Goal: Task Accomplishment & Management: Use online tool/utility

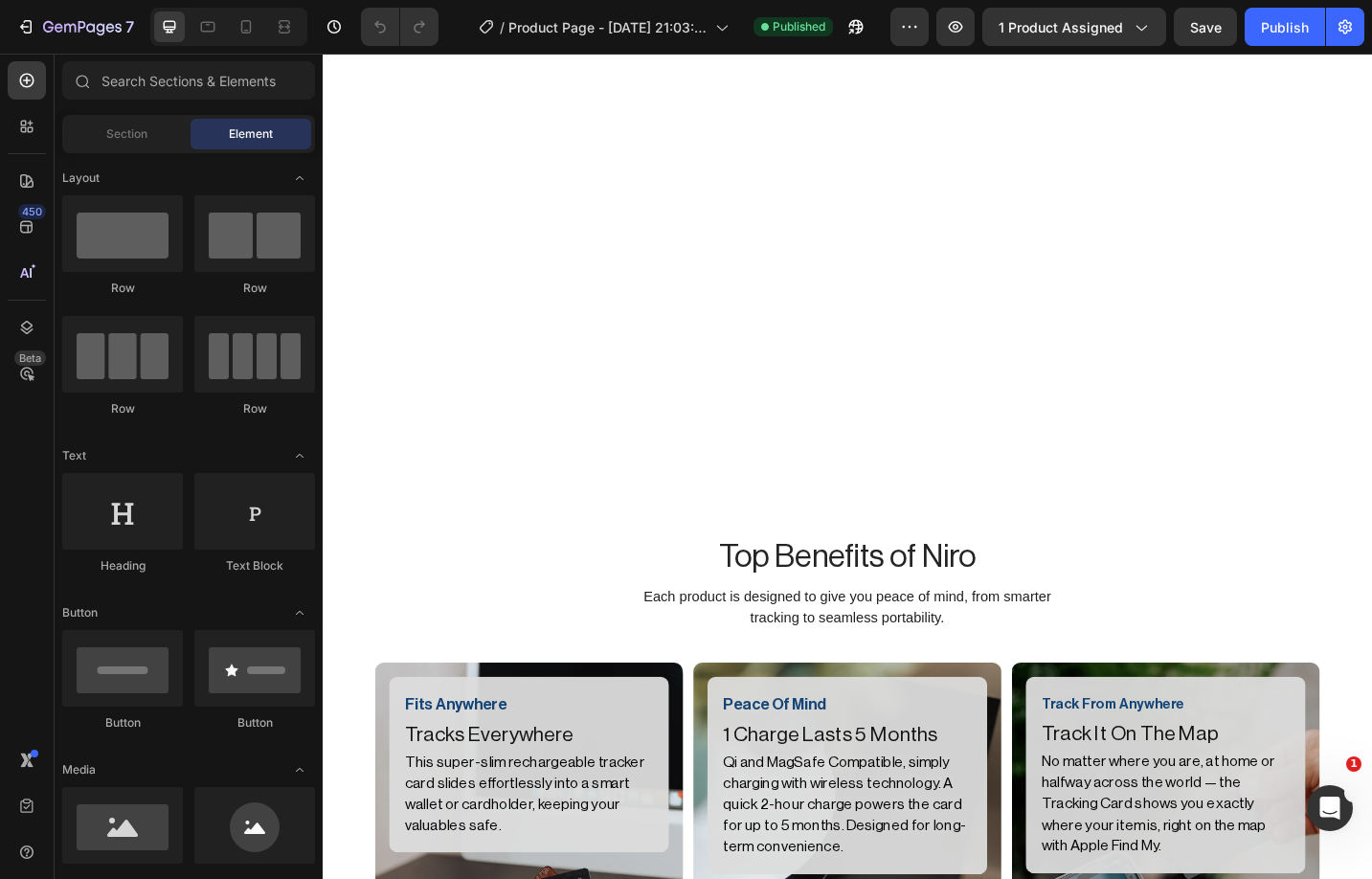
scroll to position [6280, 0]
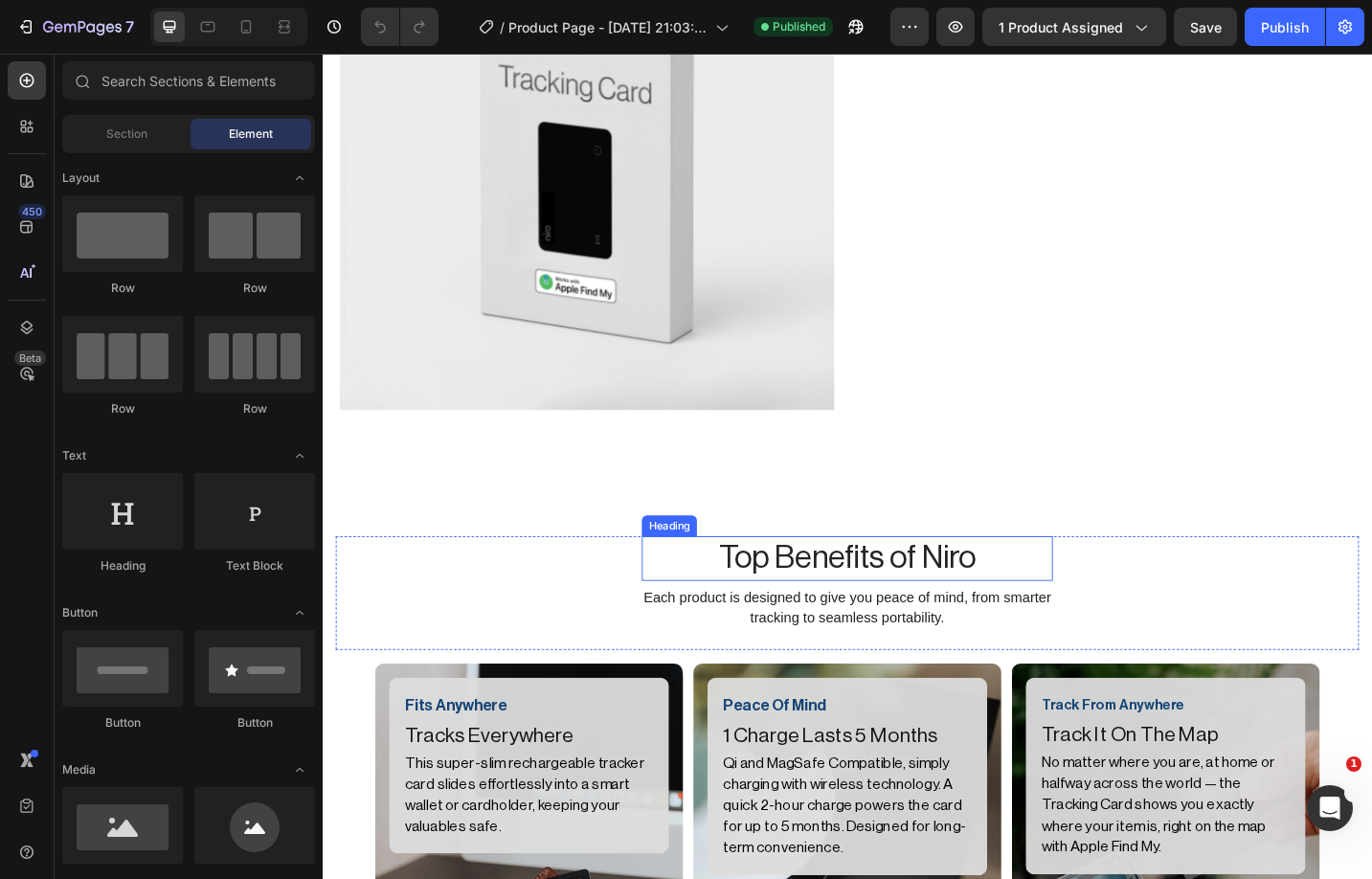
click at [889, 597] on h2 "Top Benefits of Niro" at bounding box center [897, 606] width 450 height 49
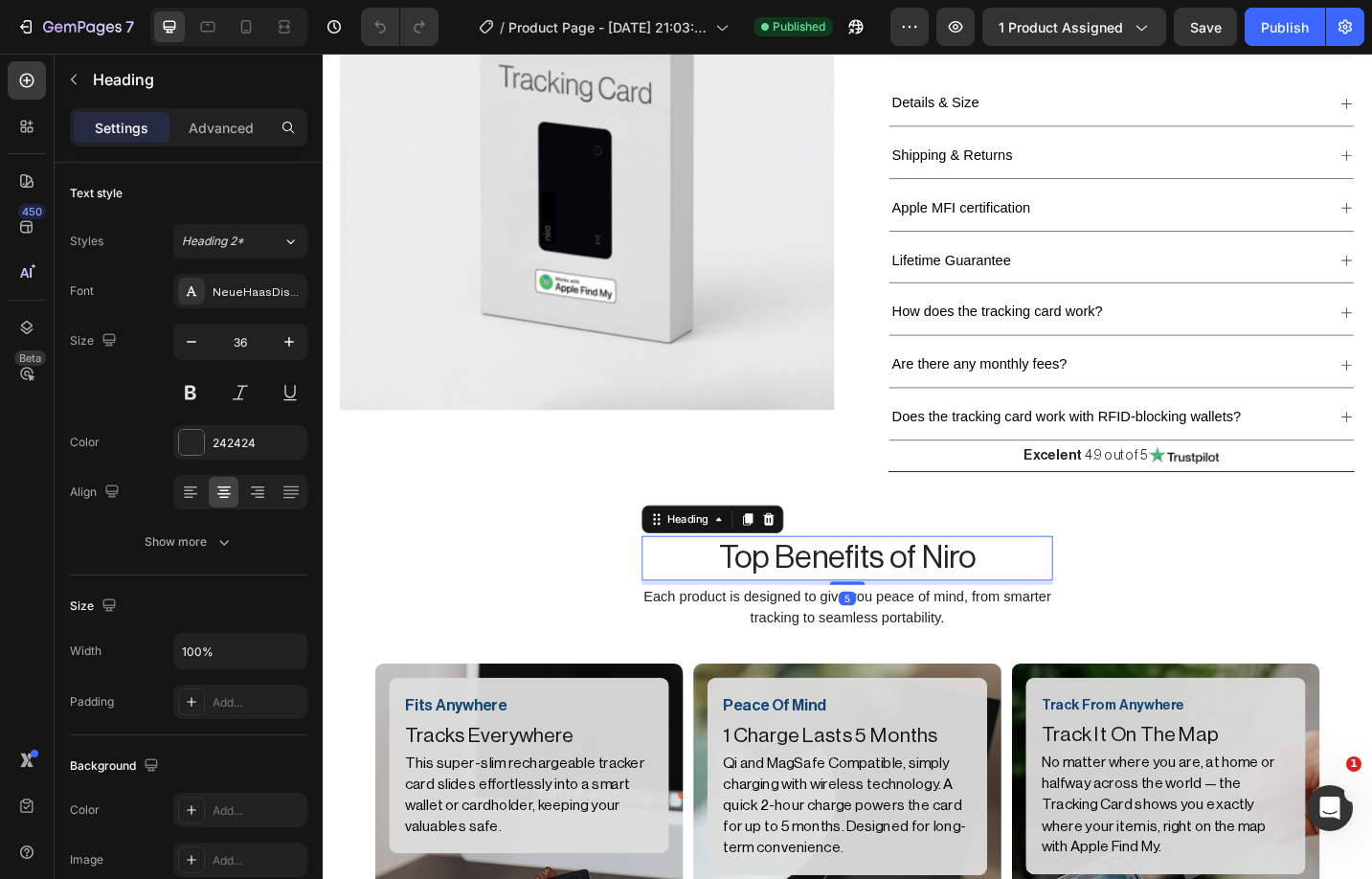
click at [889, 597] on h2 "Top Benefits of Niro" at bounding box center [897, 606] width 450 height 49
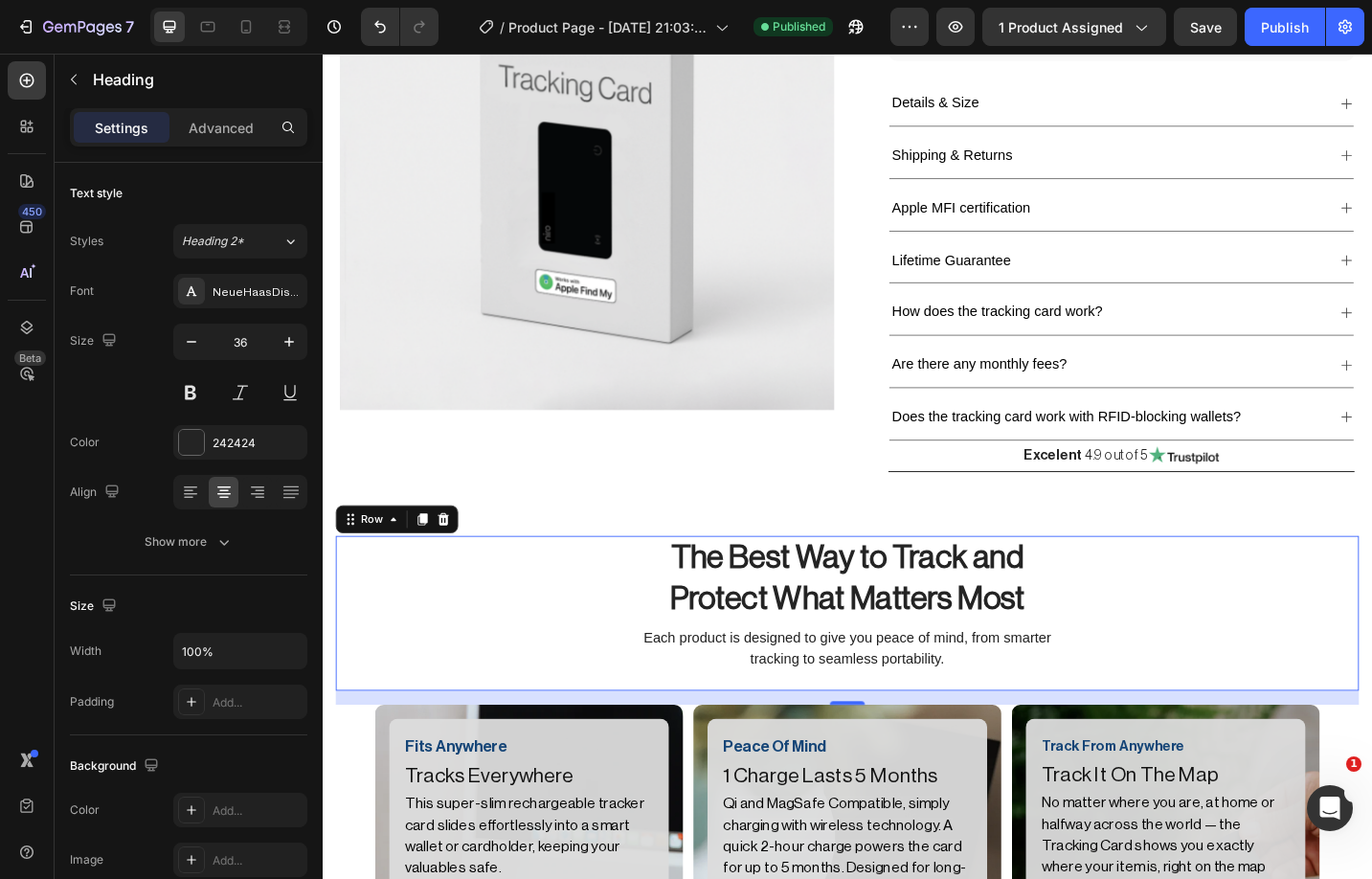
click at [1371, 660] on div "⁠⁠⁠⁠⁠⁠⁠ The Best Way to Track and Protect What Matters Most Heading Each produc…" at bounding box center [897, 666] width 1120 height 169
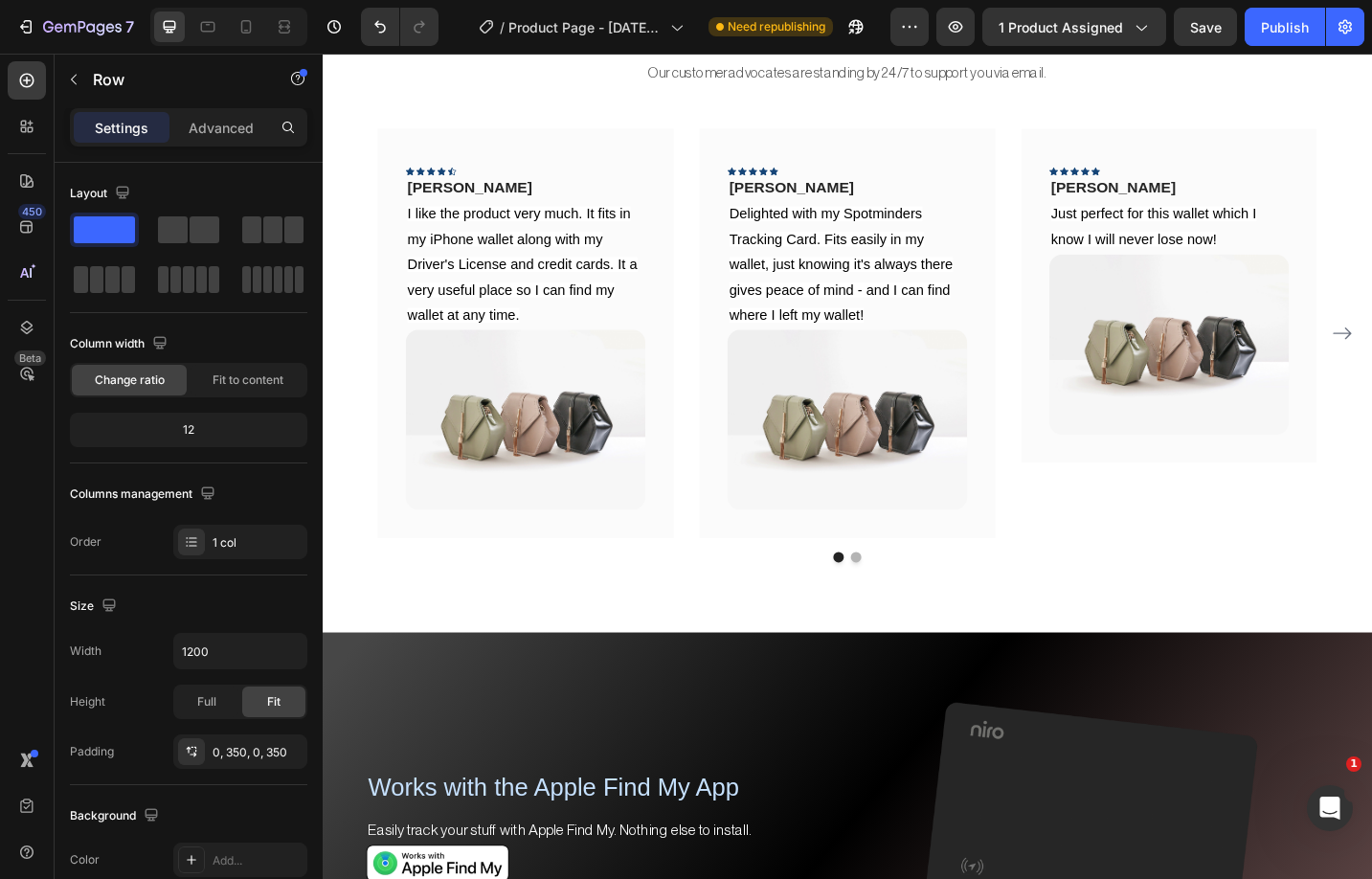
scroll to position [7493, 0]
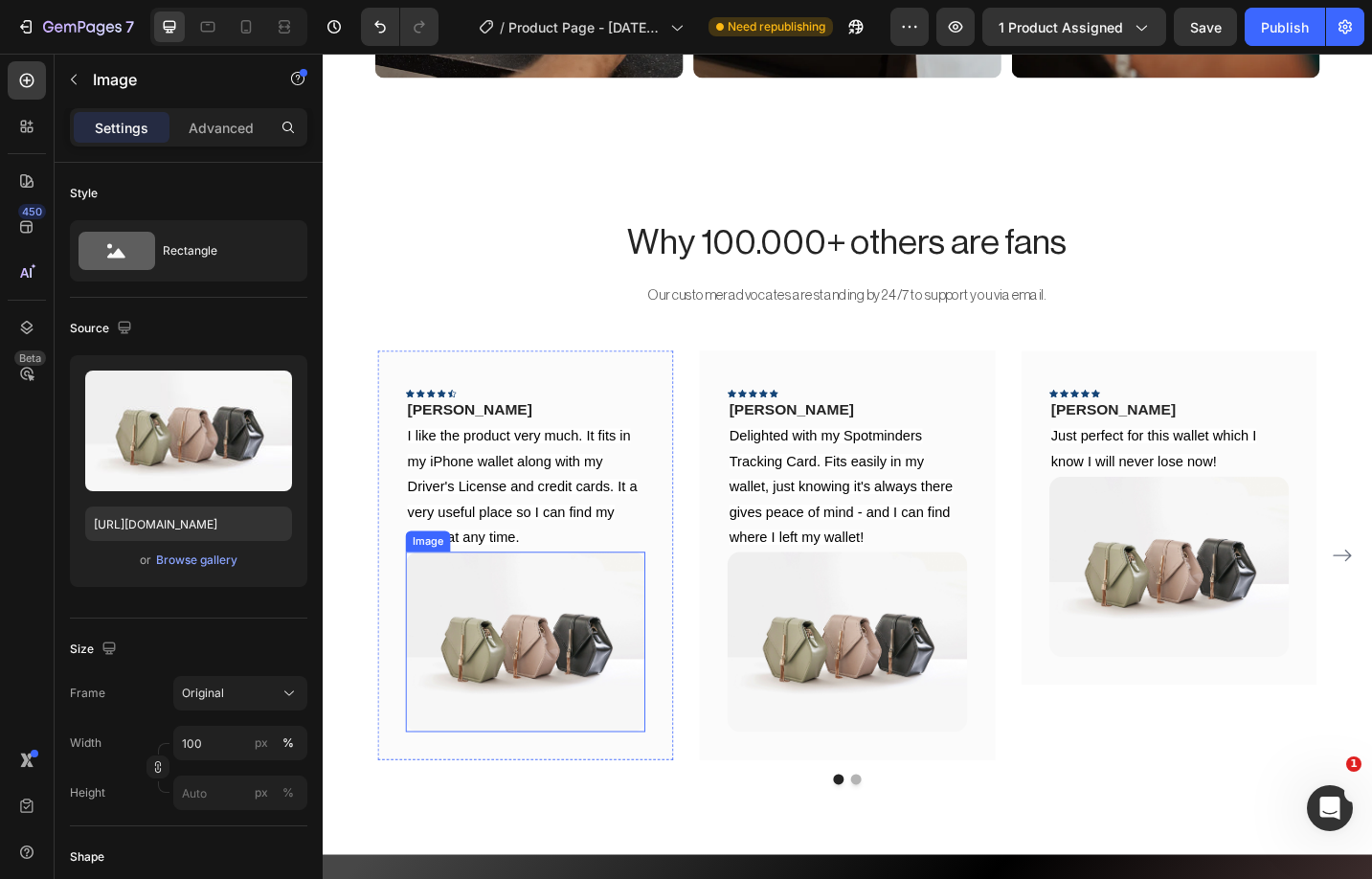
click at [533, 731] on img at bounding box center [545, 697] width 262 height 197
click at [214, 563] on div "Browse gallery" at bounding box center [196, 559] width 81 height 17
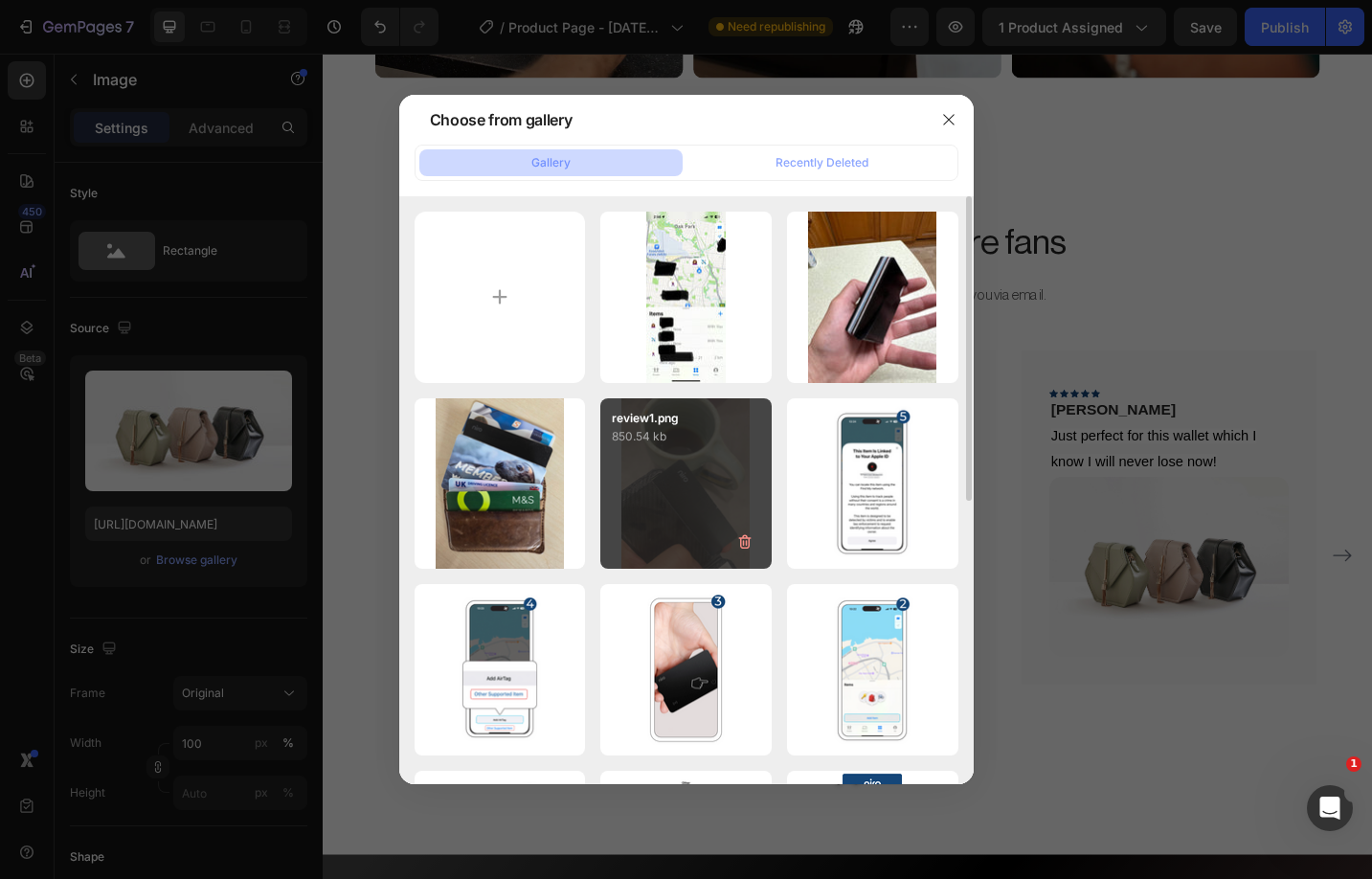
click at [697, 524] on div "review1.png 850.54 kb" at bounding box center [685, 483] width 171 height 171
type input "https://cdn.shopify.com/s/files/1/0909/3303/5388/files/gempages_558198249018623…"
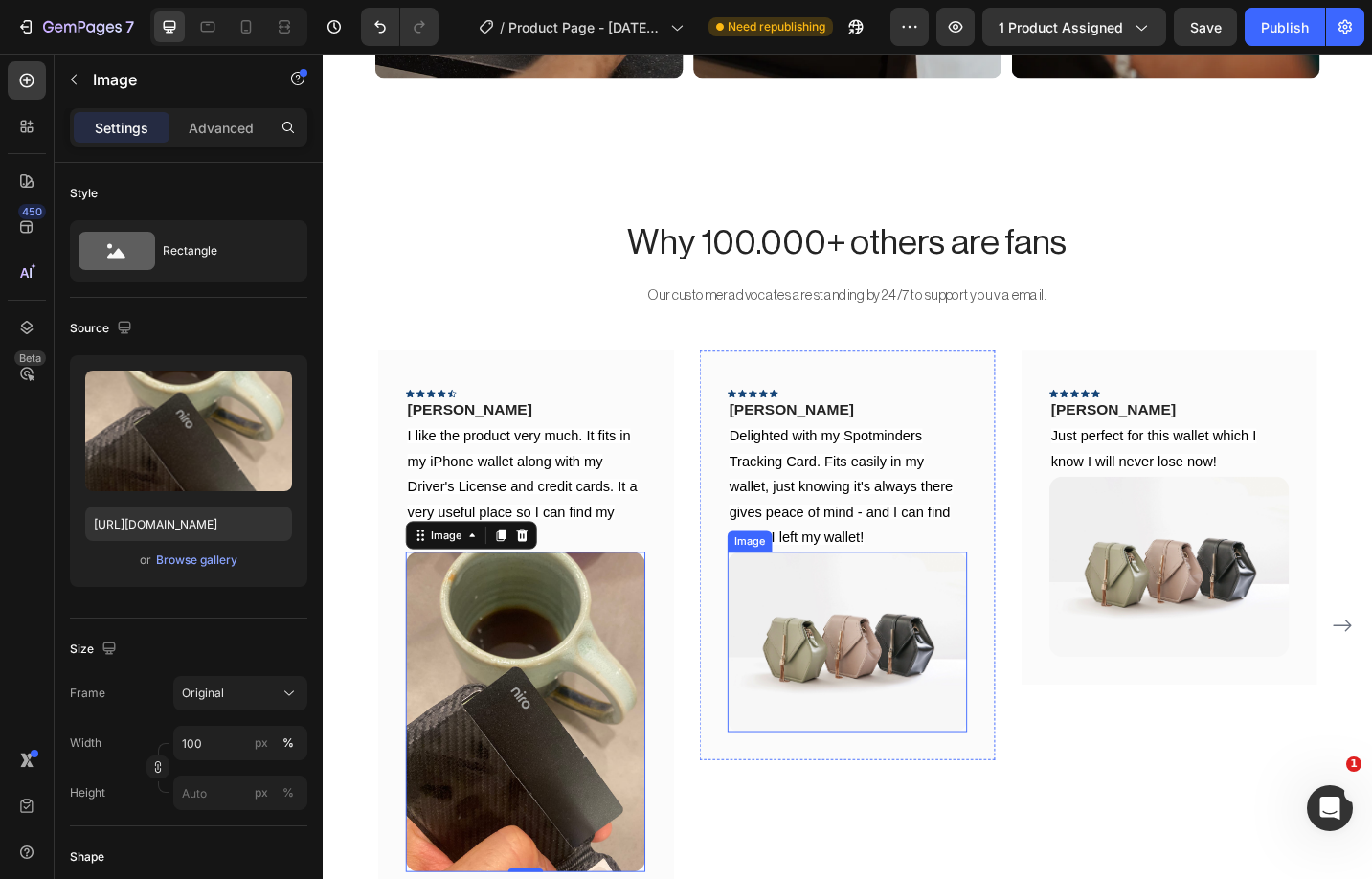
click at [874, 679] on img at bounding box center [897, 697] width 262 height 197
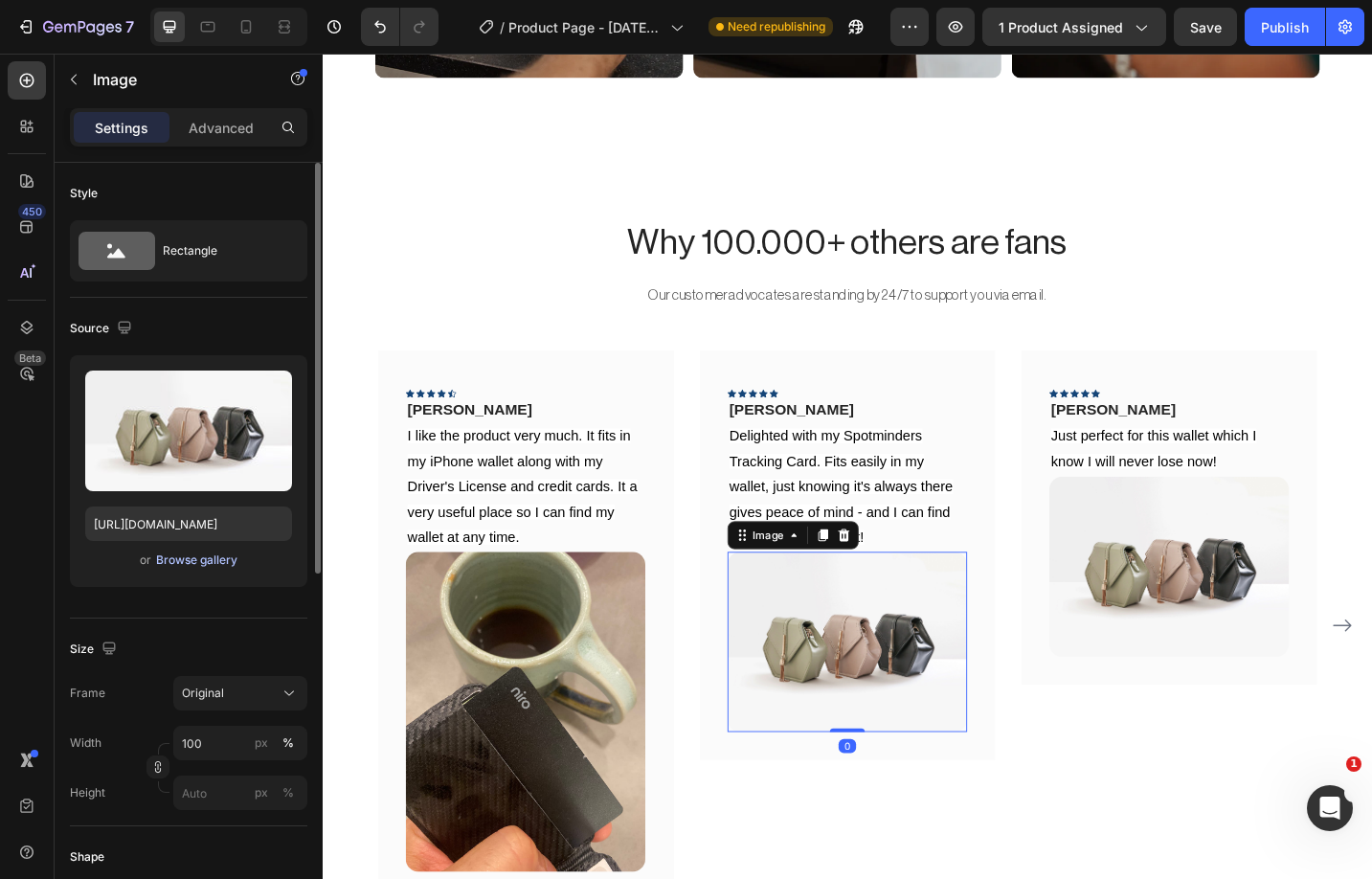
click at [219, 560] on div "Browse gallery" at bounding box center [196, 559] width 81 height 17
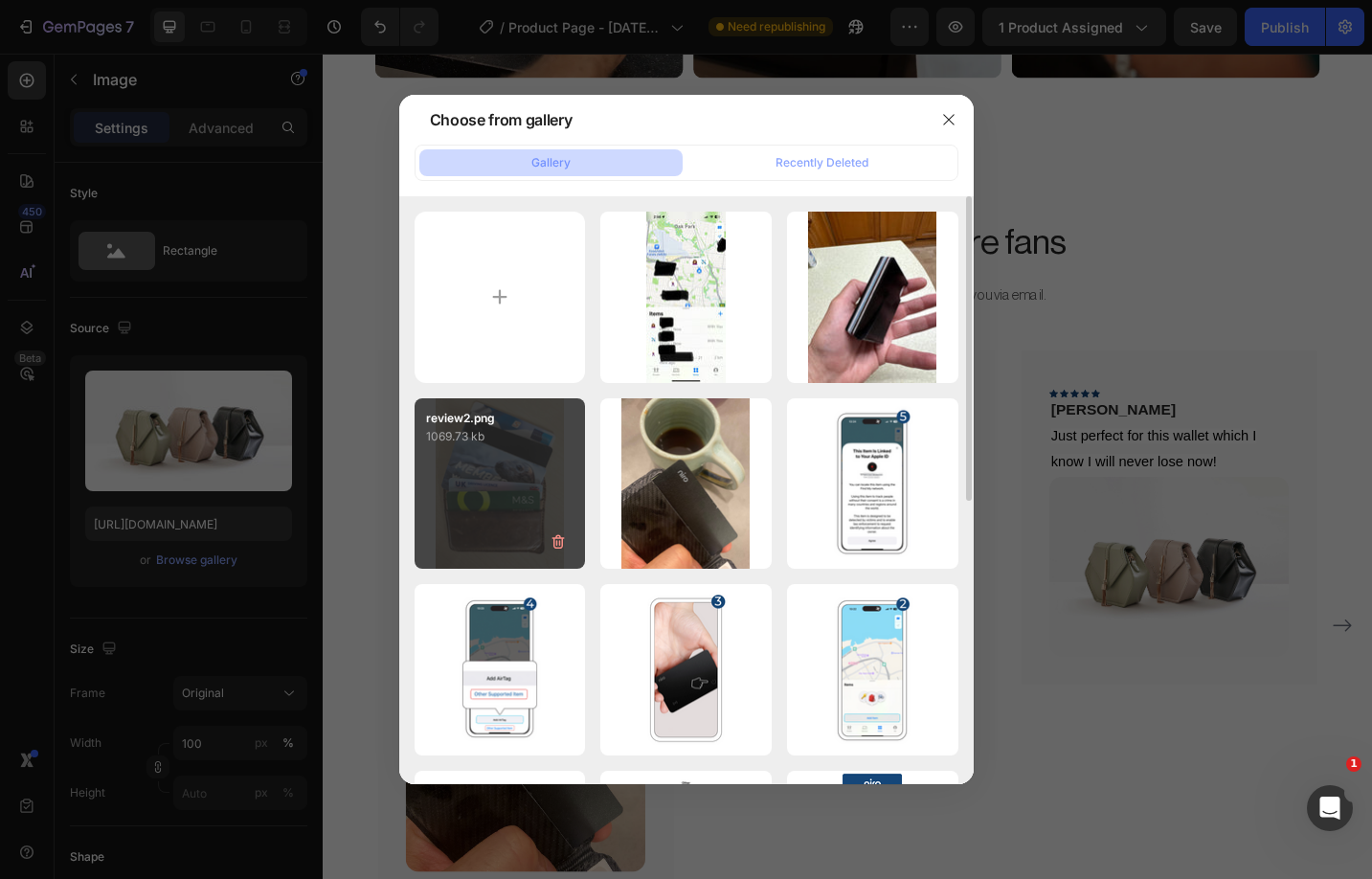
click at [480, 472] on div "review2.png 1069.73 kb" at bounding box center [500, 483] width 171 height 171
type input "https://cdn.shopify.com/s/files/1/0909/3303/5388/files/gempages_558198249018623…"
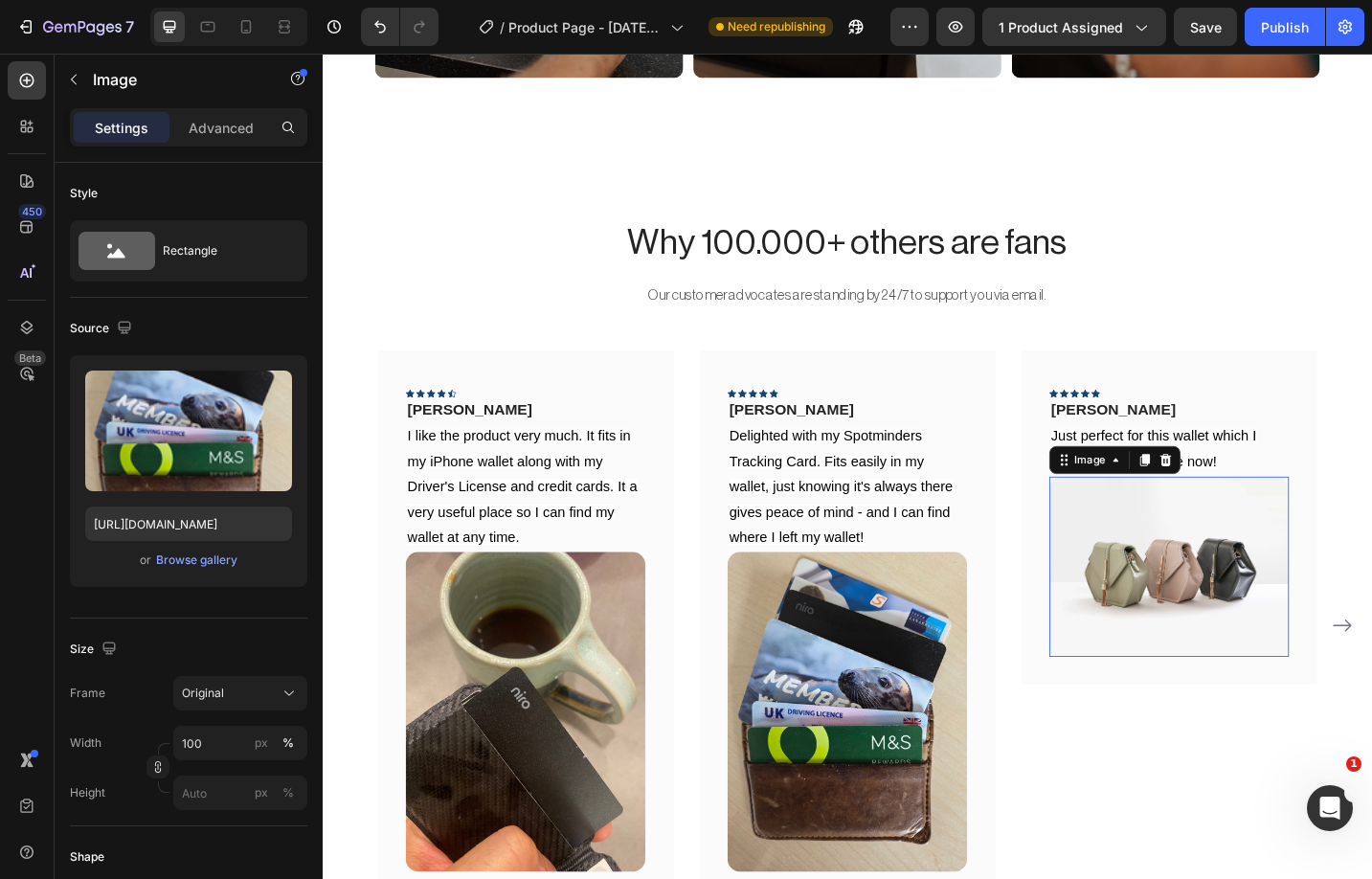
click at [1242, 645] on img at bounding box center [1249, 615] width 262 height 197
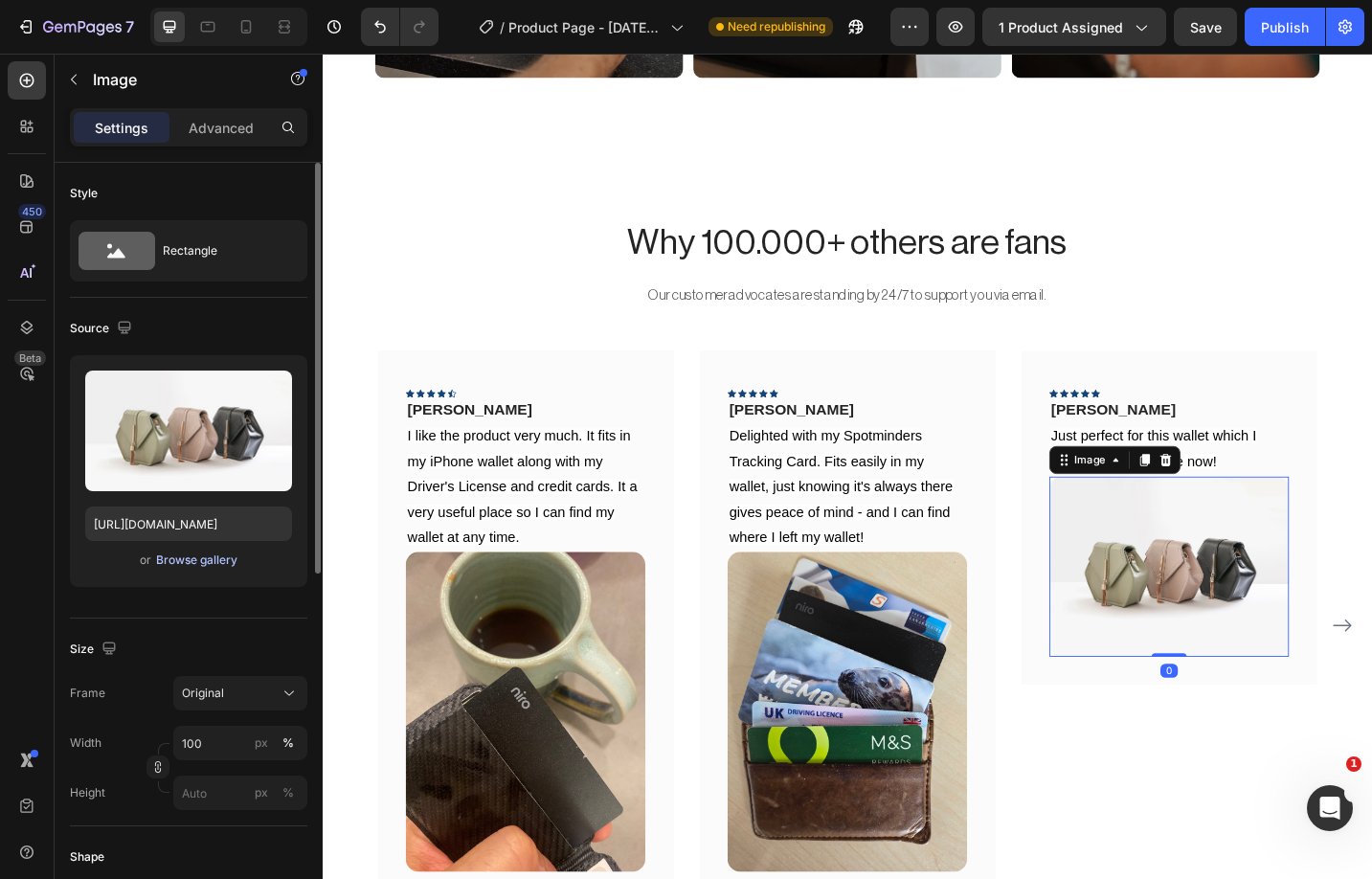
click at [204, 567] on div "Browse gallery" at bounding box center [196, 559] width 81 height 17
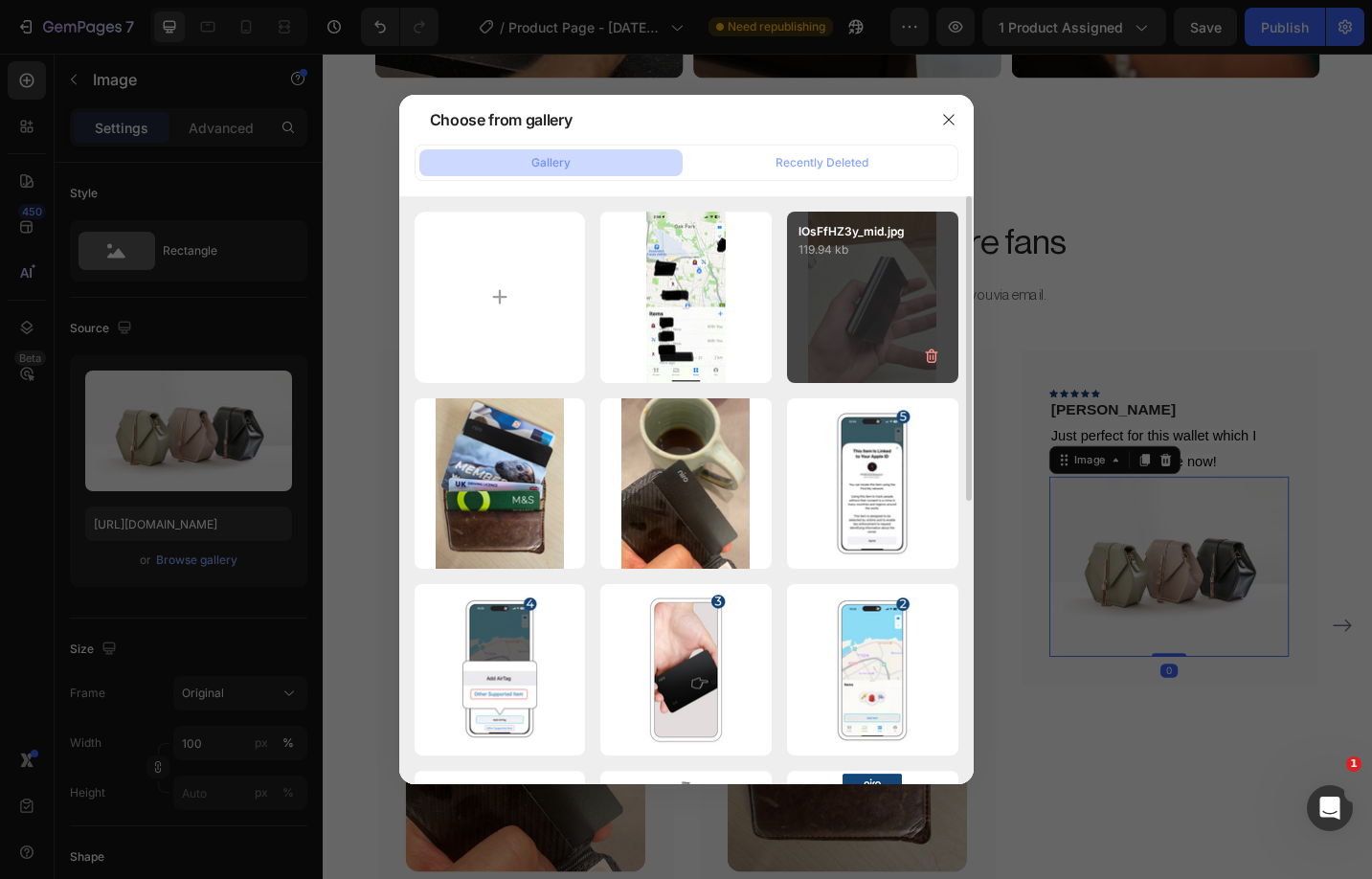
click at [884, 328] on div "lOsFfHZ3y_mid.jpg 119.94 kb" at bounding box center [872, 297] width 171 height 171
type input "https://cdn.shopify.com/s/files/1/0909/3303/5388/files/gempages_558198249018623…"
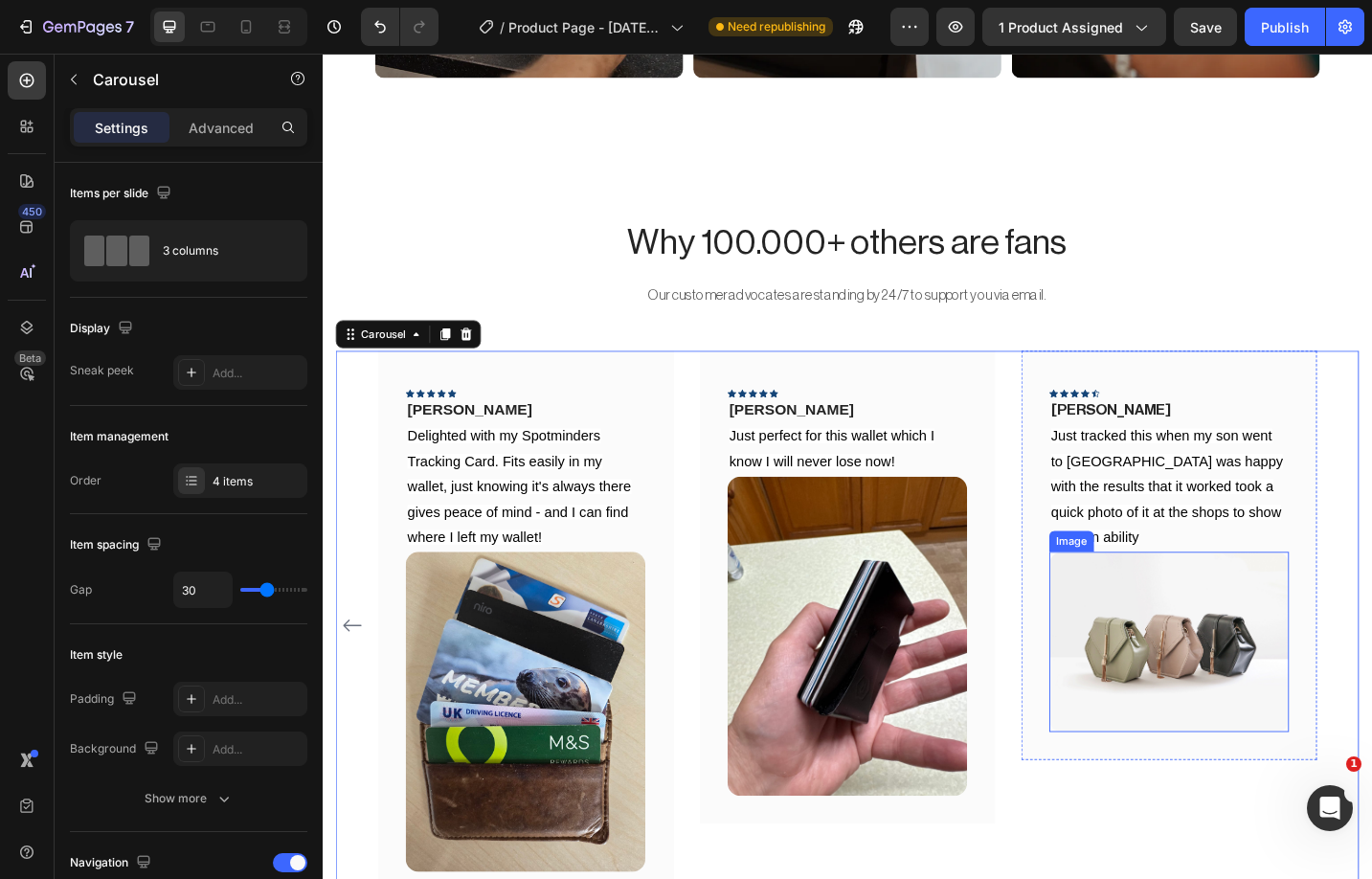
click at [1270, 648] on img at bounding box center [1249, 697] width 262 height 197
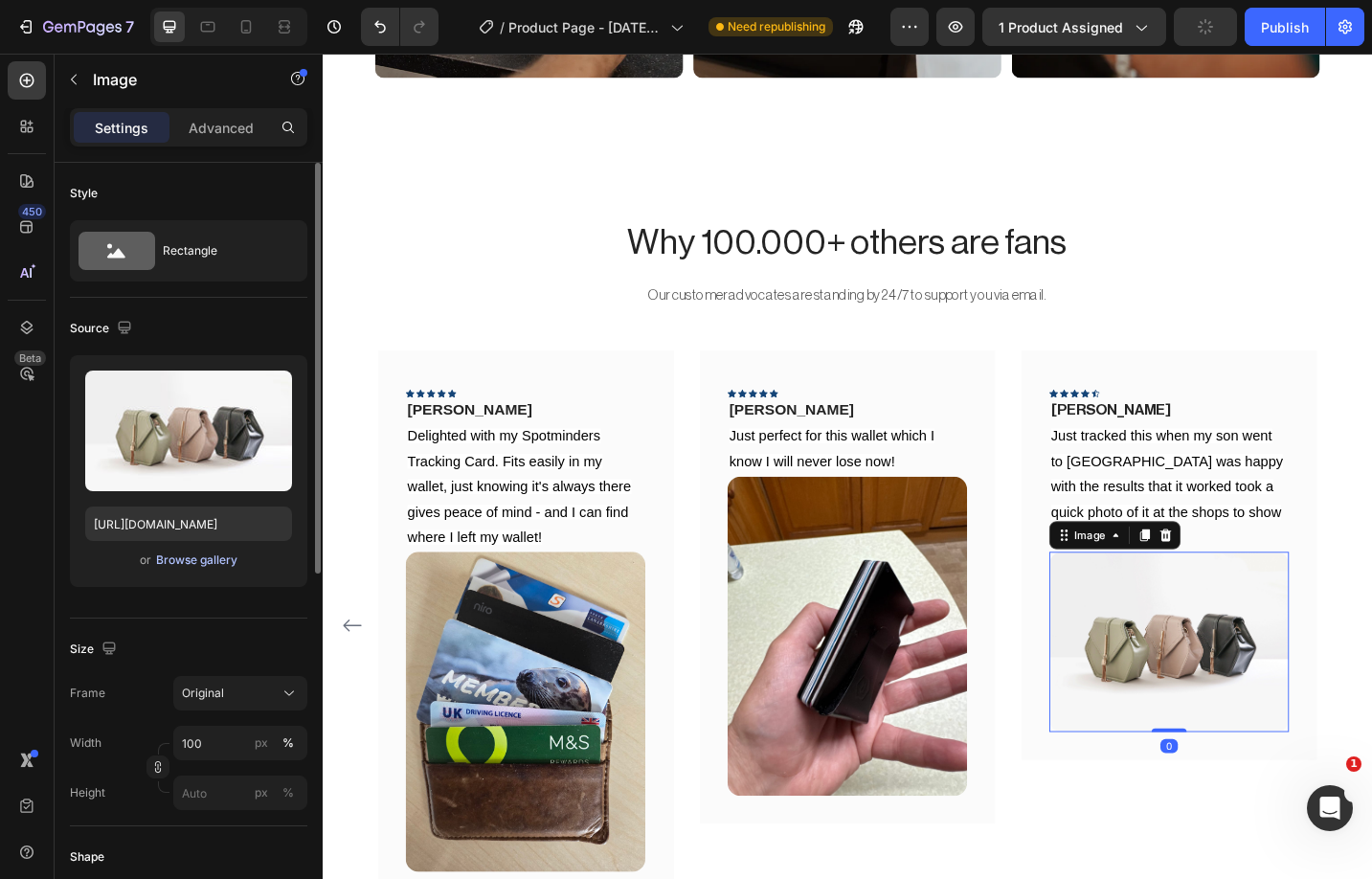
click at [182, 551] on div "Browse gallery" at bounding box center [196, 559] width 81 height 17
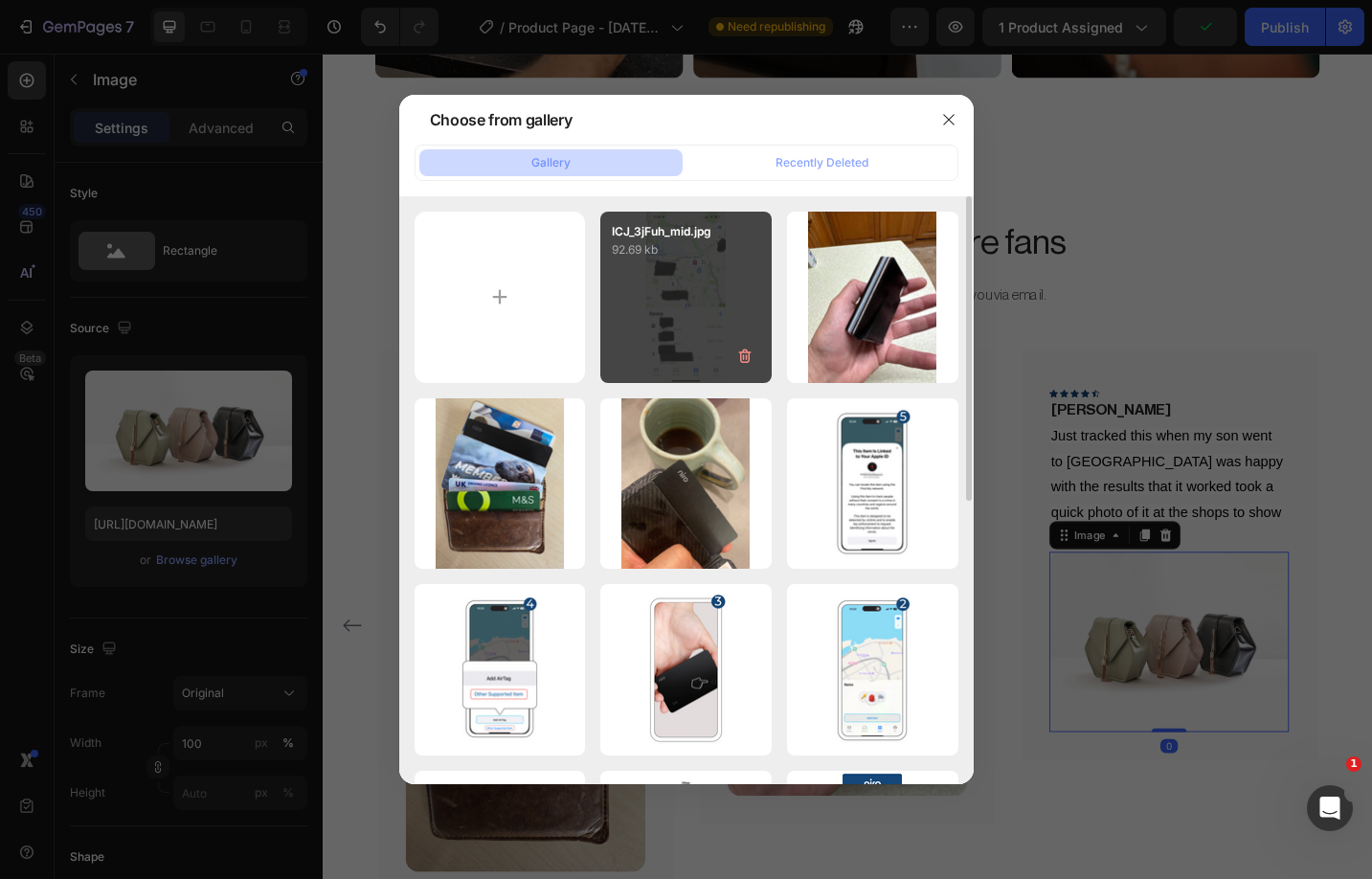
click at [639, 332] on div "ICJ_3jFuh_mid.jpg 92.69 kb" at bounding box center [685, 297] width 171 height 171
type input "https://cdn.shopify.com/s/files/1/0909/3303/5388/files/gempages_558198249018623…"
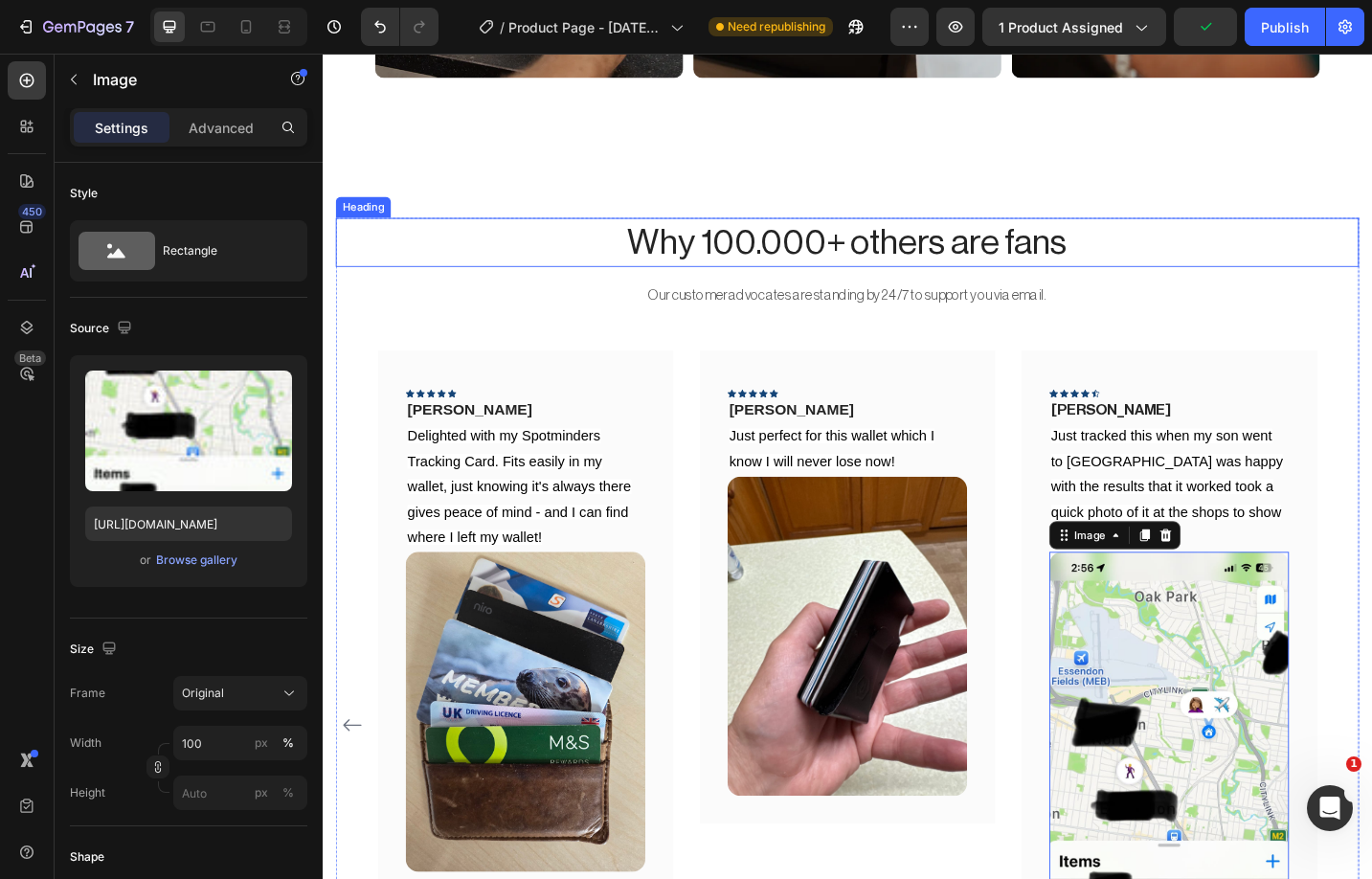
click at [1326, 281] on h2 "Why 100.000+ others are fans" at bounding box center [897, 261] width 1120 height 54
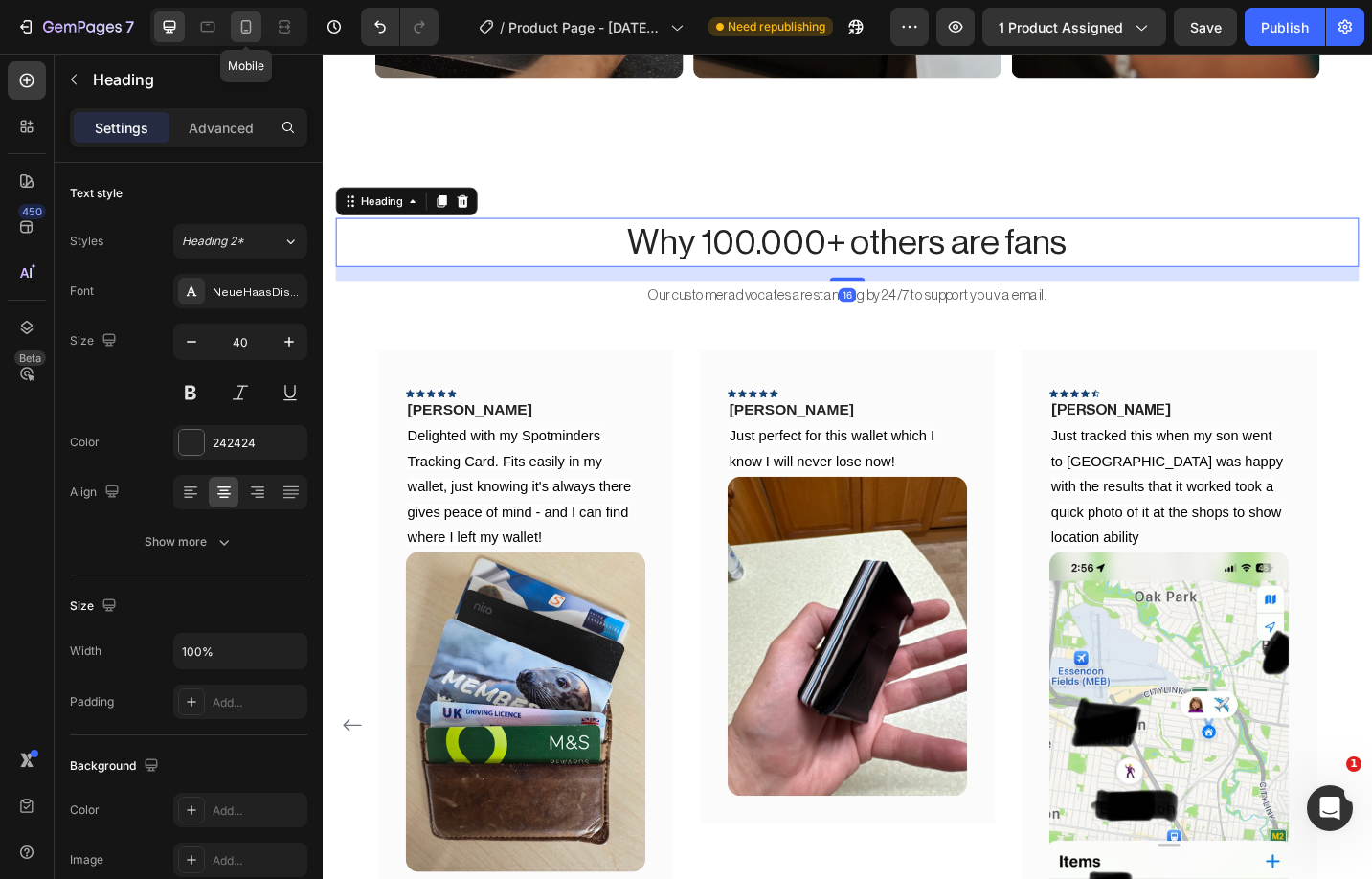
click at [247, 34] on icon at bounding box center [245, 26] width 19 height 19
type input "35"
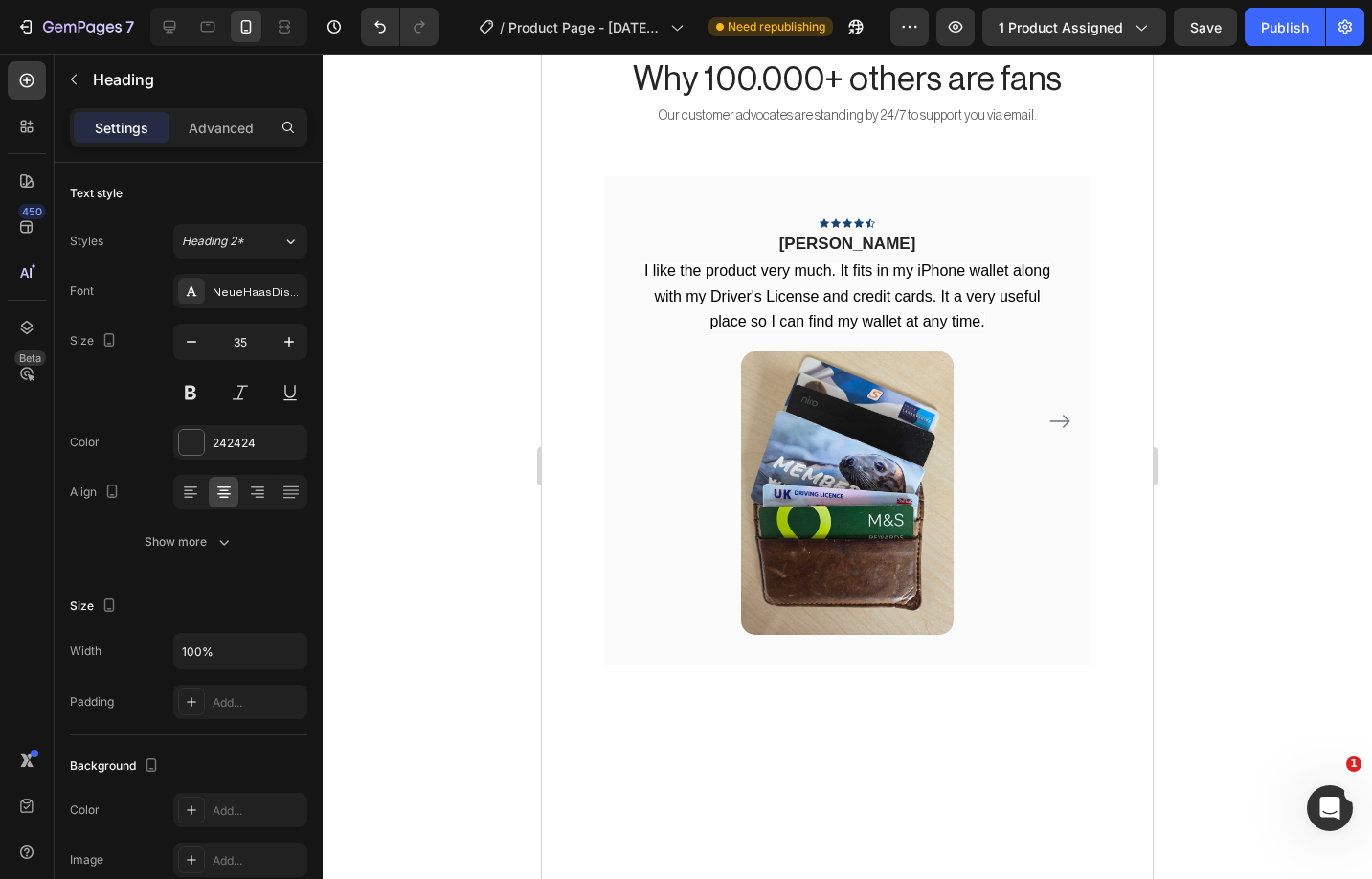
scroll to position [8215, 0]
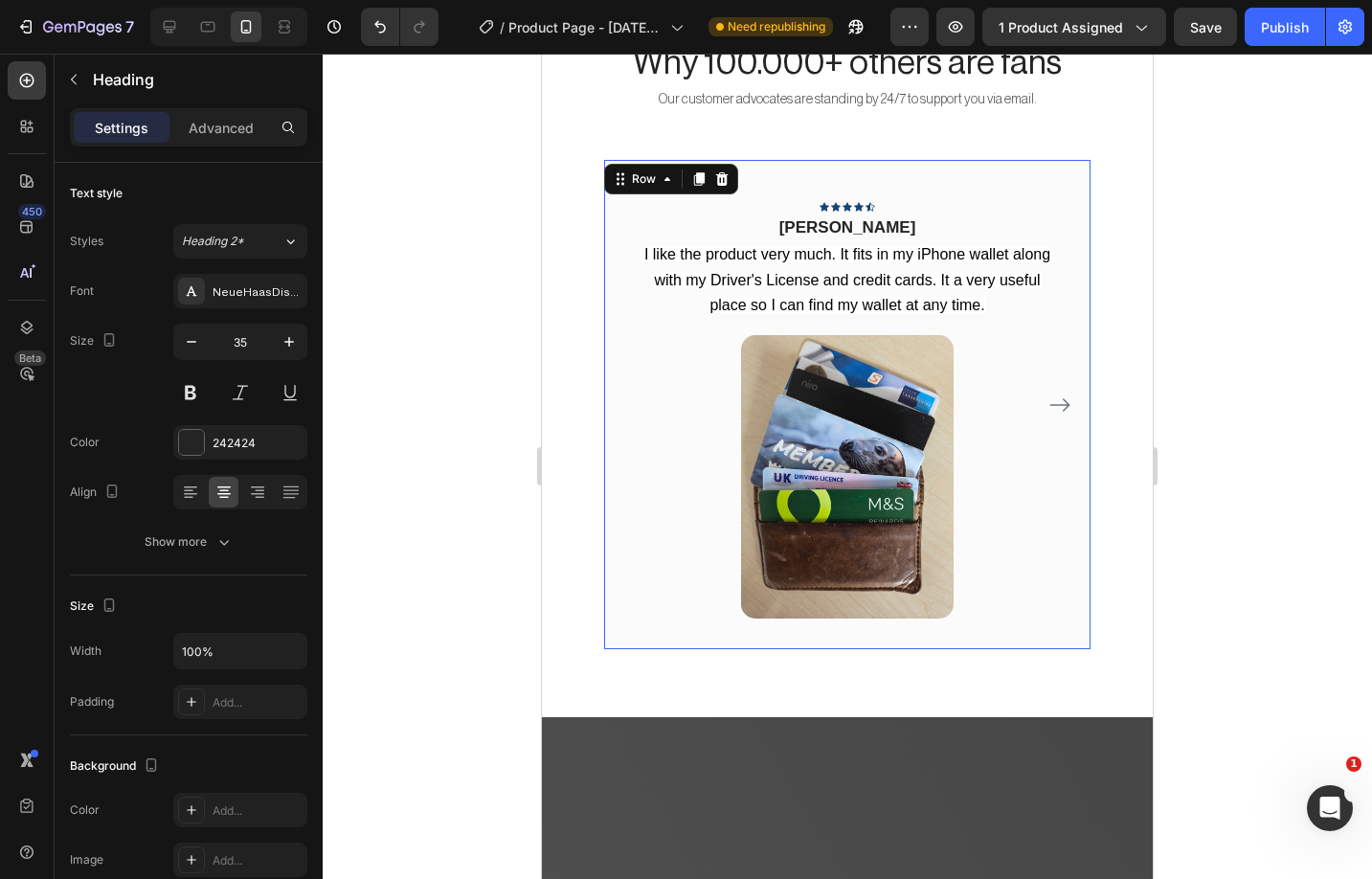
click at [1062, 450] on div "Icon Icon Icon Icon Icon Row Rita Carroll Text block I like the product very mu…" at bounding box center [847, 404] width 486 height 489
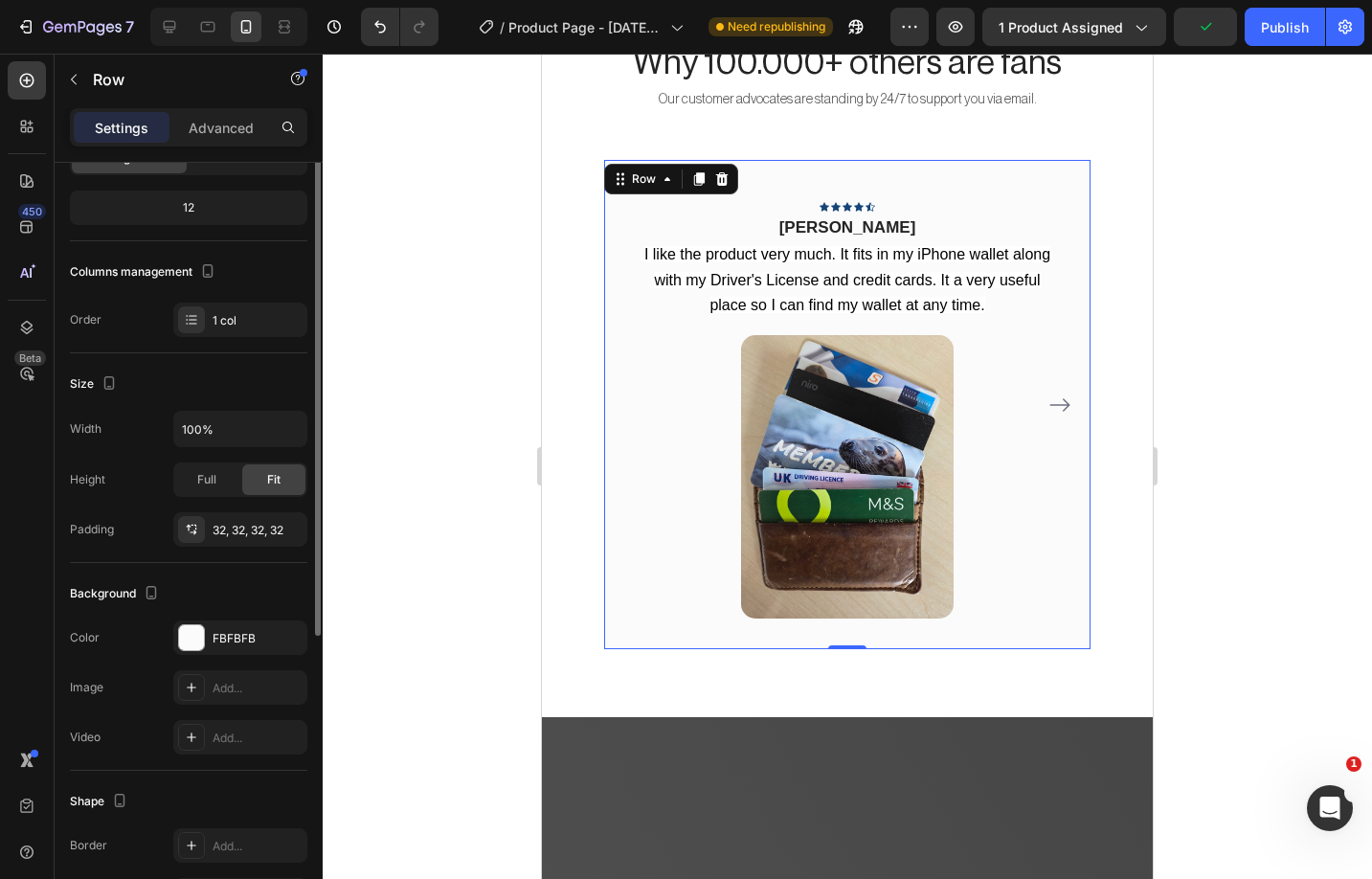
scroll to position [0, 0]
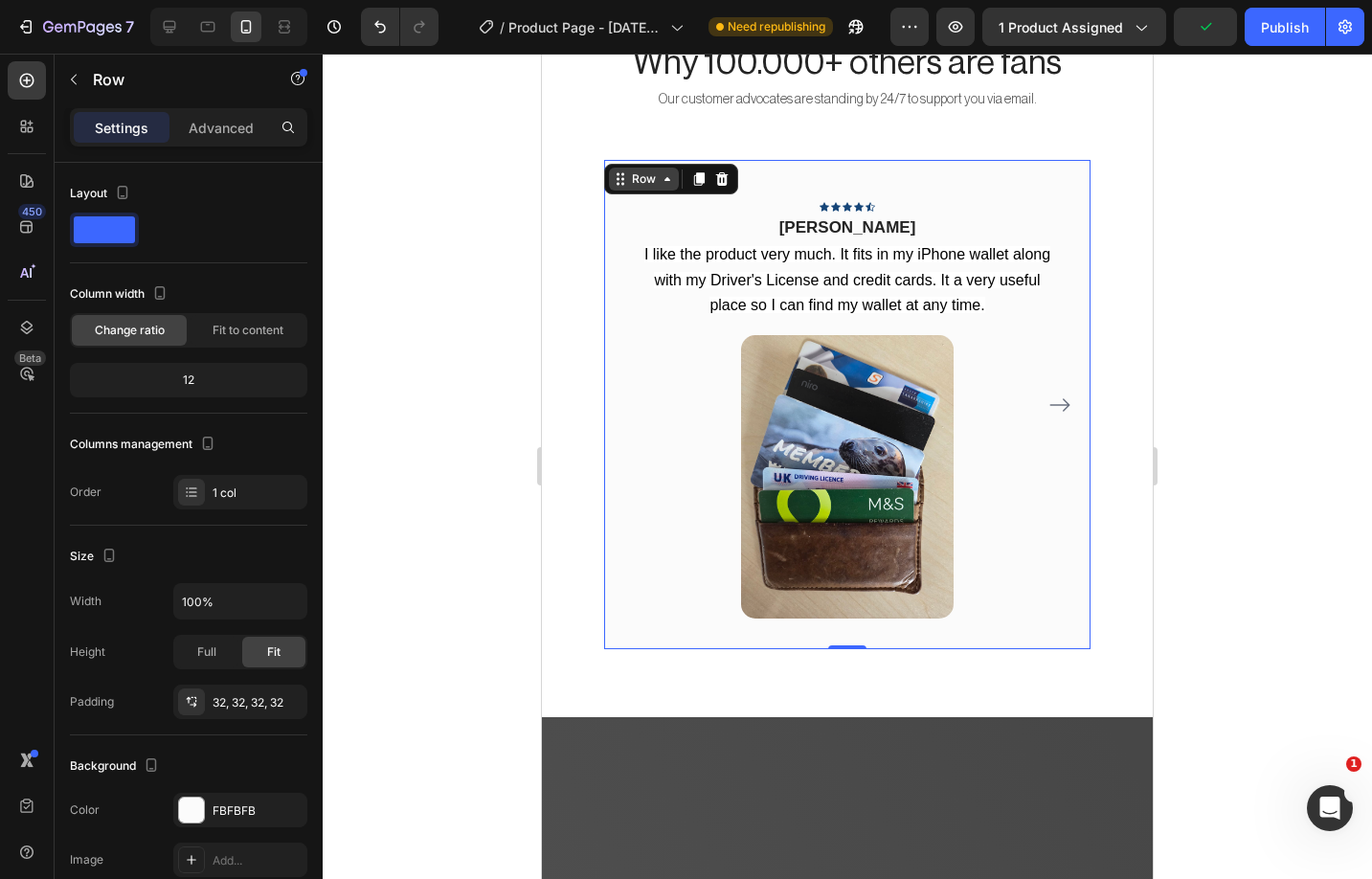
click at [648, 188] on div "Row" at bounding box center [644, 178] width 32 height 17
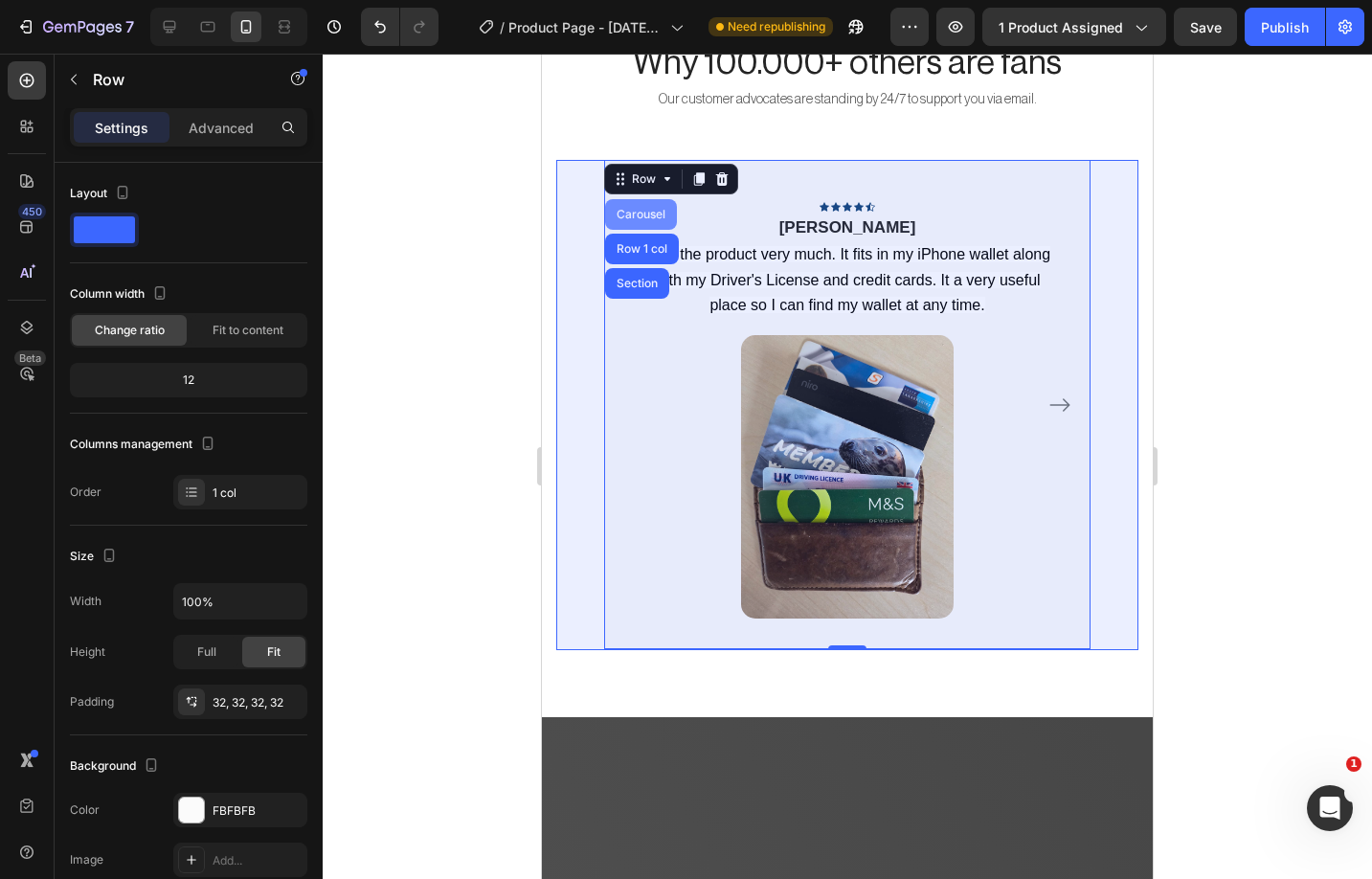
click at [653, 214] on div "Carousel" at bounding box center [641, 214] width 56 height 11
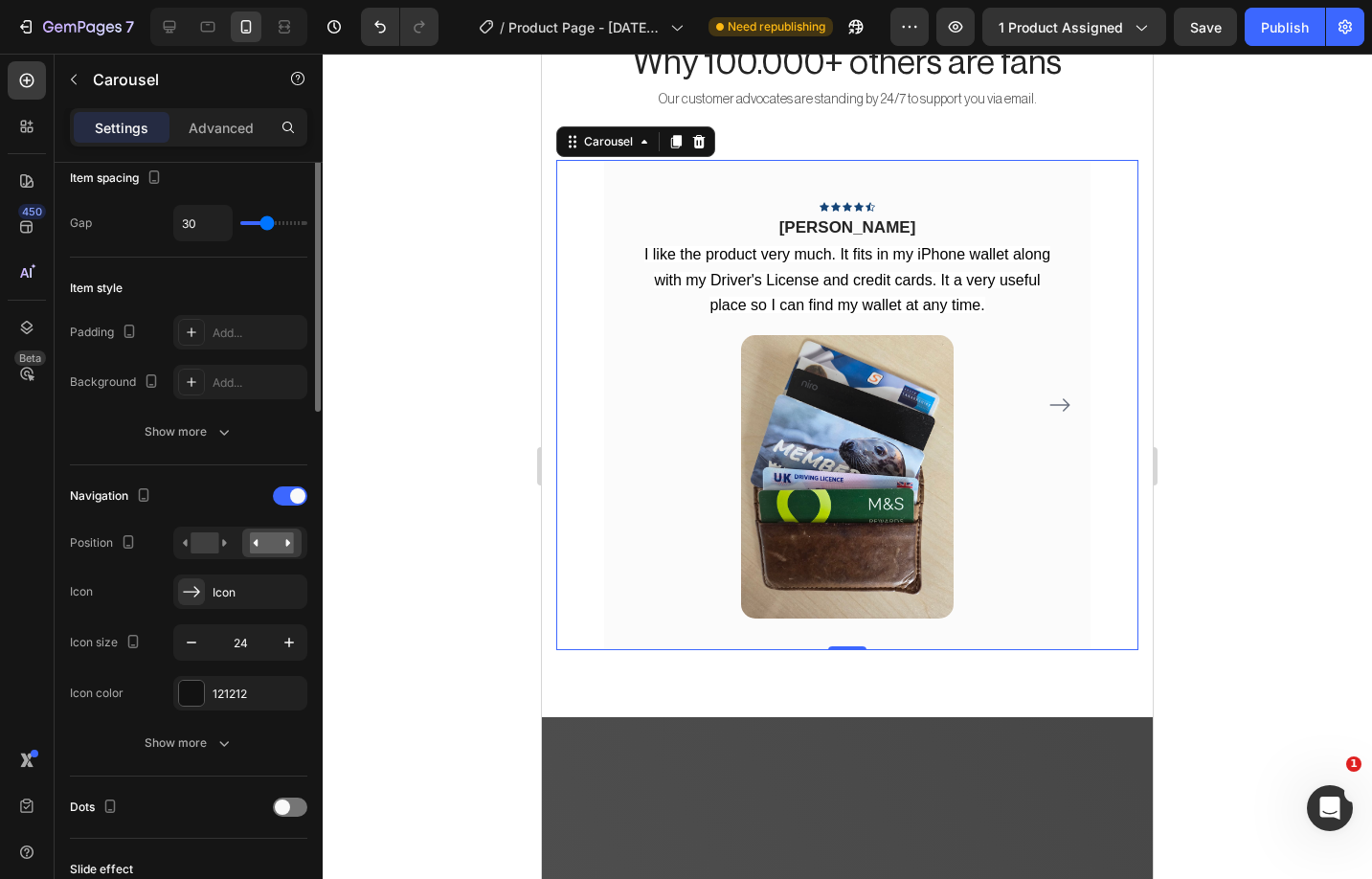
scroll to position [371, 0]
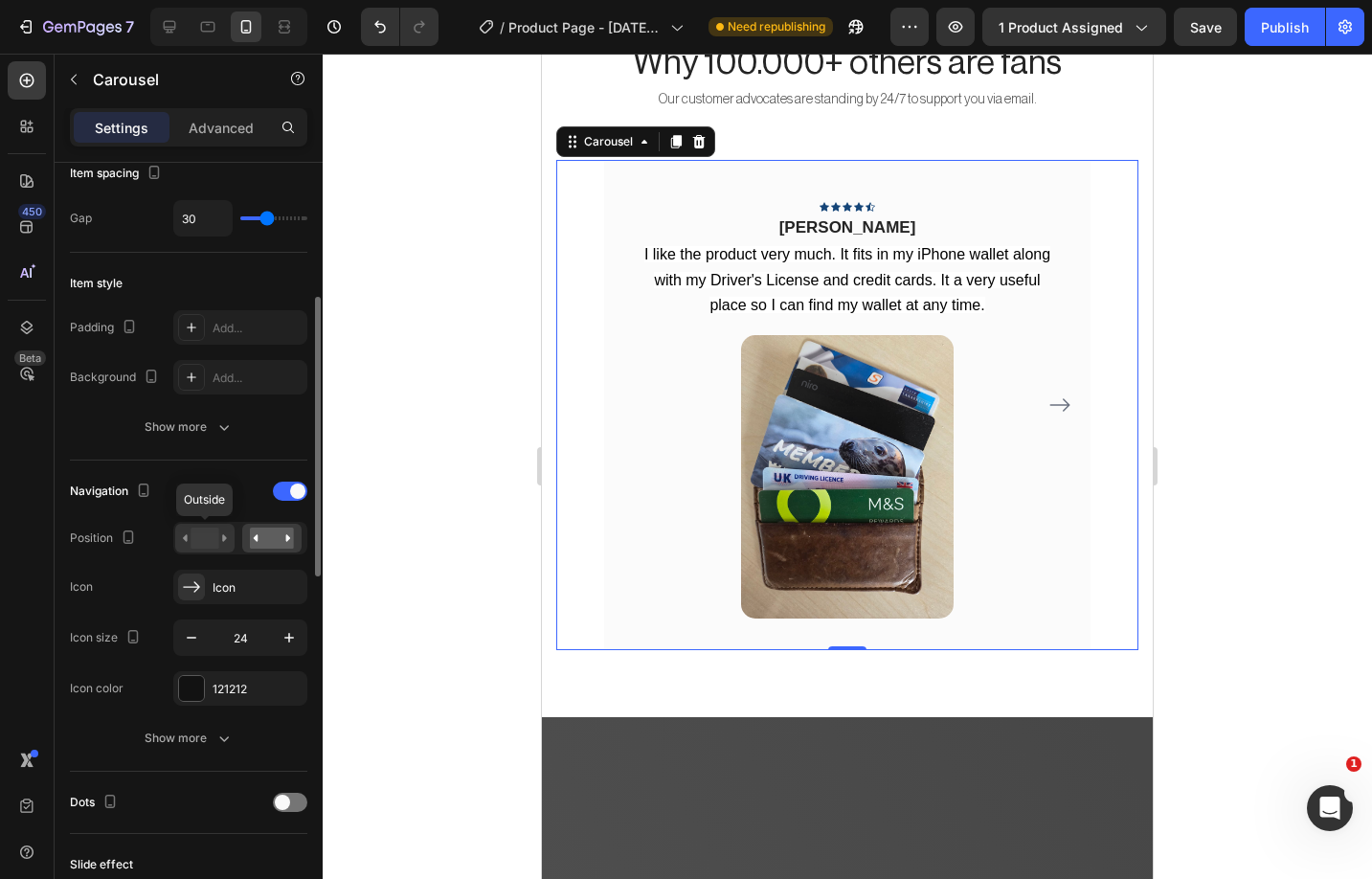
click at [208, 540] on rect at bounding box center [205, 538] width 28 height 21
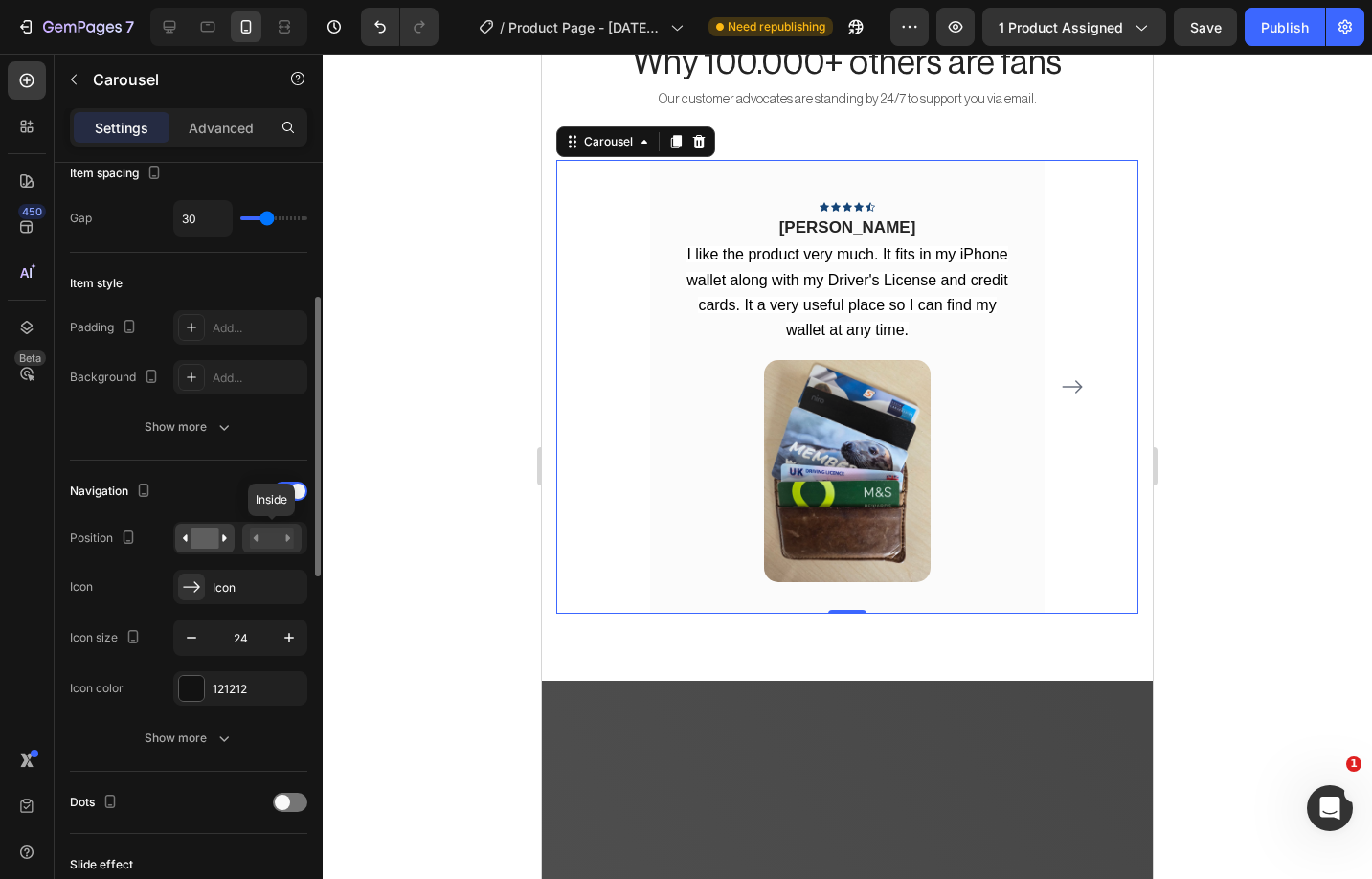
click at [267, 529] on rect at bounding box center [272, 538] width 44 height 21
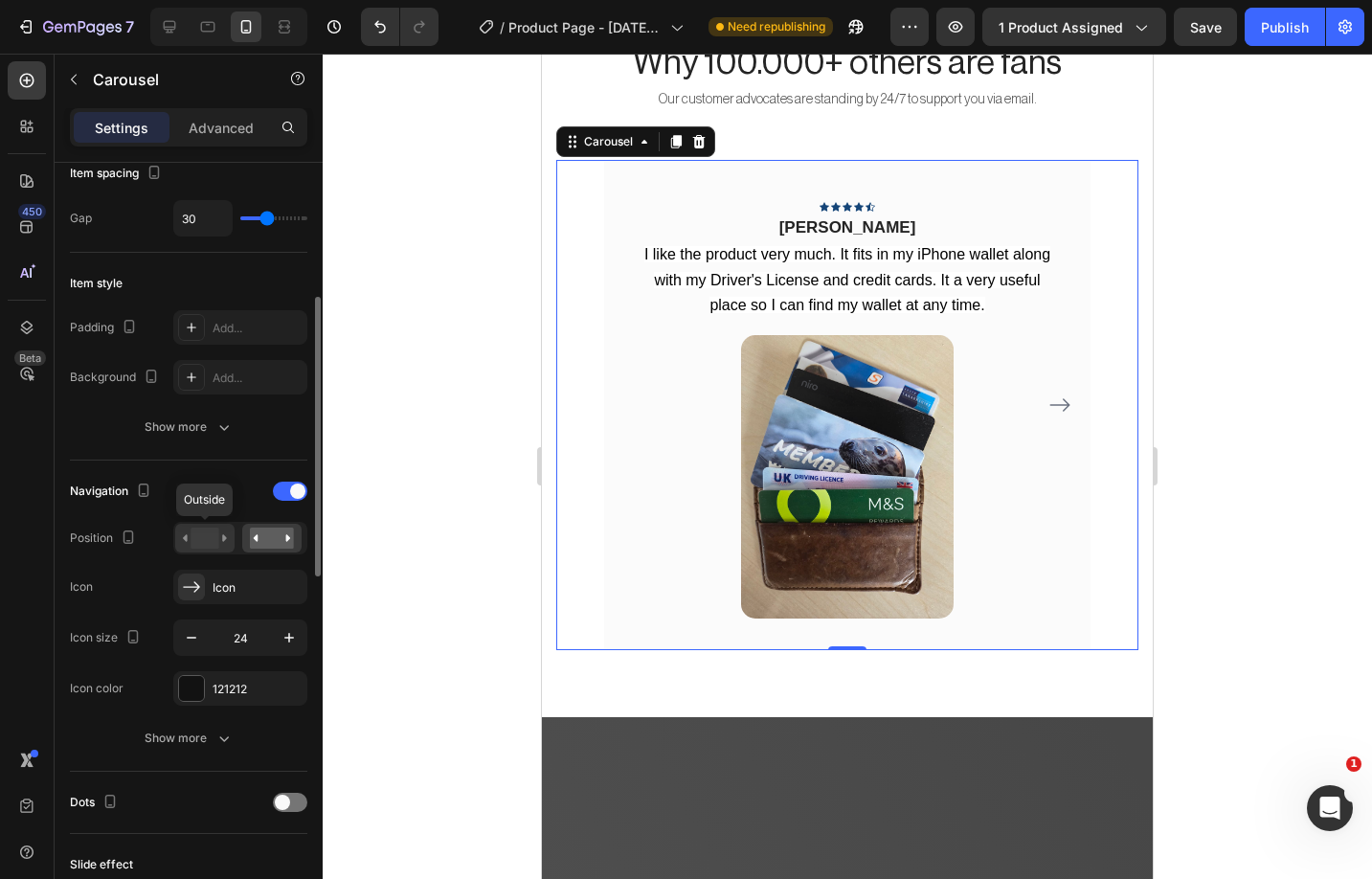
click at [219, 529] on icon at bounding box center [205, 538] width 44 height 21
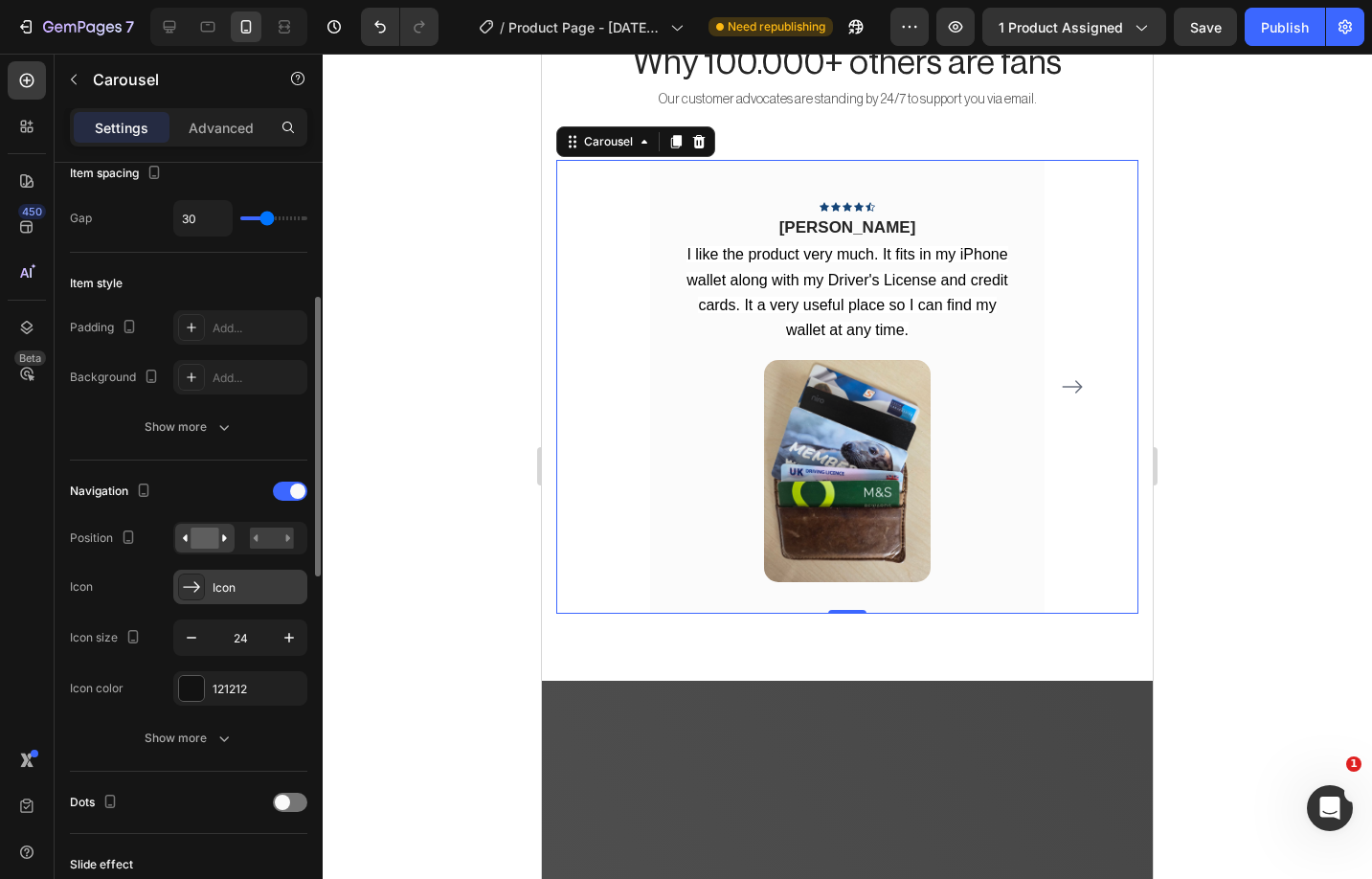
click at [203, 592] on div at bounding box center [191, 586] width 27 height 27
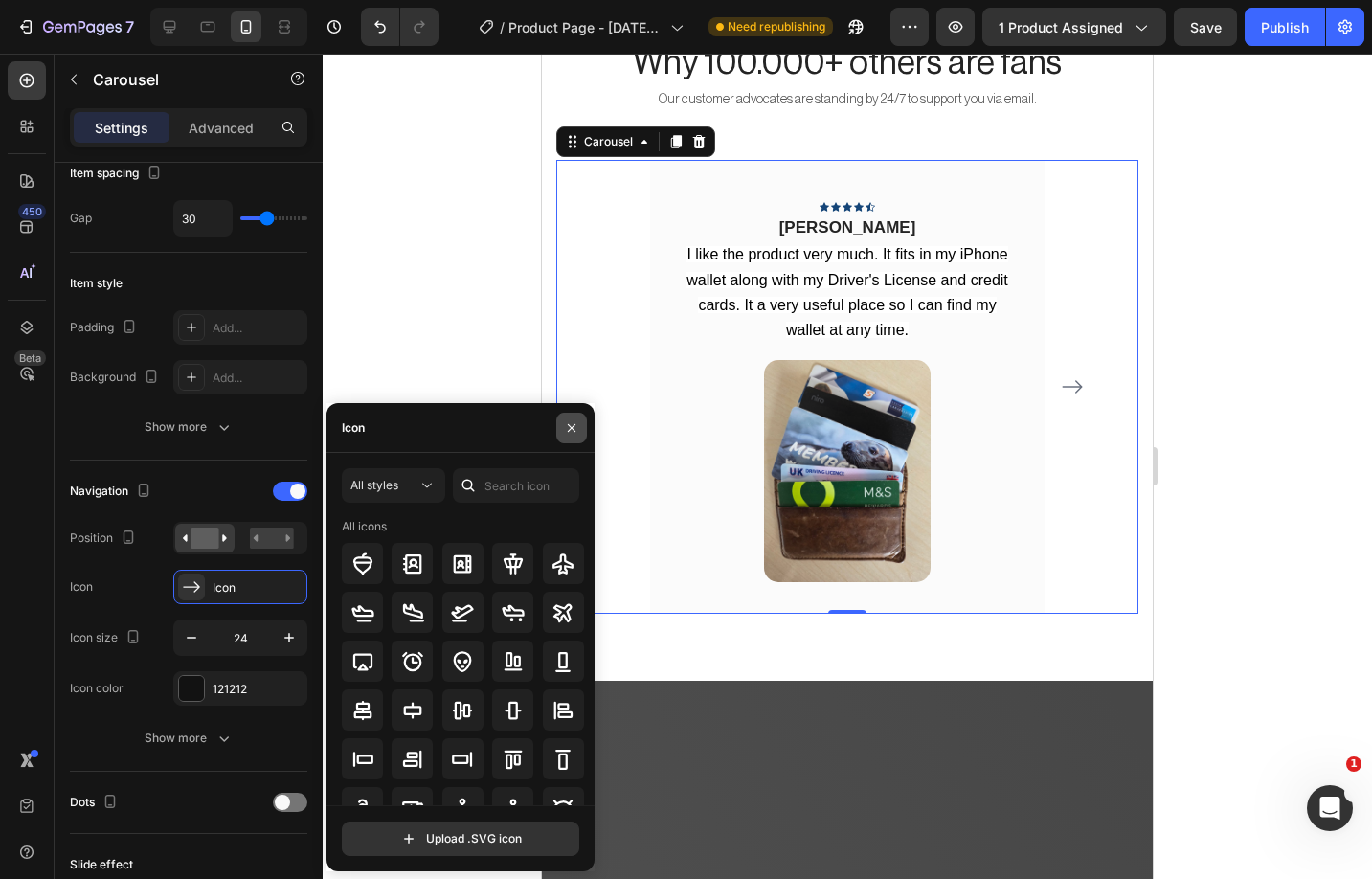
click at [561, 429] on button "button" at bounding box center [571, 428] width 31 height 31
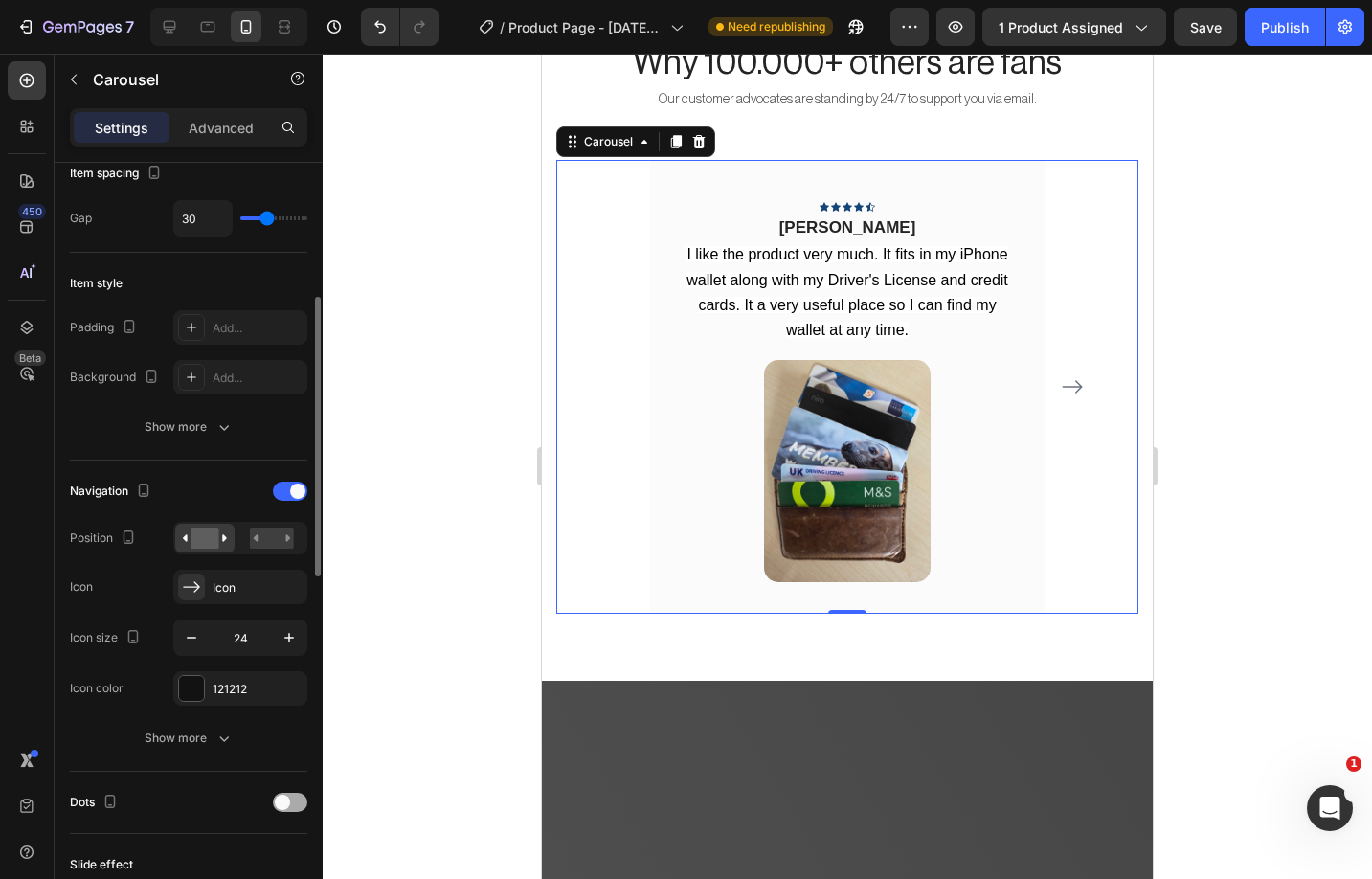
click at [289, 802] on span at bounding box center [282, 802] width 15 height 15
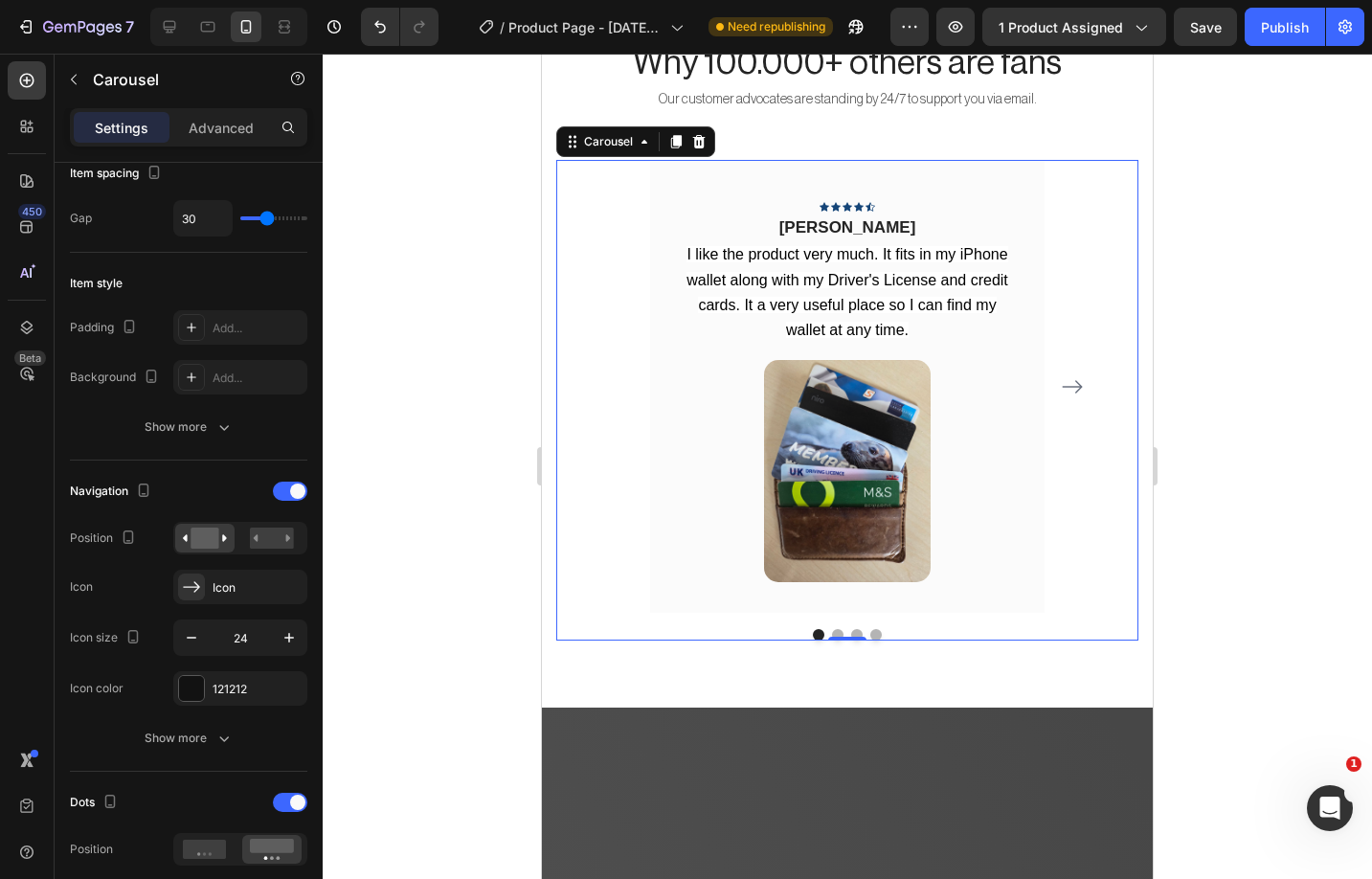
click at [410, 520] on div at bounding box center [847, 466] width 1049 height 825
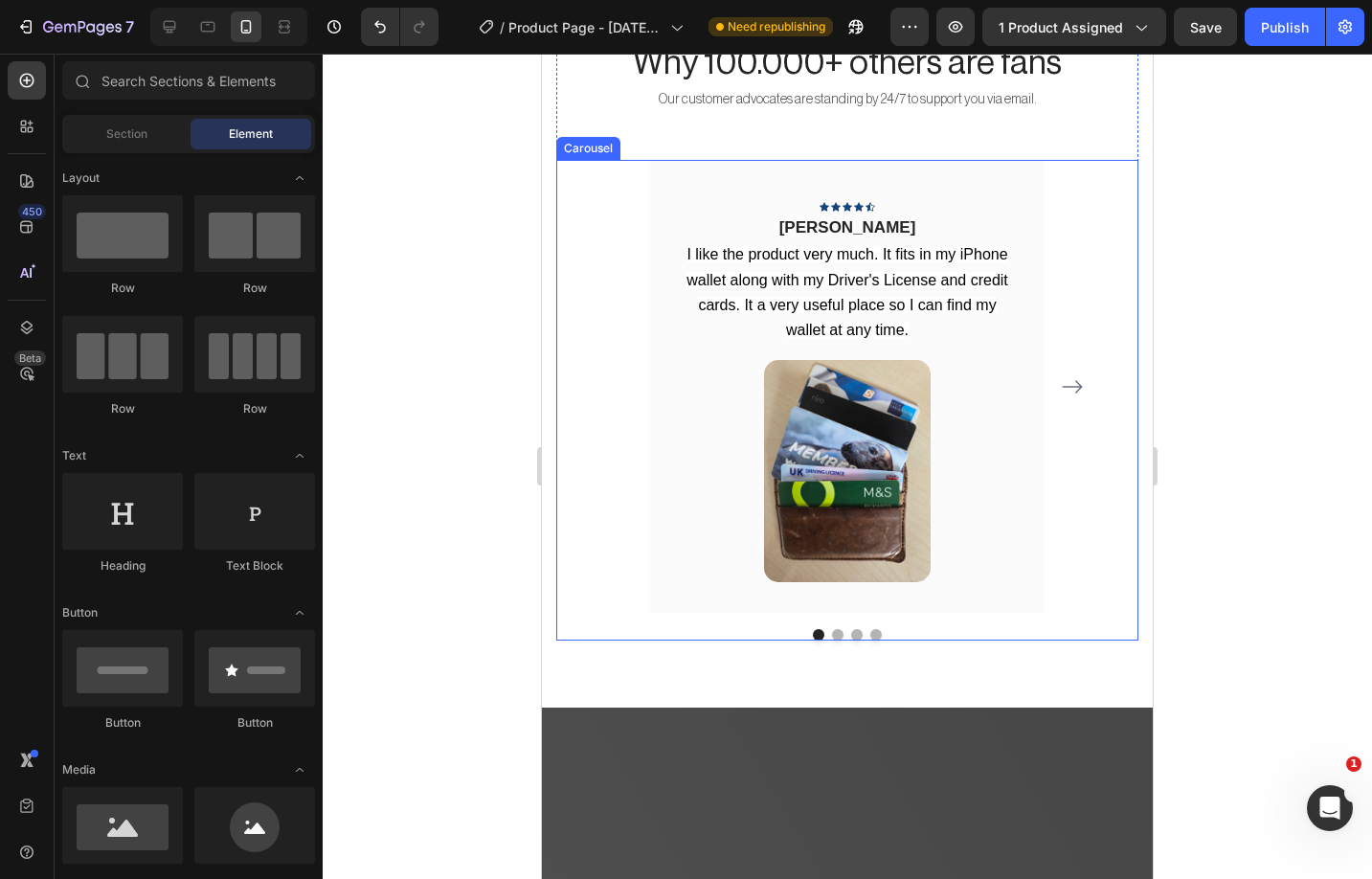
click at [1079, 443] on div "Icon Icon Icon Icon Icon Row Rita Carroll Text block I like the product very mu…" at bounding box center [847, 387] width 486 height 454
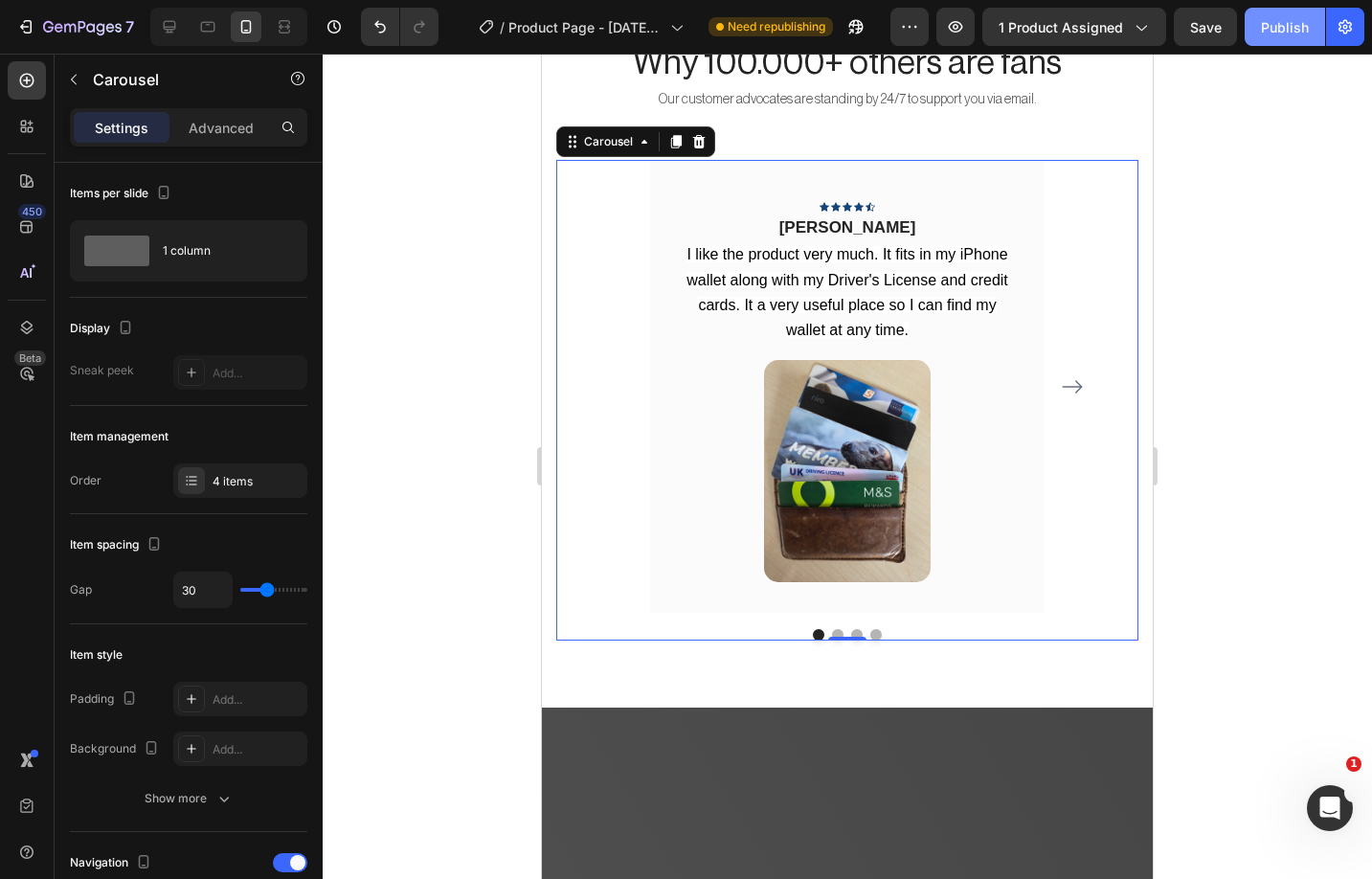
click at [1290, 26] on div "Publish" at bounding box center [1285, 27] width 48 height 20
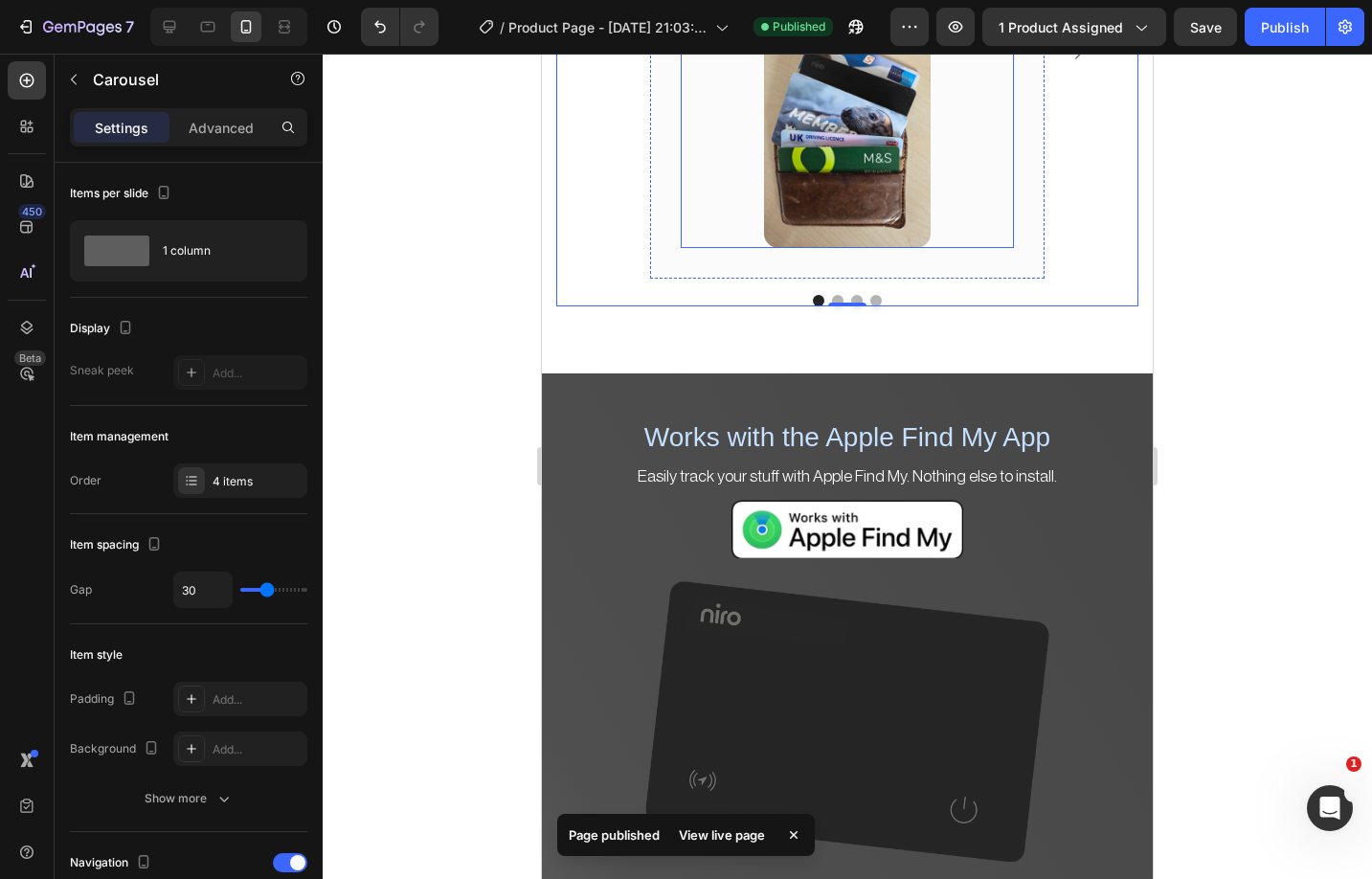
scroll to position [8664, 0]
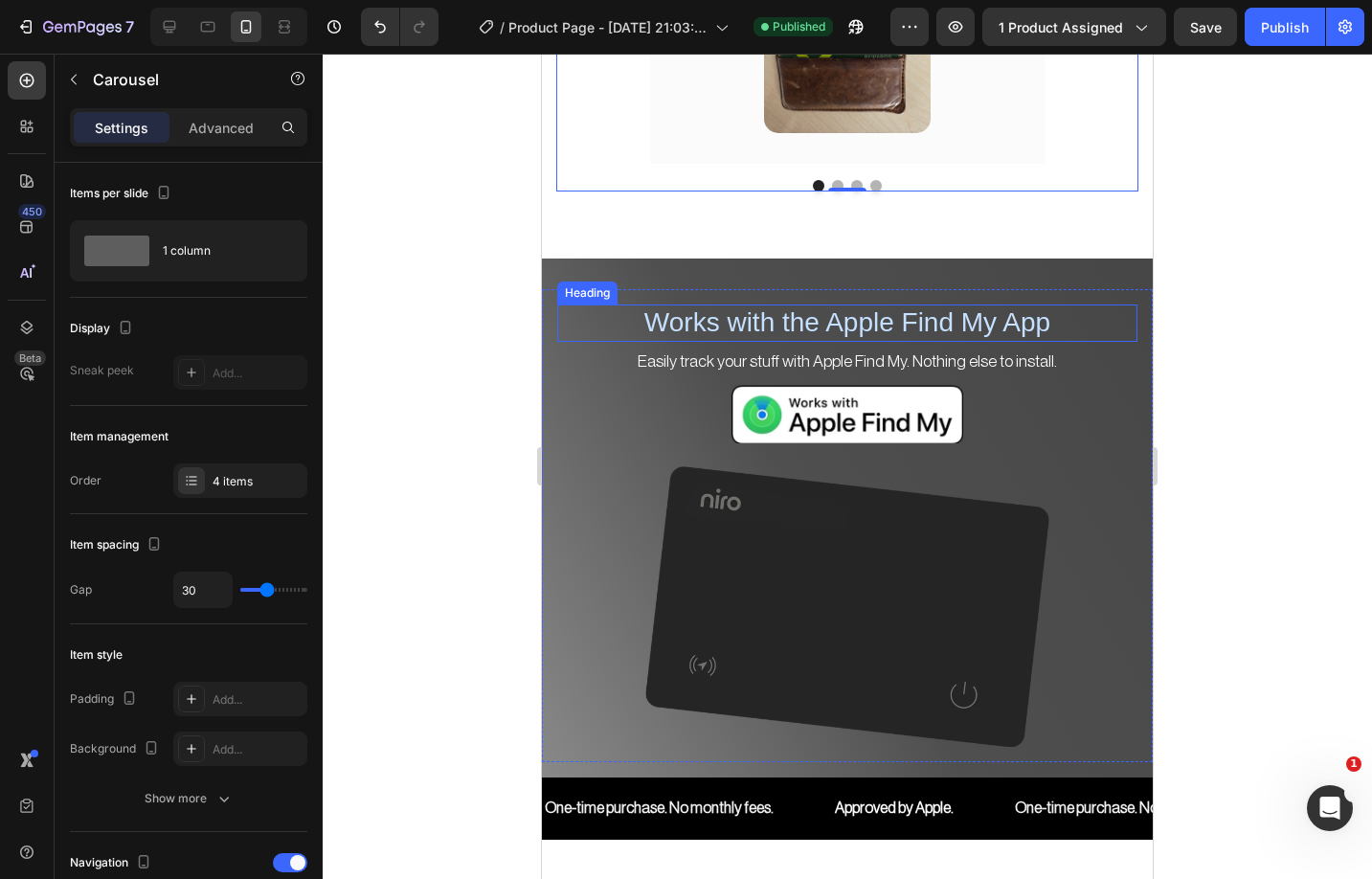
click at [902, 316] on span "Works with the Apple Find My App" at bounding box center [847, 322] width 406 height 30
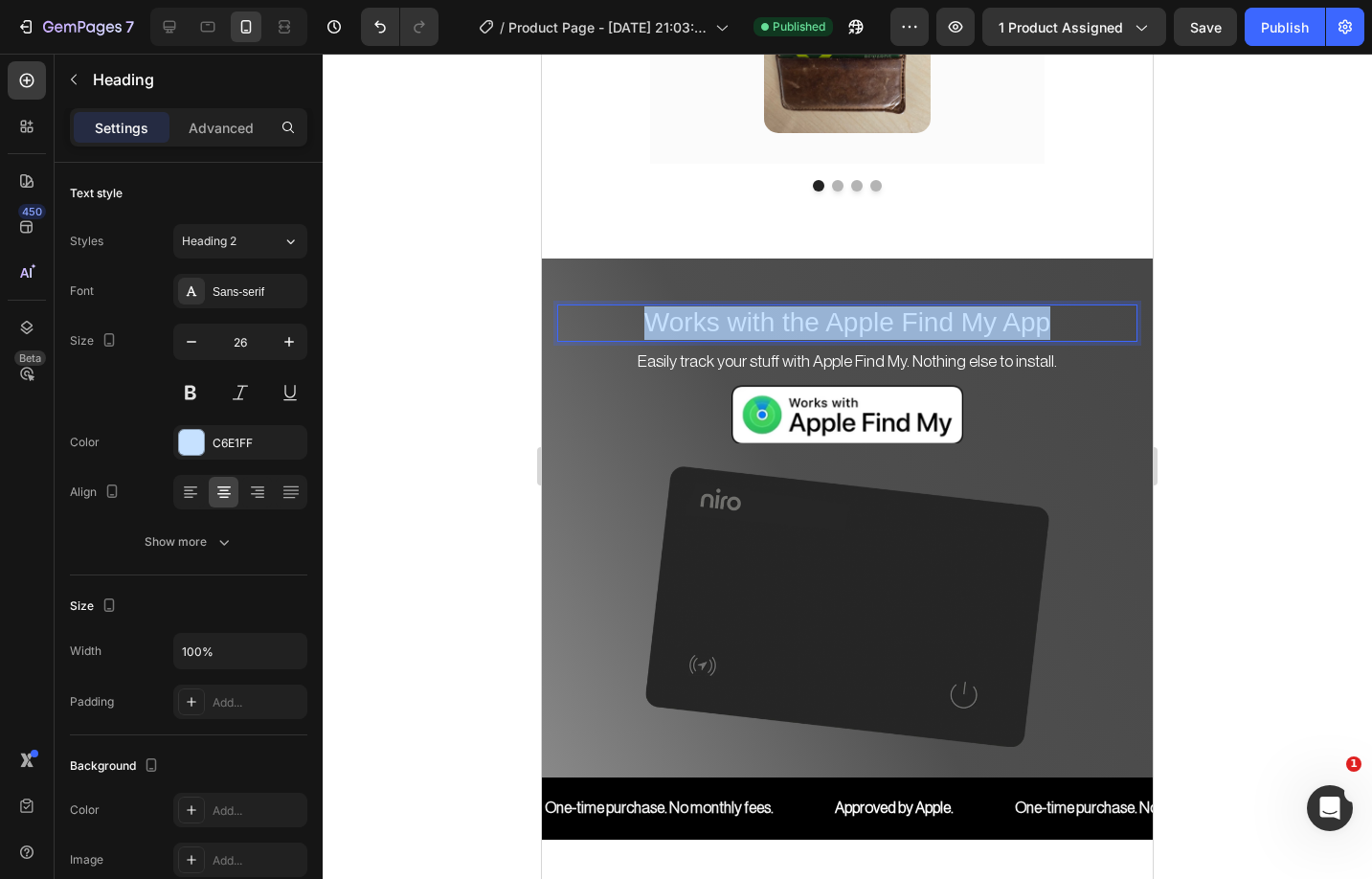
click at [902, 316] on span "Works with the Apple Find My App" at bounding box center [847, 322] width 406 height 30
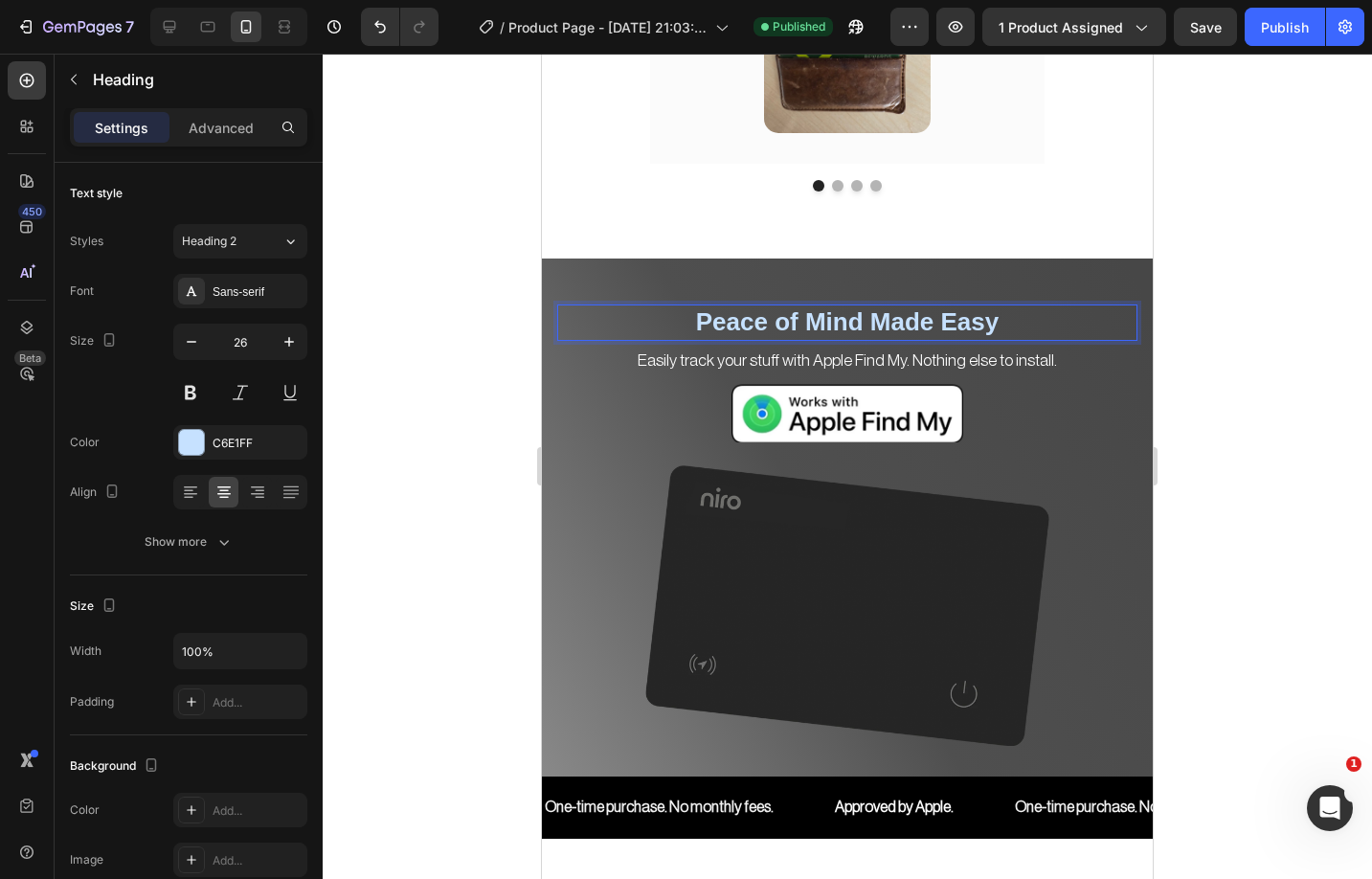
click at [868, 323] on strong "Peace of Mind Made Easy" at bounding box center [847, 321] width 303 height 29
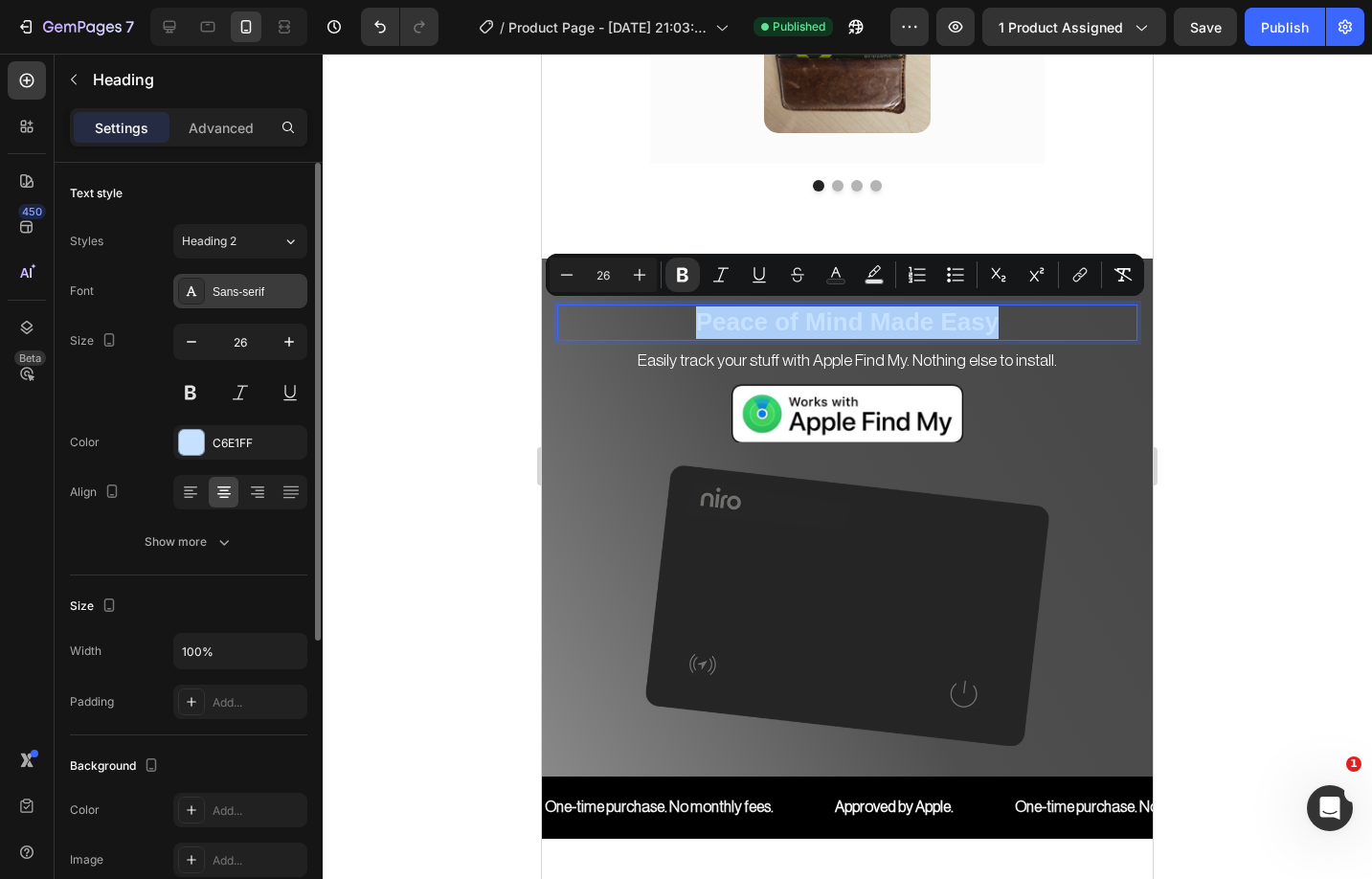
click at [242, 287] on div "Sans-serif" at bounding box center [258, 291] width 90 height 17
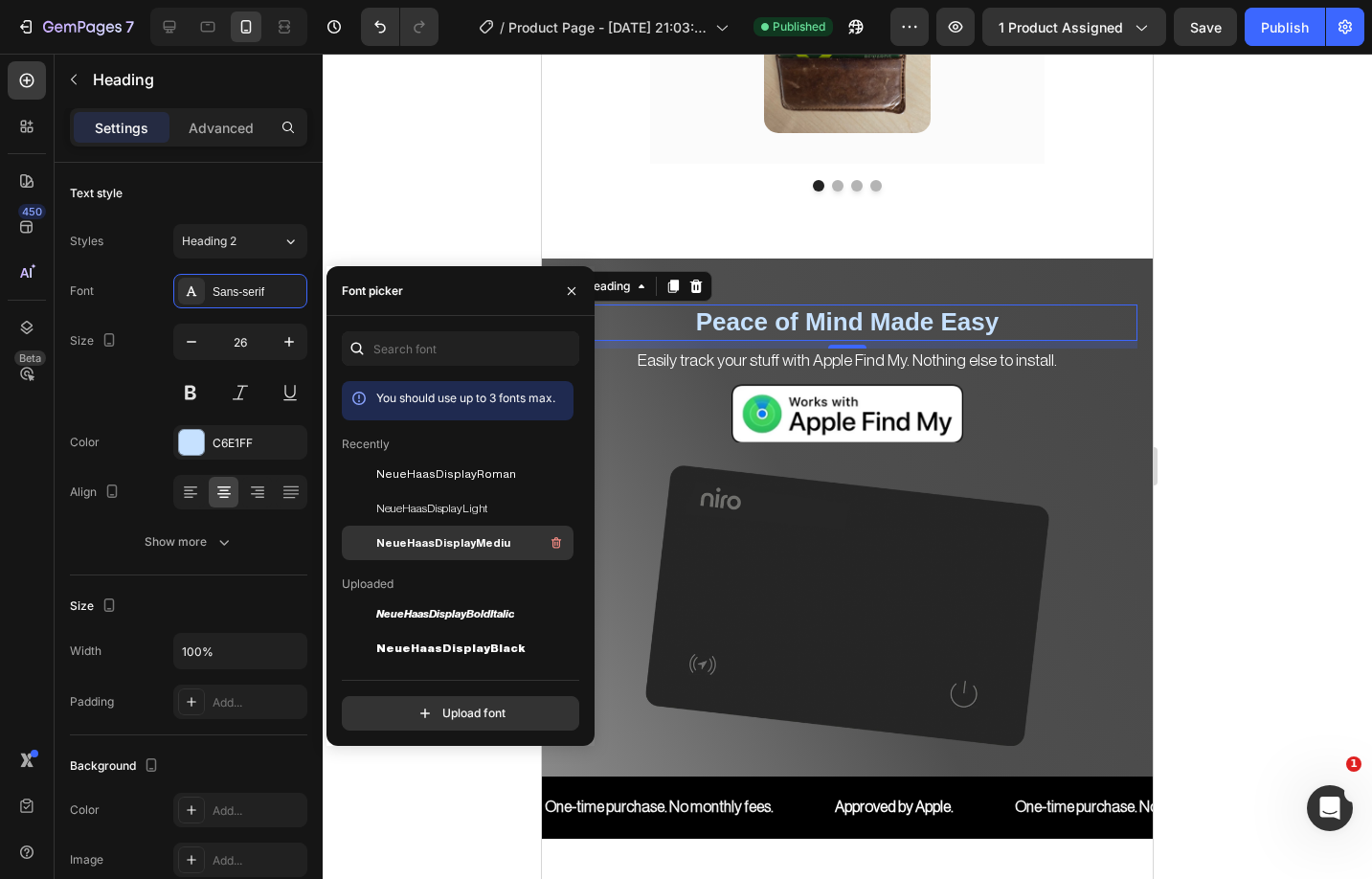
click at [452, 551] on span "NeueHaasDisplayMediu" at bounding box center [443, 542] width 134 height 17
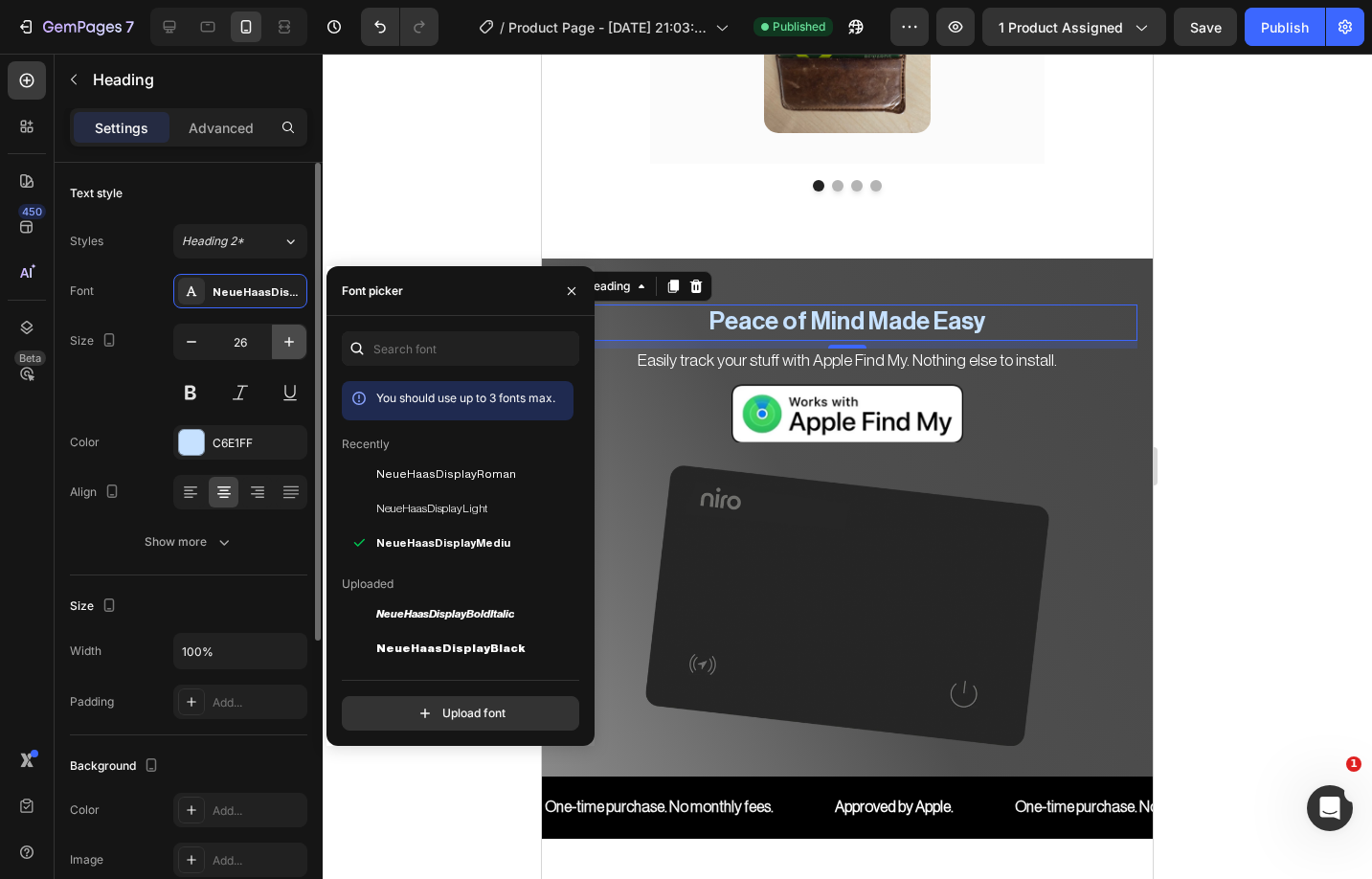
click at [281, 346] on icon "button" at bounding box center [289, 341] width 19 height 19
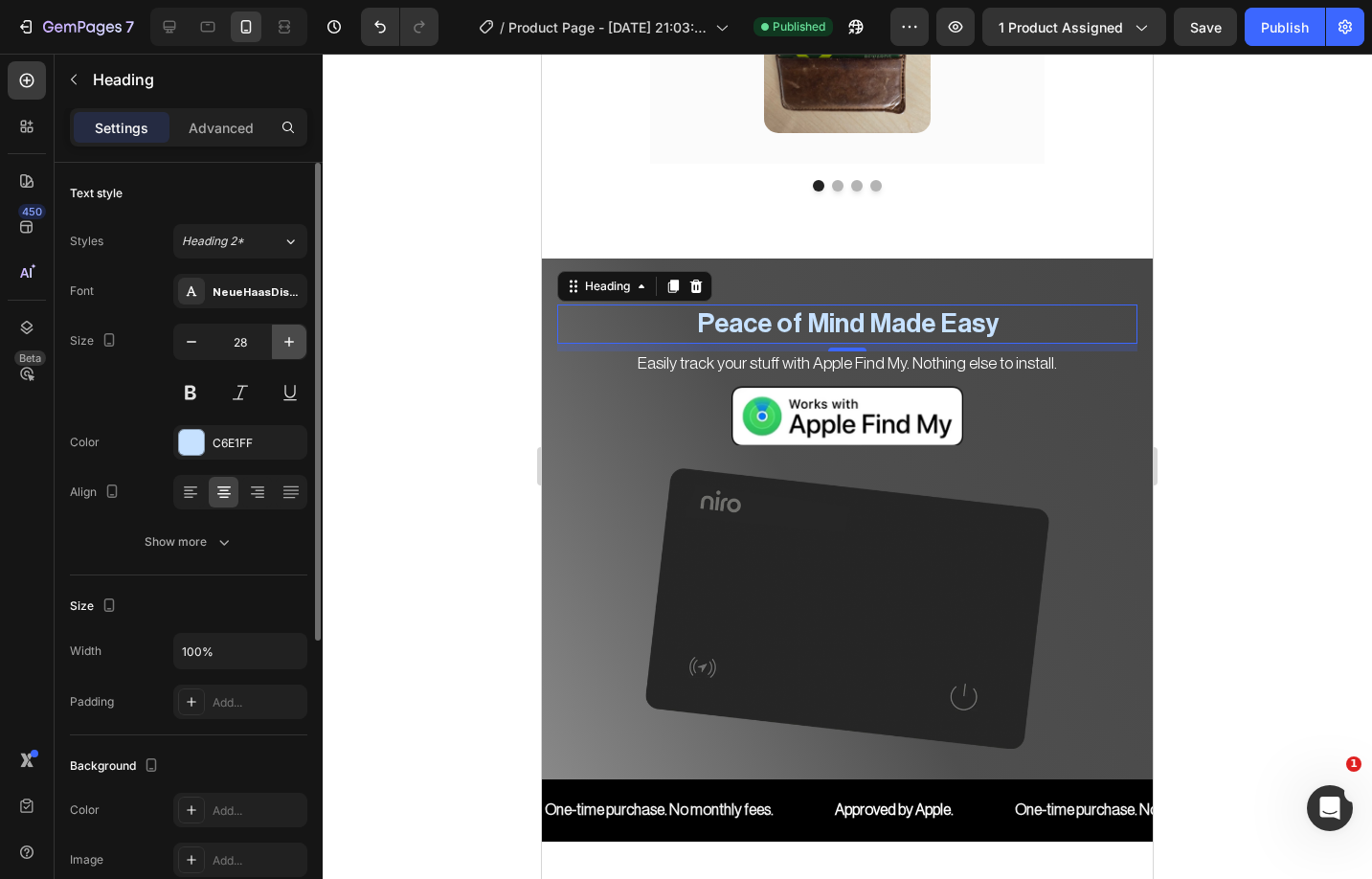
click at [281, 346] on icon "button" at bounding box center [289, 341] width 19 height 19
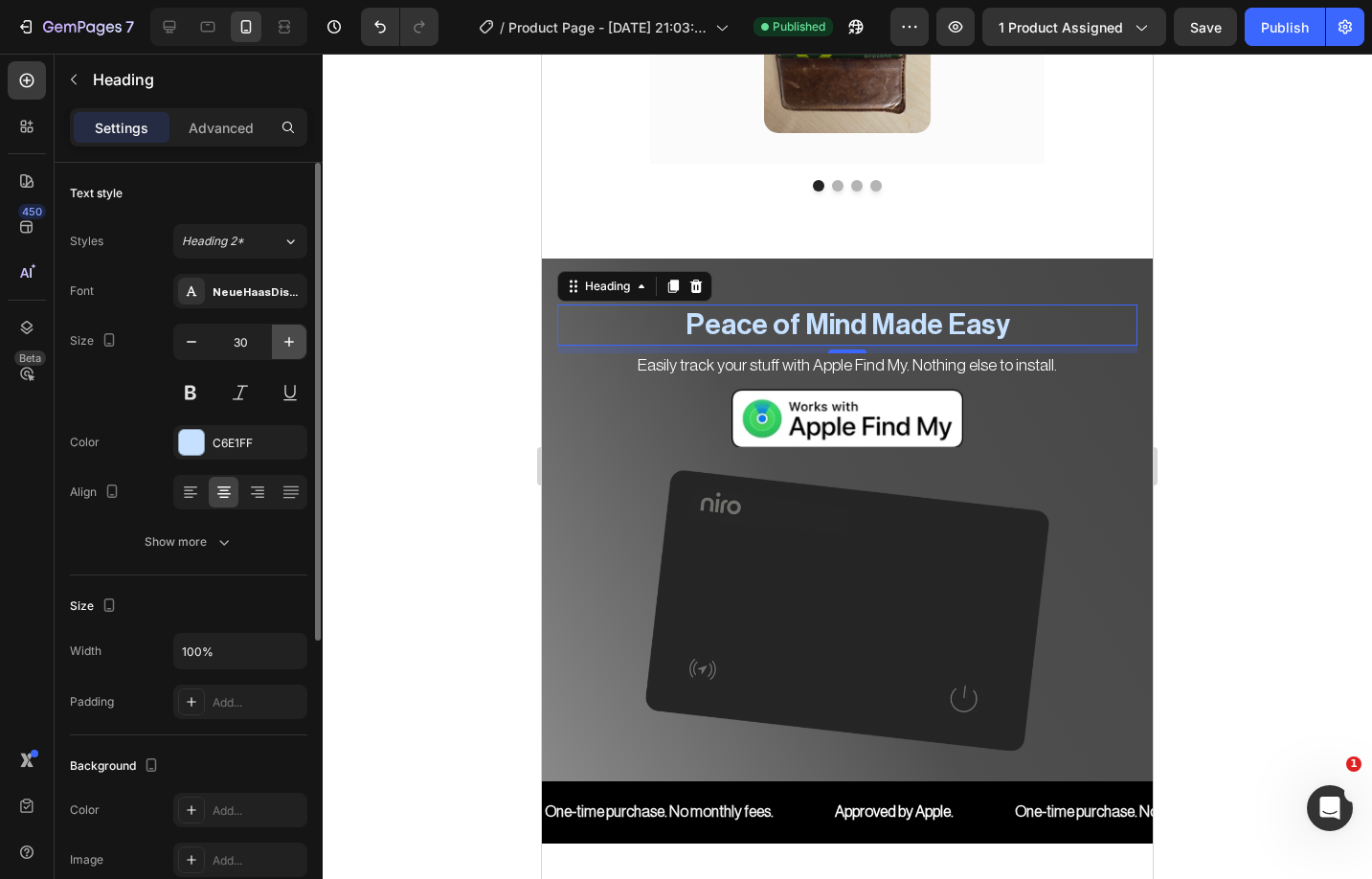
click at [281, 346] on icon "button" at bounding box center [289, 341] width 19 height 19
type input "31"
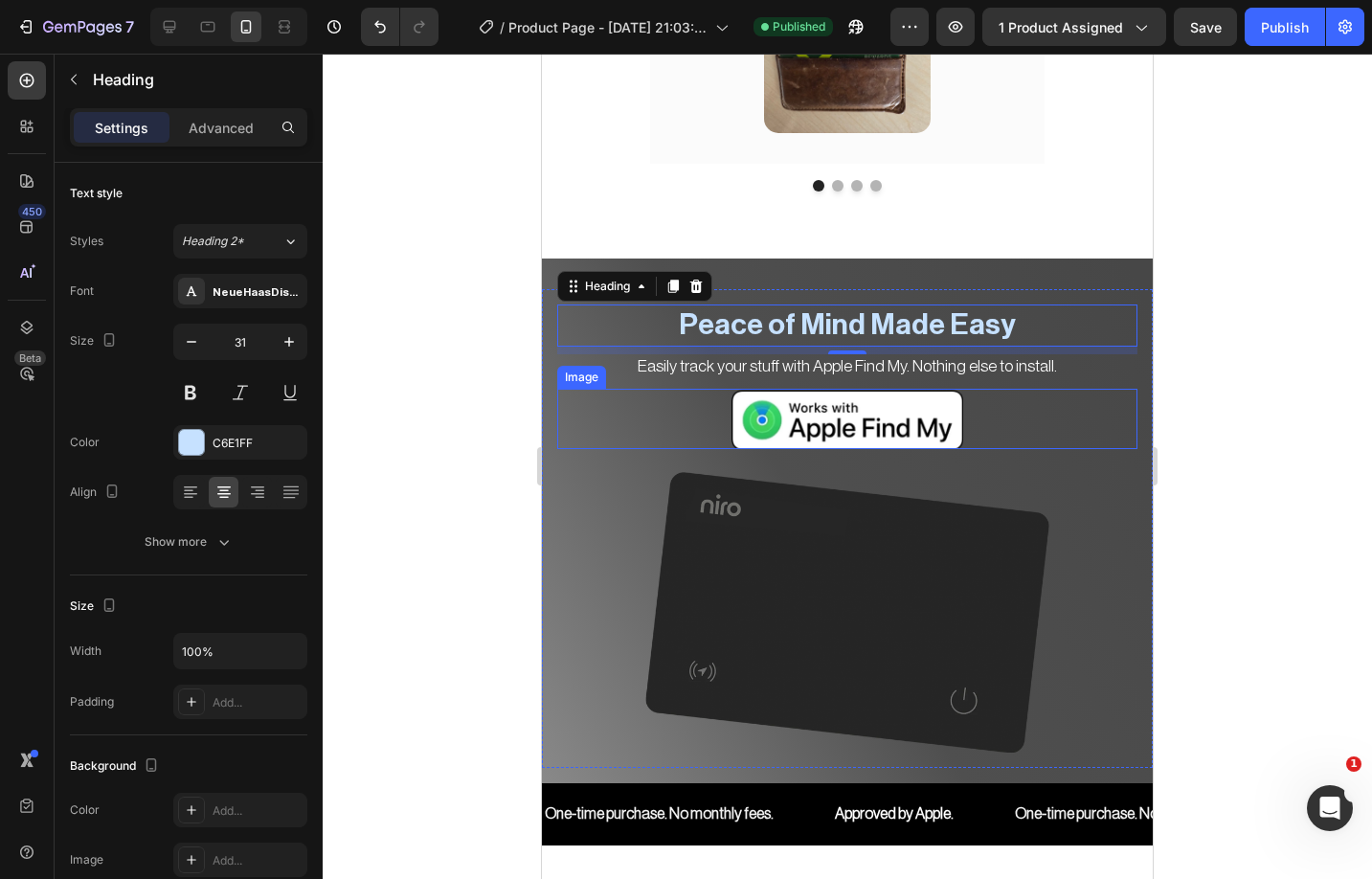
click at [859, 406] on img at bounding box center [847, 418] width 232 height 59
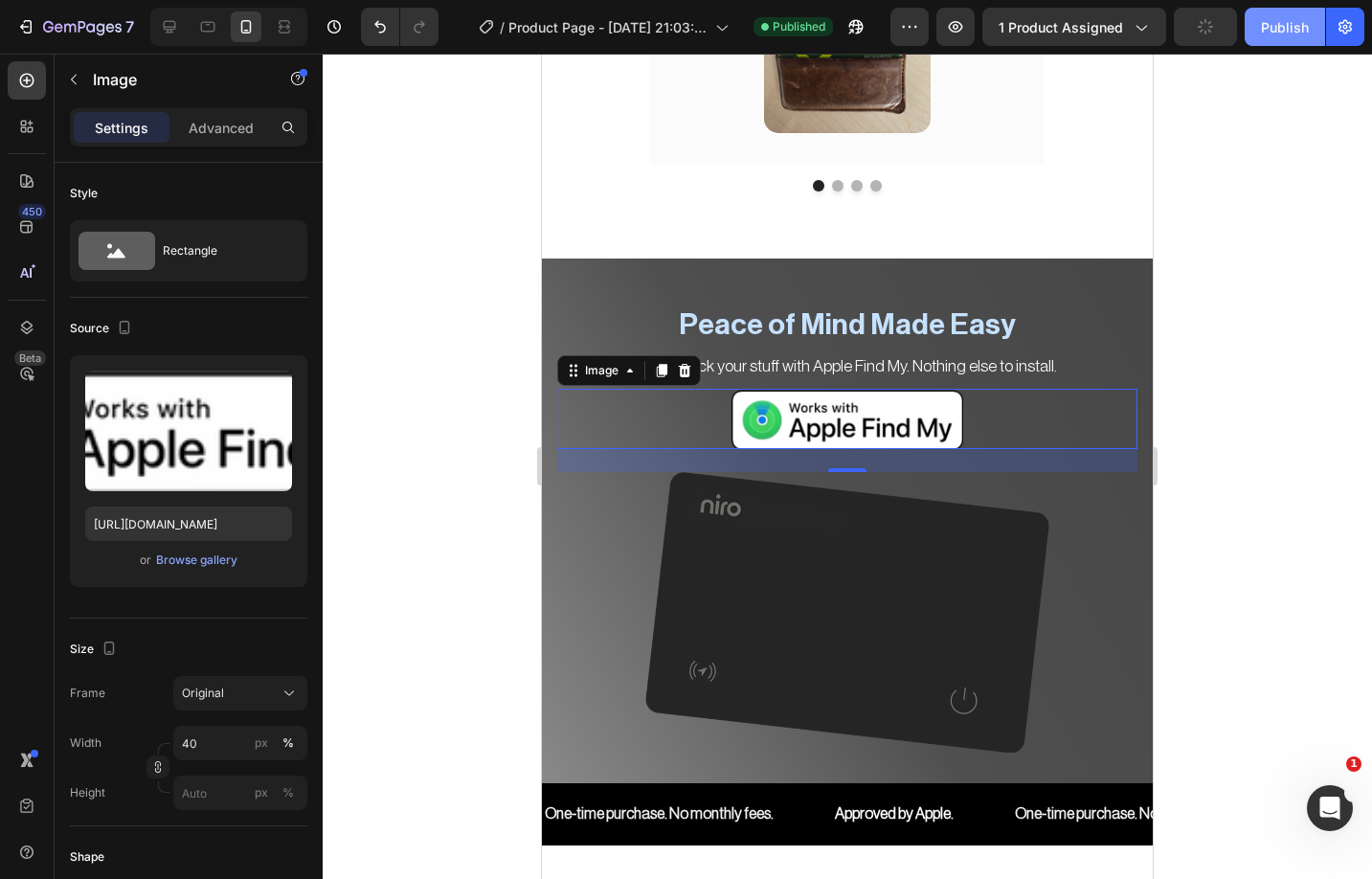
click at [1283, 32] on div "Publish" at bounding box center [1285, 27] width 48 height 20
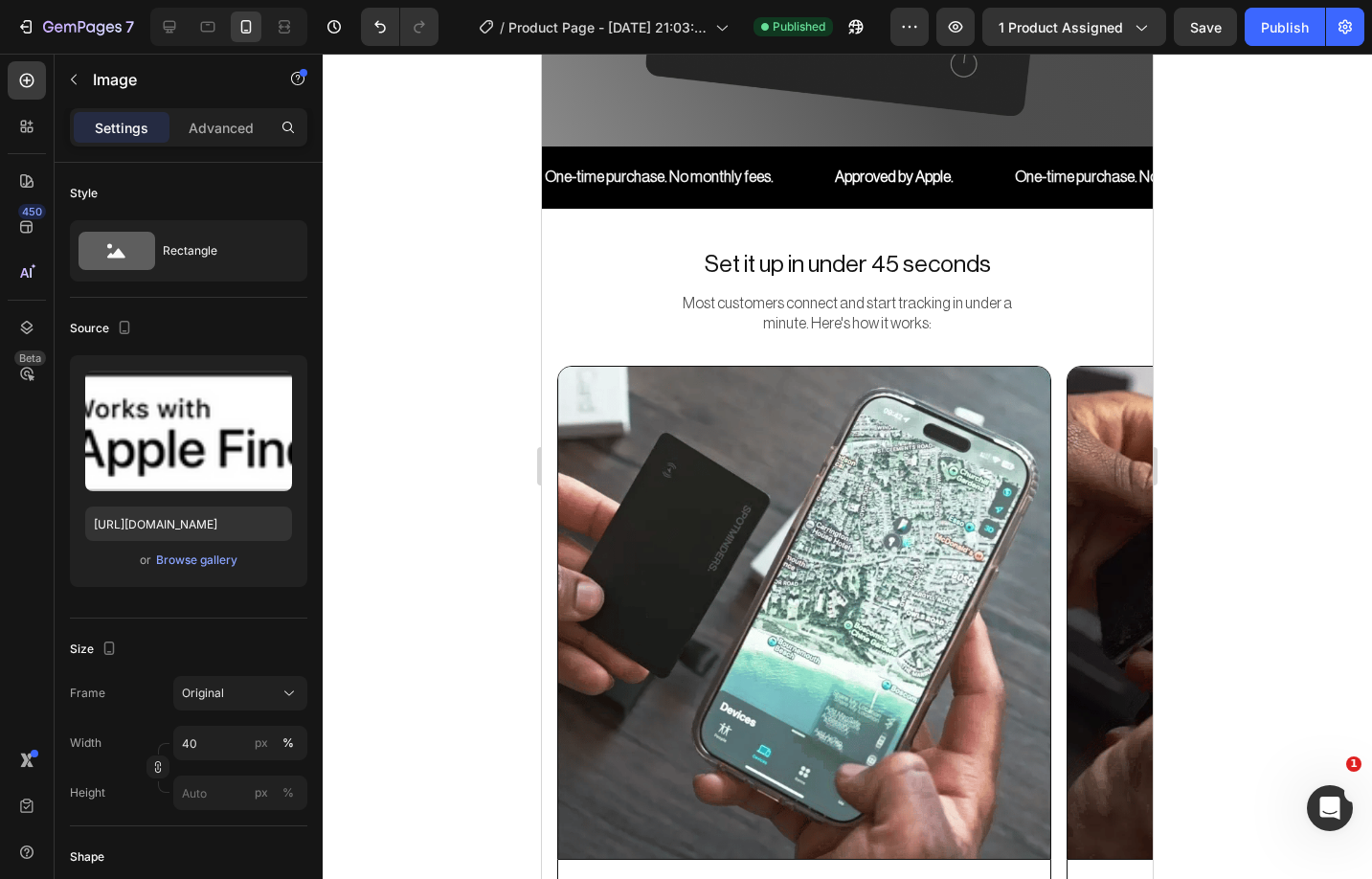
scroll to position [9248, 0]
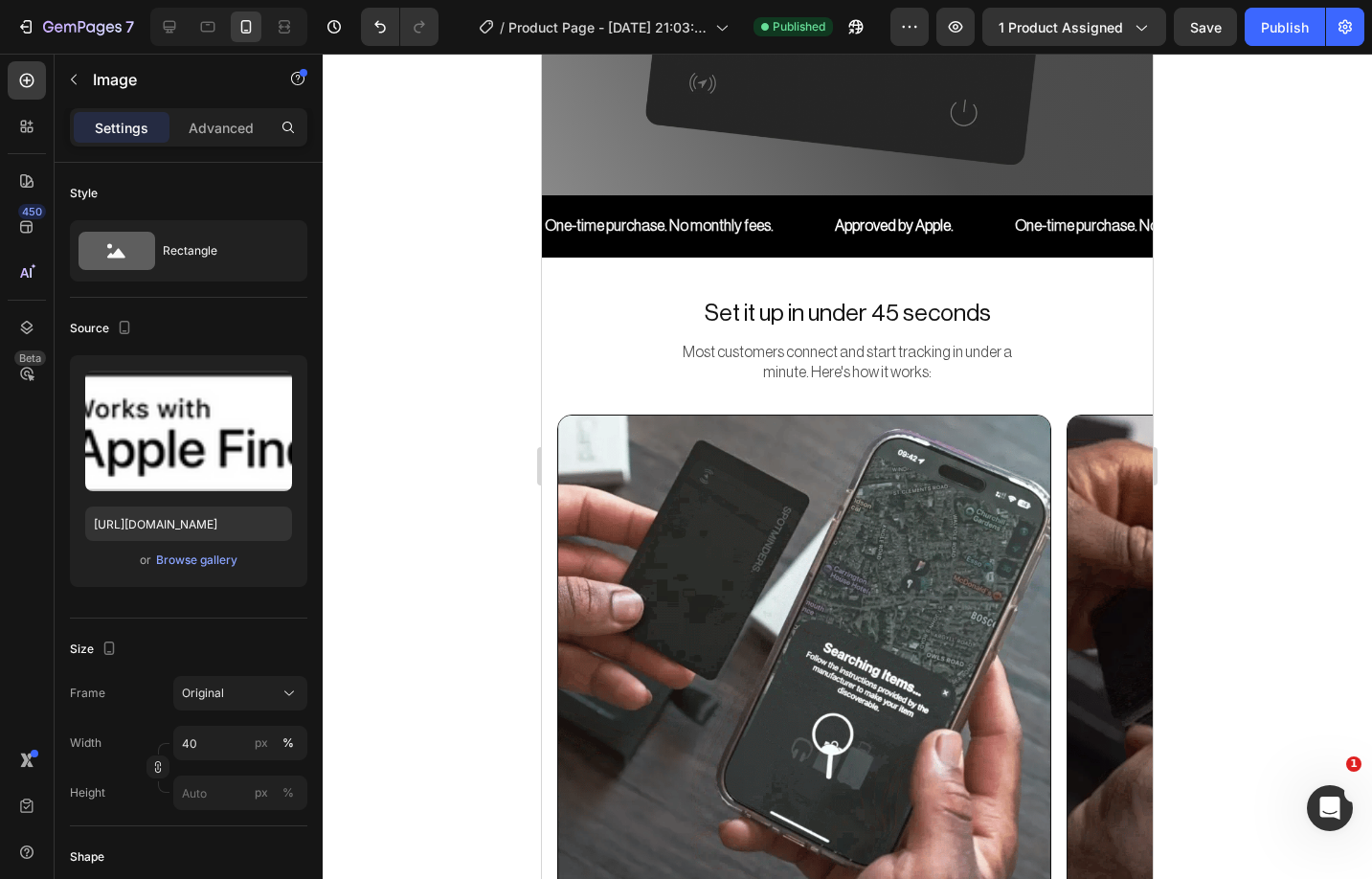
click at [866, 318] on span "Set it up in under 45 seconds" at bounding box center [848, 314] width 286 height 24
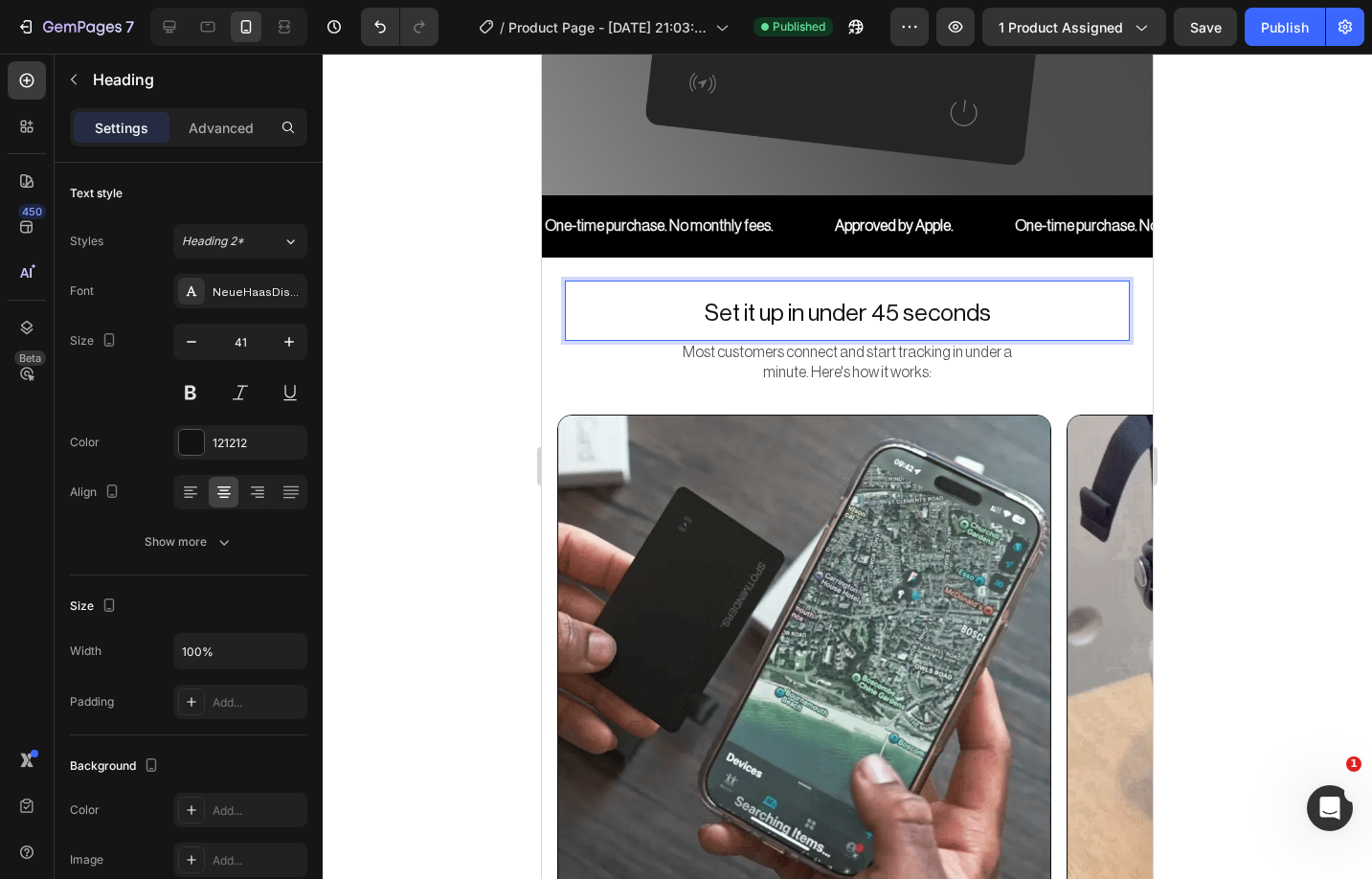
click at [863, 310] on span "Set it up in under 45 seconds" at bounding box center [848, 314] width 286 height 24
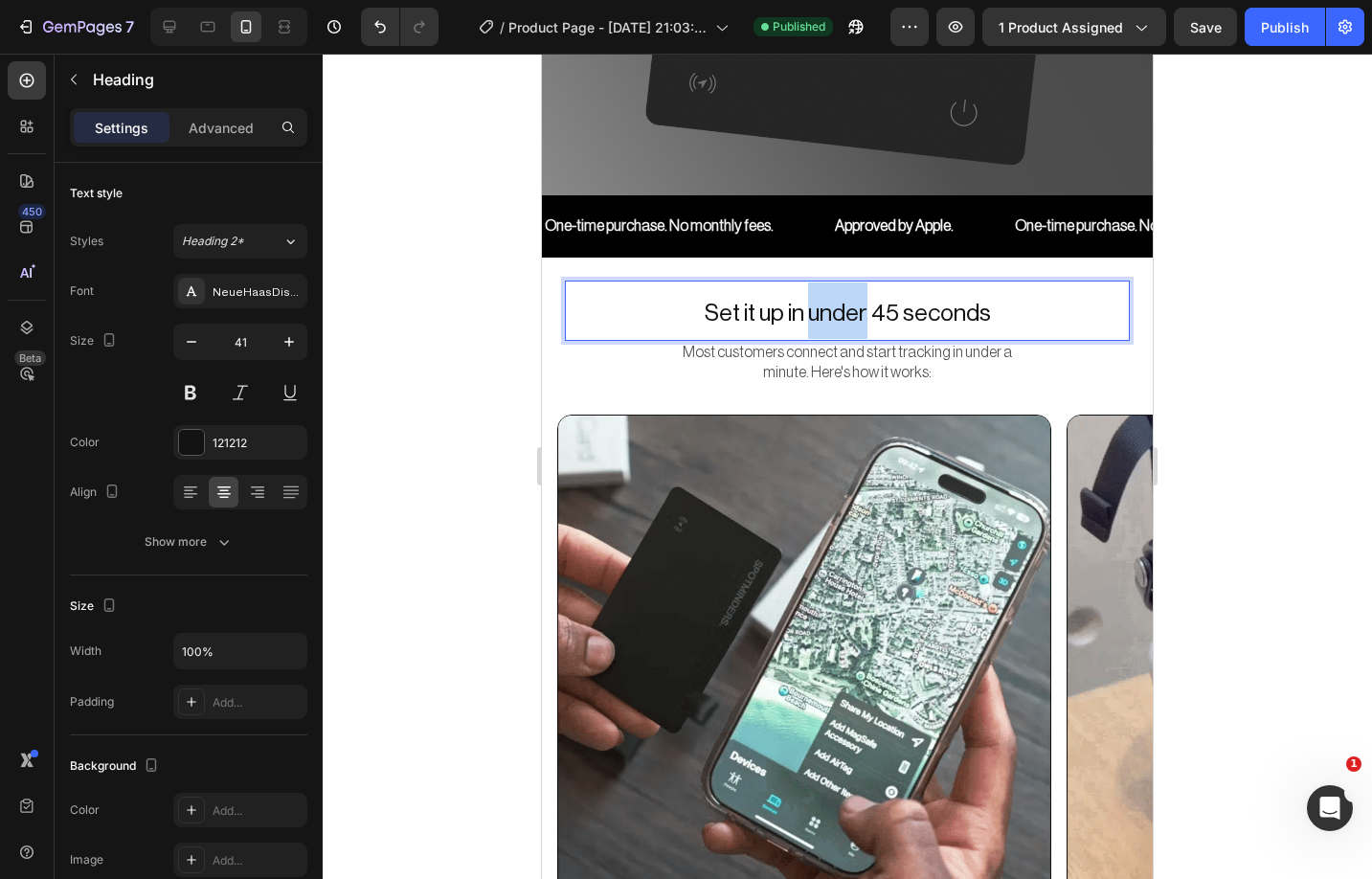
click at [863, 310] on span "Set it up in under 45 seconds" at bounding box center [848, 314] width 286 height 24
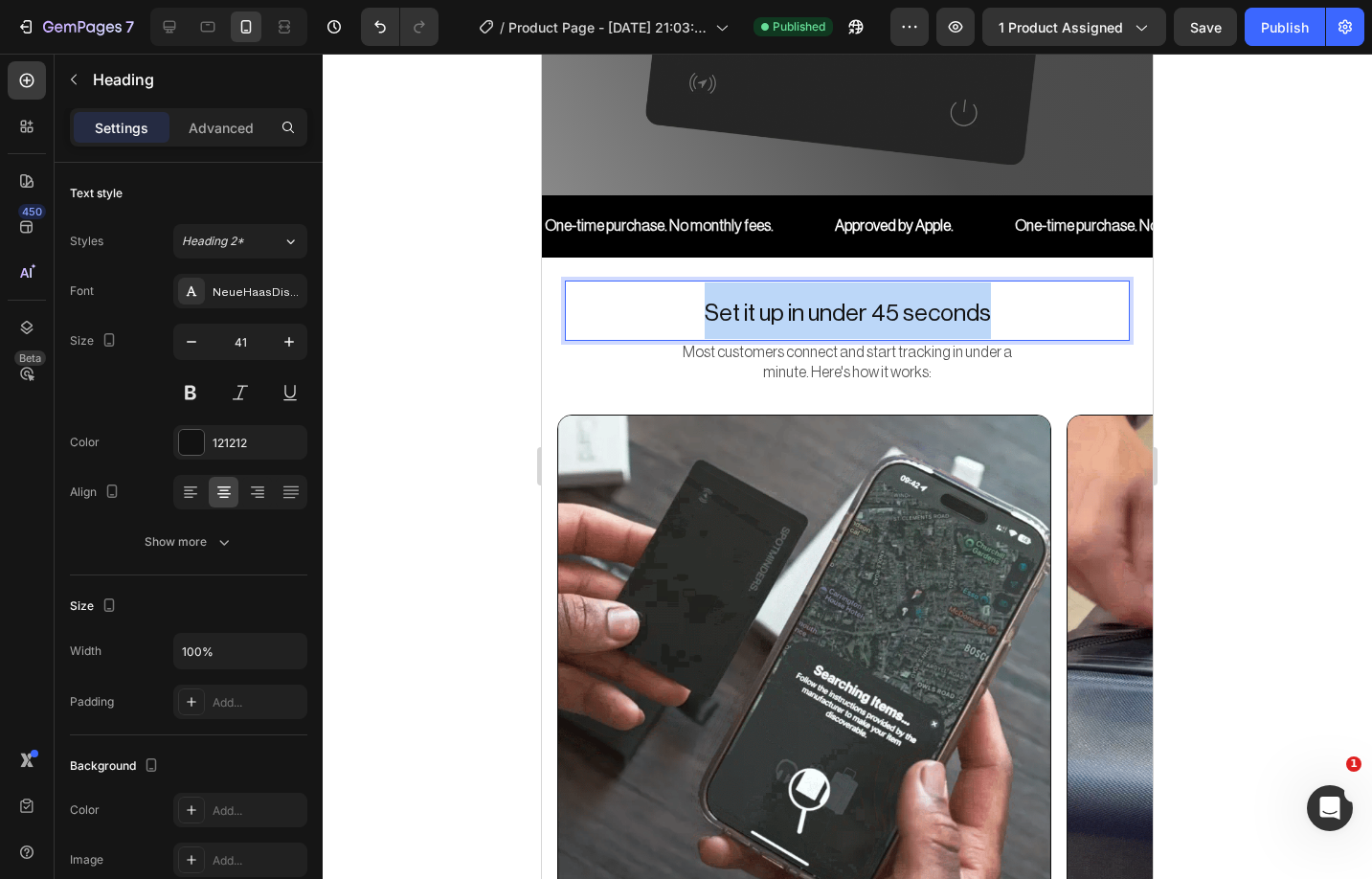
click at [863, 310] on span "Set it up in under 45 seconds" at bounding box center [848, 314] width 286 height 24
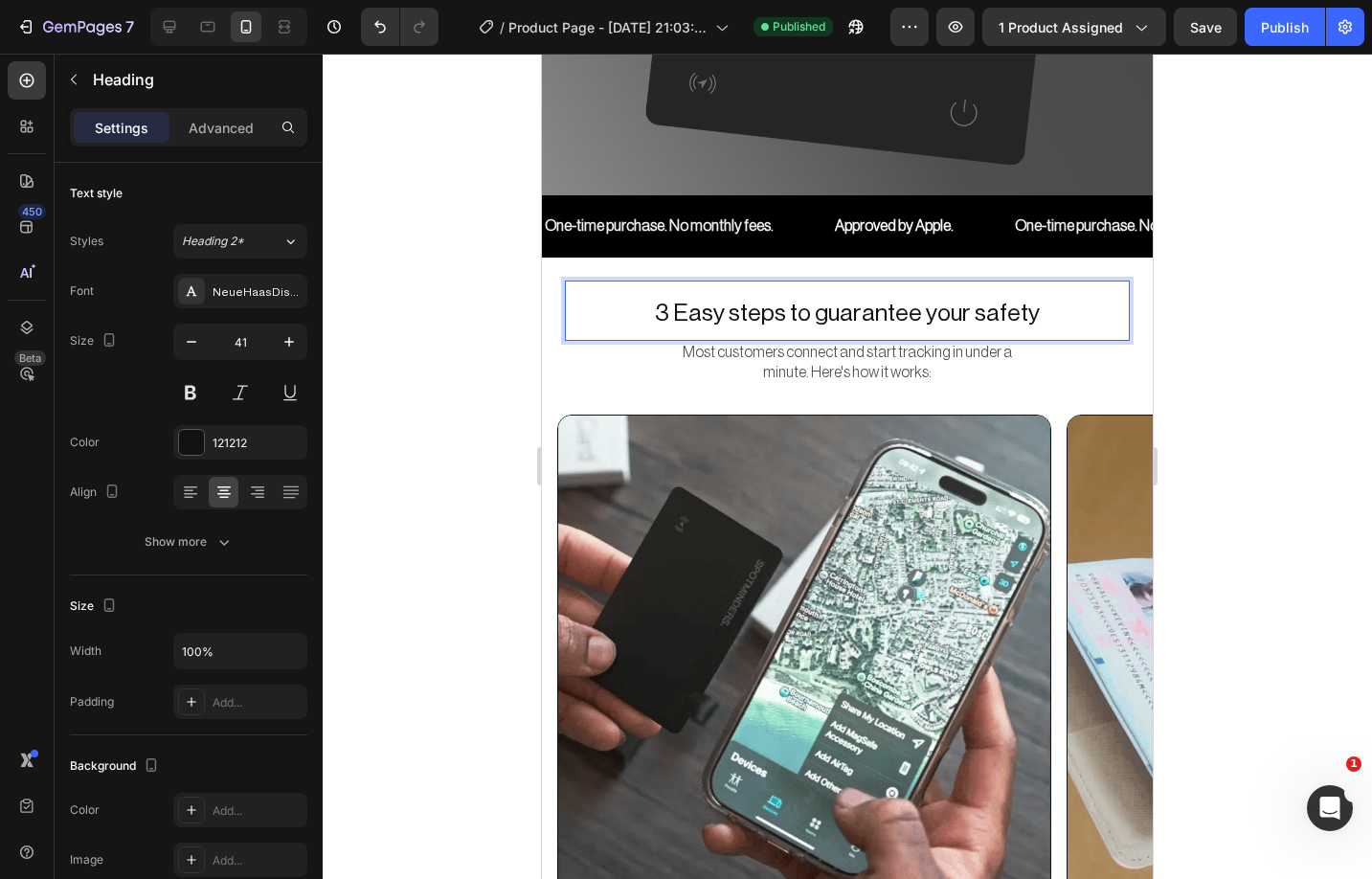
click at [686, 314] on span "3 Easy steps to guarantee your safety" at bounding box center [847, 314] width 385 height 24
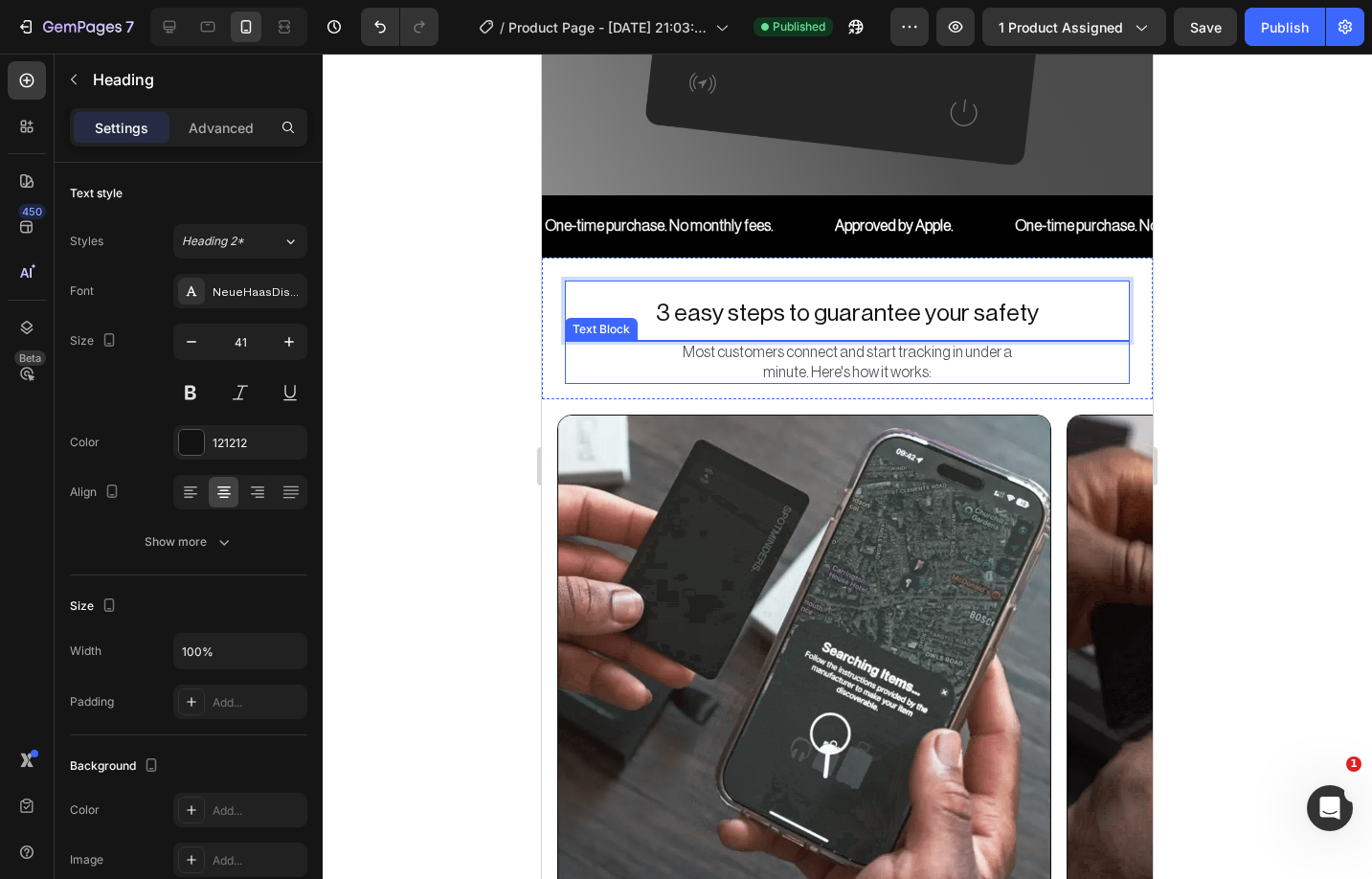
click at [1267, 397] on div at bounding box center [847, 466] width 1049 height 825
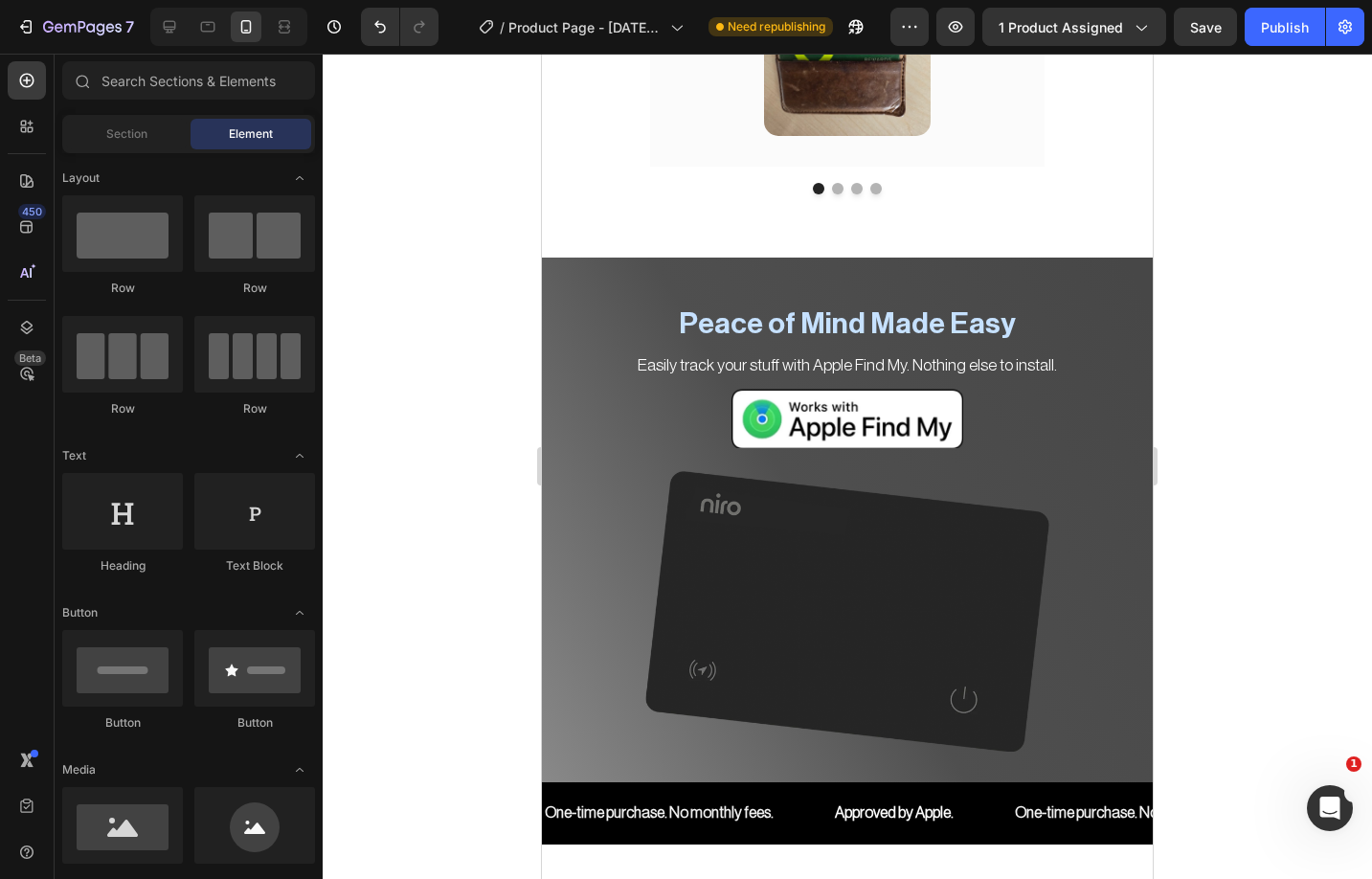
scroll to position [8660, 0]
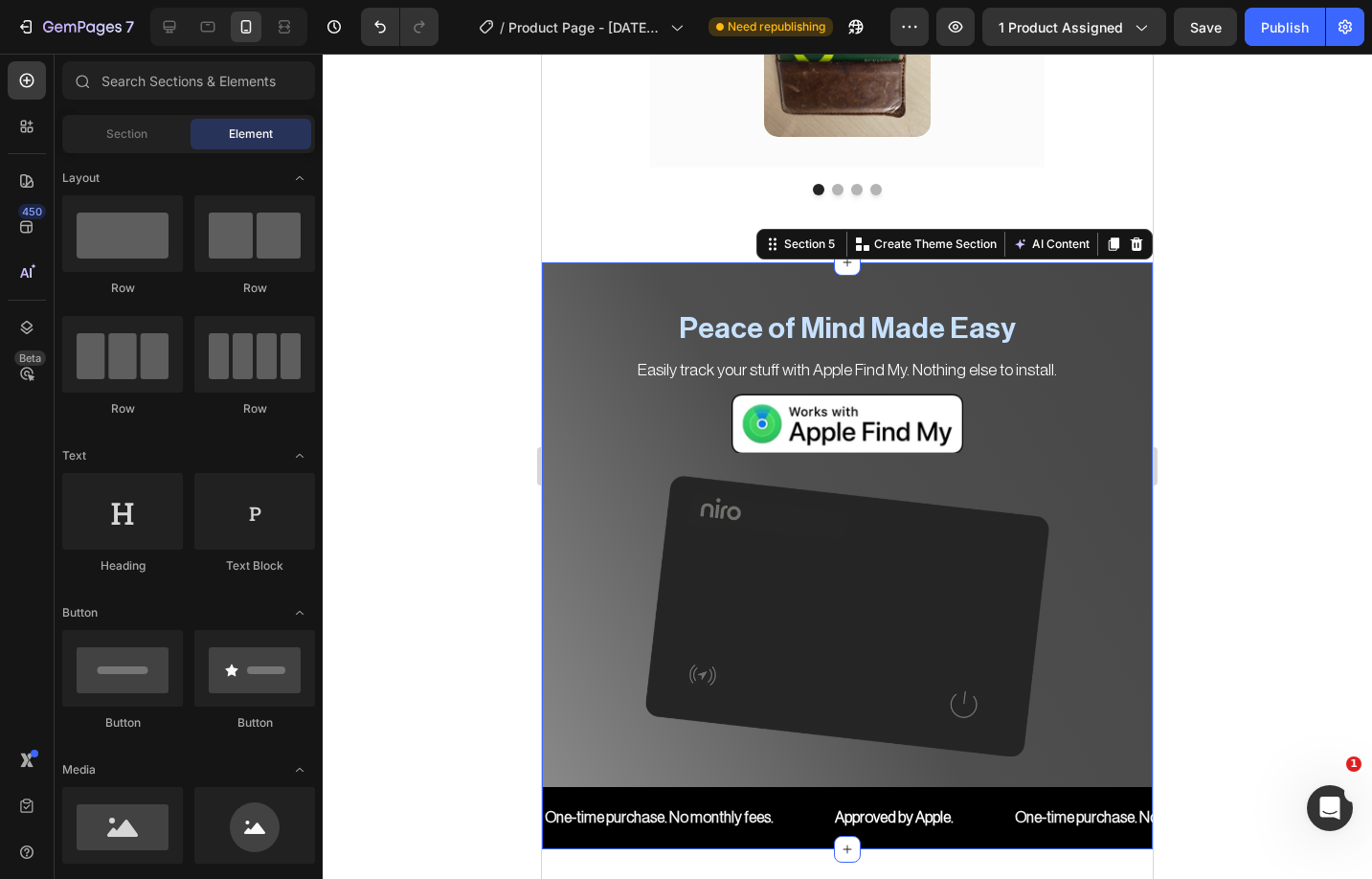
click at [556, 263] on div "Peace of Mind Made Easy Heading Easily track your stuff with Apple Find My. Not…" at bounding box center [847, 555] width 611 height 586
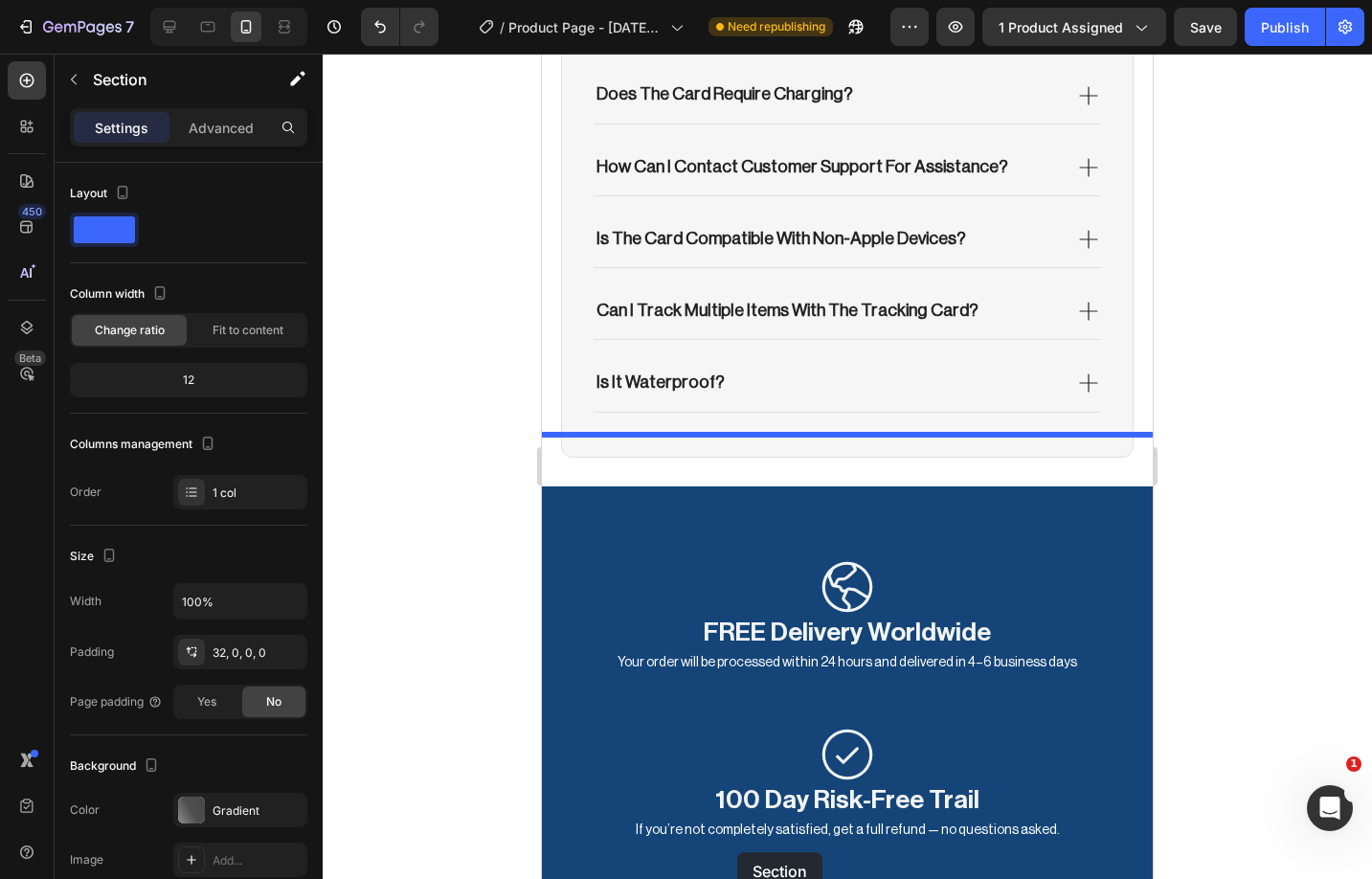
scroll to position [12470, 0]
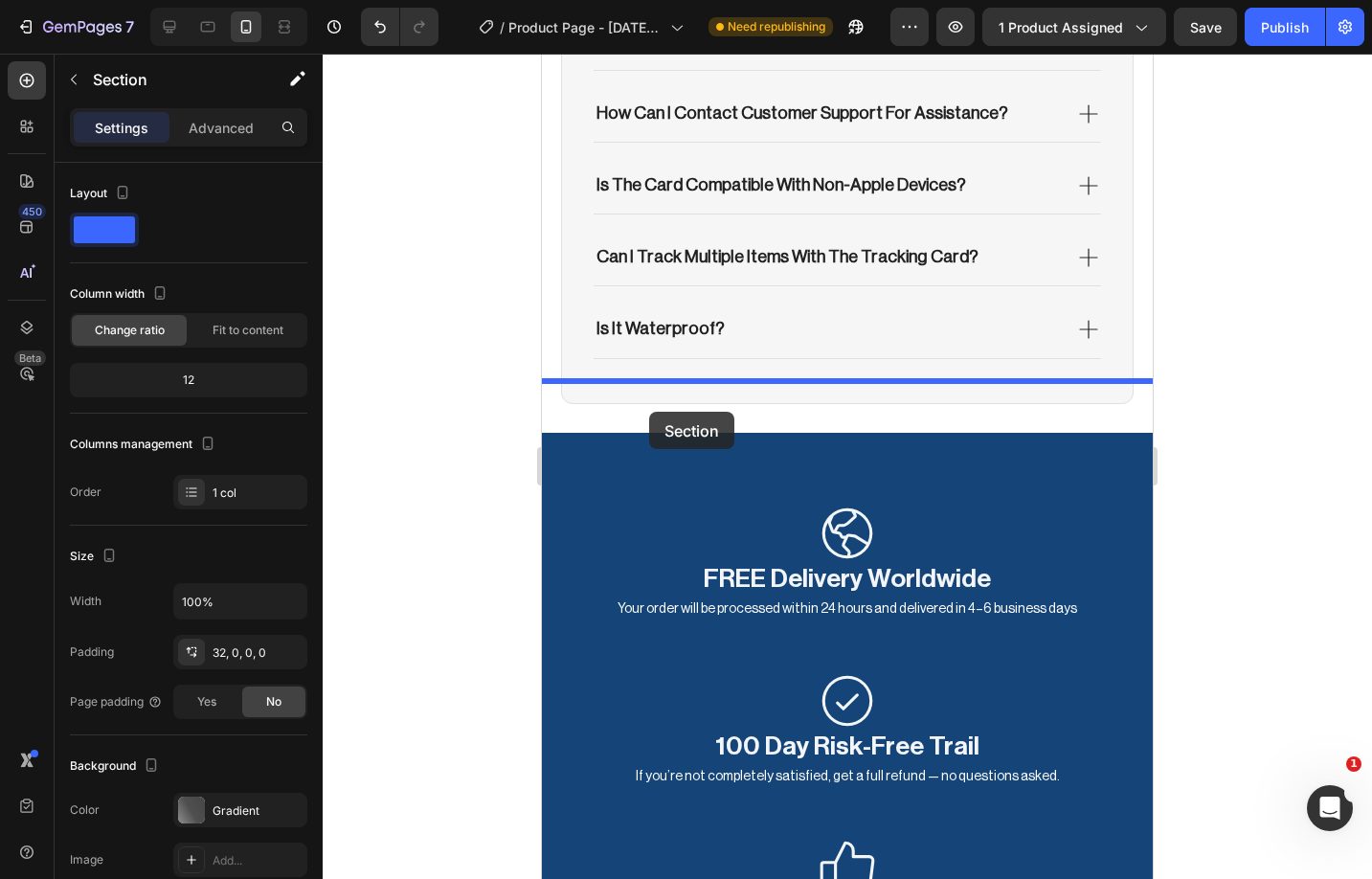
drag, startPoint x: 552, startPoint y: 420, endPoint x: 650, endPoint y: 413, distance: 98.0
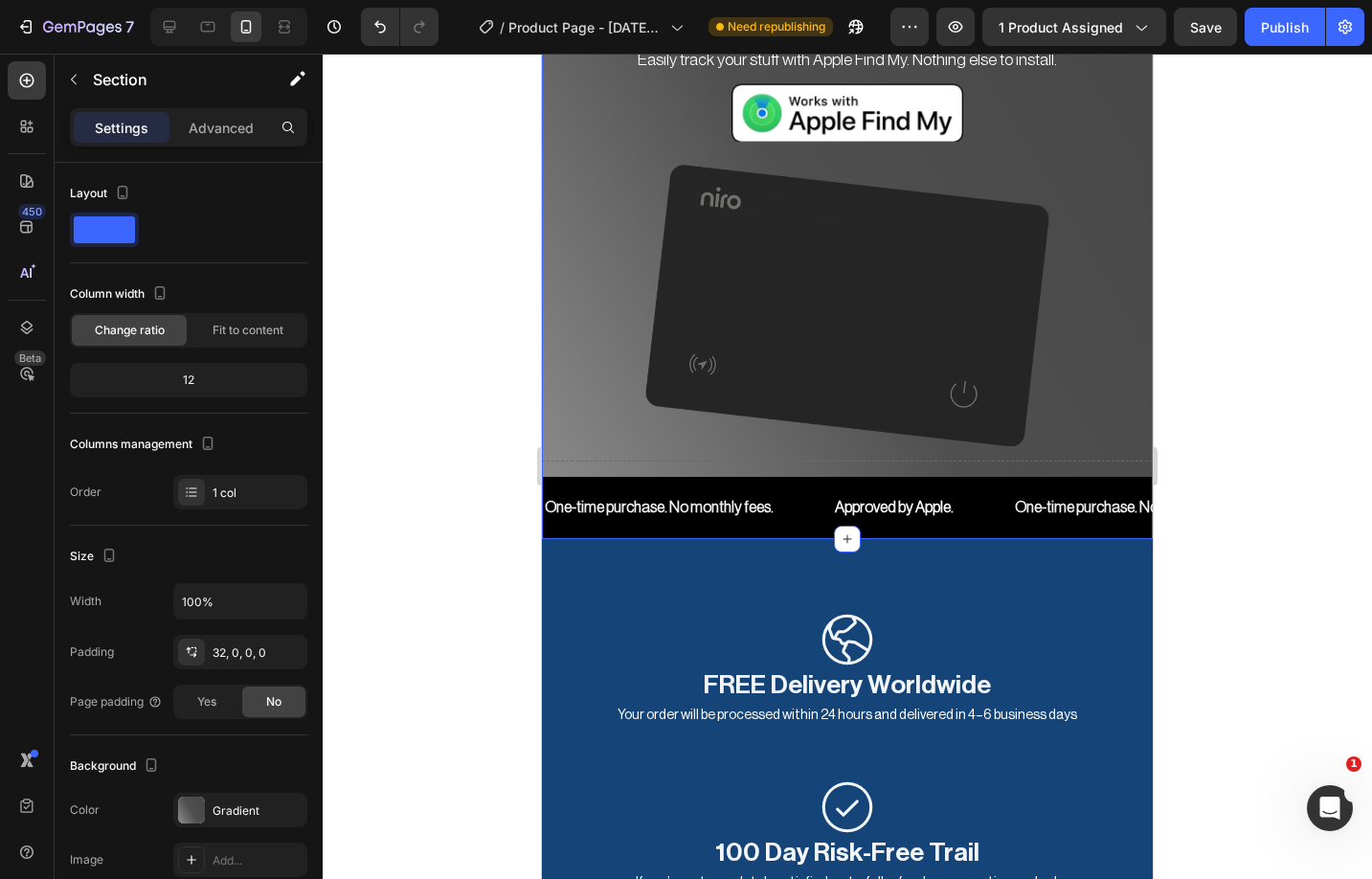
scroll to position [12360, 0]
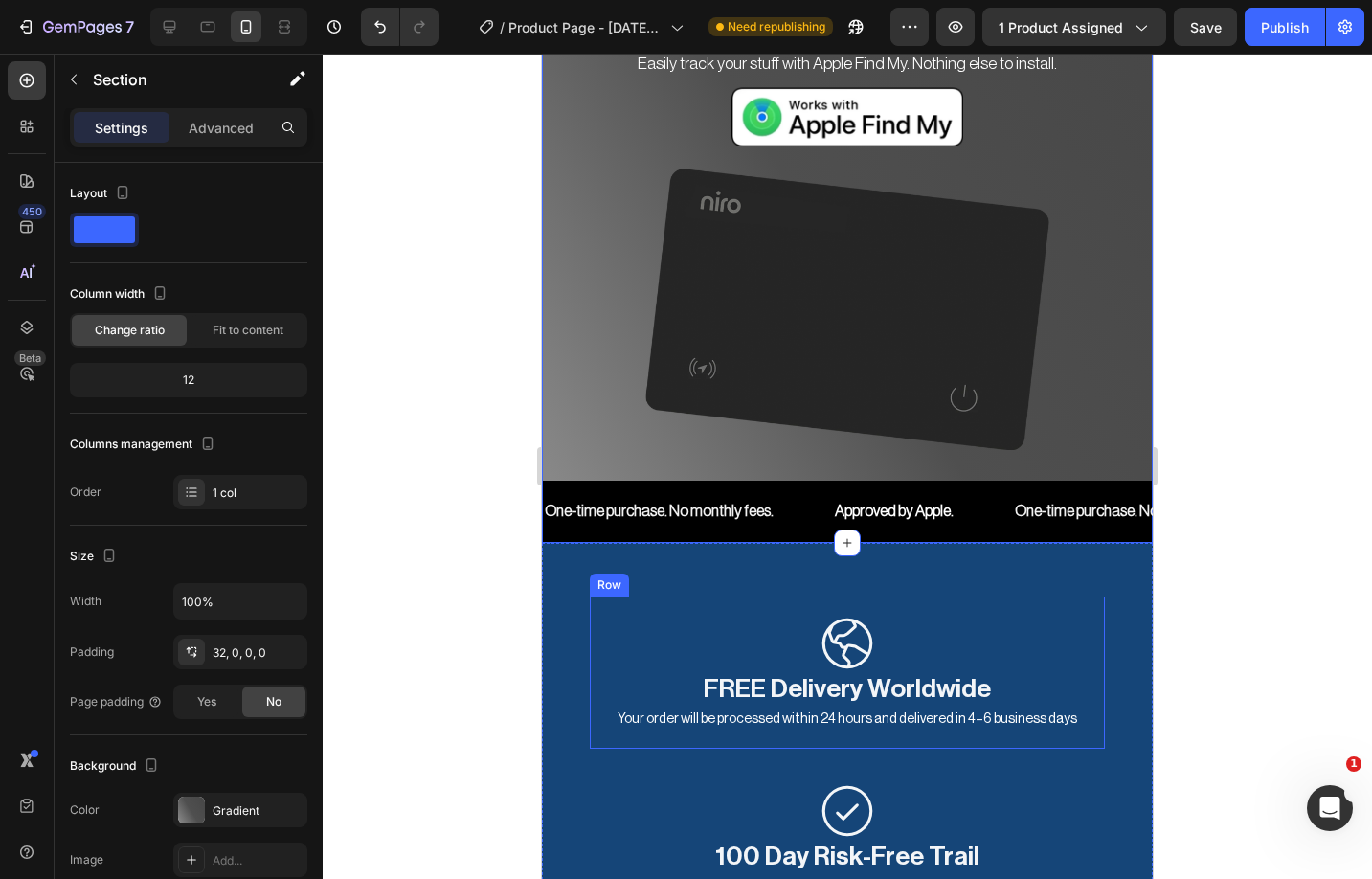
click at [1056, 599] on div "Icon FREE Delivery Worldwide Heading Your order will be processed within 24 hou…" at bounding box center [847, 672] width 515 height 152
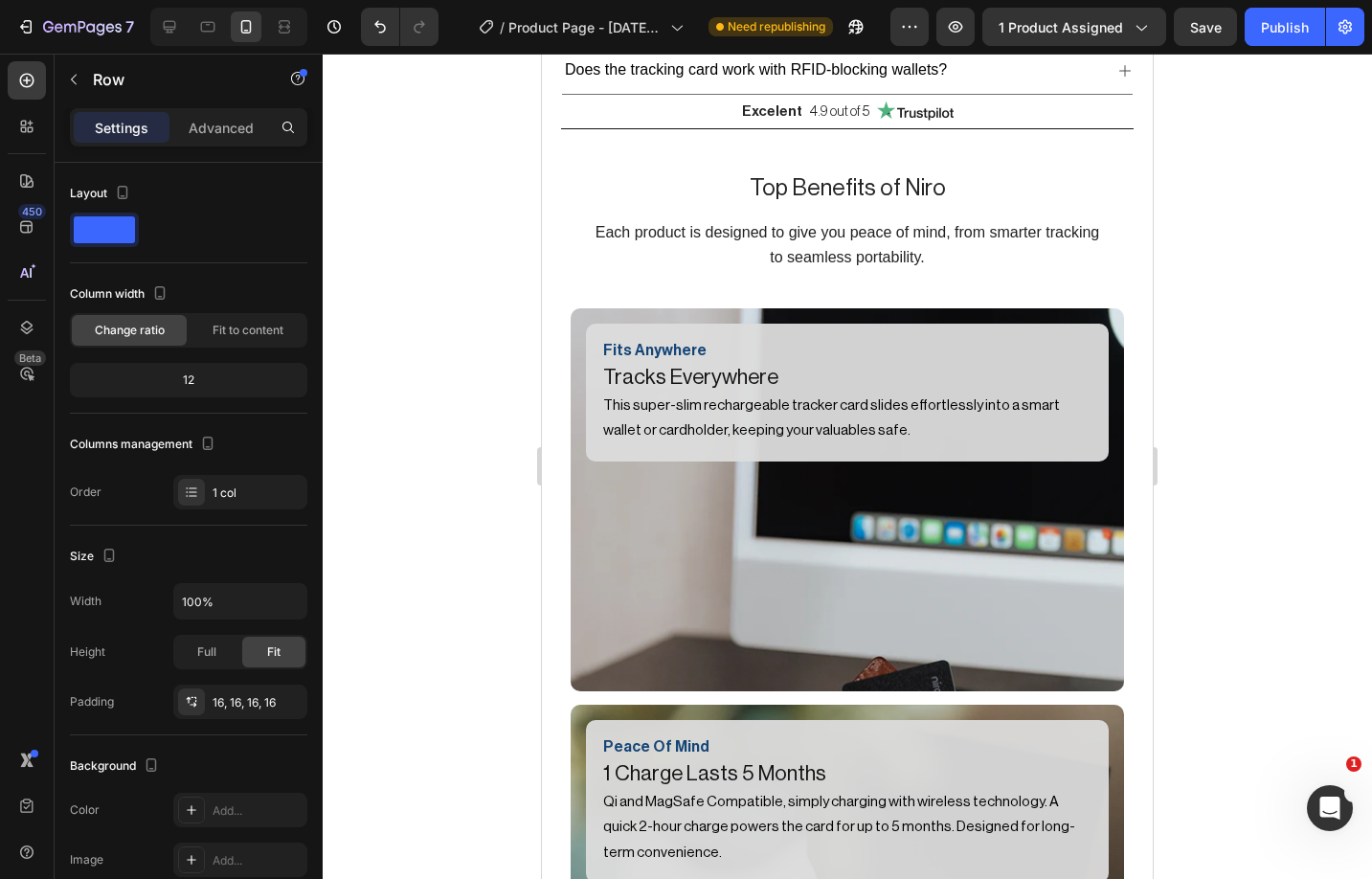
scroll to position [1451, 0]
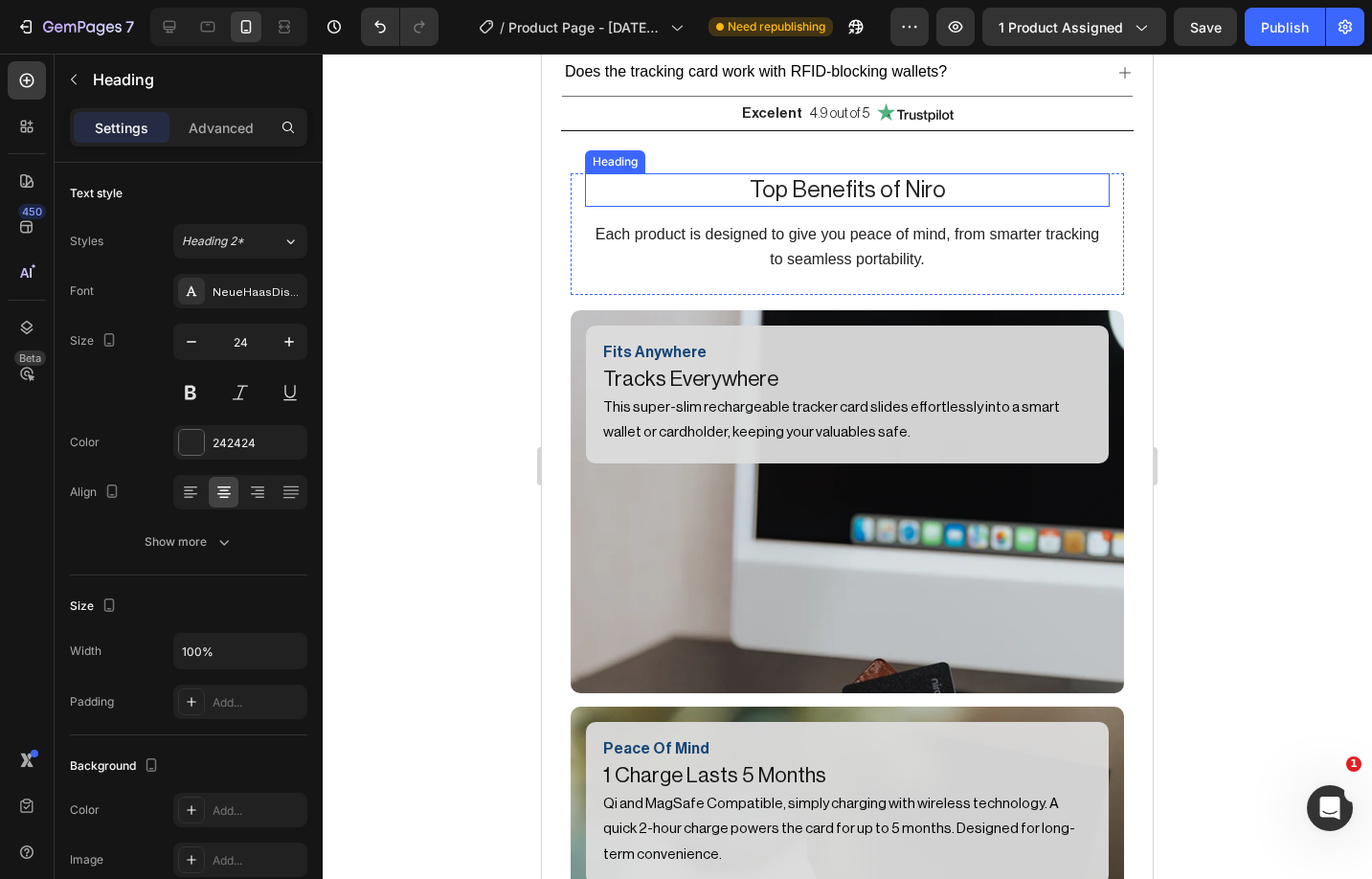
click at [821, 184] on h2 "Top Benefits of Niro" at bounding box center [847, 190] width 525 height 34
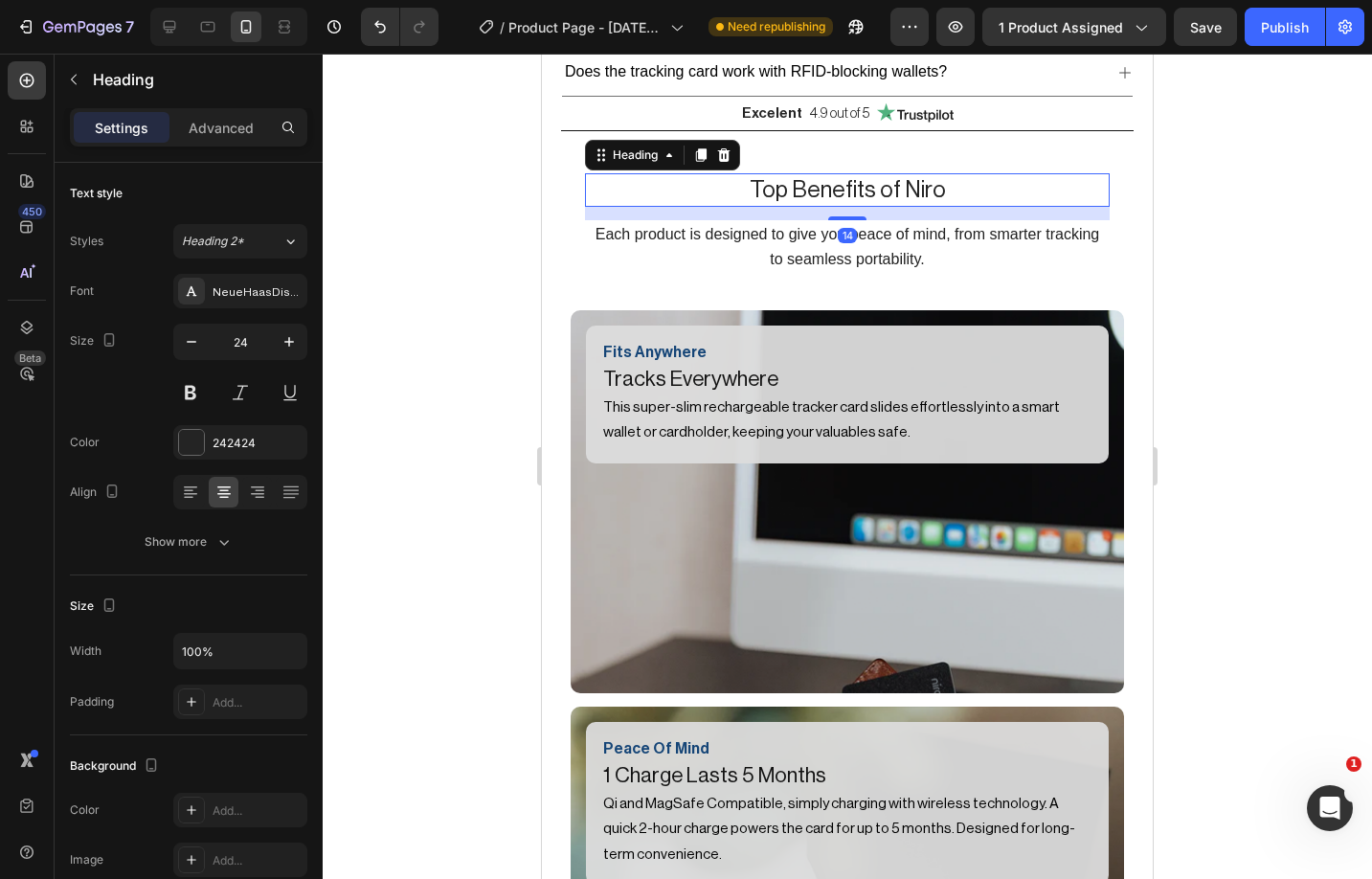
click at [821, 184] on h2 "Top Benefits of Niro" at bounding box center [847, 190] width 525 height 34
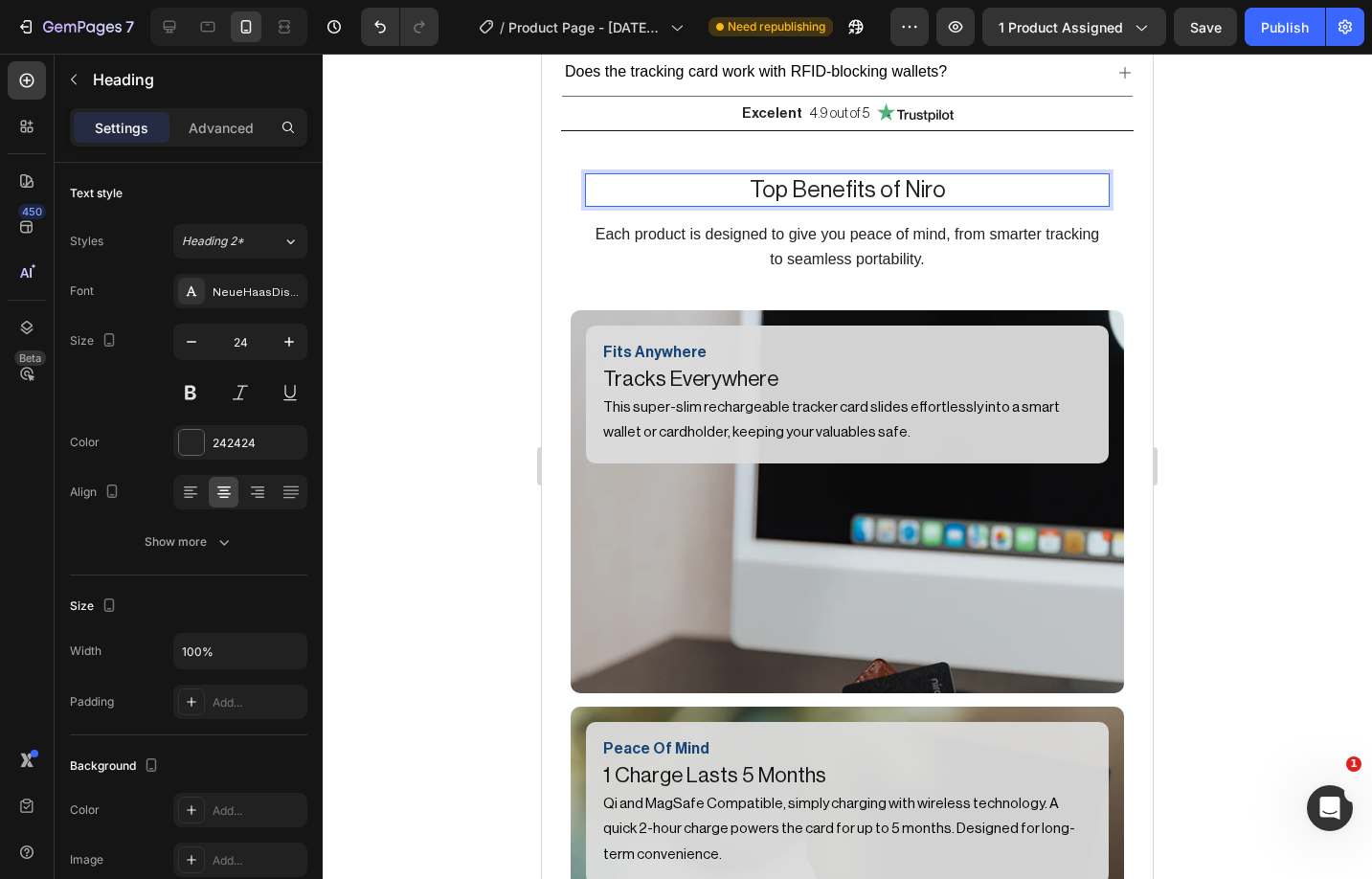
click at [821, 184] on p "Top Benefits of Niro" at bounding box center [847, 190] width 521 height 30
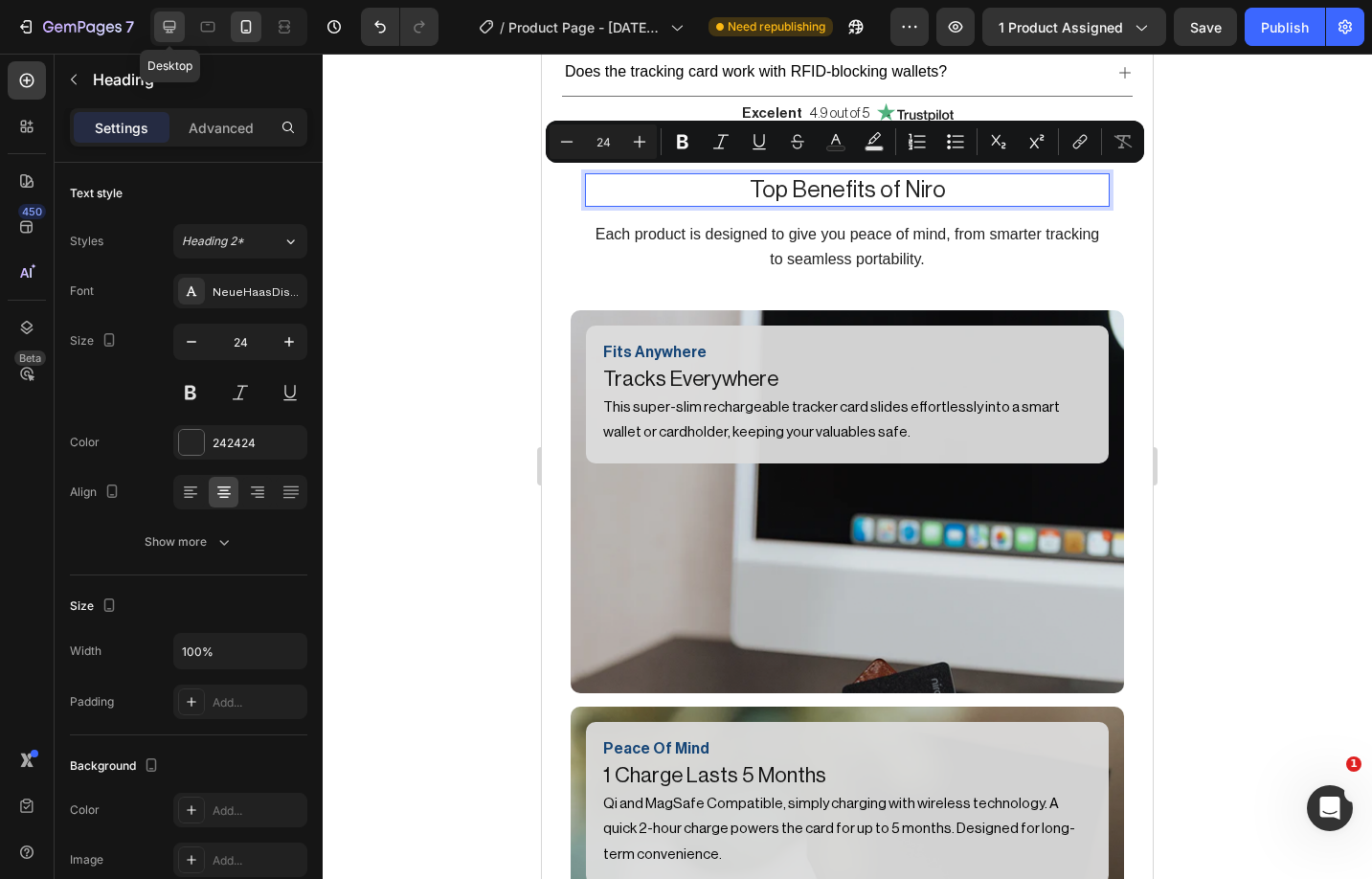
click at [169, 27] on icon at bounding box center [170, 27] width 12 height 12
type input "36"
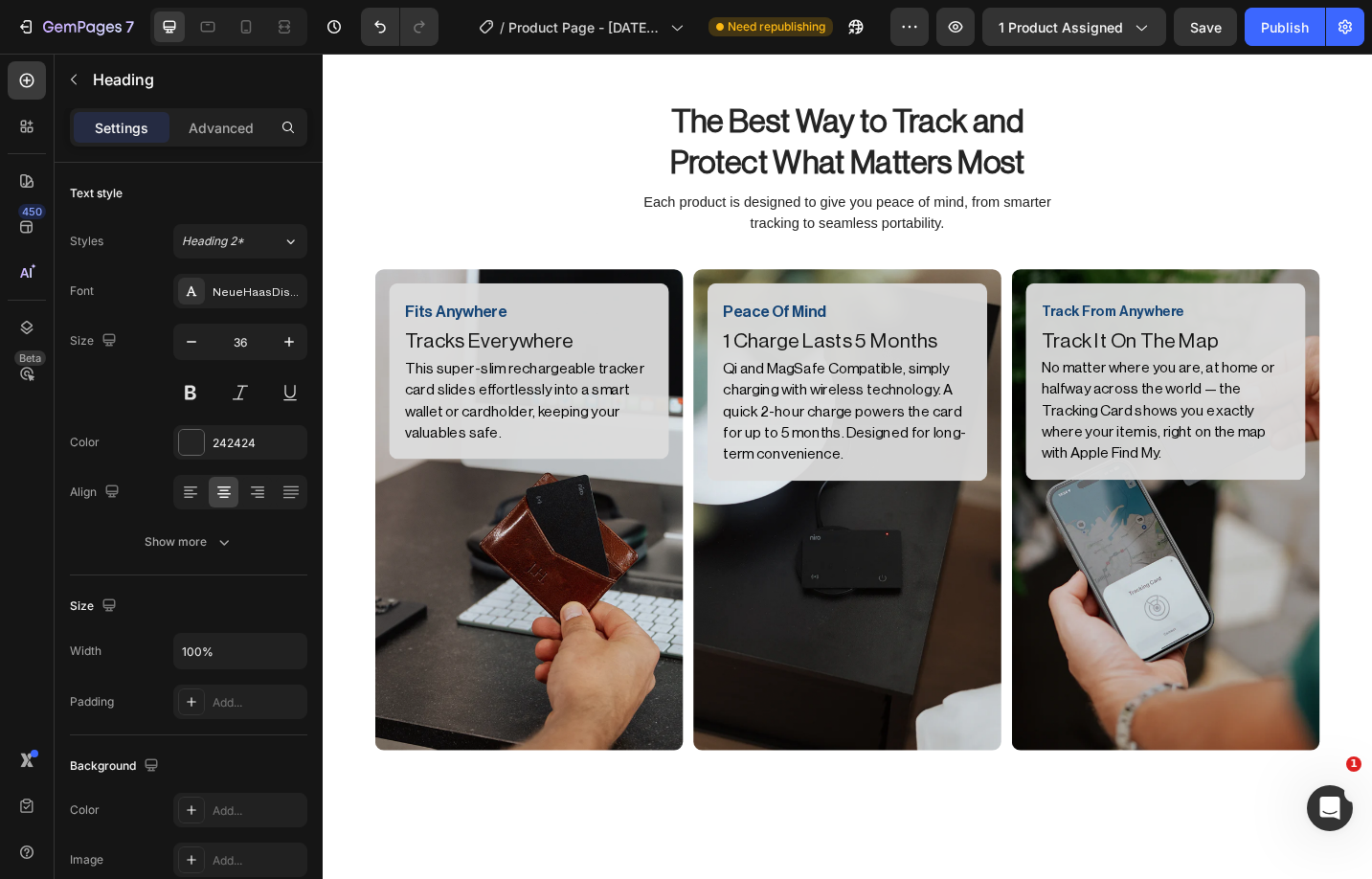
scroll to position [1039, 0]
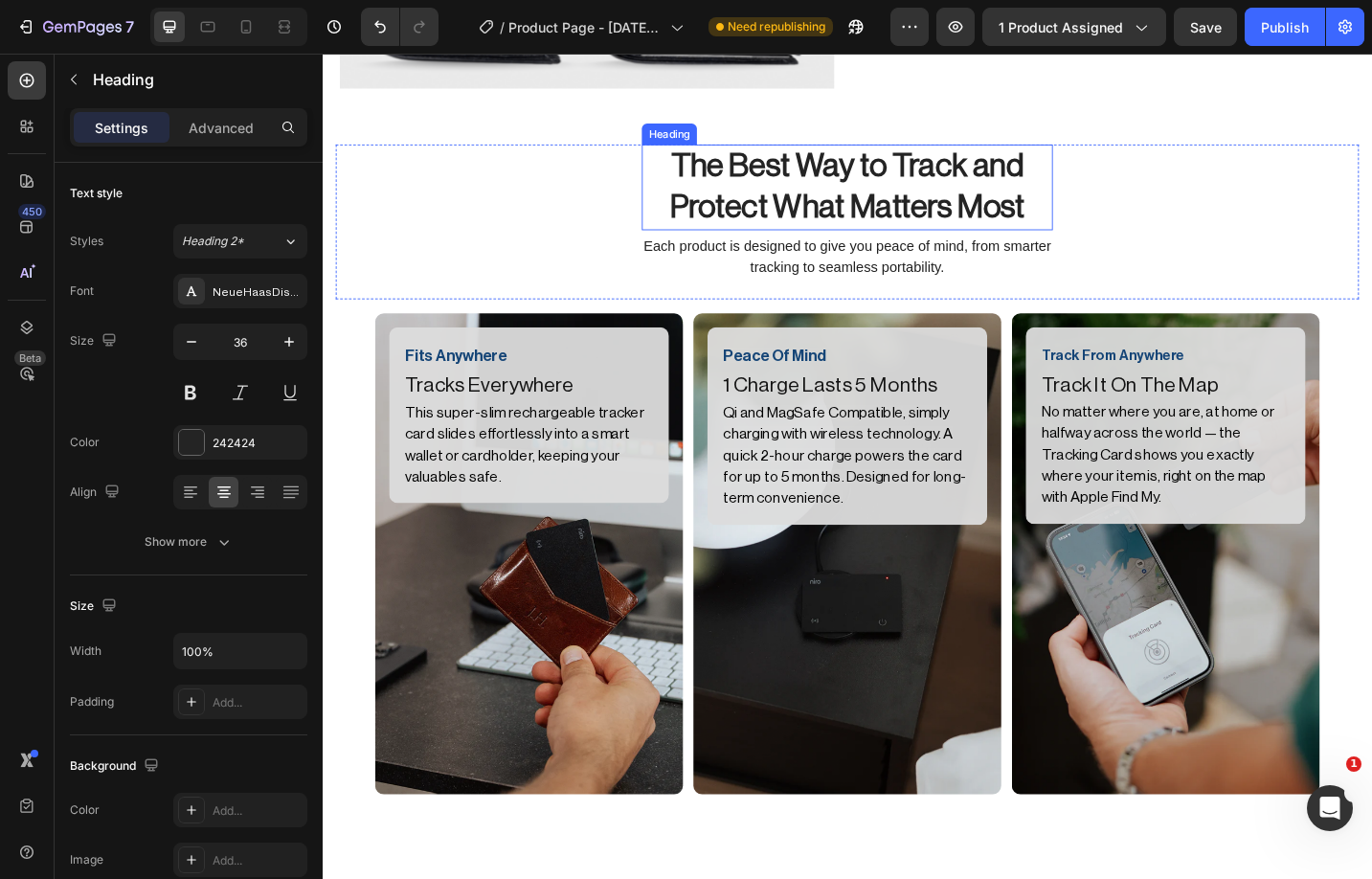
click at [853, 205] on strong "The Best Way to Track and Protect What Matters Most" at bounding box center [897, 199] width 389 height 79
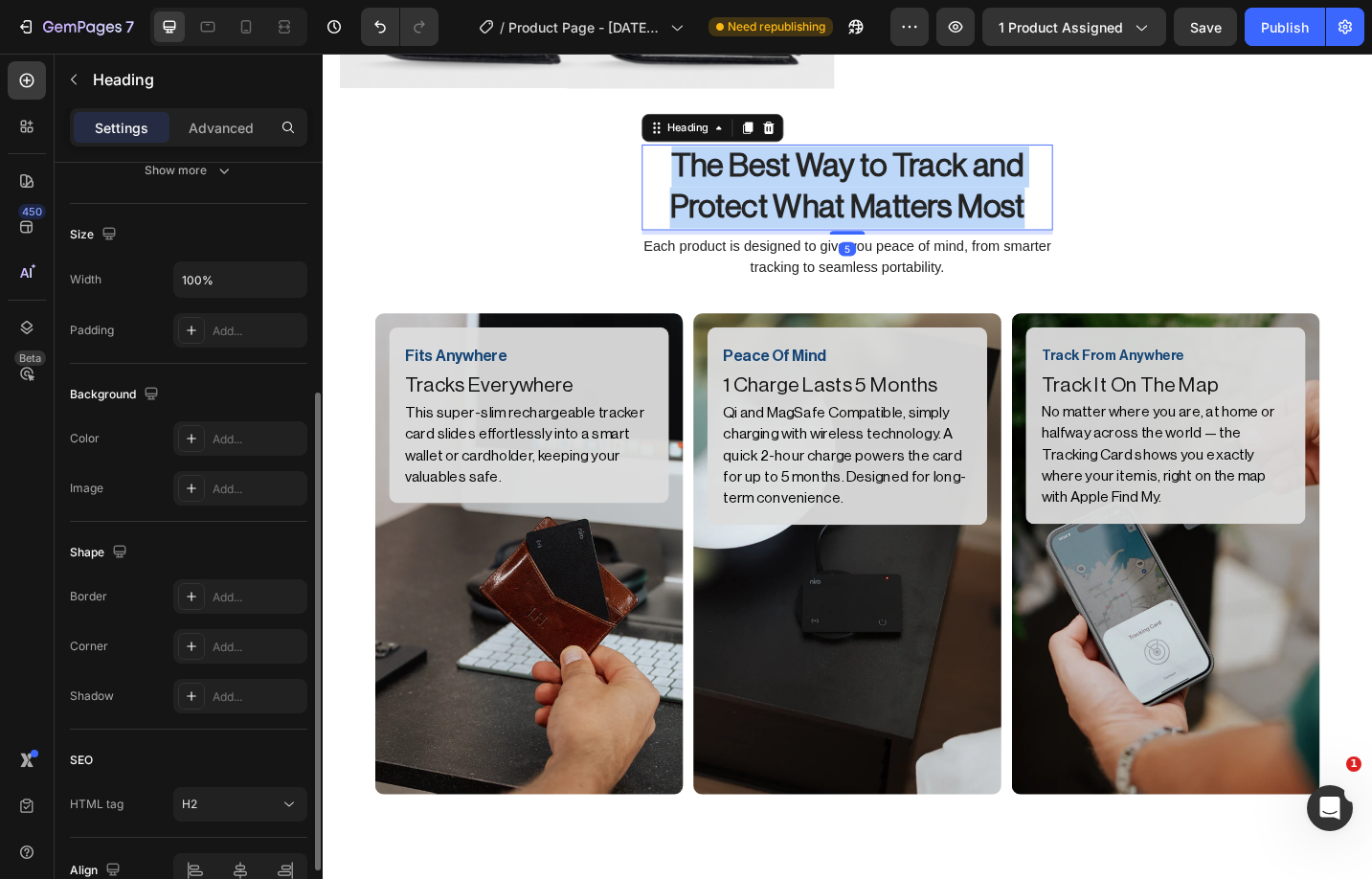
click at [853, 205] on strong "The Best Way to Track and Protect What Matters Most" at bounding box center [897, 199] width 389 height 79
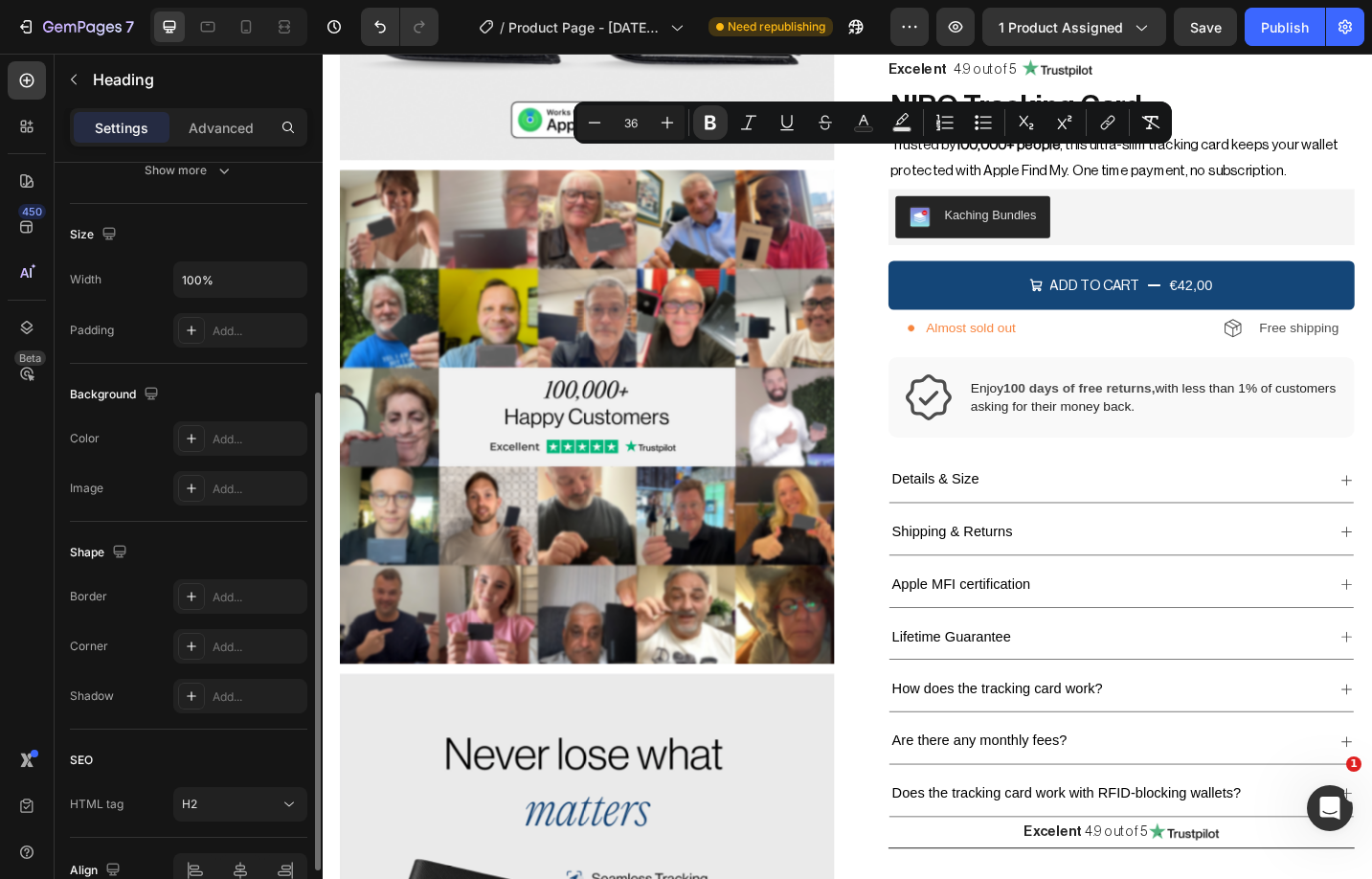
scroll to position [6709, 0]
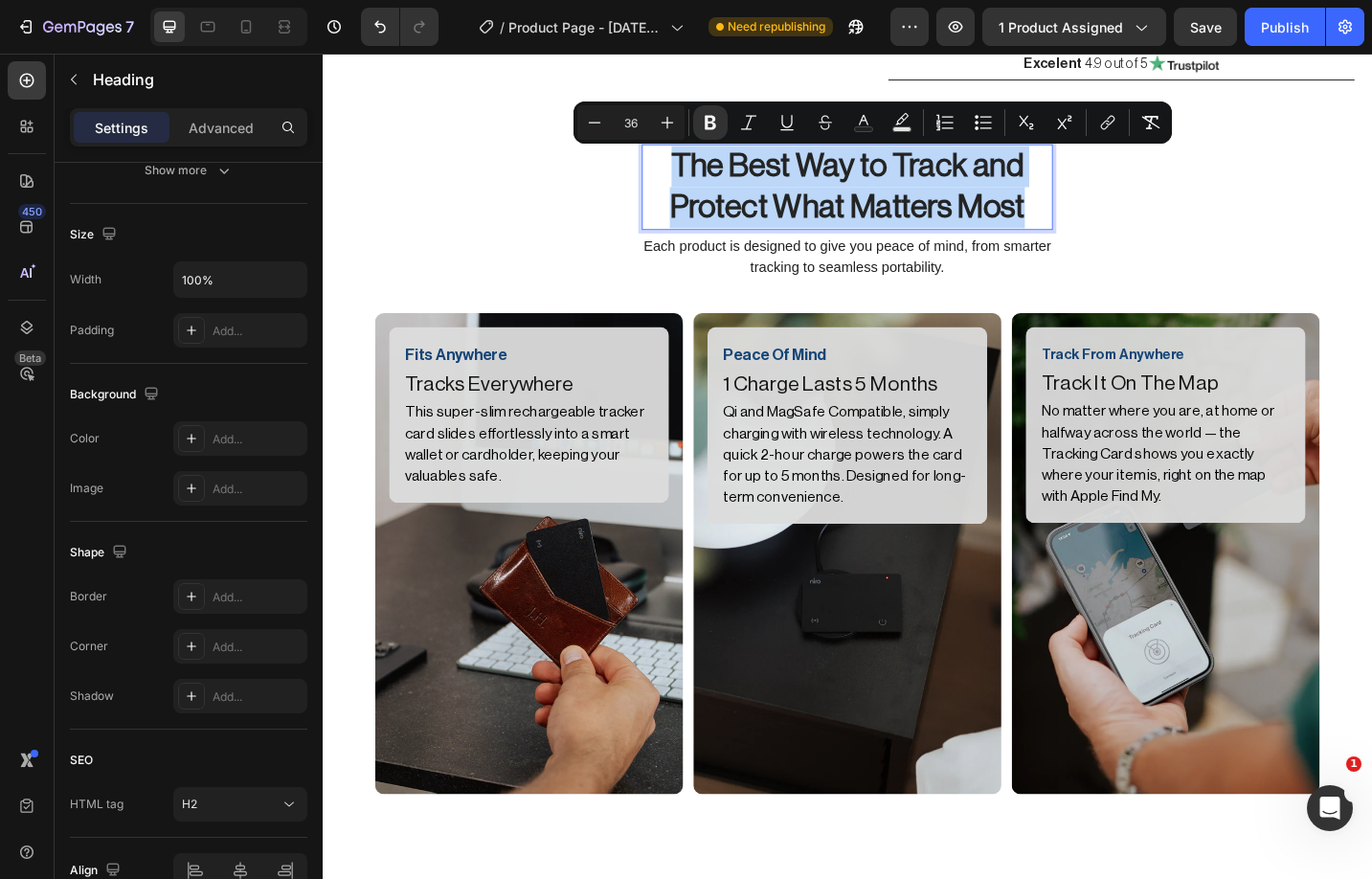
copy strong "The Best Way to Track and Protect What Matters Most"
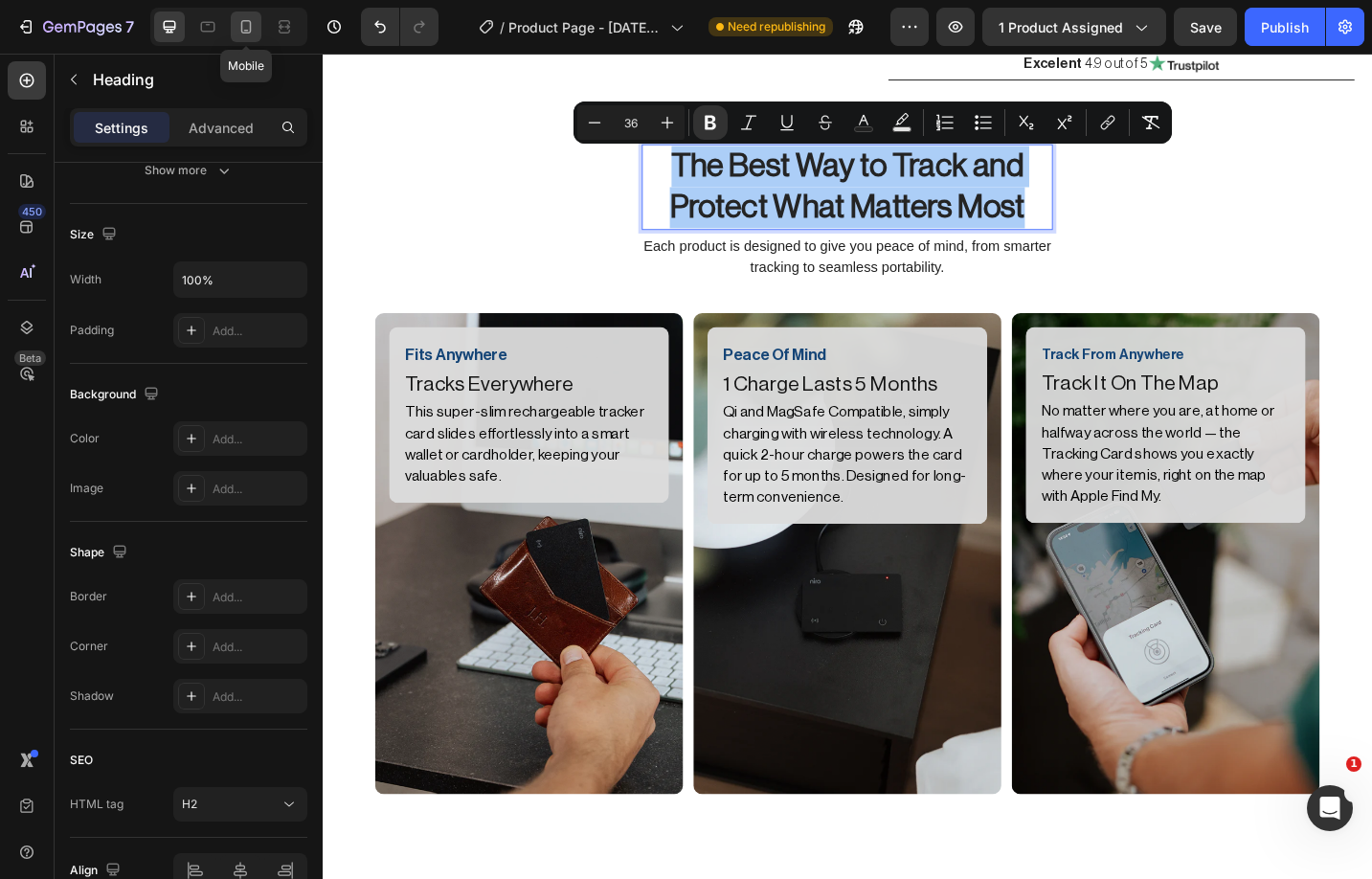
click at [240, 22] on icon at bounding box center [245, 26] width 19 height 19
type input "24"
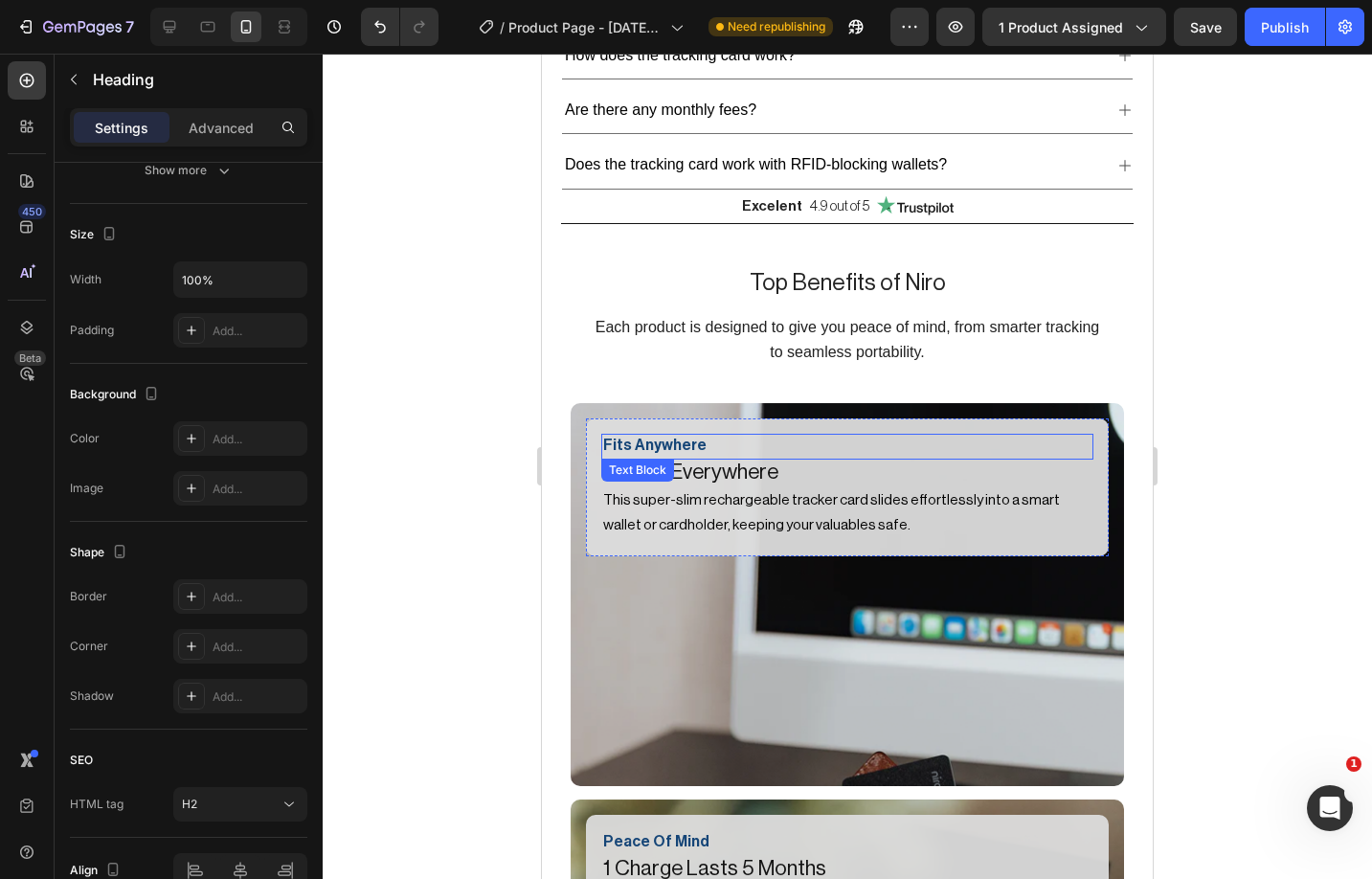
scroll to position [1352, 0]
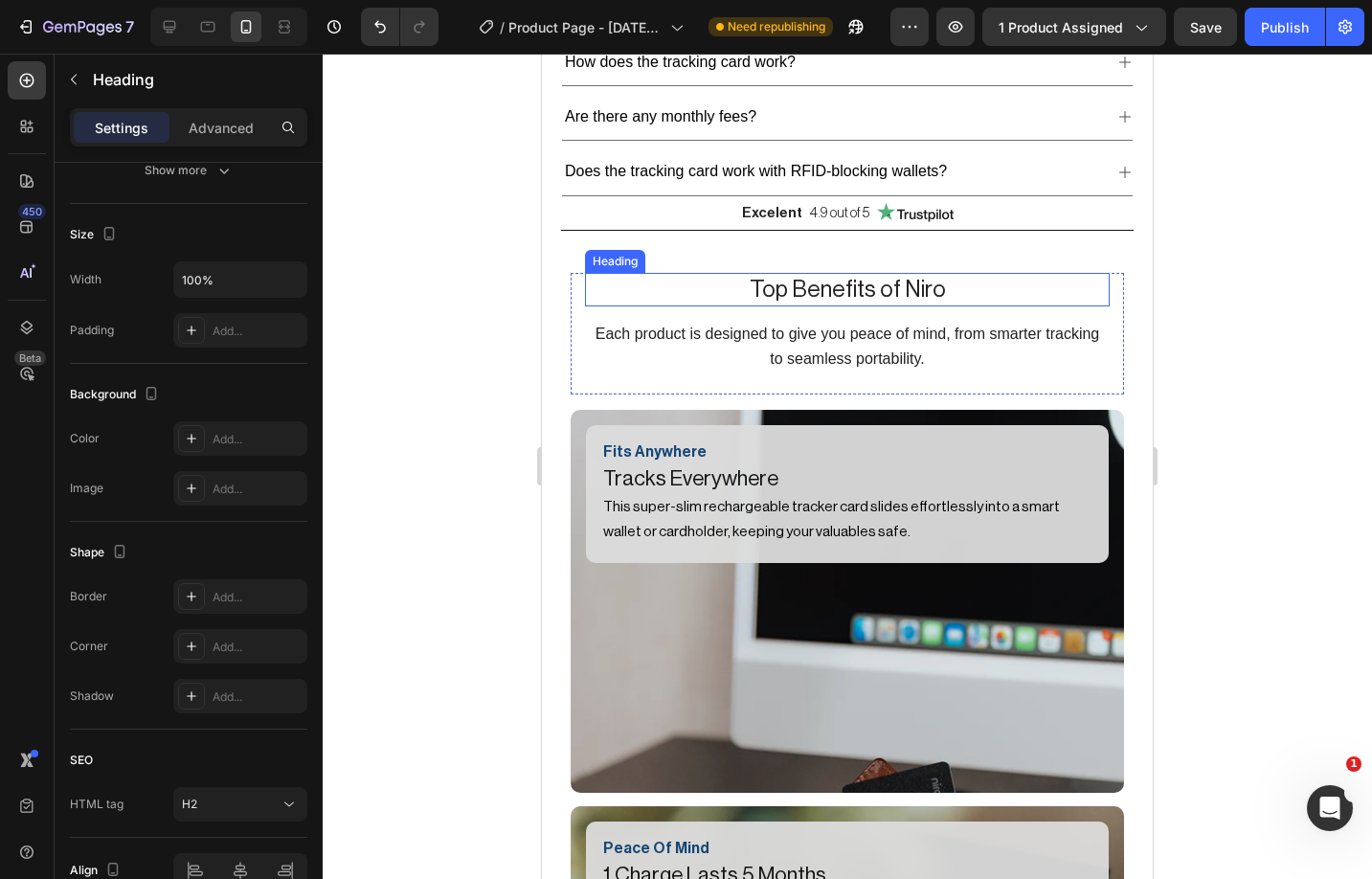
click at [836, 283] on h2 "Top Benefits of Niro" at bounding box center [847, 290] width 525 height 34
click at [836, 283] on p "Top Benefits of Niro" at bounding box center [847, 290] width 521 height 30
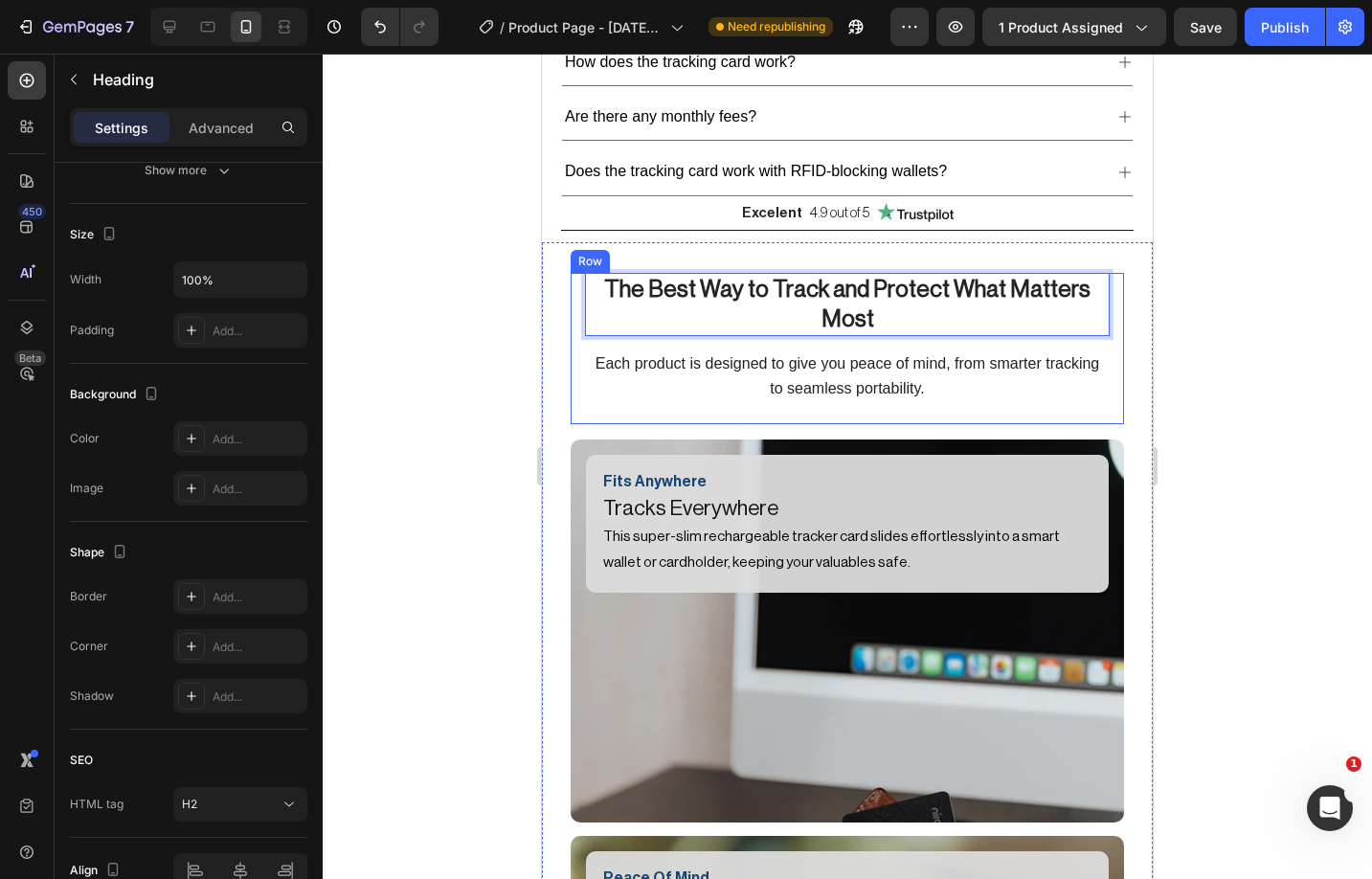
click at [972, 370] on div "The Best Way to Track and Protect What Matters Most Heading 14 Each product is …" at bounding box center [847, 349] width 525 height 152
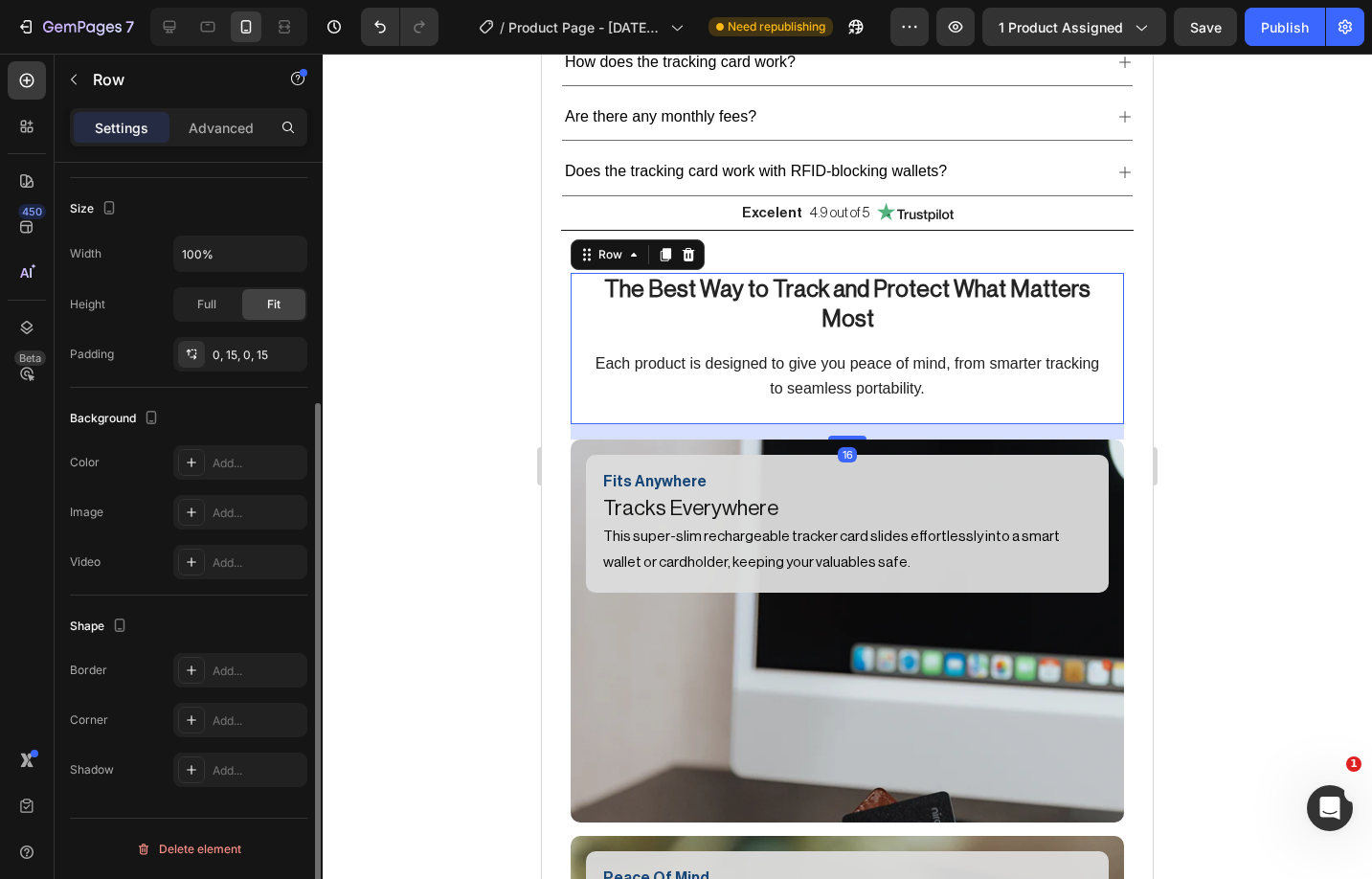
scroll to position [0, 0]
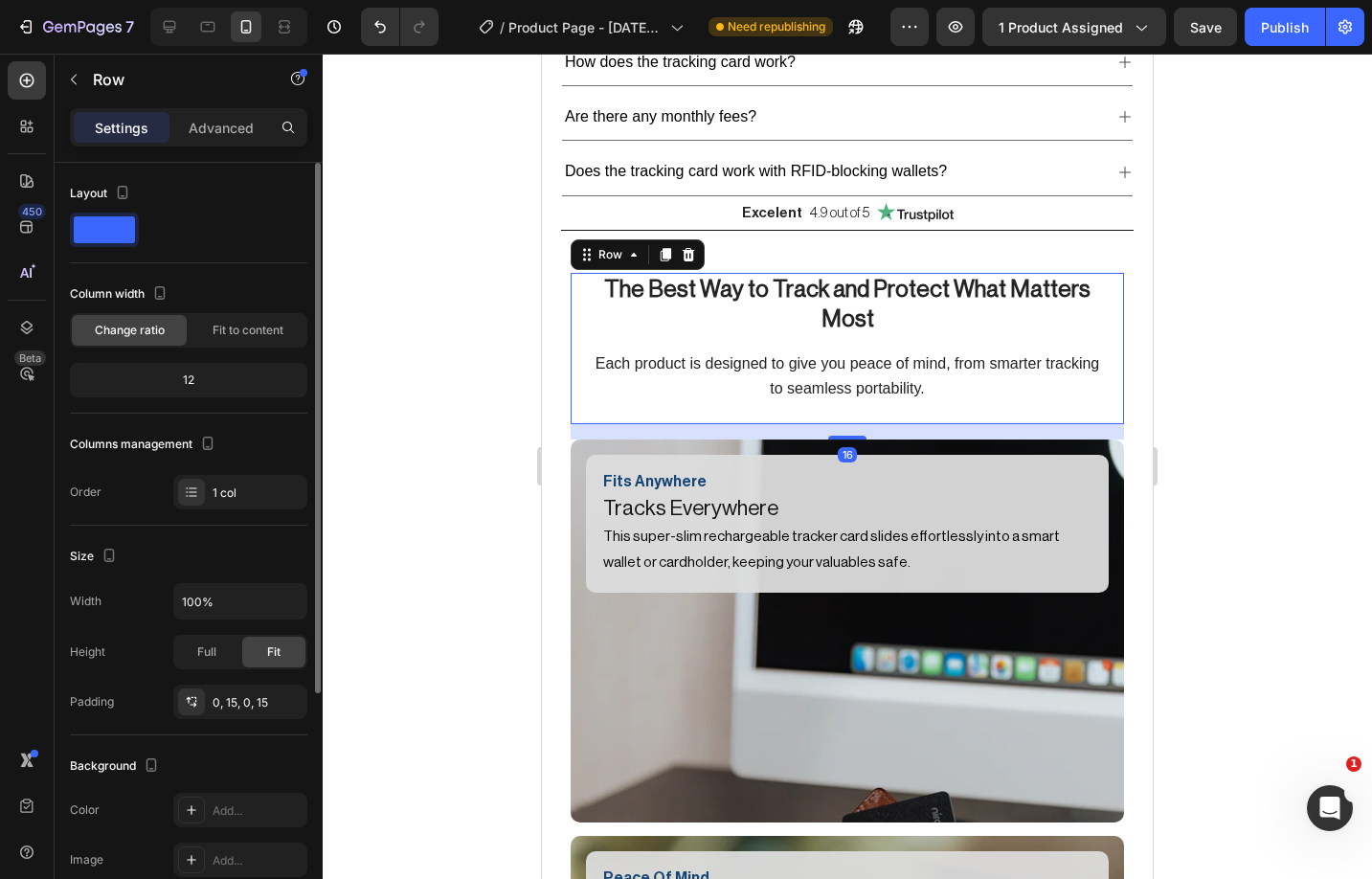
click at [1220, 450] on div at bounding box center [847, 466] width 1049 height 825
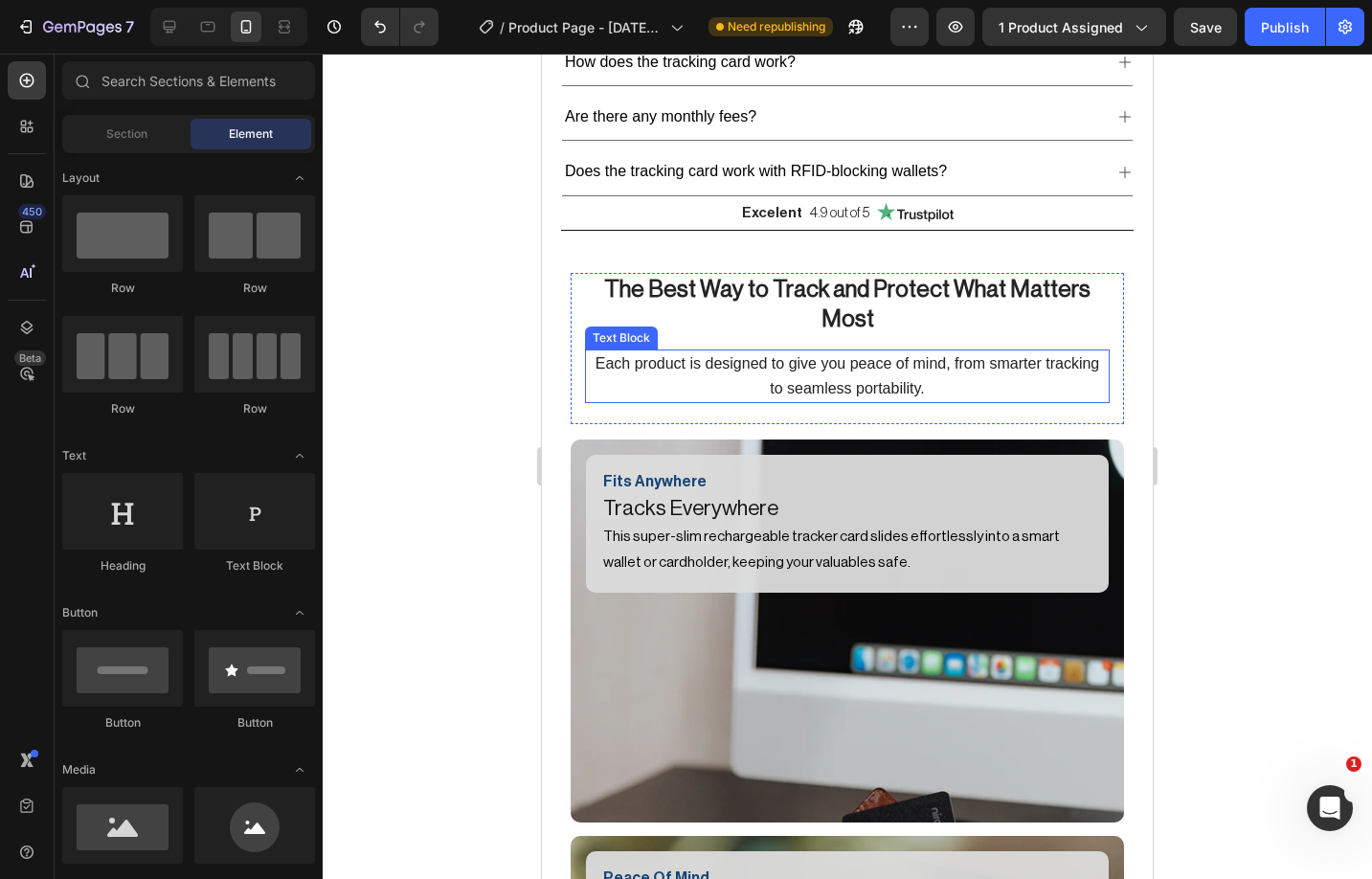
click at [824, 351] on p "Each product is designed to give you peace of mind, from smarter tracking to se…" at bounding box center [847, 376] width 521 height 50
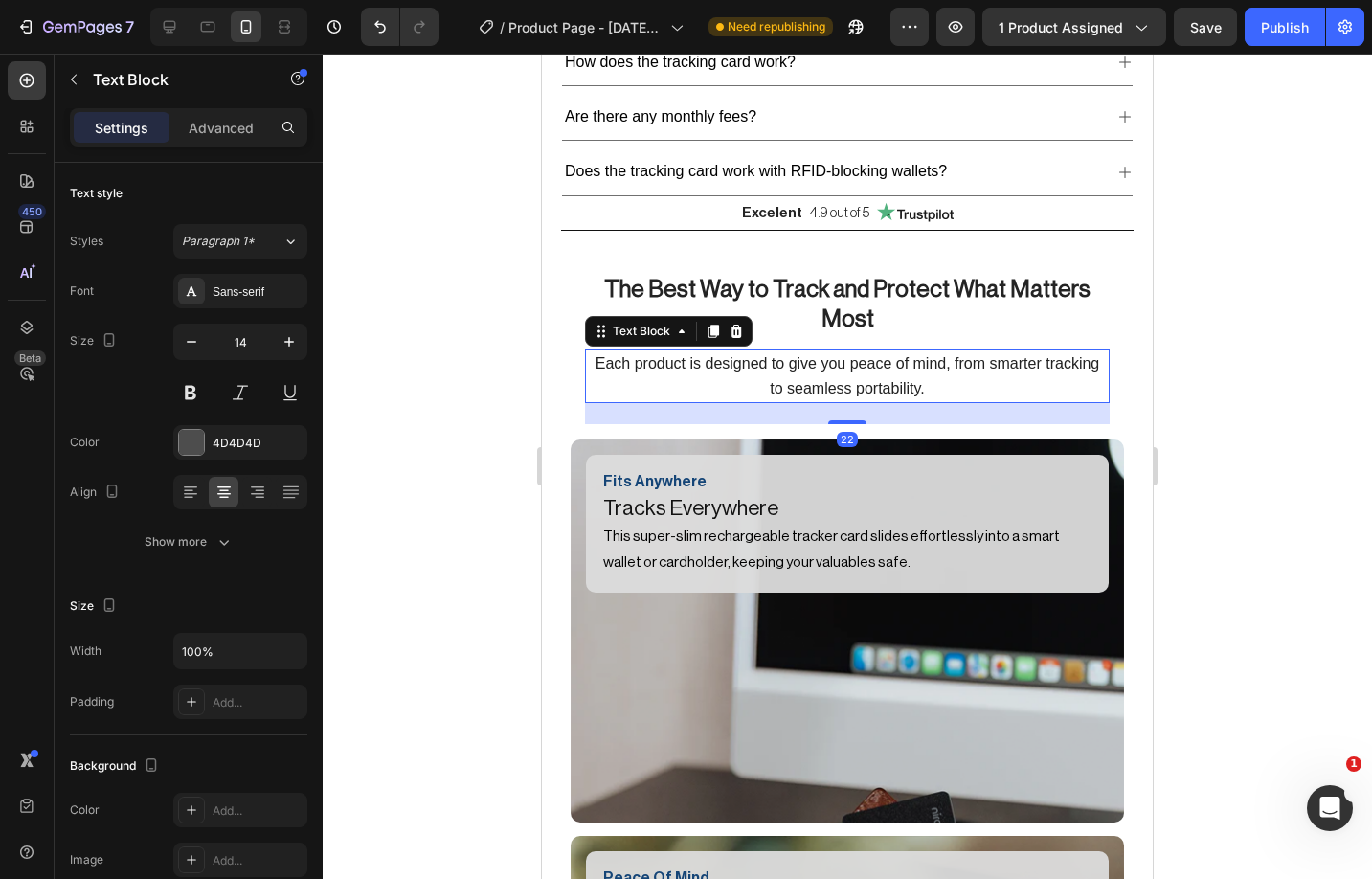
click at [824, 351] on p "Each product is designed to give you peace of mind, from smarter tracking to se…" at bounding box center [847, 376] width 521 height 50
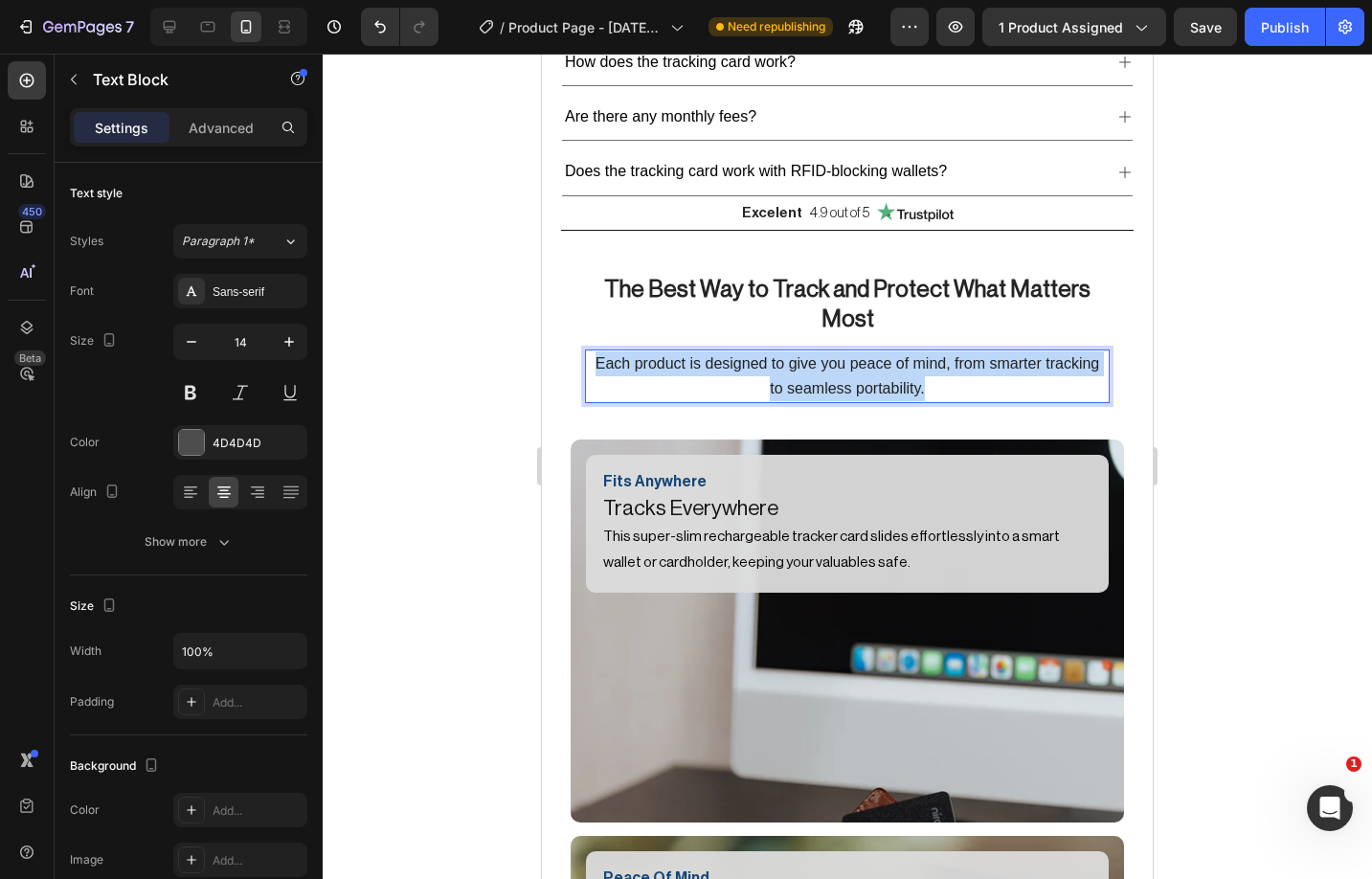
click at [824, 351] on p "Each product is designed to give you peace of mind, from smarter tracking to se…" at bounding box center [847, 376] width 521 height 50
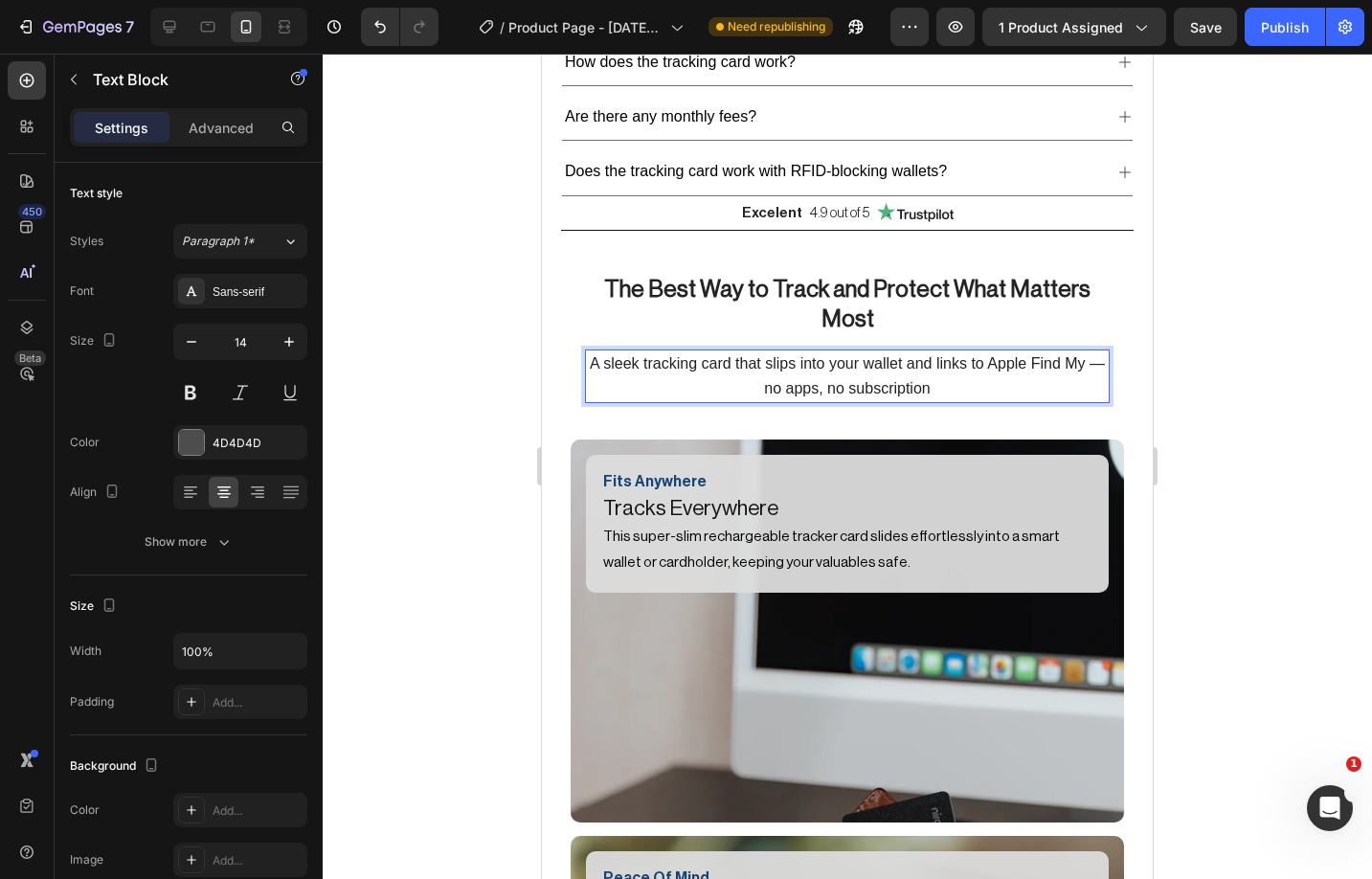
click at [767, 355] on span "A sleek tracking card that slips into your wallet and links to Apple Find My — …" at bounding box center [847, 375] width 515 height 41
click at [1261, 410] on div at bounding box center [847, 466] width 1049 height 825
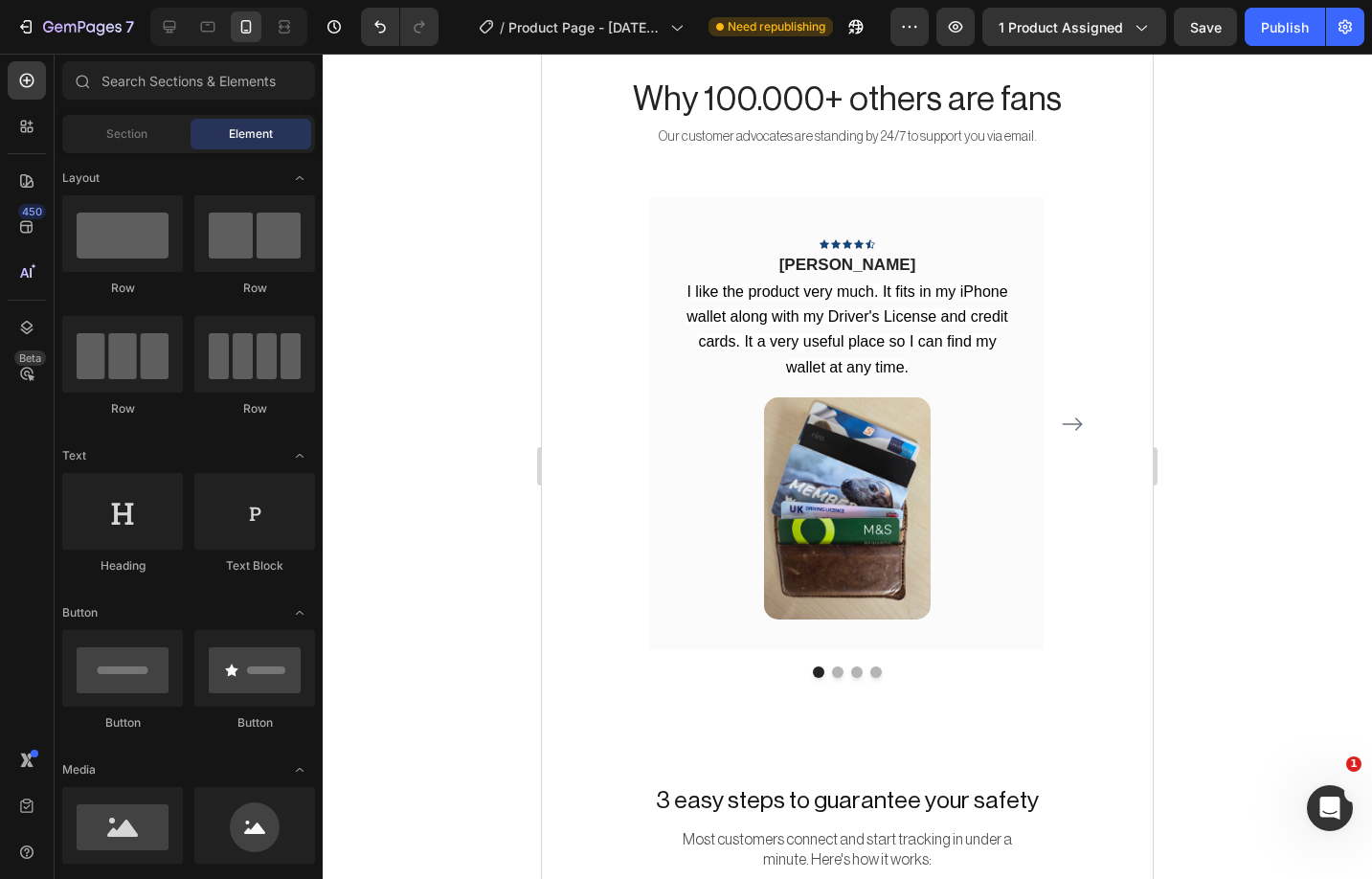
scroll to position [2965, 0]
click at [808, 341] on span "I like the product very much. It fits in my iPhone wallet along with my Driver'…" at bounding box center [847, 328] width 322 height 92
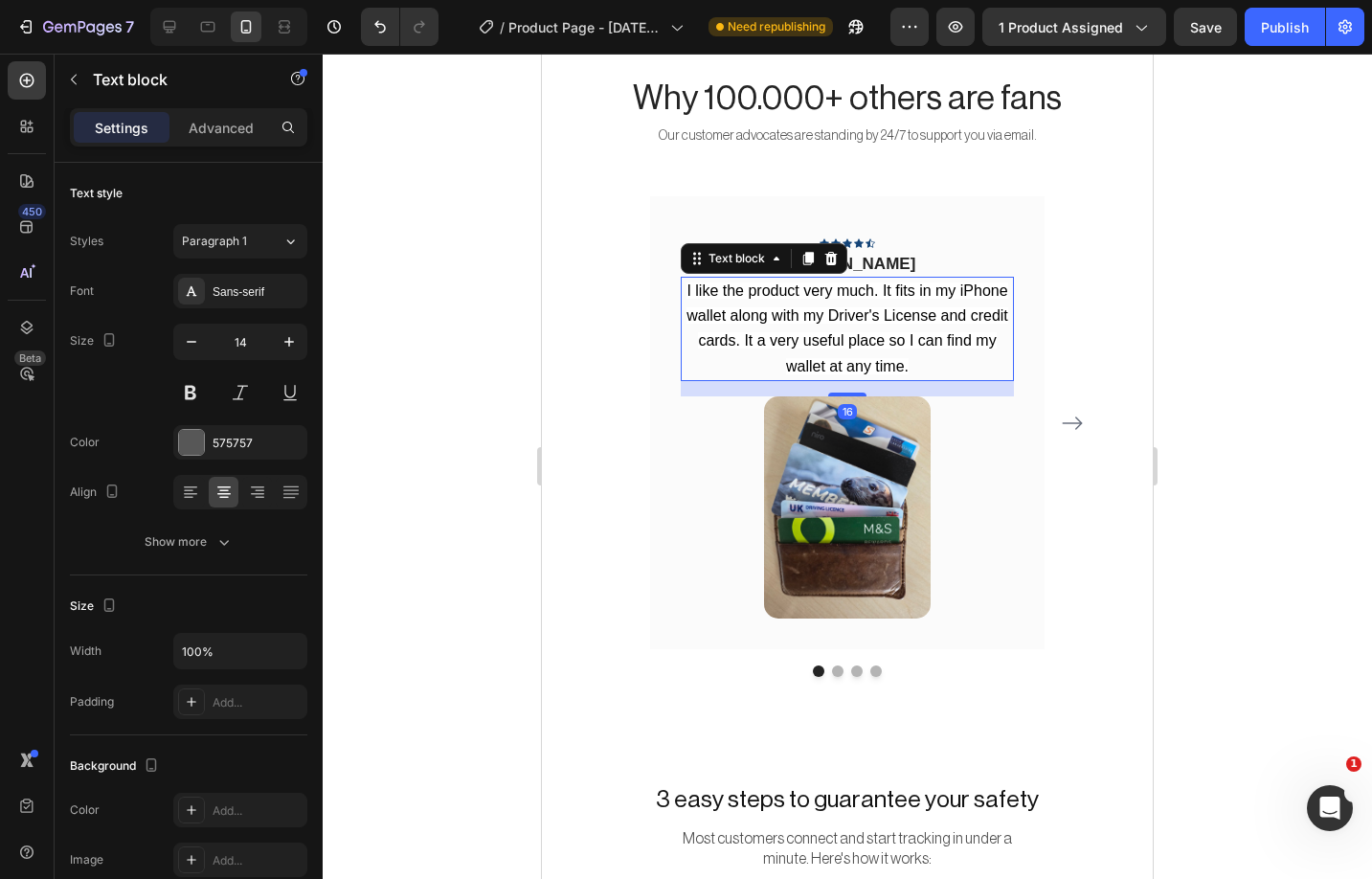
click at [815, 328] on span "I like the product very much. It fits in my iPhone wallet along with my Driver'…" at bounding box center [847, 328] width 322 height 92
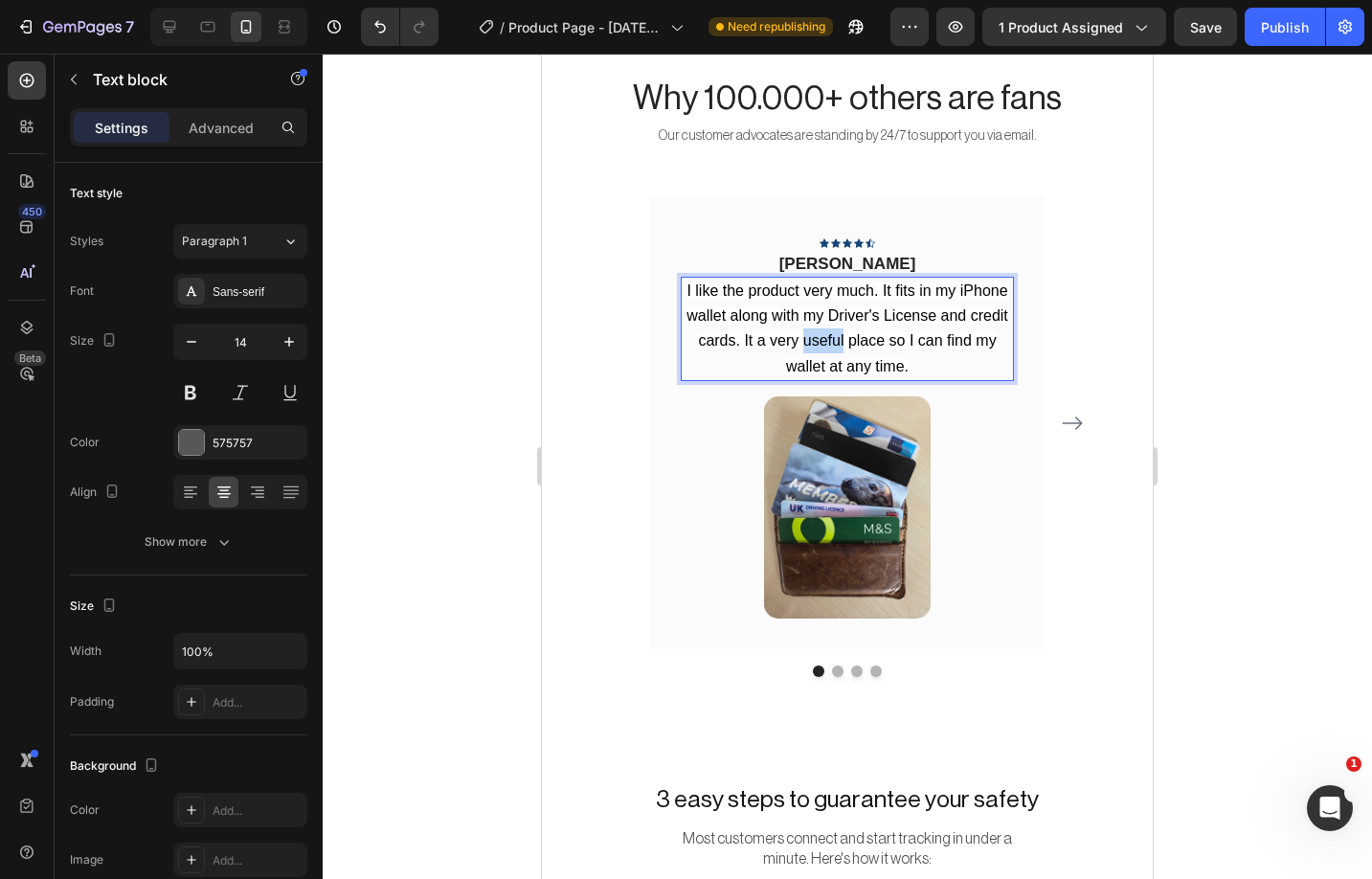
click at [815, 328] on span "I like the product very much. It fits in my iPhone wallet along with my Driver'…" at bounding box center [847, 328] width 322 height 92
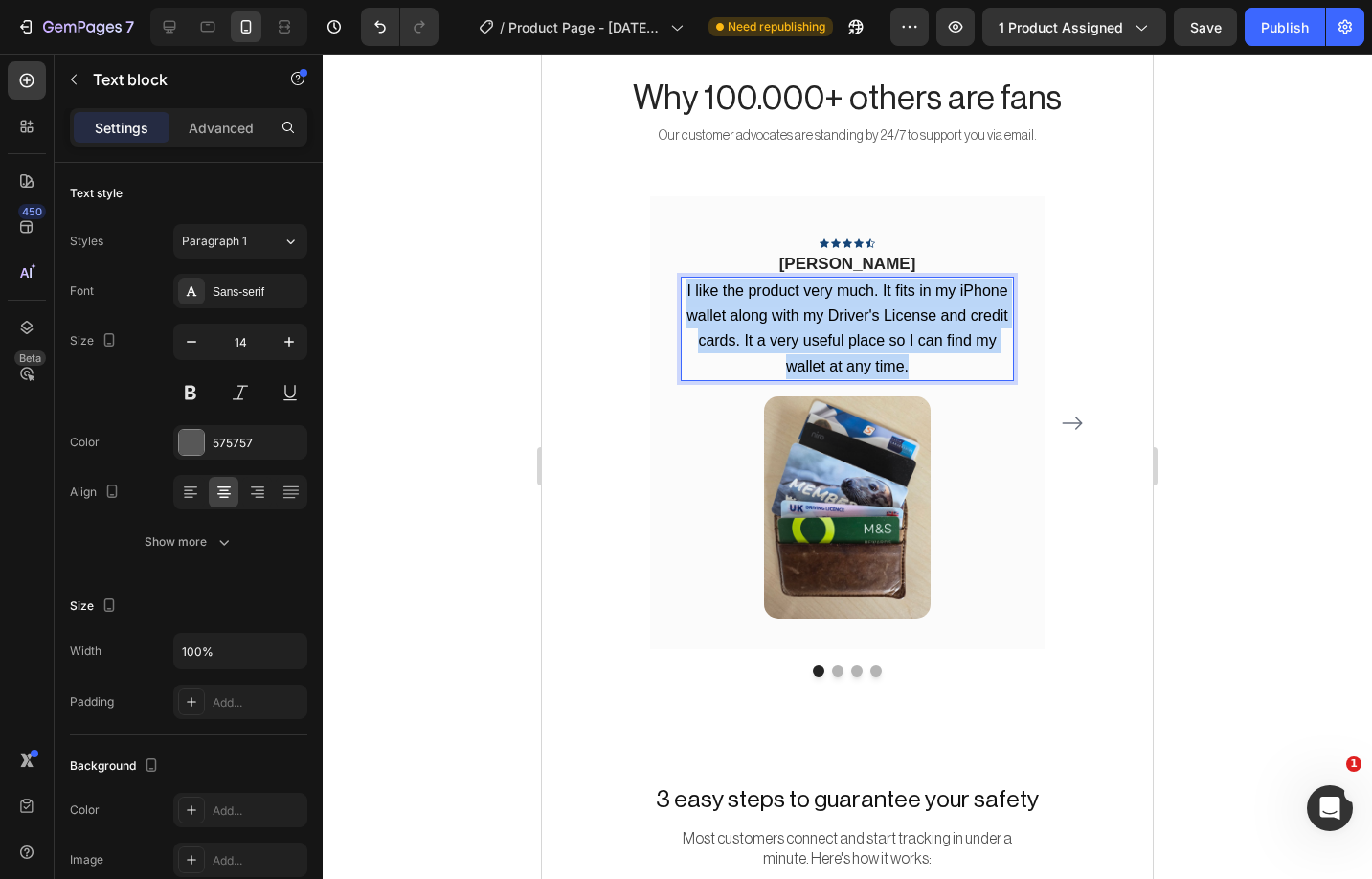
click at [815, 328] on span "I like the product very much. It fits in my iPhone wallet along with my Driver'…" at bounding box center [847, 328] width 322 height 92
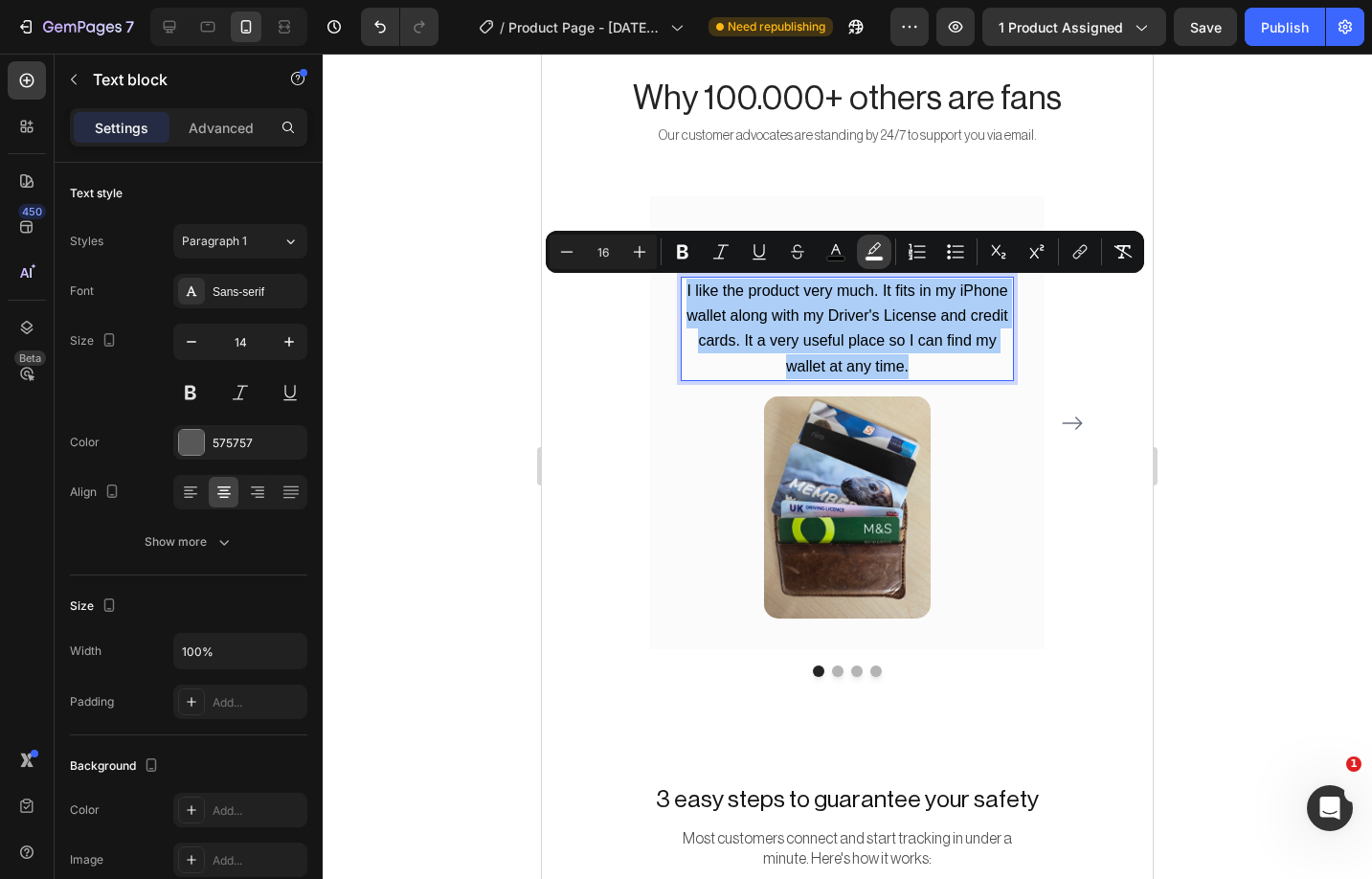
click at [876, 243] on icon "Editor contextual toolbar" at bounding box center [873, 247] width 13 height 11
type input "FFFFFF"
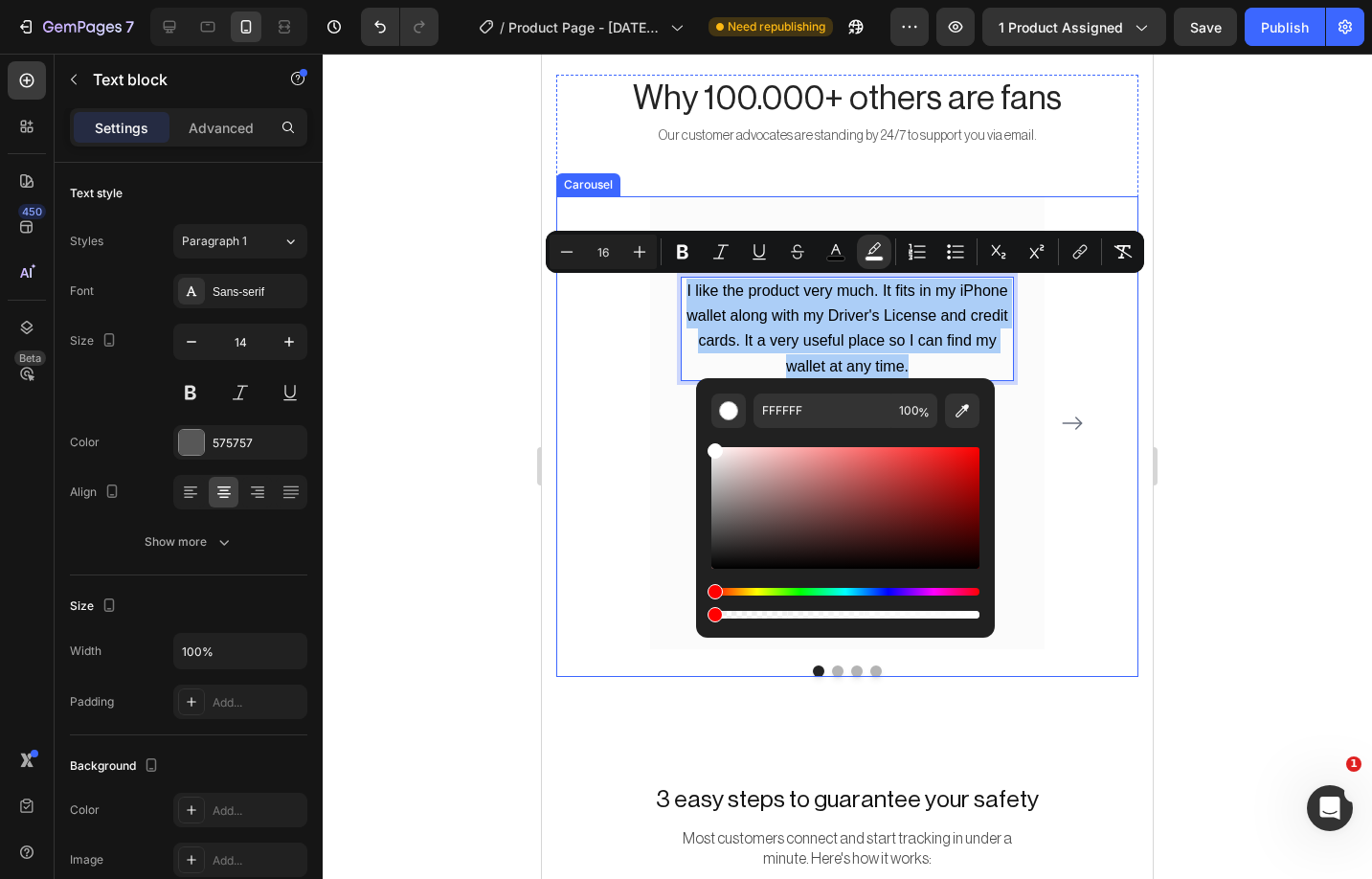
drag, startPoint x: 1302, startPoint y: 665, endPoint x: 628, endPoint y: 611, distance: 676.2
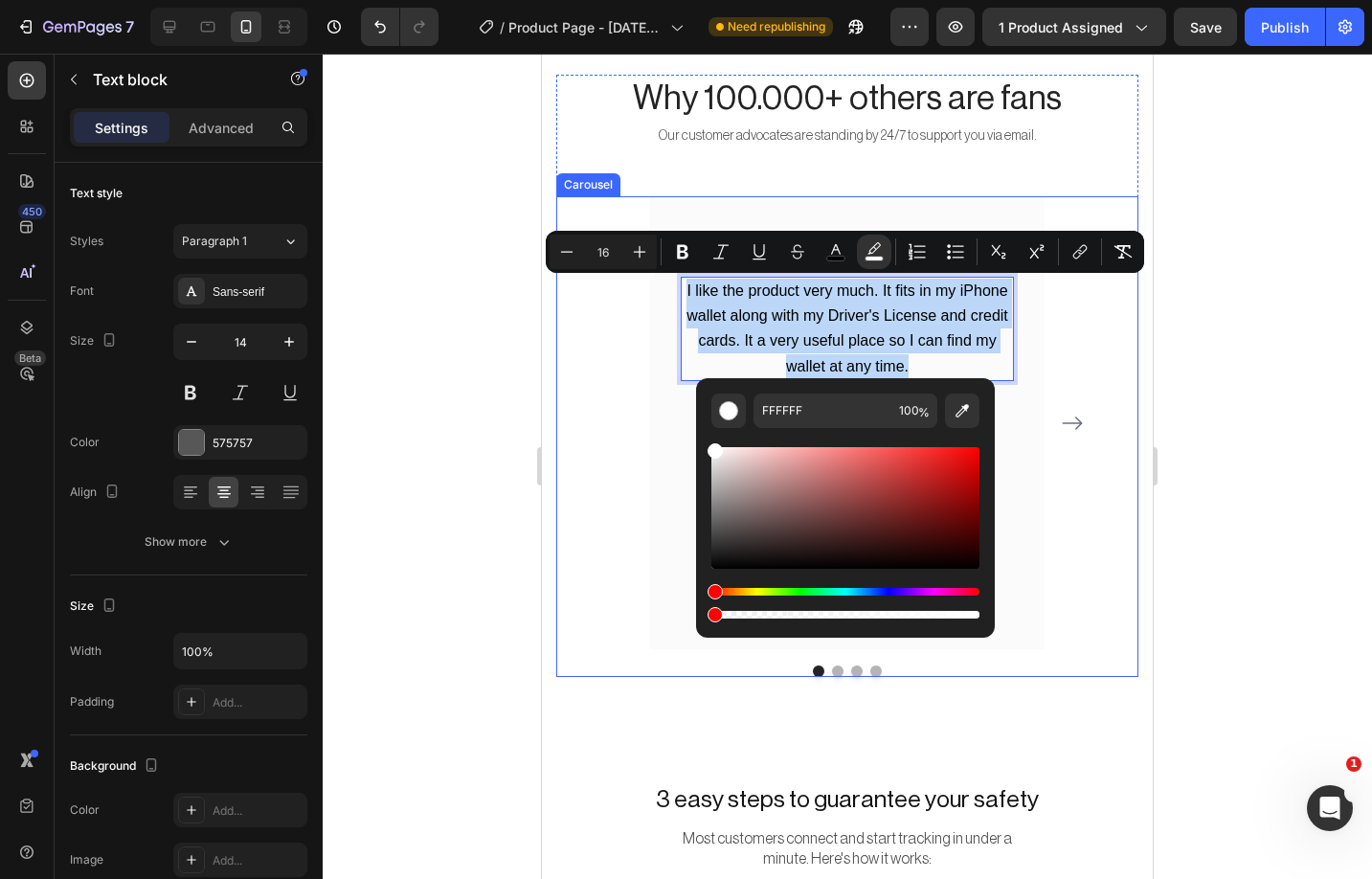
type input "0"
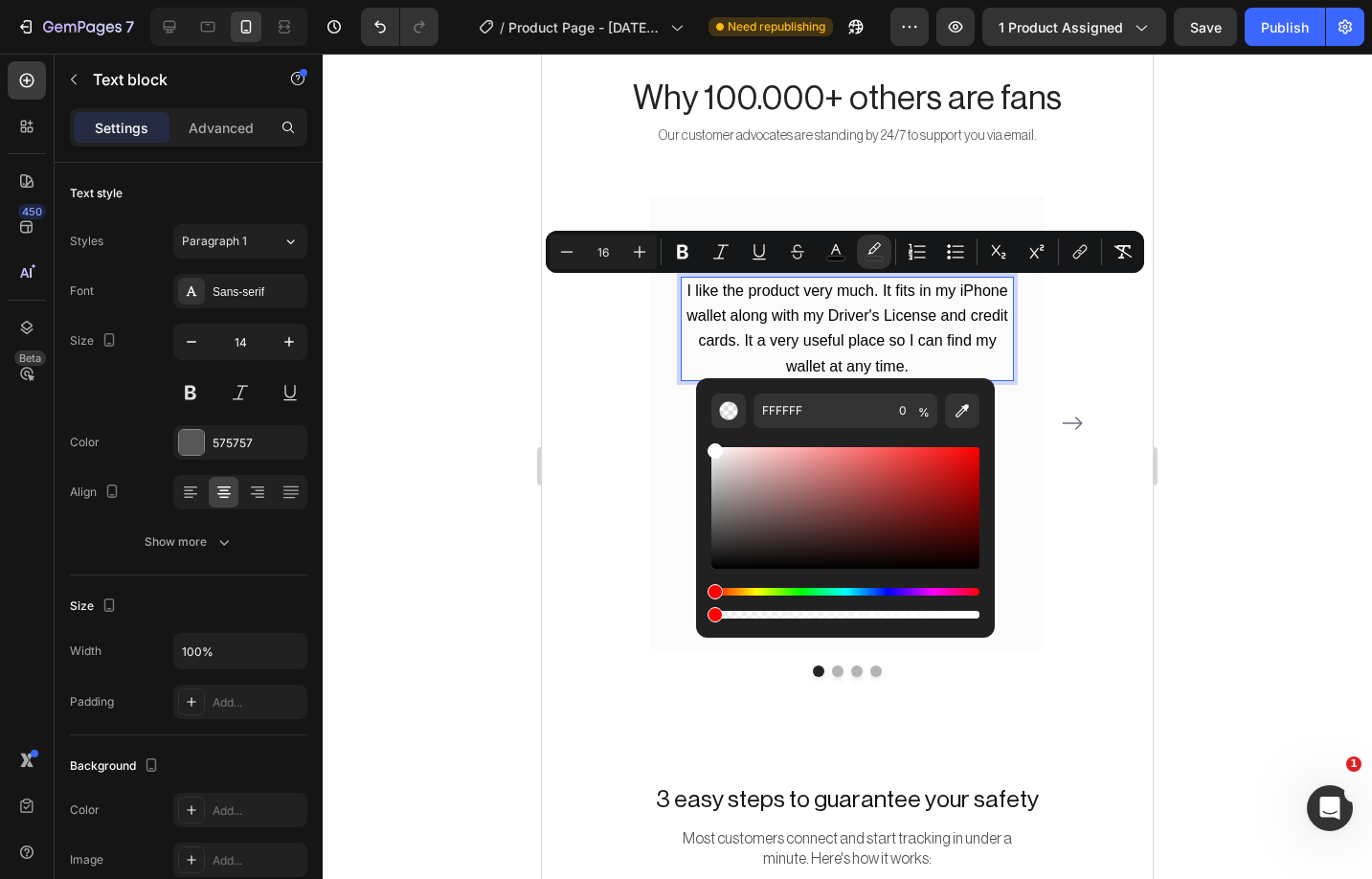
click at [1267, 530] on div at bounding box center [847, 466] width 1049 height 825
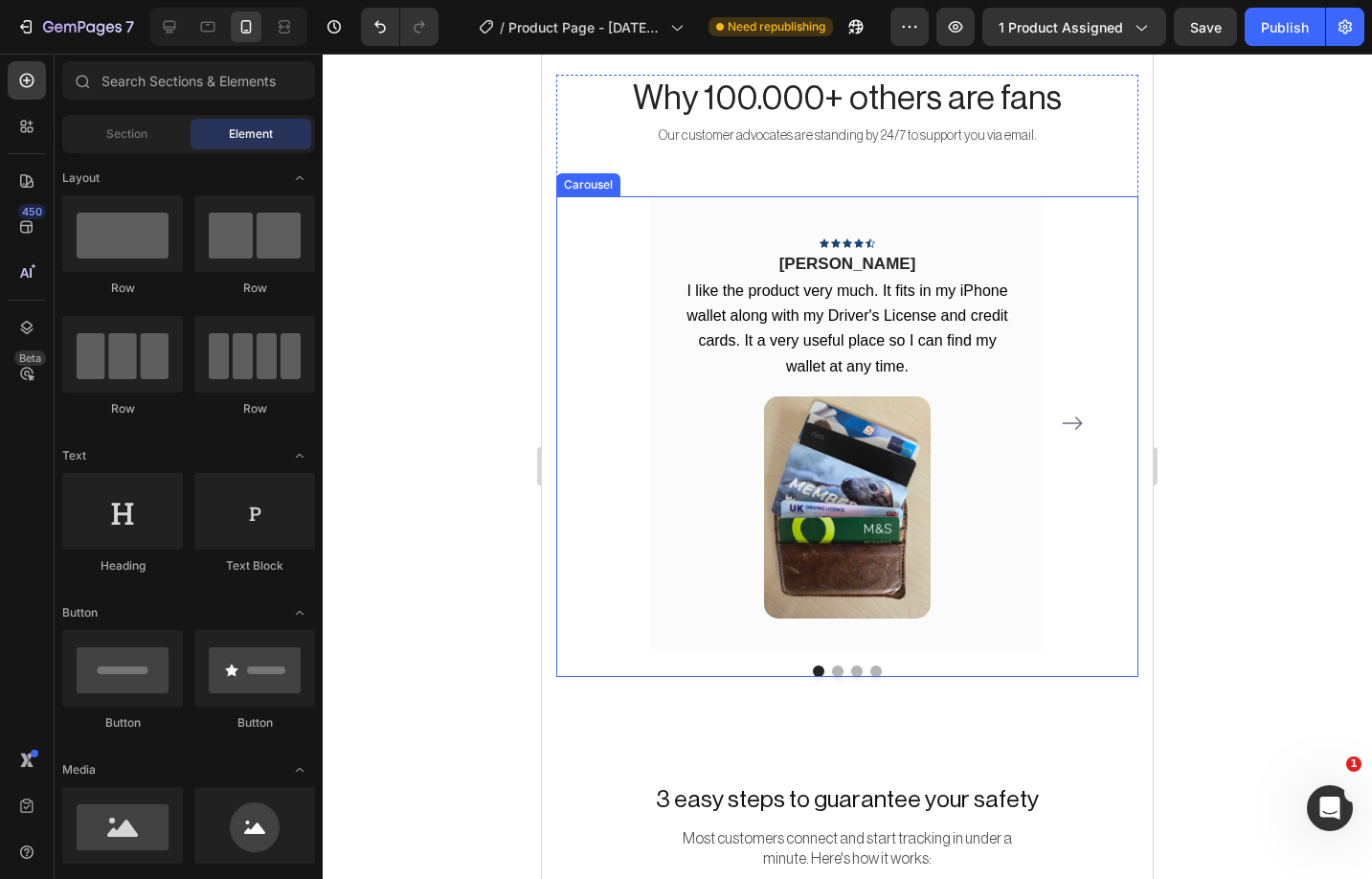
click at [1071, 414] on icon "Carousel Next Arrow" at bounding box center [1072, 423] width 23 height 23
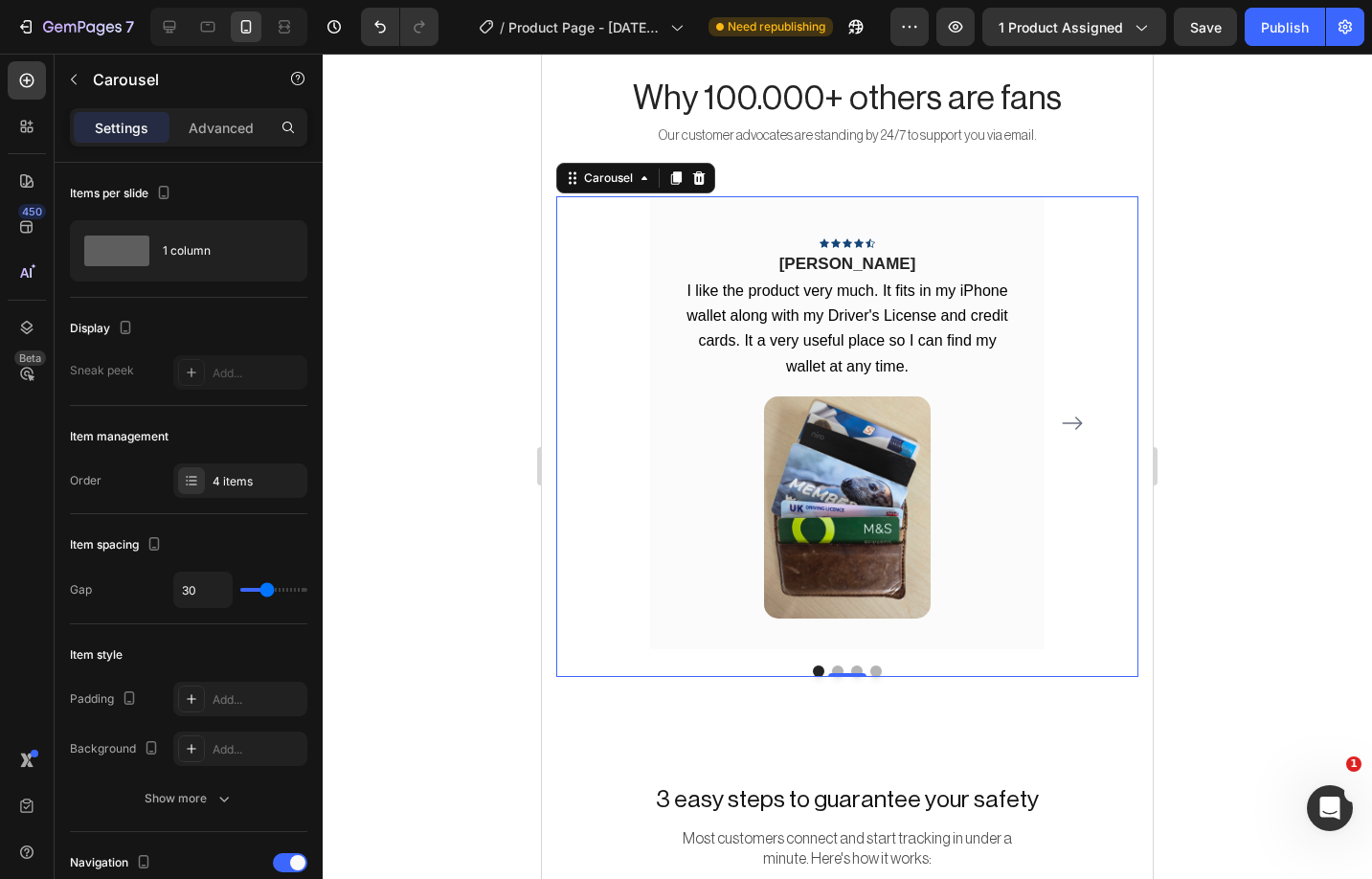
click at [1071, 414] on icon "Carousel Next Arrow" at bounding box center [1072, 423] width 23 height 23
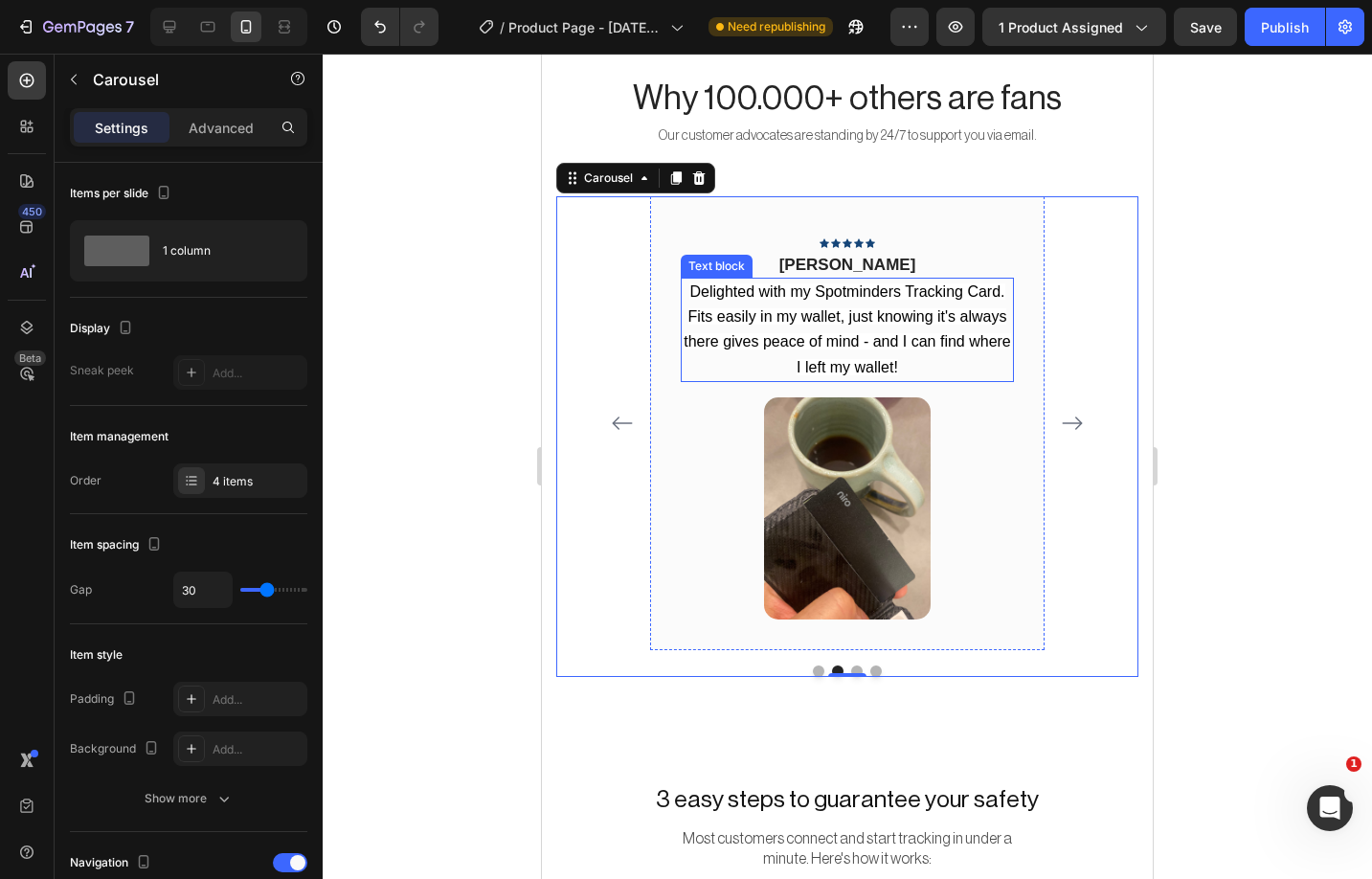
click at [878, 327] on p "Delighted with my Spotminders Tracking Card. Fits easily in my wallet, just kno…" at bounding box center [847, 330] width 329 height 101
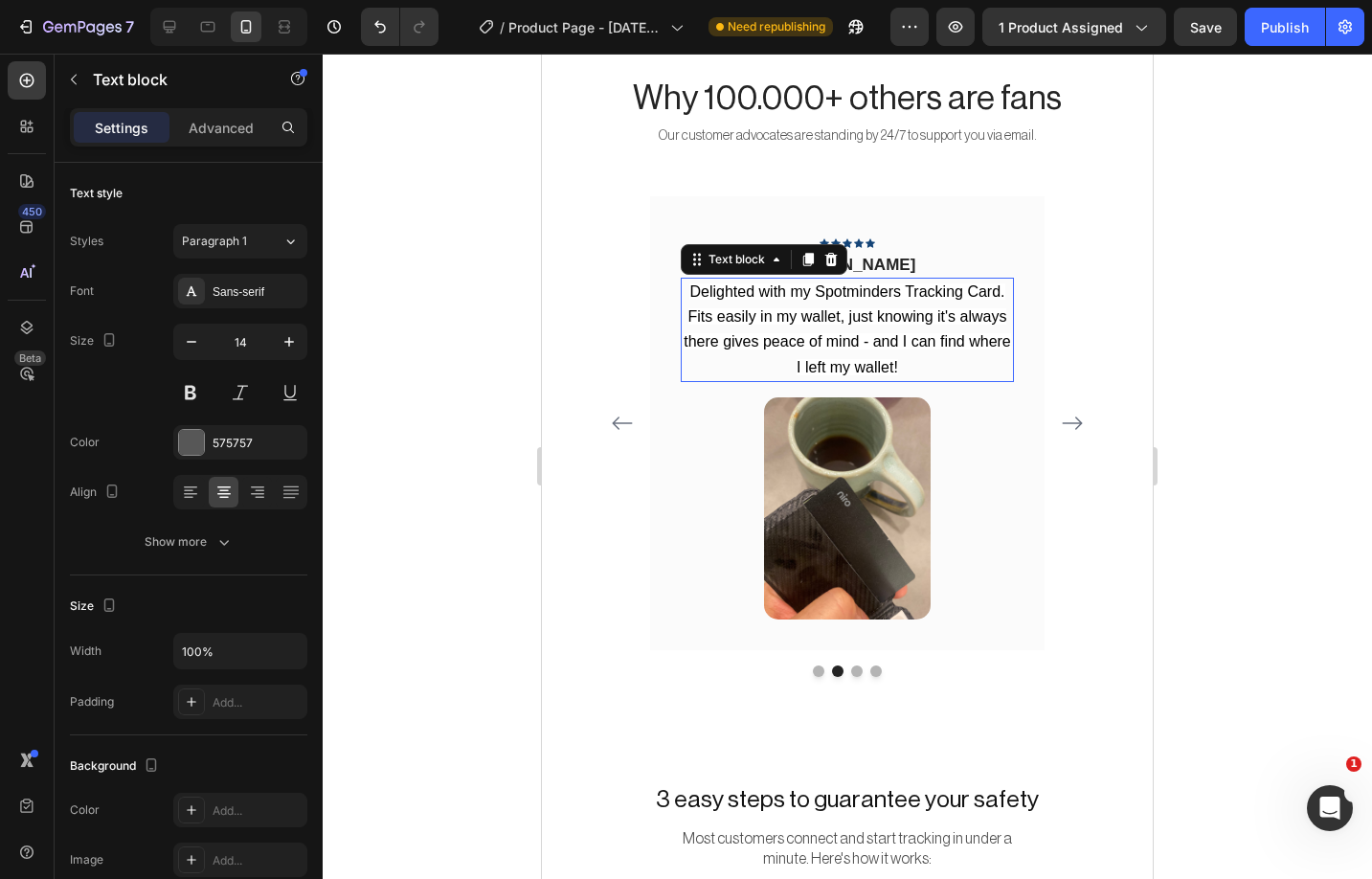
click at [878, 327] on p "Delighted with my Spotminders Tracking Card. Fits easily in my wallet, just kno…" at bounding box center [847, 330] width 329 height 101
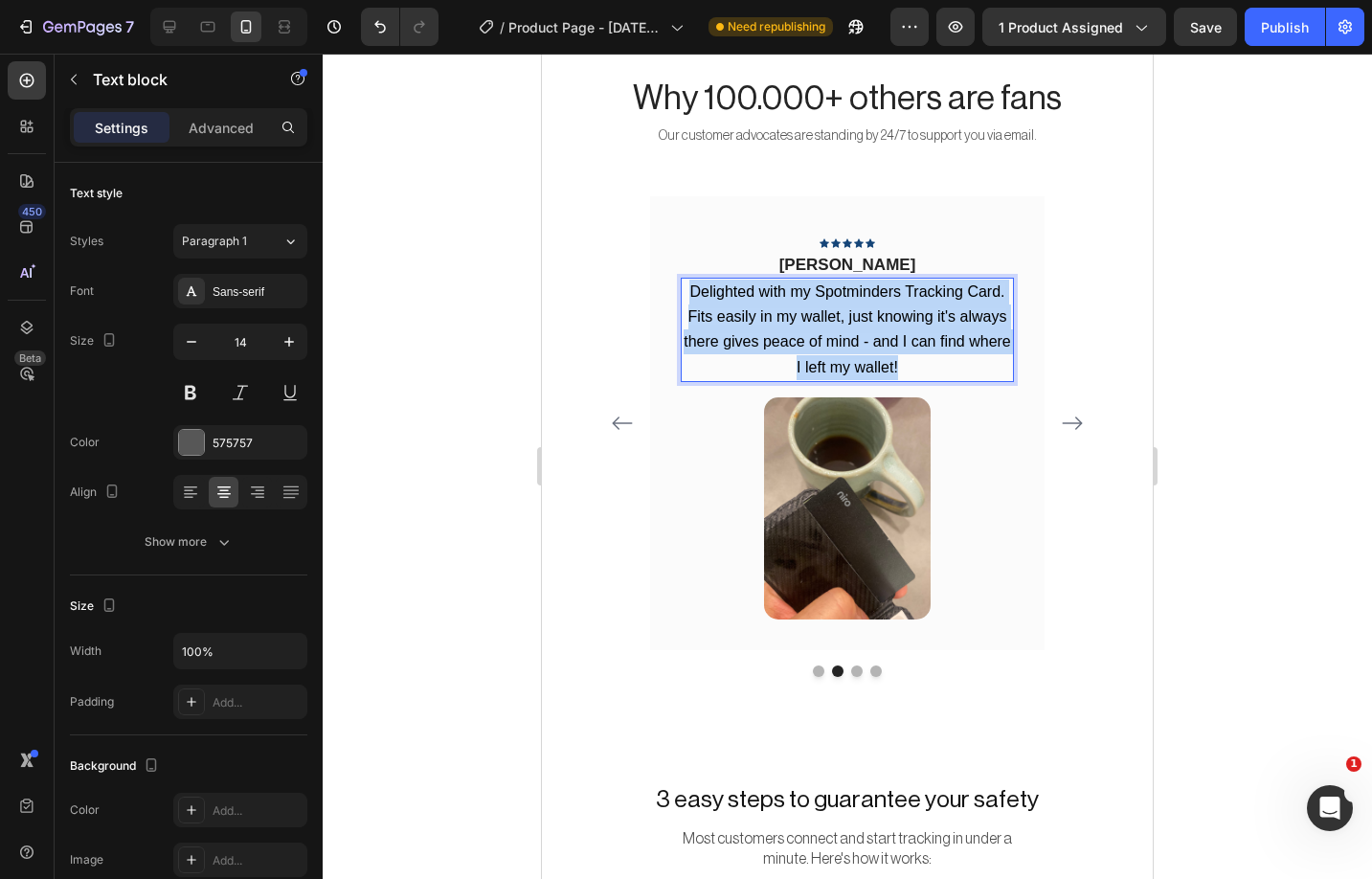
click at [878, 327] on p "Delighted with my Spotminders Tracking Card. Fits easily in my wallet, just kno…" at bounding box center [847, 330] width 329 height 101
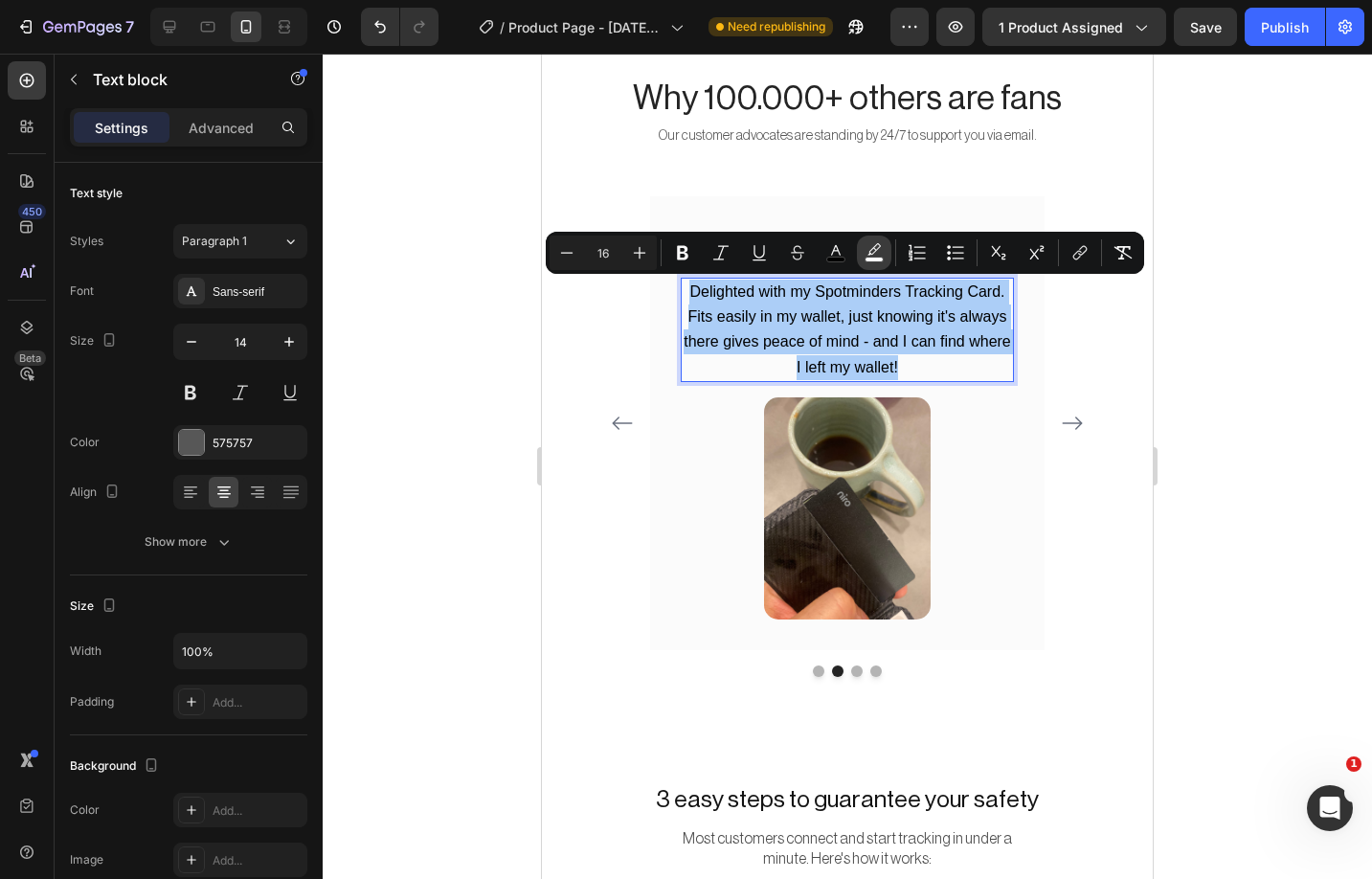
click at [874, 245] on icon "Editor contextual toolbar" at bounding box center [873, 248] width 13 height 11
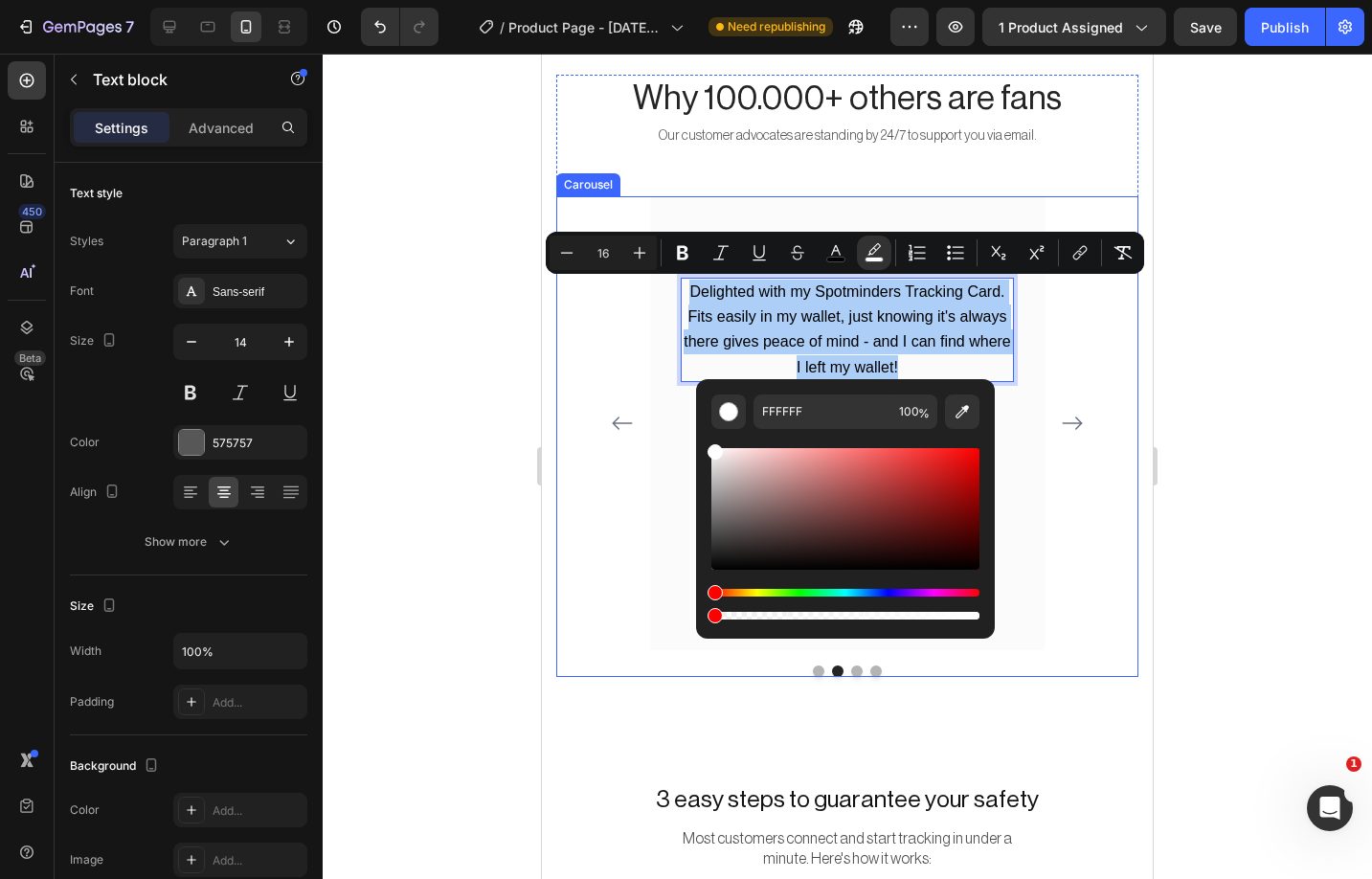
drag, startPoint x: 1351, startPoint y: 671, endPoint x: 620, endPoint y: 618, distance: 732.5
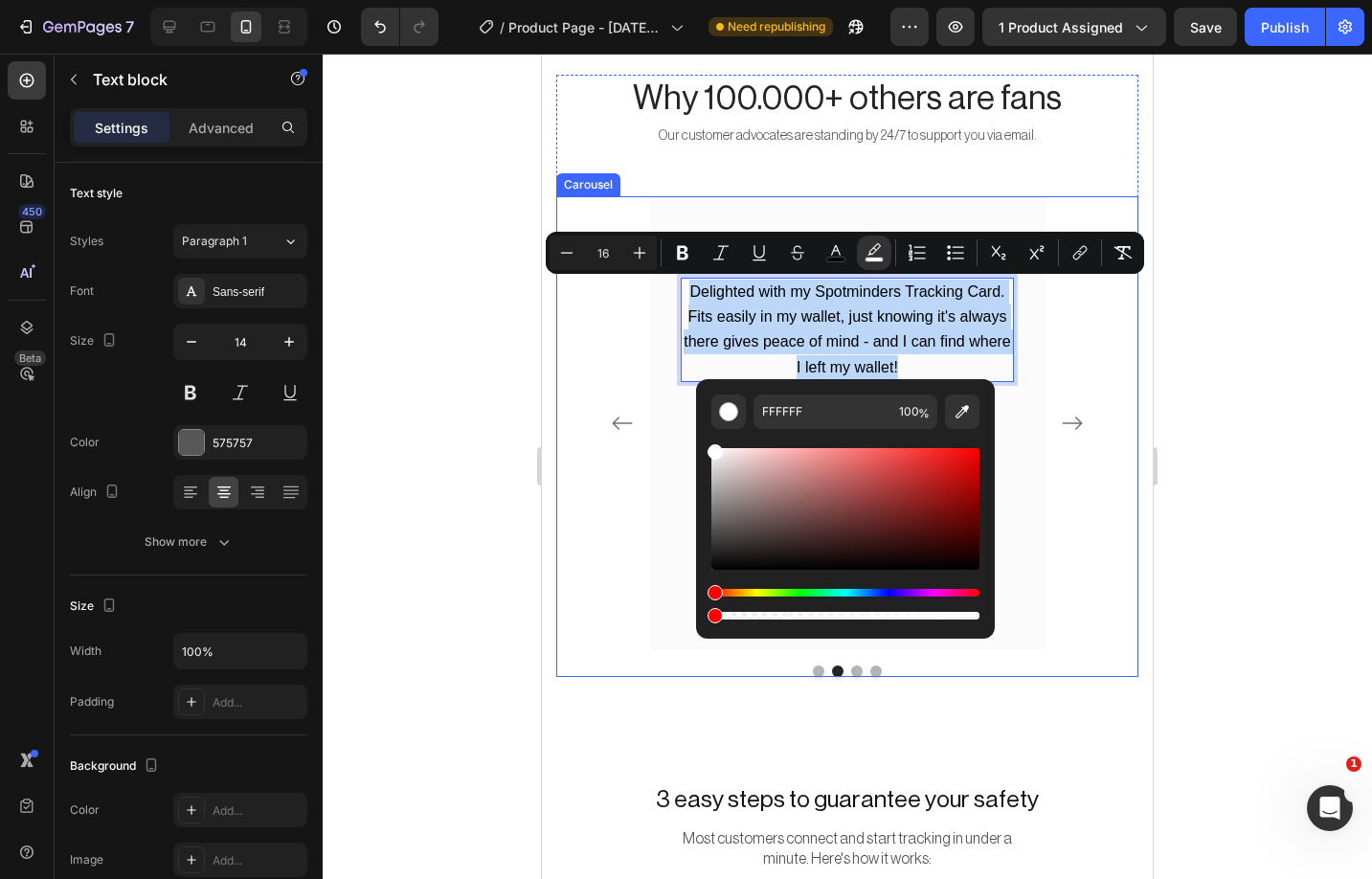
type input "0"
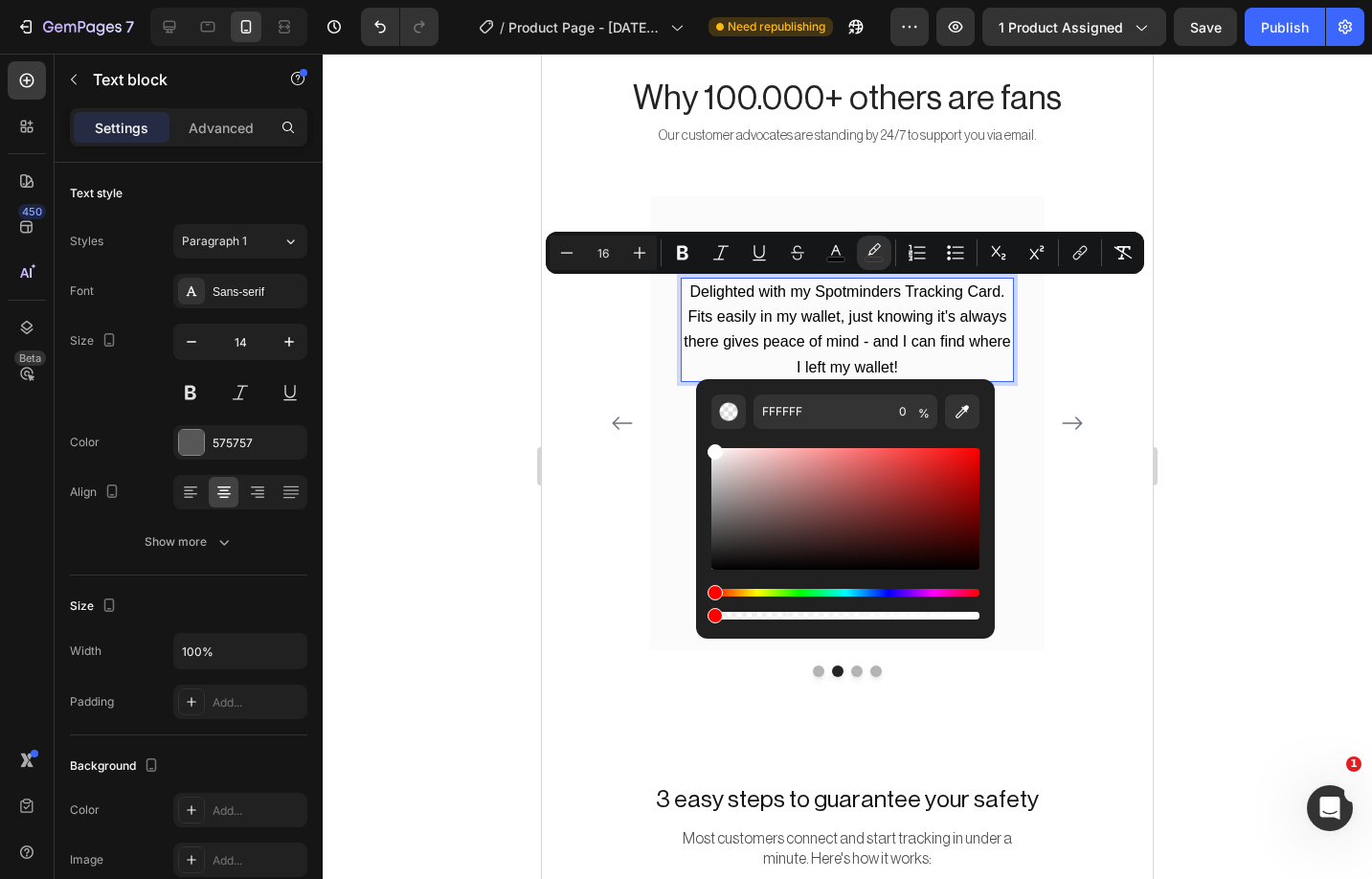
click at [1303, 528] on div at bounding box center [847, 466] width 1049 height 825
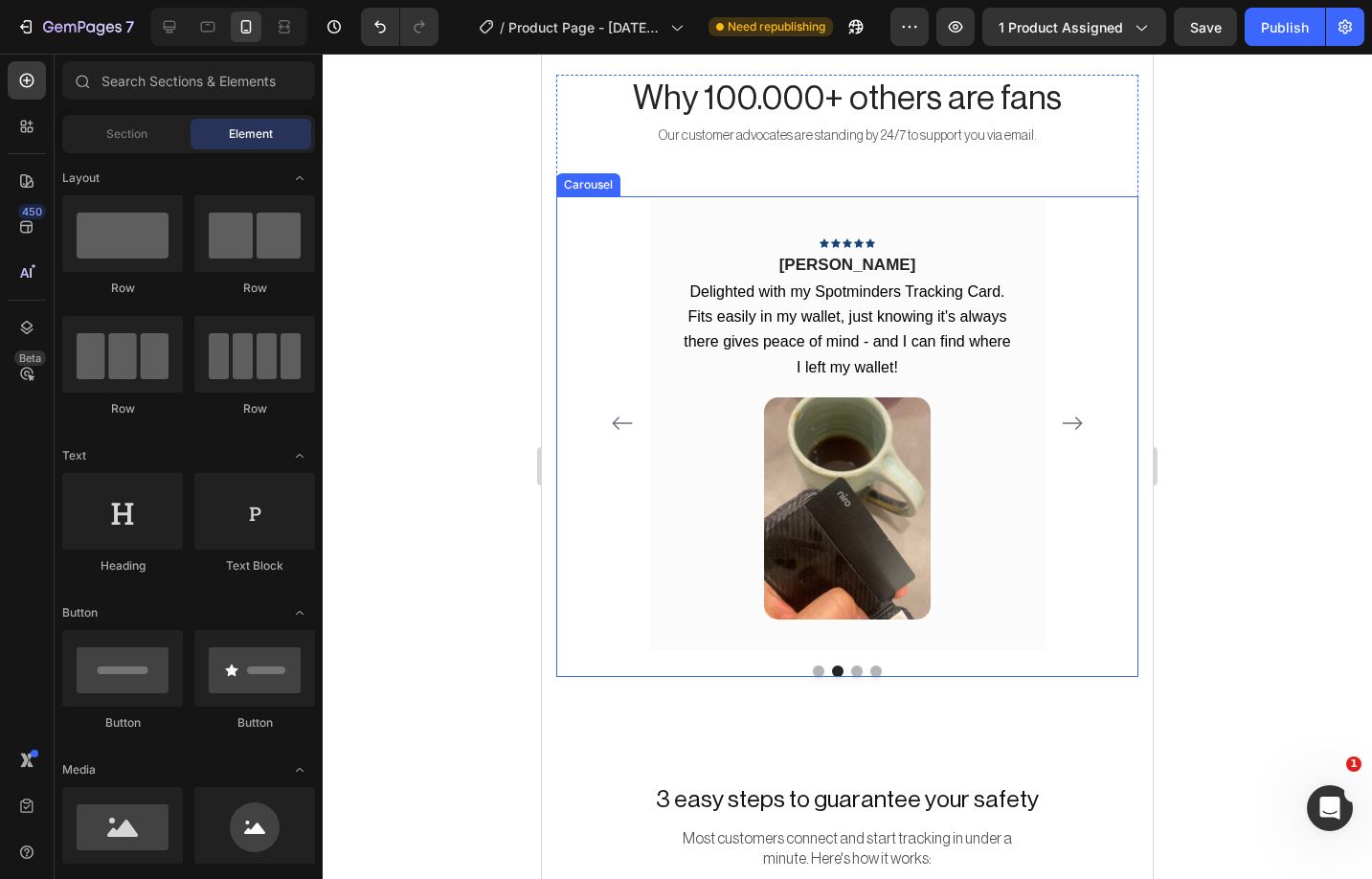
click at [1069, 424] on icon "Carousel Next Arrow" at bounding box center [1072, 423] width 23 height 23
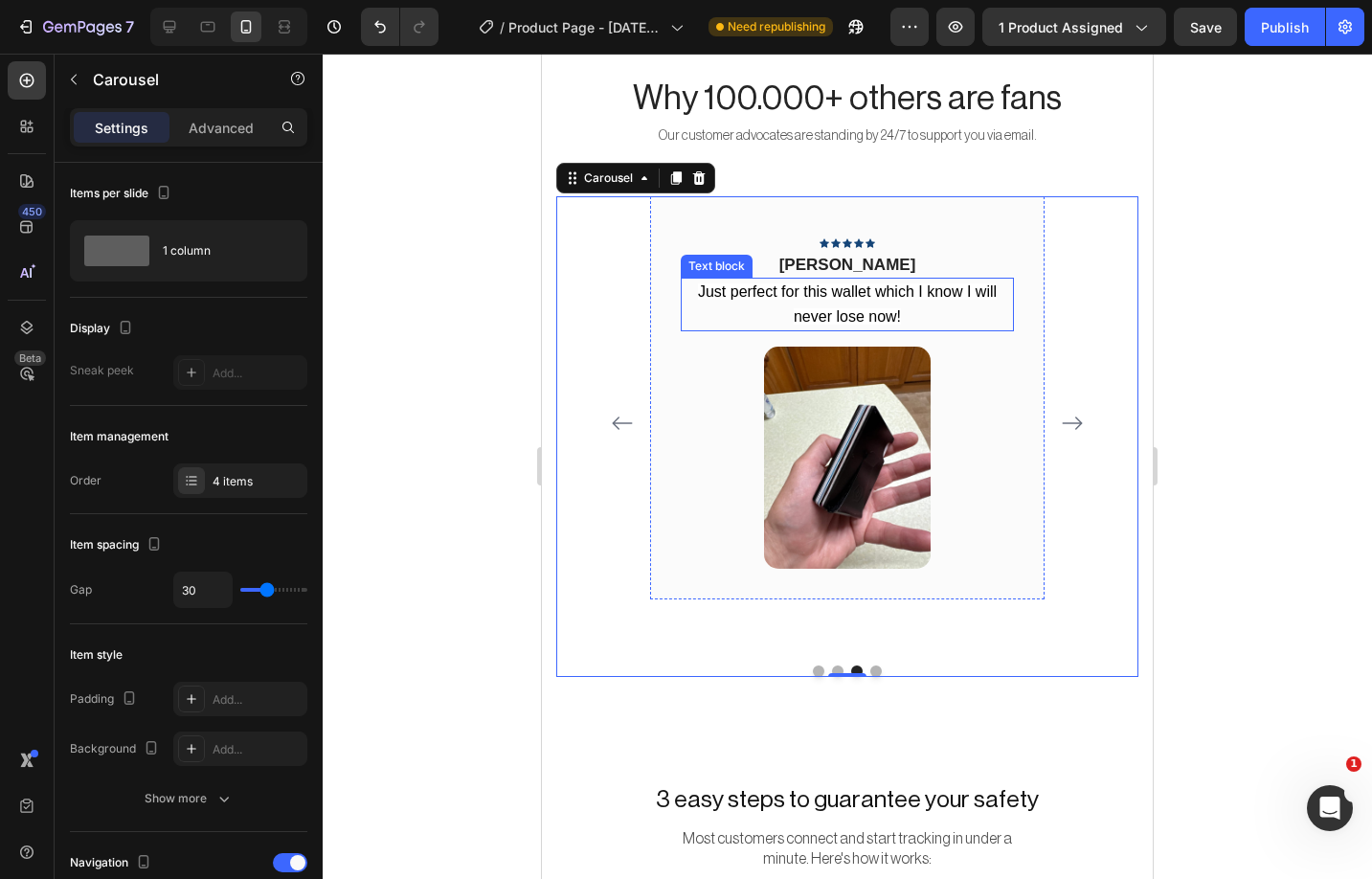
click at [911, 293] on span "Just perfect for this wallet which I know I will never lose now!" at bounding box center [847, 303] width 299 height 41
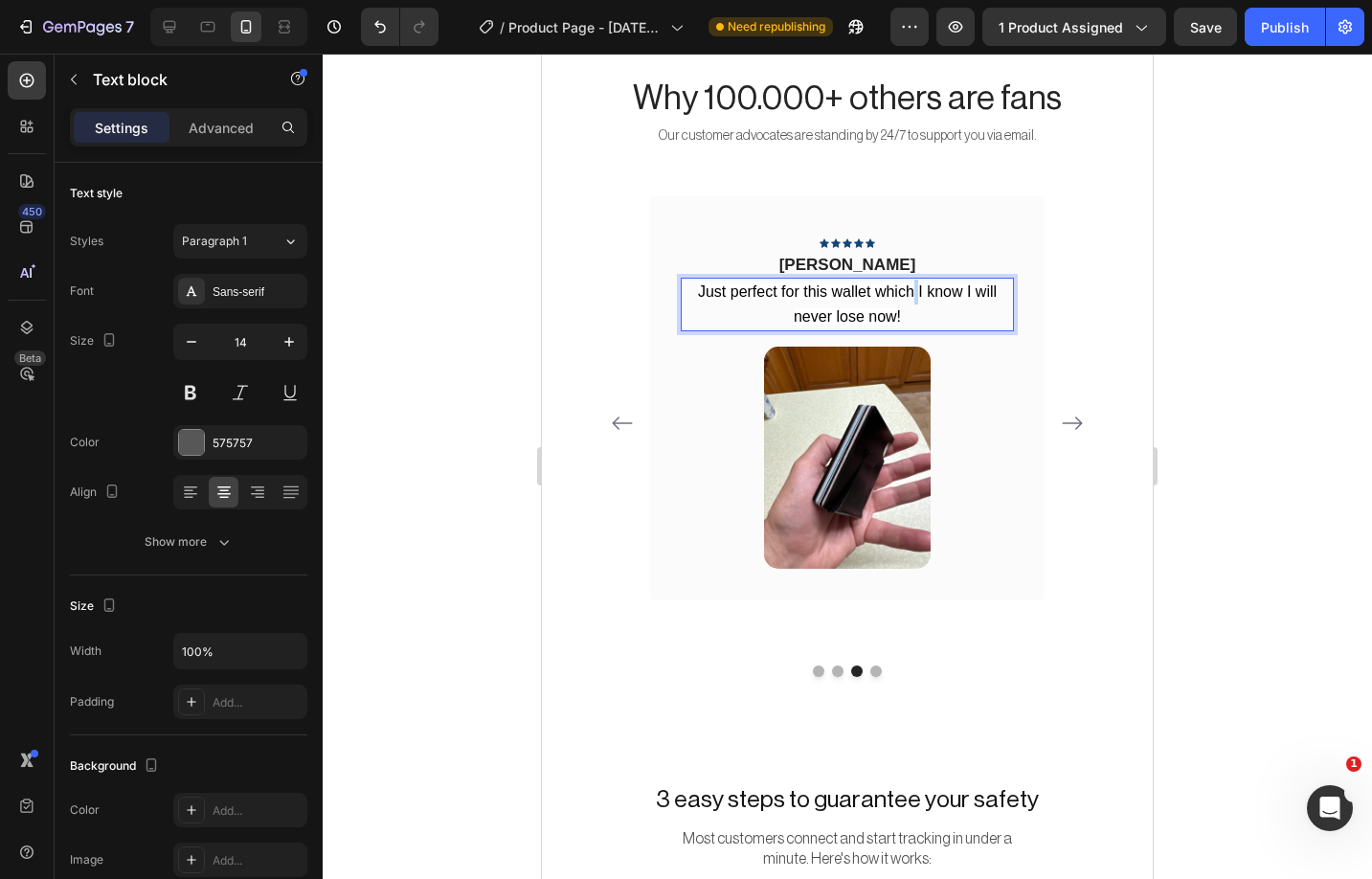
click at [911, 293] on span "Just perfect for this wallet which I know I will never lose now!" at bounding box center [847, 303] width 299 height 41
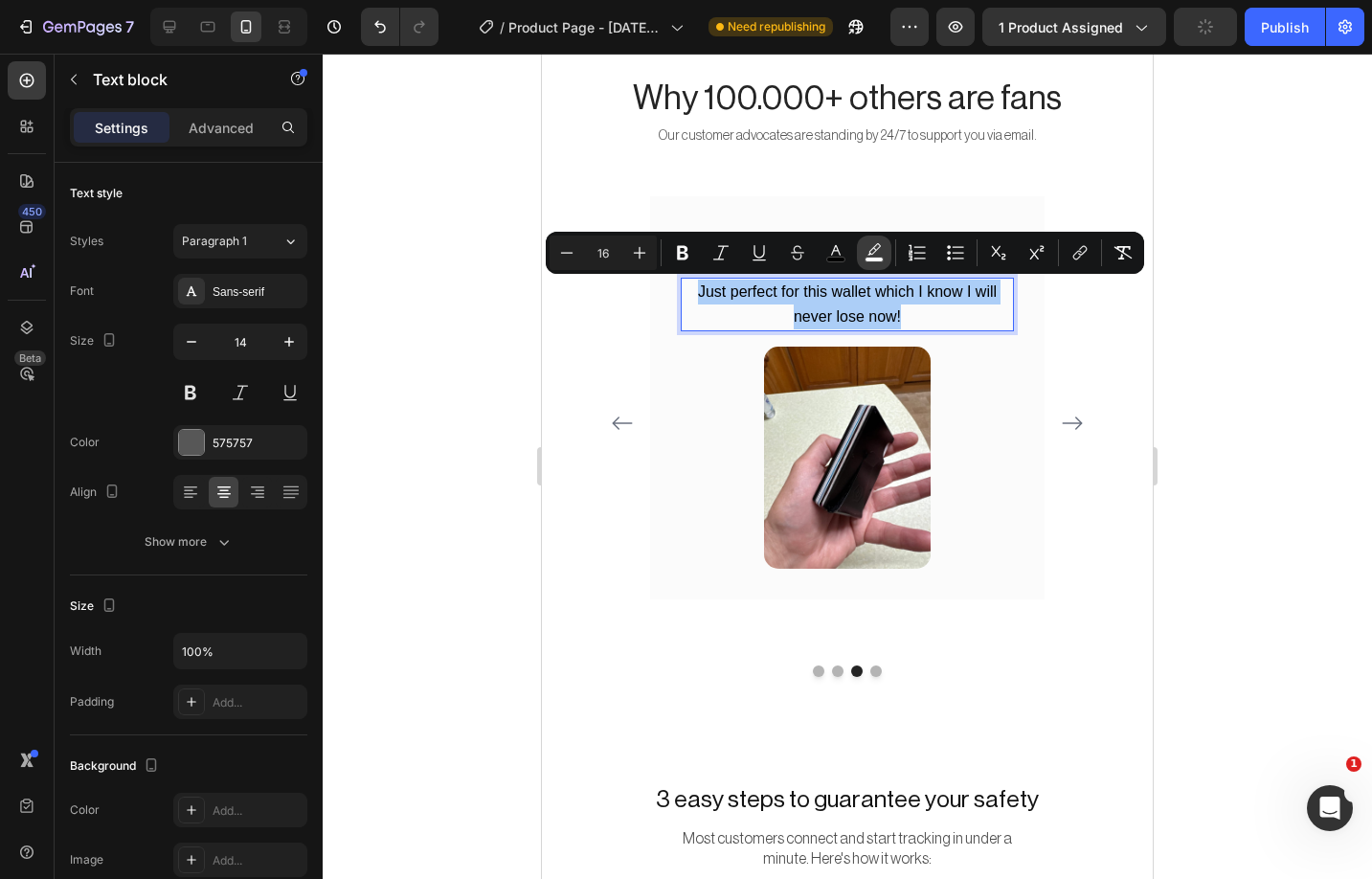
click at [866, 250] on icon "Editor contextual toolbar" at bounding box center [874, 252] width 19 height 19
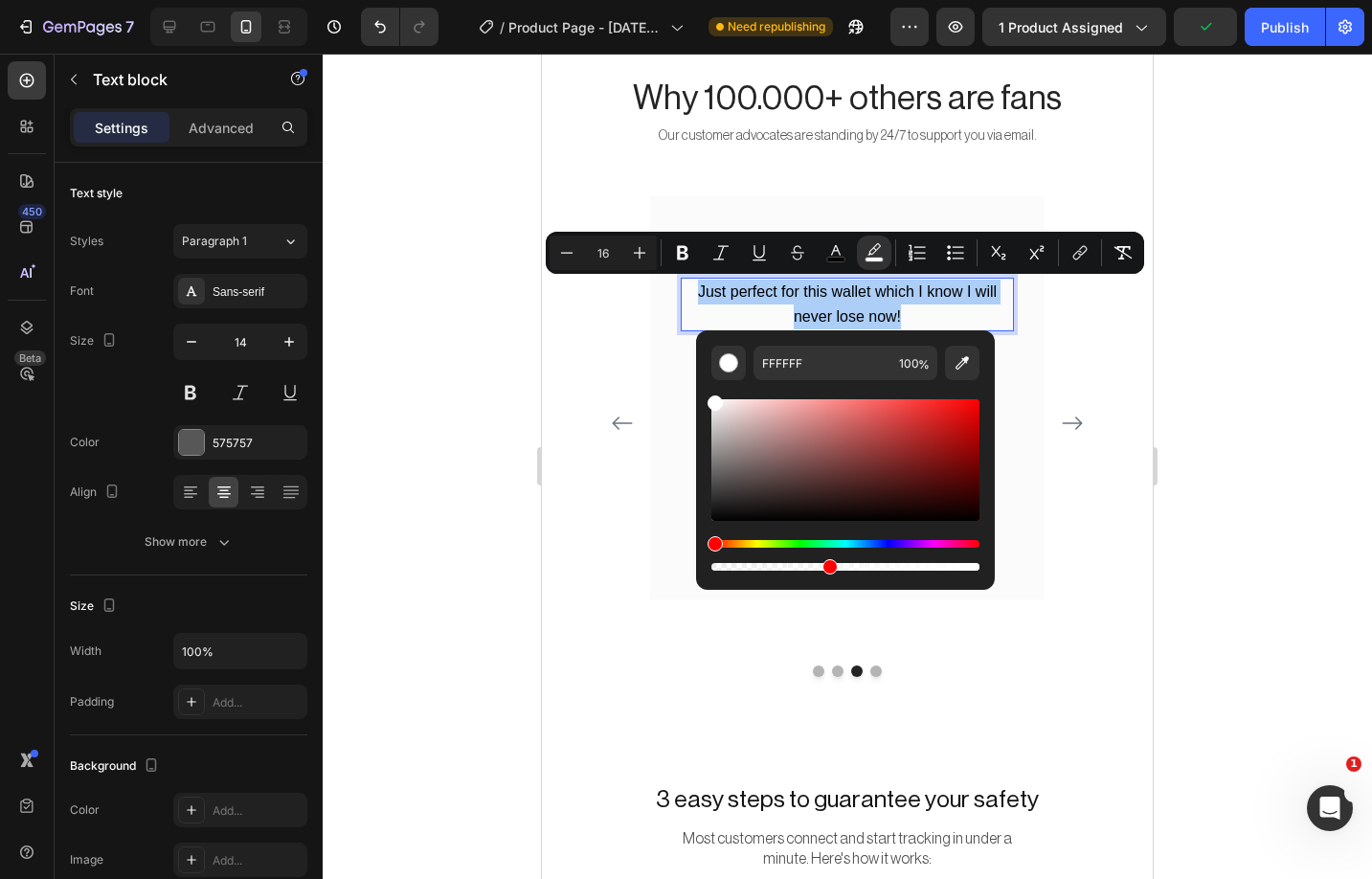
drag, startPoint x: 1367, startPoint y: 619, endPoint x: 568, endPoint y: 566, distance: 801.2
type input "0"
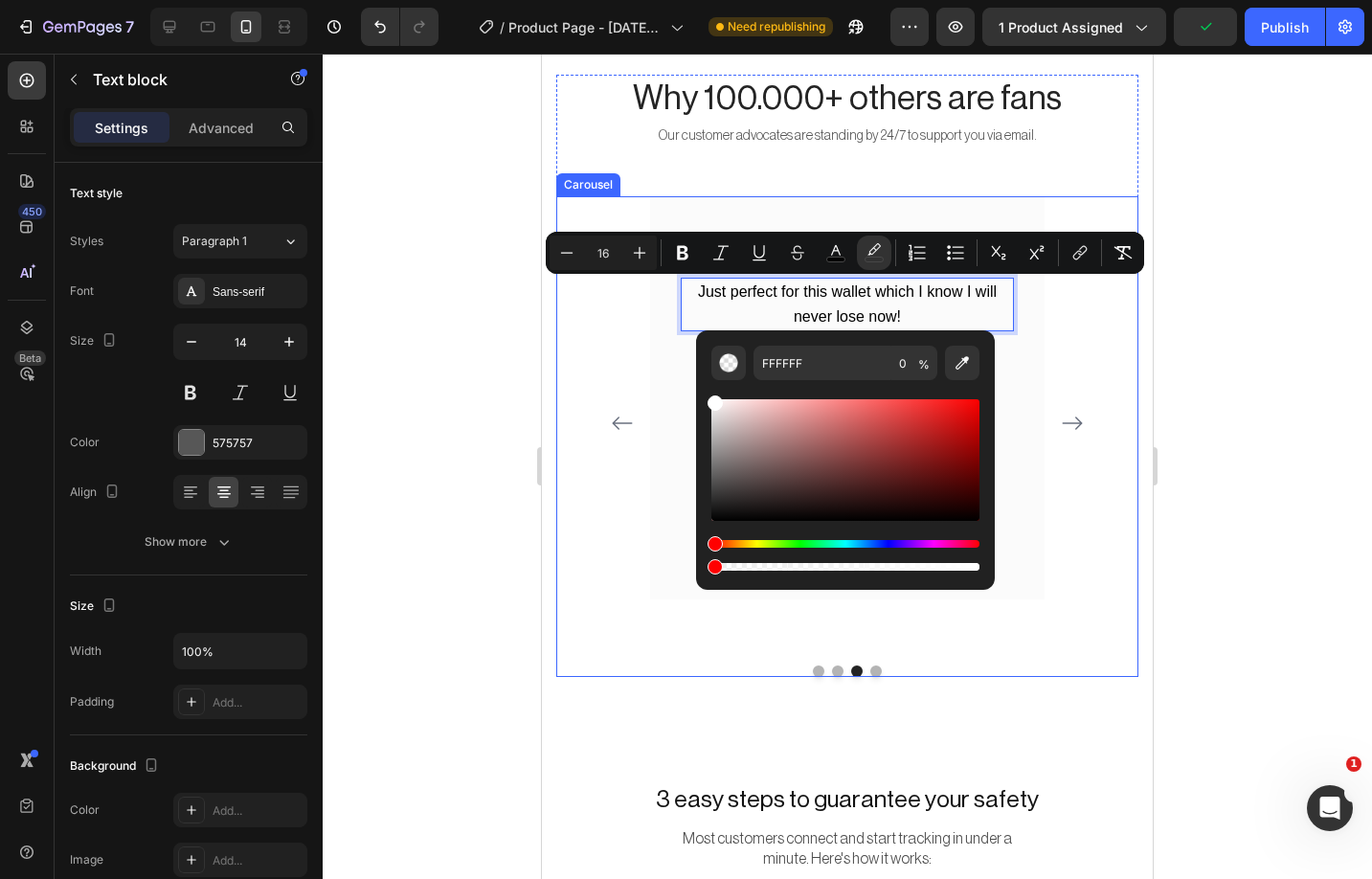
click at [1316, 543] on div at bounding box center [847, 466] width 1049 height 825
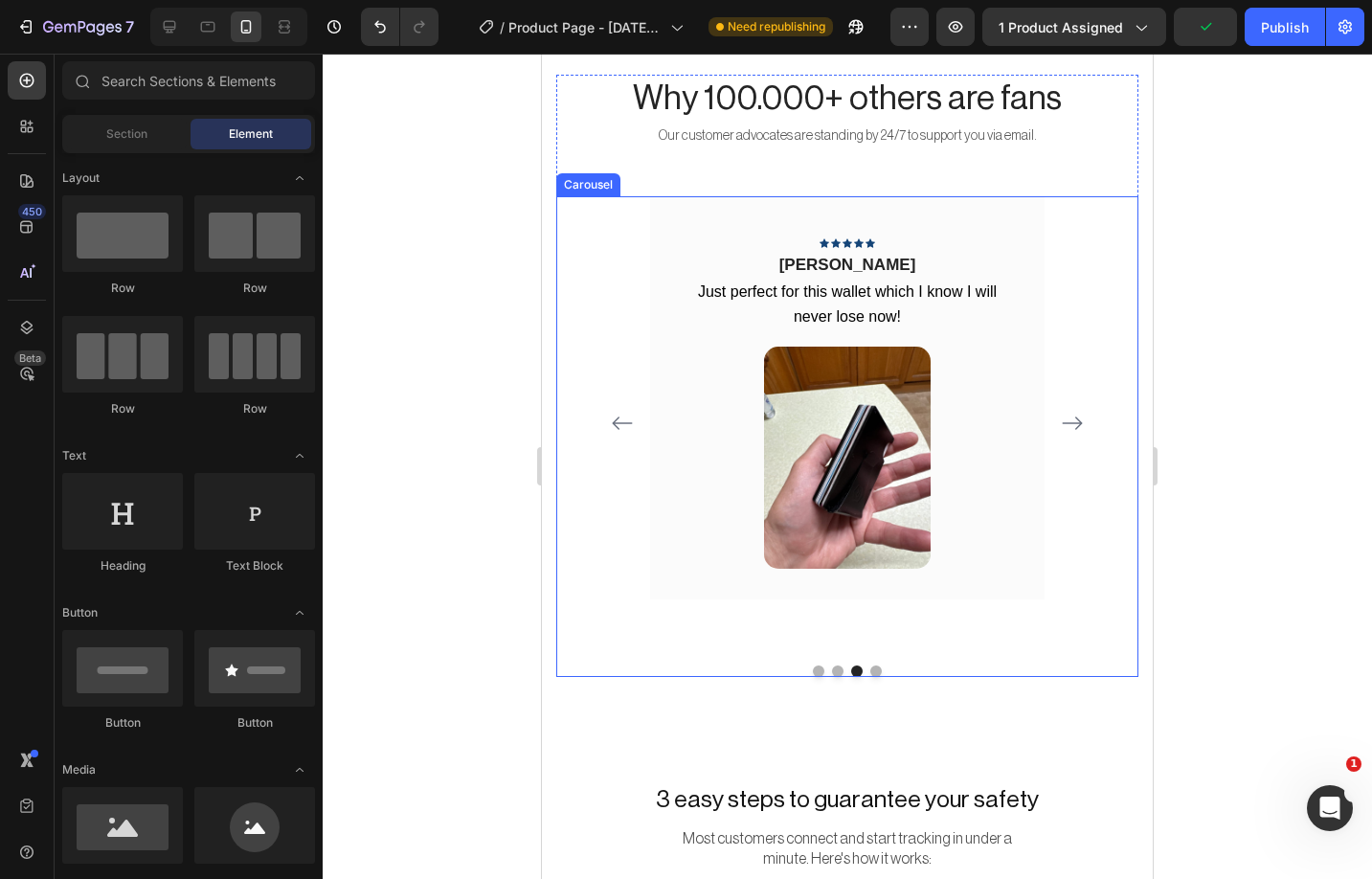
click at [1077, 418] on icon "Carousel Next Arrow" at bounding box center [1072, 423] width 23 height 23
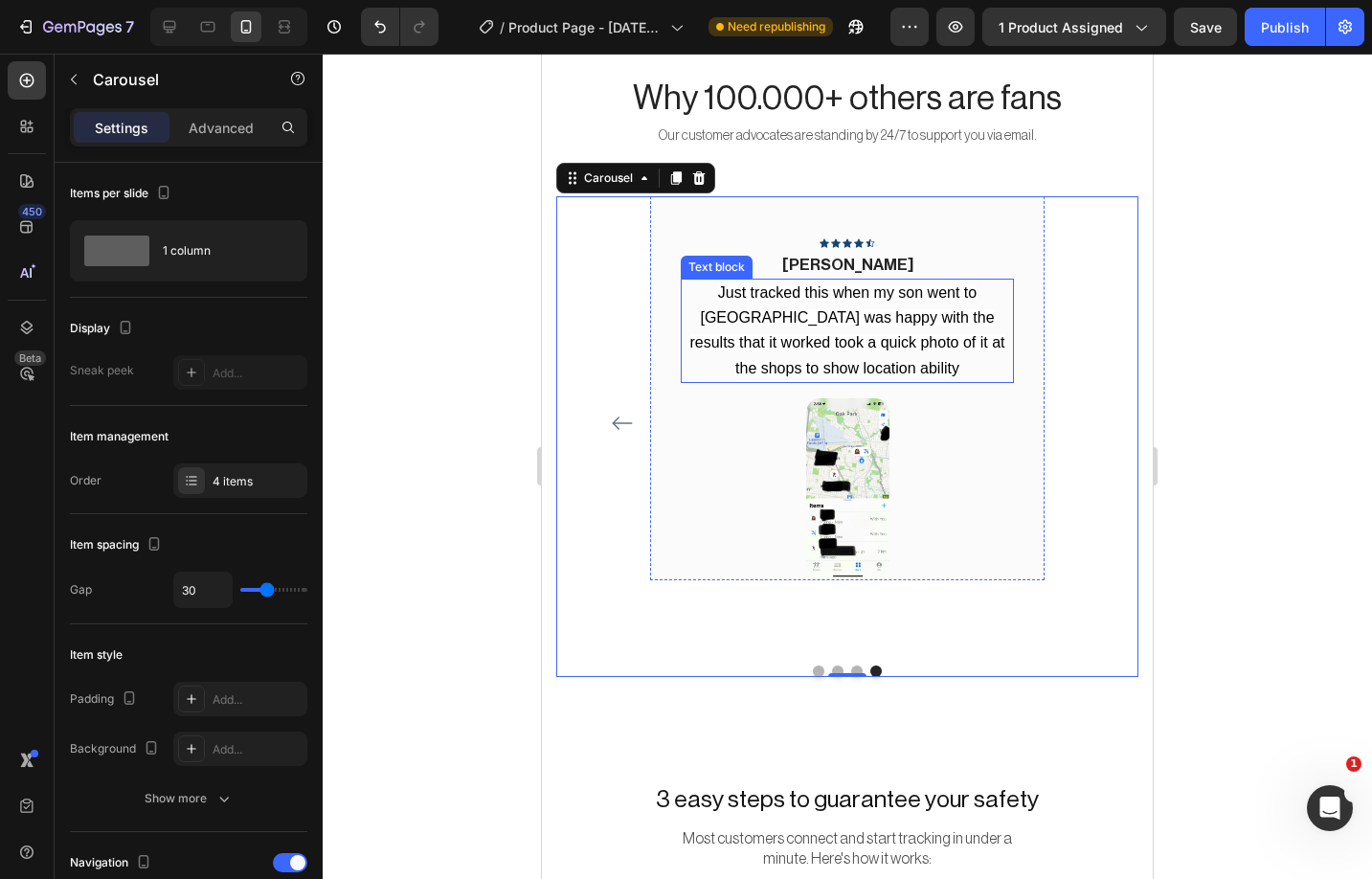
click at [863, 328] on p "Just tracked this when my son went to Fiji was happy with the results that it w…" at bounding box center [847, 331] width 329 height 101
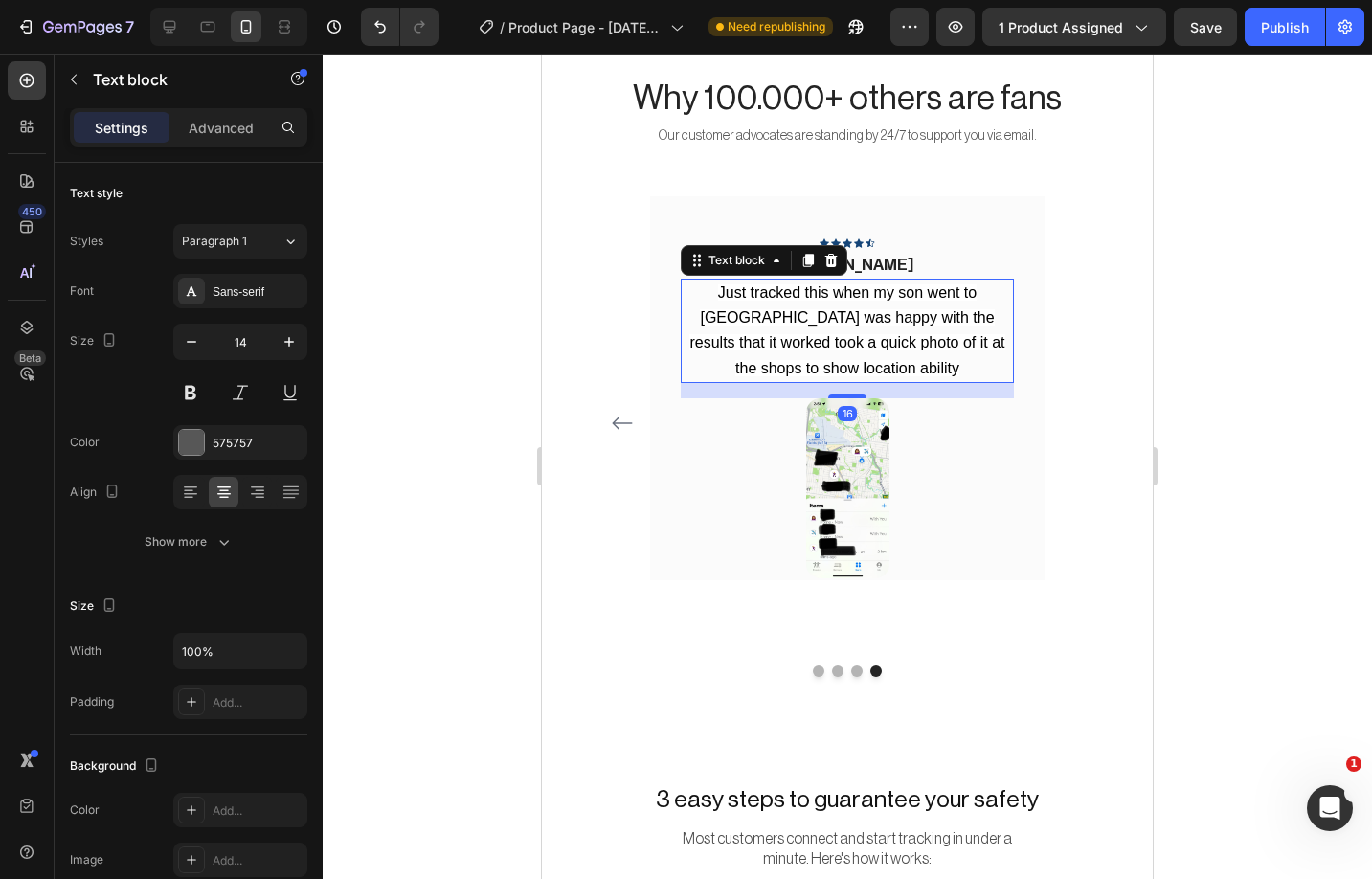
click at [863, 328] on p "Just tracked this when my son went to Fiji was happy with the results that it w…" at bounding box center [847, 331] width 329 height 101
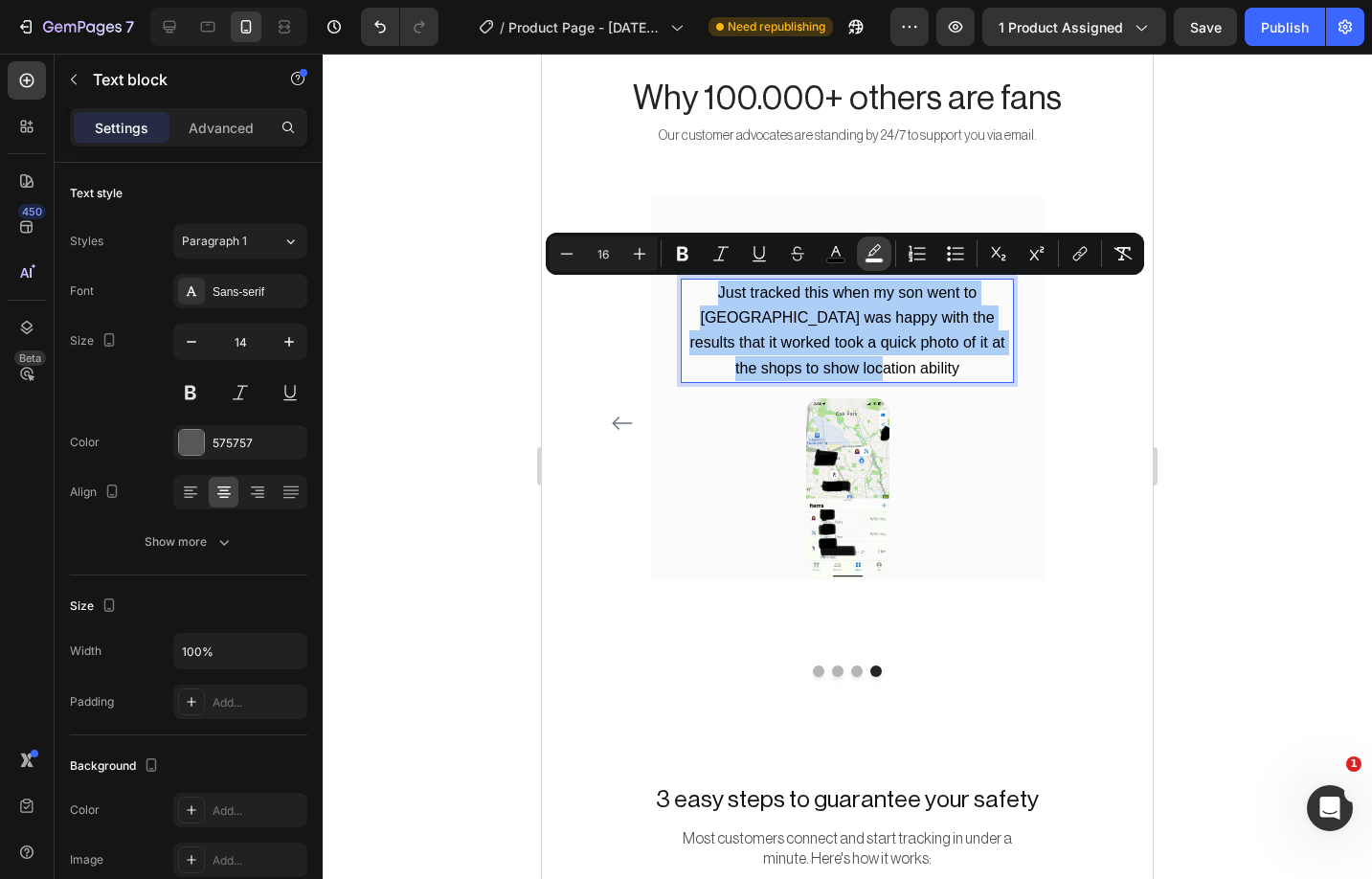
click at [868, 252] on icon "Editor contextual toolbar" at bounding box center [874, 253] width 19 height 19
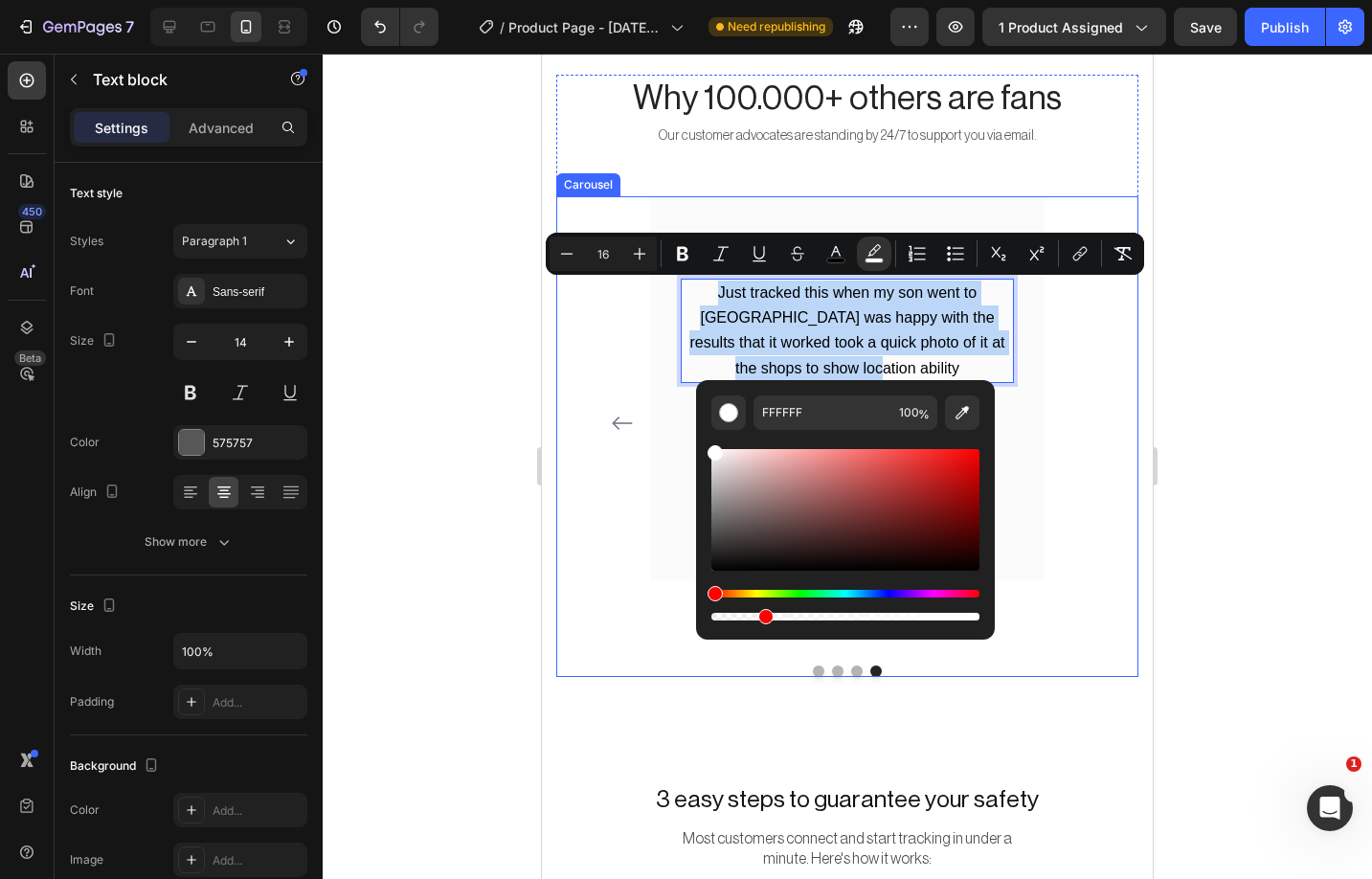
drag, startPoint x: 1312, startPoint y: 672, endPoint x: 606, endPoint y: 618, distance: 707.6
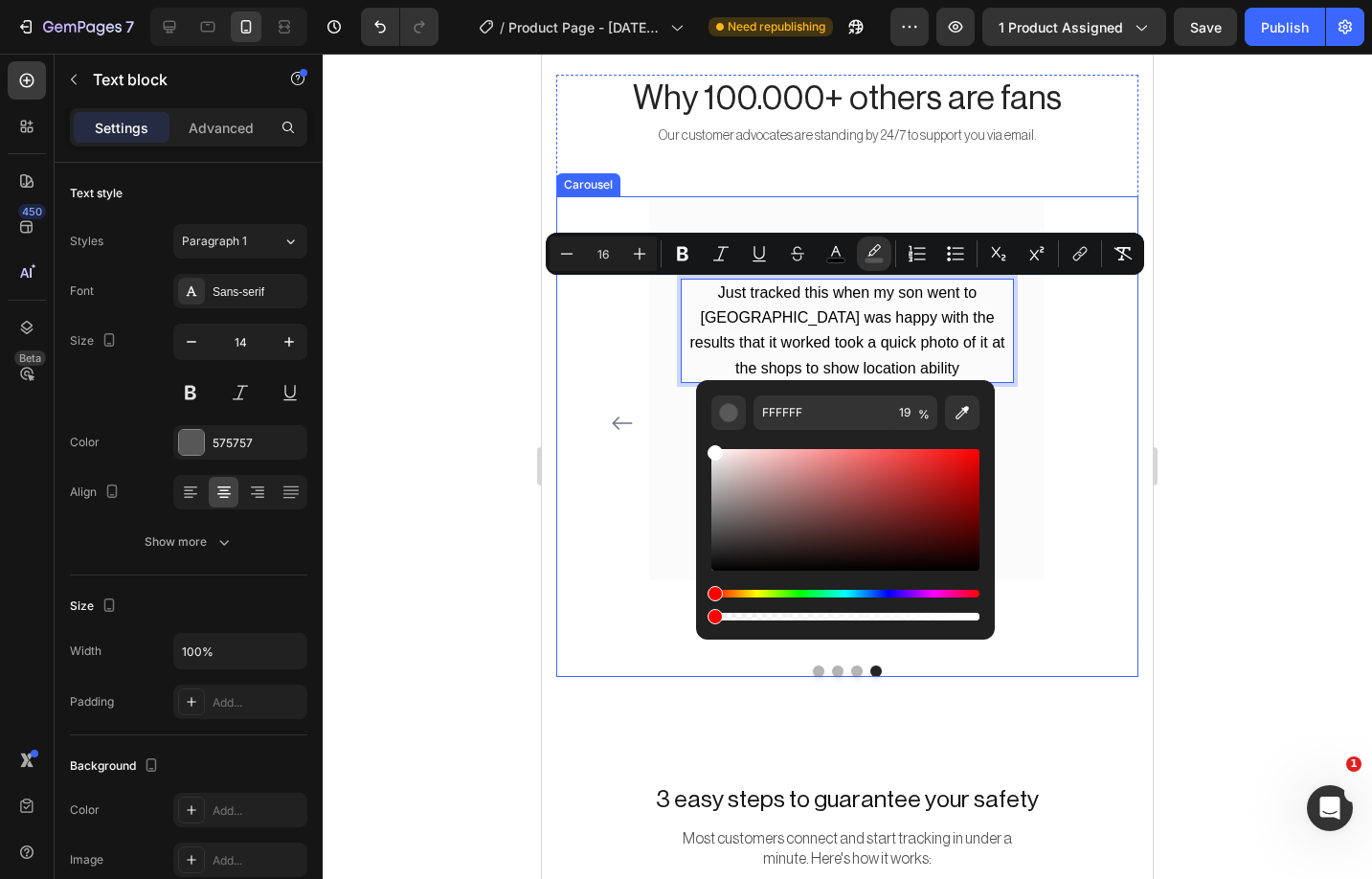
drag, startPoint x: 1300, startPoint y: 671, endPoint x: 678, endPoint y: 618, distance: 624.6
type input "0"
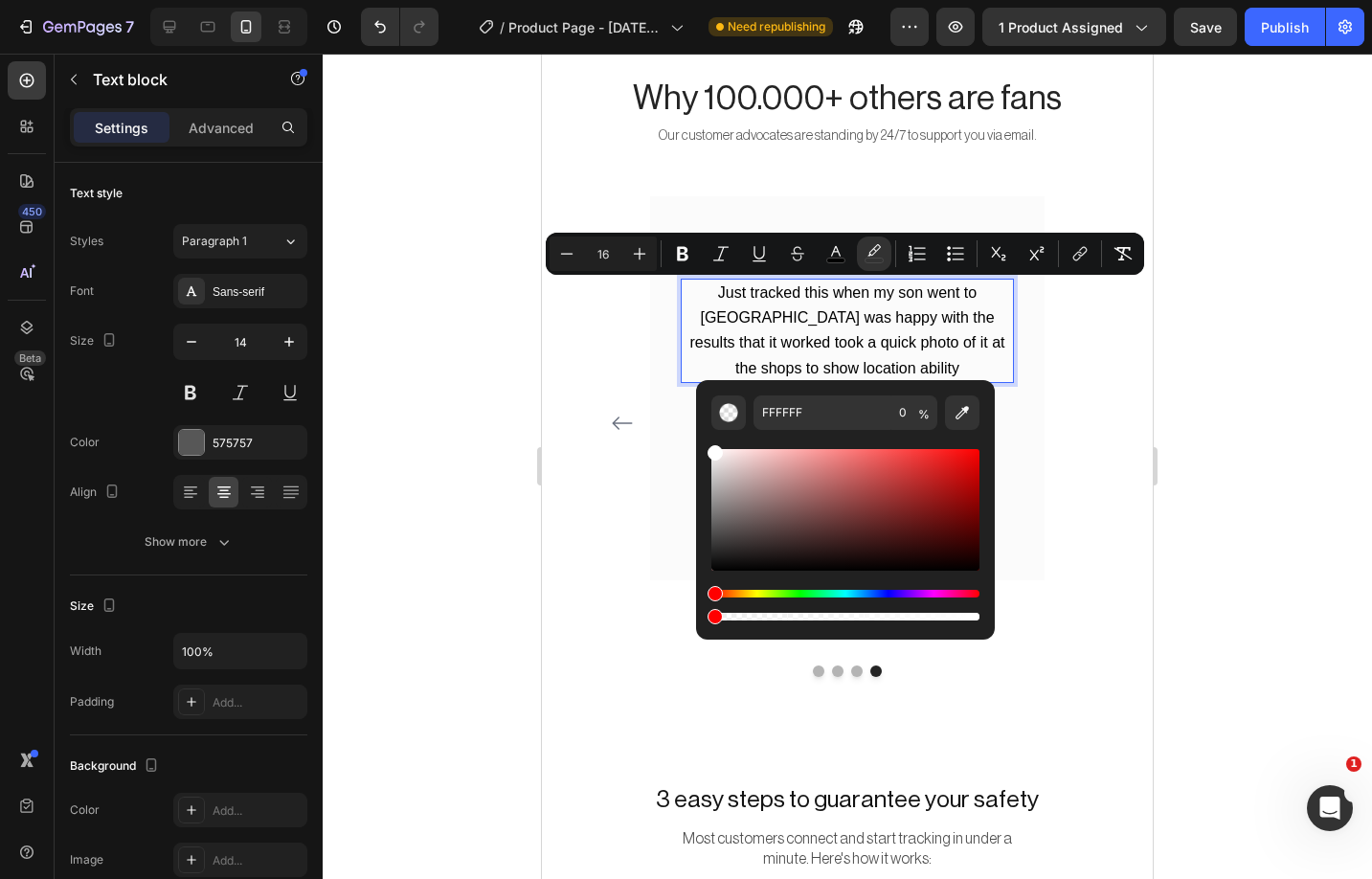
click at [460, 586] on div at bounding box center [847, 466] width 1049 height 825
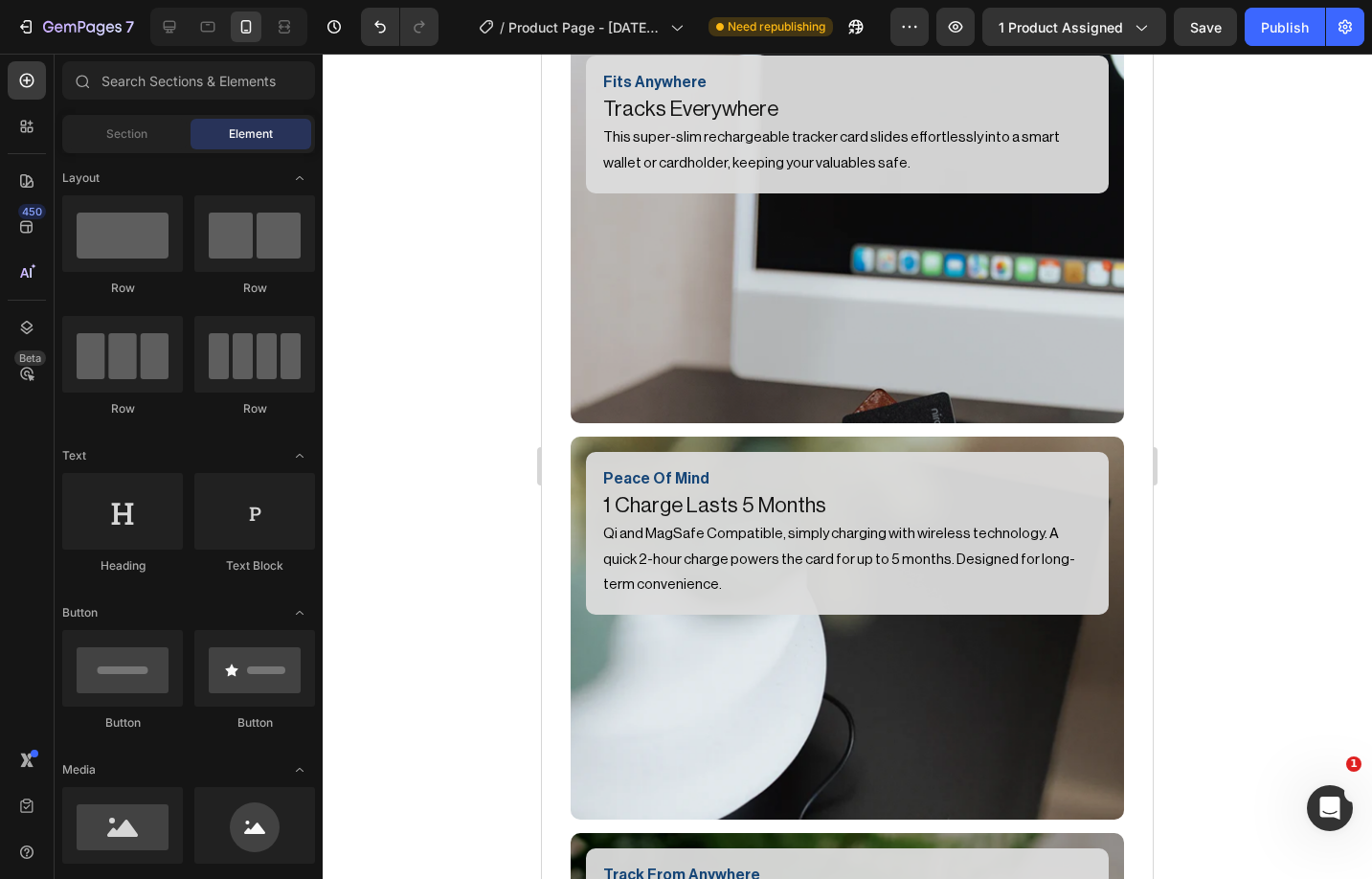
scroll to position [1429, 0]
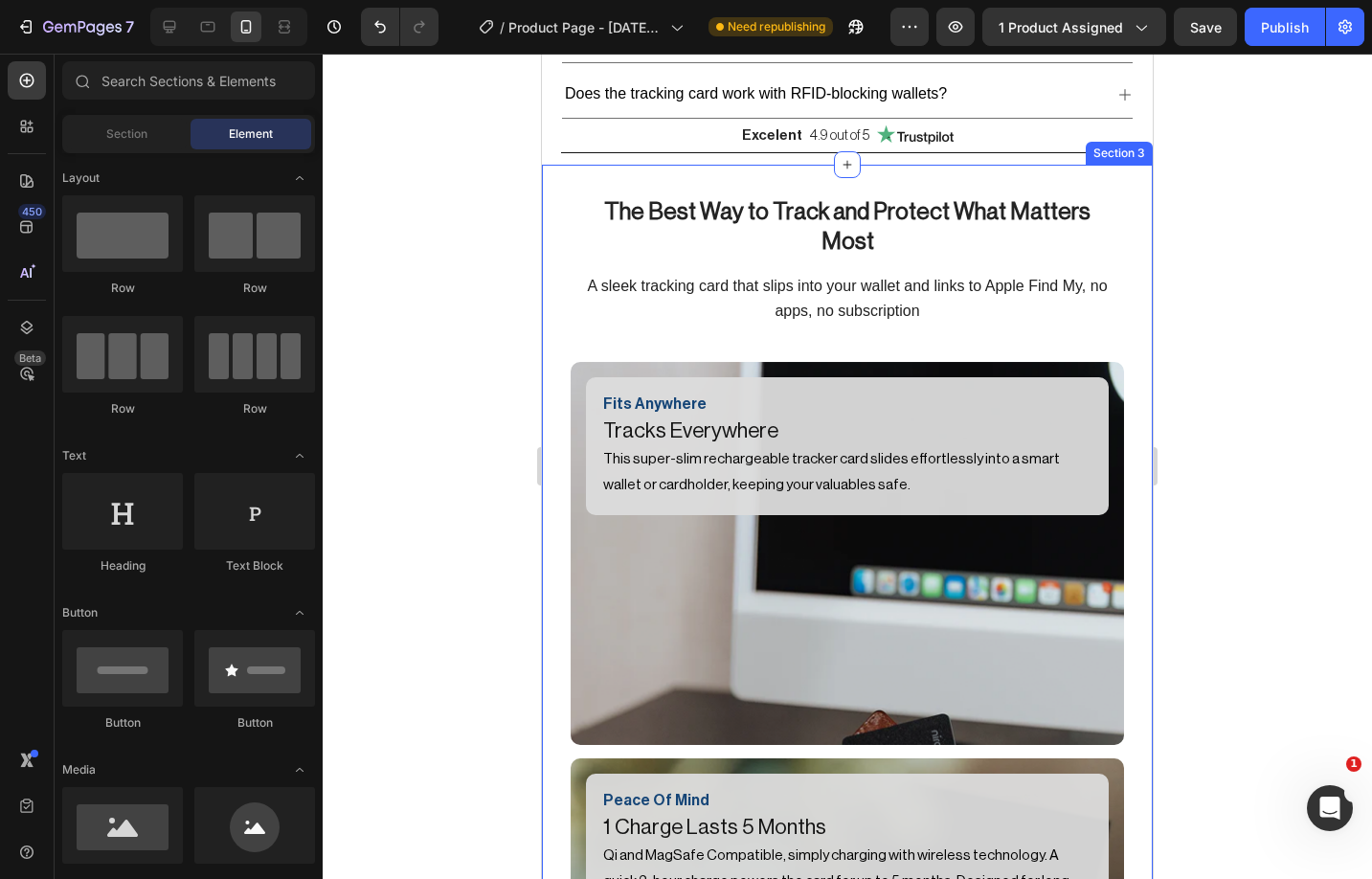
click at [562, 188] on div "The Best Way to Track and Protect What Matters Most Heading A sleek tracking ca…" at bounding box center [847, 874] width 611 height 1418
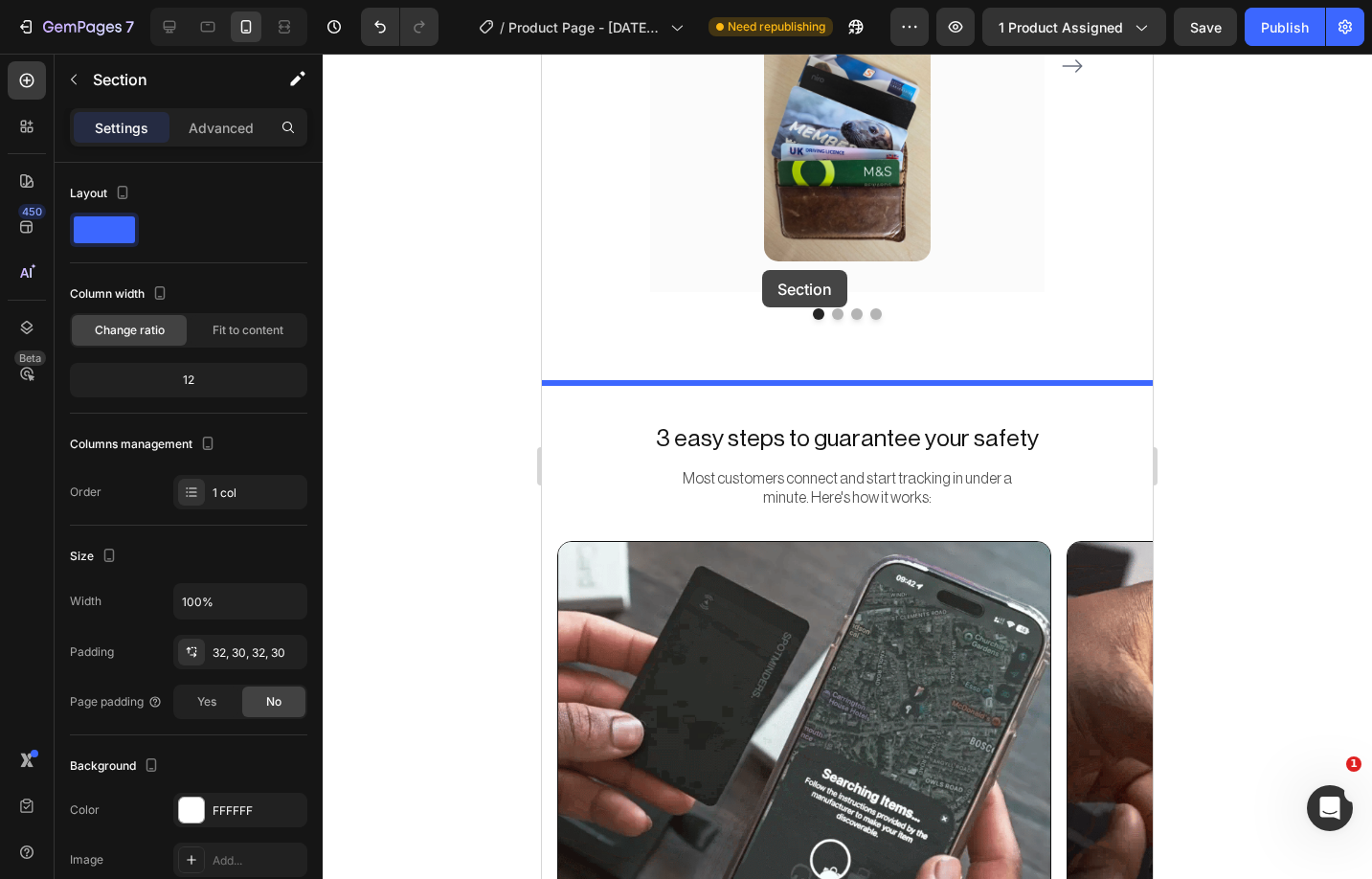
scroll to position [4613, 0]
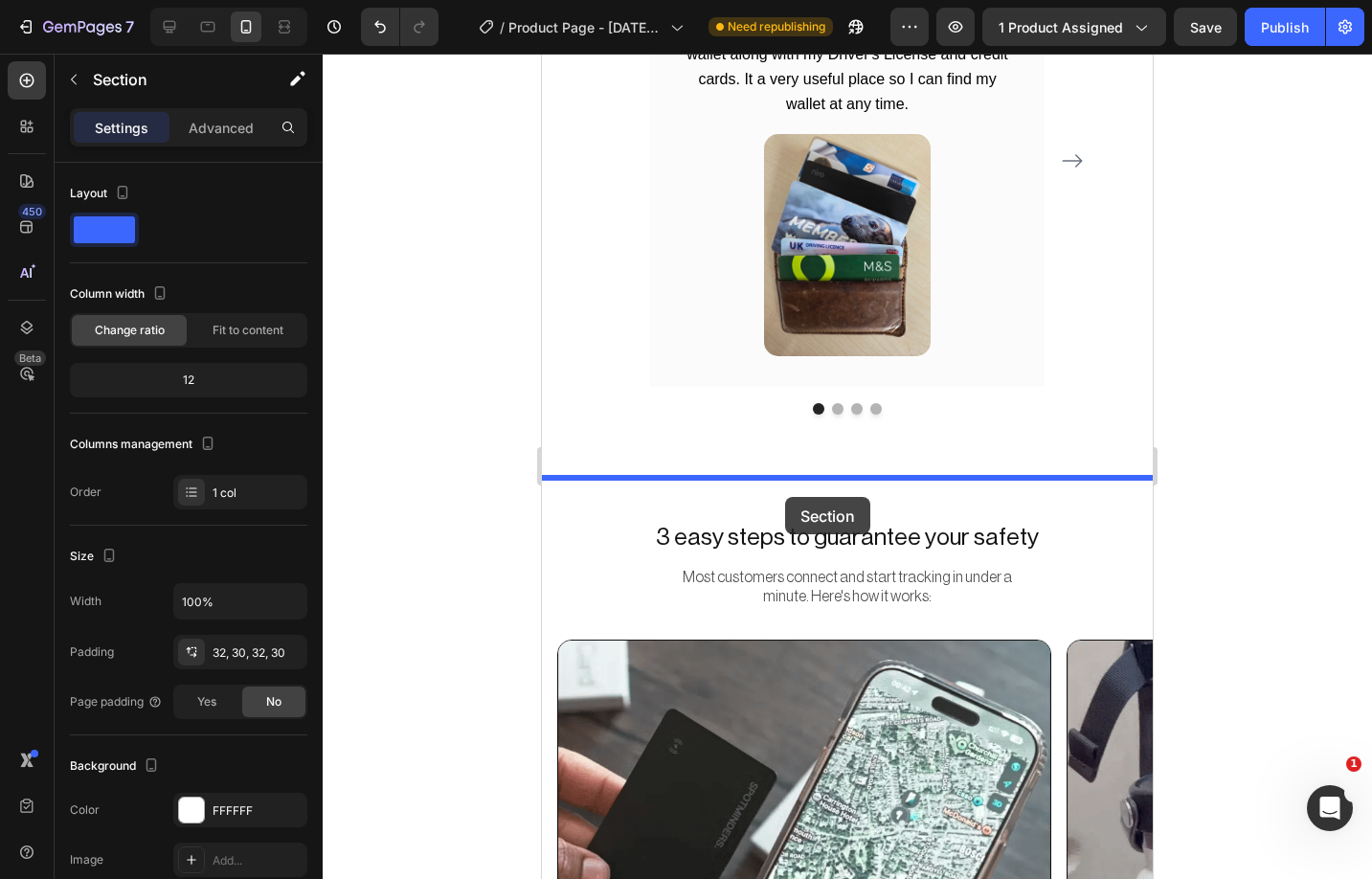
drag, startPoint x: 596, startPoint y: 460, endPoint x: 785, endPoint y: 497, distance: 193.2
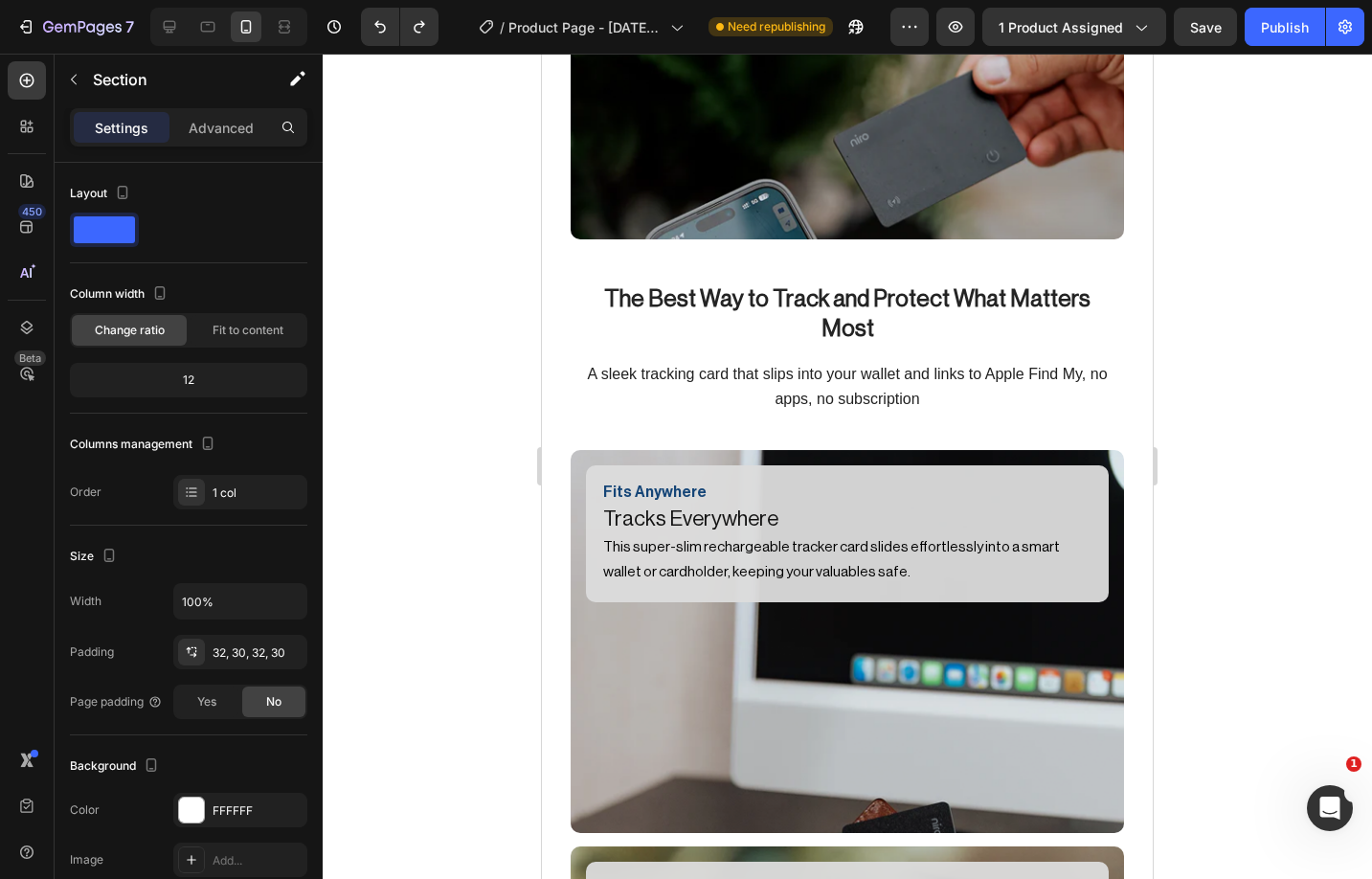
scroll to position [2717, 0]
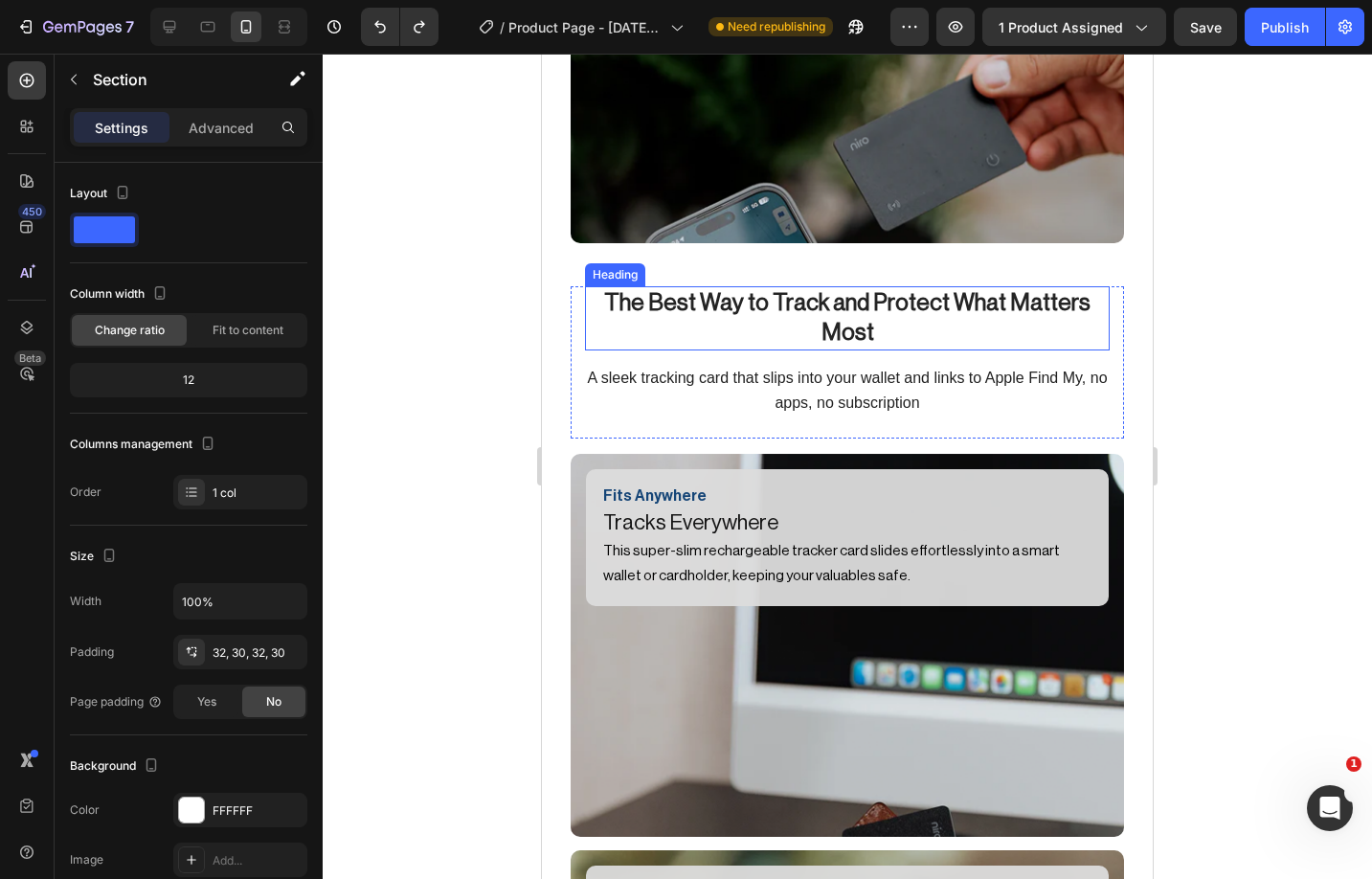
click at [905, 295] on strong "The Best Way to Track and Protect What Matters Most" at bounding box center [847, 317] width 486 height 53
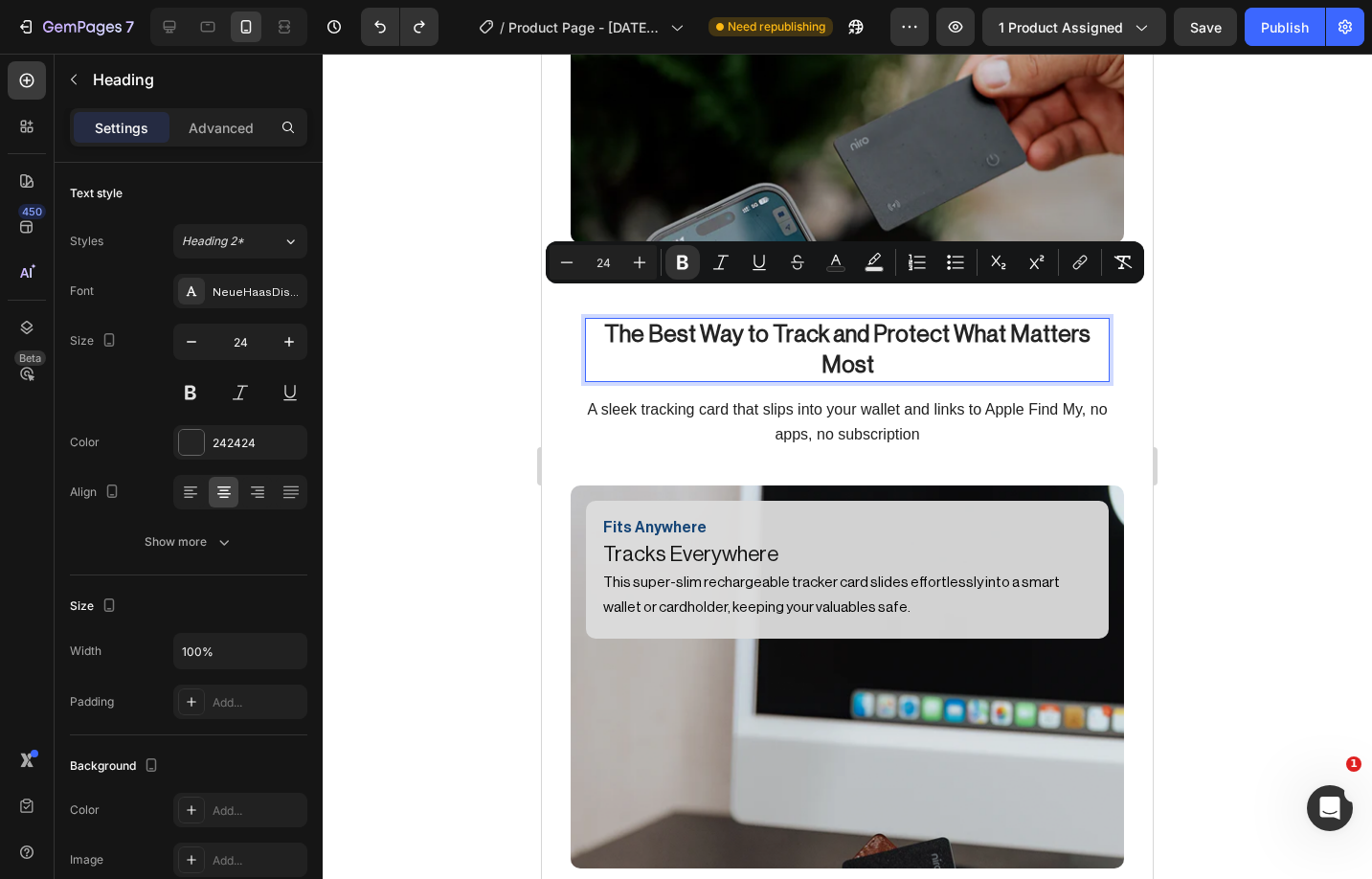
click at [908, 323] on strong "The Best Way to Track and Protect What Matters Most" at bounding box center [847, 349] width 486 height 53
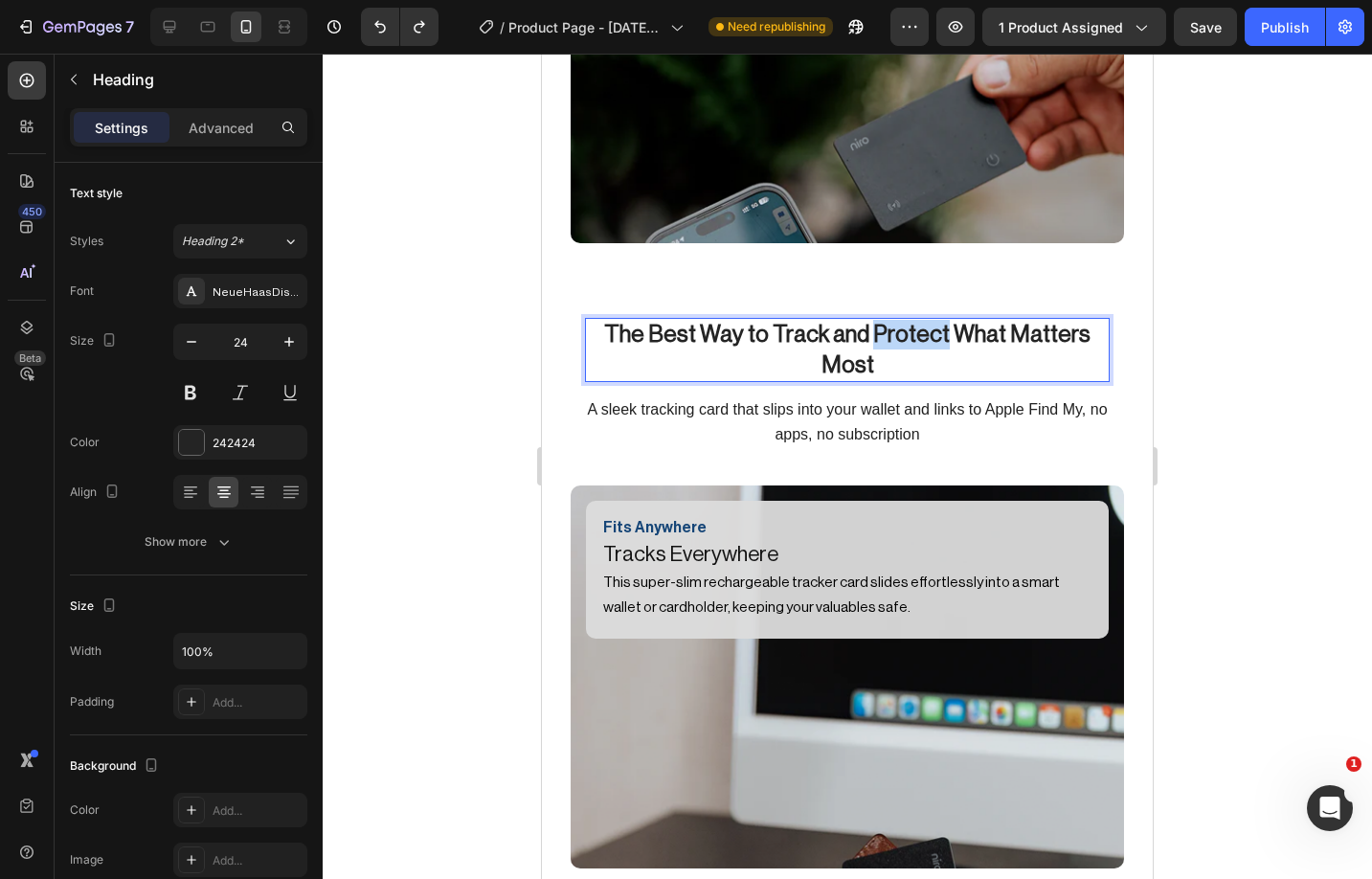
click at [908, 323] on strong "The Best Way to Track and Protect What Matters Most" at bounding box center [847, 349] width 486 height 53
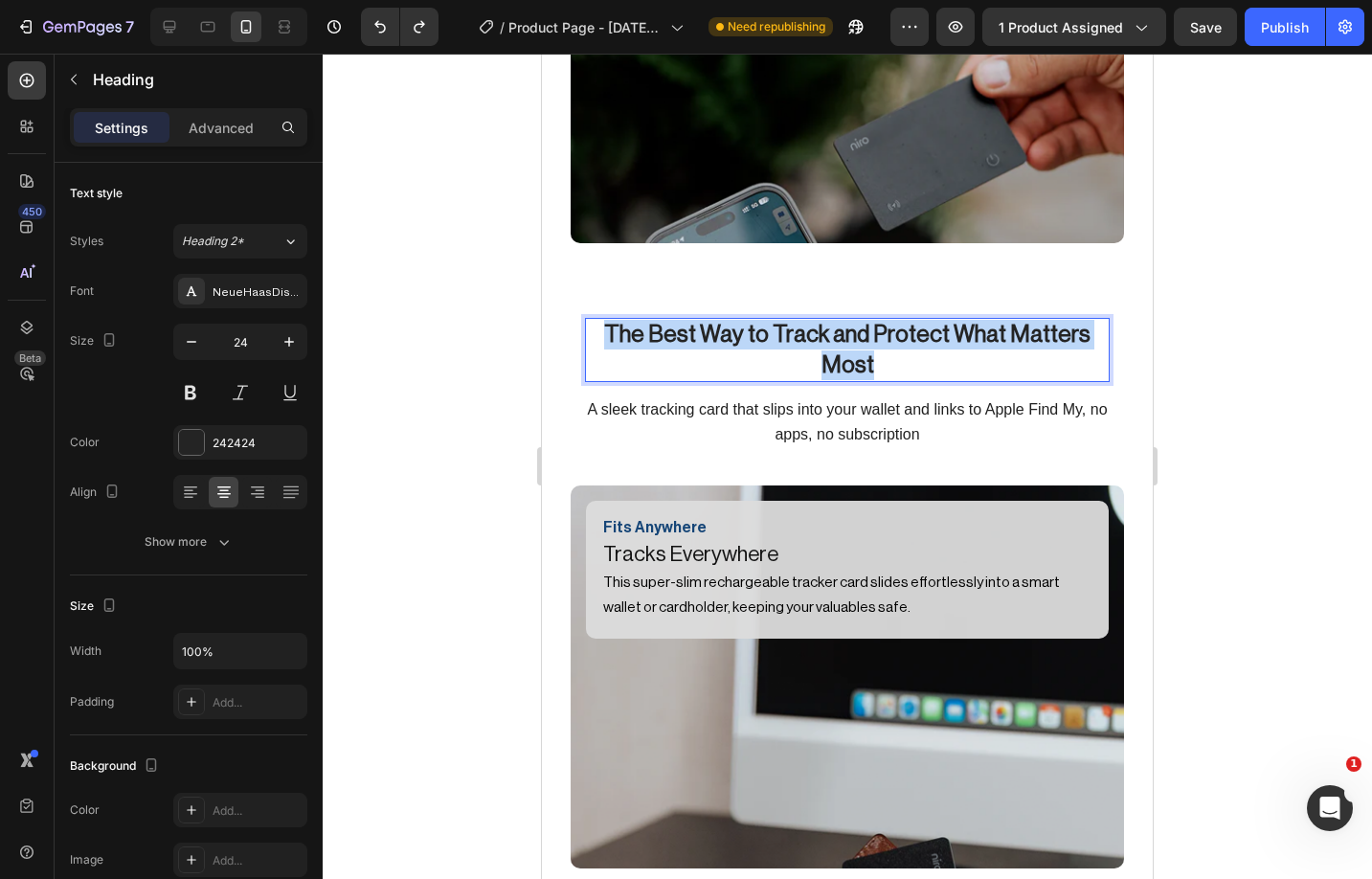
click at [908, 323] on strong "The Best Way to Track and Protect What Matters Most" at bounding box center [847, 349] width 486 height 53
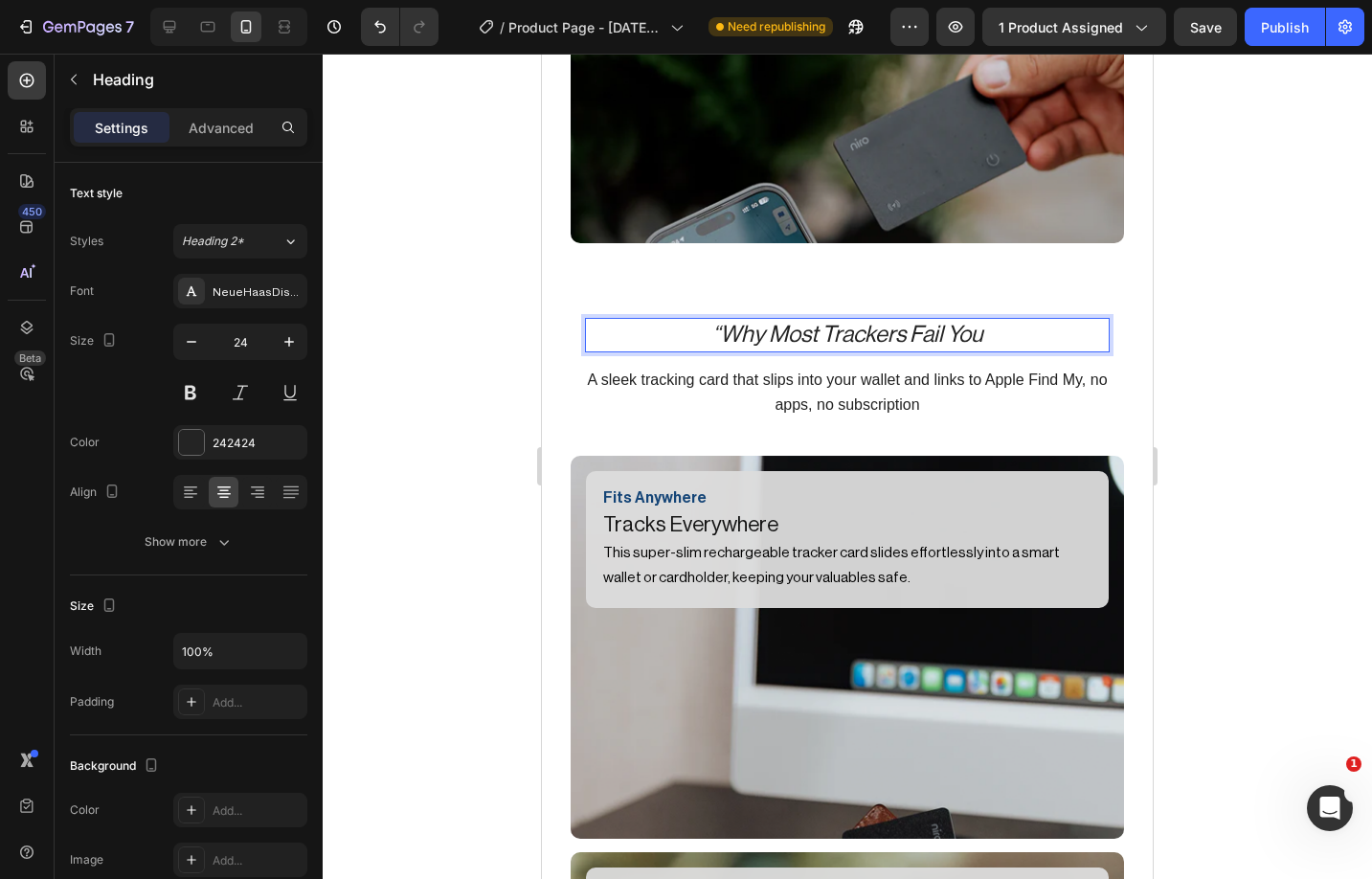
click at [726, 323] on icon "“Why Most Trackers Fail You" at bounding box center [847, 334] width 270 height 23
click at [963, 323] on icon "Why Most Trackers Fail You" at bounding box center [847, 334] width 262 height 23
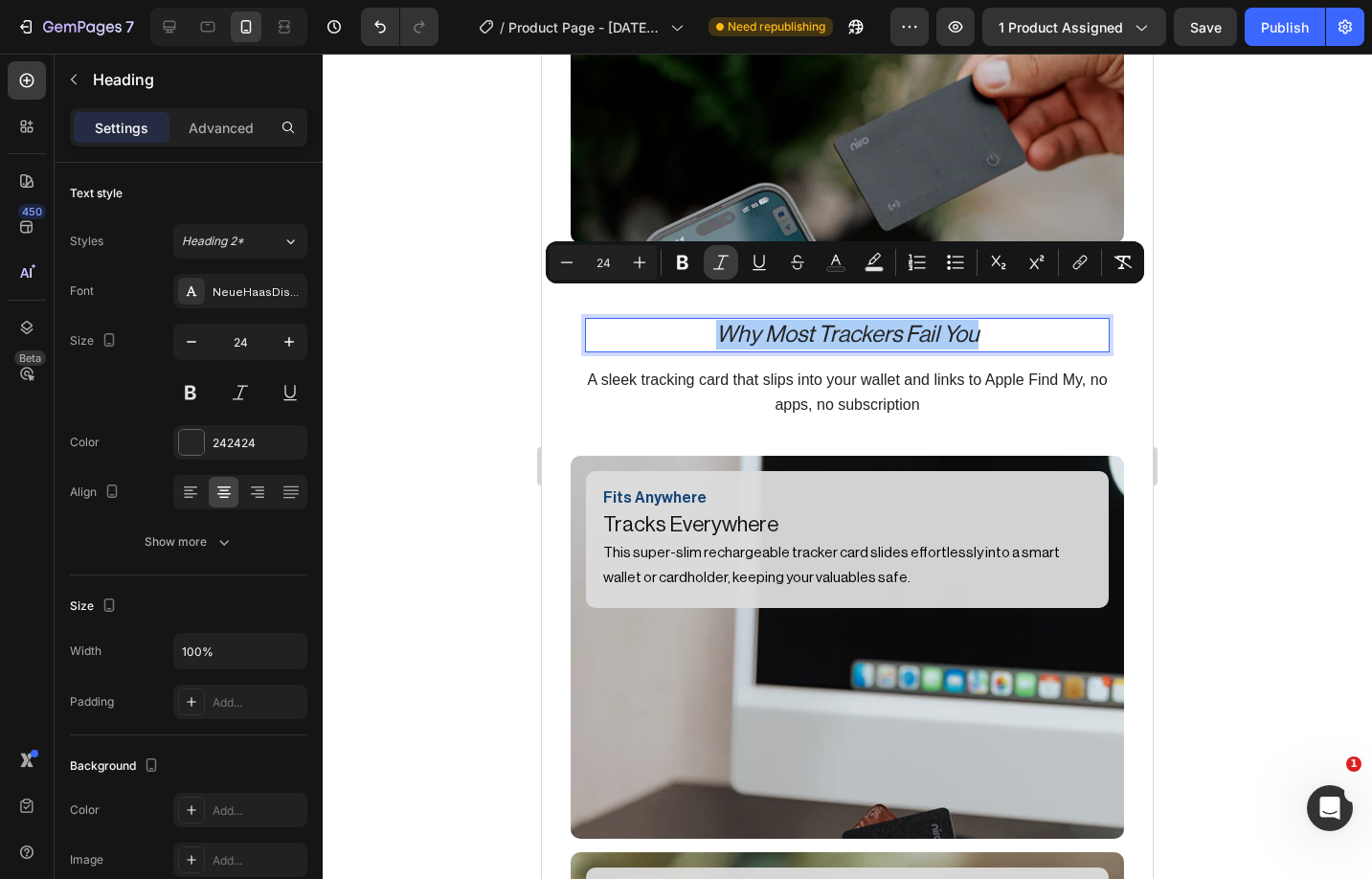
click at [717, 258] on icon "Editor contextual toolbar" at bounding box center [720, 262] width 19 height 19
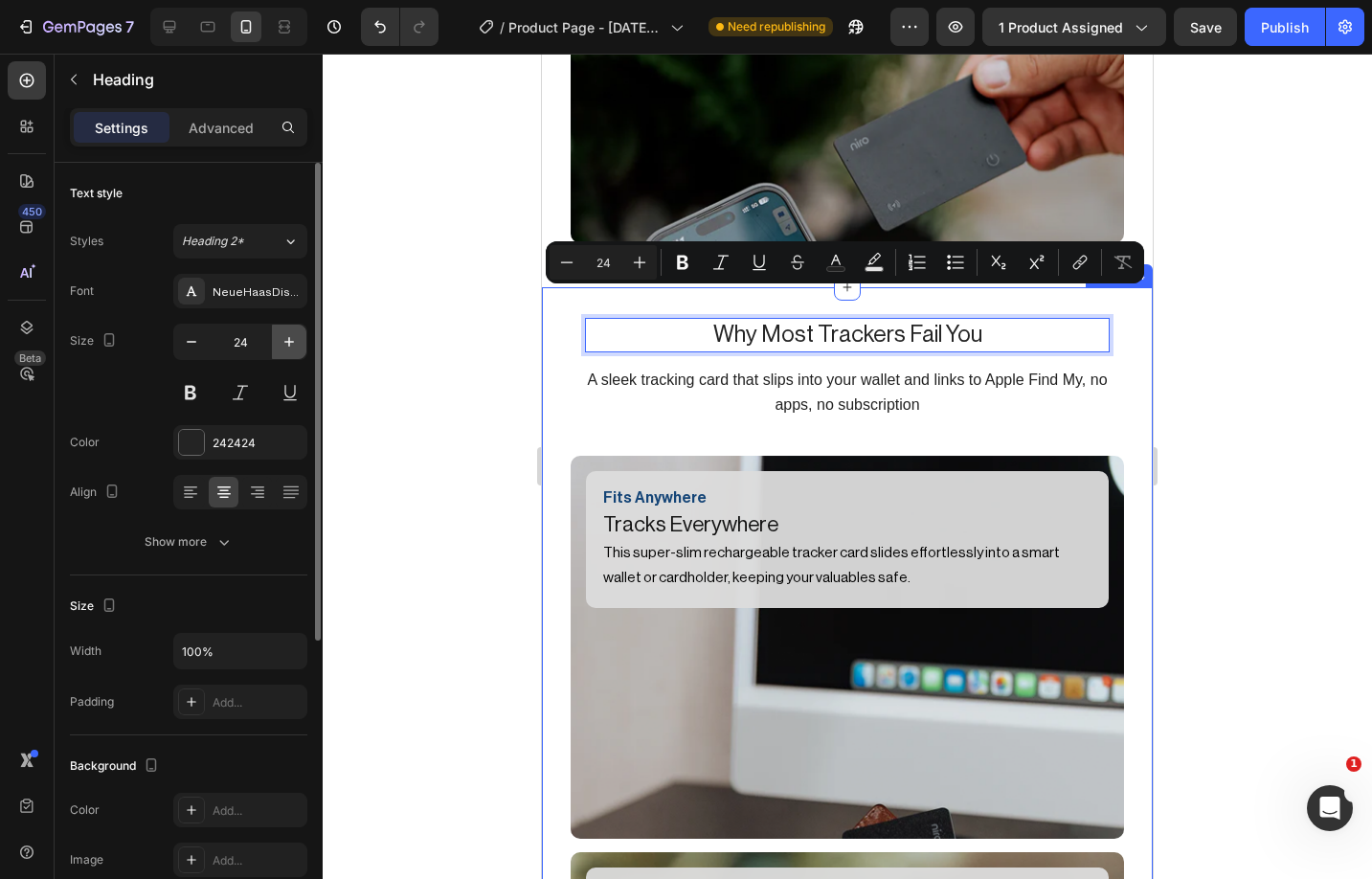
click at [292, 345] on icon "button" at bounding box center [289, 341] width 19 height 19
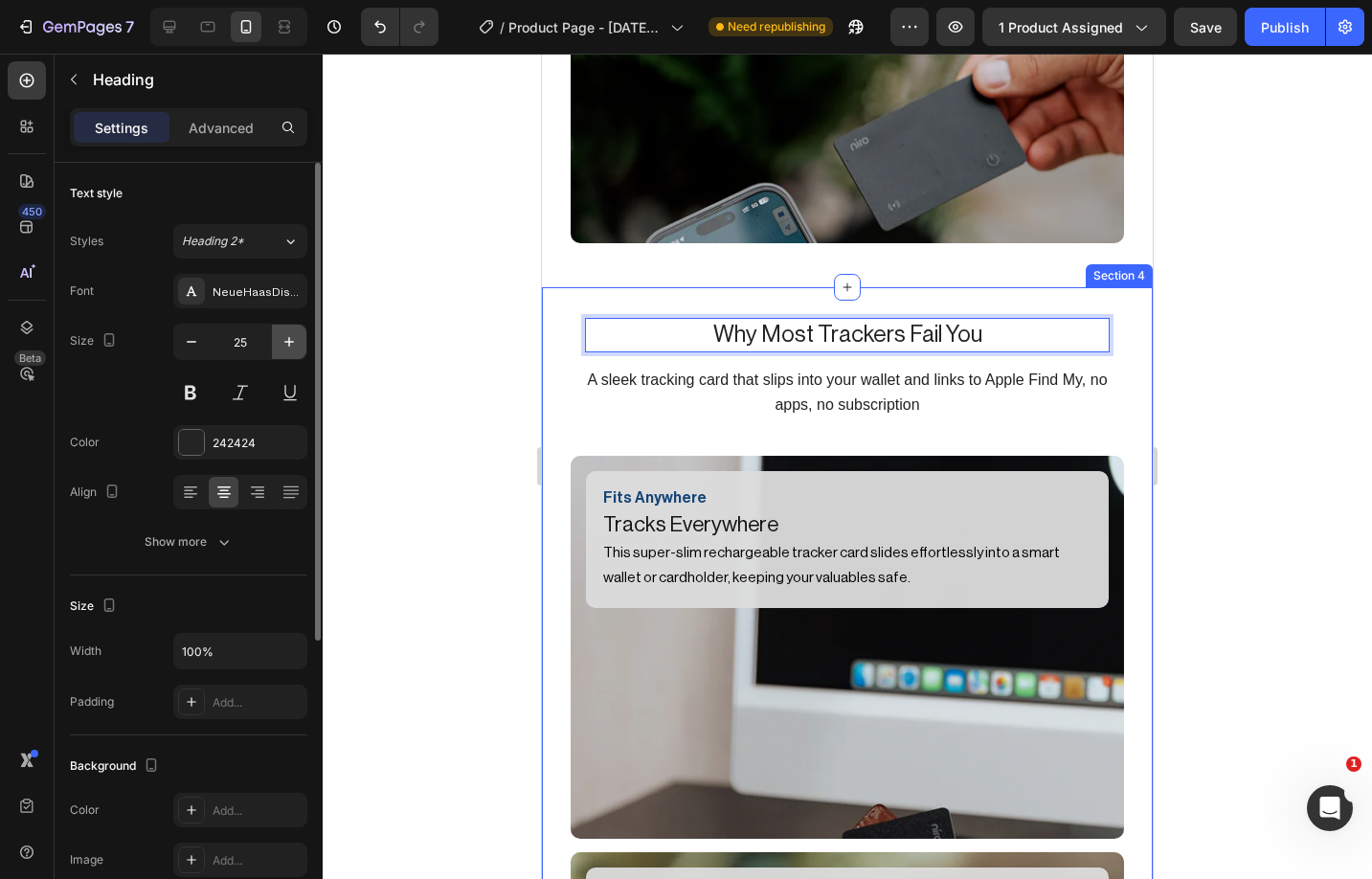
click at [292, 345] on icon "button" at bounding box center [289, 341] width 19 height 19
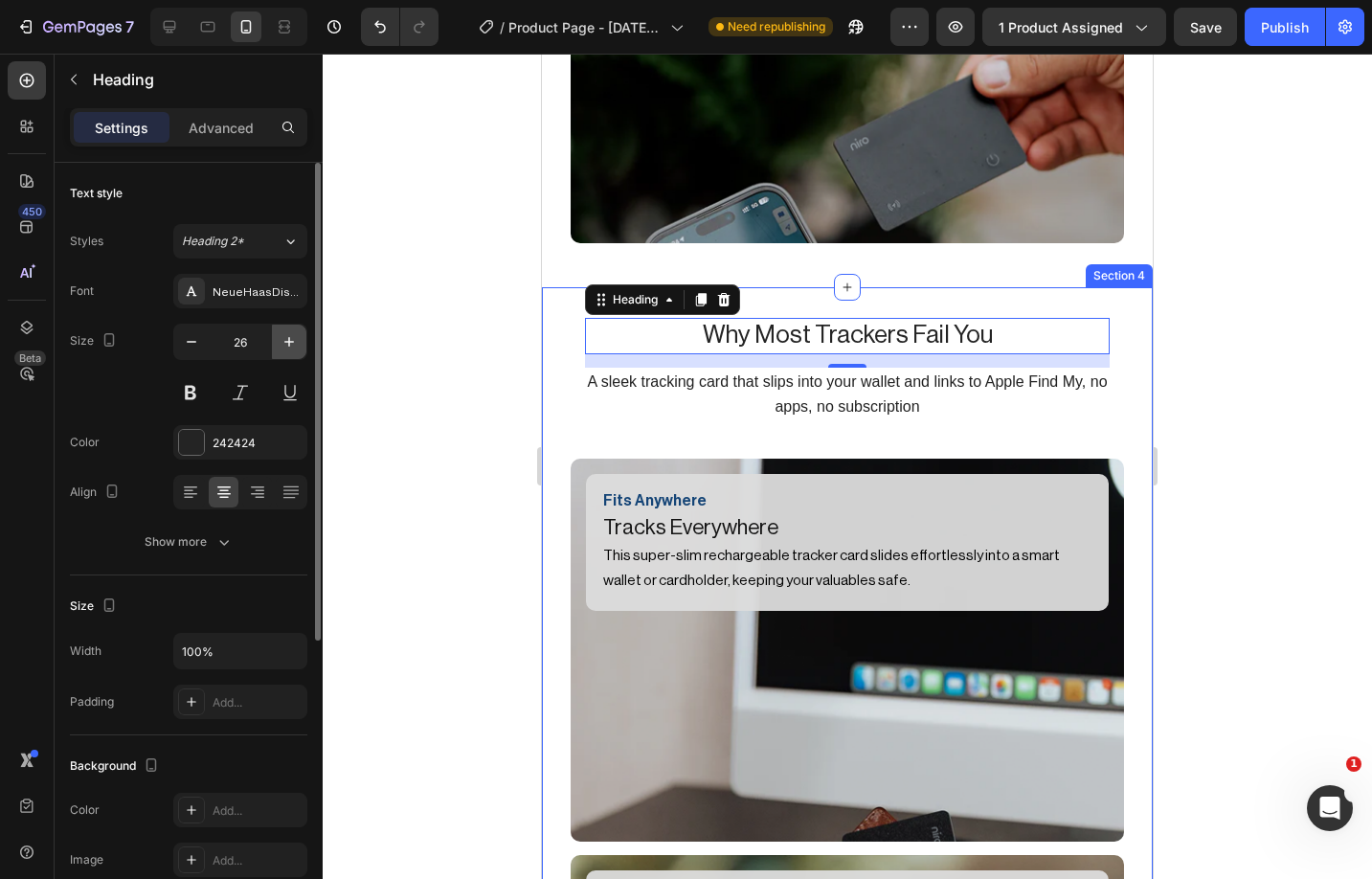
click at [292, 345] on icon "button" at bounding box center [289, 341] width 19 height 19
type input "27"
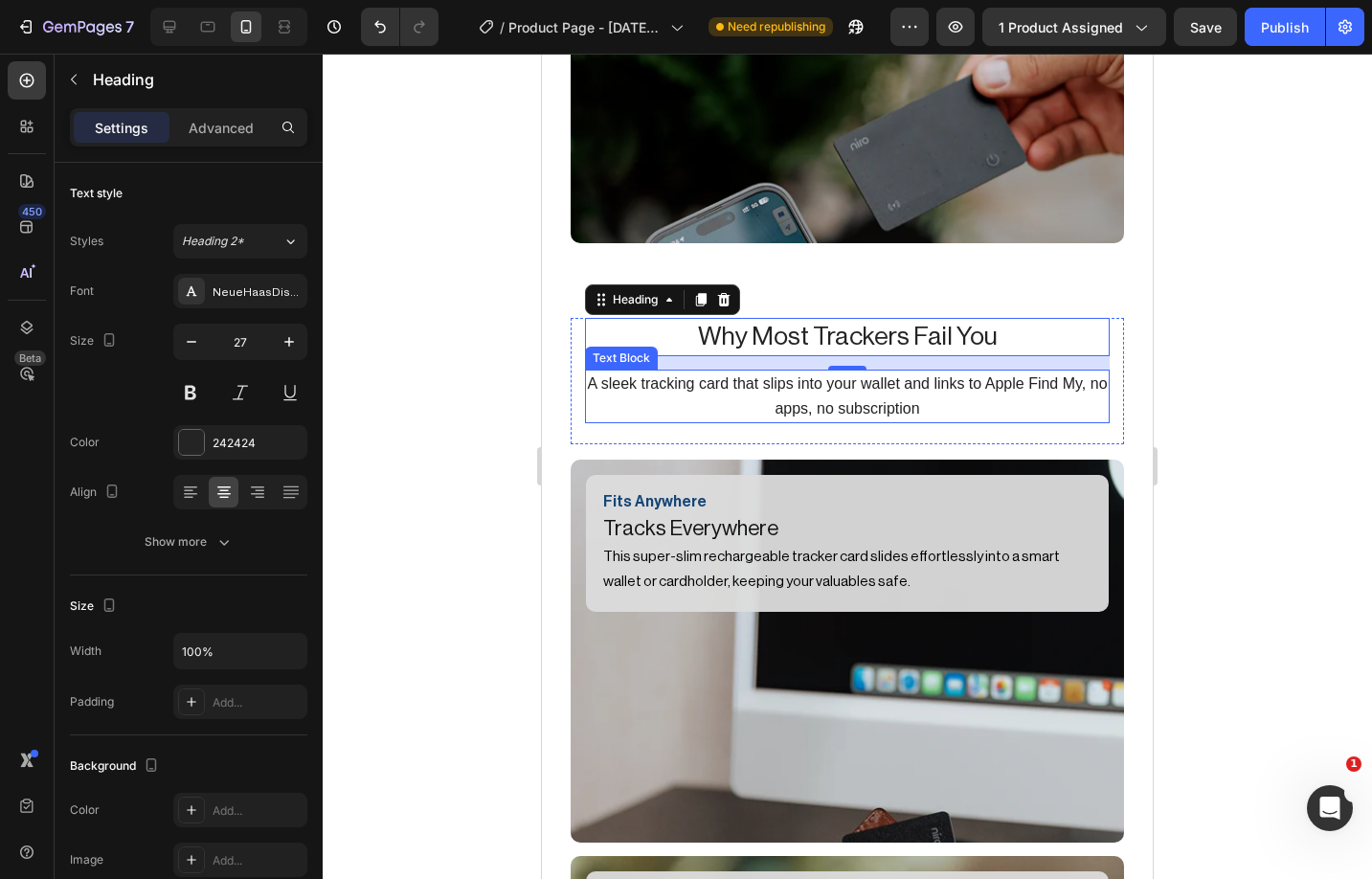
click at [815, 375] on span "A sleek tracking card that slips into your wallet and links to Apple Find My, n…" at bounding box center [847, 395] width 520 height 41
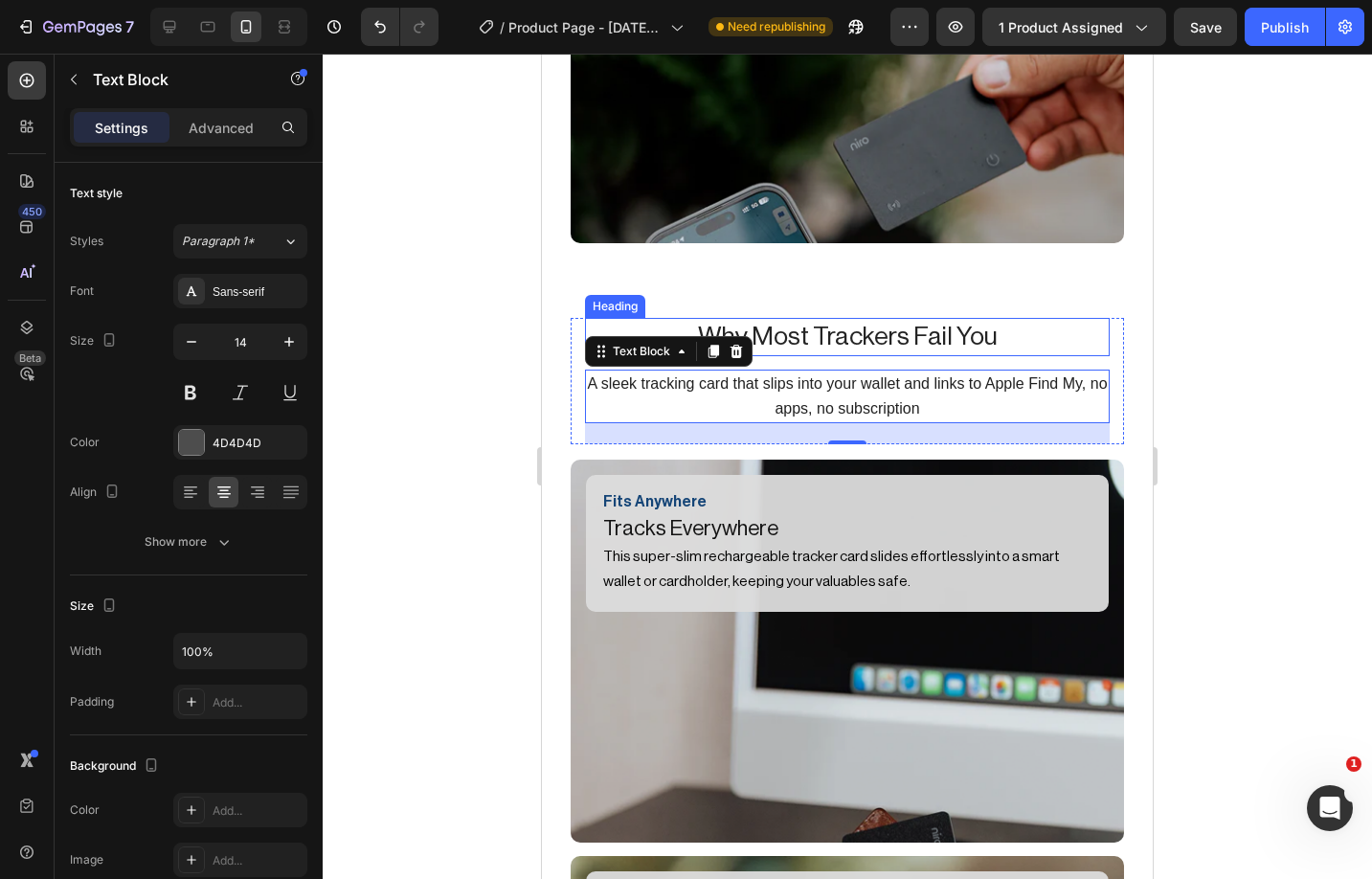
click at [866, 320] on p "Why Most Trackers Fail You" at bounding box center [847, 337] width 521 height 34
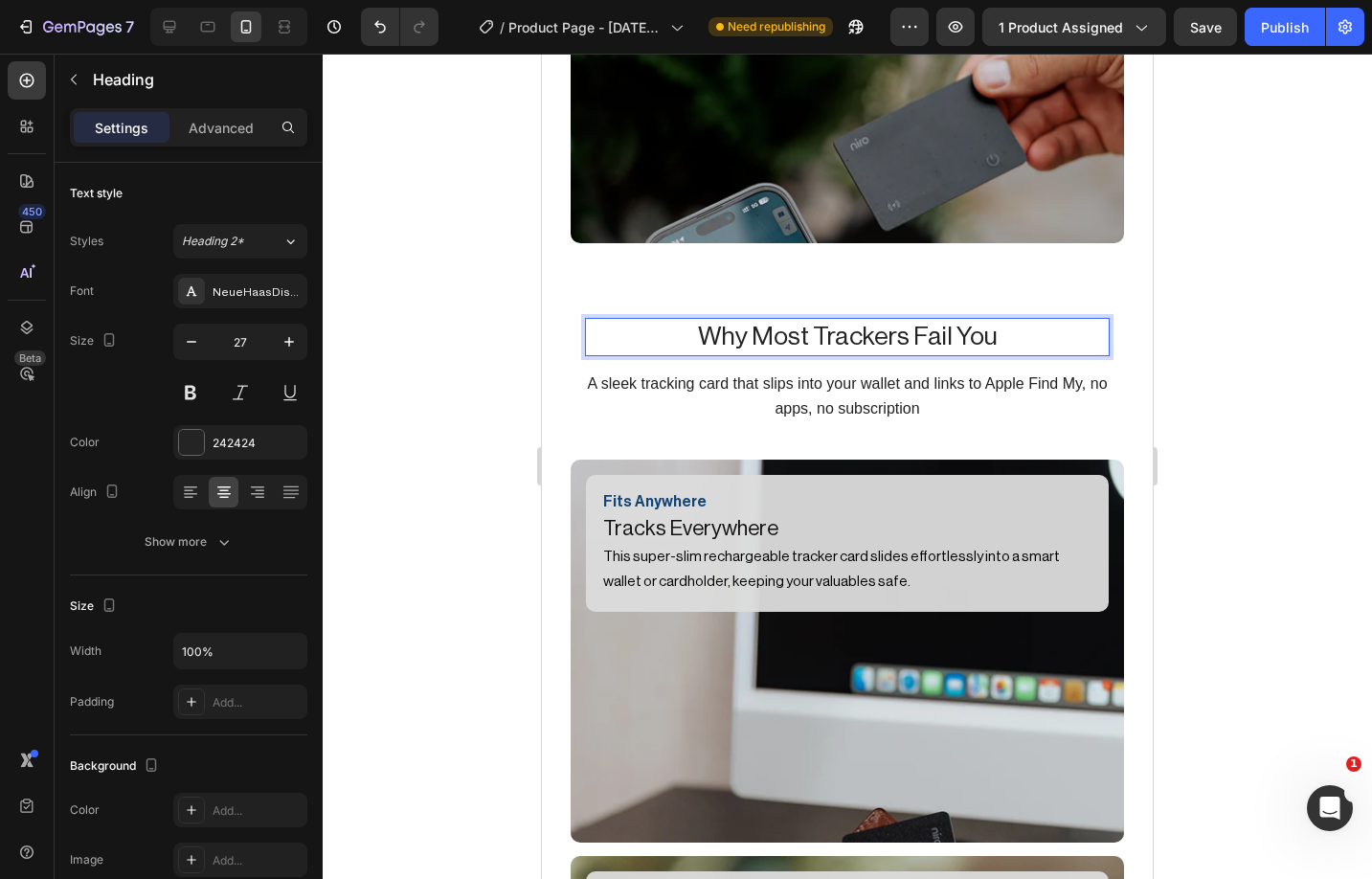
click at [866, 320] on p "Why Most Trackers Fail You" at bounding box center [847, 337] width 521 height 34
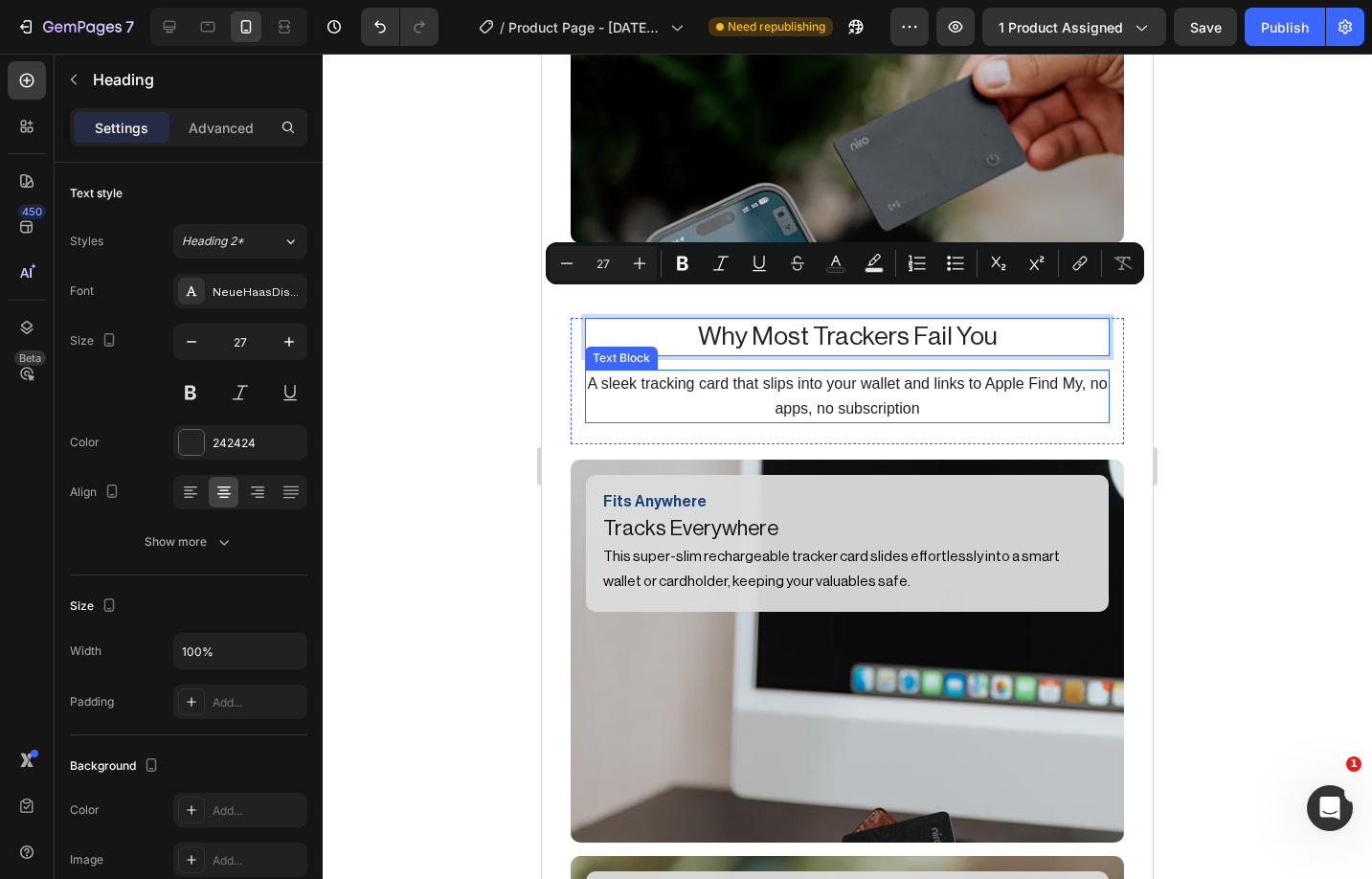
click at [828, 375] on span "A sleek tracking card that slips into your wallet and links to Apple Find My, n…" at bounding box center [847, 395] width 520 height 41
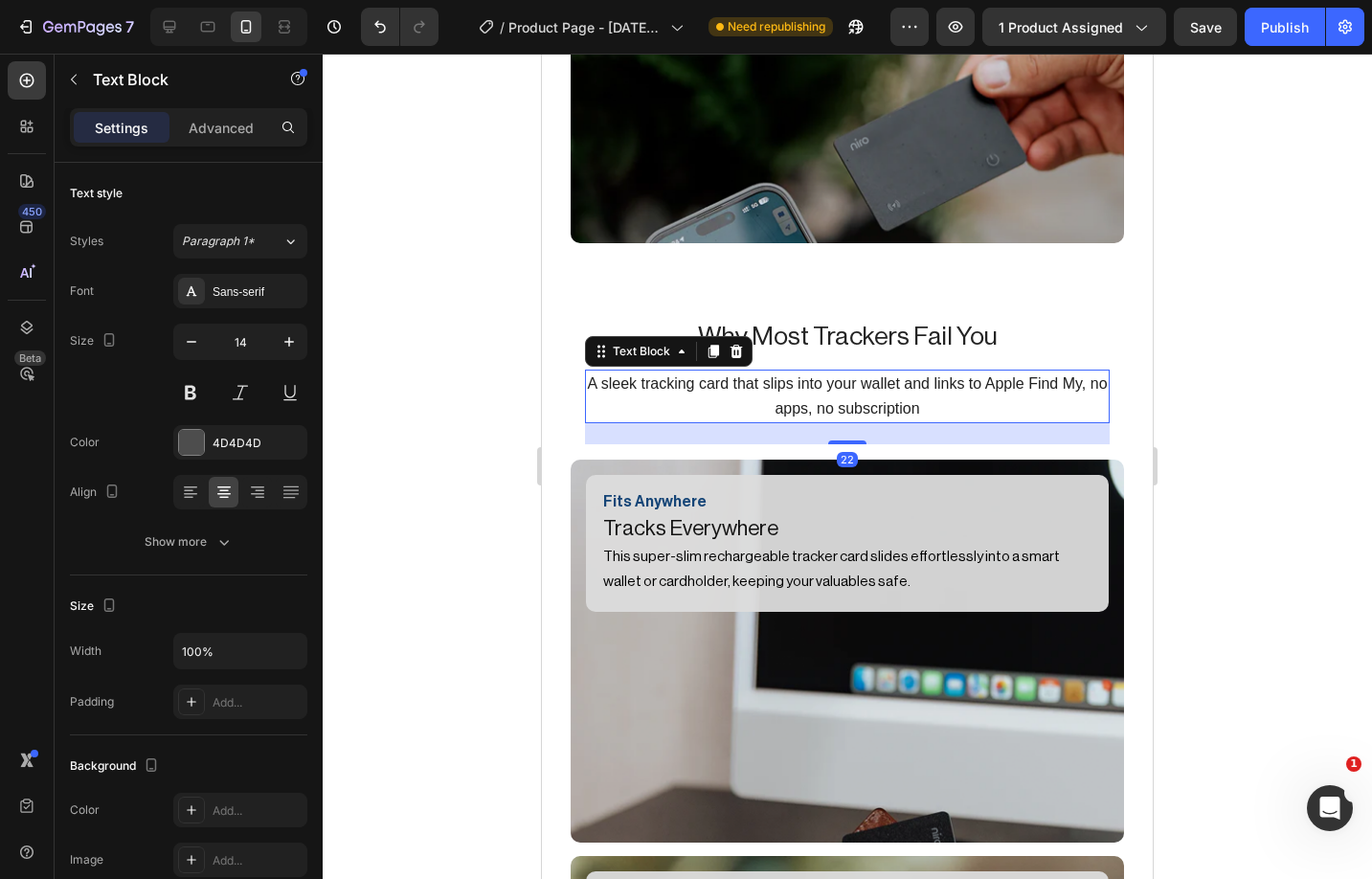
click at [828, 375] on span "A sleek tracking card that slips into your wallet and links to Apple Find My, n…" at bounding box center [847, 395] width 520 height 41
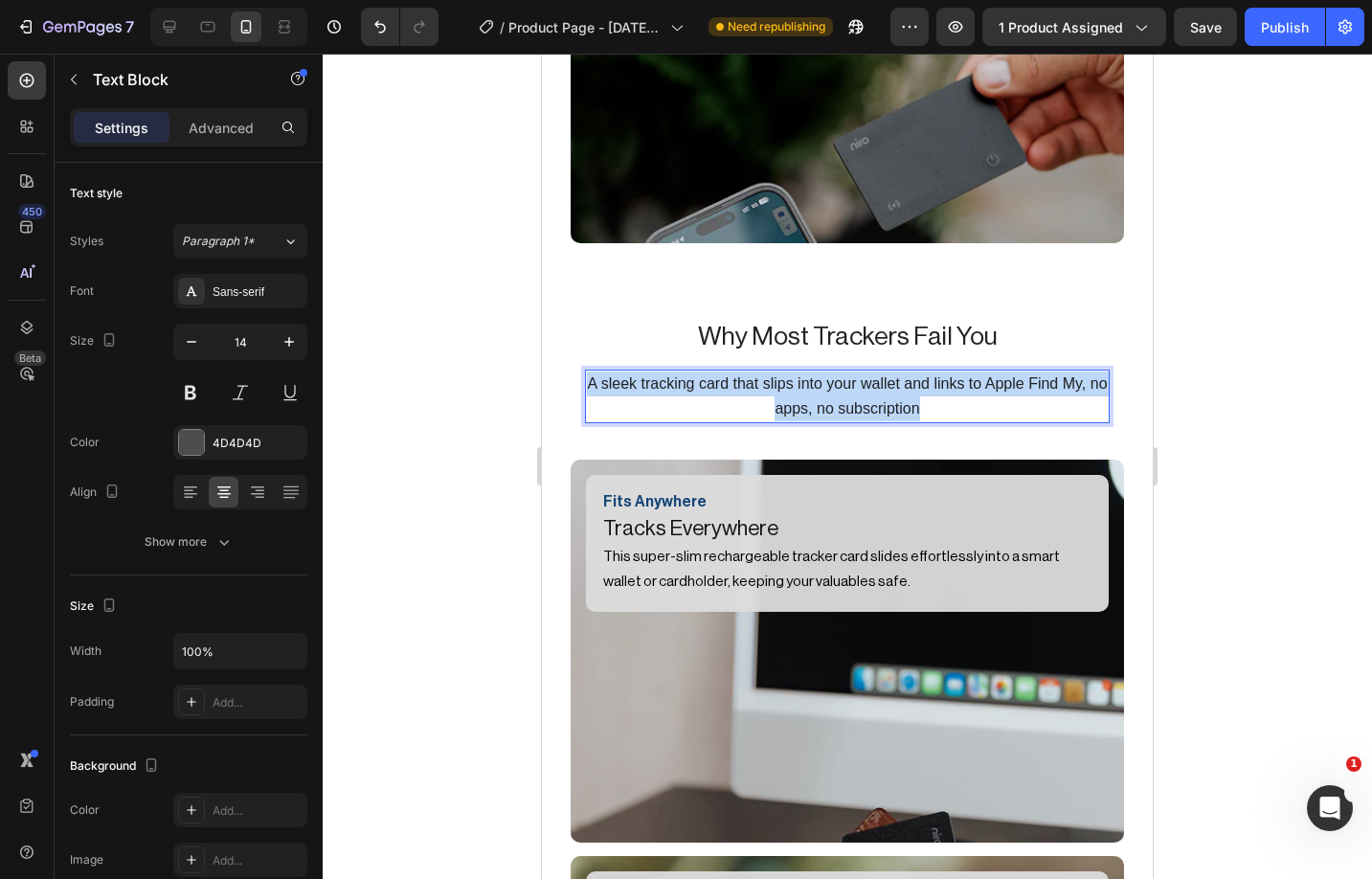
click at [828, 375] on span "A sleek tracking card that slips into your wallet and links to Apple Find My, n…" at bounding box center [847, 395] width 520 height 41
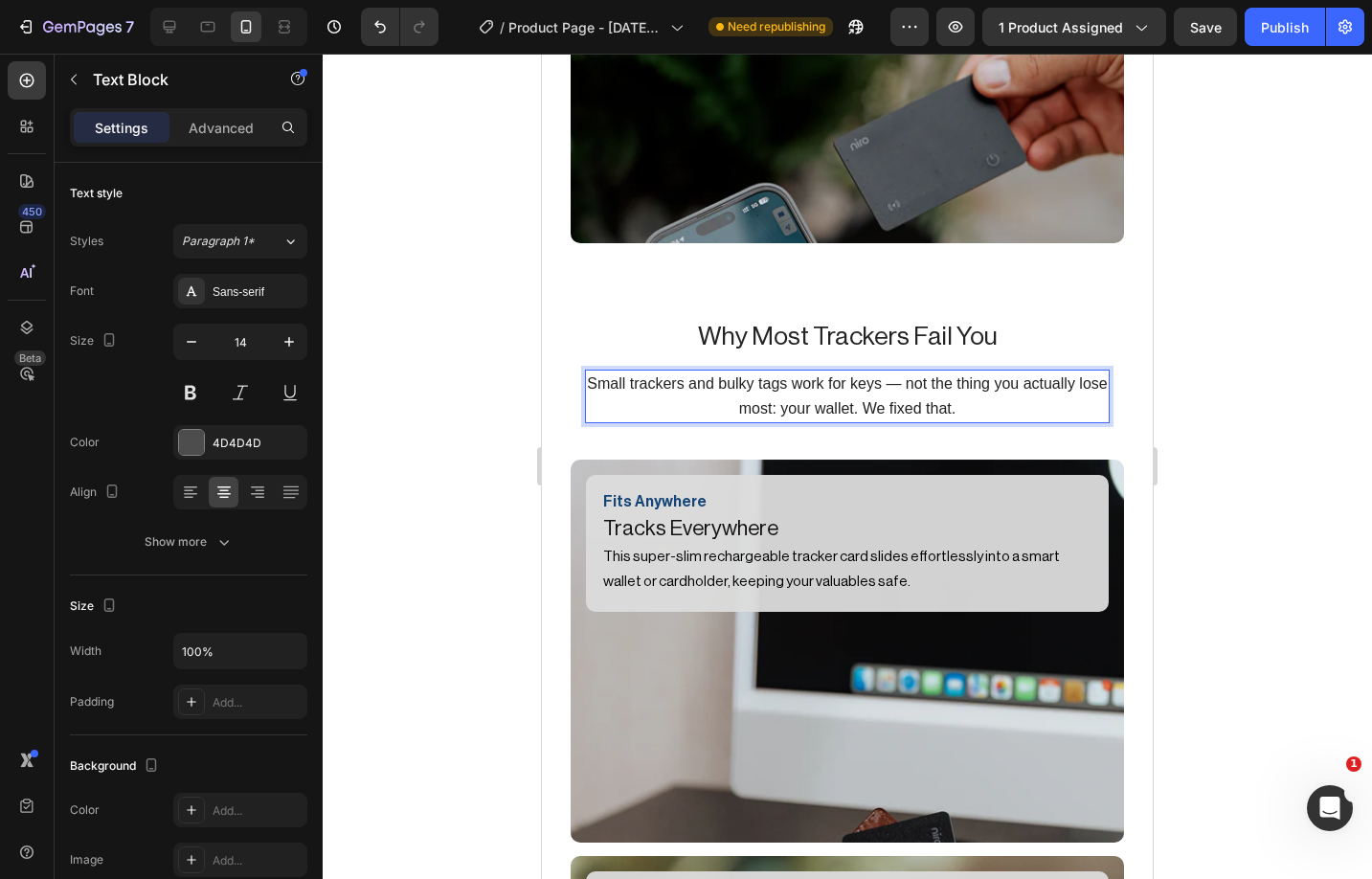
click at [909, 375] on span "Small trackers and bulky tags work for keys — not the thing you actually lose m…" at bounding box center [847, 395] width 520 height 41
click at [1012, 375] on span "Small trackers and bulky tags work for keys, not the thing you actually lose mo…" at bounding box center [847, 395] width 505 height 41
click at [935, 371] on p "Small trackers and bulky tags work for keys, not the thing you actually lose mo…" at bounding box center [847, 396] width 521 height 50
click at [812, 378] on span "Small trackers and bulky tags work for keys, not the thing you actually lose mo…" at bounding box center [847, 395] width 505 height 41
click at [783, 375] on span "Small trackers and bulky tags work for keys, not the thing you actually lose mo…" at bounding box center [847, 395] width 505 height 41
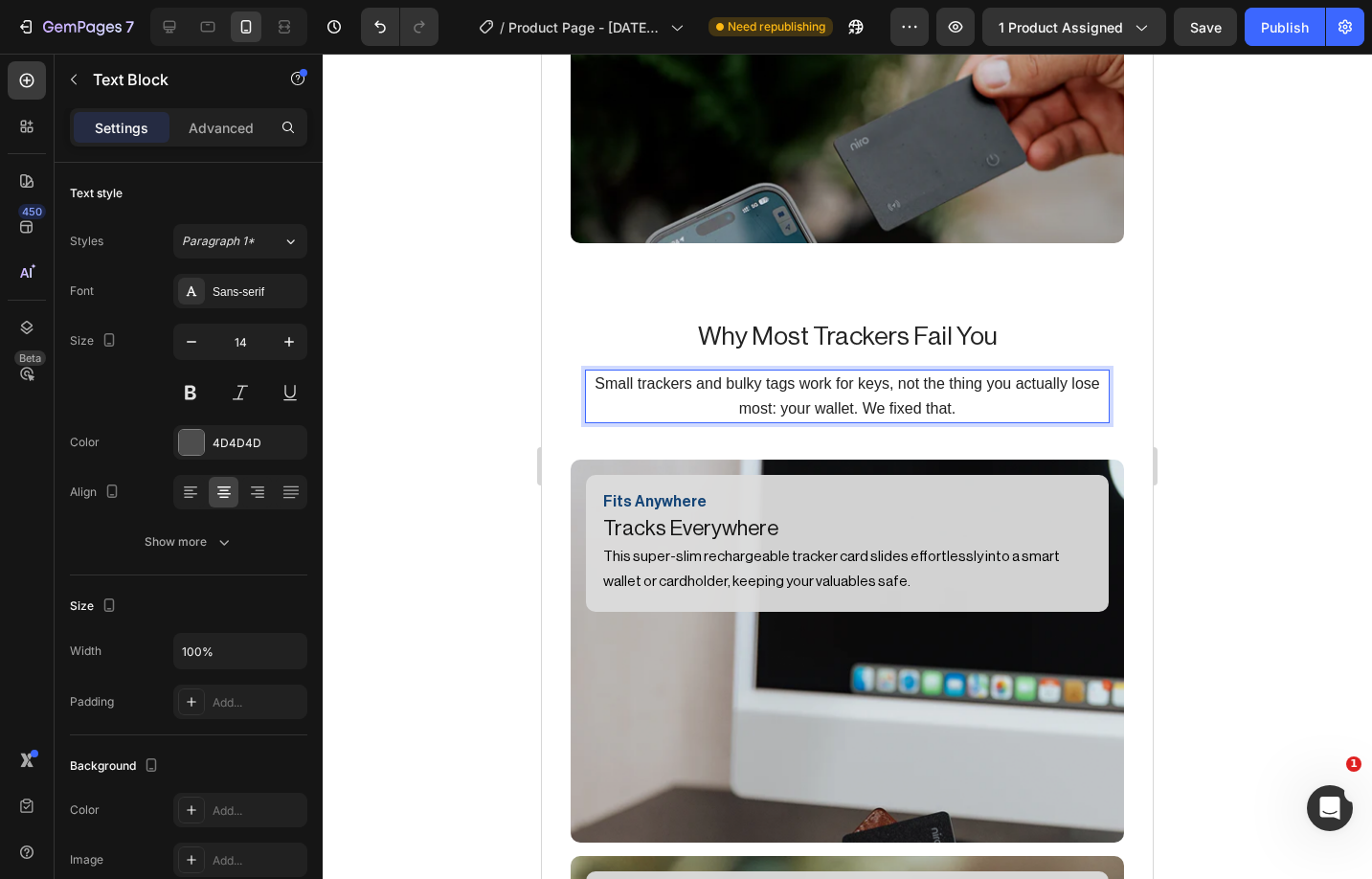
click at [820, 379] on span "Small trackers and bulky tags work for keys, not the thing you actually lose mo…" at bounding box center [847, 395] width 505 height 41
click at [871, 377] on span "Small trackers and bulky tags work for keys, not the thing you actually lose mo…" at bounding box center [847, 395] width 505 height 41
click at [955, 371] on p "Small trackers and bulky tags work for keys, not the thing you actually lose mo…" at bounding box center [847, 396] width 521 height 50
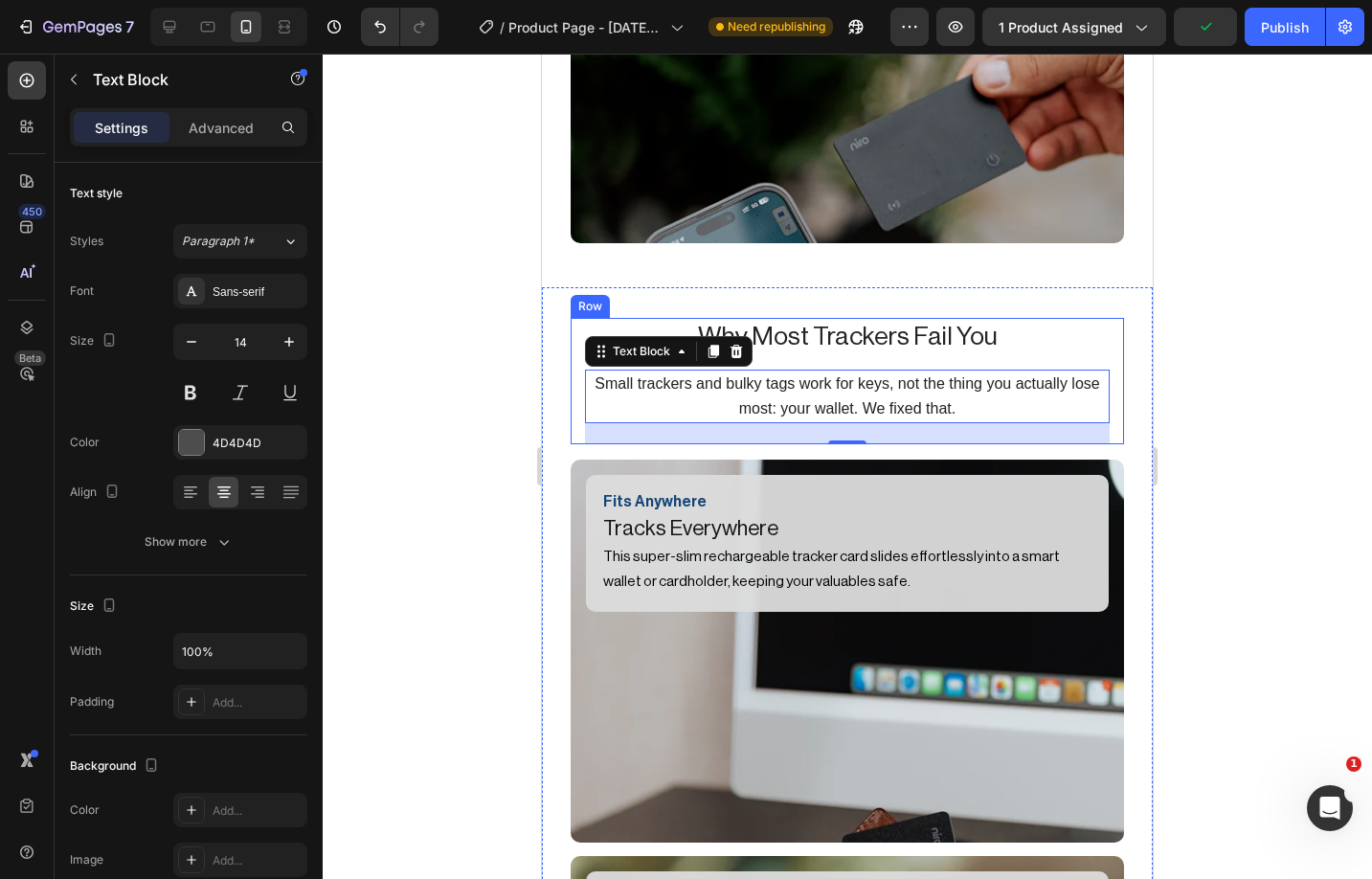
click at [1245, 388] on div at bounding box center [847, 466] width 1049 height 825
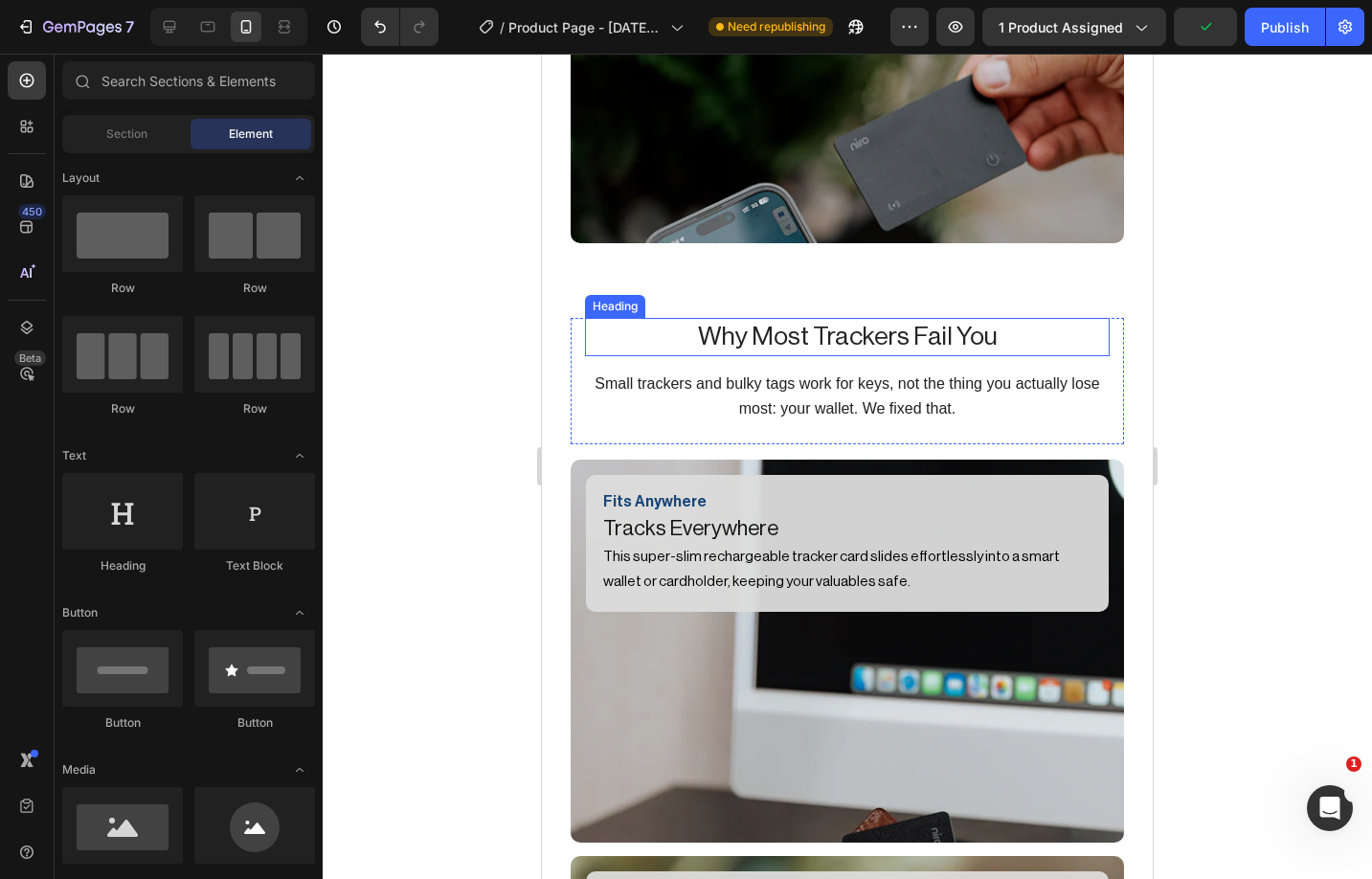
click at [893, 320] on p "Why Most Trackers Fail You" at bounding box center [847, 337] width 521 height 34
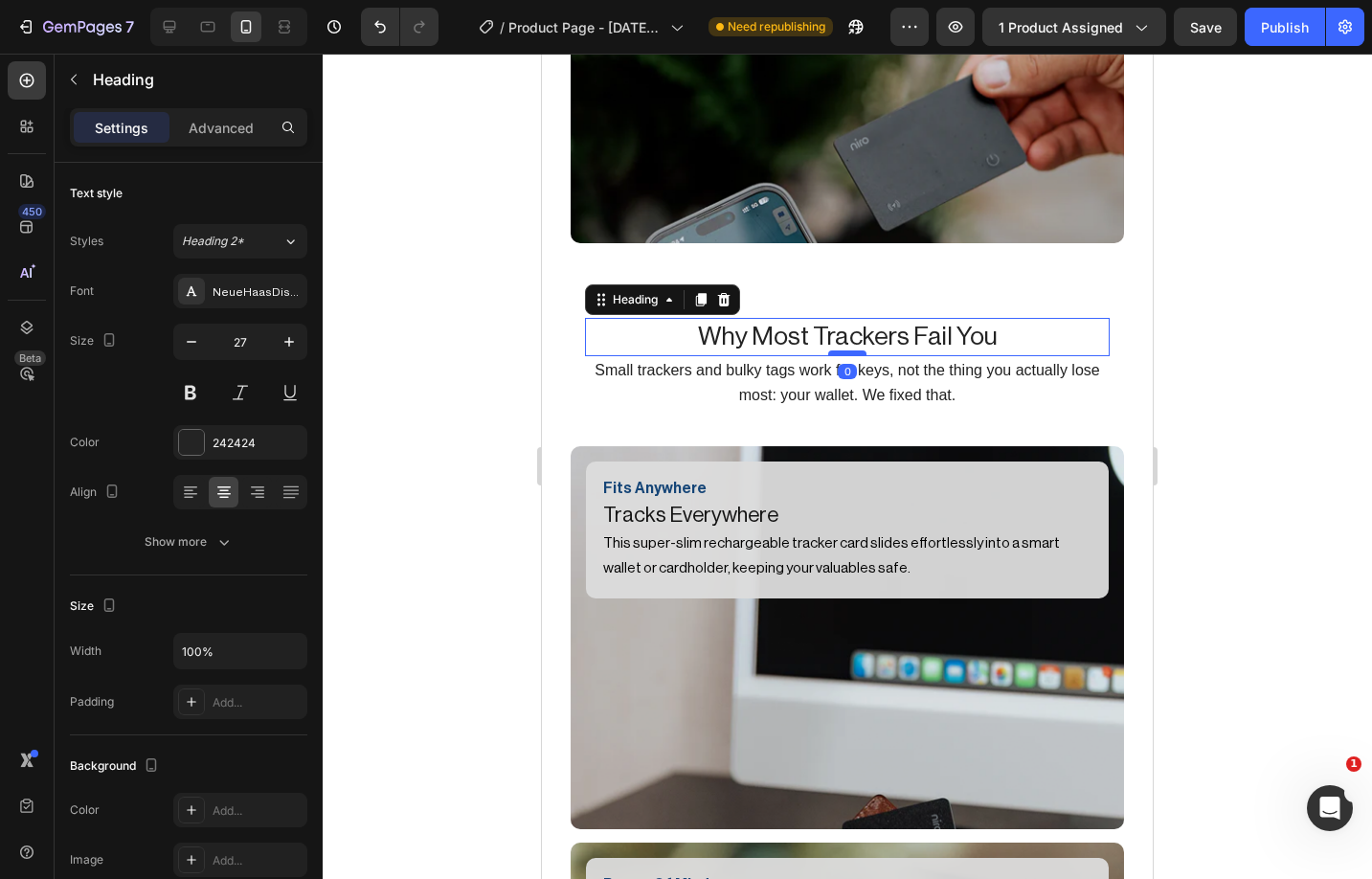
drag, startPoint x: 856, startPoint y: 331, endPoint x: 862, endPoint y: 318, distance: 14.6
click at [862, 350] on div at bounding box center [847, 353] width 38 height 6
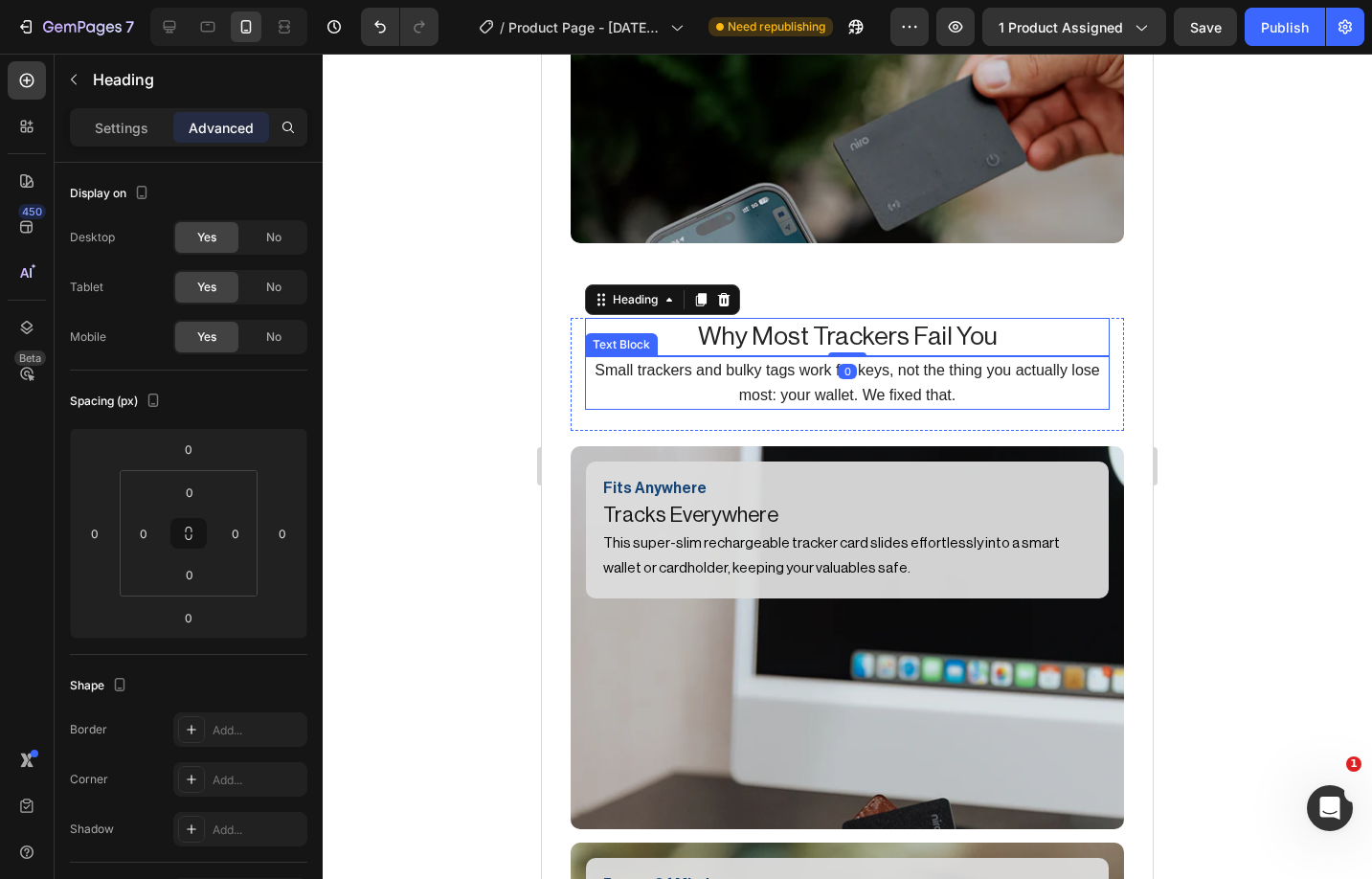
click at [979, 358] on p "Small trackers and bulky tags work for keys, not the thing you actually lose mo…" at bounding box center [847, 383] width 521 height 50
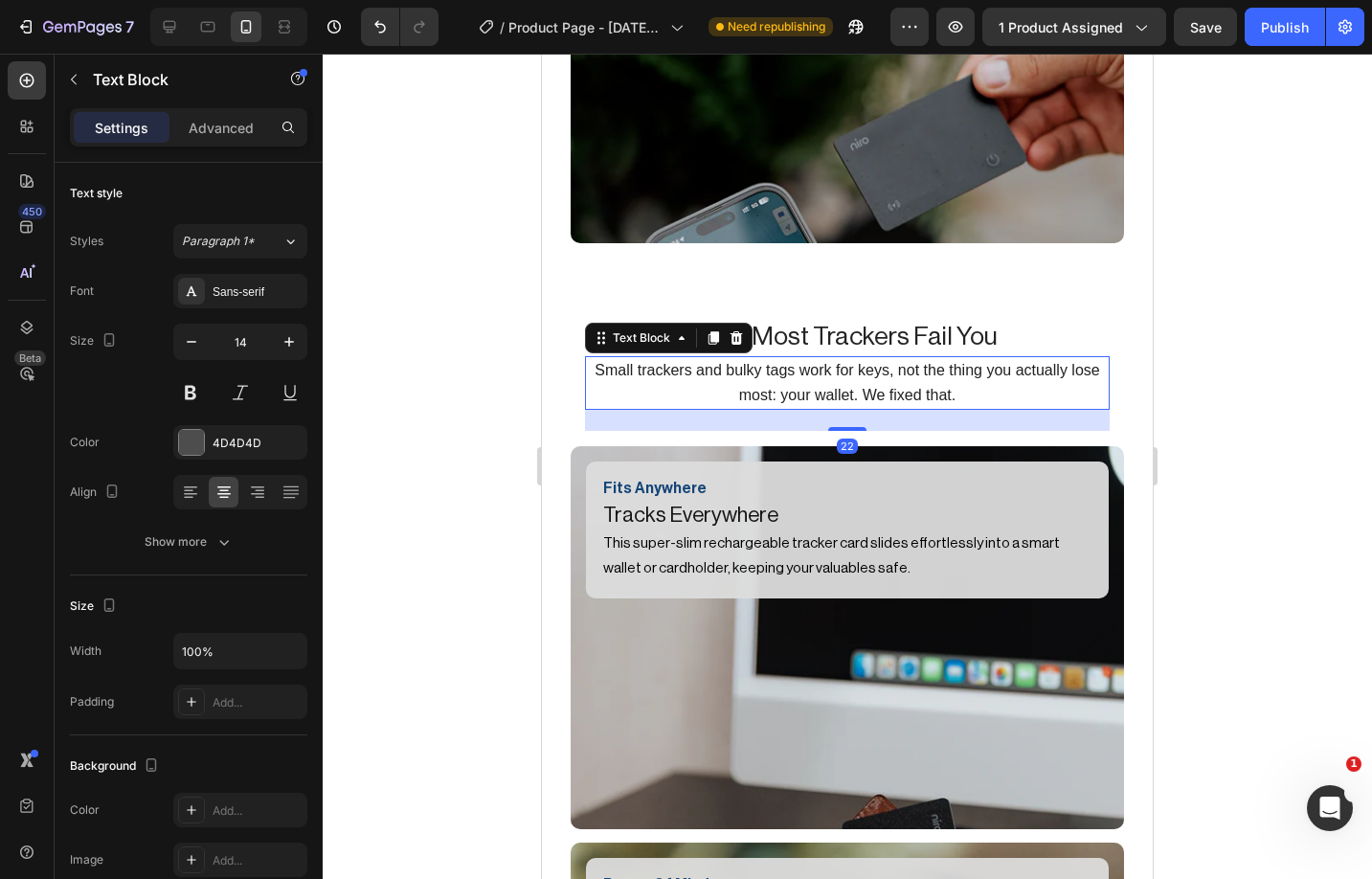
click at [1238, 351] on div at bounding box center [847, 466] width 1049 height 825
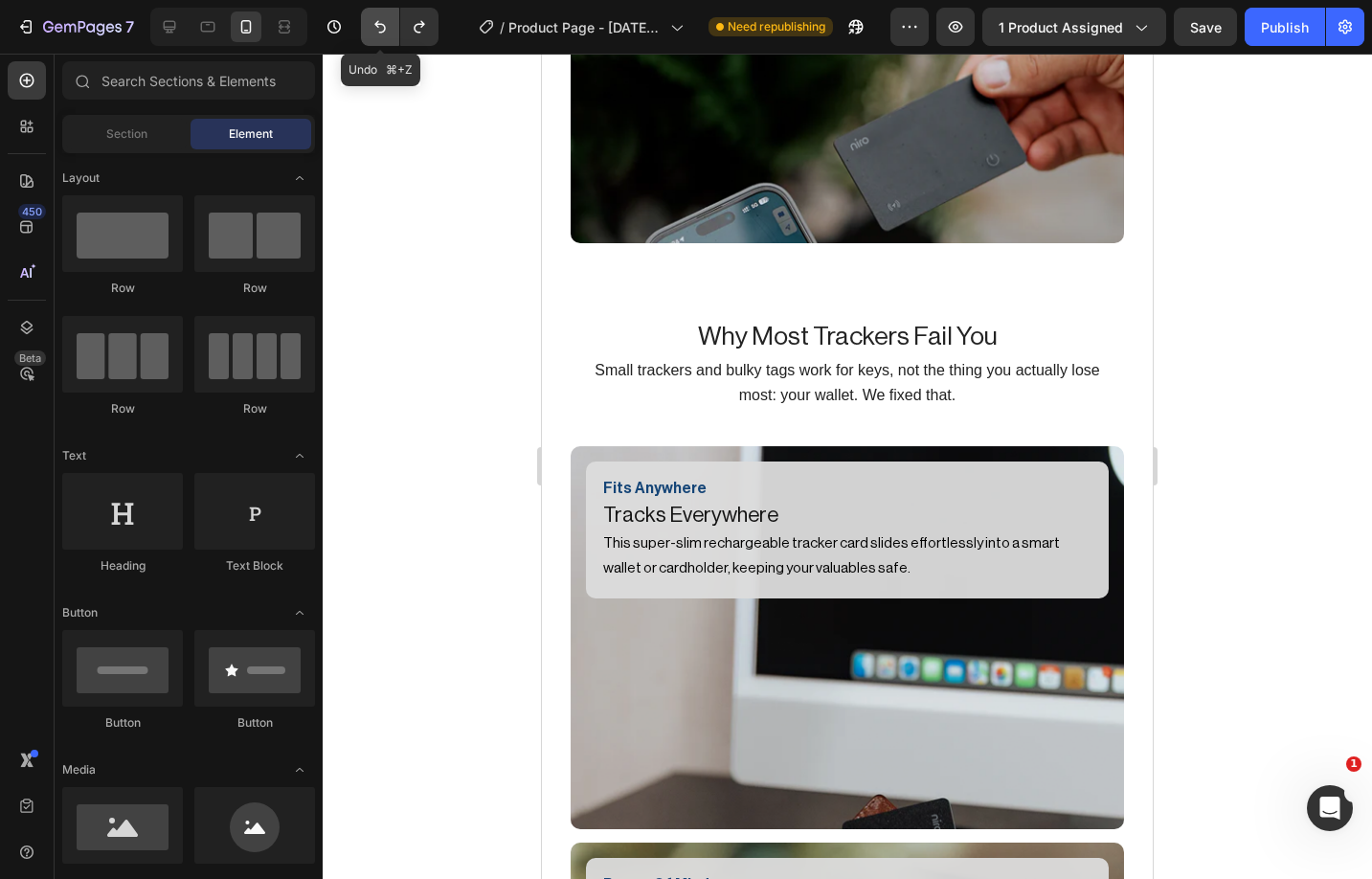
click at [373, 17] on icon "Undo/Redo" at bounding box center [380, 26] width 19 height 19
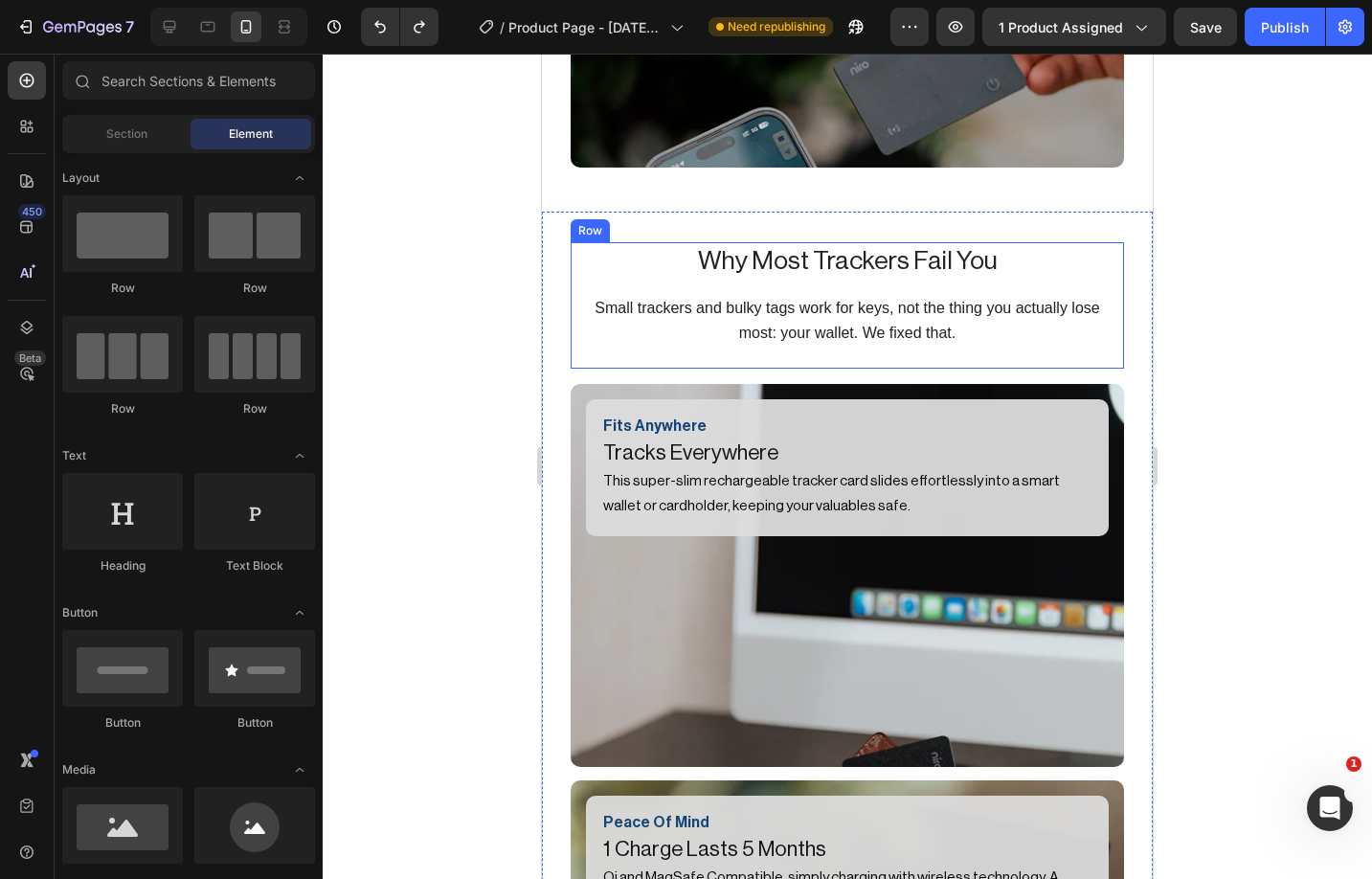
scroll to position [2799, 0]
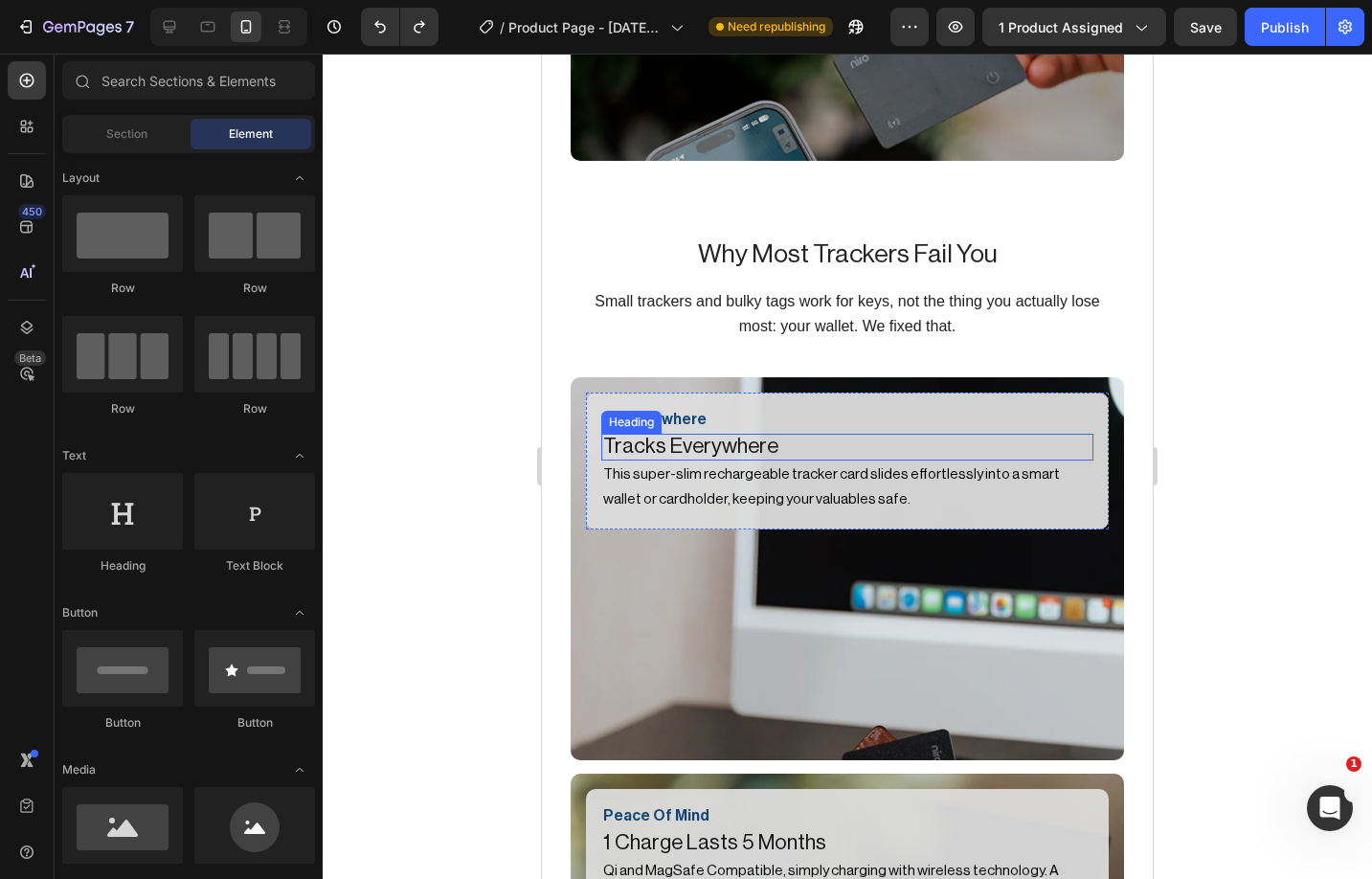
click at [713, 436] on span "Tracks Everywhere" at bounding box center [690, 446] width 175 height 21
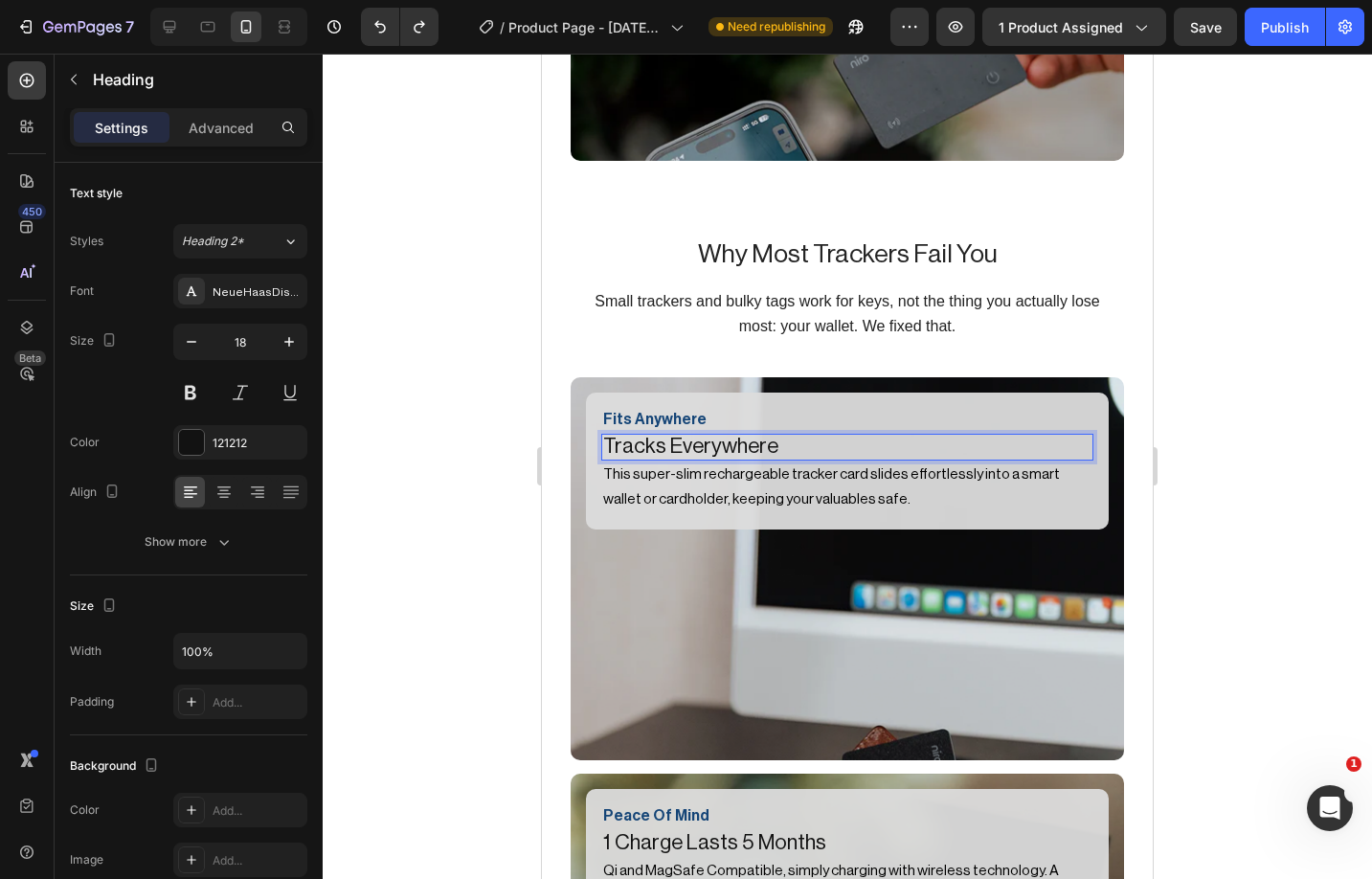
click at [713, 436] on span "Tracks Everywhere" at bounding box center [690, 446] width 175 height 21
click at [847, 464] on p "This super-slim rechargeable tracker card slides effortlessly into a smart wall…" at bounding box center [847, 487] width 488 height 50
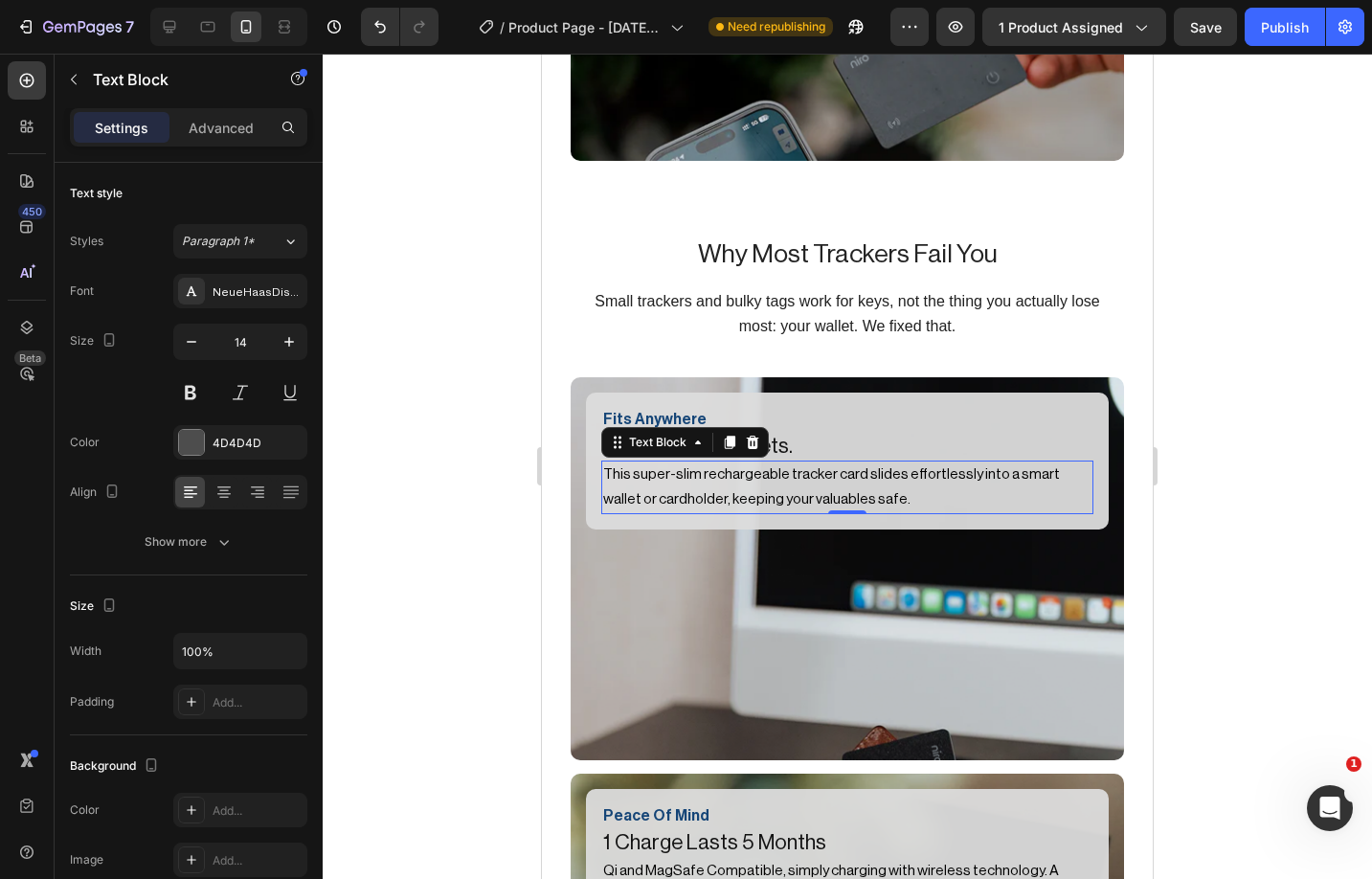
click at [765, 467] on span "This super-slim rechargeable tracker card slides effortlessly into a smart wall…" at bounding box center [831, 486] width 457 height 39
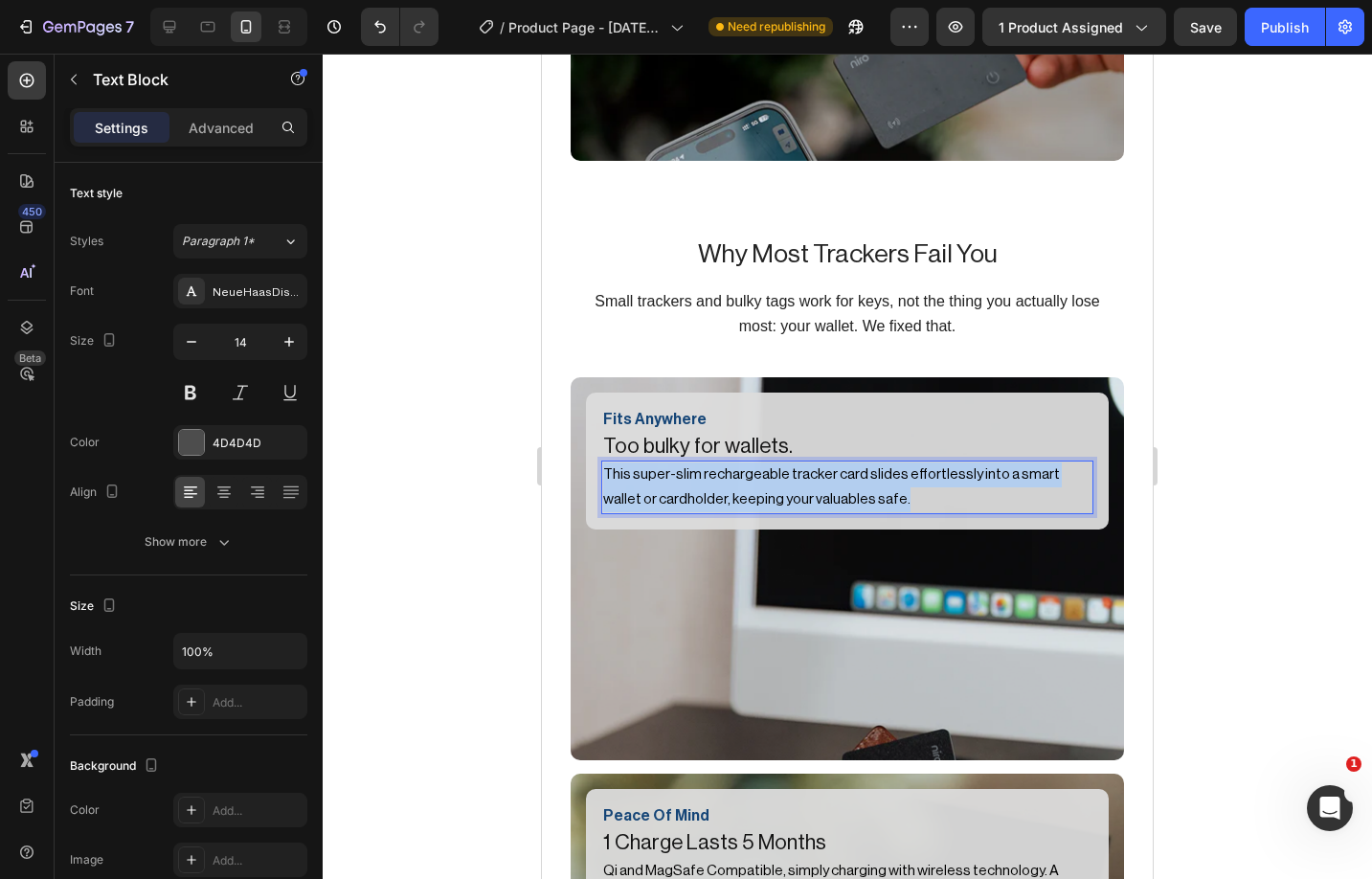
click at [765, 467] on span "This super-slim rechargeable tracker card slides effortlessly into a smart wall…" at bounding box center [831, 486] width 457 height 39
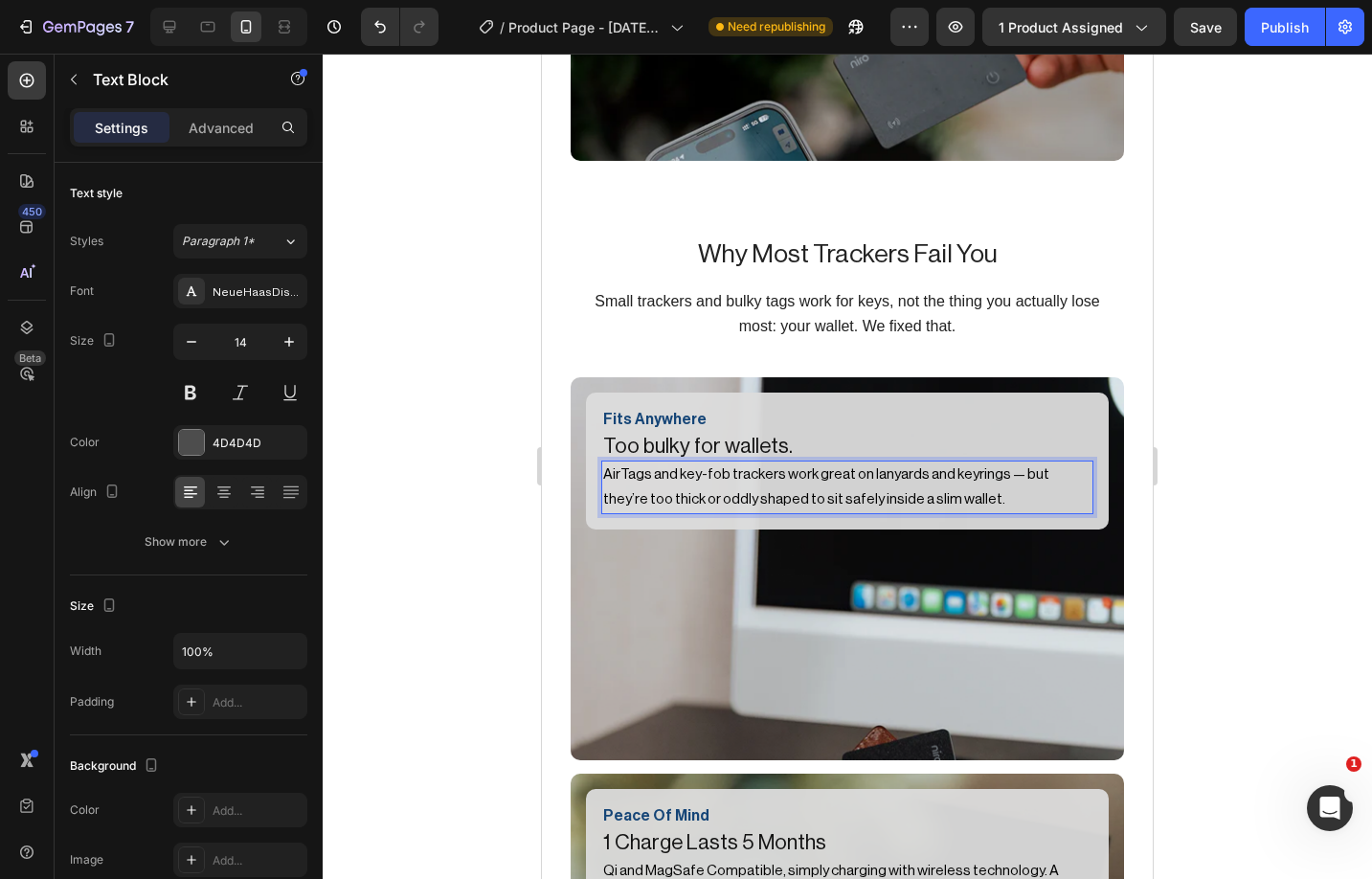
click at [1004, 467] on span "AirTags and key-fob trackers work great on lanyards and keyrings — but they’re …" at bounding box center [826, 486] width 446 height 39
click at [1235, 490] on div at bounding box center [847, 466] width 1049 height 825
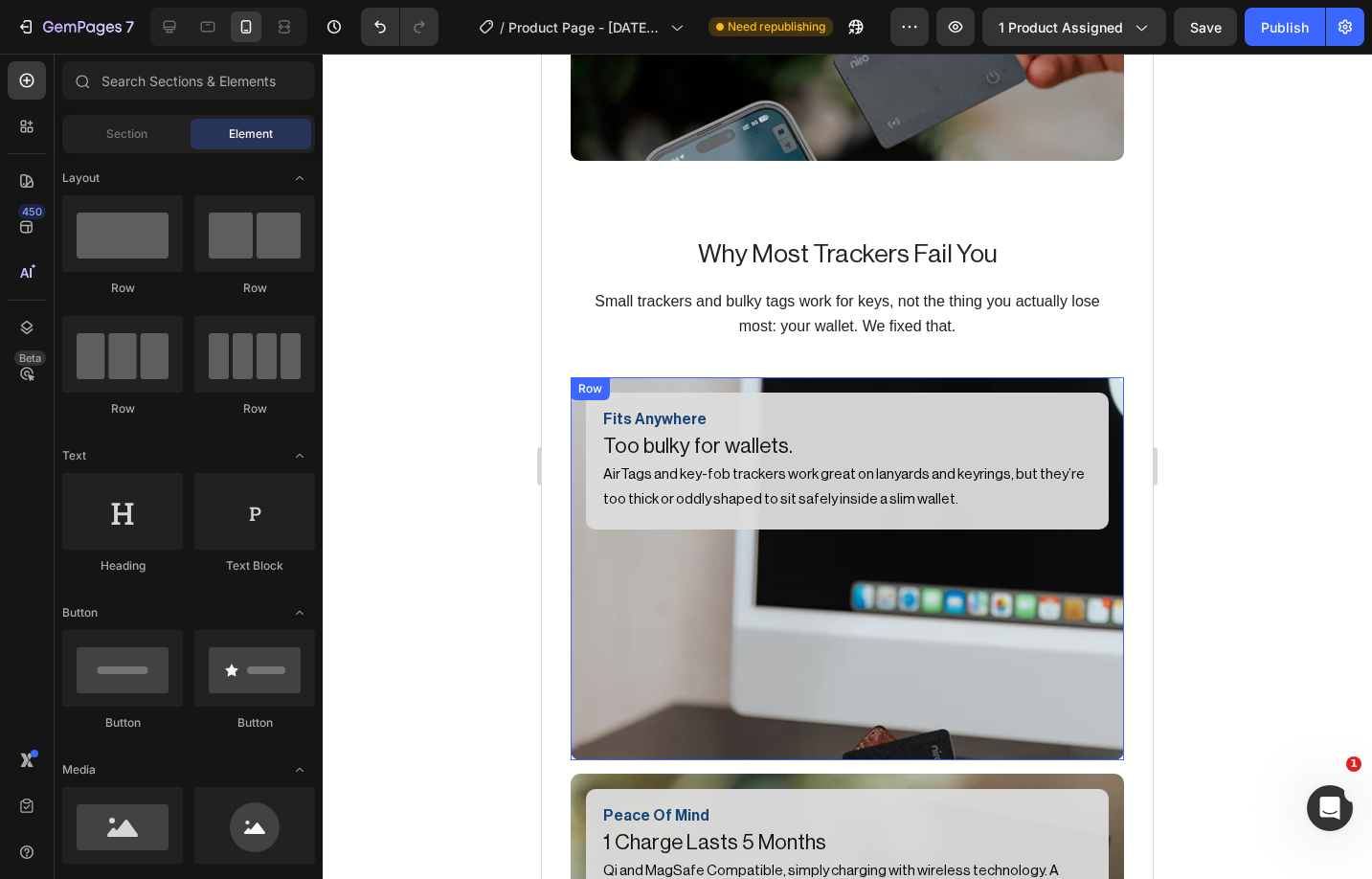
click at [989, 569] on div "Fits Anywhere Text Block ⁠⁠⁠⁠⁠⁠⁠ Too bulky for wallets. Heading AirTags and key…" at bounding box center [847, 569] width 523 height 352
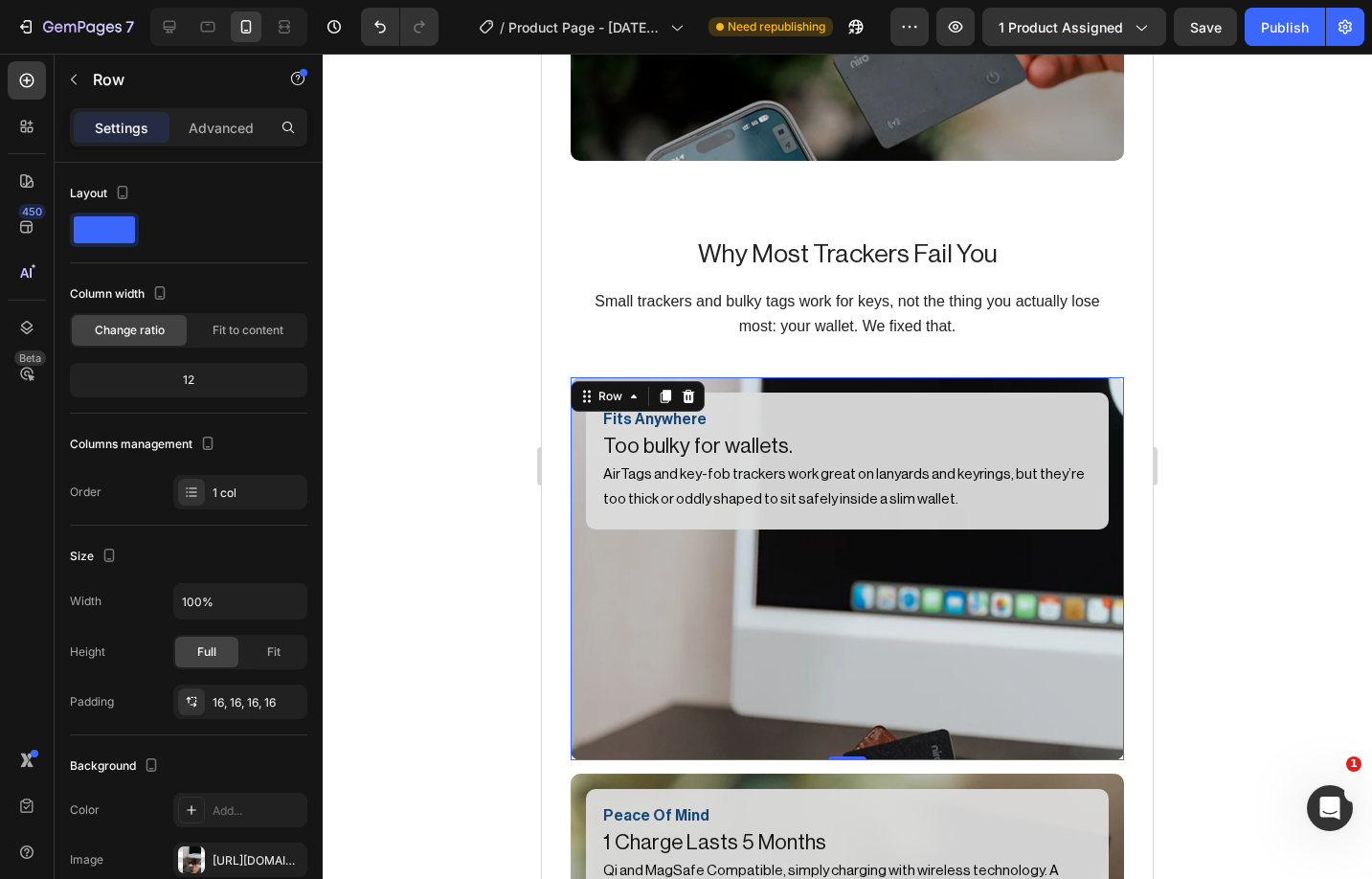
click at [854, 647] on div "Fits Anywhere Text Block ⁠⁠⁠⁠⁠⁠⁠ Too bulky for wallets. Heading AirTags and key…" at bounding box center [847, 569] width 523 height 352
click at [688, 390] on icon at bounding box center [689, 396] width 12 height 13
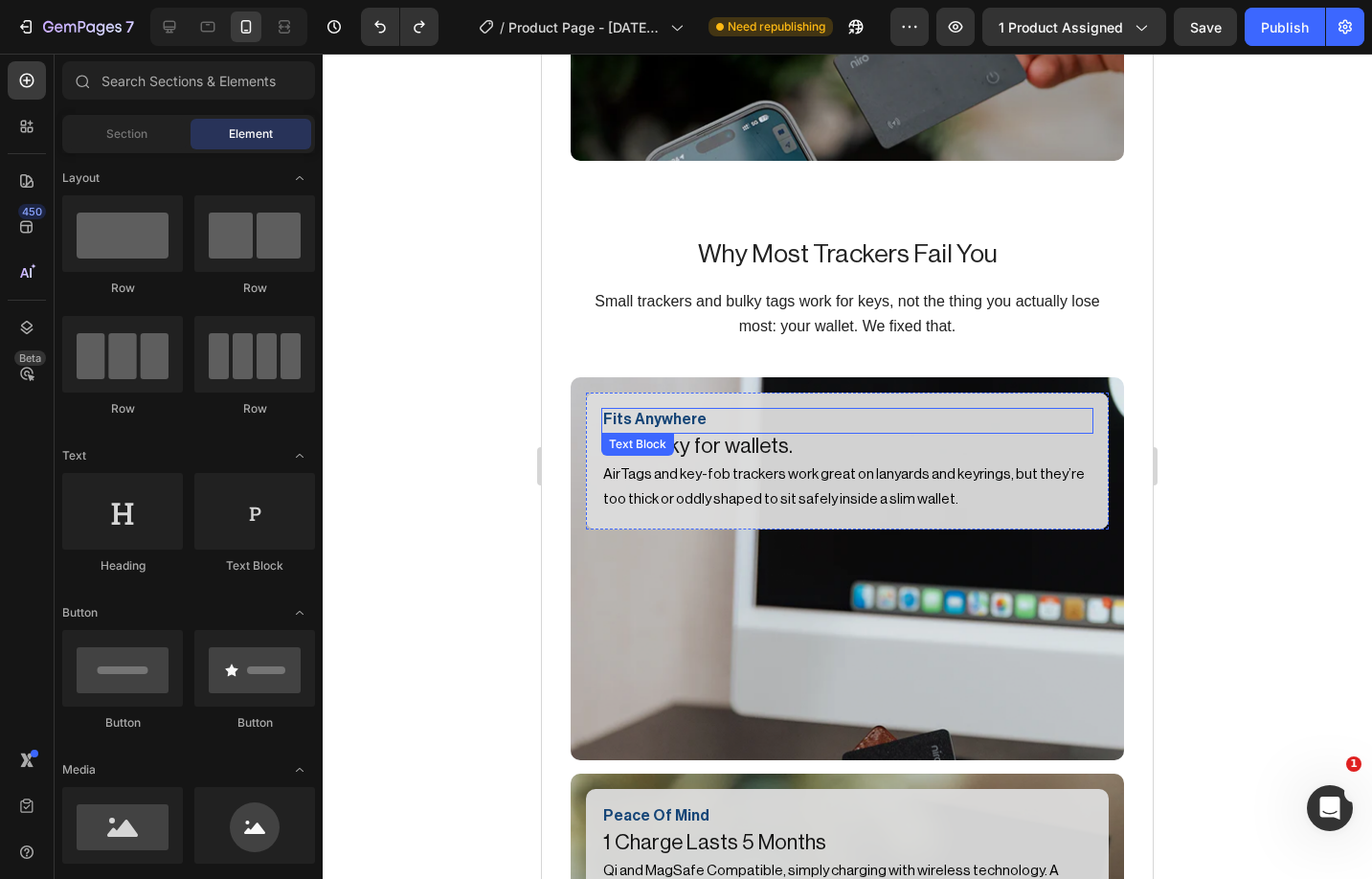
click at [755, 542] on div "Fits Anywhere Text Block Too bulky for wallets. Heading AirTags and key-fob tra…" at bounding box center [847, 569] width 523 height 352
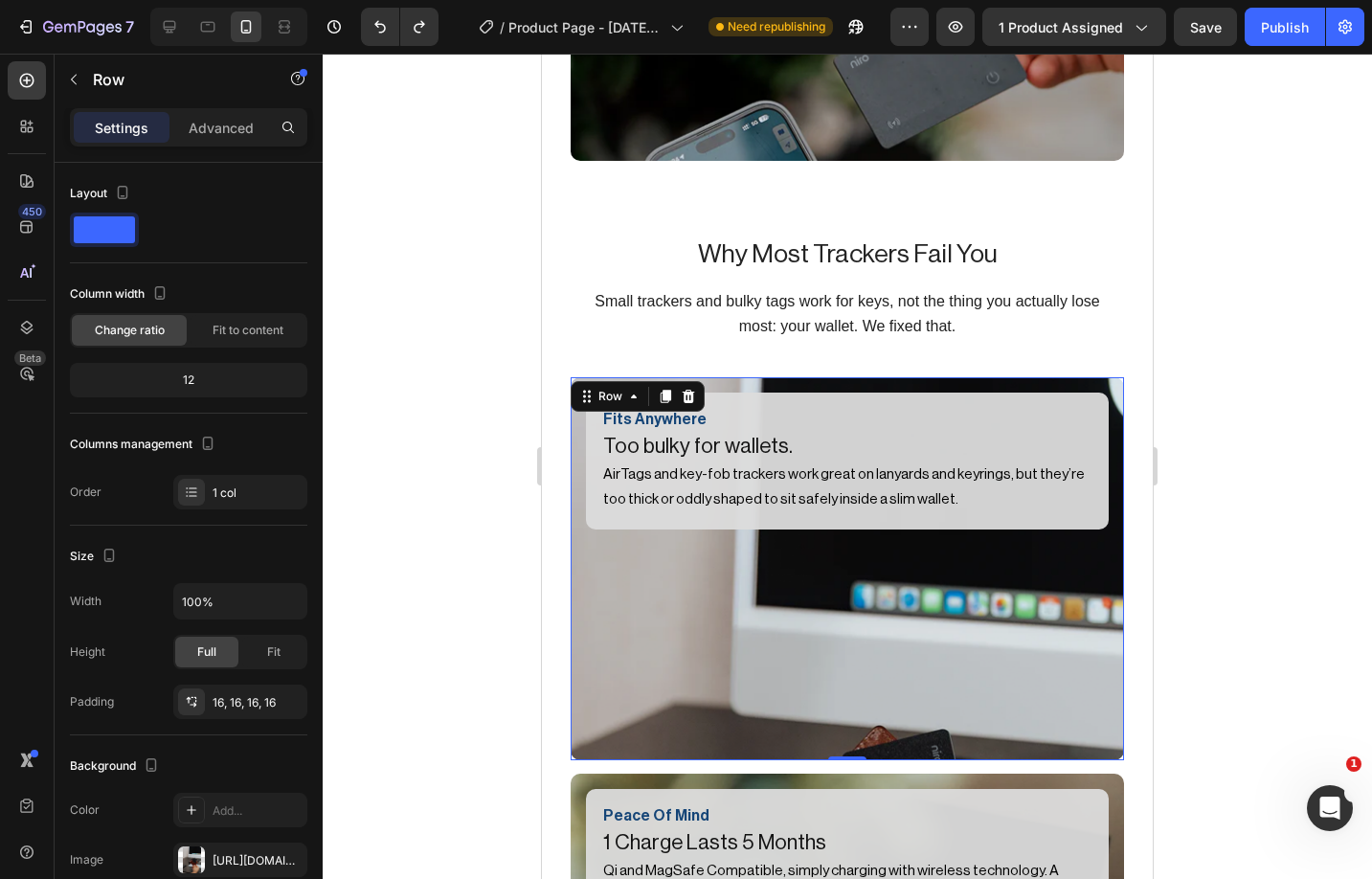
click at [755, 542] on div "Fits Anywhere Text Block Too bulky for wallets. Heading AirTags and key-fob tra…" at bounding box center [847, 569] width 523 height 352
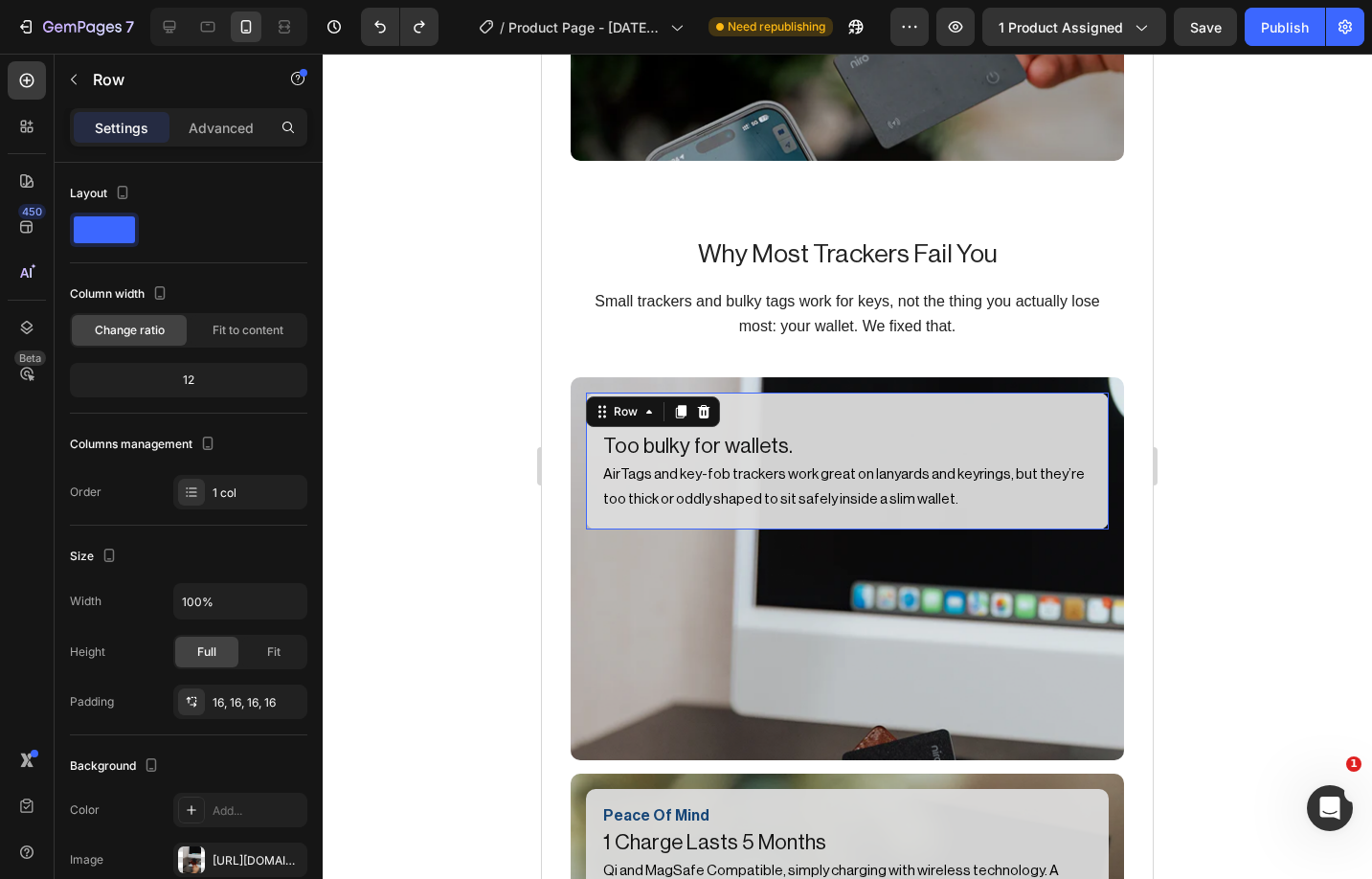
click at [709, 483] on div "Fits Anywhere Text Block Too bulky for wallets. Heading AirTags and key-fob tra…" at bounding box center [847, 461] width 523 height 137
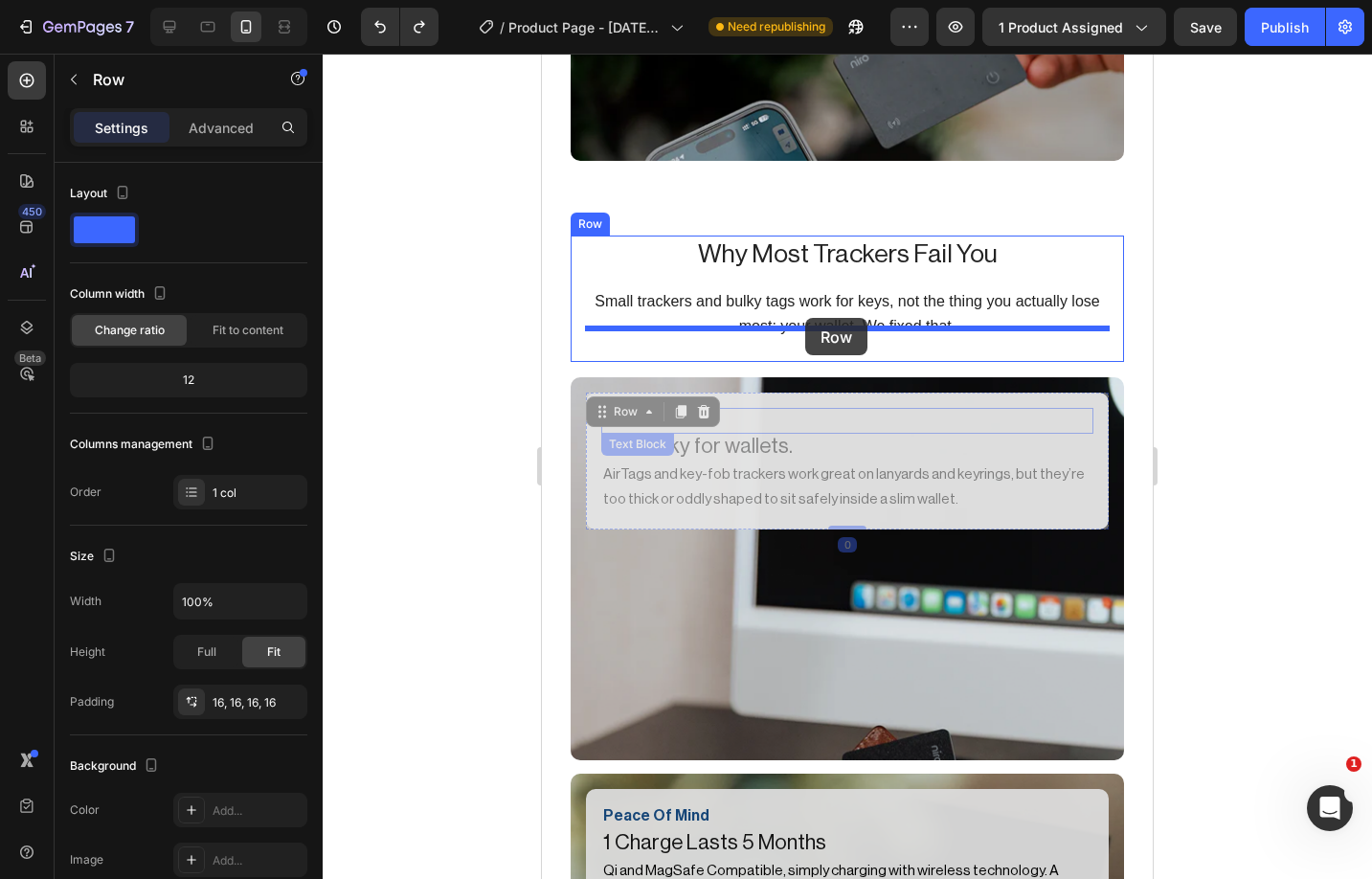
drag, startPoint x: 696, startPoint y: 483, endPoint x: 805, endPoint y: 318, distance: 197.6
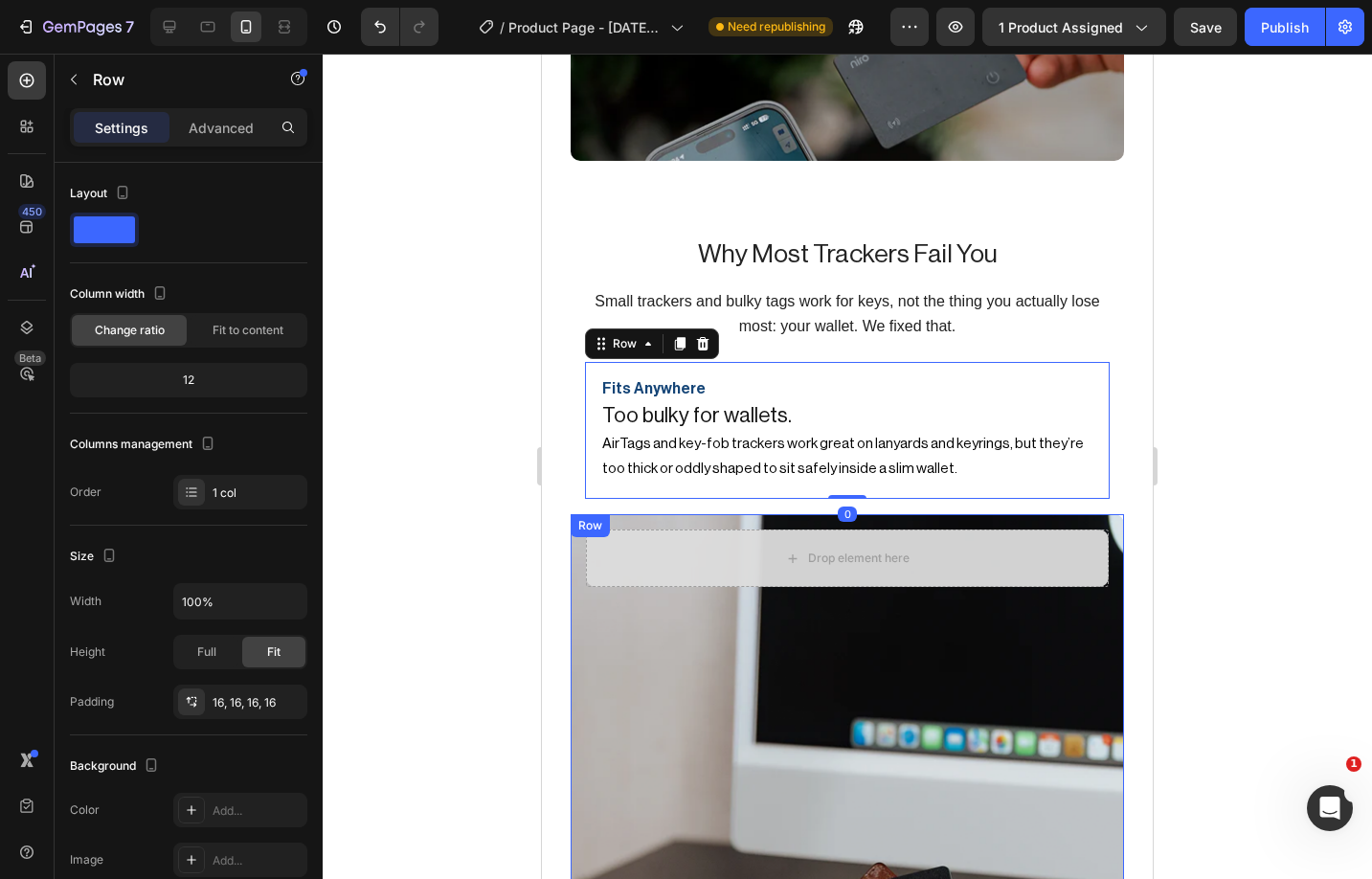
click at [758, 591] on div "Drop element here Row" at bounding box center [847, 705] width 523 height 352
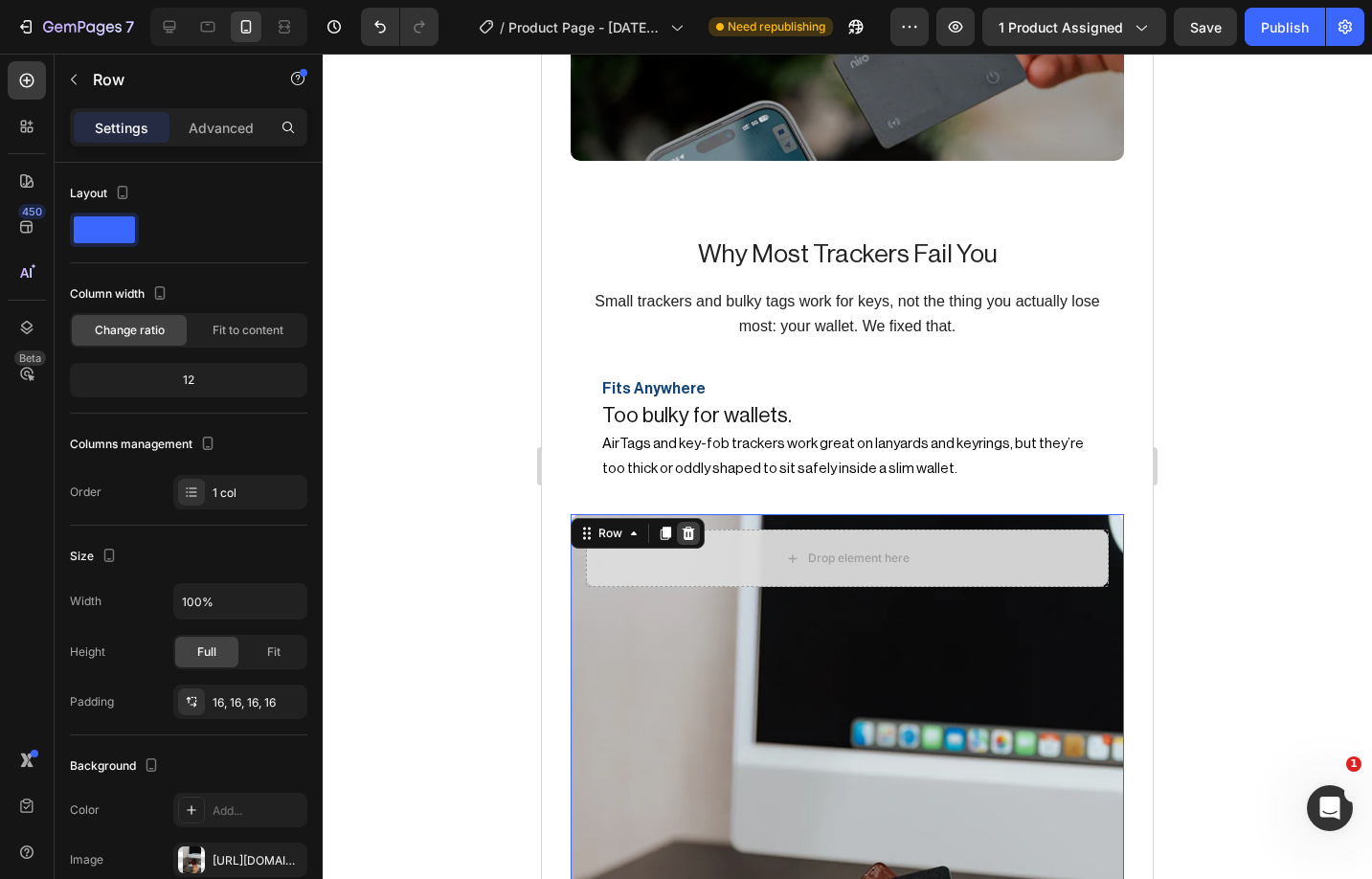
click at [687, 527] on icon at bounding box center [689, 533] width 12 height 13
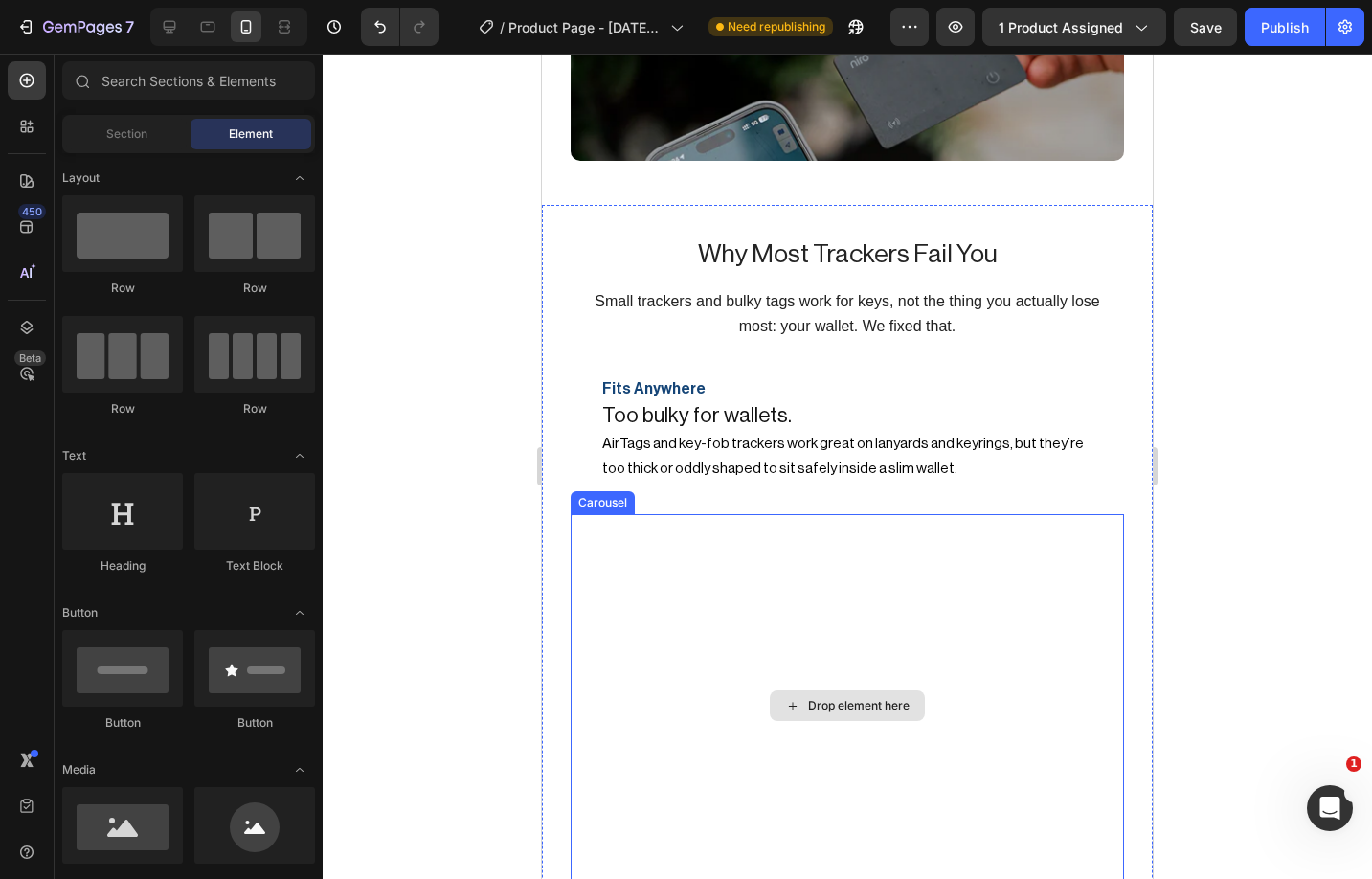
scroll to position [2823, 0]
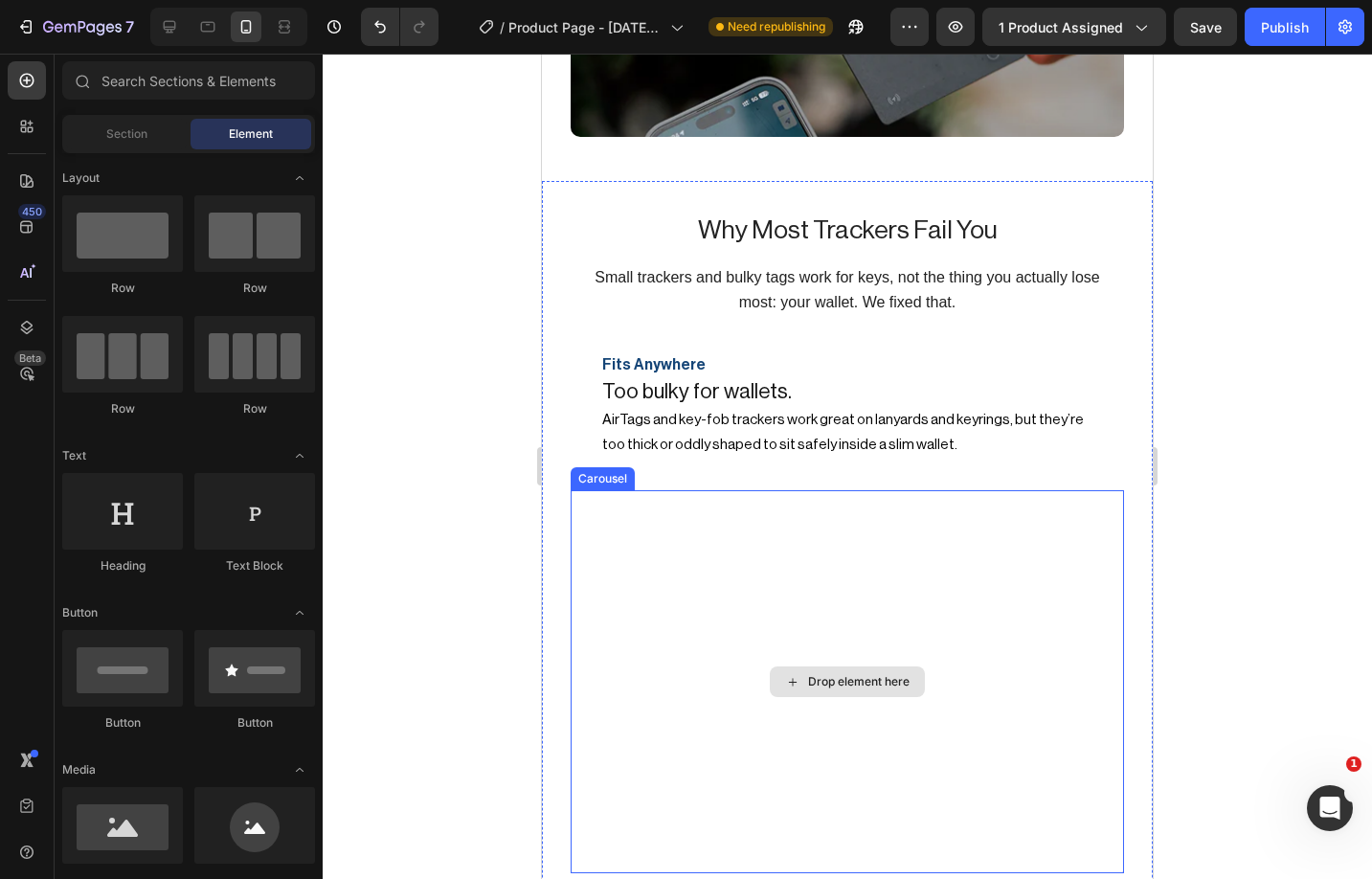
click at [756, 589] on div "Drop element here" at bounding box center [847, 681] width 553 height 383
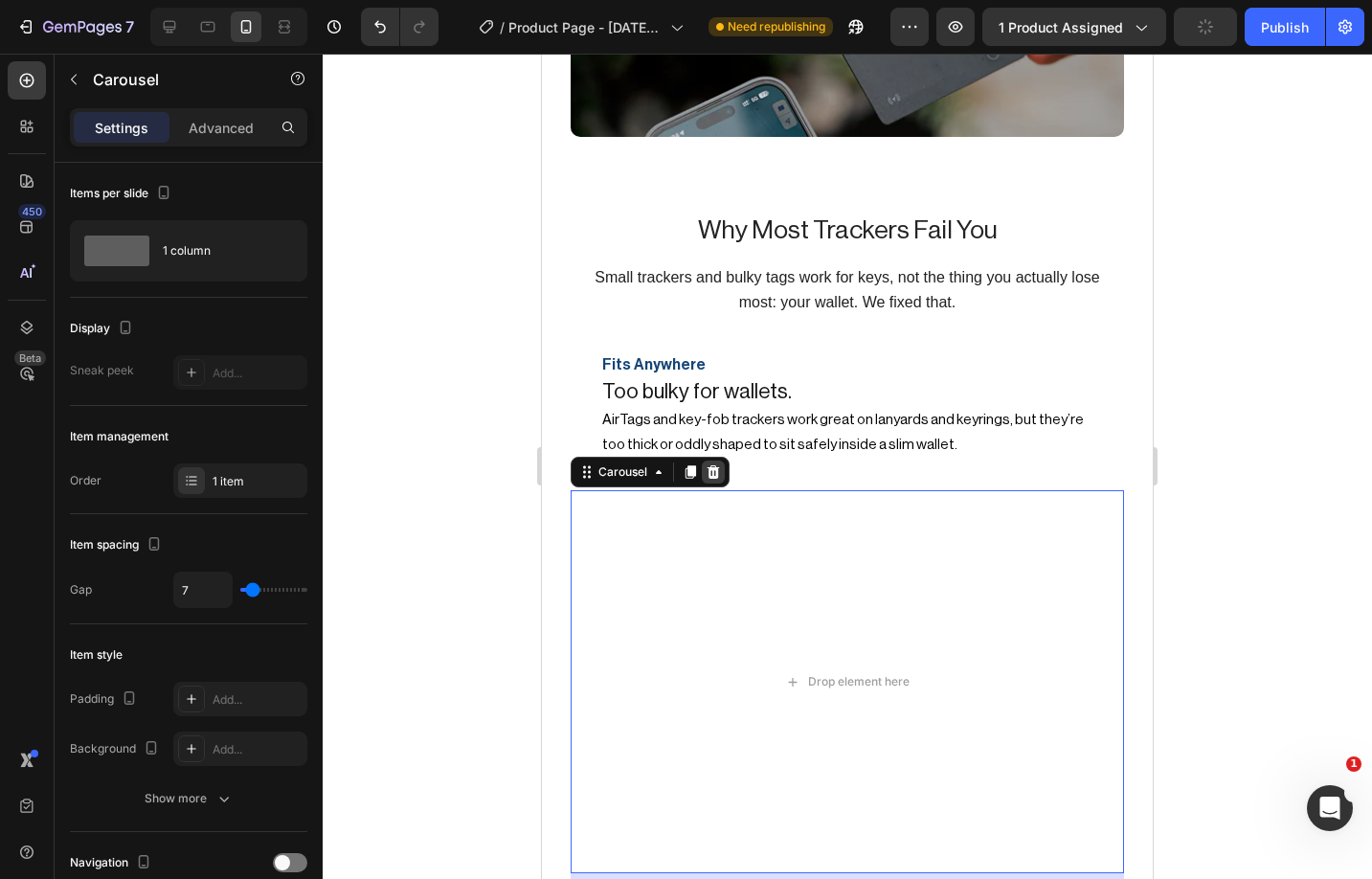
click at [716, 465] on icon at bounding box center [714, 471] width 12 height 13
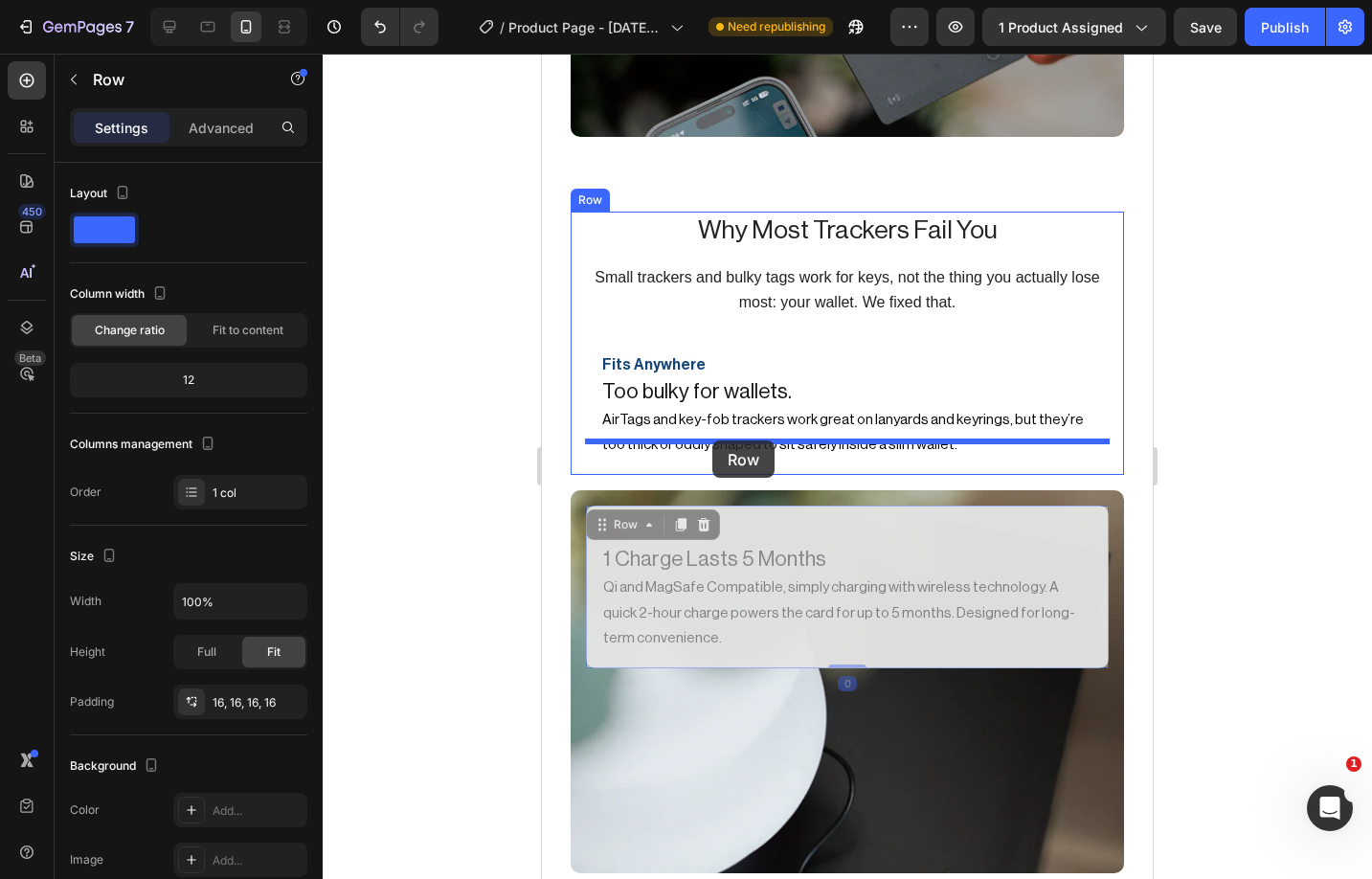
drag, startPoint x: 733, startPoint y: 478, endPoint x: 712, endPoint y: 439, distance: 43.7
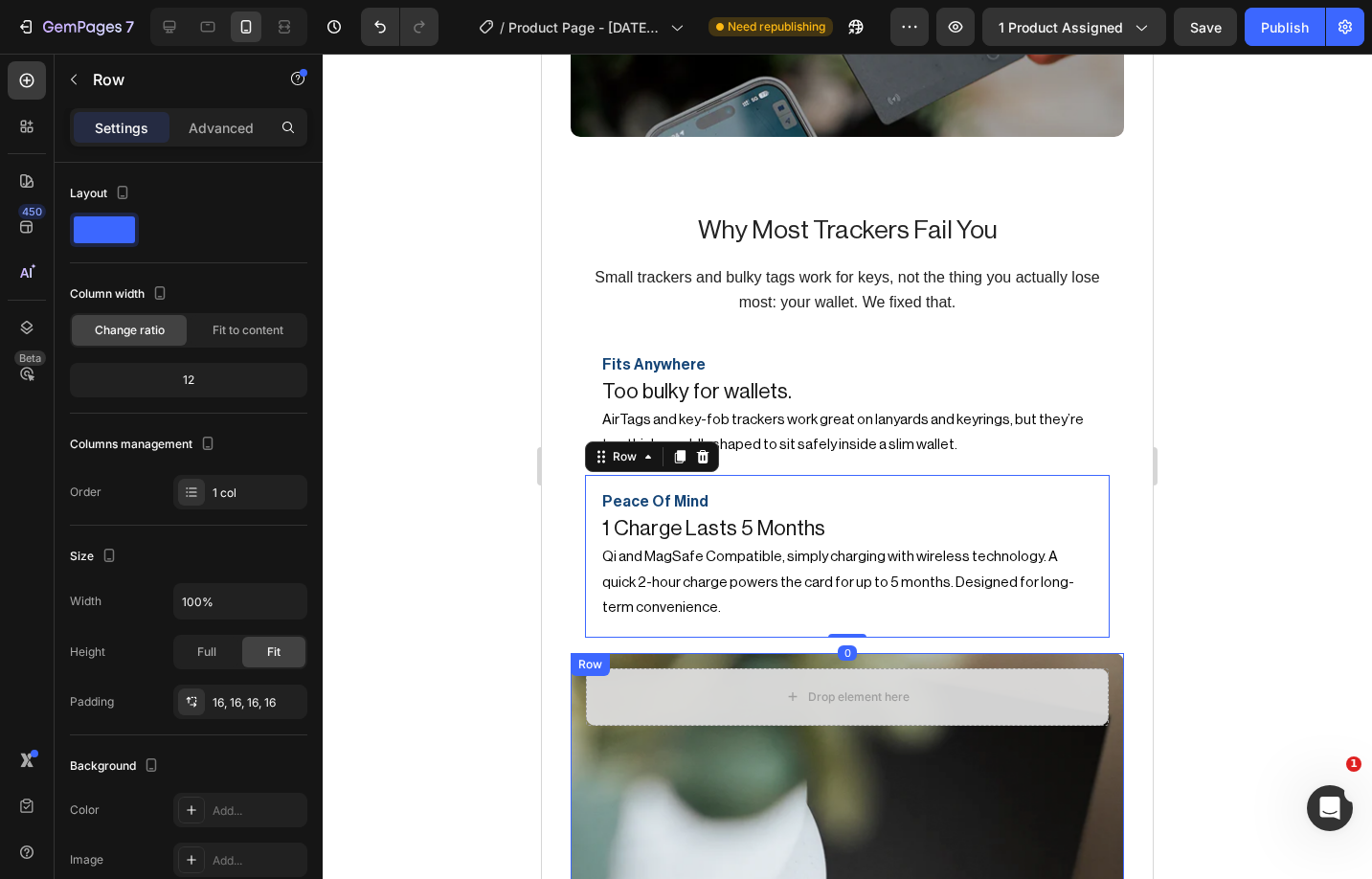
click at [670, 653] on div "Drop element here Row Row" at bounding box center [847, 844] width 553 height 383
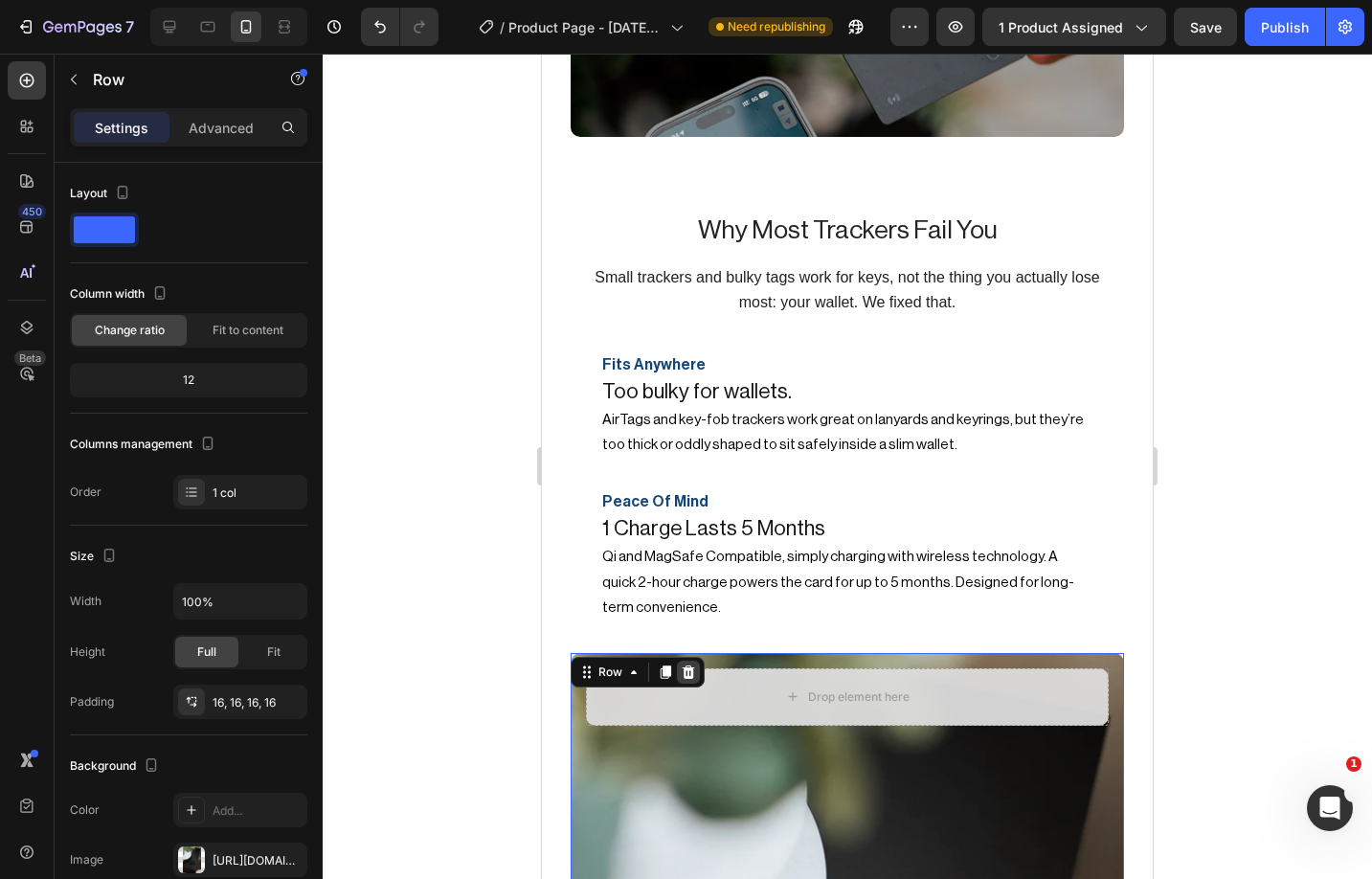
click at [688, 665] on icon at bounding box center [689, 671] width 12 height 13
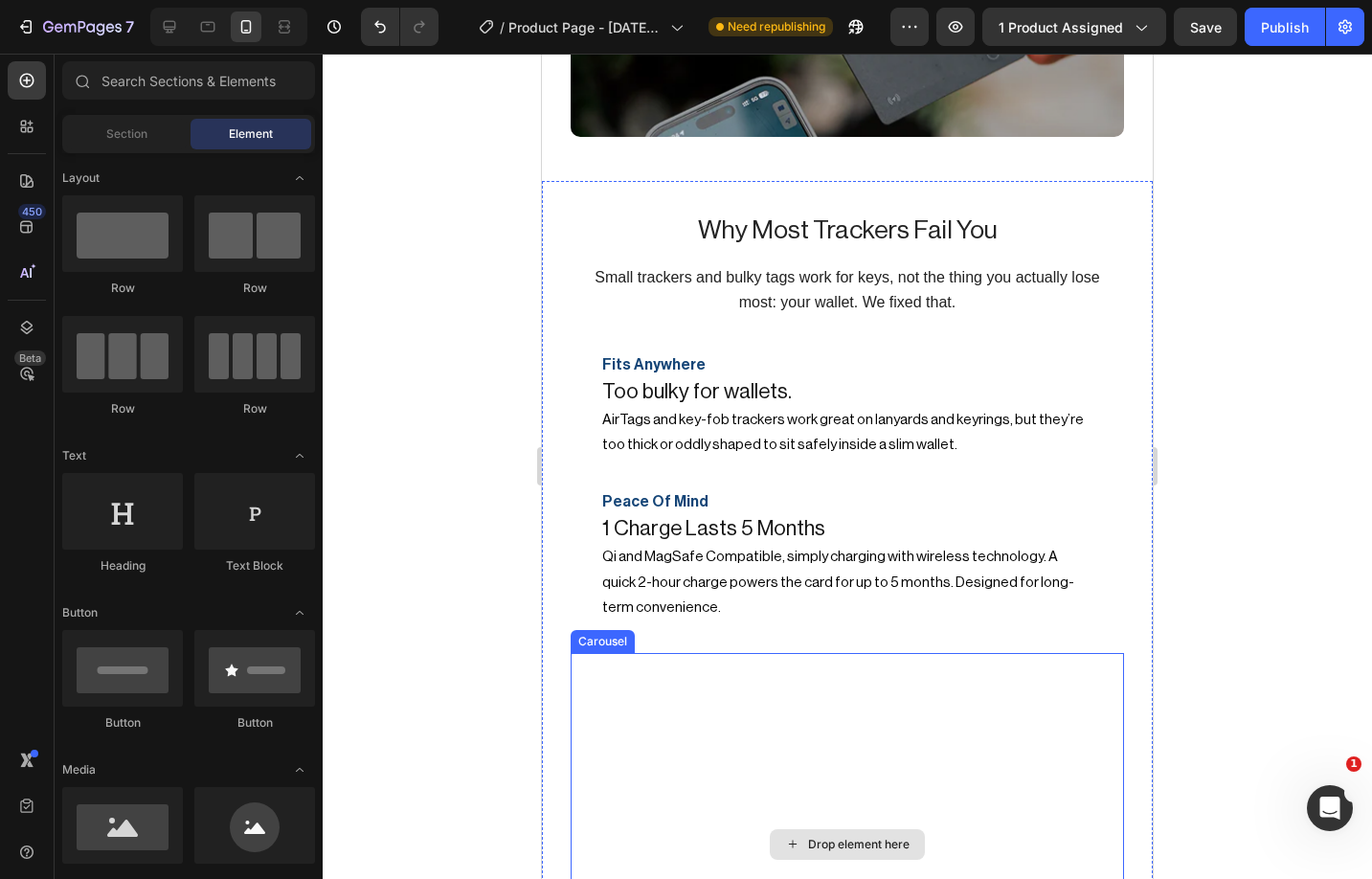
click at [708, 664] on div "Drop element here" at bounding box center [847, 844] width 553 height 383
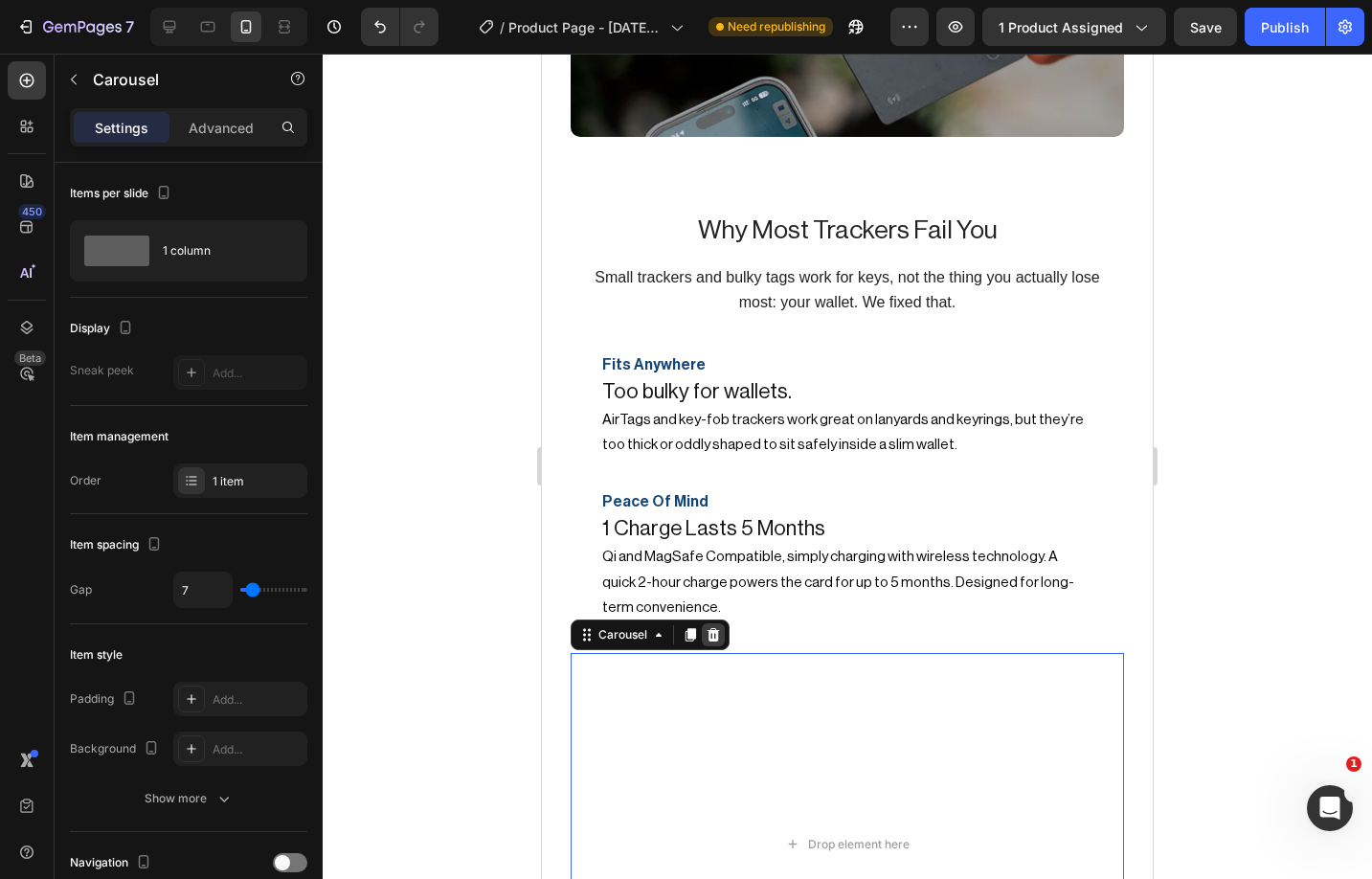
click at [724, 623] on div at bounding box center [713, 634] width 23 height 23
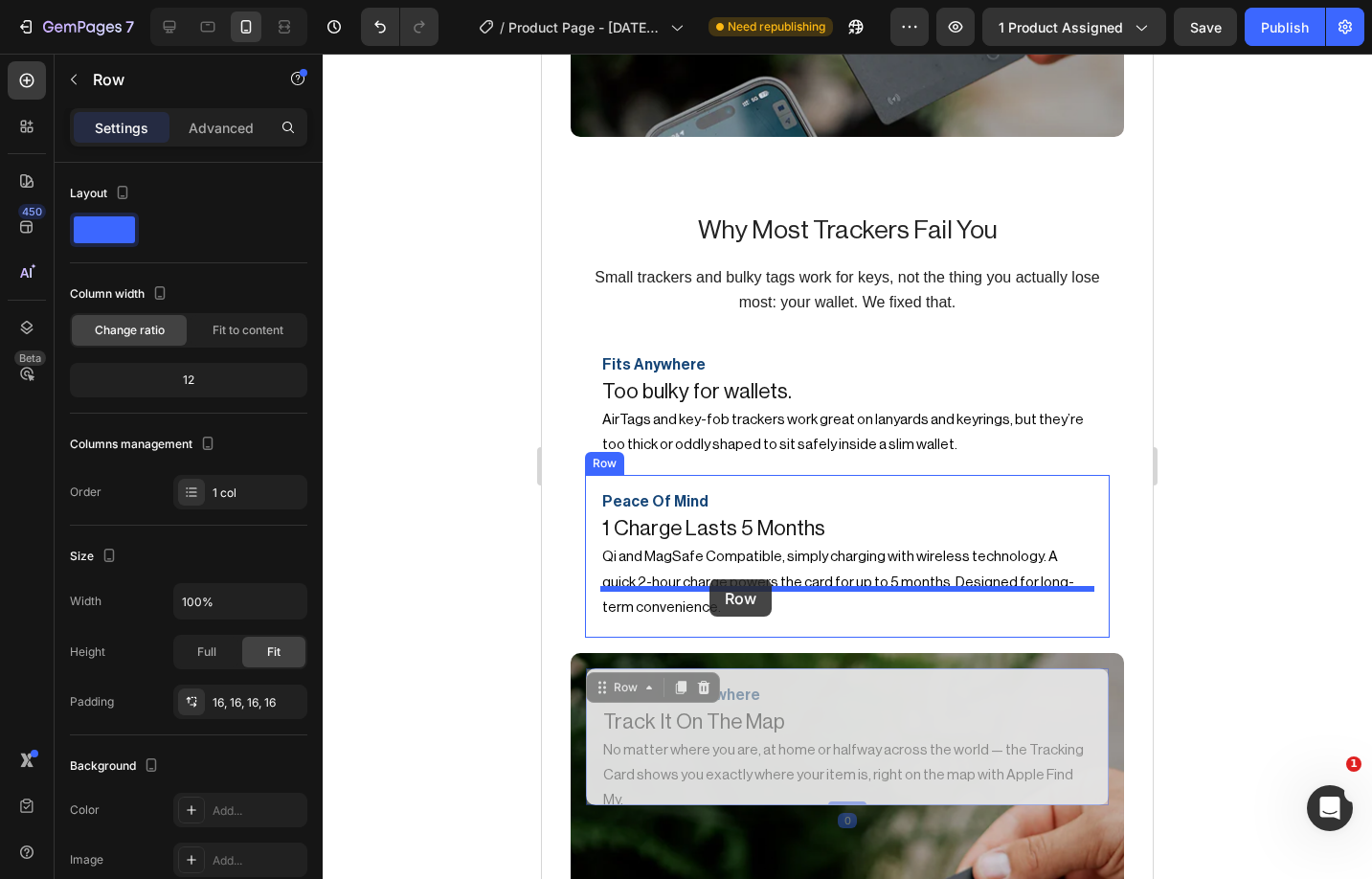
drag, startPoint x: 709, startPoint y: 645, endPoint x: 709, endPoint y: 578, distance: 67.0
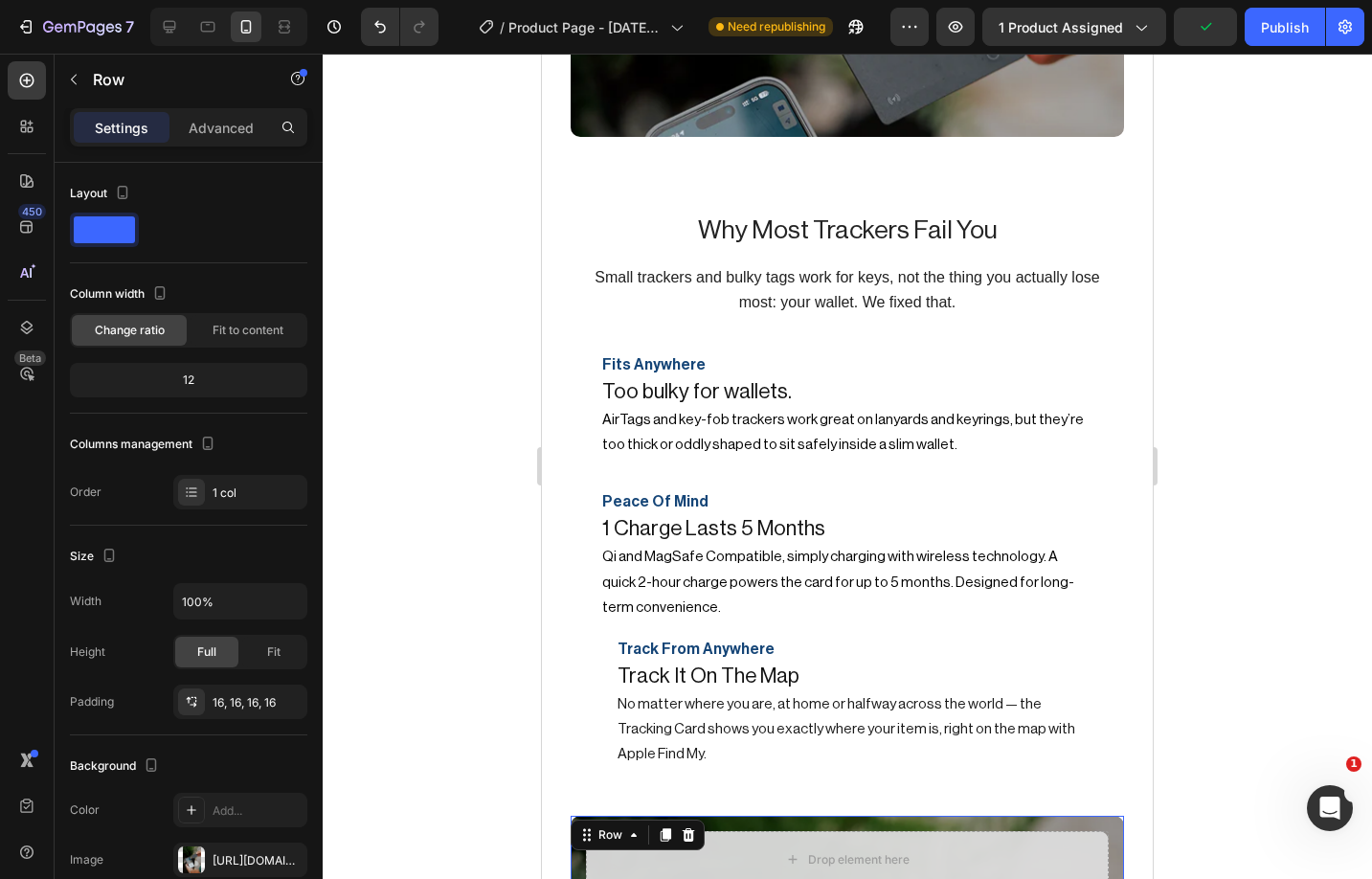
click at [691, 823] on div at bounding box center [688, 834] width 23 height 23
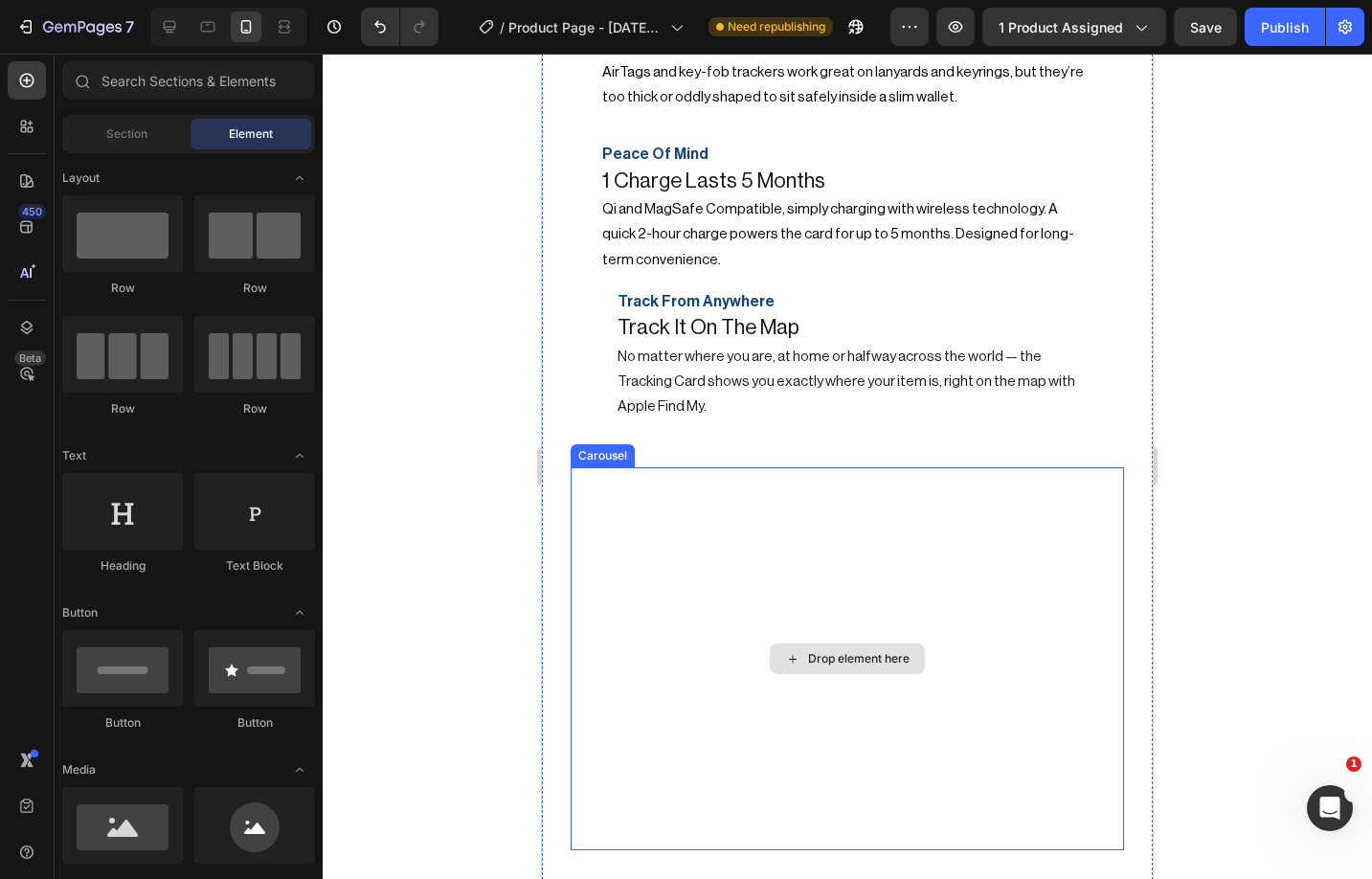
scroll to position [3138, 0]
click at [717, 656] on div "Drop element here" at bounding box center [847, 659] width 553 height 383
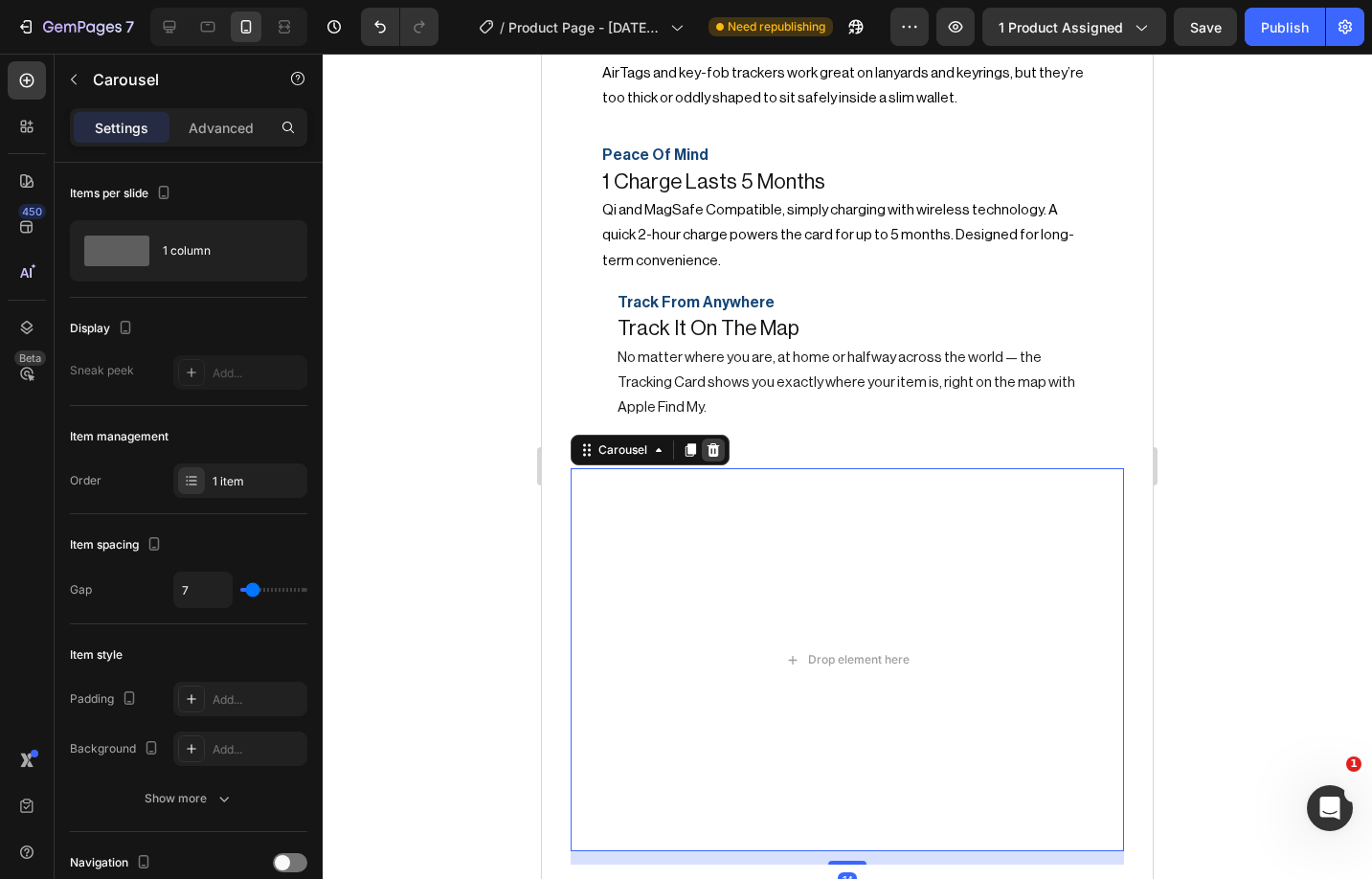
click at [711, 449] on icon at bounding box center [713, 449] width 15 height 15
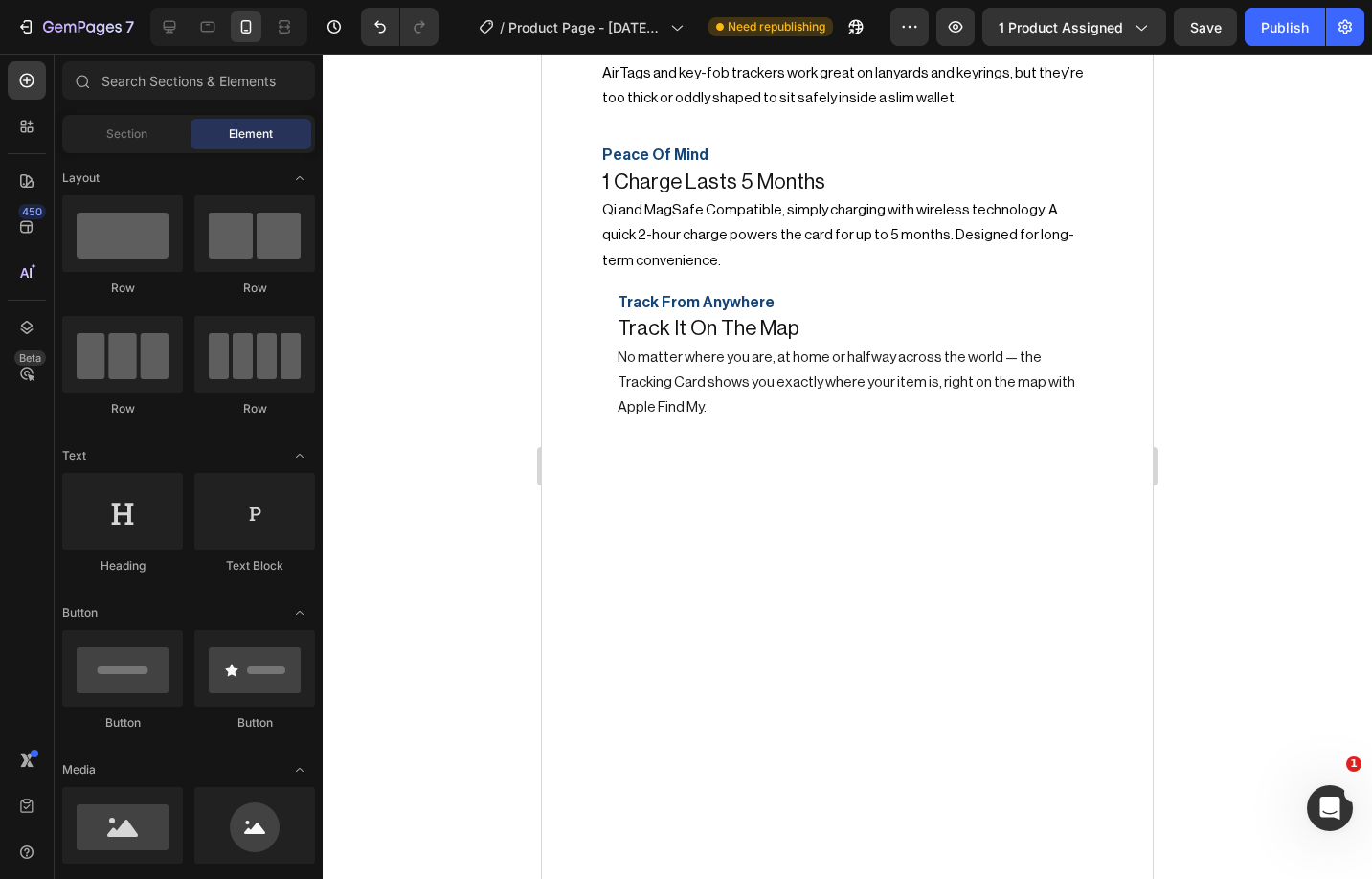
click at [711, 541] on div at bounding box center [847, 865] width 611 height 732
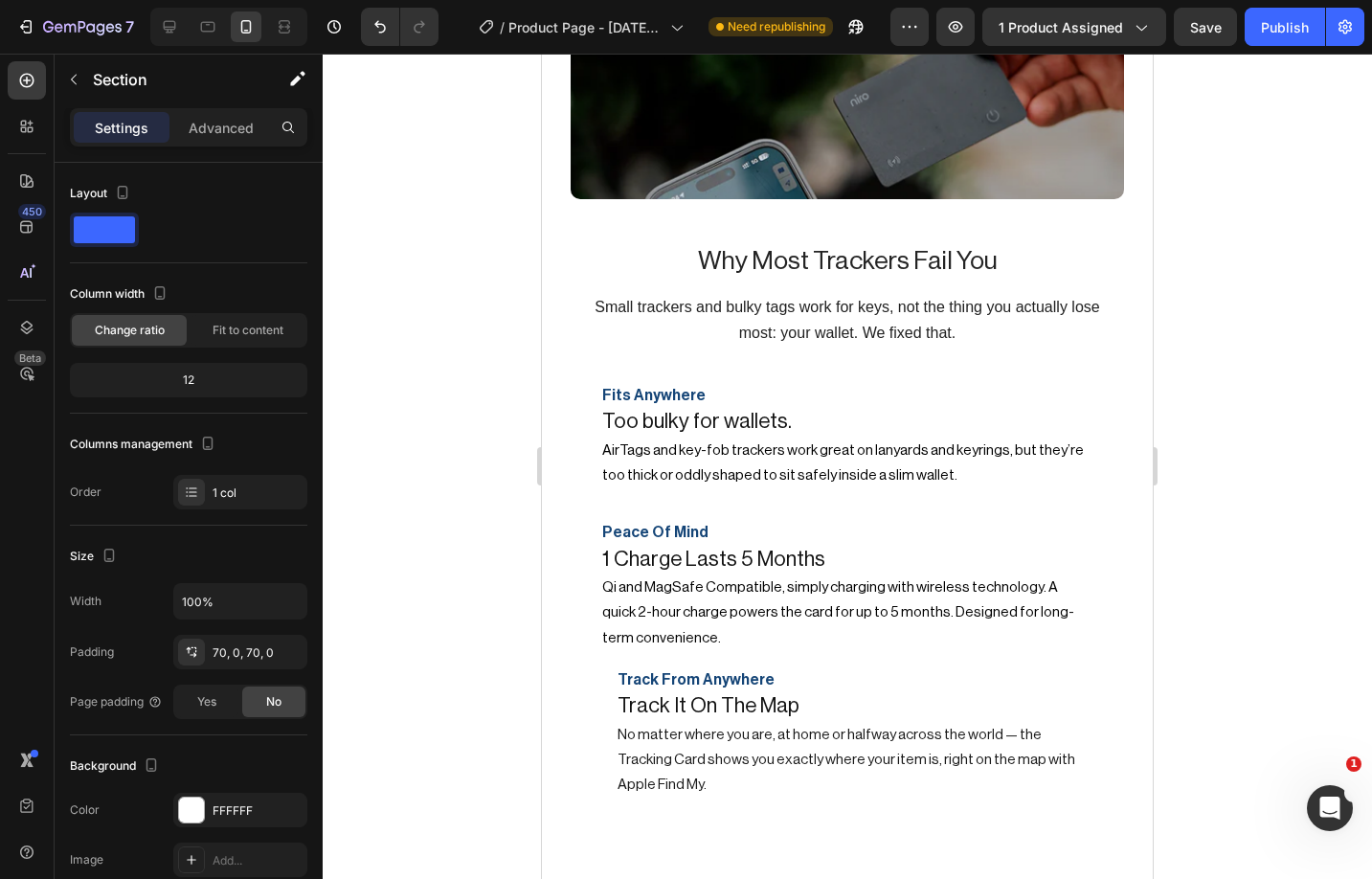
scroll to position [2765, 0]
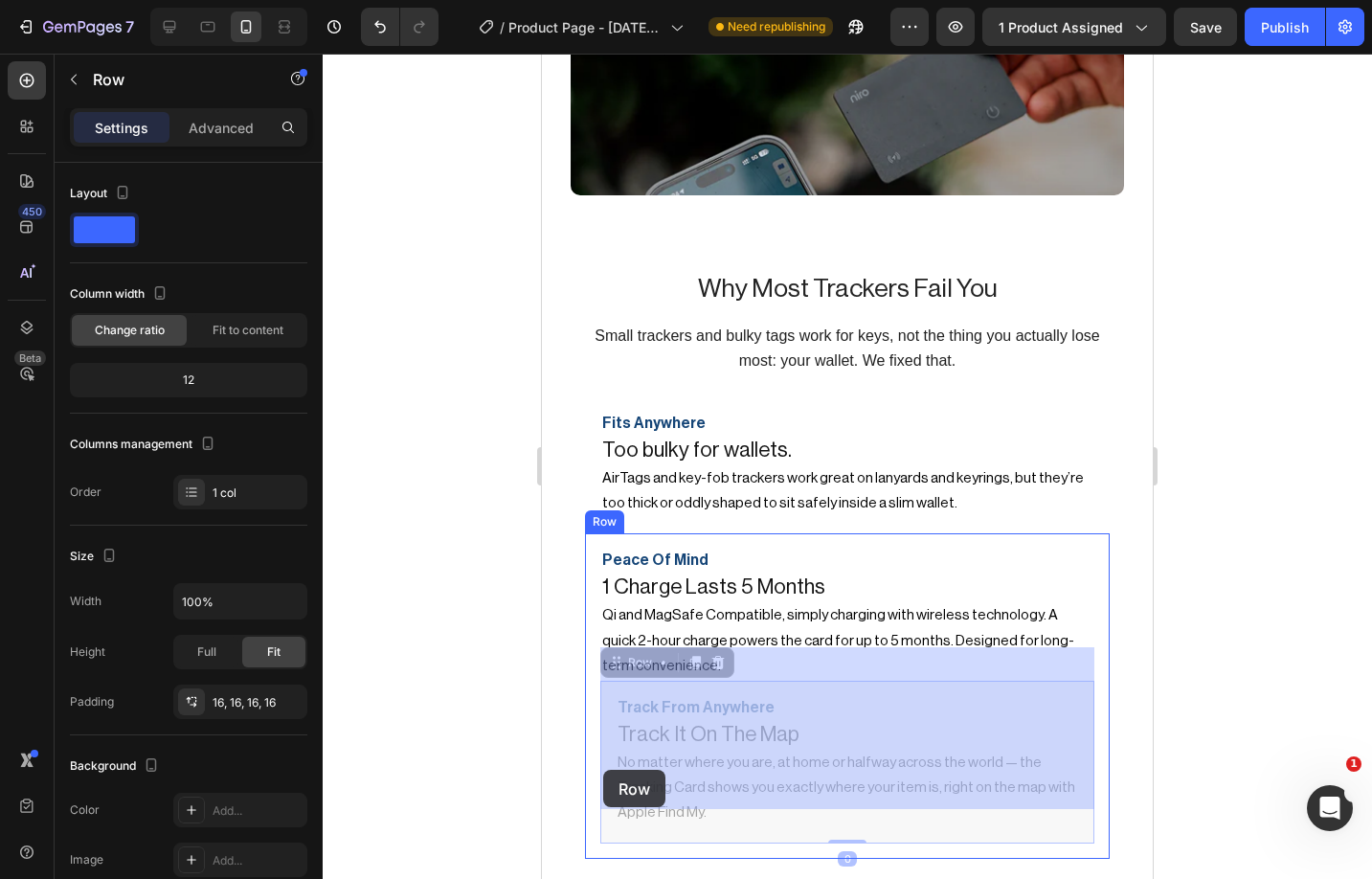
drag, startPoint x: 609, startPoint y: 662, endPoint x: 603, endPoint y: 769, distance: 107.4
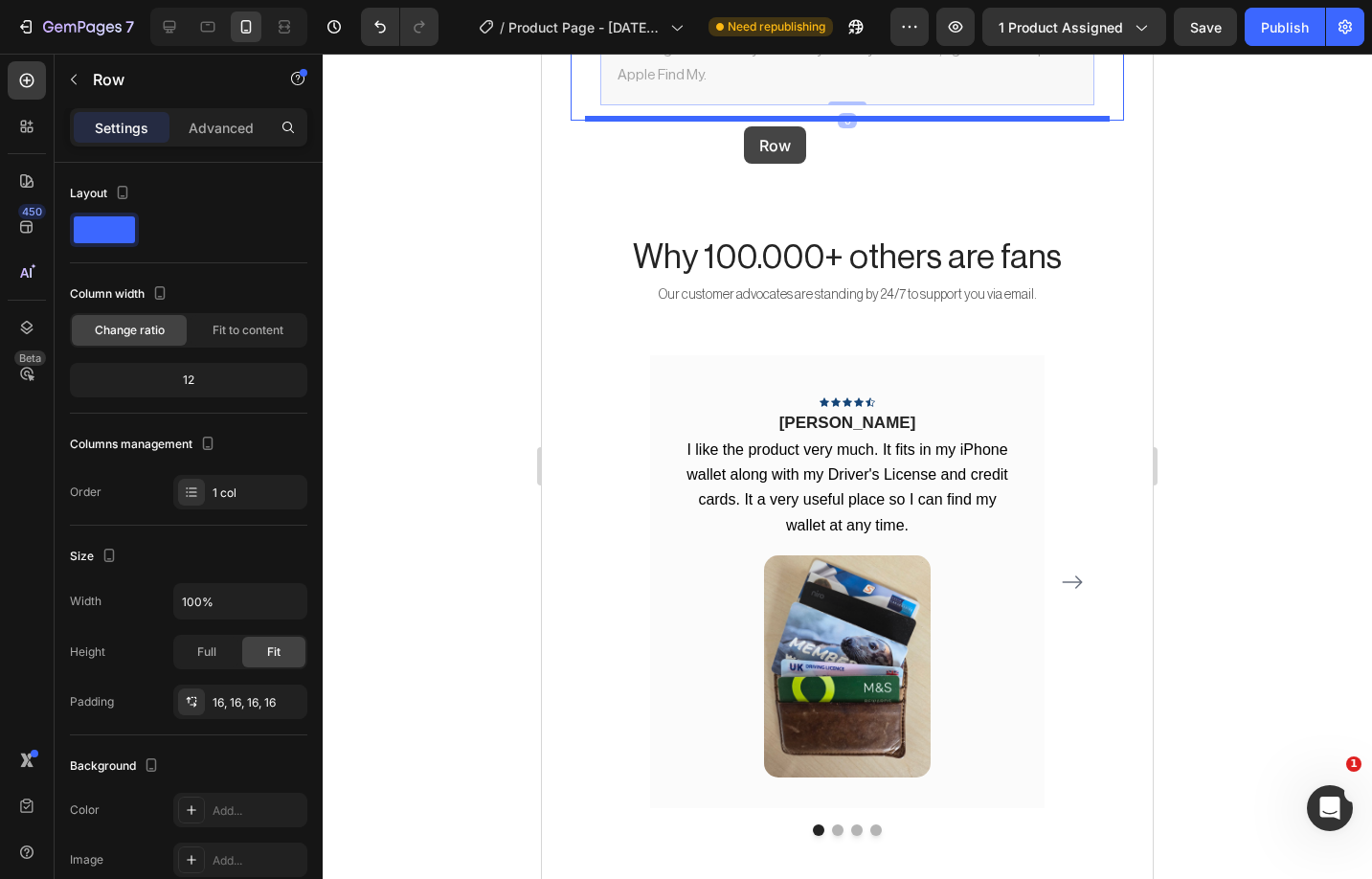
scroll to position [3373, 0]
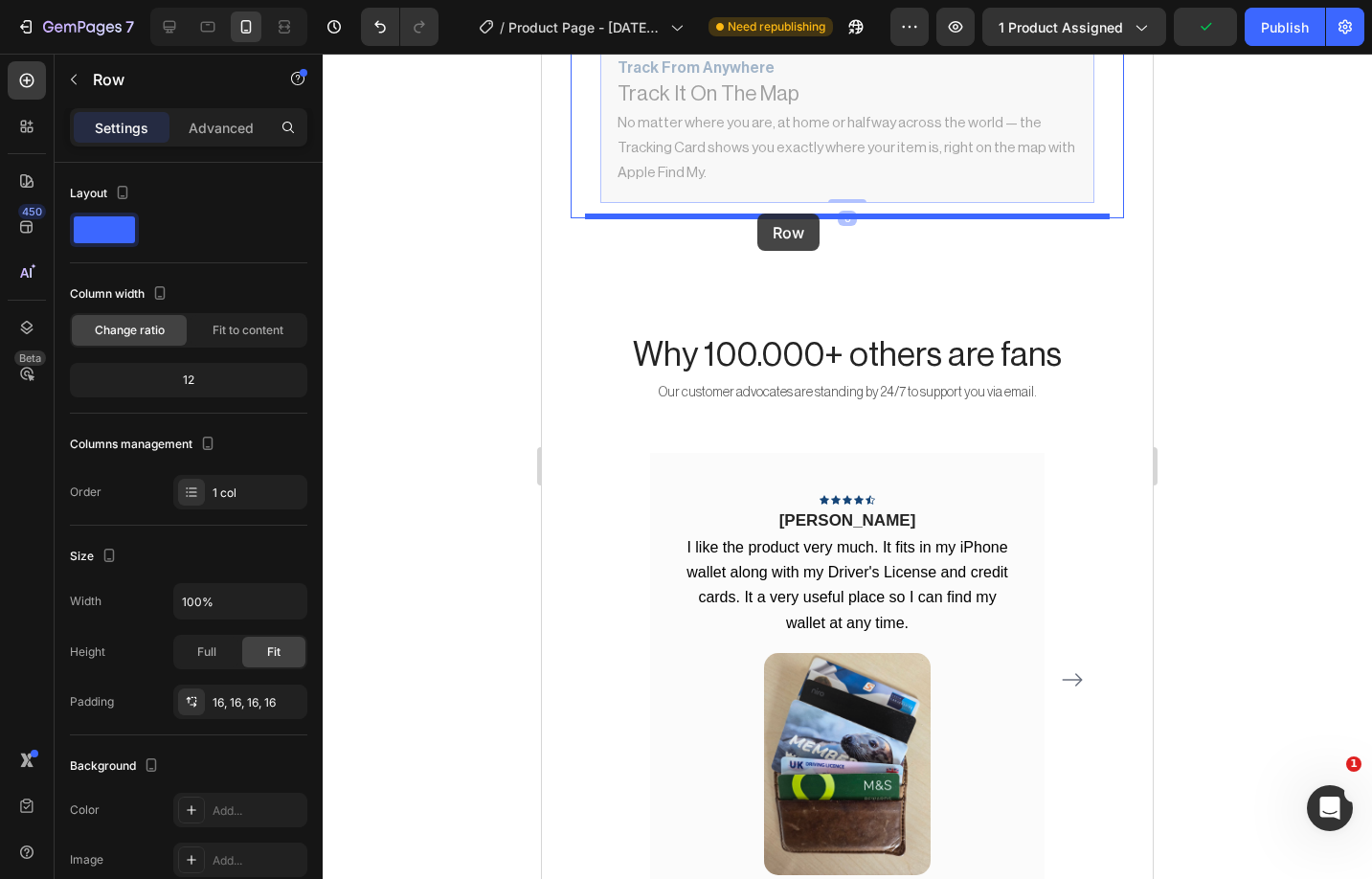
drag, startPoint x: 611, startPoint y: 674, endPoint x: 757, endPoint y: 213, distance: 484.2
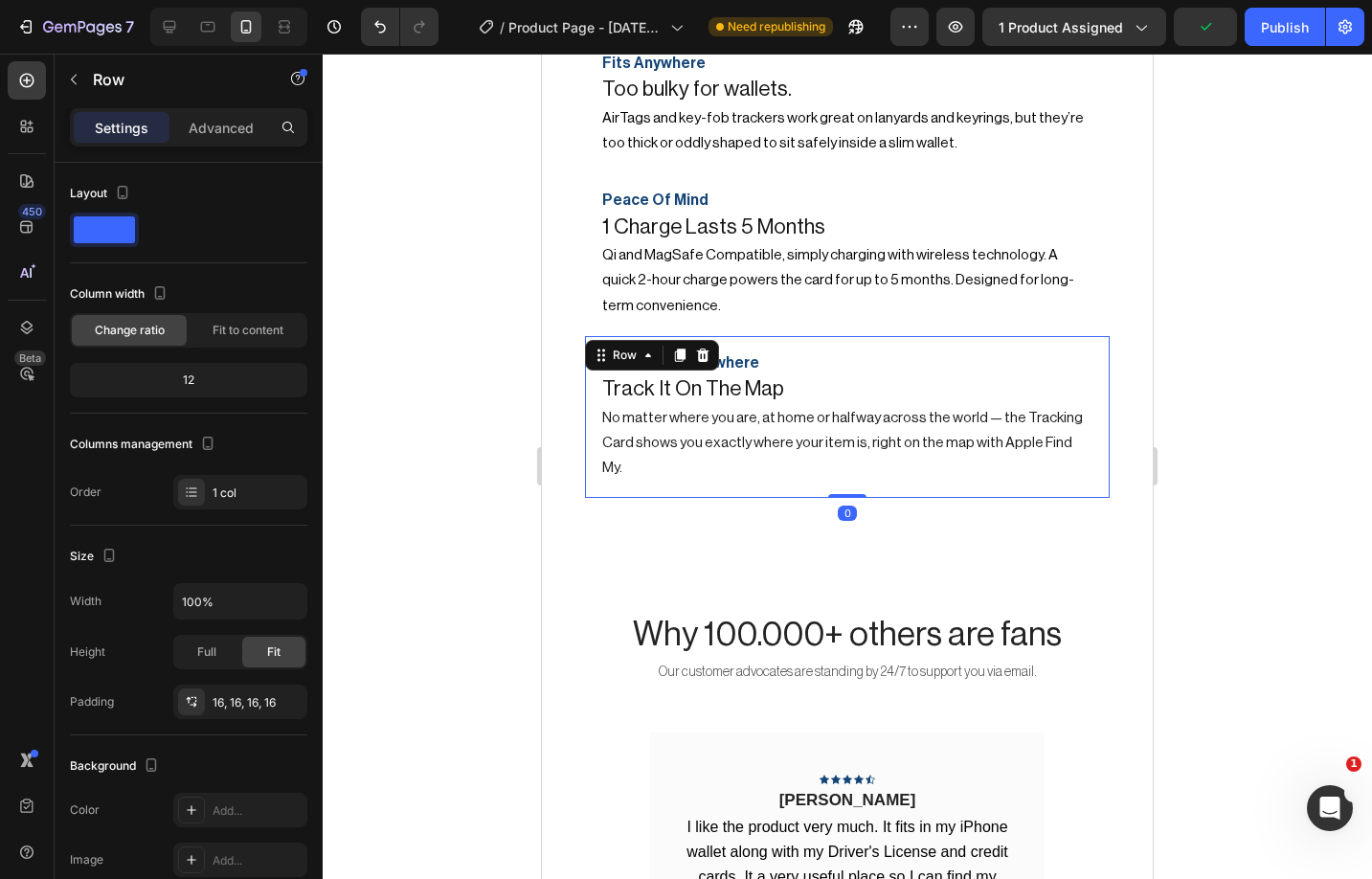
click at [757, 216] on span "1 Charge Lasts 5 Months" at bounding box center [713, 226] width 223 height 21
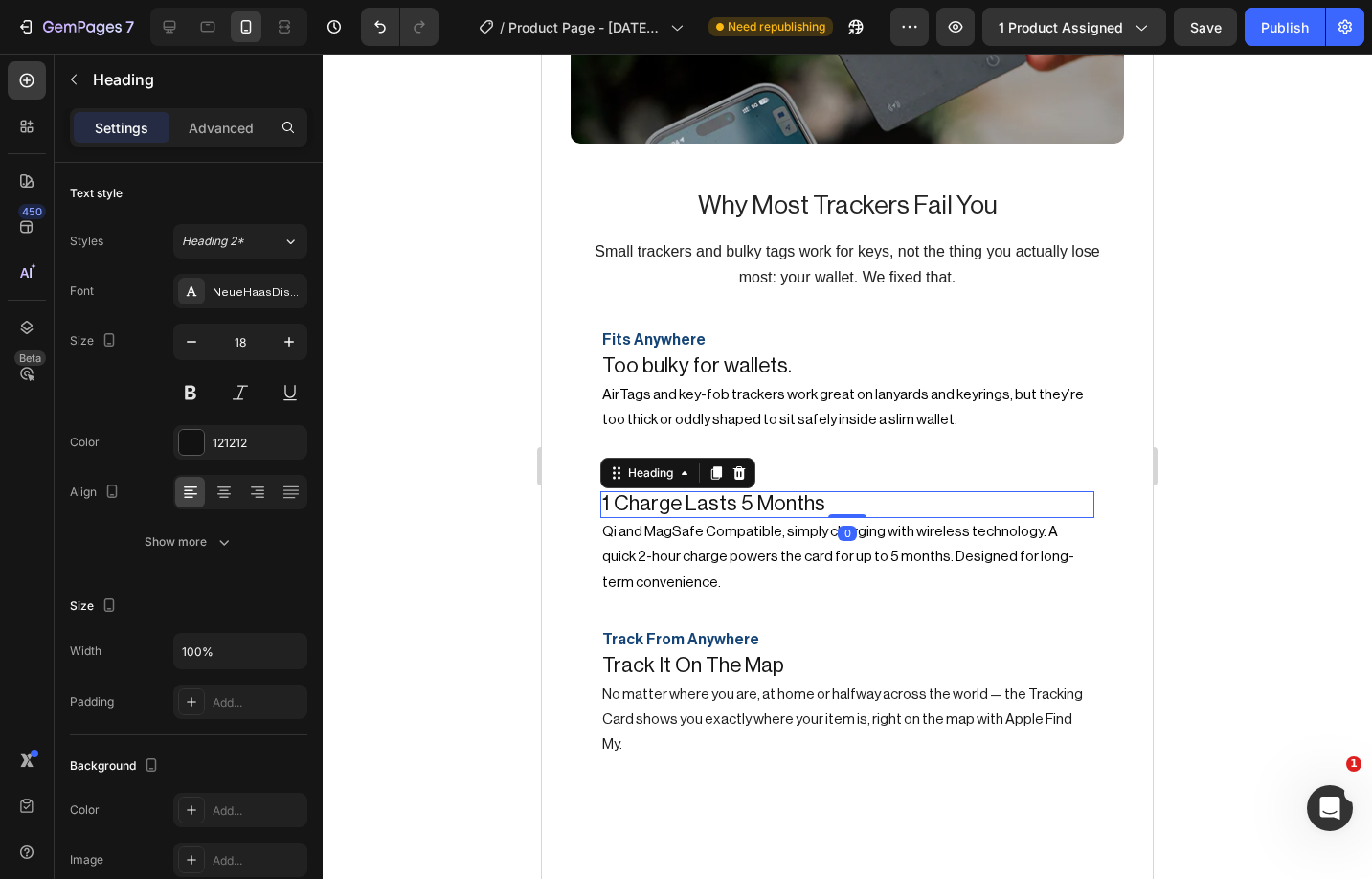
scroll to position [2816, 0]
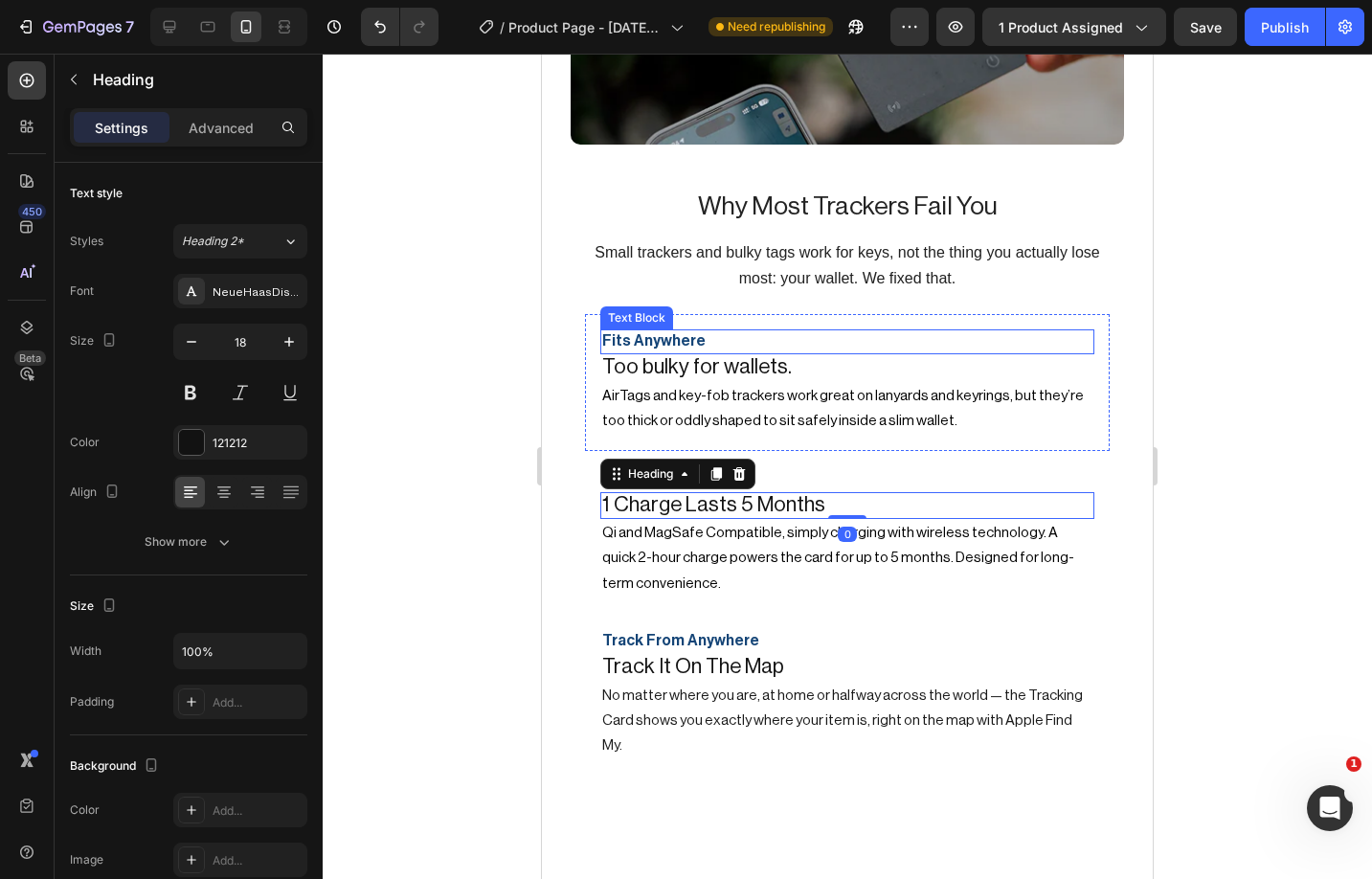
click at [665, 333] on span "Fits Anywhere" at bounding box center [653, 340] width 103 height 15
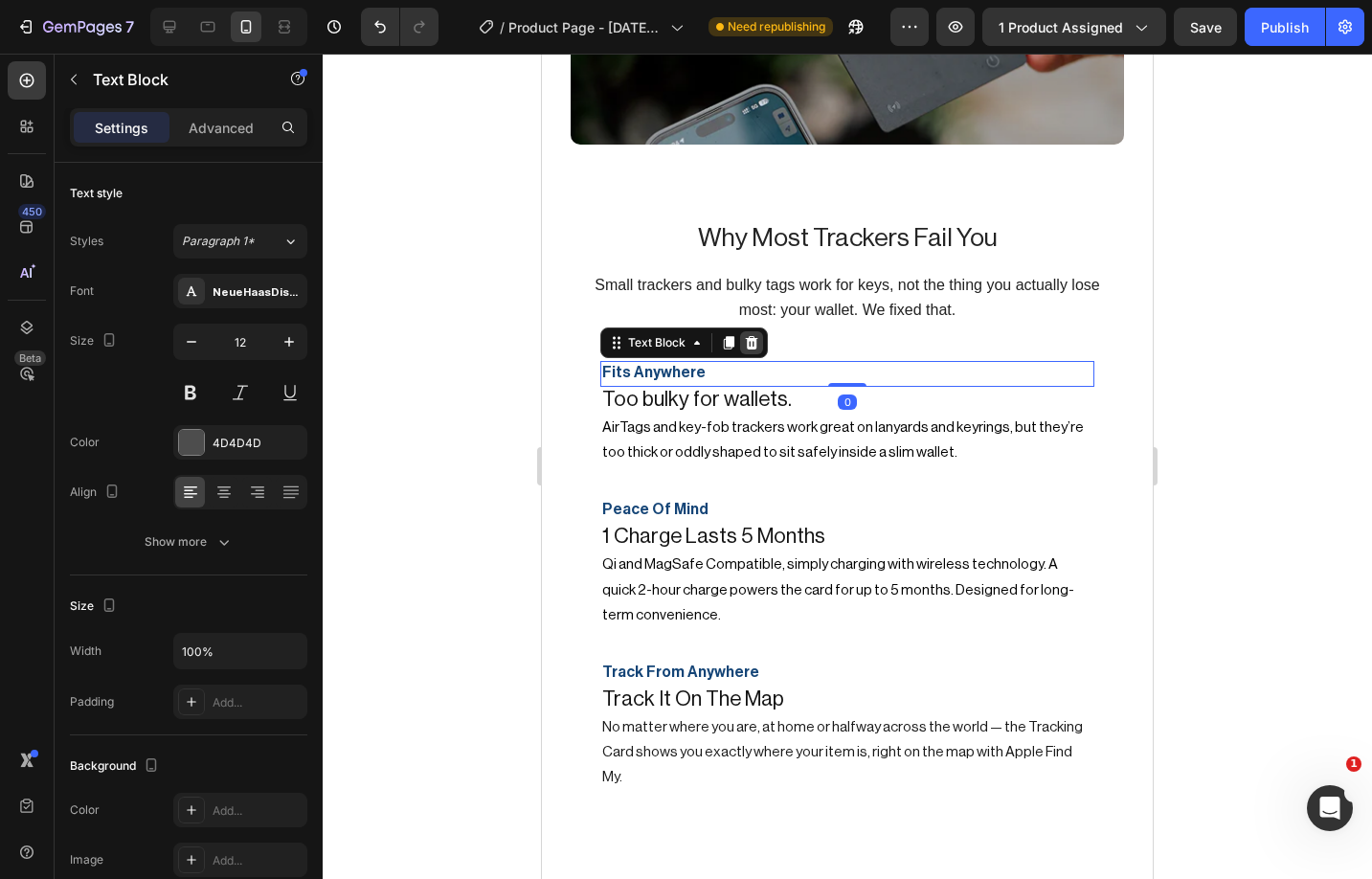
click at [758, 331] on div at bounding box center [751, 342] width 23 height 23
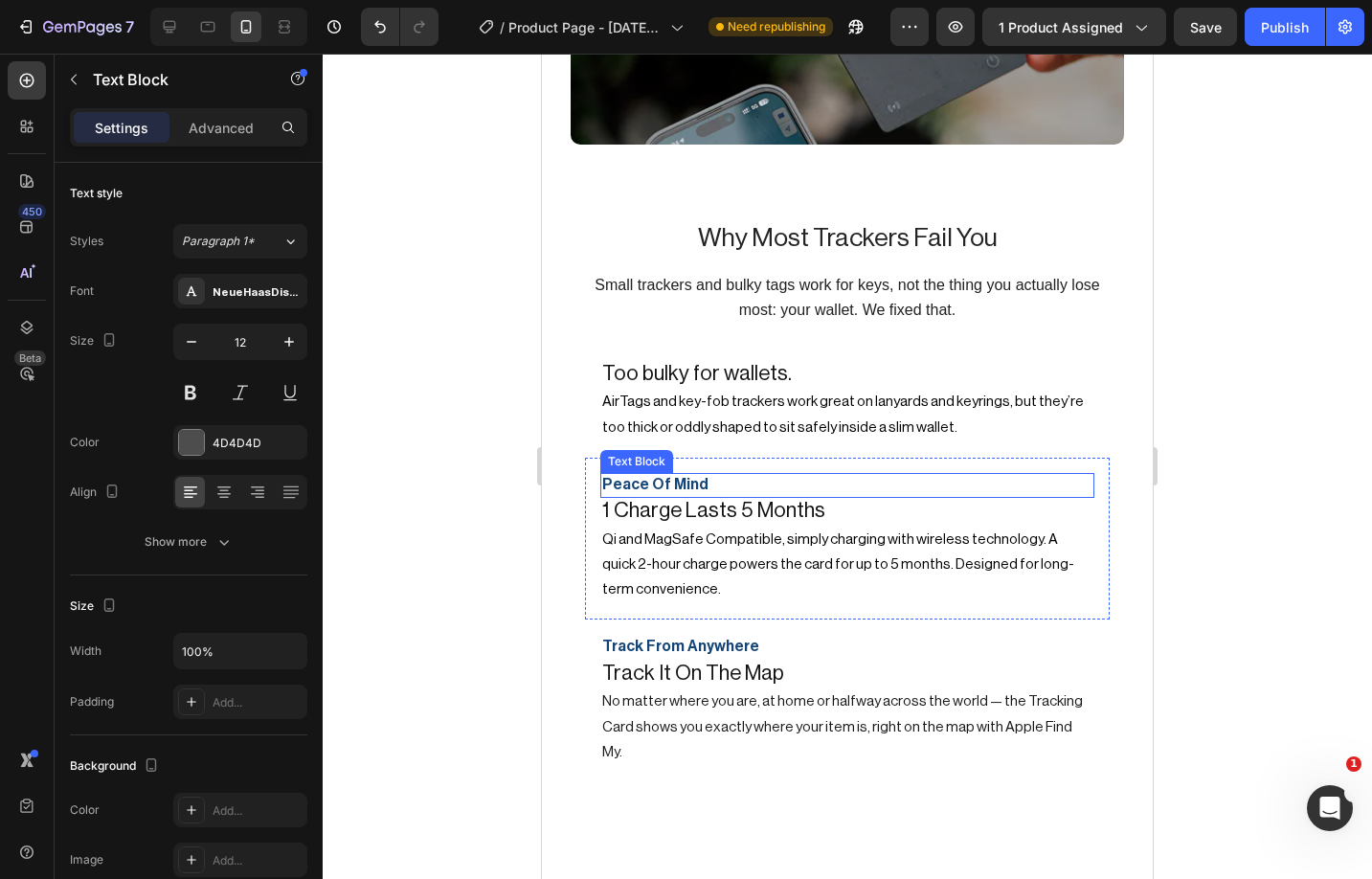
click at [673, 475] on p "Peace Of Mind" at bounding box center [847, 486] width 490 height 22
click at [749, 448] on icon at bounding box center [752, 454] width 12 height 13
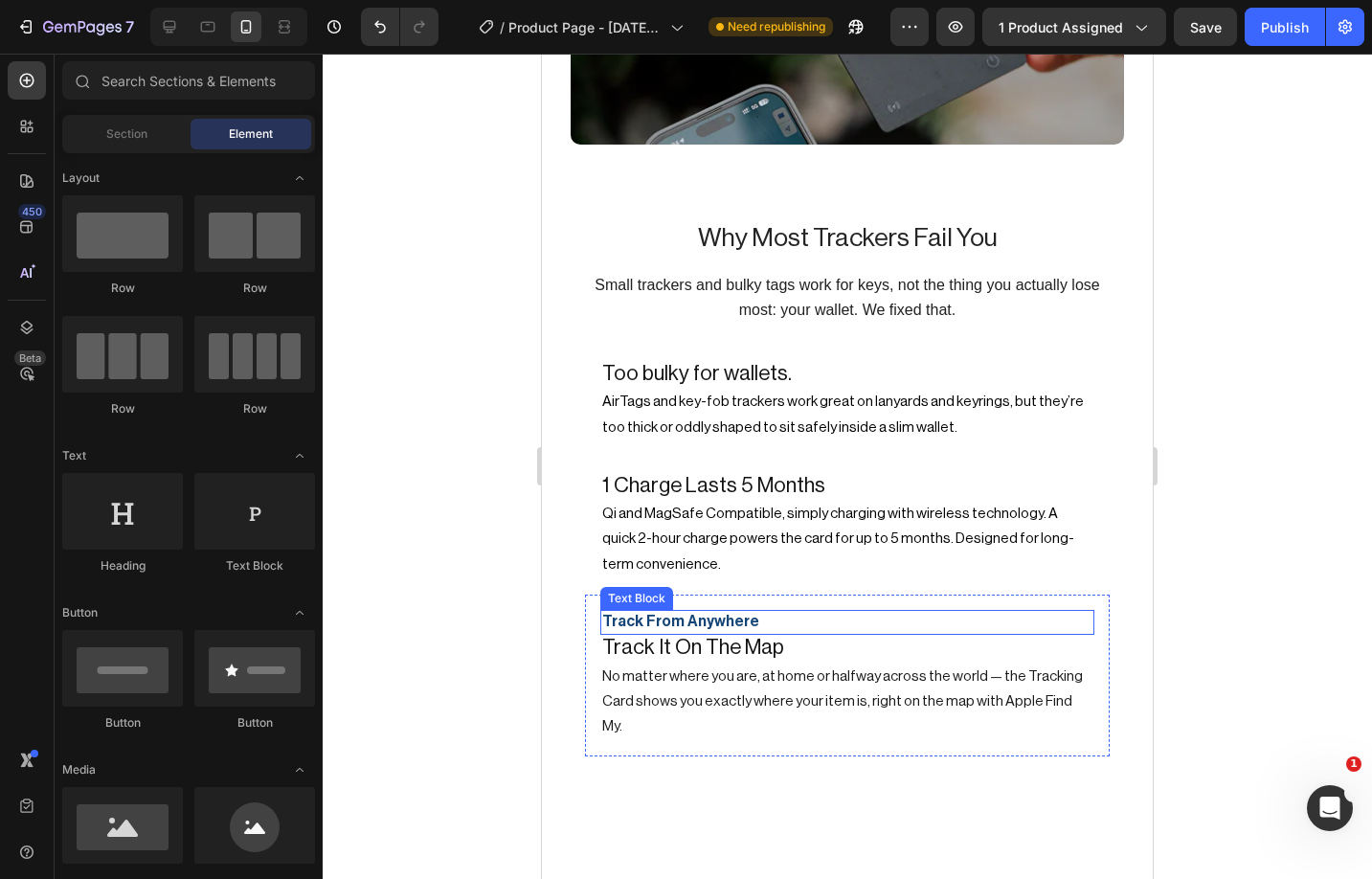
click at [685, 614] on span "Track From Anywhere" at bounding box center [680, 621] width 157 height 15
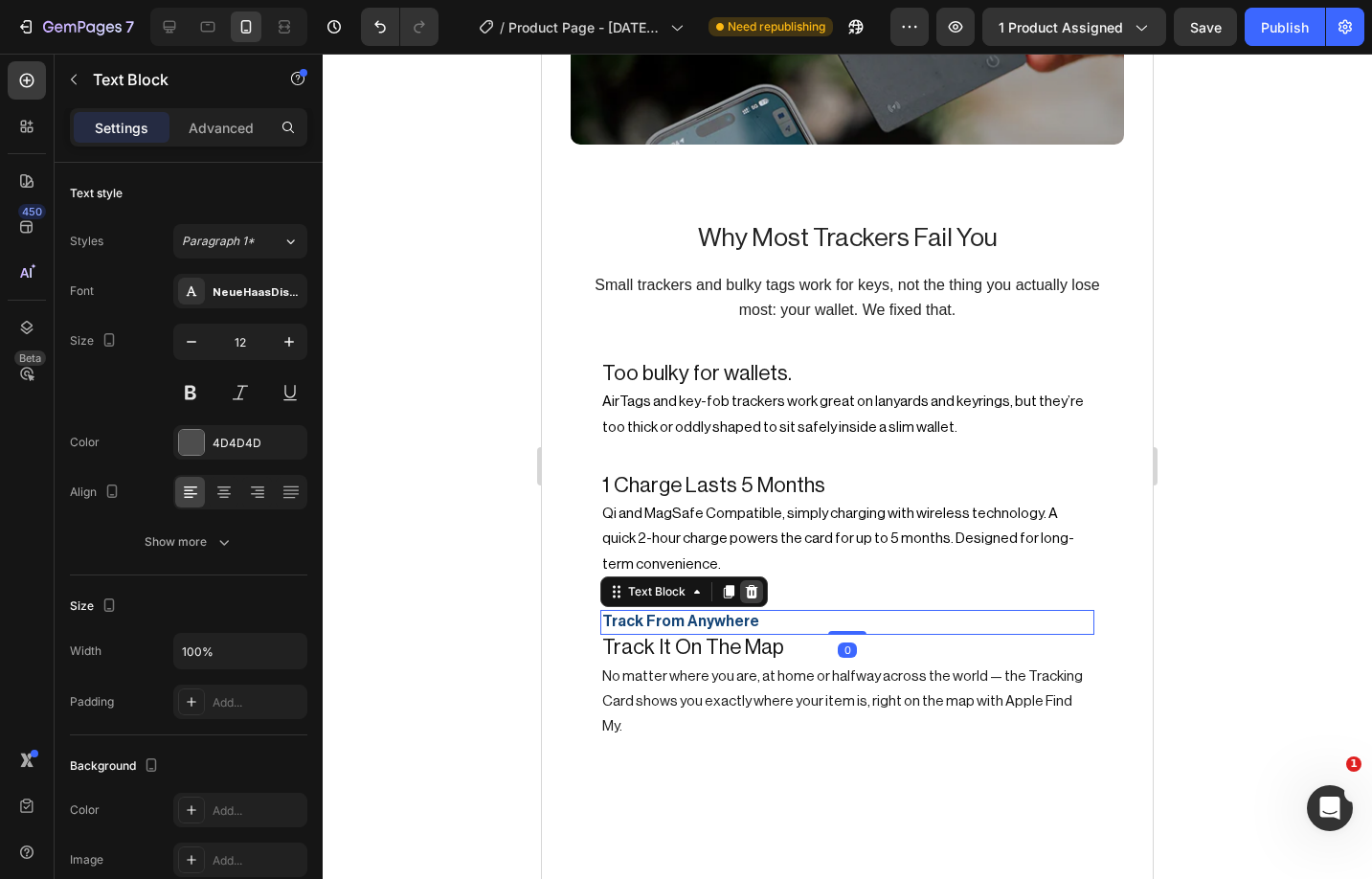
click at [752, 585] on icon at bounding box center [752, 591] width 12 height 13
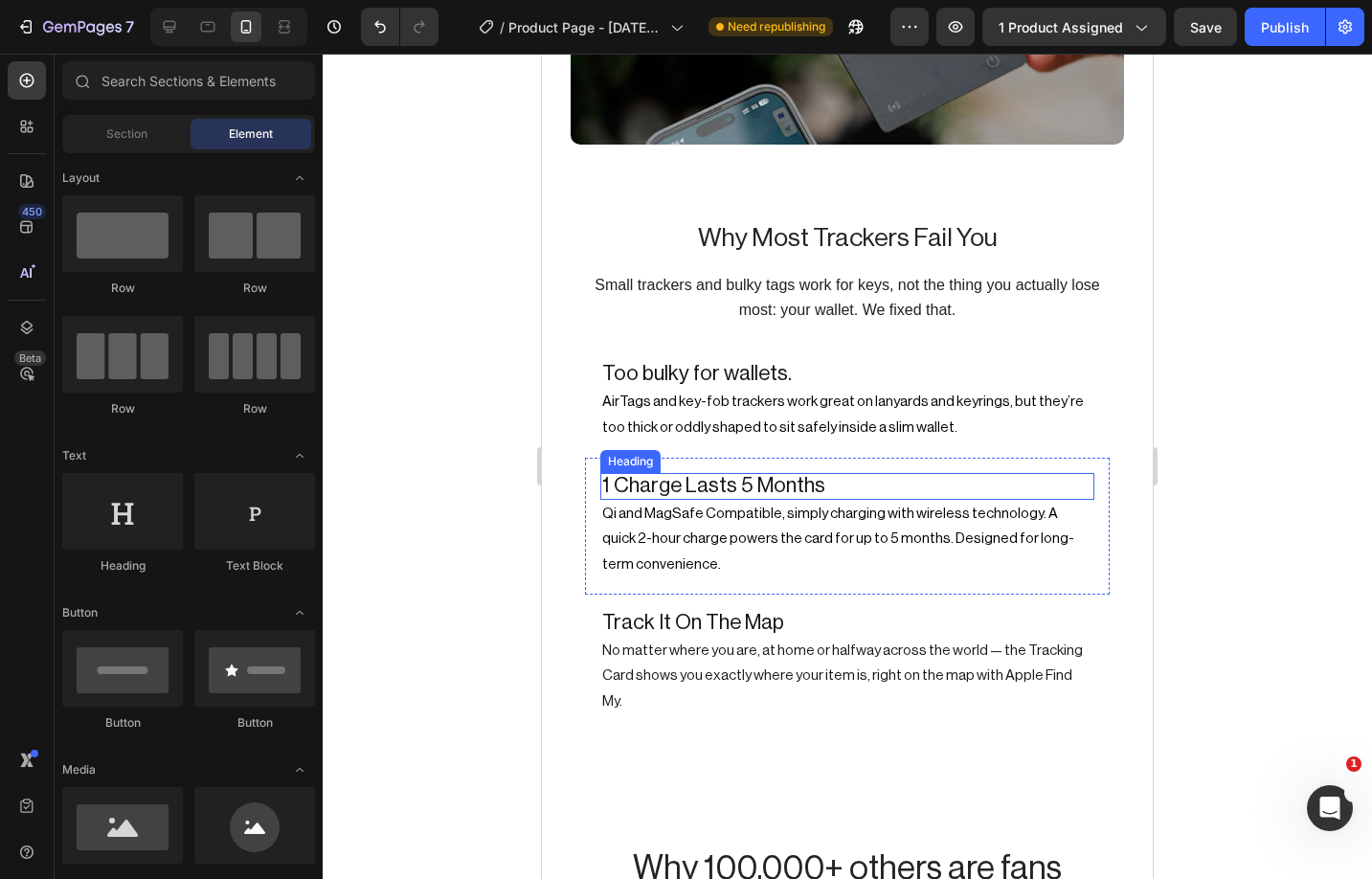
click at [726, 475] on span "1 Charge Lasts 5 Months" at bounding box center [713, 485] width 223 height 21
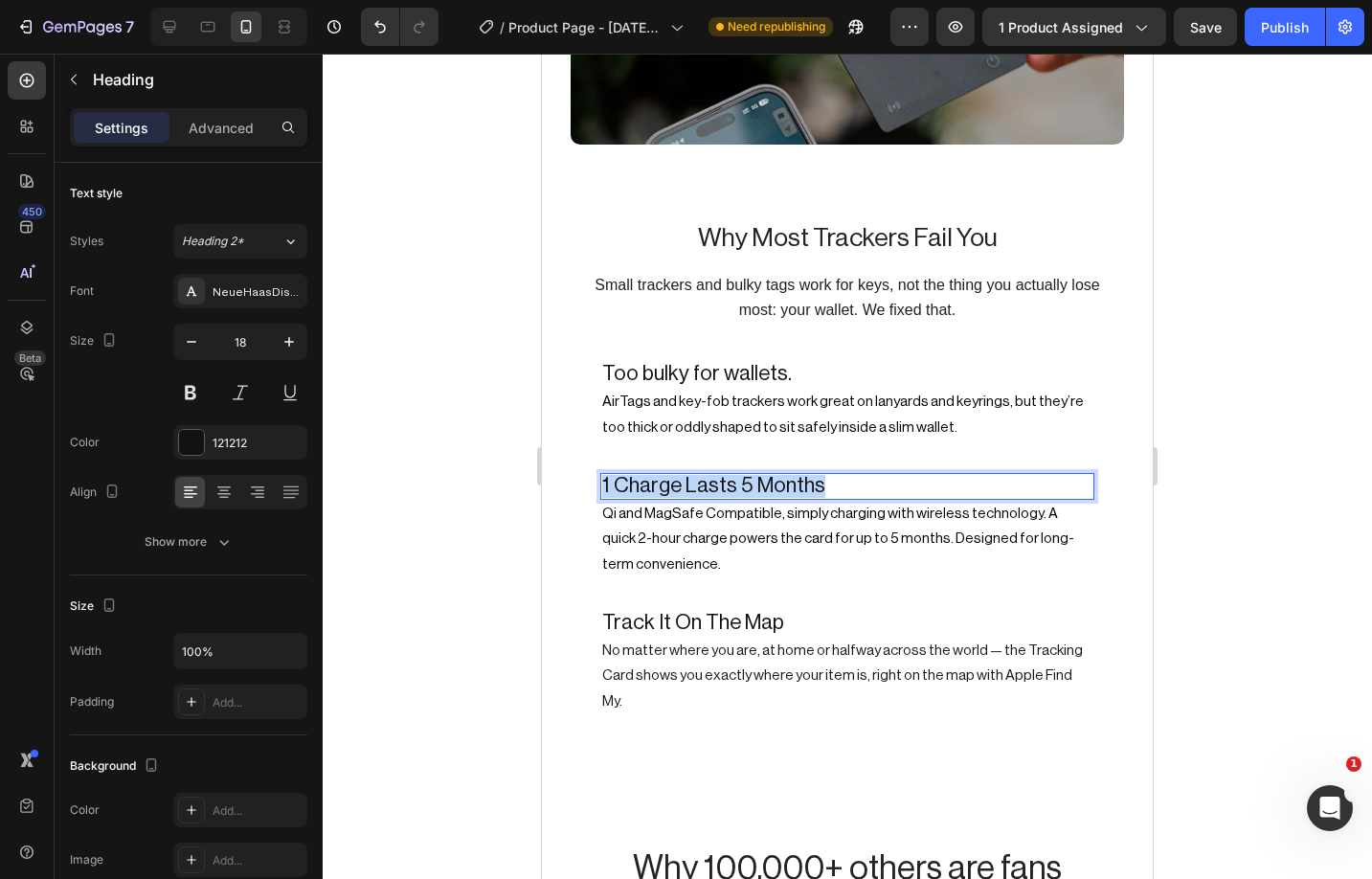
click at [726, 475] on span "1 Charge Lasts 5 Months" at bounding box center [713, 485] width 223 height 21
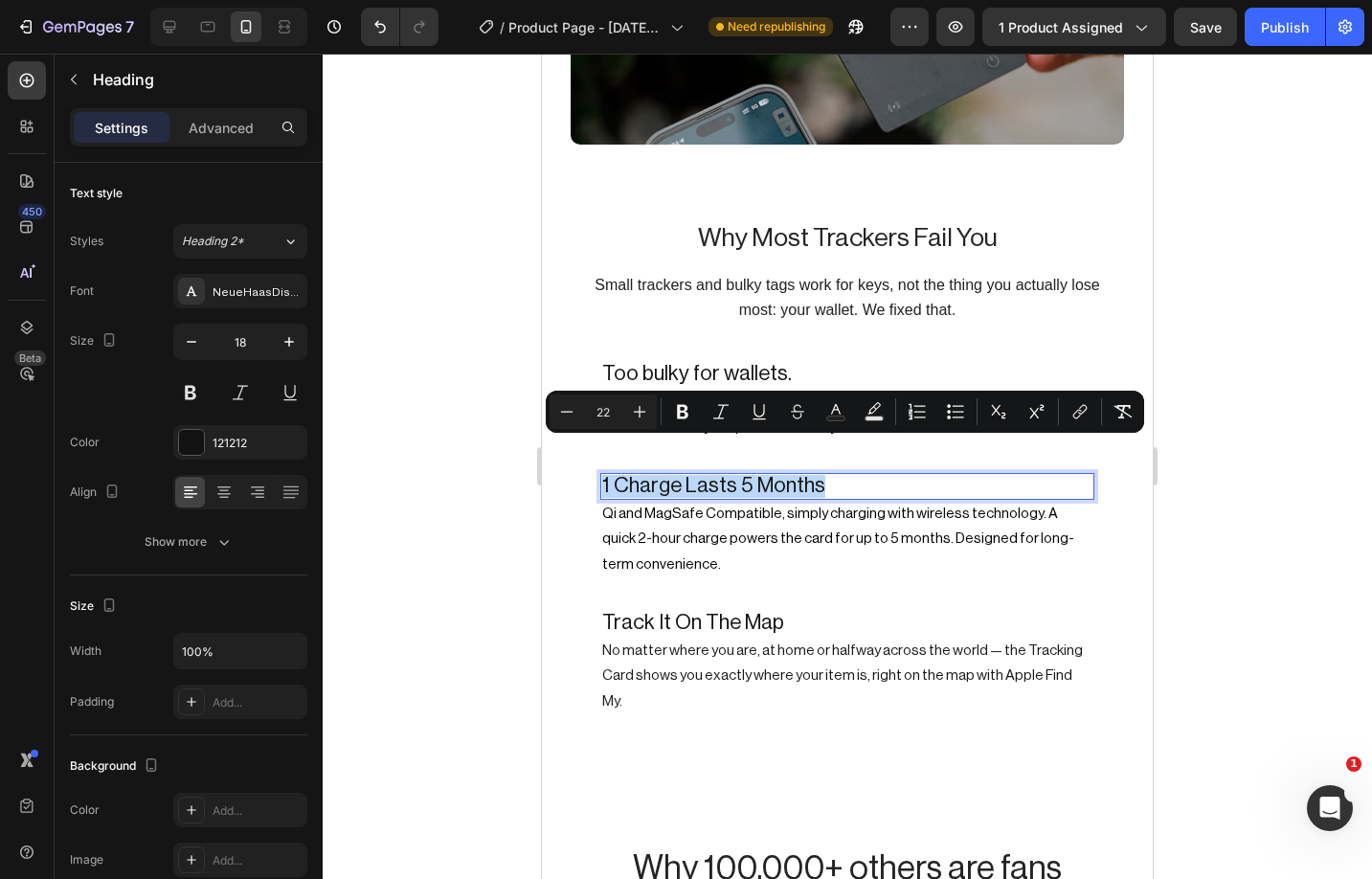
type input "18"
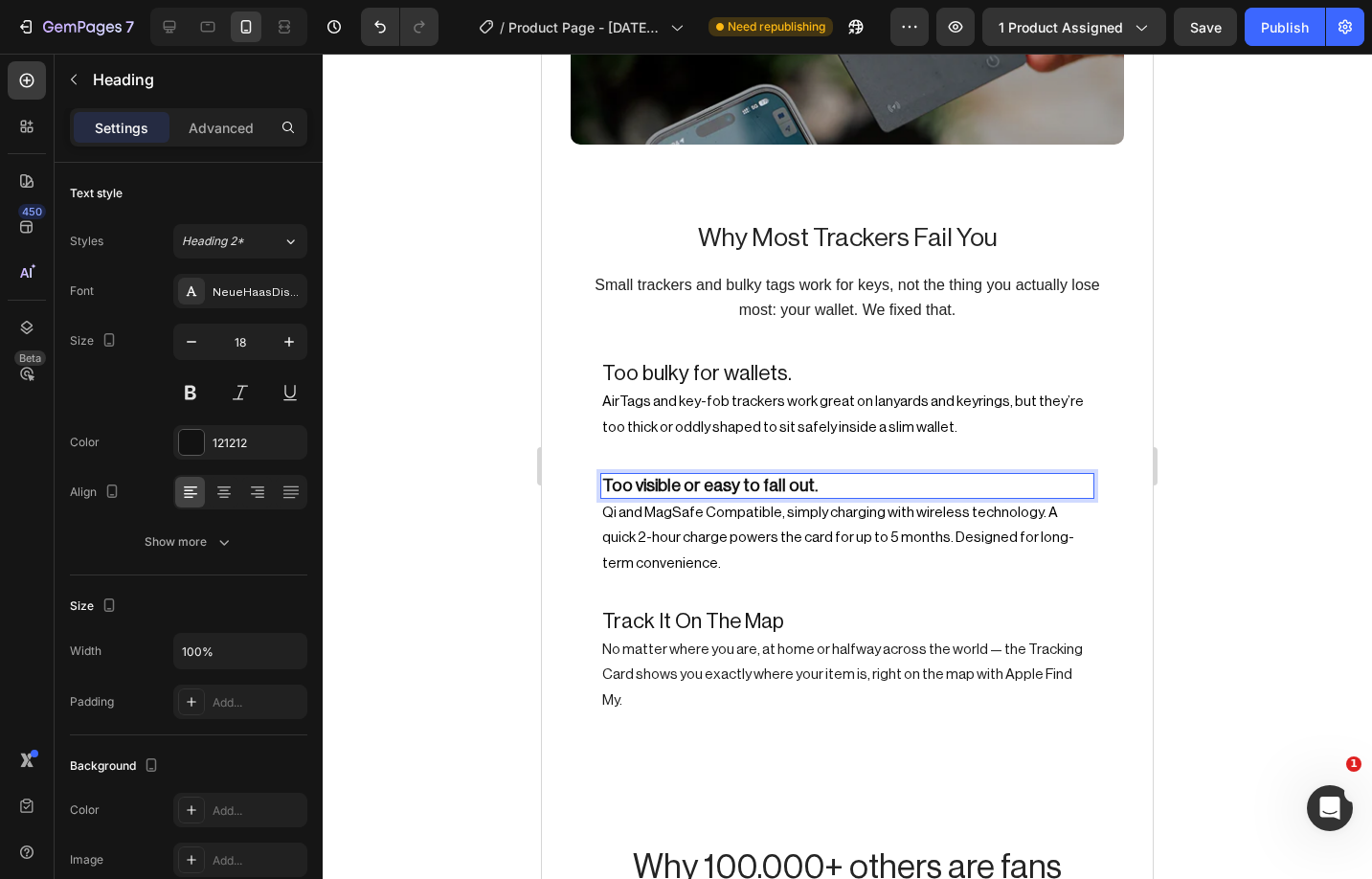
click at [737, 477] on strong "Too visible or easy to fall out." at bounding box center [709, 485] width 215 height 17
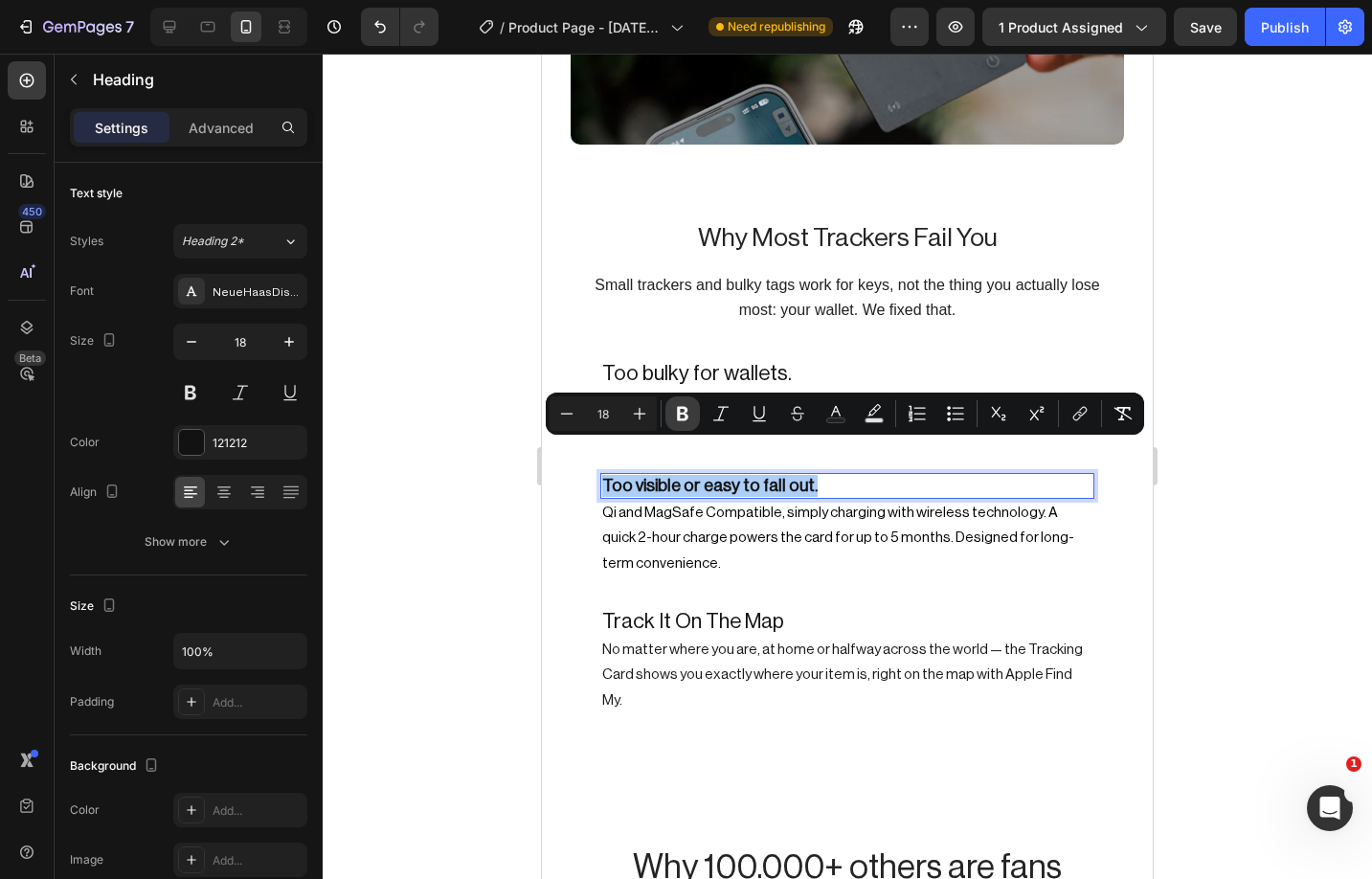
click at [677, 416] on icon "Editor contextual toolbar" at bounding box center [682, 414] width 11 height 14
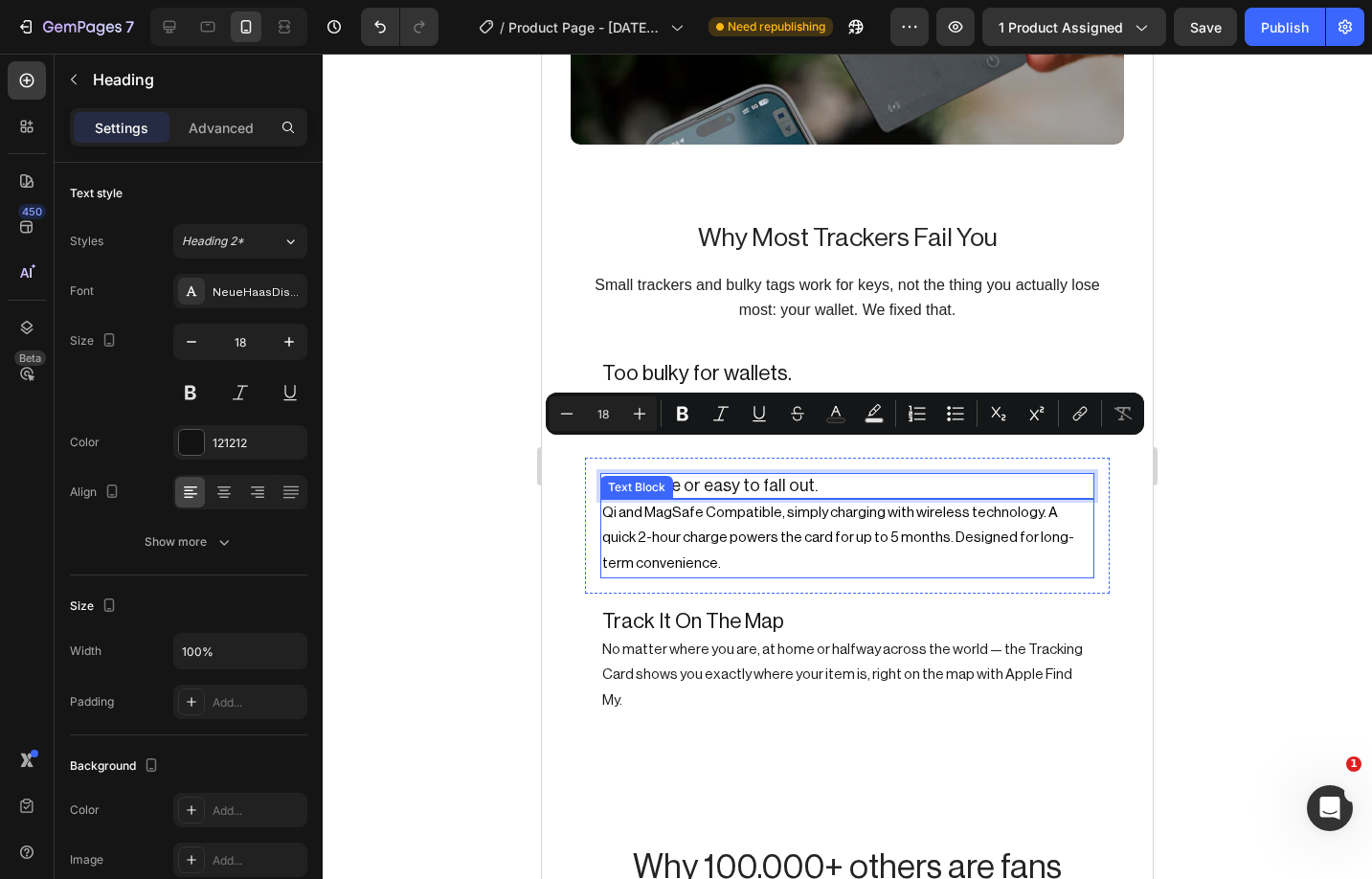
click at [805, 523] on p "Qi and MagSafe Compatible, simply charging with wireless technology. A quick 2-…" at bounding box center [847, 539] width 490 height 76
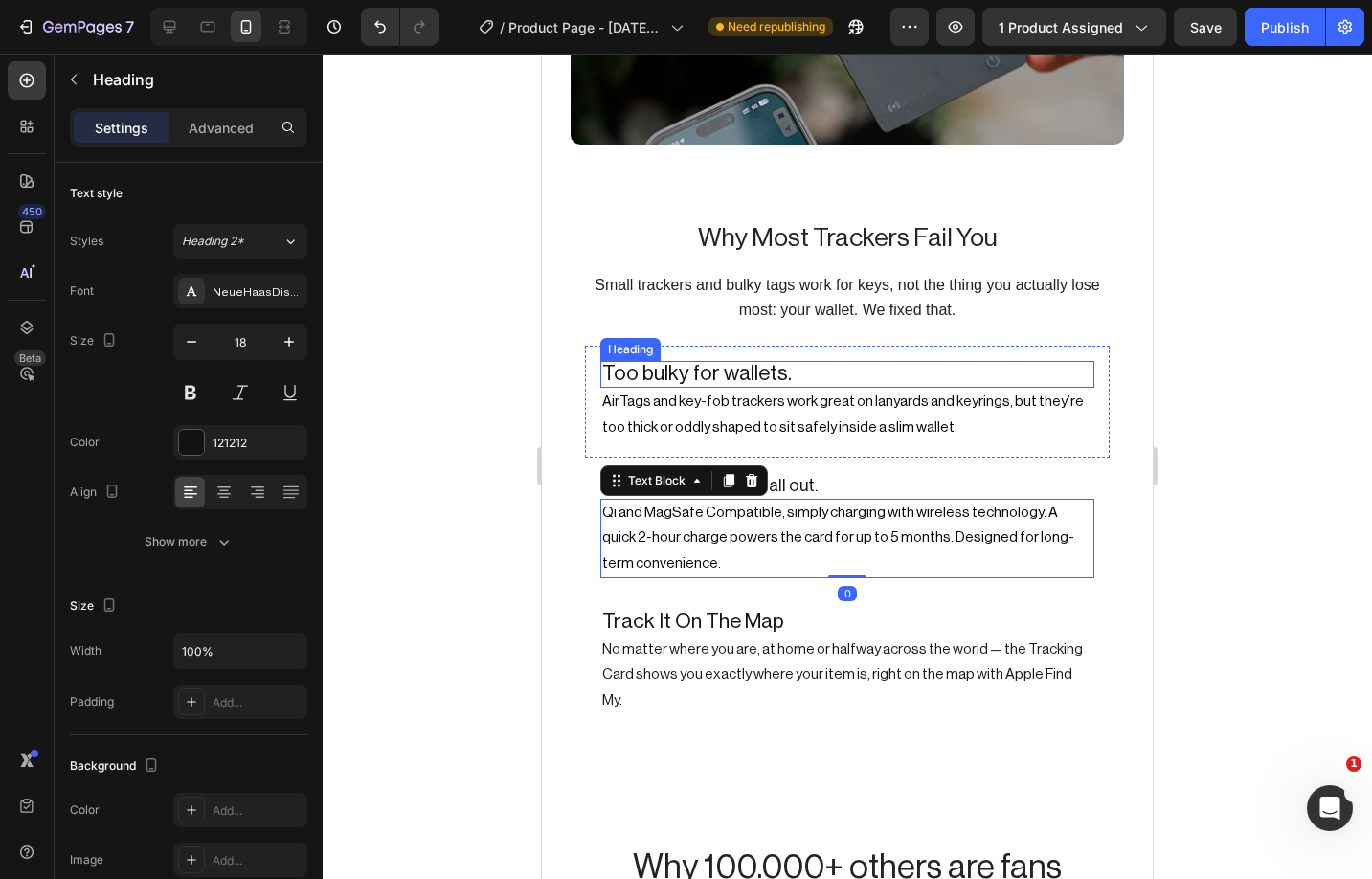
click at [743, 363] on span "Too bulky for wallets." at bounding box center [697, 373] width 190 height 21
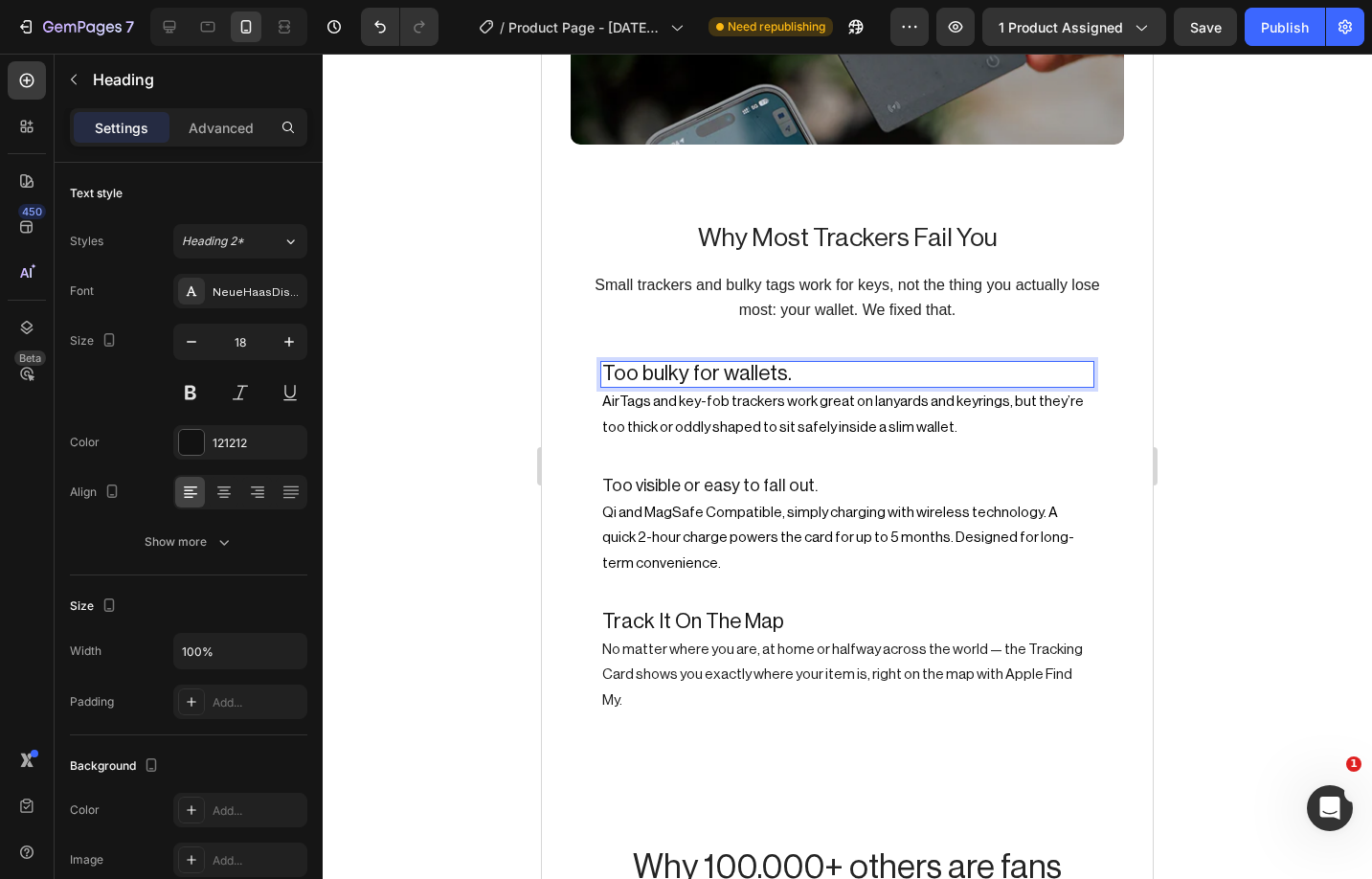
click at [743, 363] on span "Too bulky for wallets." at bounding box center [697, 373] width 190 height 21
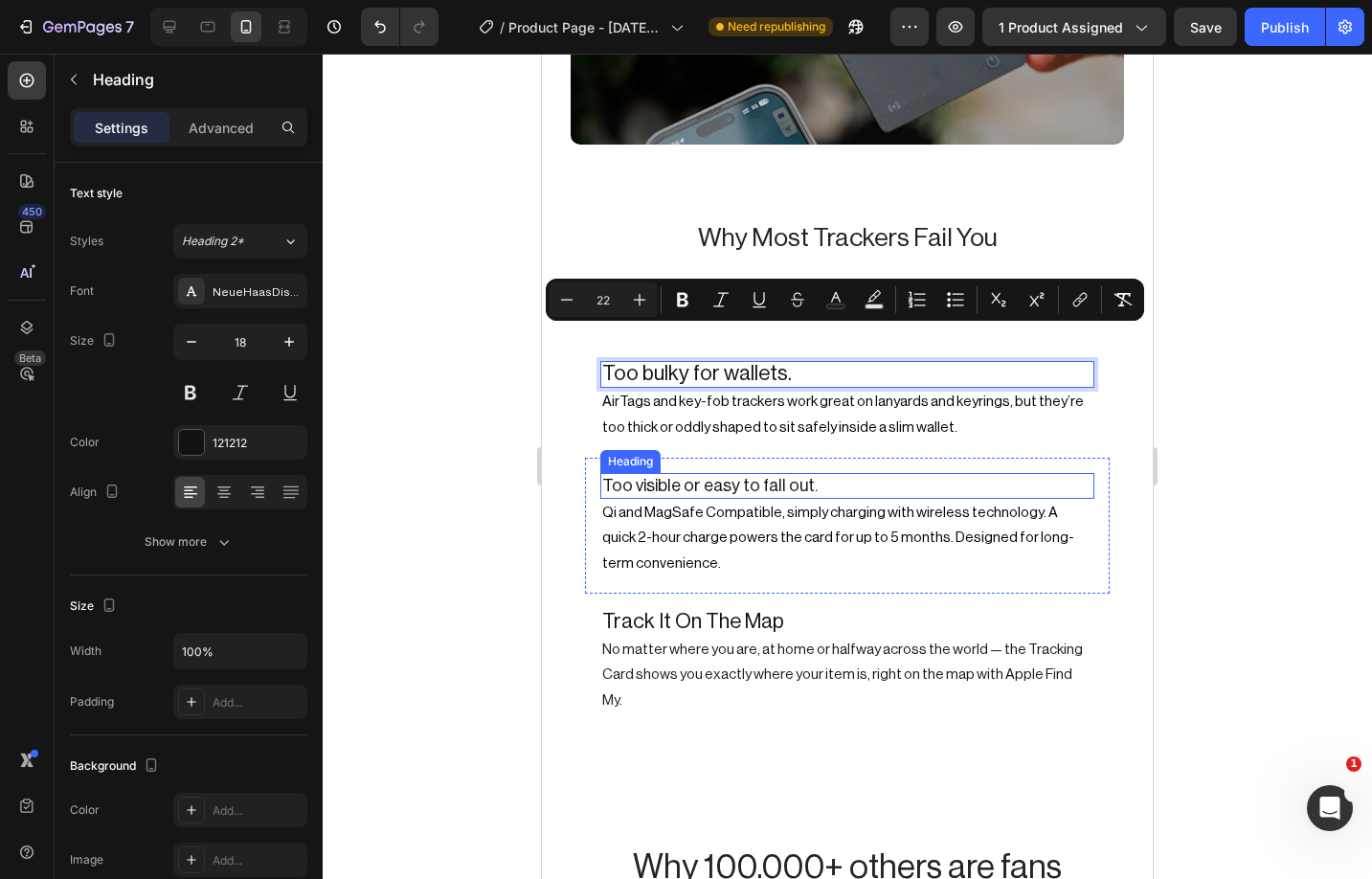
click at [710, 475] on p "Too visible or easy to fall out." at bounding box center [847, 486] width 490 height 22
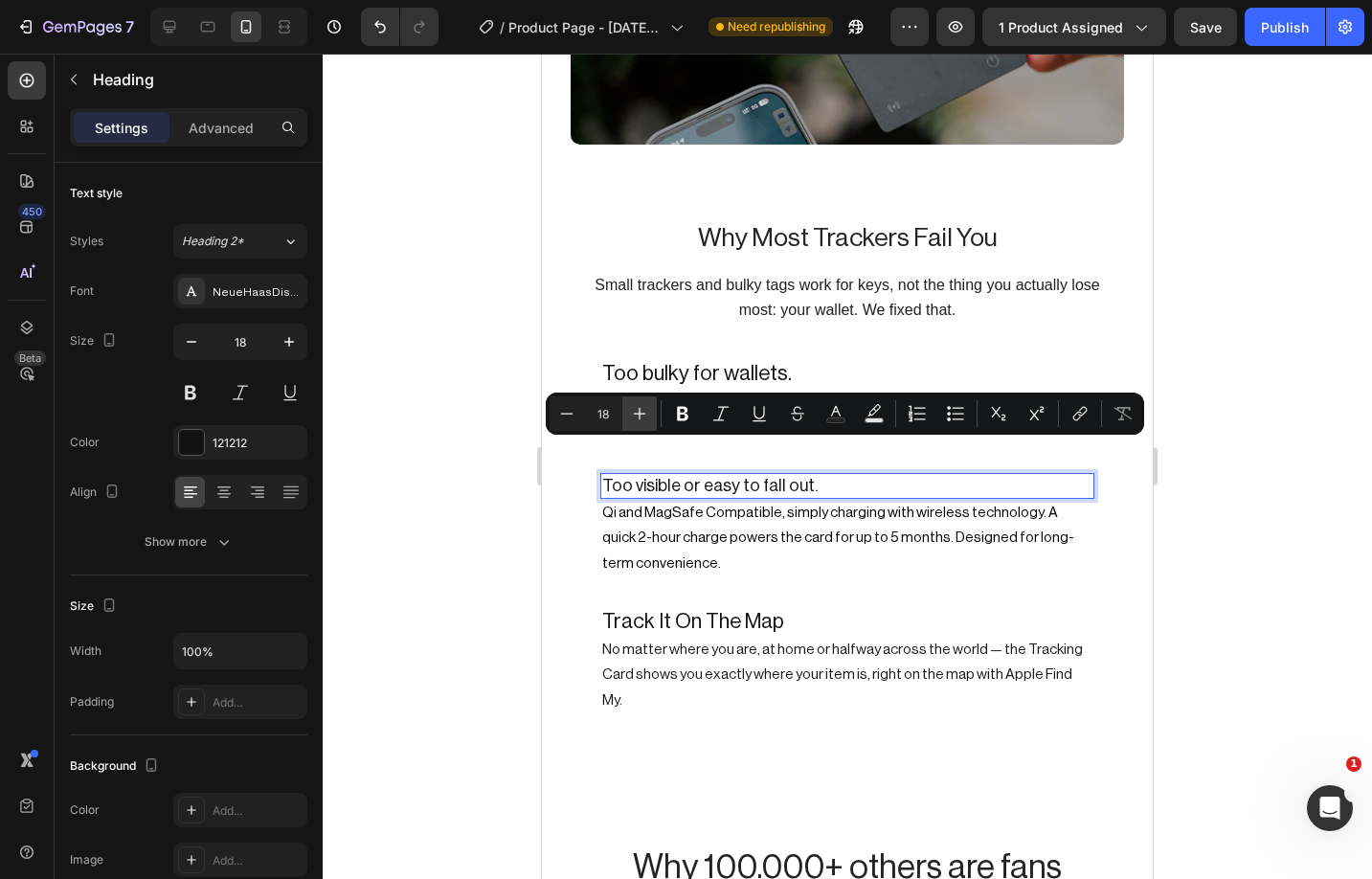
click at [643, 405] on icon "Editor contextual toolbar" at bounding box center [639, 413] width 19 height 19
type input "22"
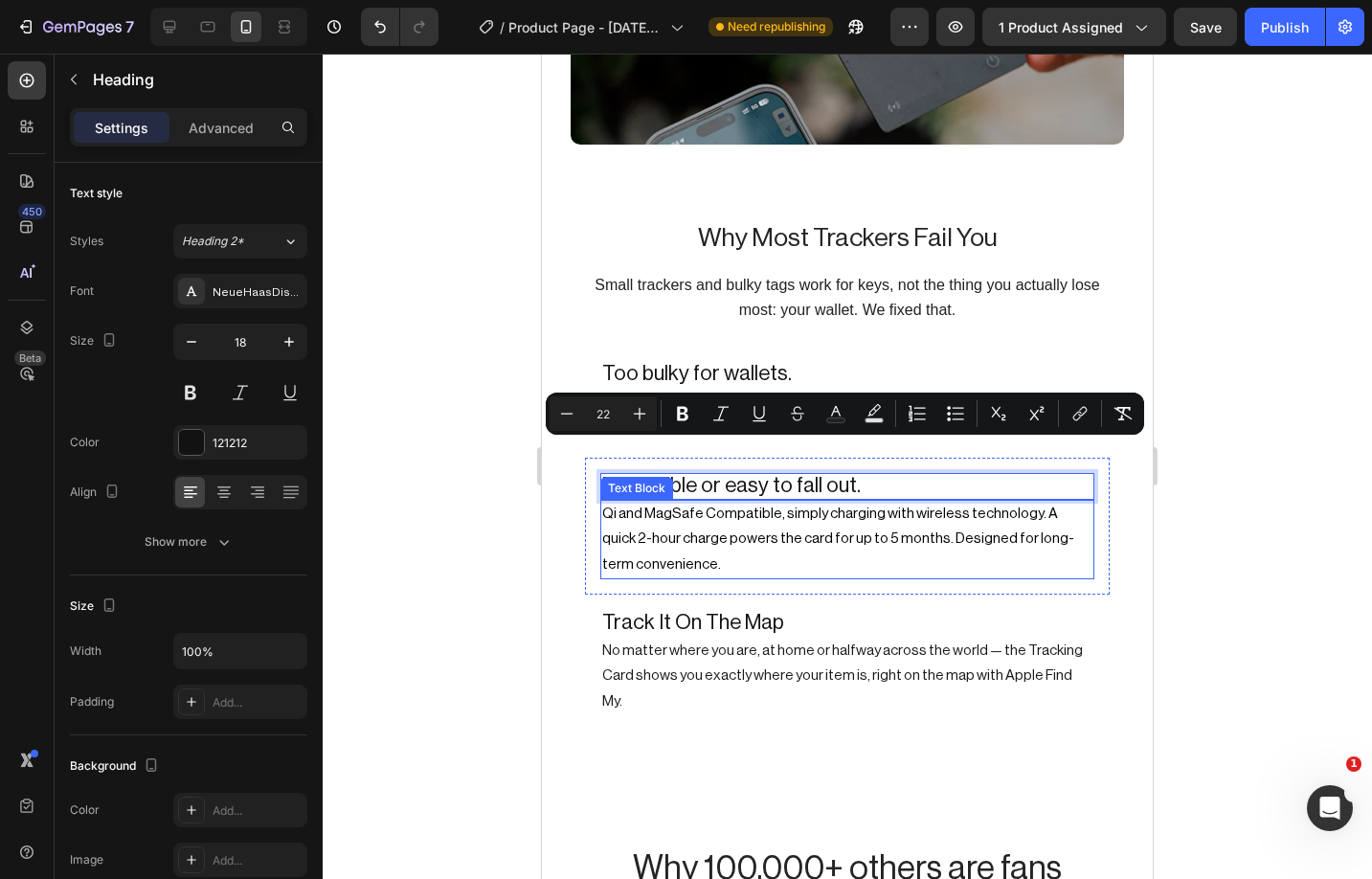
click at [695, 506] on span "Qi and MagSafe Compatible, simply charging with wireless technology. A quick 2-…" at bounding box center [838, 538] width 472 height 64
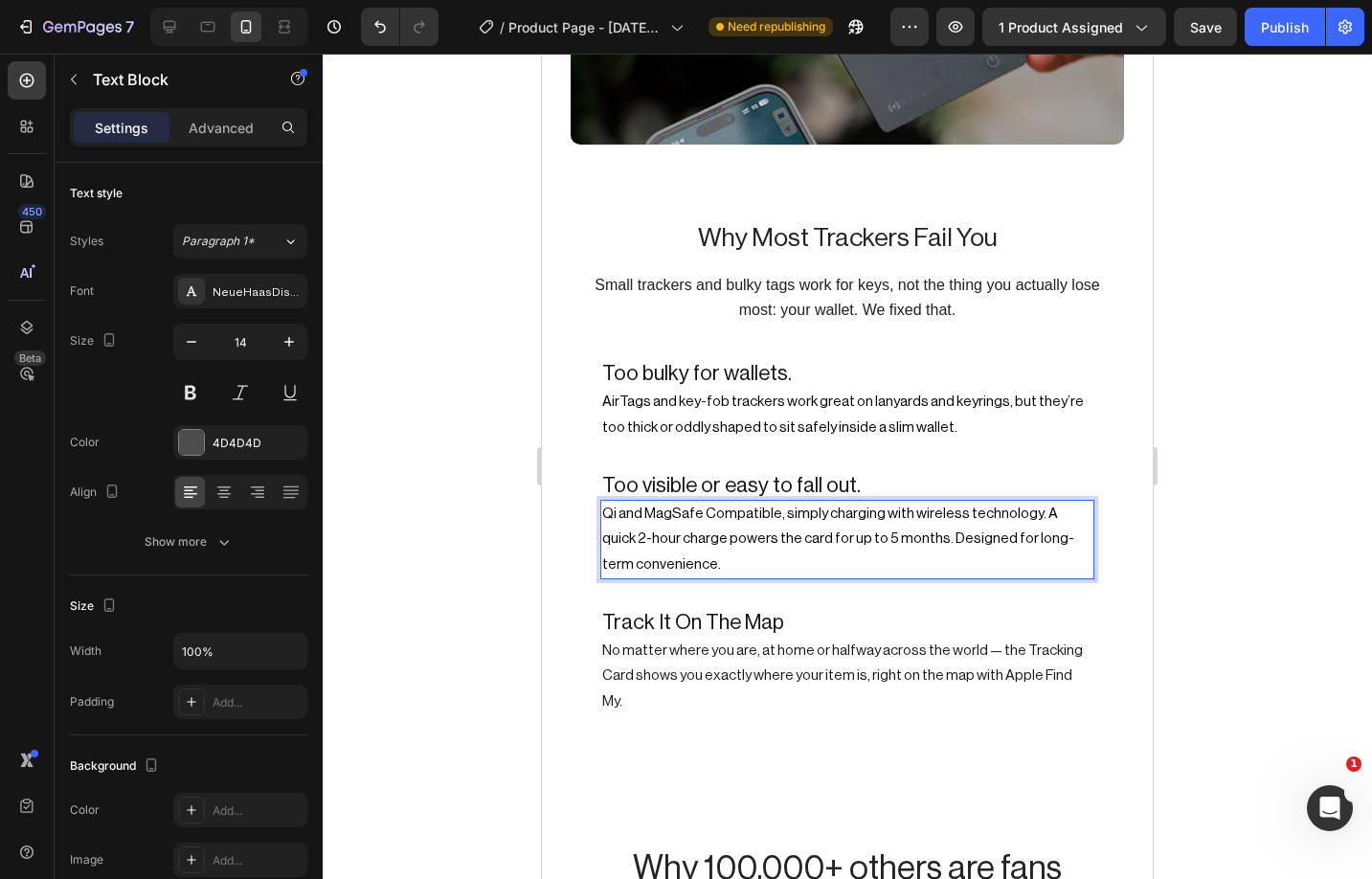
click at [693, 521] on p "Qi and MagSafe Compatible, simply charging with wireless technology. A quick 2-…" at bounding box center [847, 540] width 490 height 76
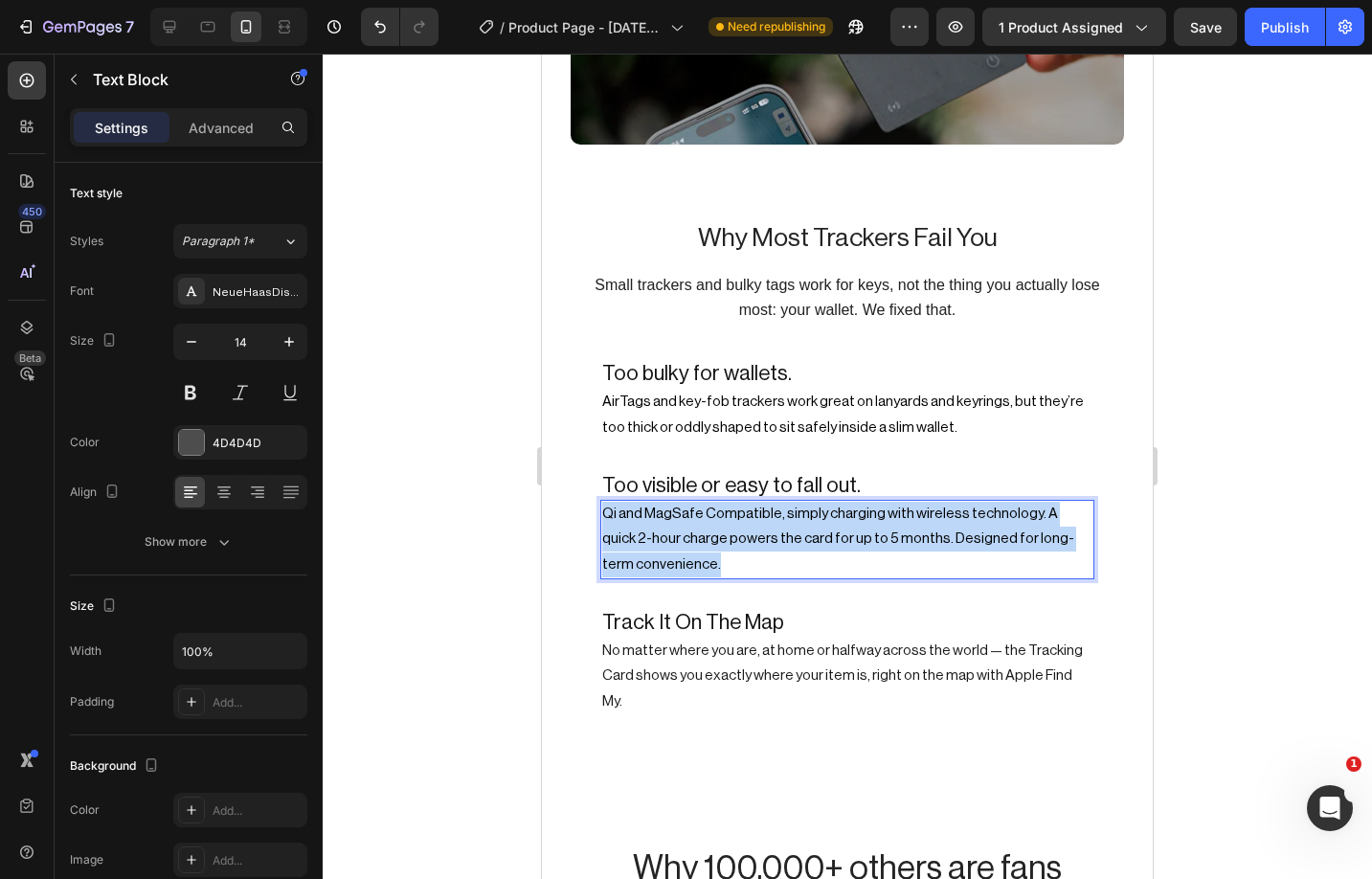
click at [693, 521] on p "Qi and MagSafe Compatible, simply charging with wireless technology. A quick 2-…" at bounding box center [847, 540] width 490 height 76
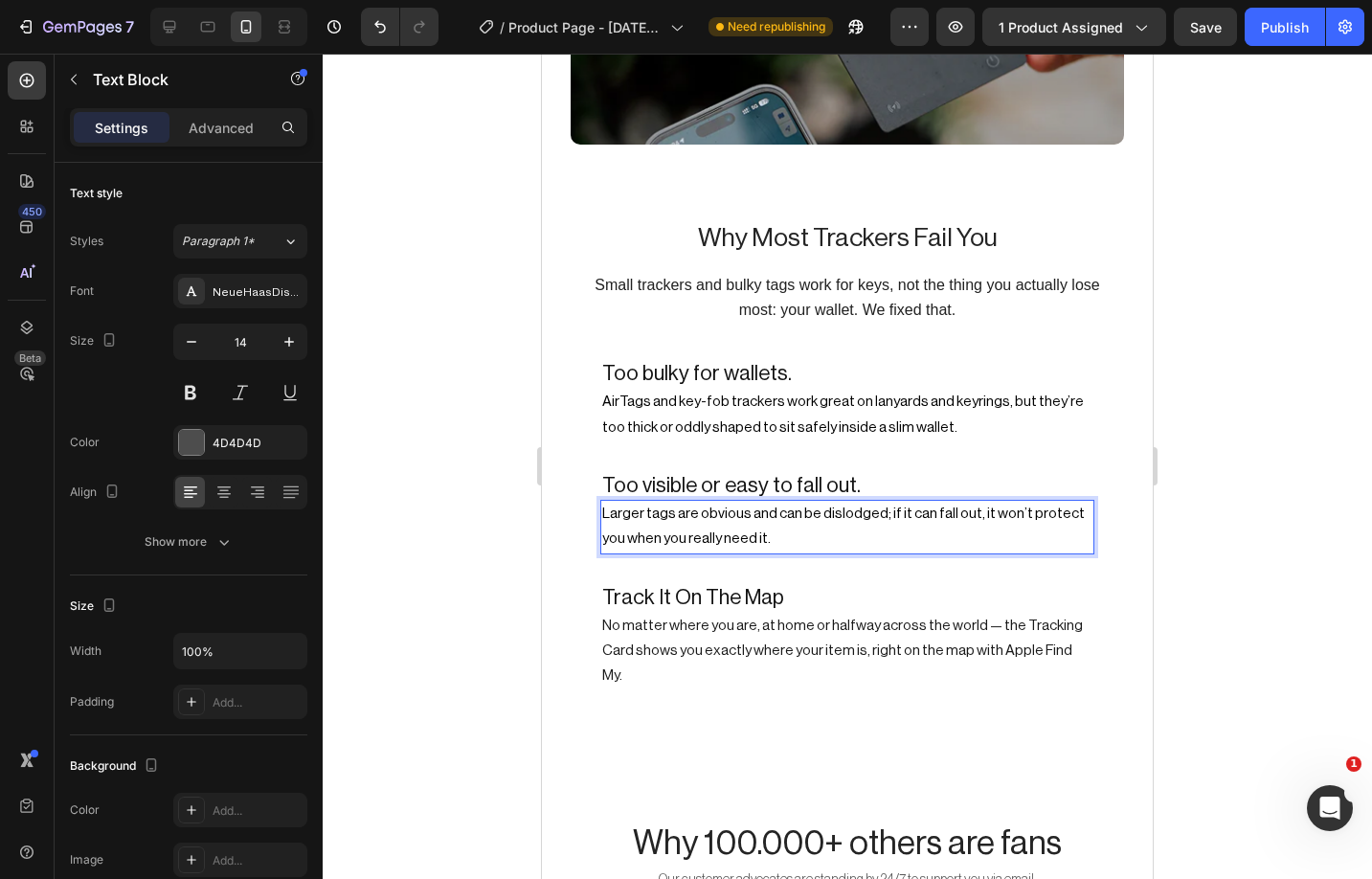
click at [877, 506] on span "Larger tags are obvious and can be dislodged; if it can fall out, it won’t prot…" at bounding box center [843, 525] width 483 height 39
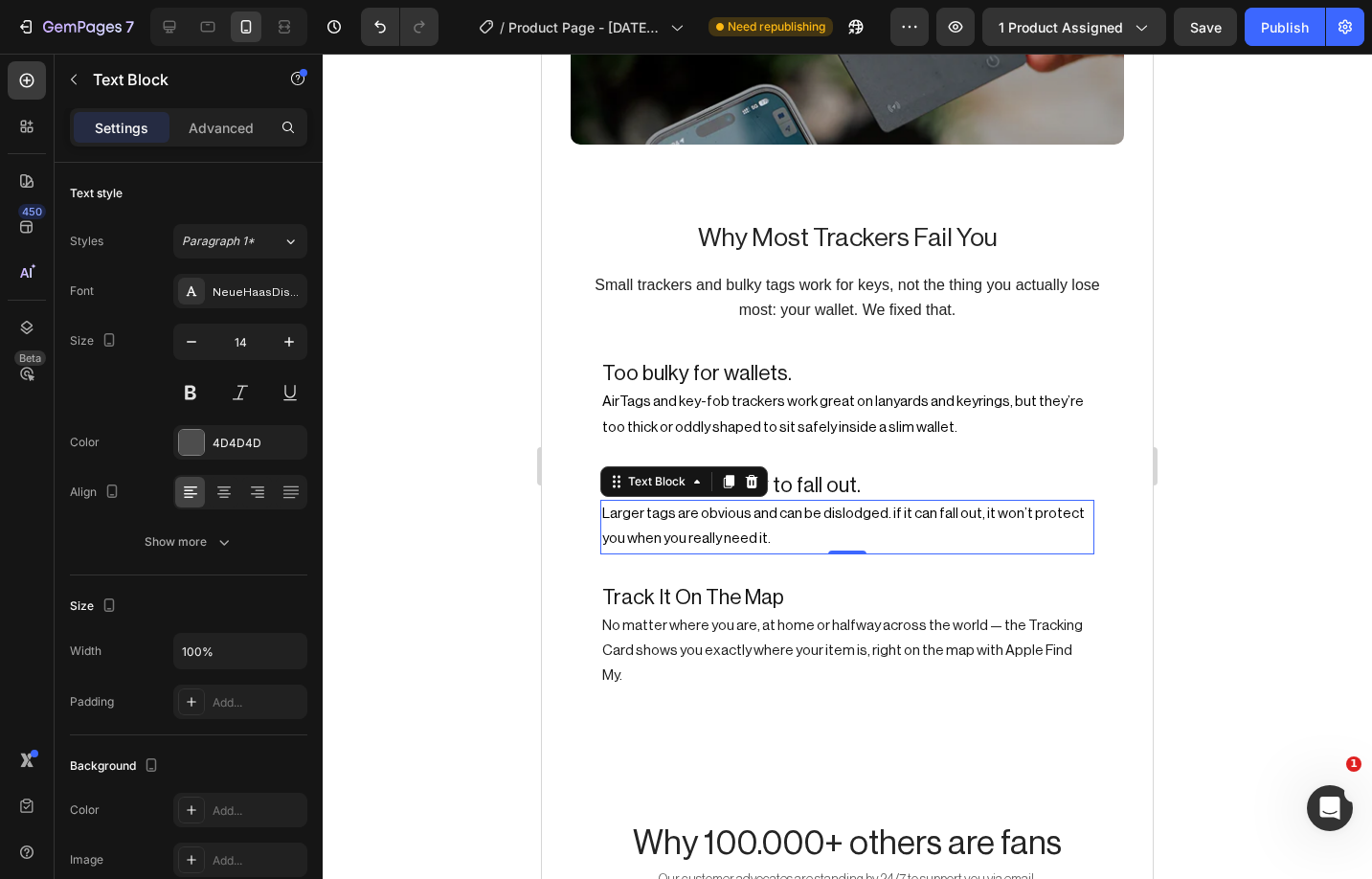
click at [1198, 573] on div at bounding box center [847, 466] width 1049 height 825
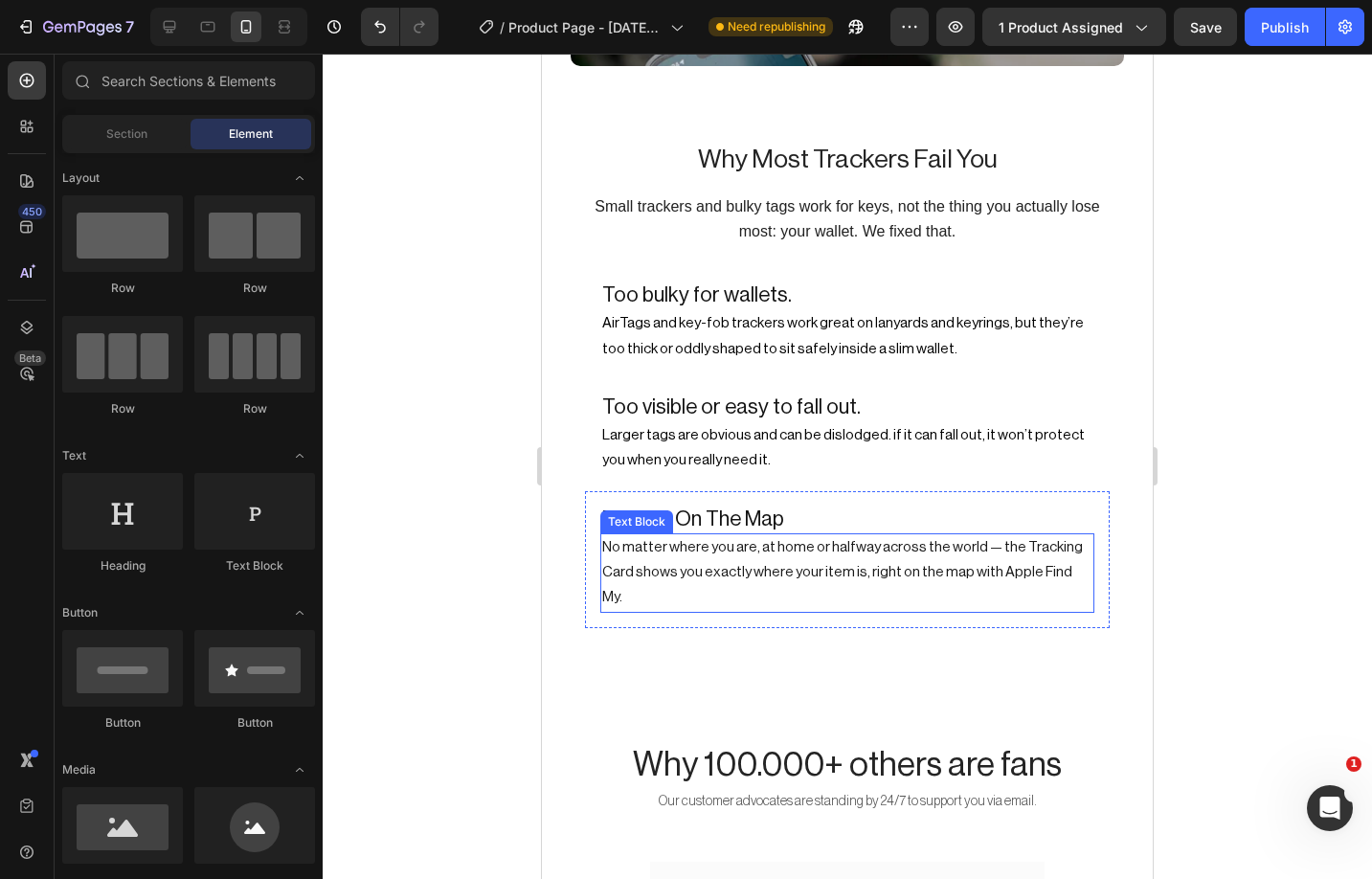
scroll to position [2896, 0]
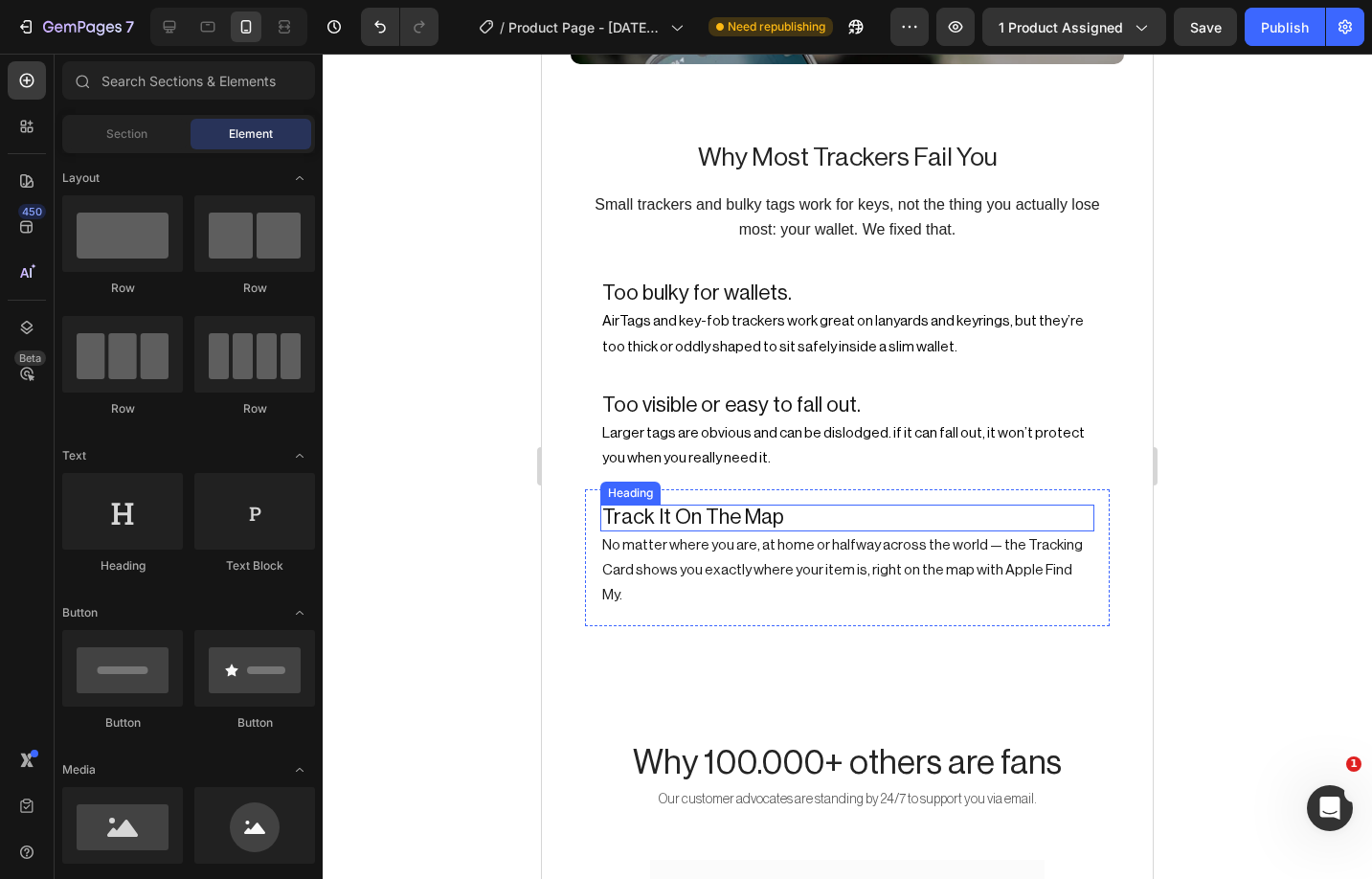
click at [731, 506] on span "Track It On The Map" at bounding box center [693, 516] width 182 height 21
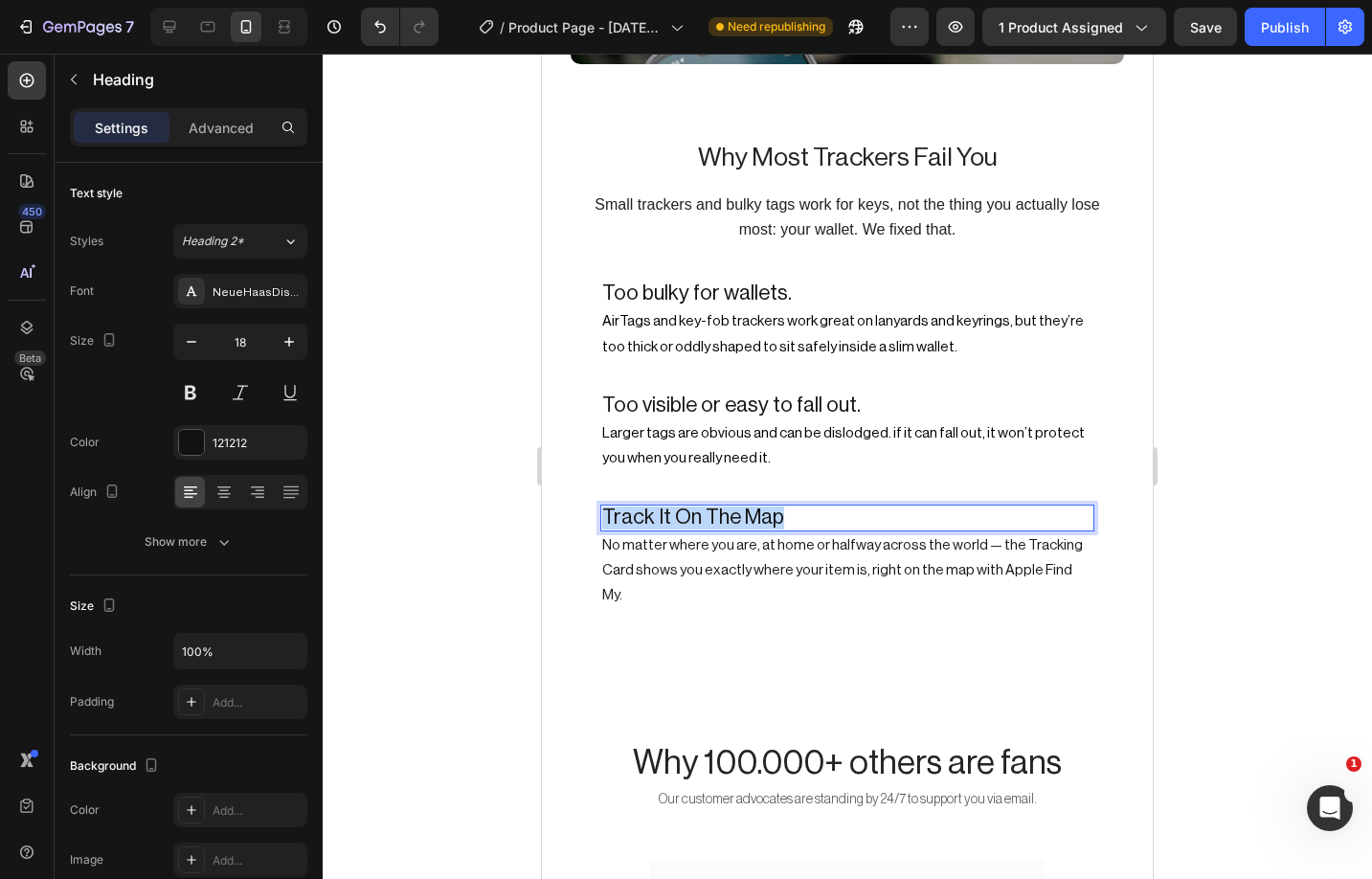
click at [731, 506] on span "Track It On The Map" at bounding box center [693, 516] width 182 height 21
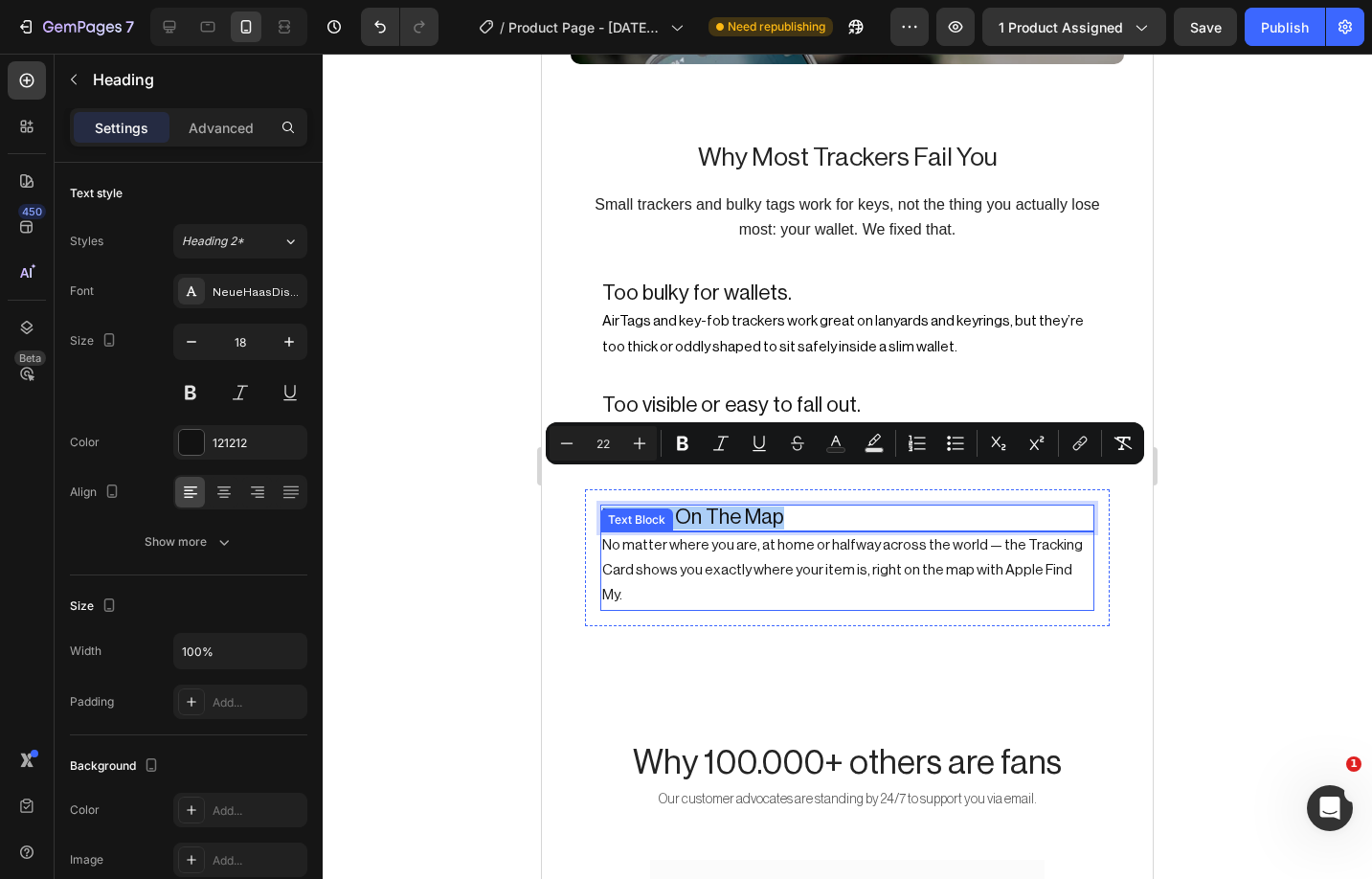
click at [736, 533] on p "No matter where you are, at home or halfway across the world — the Tracking Car…" at bounding box center [847, 571] width 490 height 76
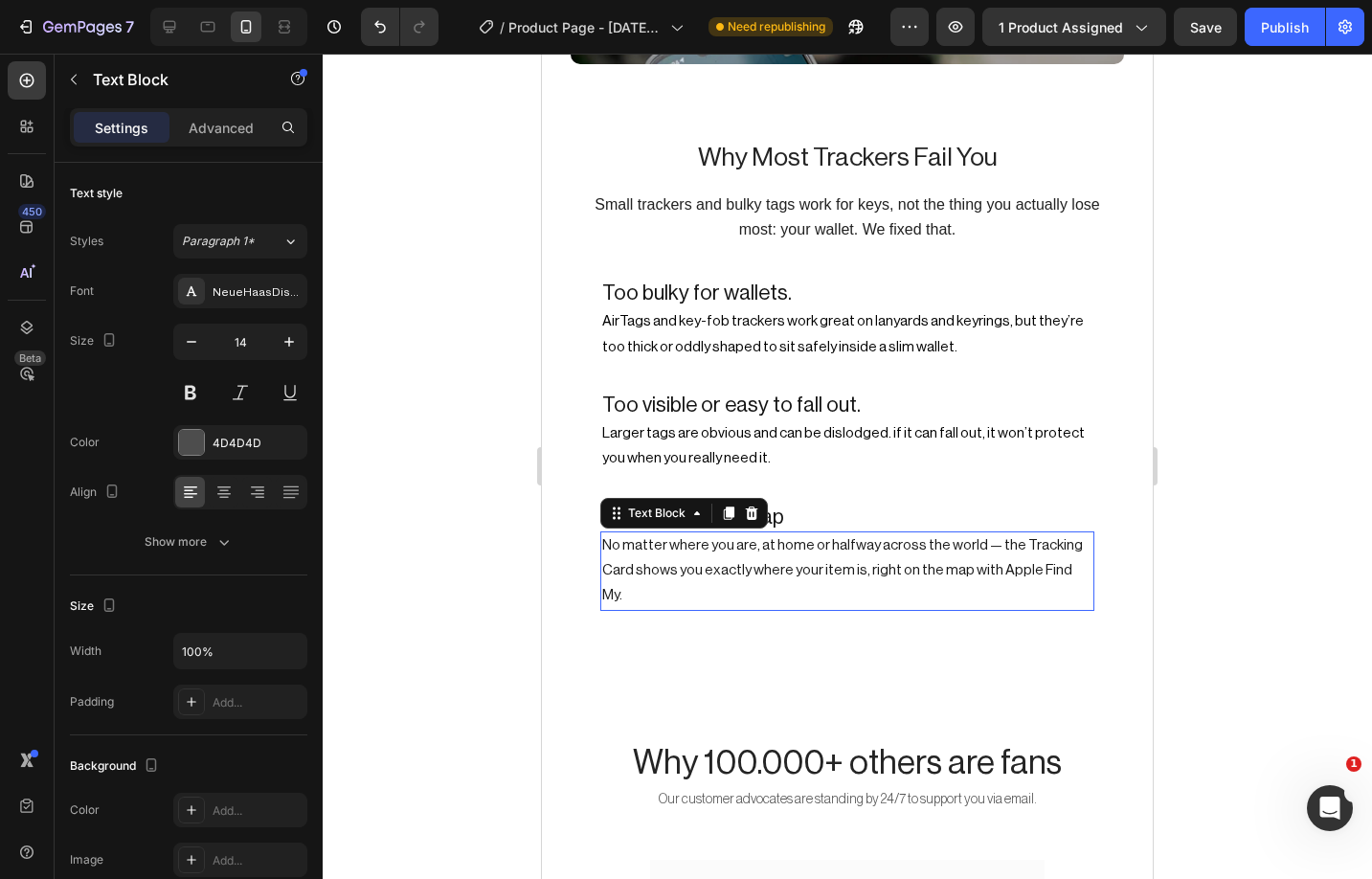
click at [736, 533] on p "No matter where you are, at home or halfway across the world — the Tracking Car…" at bounding box center [847, 571] width 490 height 76
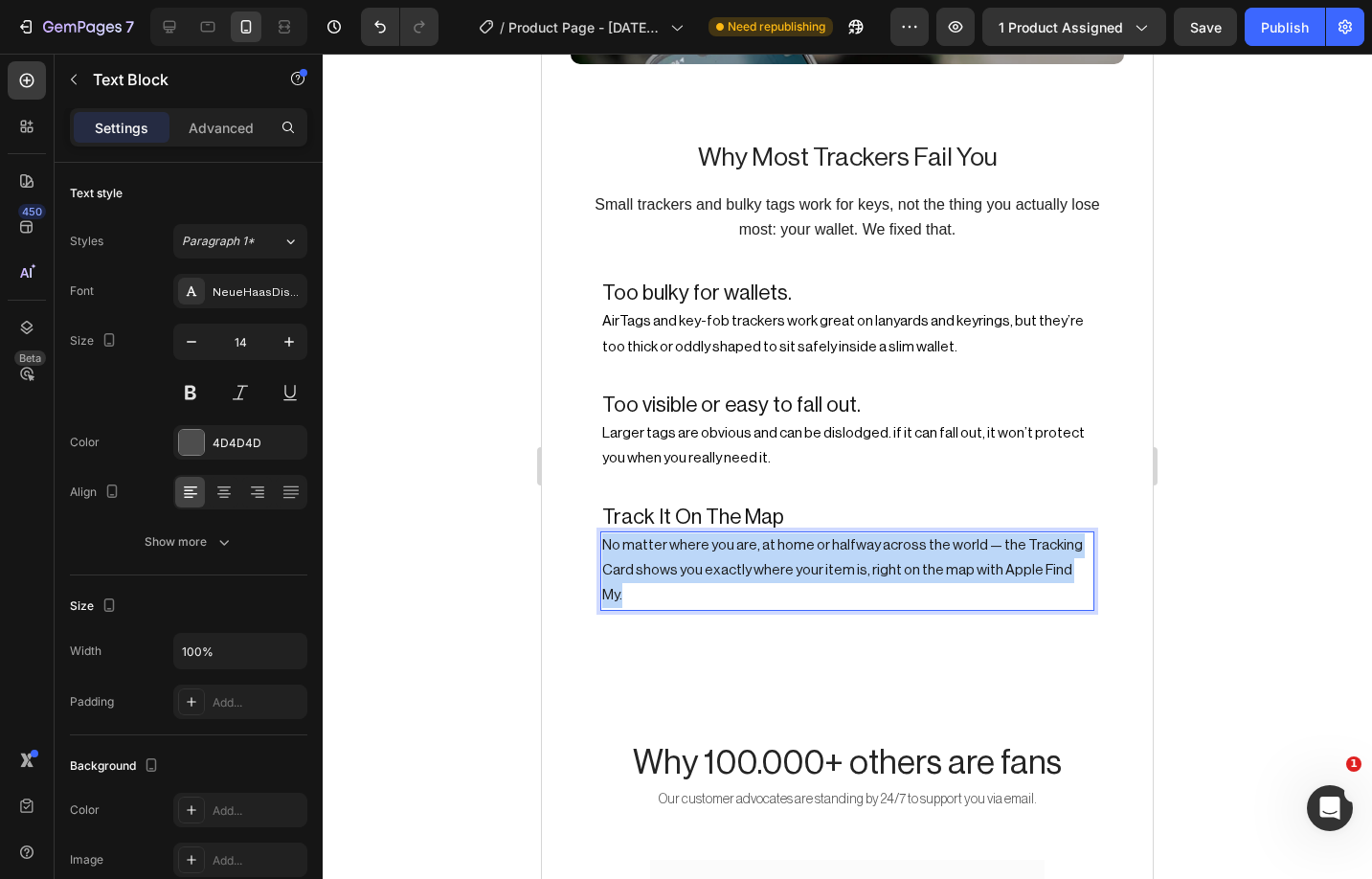
click at [736, 533] on p "No matter where you are, at home or halfway across the world — the Tracking Car…" at bounding box center [847, 571] width 490 height 76
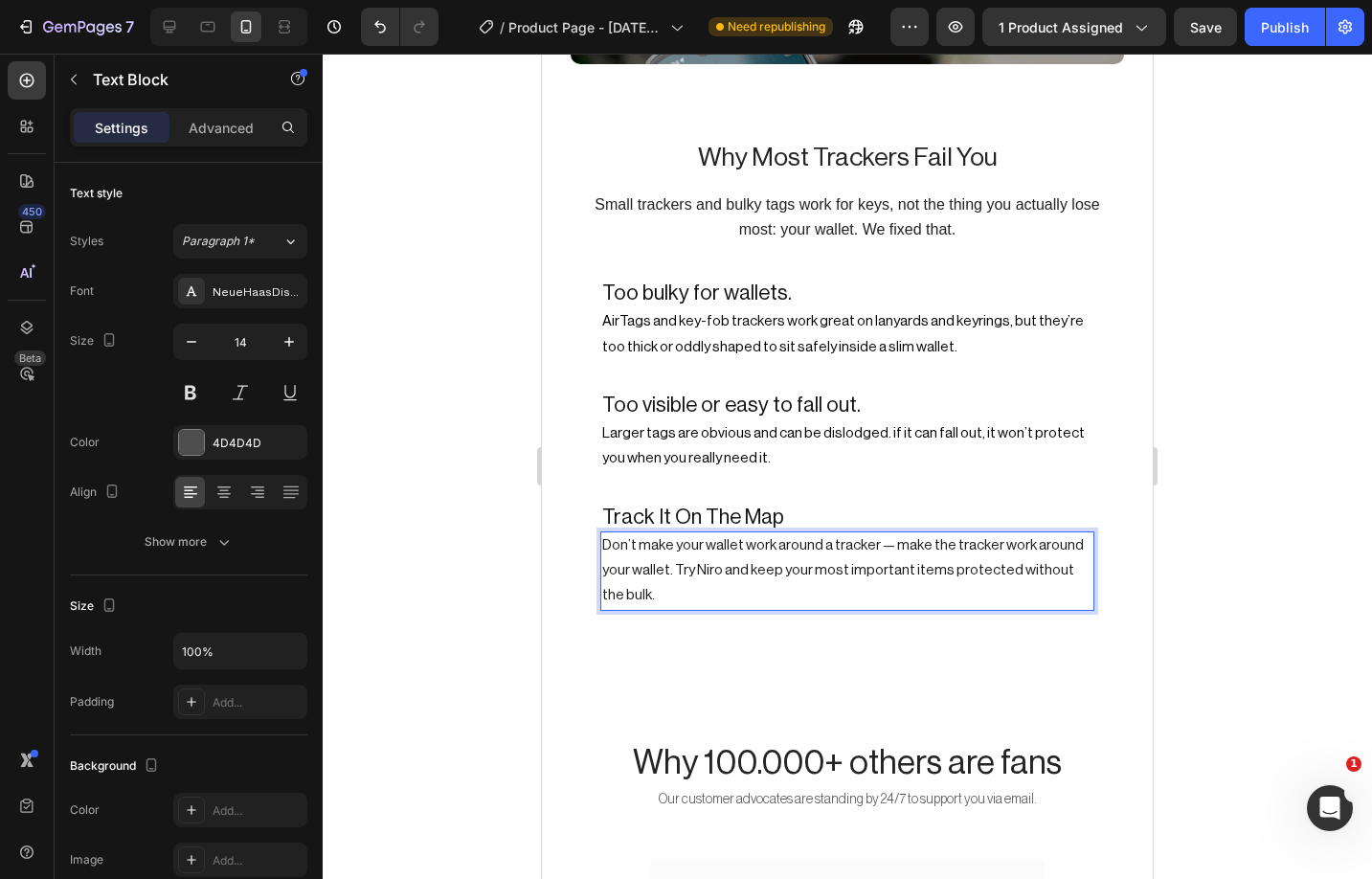
click at [887, 538] on span "Don’t make your wallet work around a tracker — make the tracker work around you…" at bounding box center [843, 570] width 482 height 64
click at [669, 506] on span "Track It On The Map" at bounding box center [693, 516] width 182 height 21
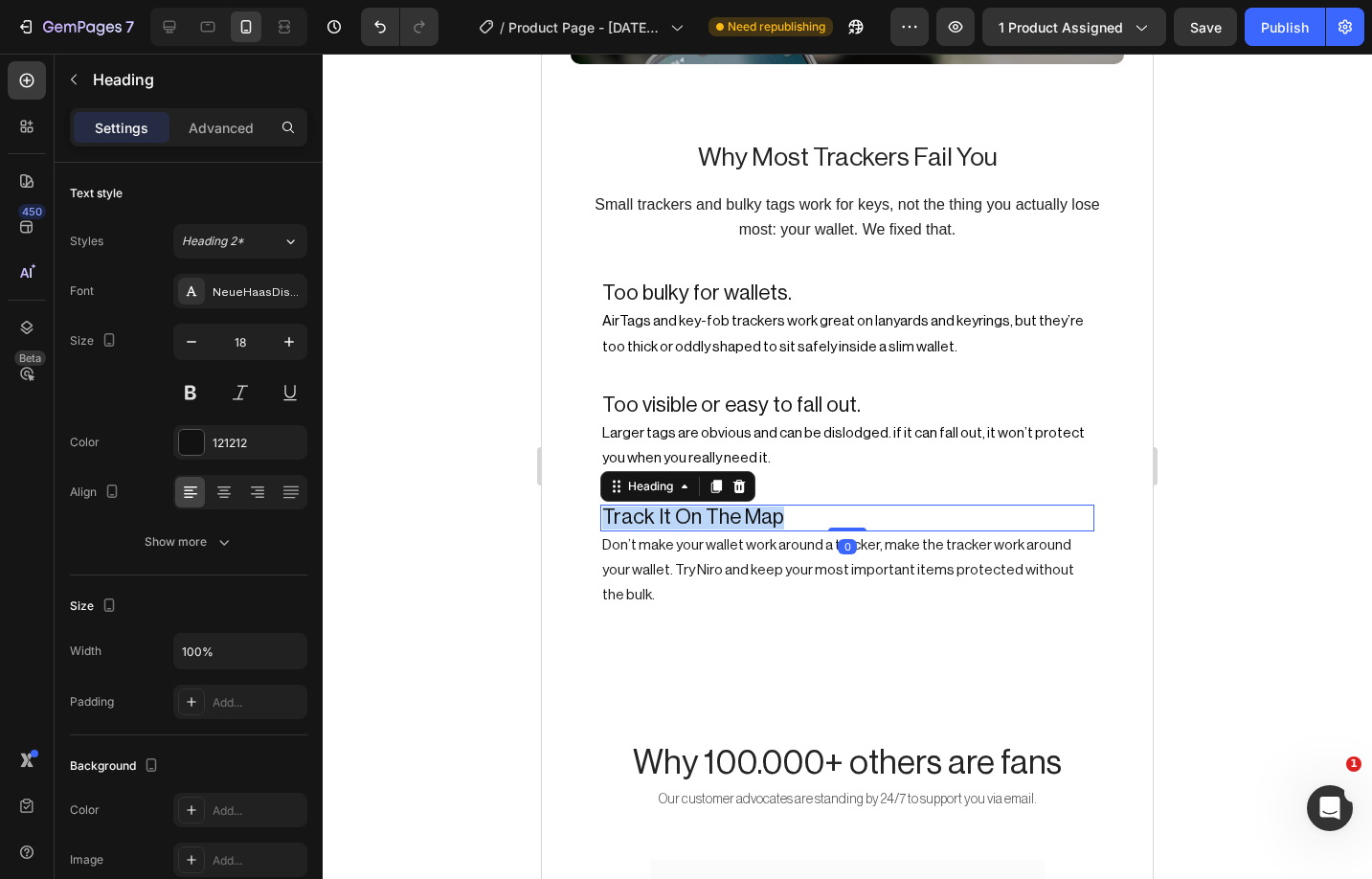
click at [669, 506] on span "Track It On The Map" at bounding box center [693, 516] width 182 height 21
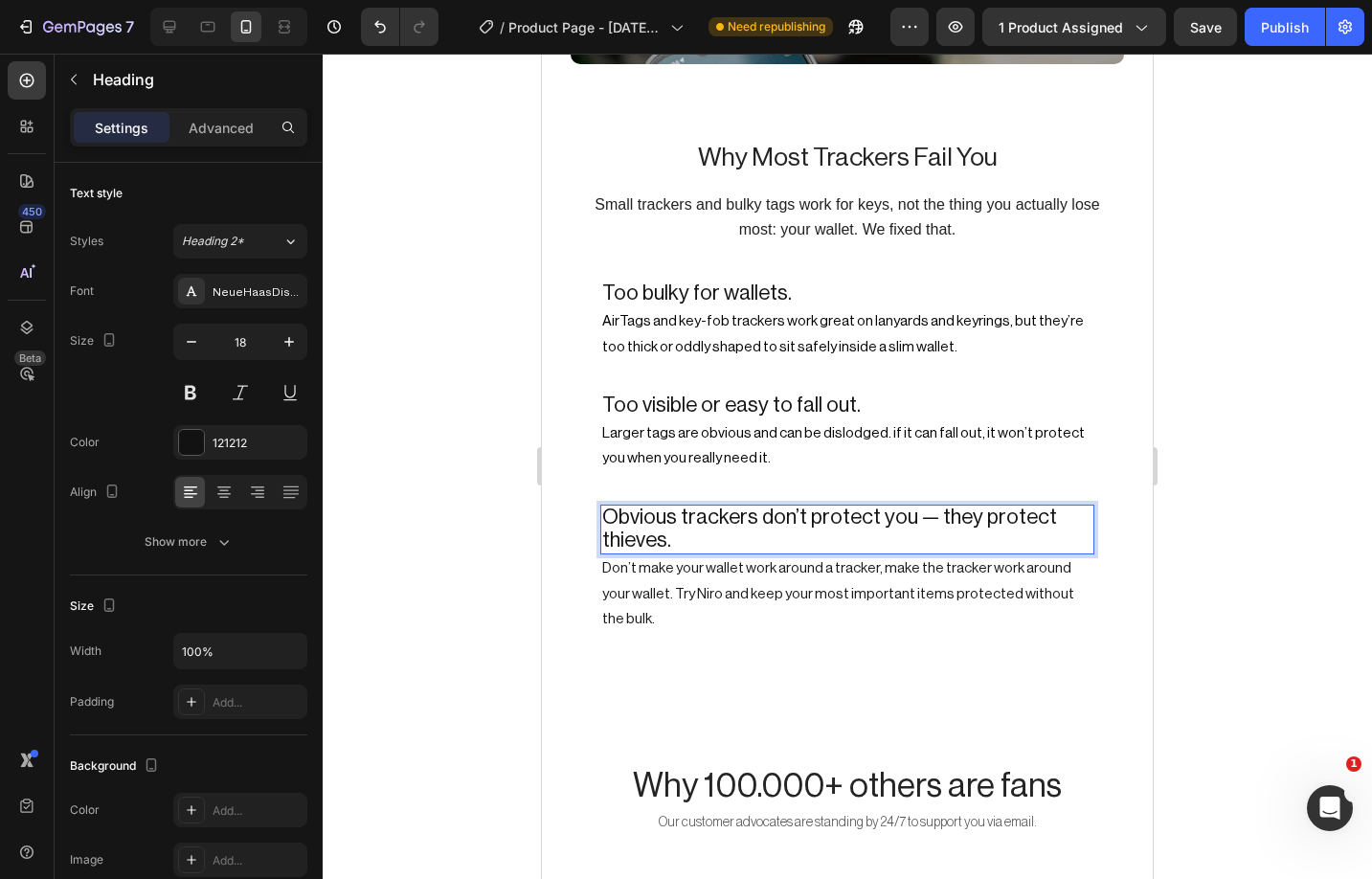
click at [931, 506] on span "Obvious trackers don’t protect you — they protect thieves." at bounding box center [829, 528] width 455 height 44
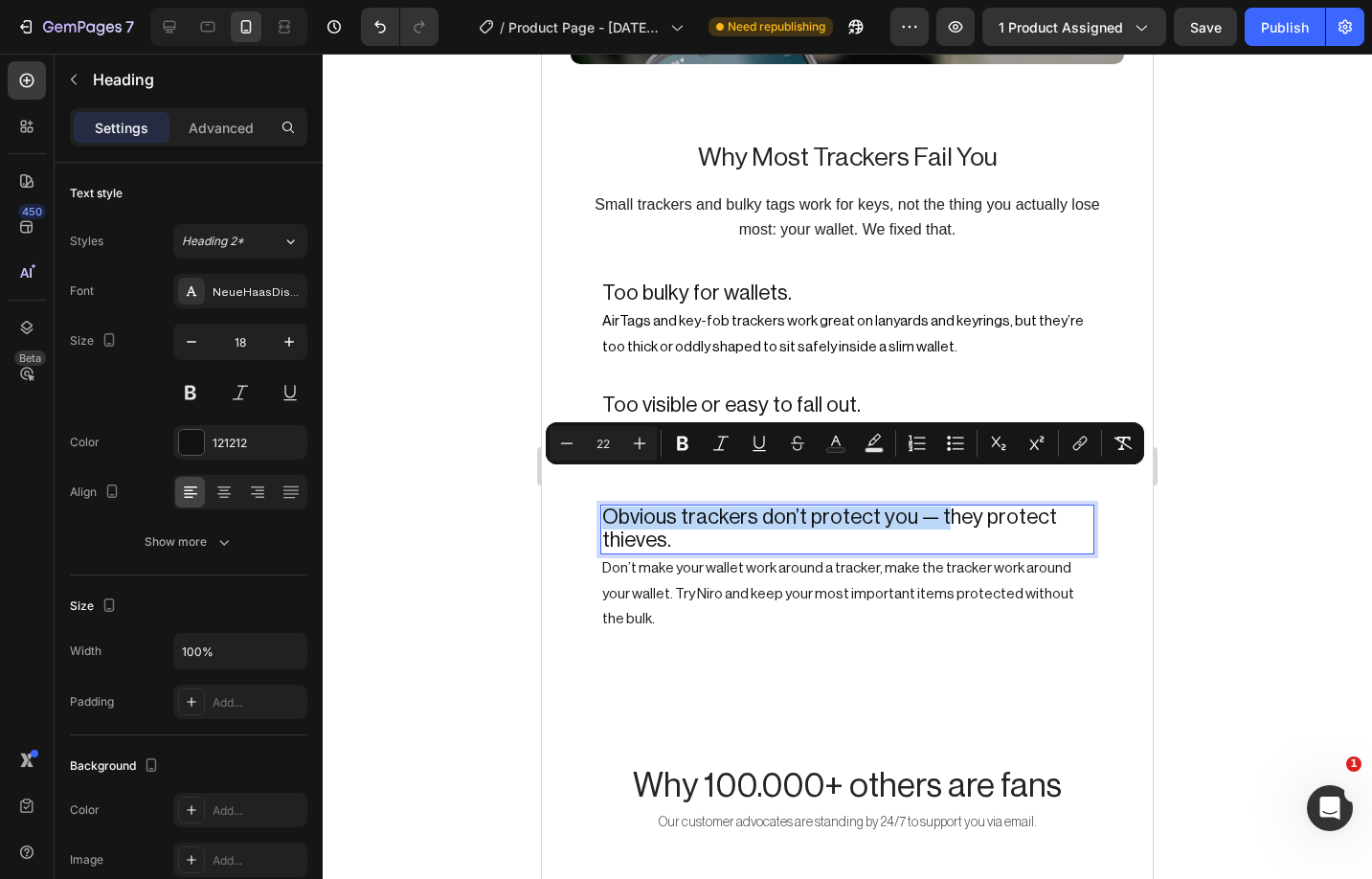
drag, startPoint x: 933, startPoint y: 482, endPoint x: 537, endPoint y: 485, distance: 395.4
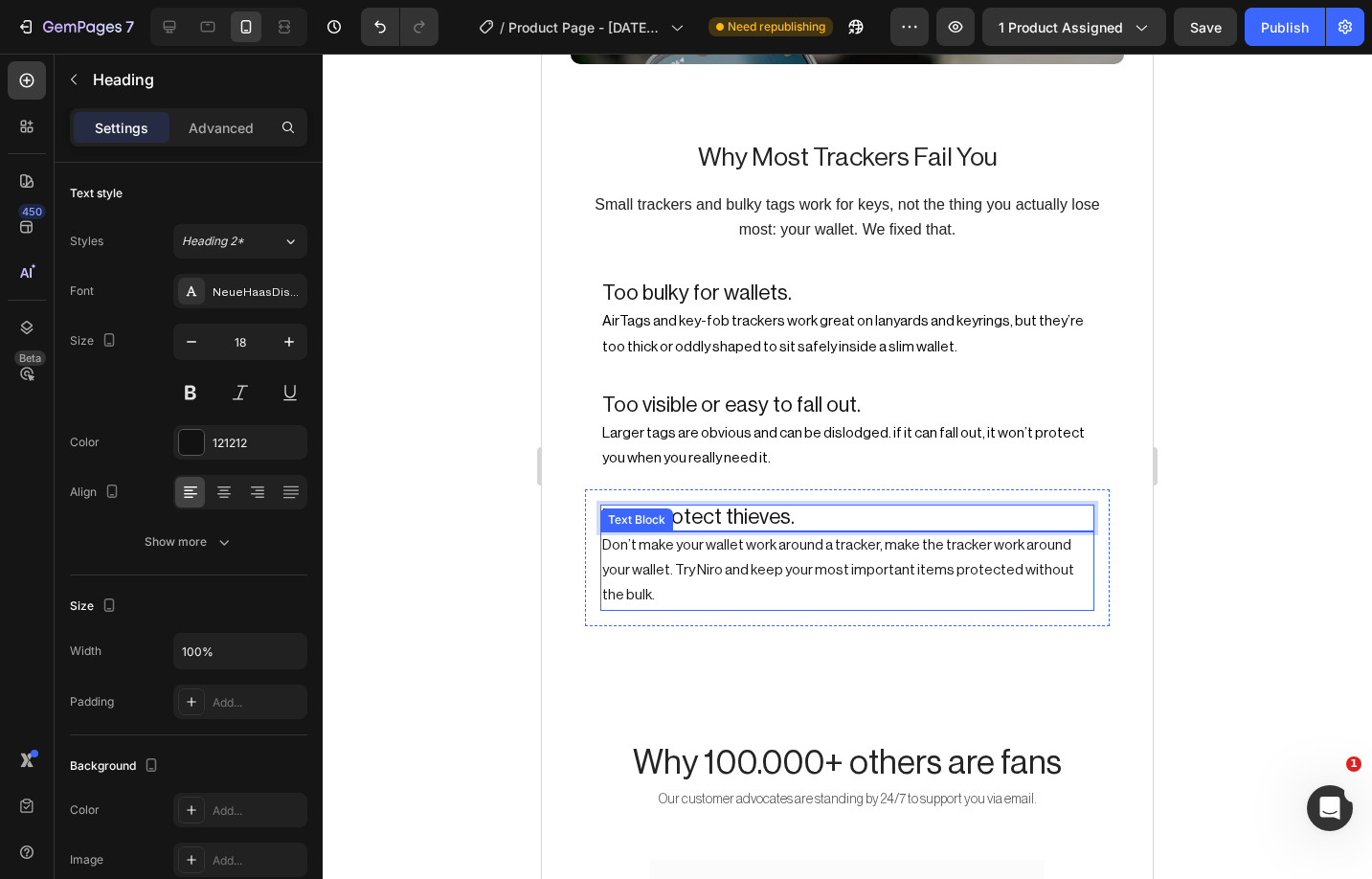
click at [785, 533] on p "Don’t make your wallet work around a tracker, make the tracker work around your…" at bounding box center [847, 571] width 490 height 76
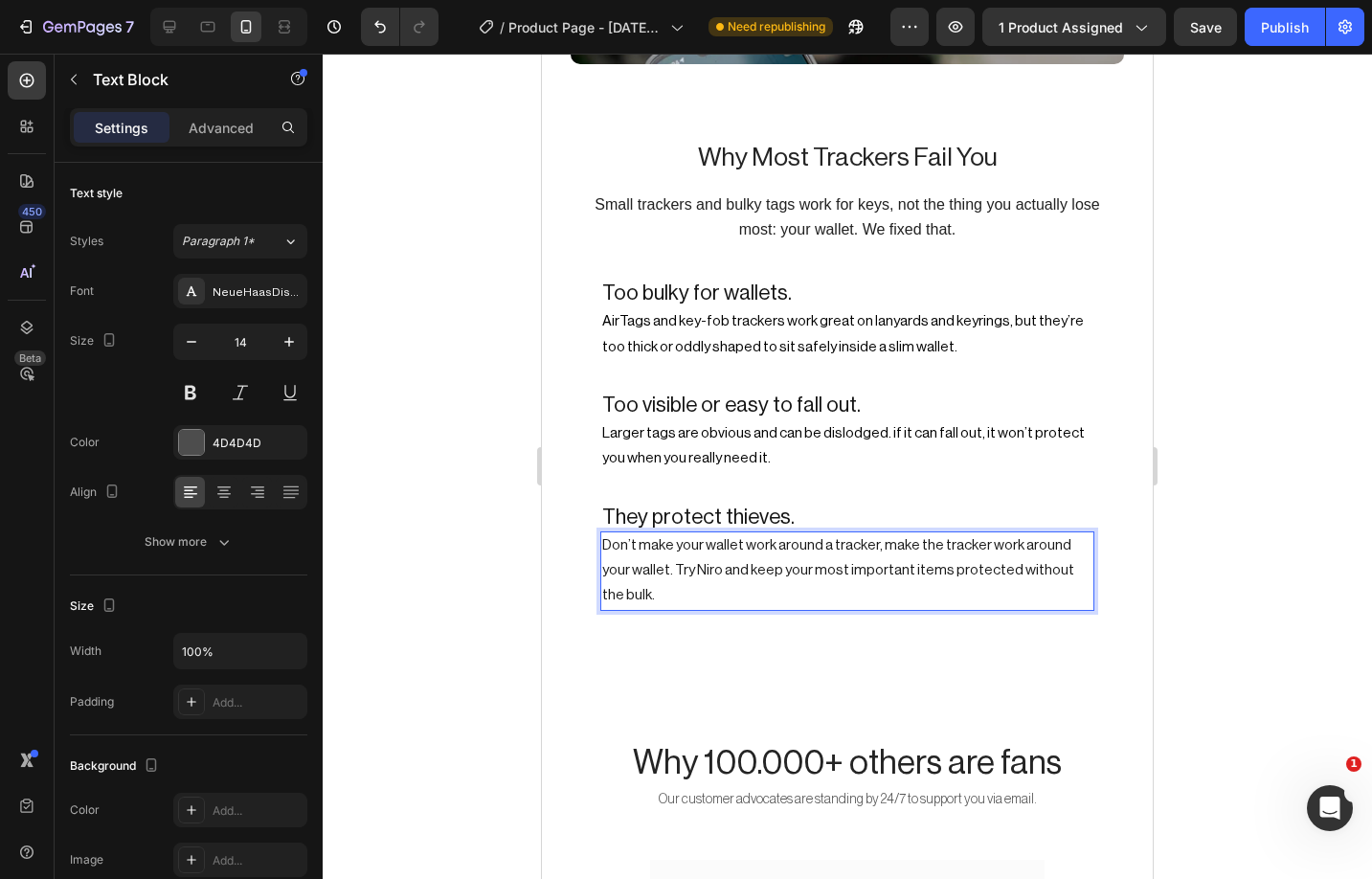
click at [712, 538] on span "Don’t make your wallet work around a tracker, make the tracker work around your…" at bounding box center [838, 570] width 472 height 64
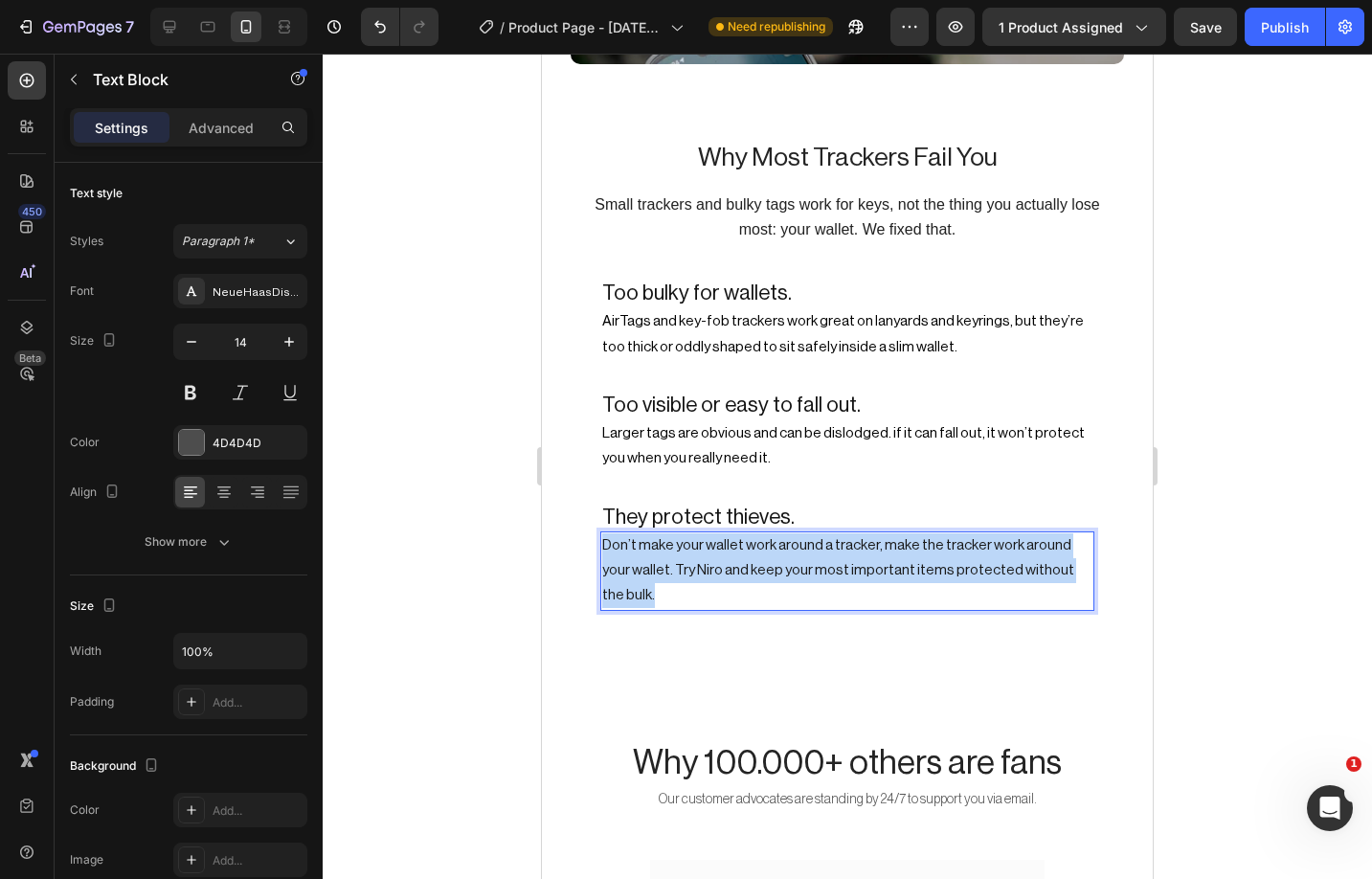
click at [712, 538] on span "Don’t make your wallet work around a tracker, make the tracker work around your…" at bounding box center [838, 570] width 472 height 64
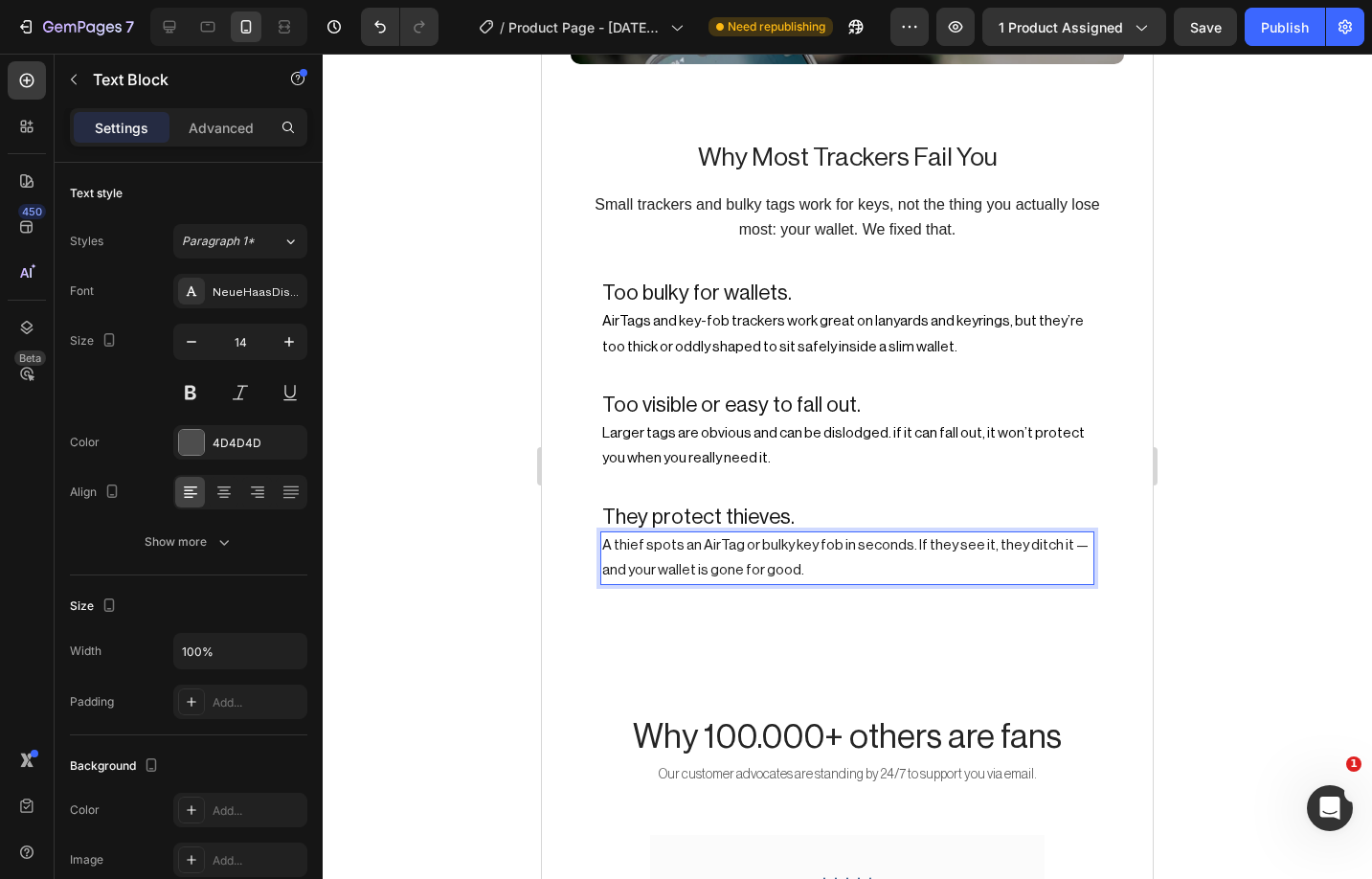
click at [1059, 538] on span "A thief spots an AirTag or bulky key fob in seconds. If they see it, they ditch…" at bounding box center [845, 557] width 486 height 39
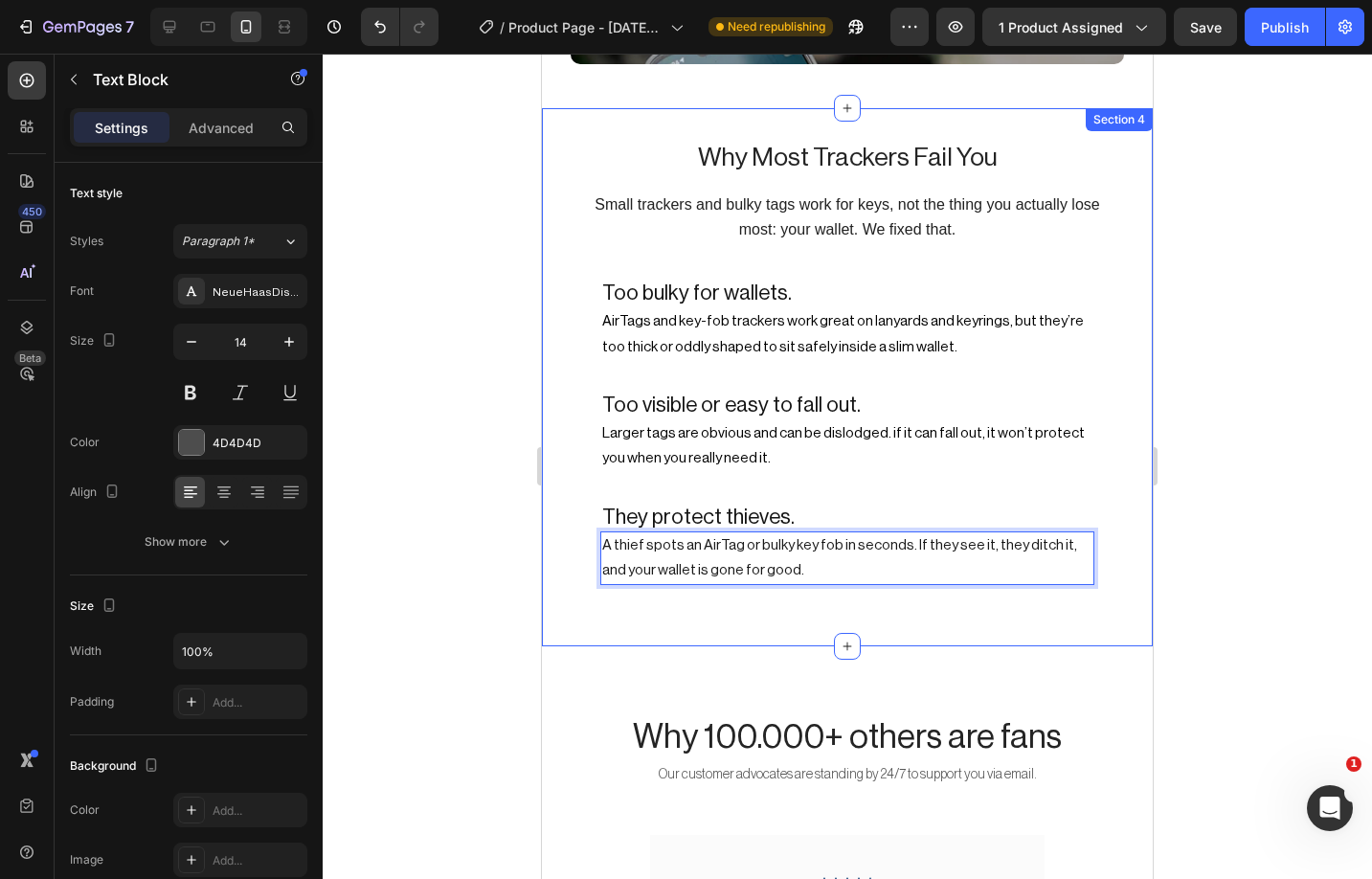
click at [1014, 572] on div "Why Most Trackers Fail You Heading Small trackers and bulky tags work for keys,…" at bounding box center [847, 377] width 553 height 477
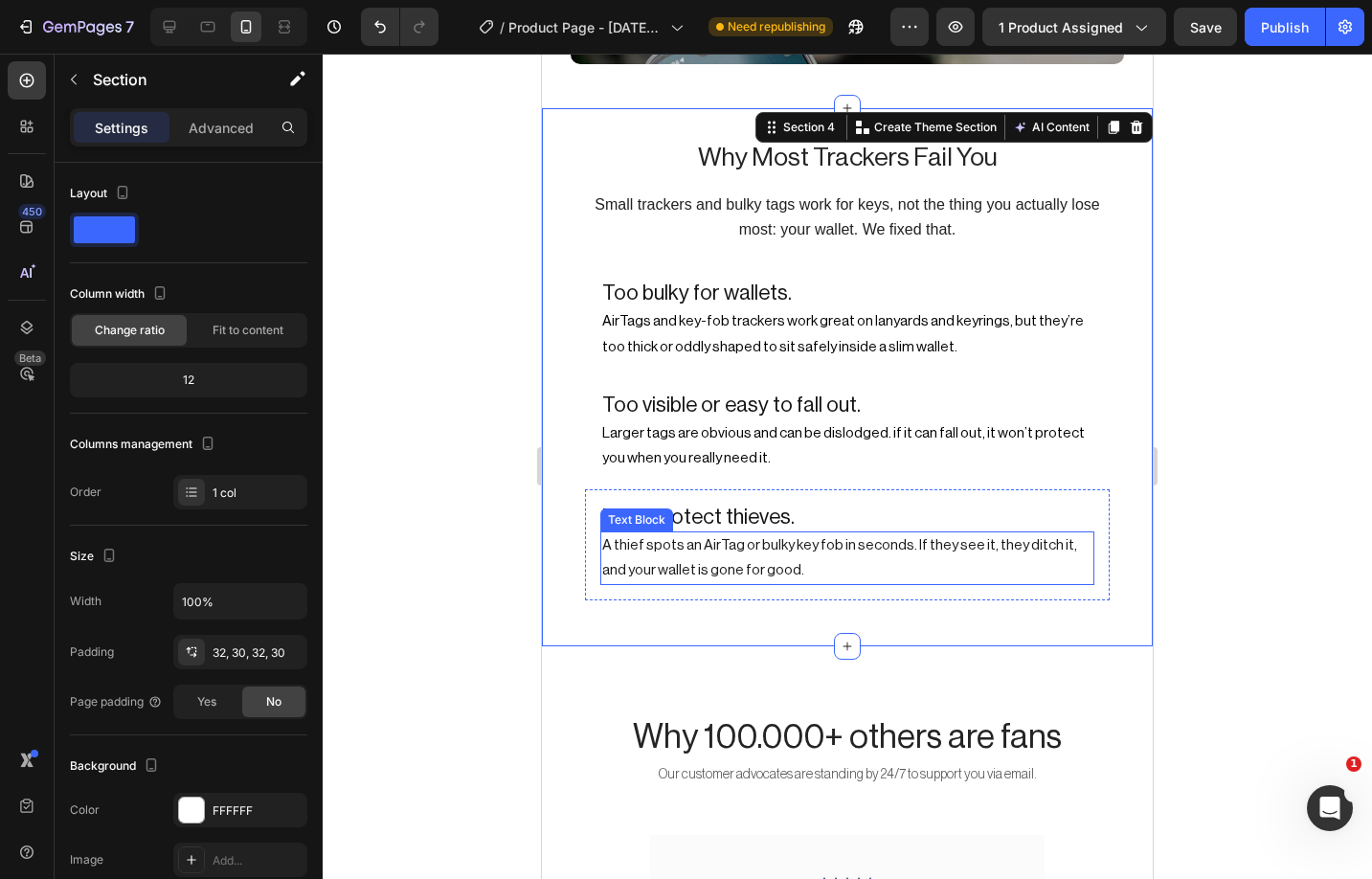
click at [1048, 538] on span "A thief spots an AirTag or bulky key fob in seconds. If they see it, they ditch…" at bounding box center [839, 557] width 475 height 39
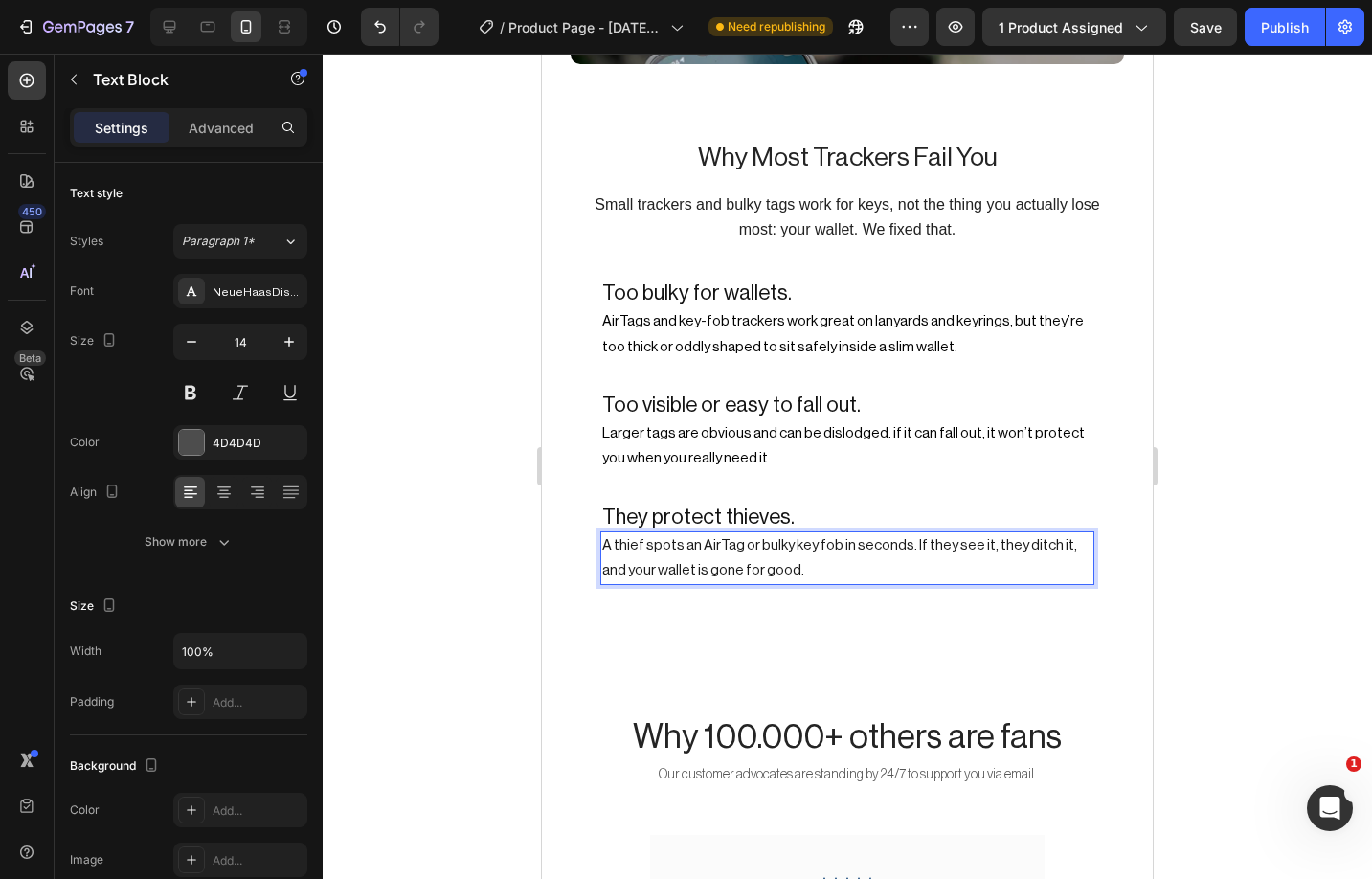
click at [1047, 538] on span "A thief spots an AirTag or bulky key fob in seconds. If they see it, they ditch…" at bounding box center [839, 557] width 475 height 39
click at [1053, 538] on span "A thief spots an AirTag or bulky key fob in seconds. If they see it, they ditch…" at bounding box center [839, 557] width 475 height 39
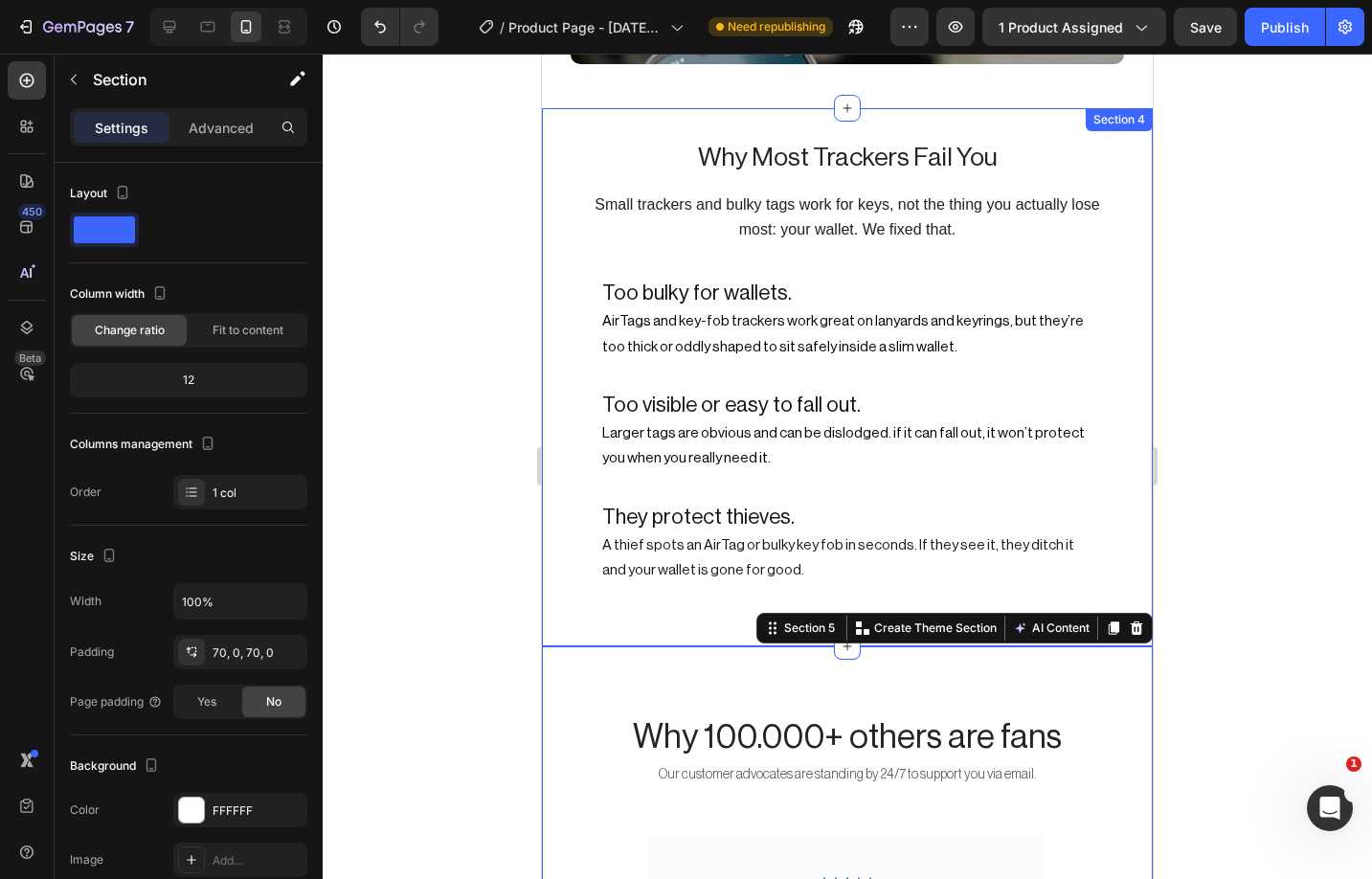
click at [1275, 397] on div at bounding box center [847, 466] width 1049 height 825
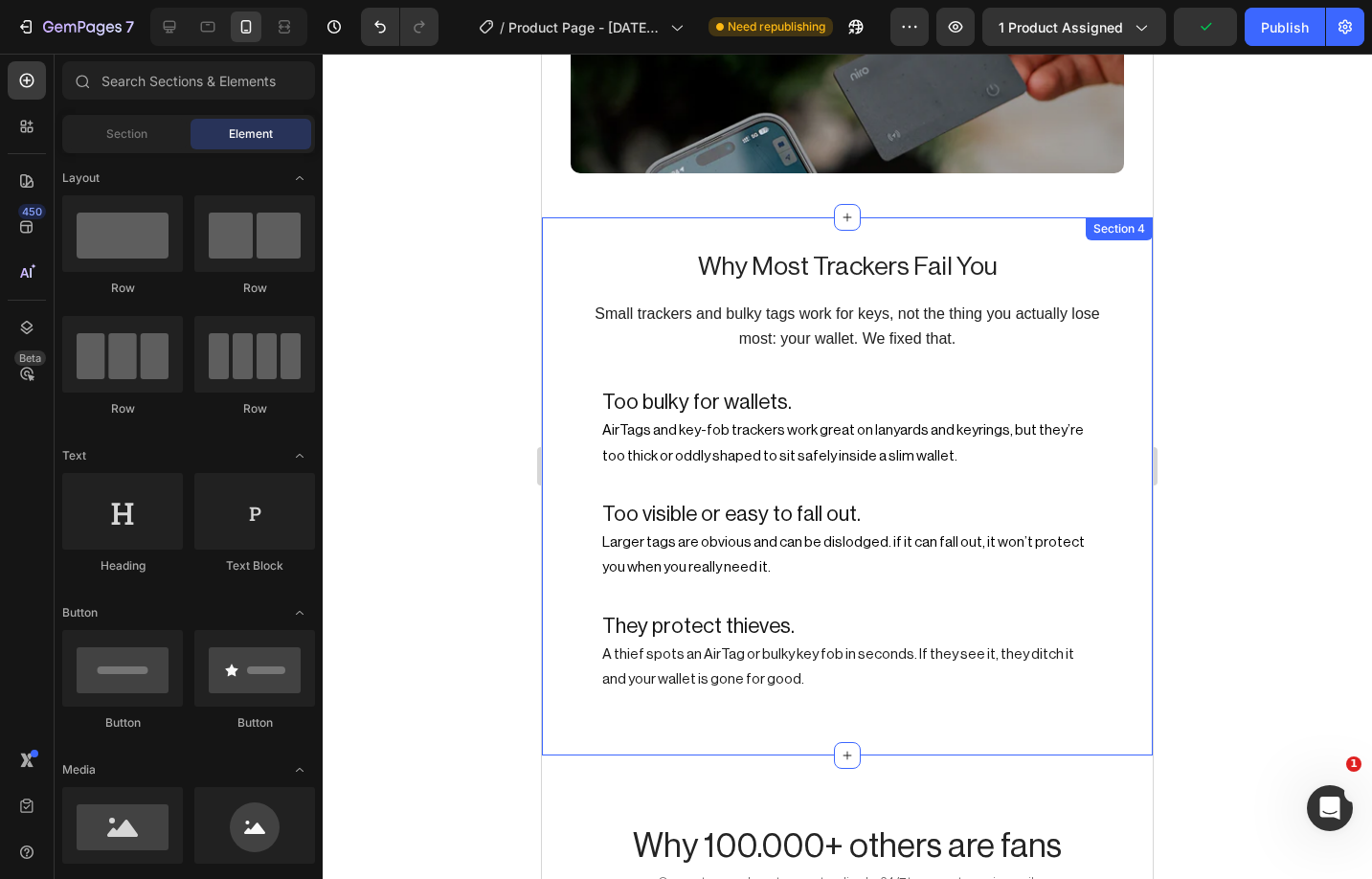
scroll to position [2789, 0]
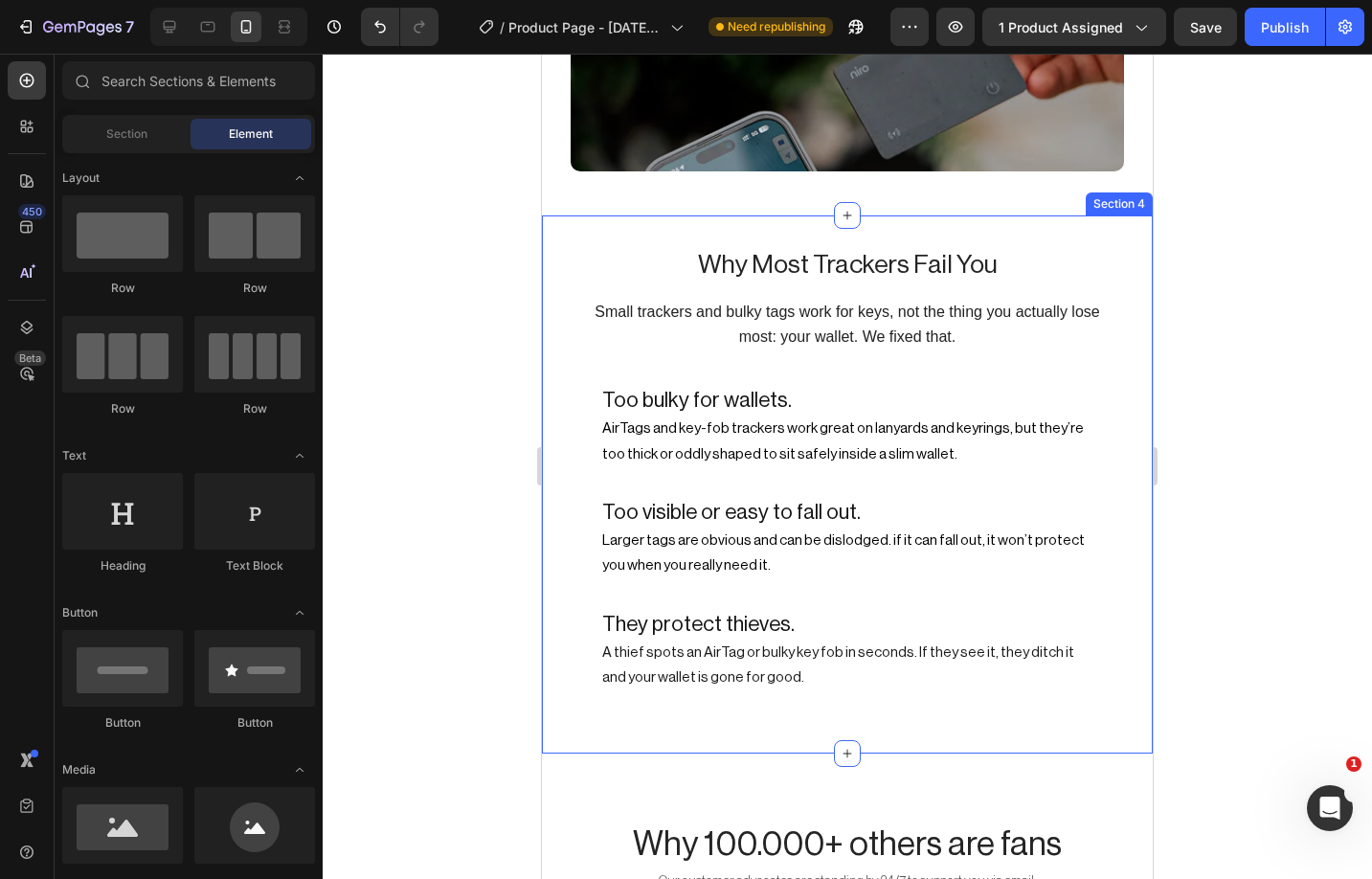
click at [557, 215] on div "Why Most Trackers Fail You Heading Small trackers and bulky tags work for keys,…" at bounding box center [847, 484] width 611 height 538
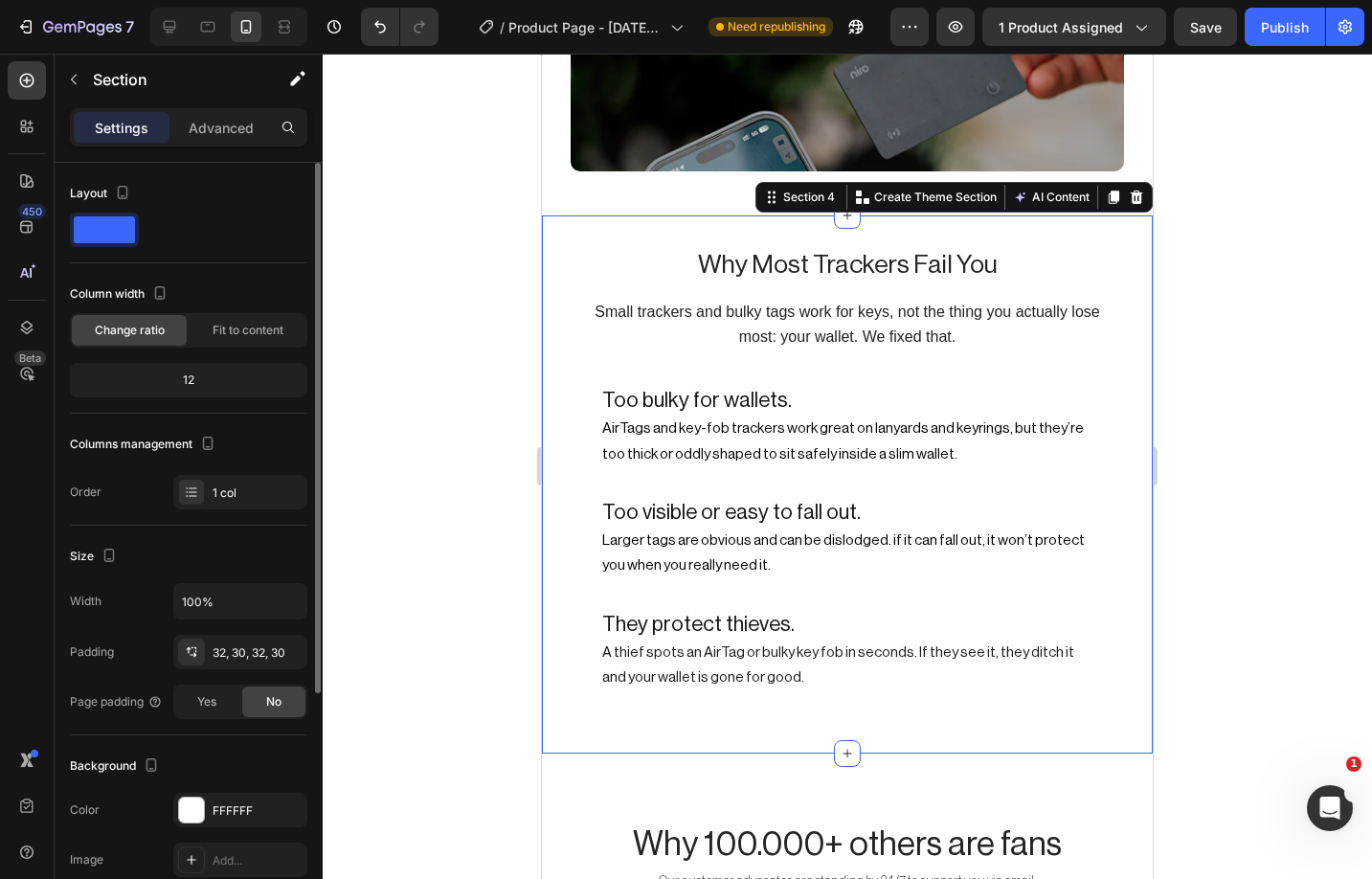
scroll to position [61, 0]
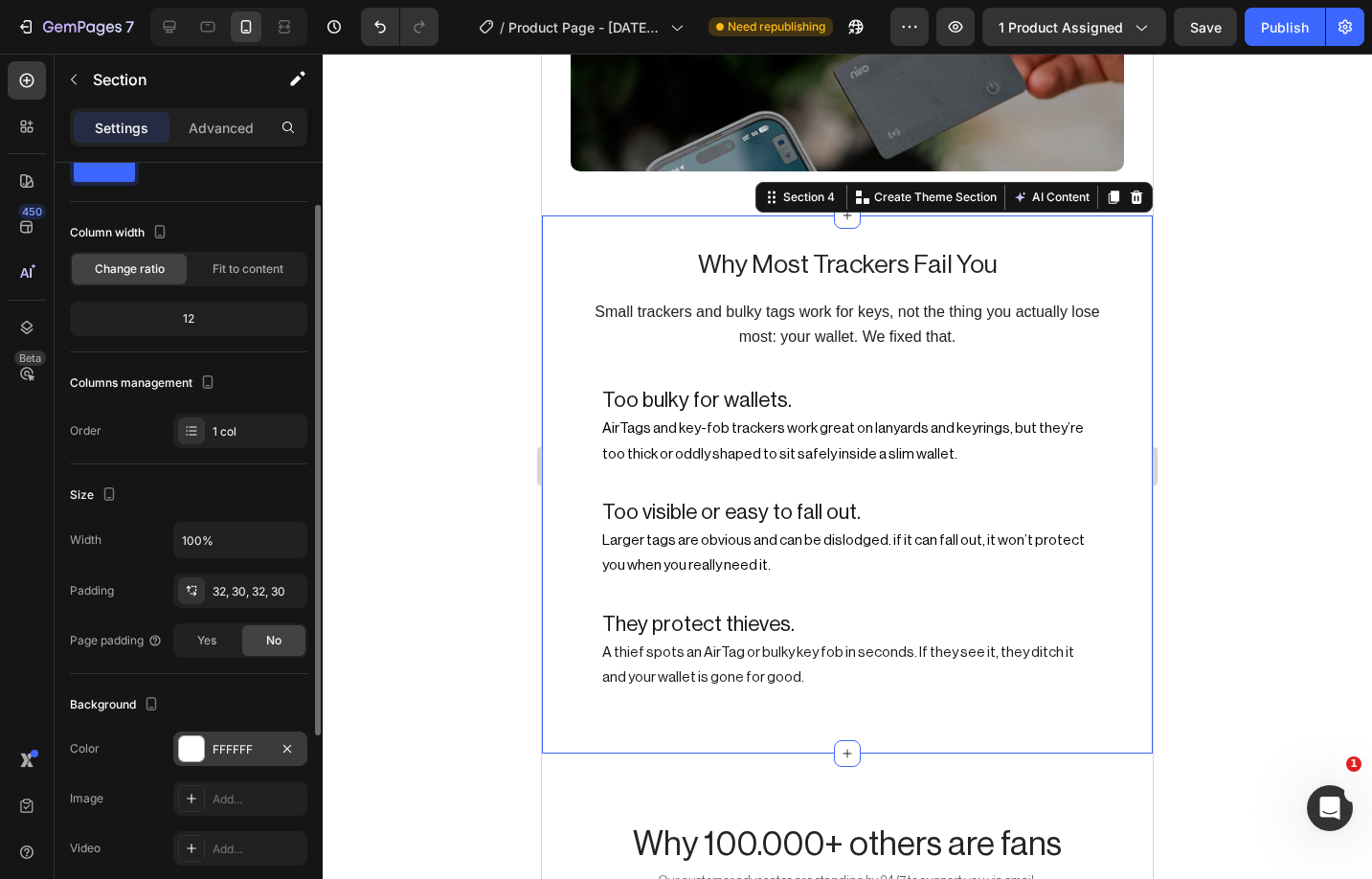
click at [185, 751] on div at bounding box center [191, 748] width 25 height 25
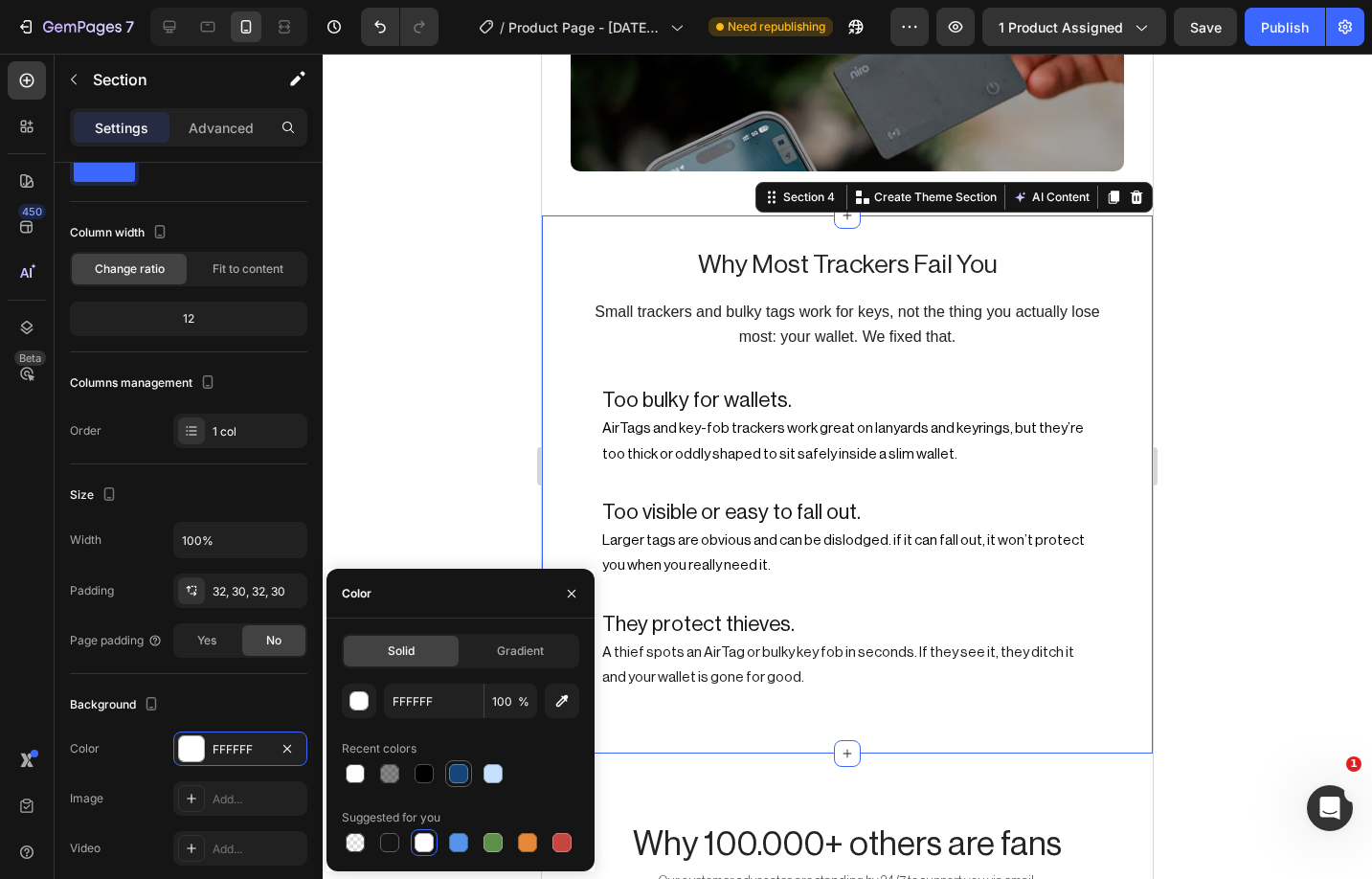
click at [462, 771] on div at bounding box center [458, 773] width 19 height 19
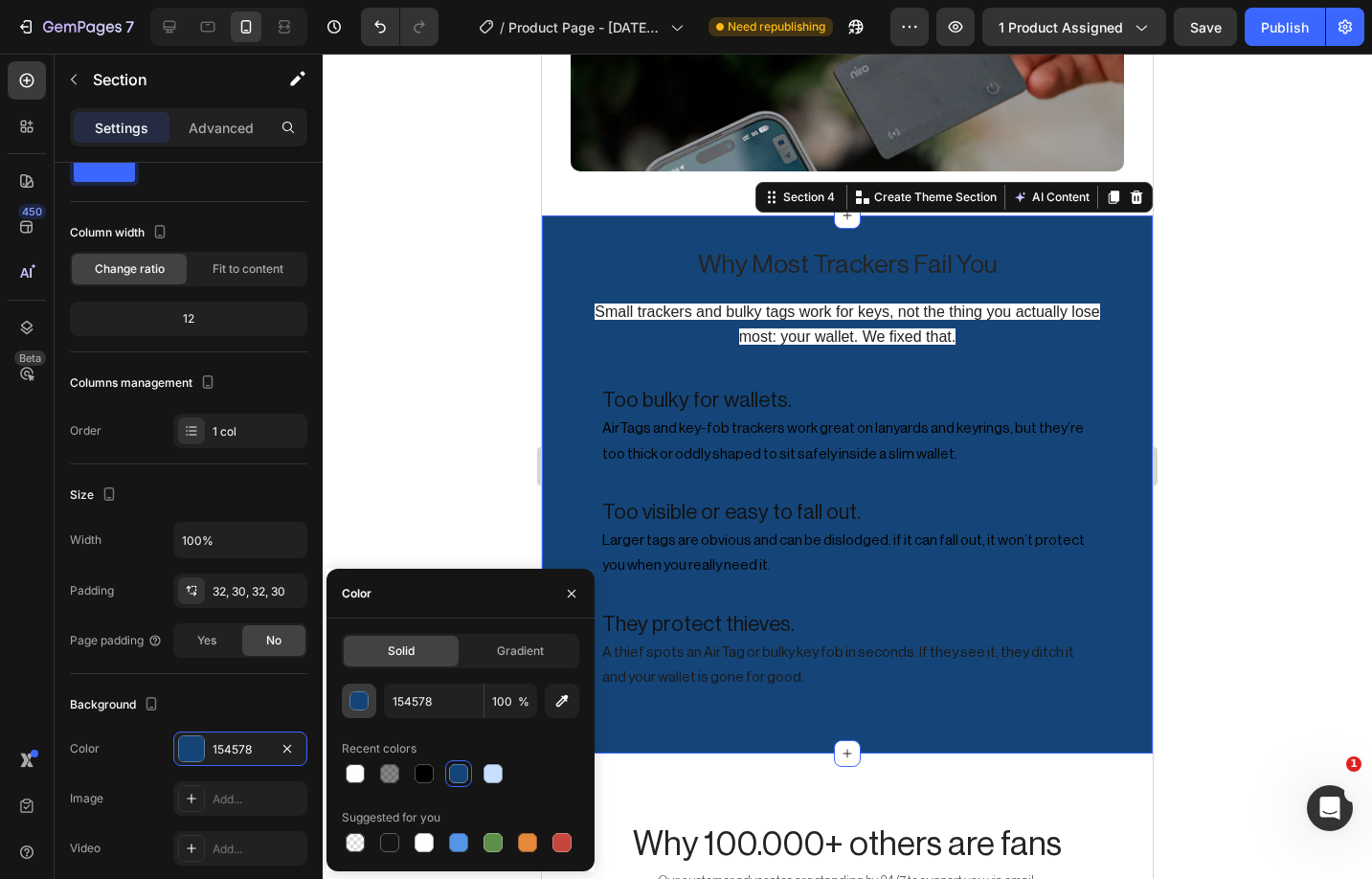
click at [356, 699] on div "button" at bounding box center [359, 701] width 19 height 19
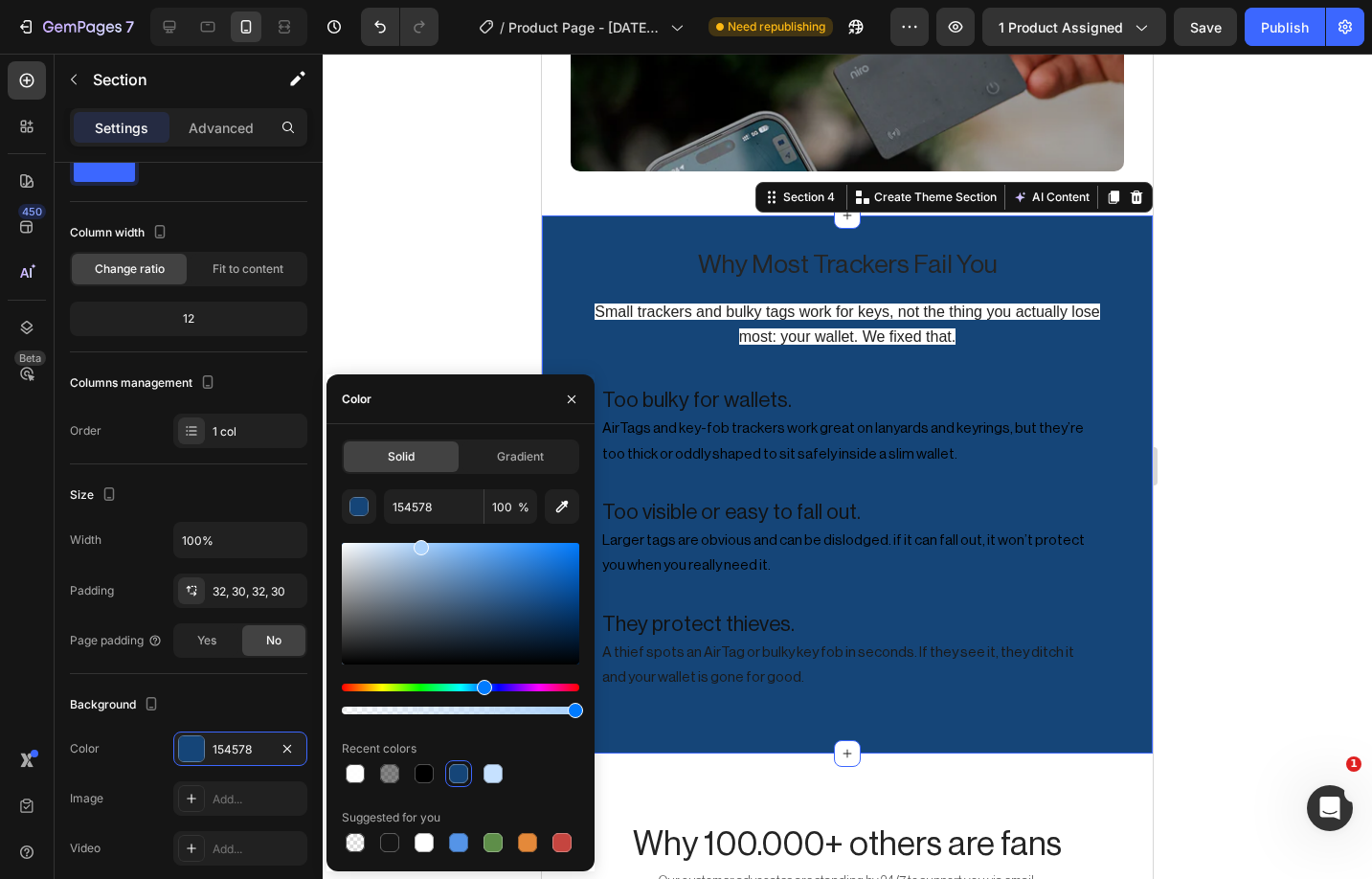
click at [418, 544] on div at bounding box center [460, 604] width 237 height 122
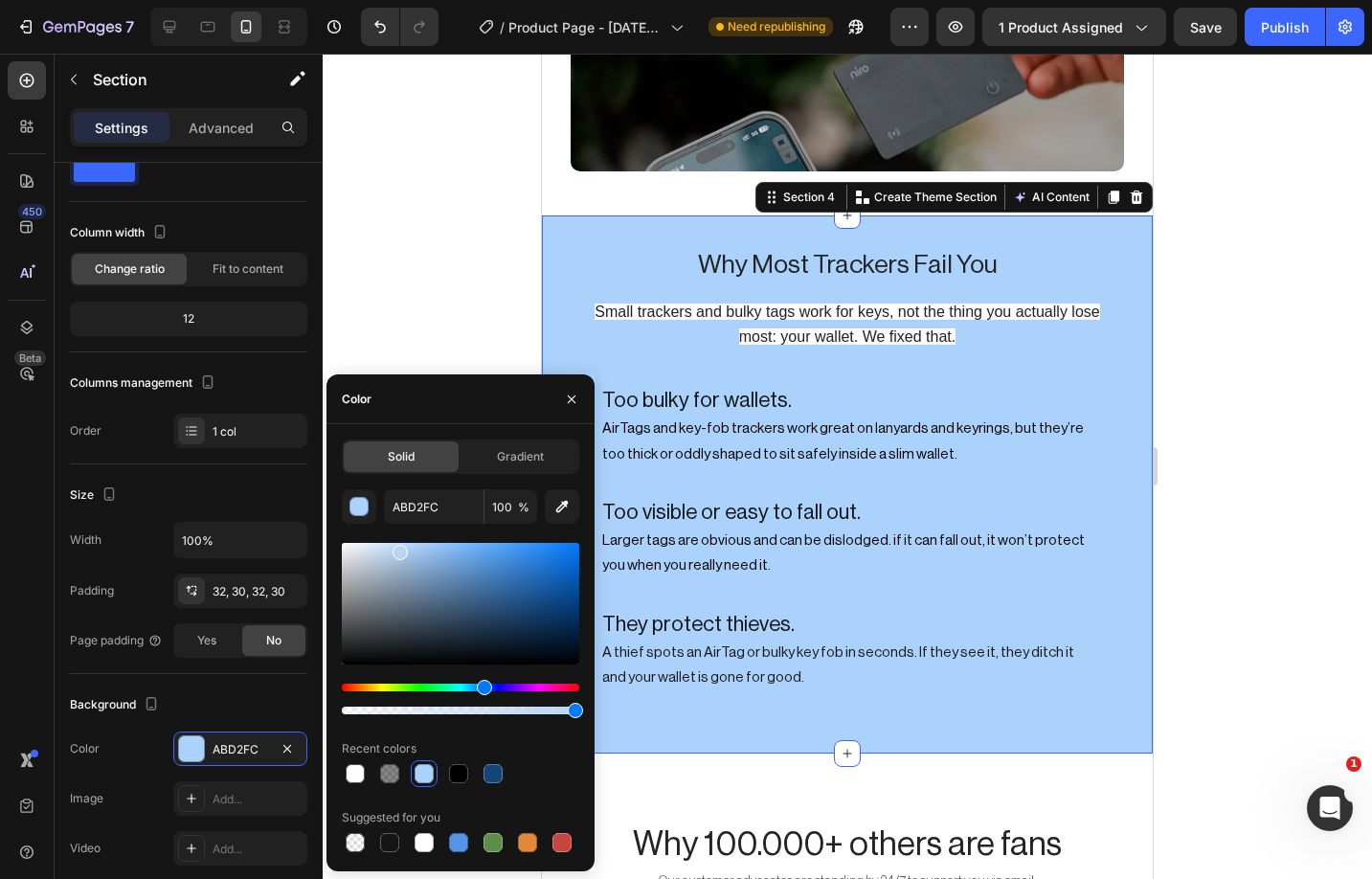
click at [398, 549] on div at bounding box center [460, 604] width 237 height 122
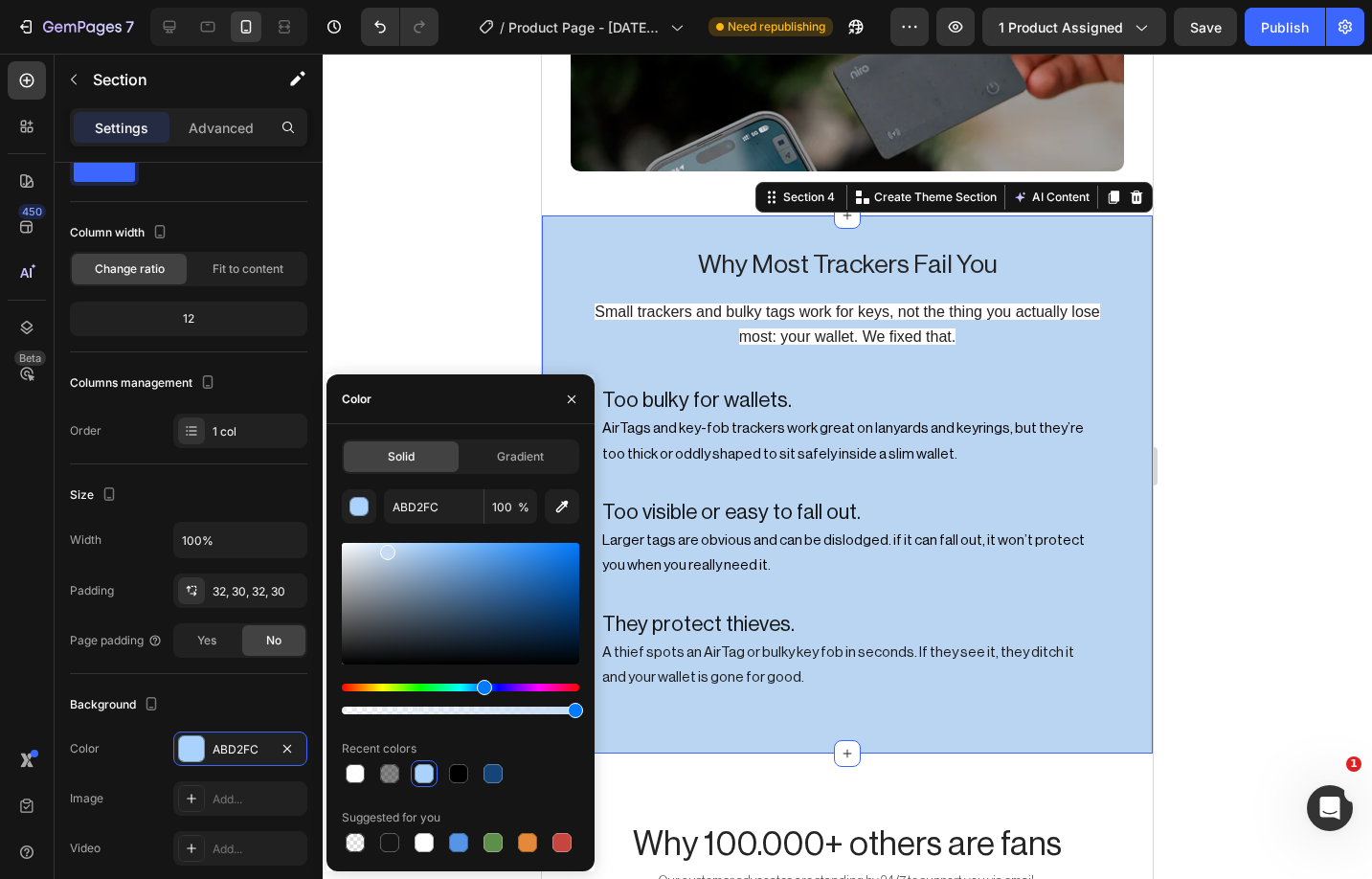
click at [387, 549] on div at bounding box center [460, 604] width 237 height 122
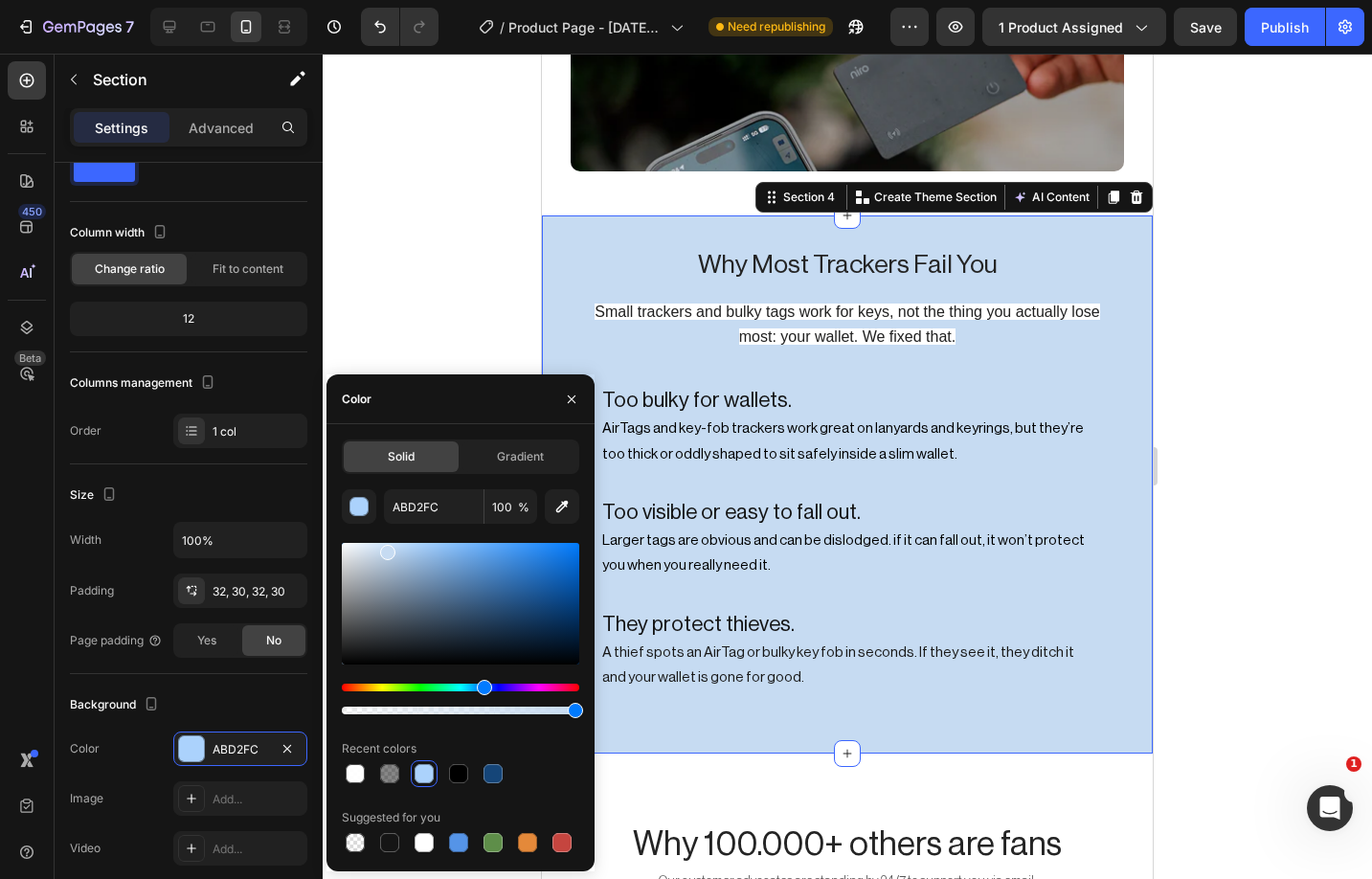
click at [374, 549] on div at bounding box center [460, 604] width 237 height 122
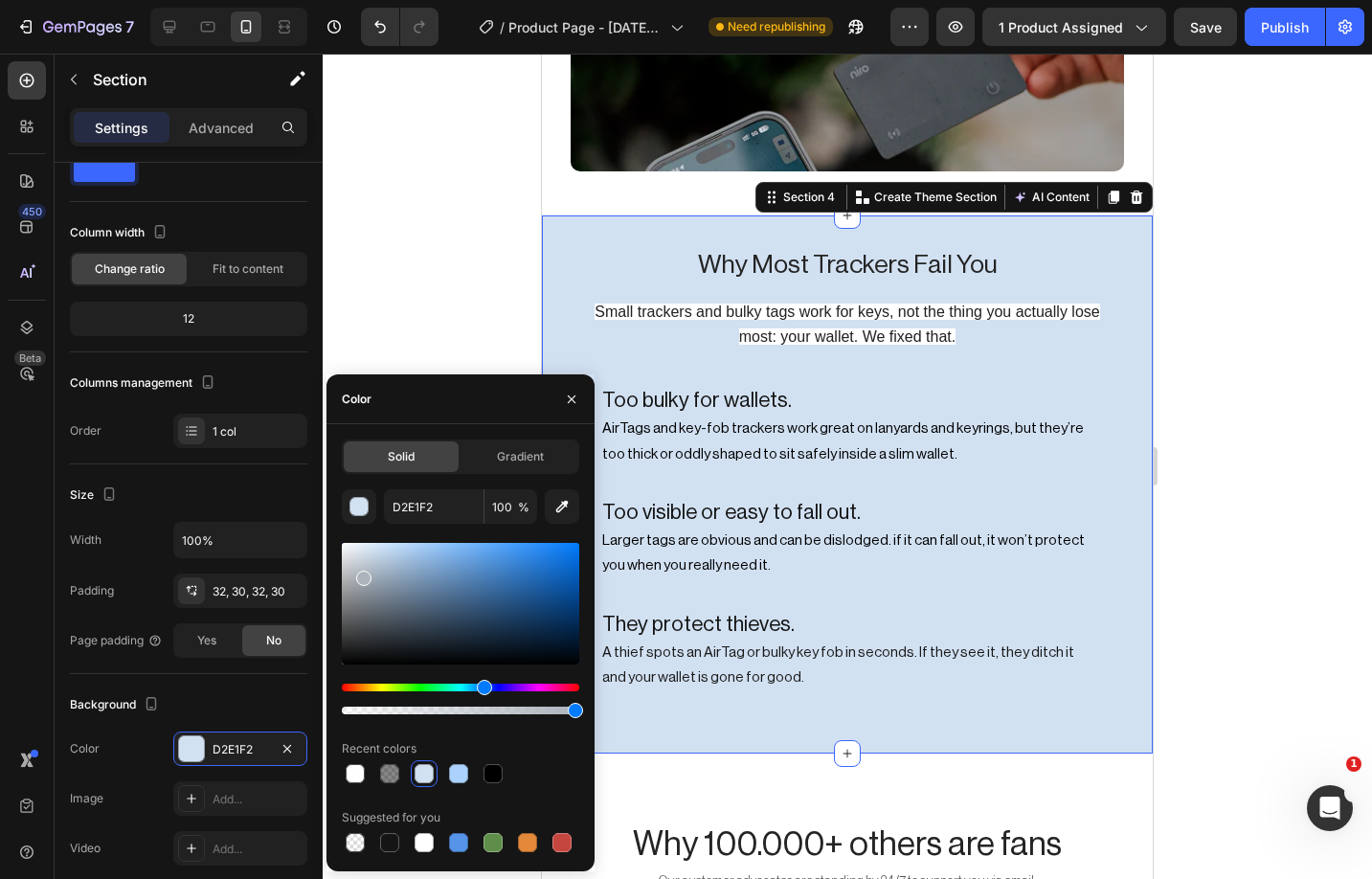
click at [362, 574] on div at bounding box center [460, 604] width 237 height 122
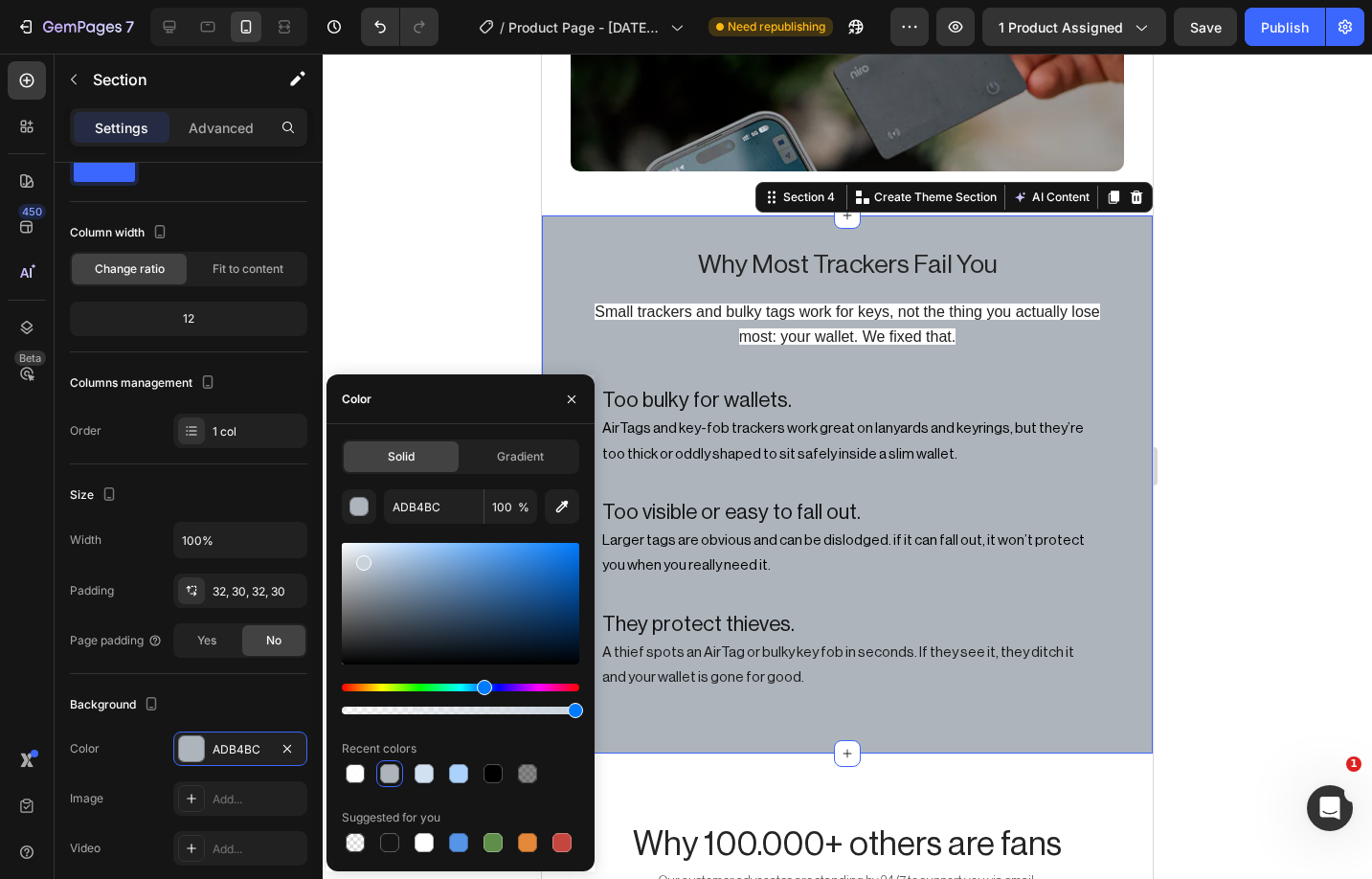
click at [362, 559] on div at bounding box center [460, 604] width 237 height 122
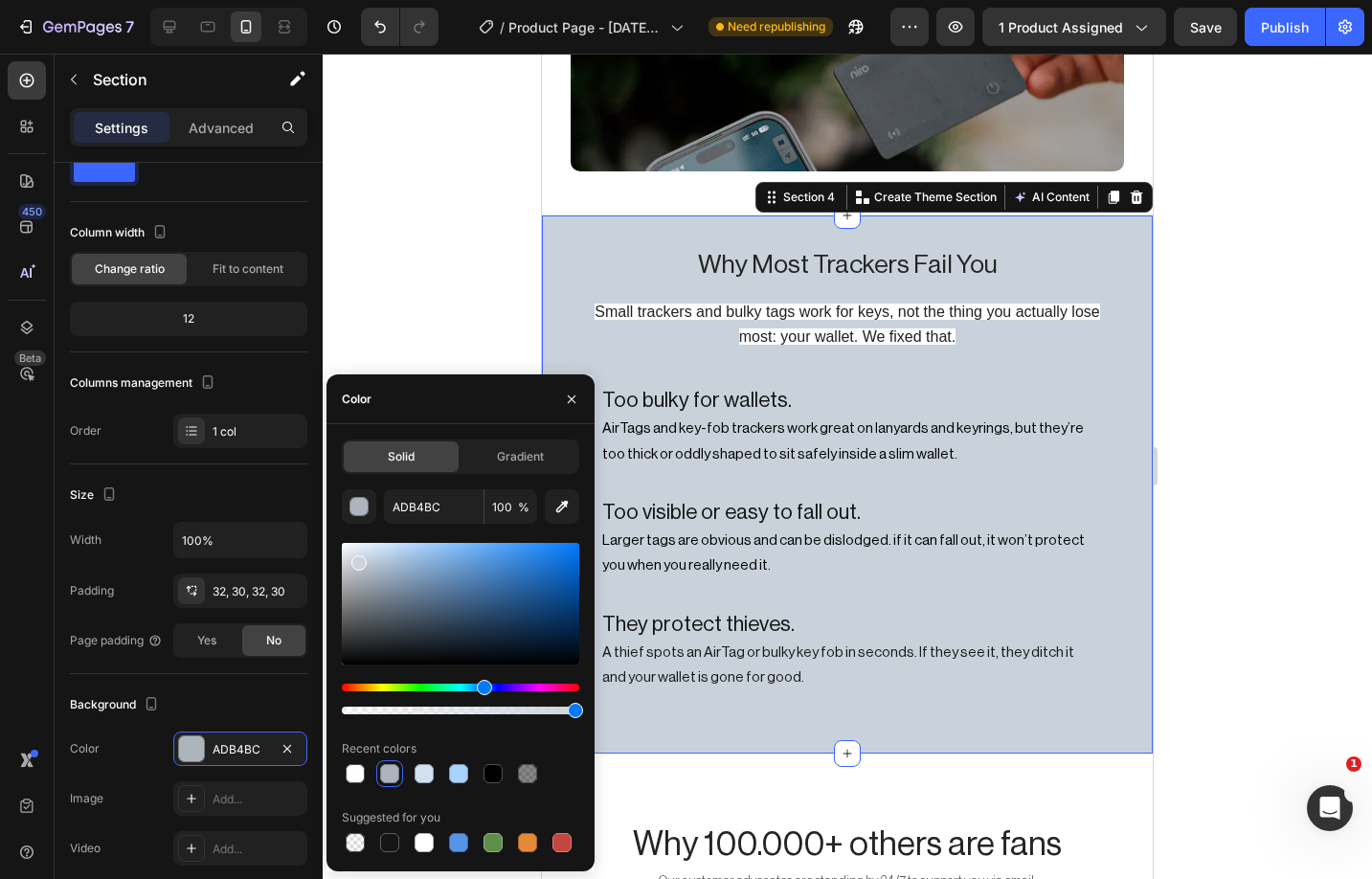
click at [356, 559] on div at bounding box center [358, 562] width 15 height 15
click at [356, 544] on div at bounding box center [460, 604] width 237 height 122
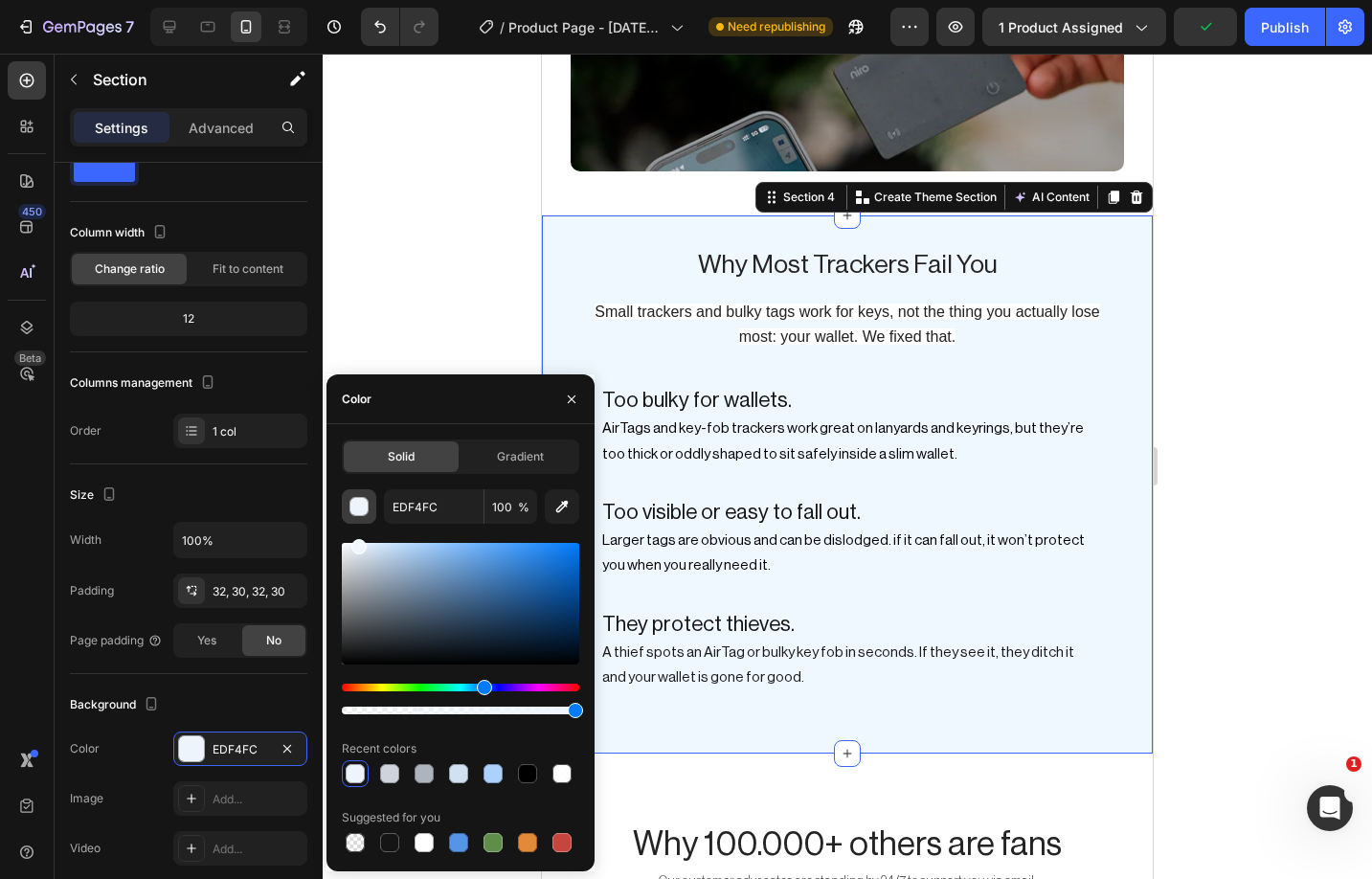
drag, startPoint x: 356, startPoint y: 543, endPoint x: 357, endPoint y: 511, distance: 31.6
click at [357, 511] on div "EDF4FC 100 % Recent colors Suggested for you" at bounding box center [460, 672] width 237 height 367
type input "EFF7FF"
click at [816, 303] on span "Small trackers and bulky tags work for keys, not the thing you actually lose mo…" at bounding box center [847, 323] width 505 height 41
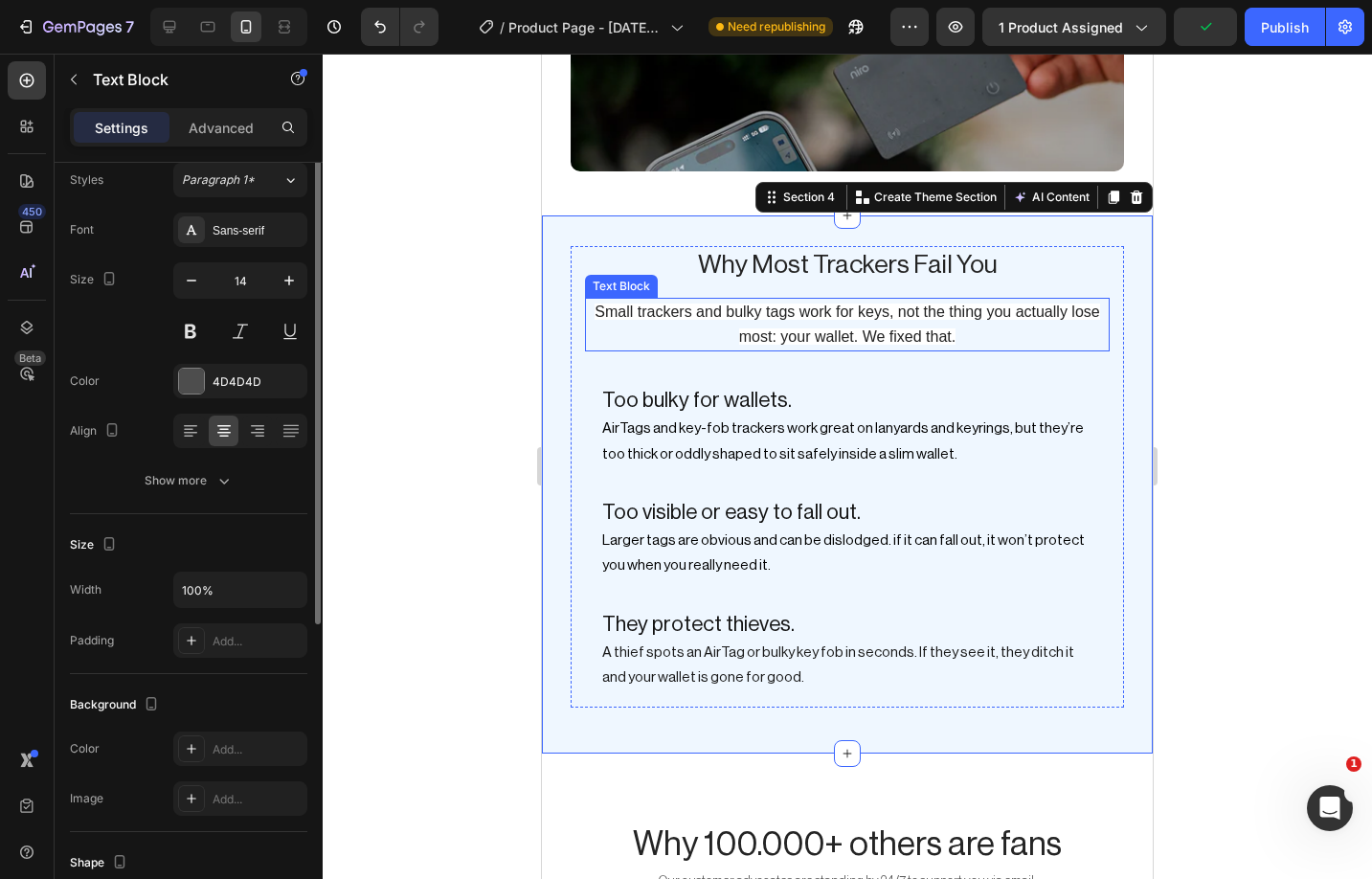
scroll to position [0, 0]
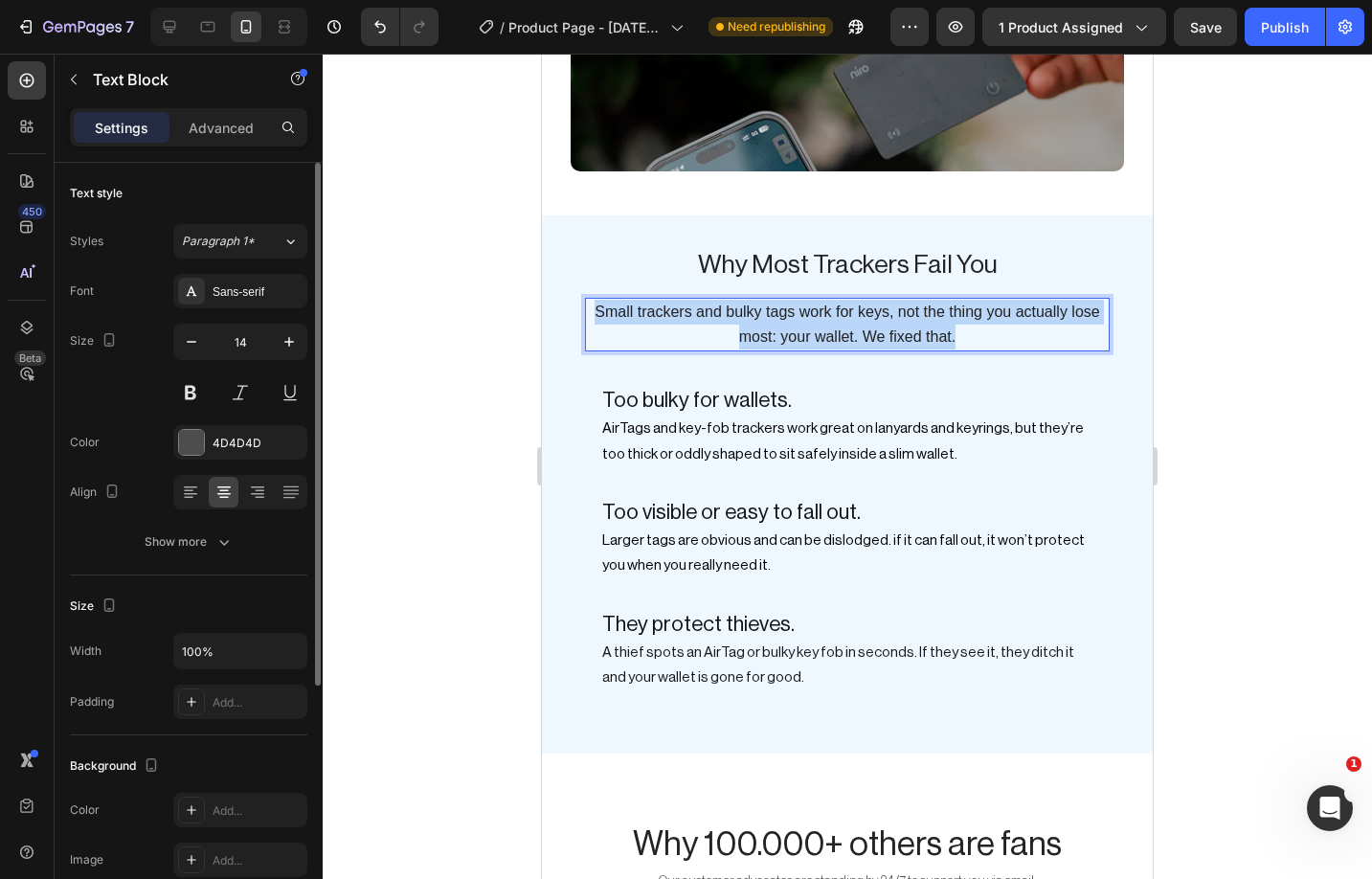
click at [816, 303] on span "Small trackers and bulky tags work for keys, not the thing you actually lose mo…" at bounding box center [847, 323] width 505 height 41
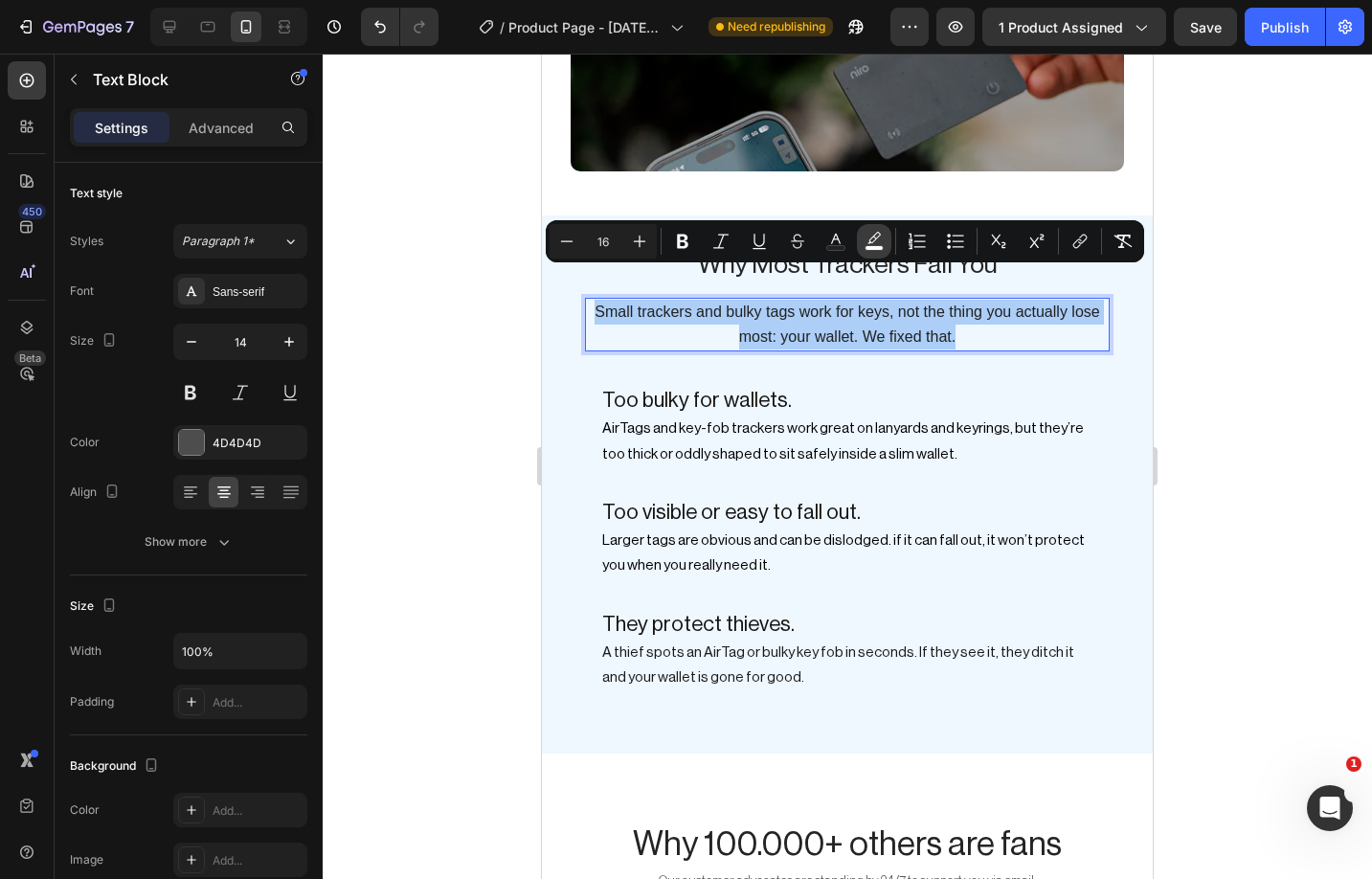
click at [877, 238] on icon "Editor contextual toolbar" at bounding box center [874, 241] width 19 height 19
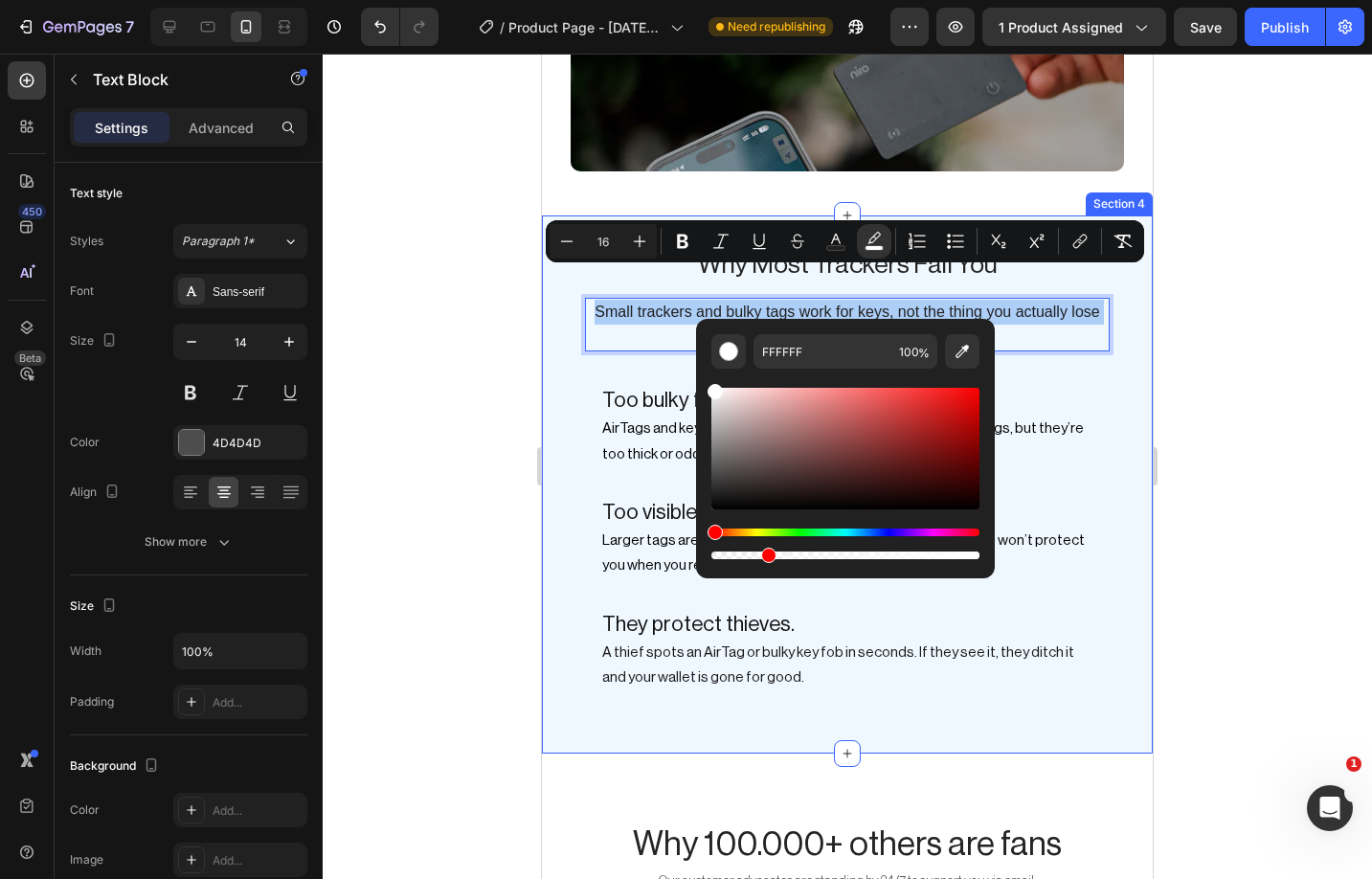
drag, startPoint x: 765, startPoint y: 555, endPoint x: 496, endPoint y: 555, distance: 269.0
click at [496, 0] on body "7 / Product Page - Mar 17, 21:03:42 Need republishing Preview 1 product assigne…" at bounding box center [686, 0] width 1372 height 0
type input "0"
click at [439, 498] on div at bounding box center [847, 466] width 1049 height 825
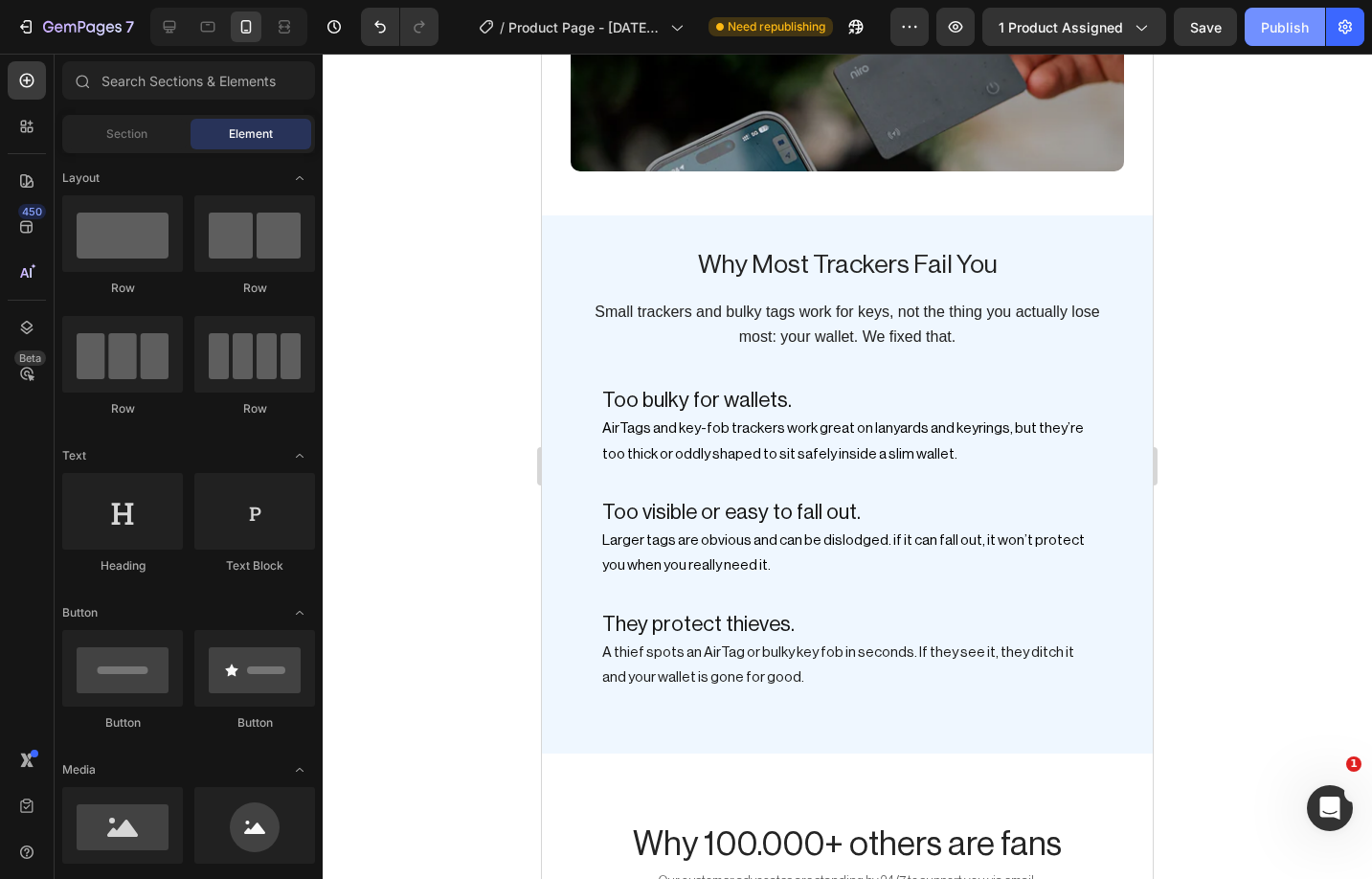
click at [1290, 27] on div "Publish" at bounding box center [1285, 27] width 48 height 20
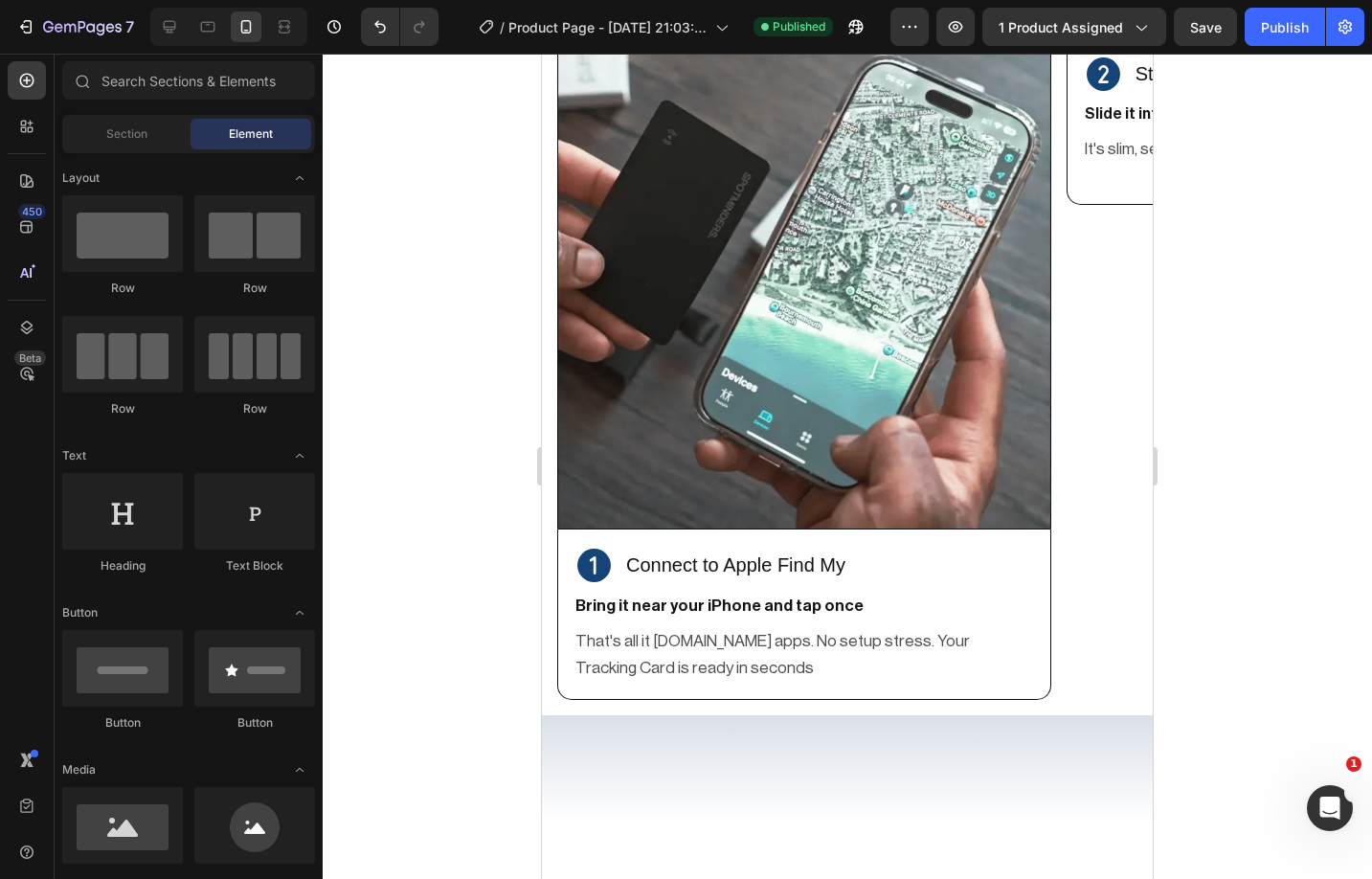
scroll to position [4185, 0]
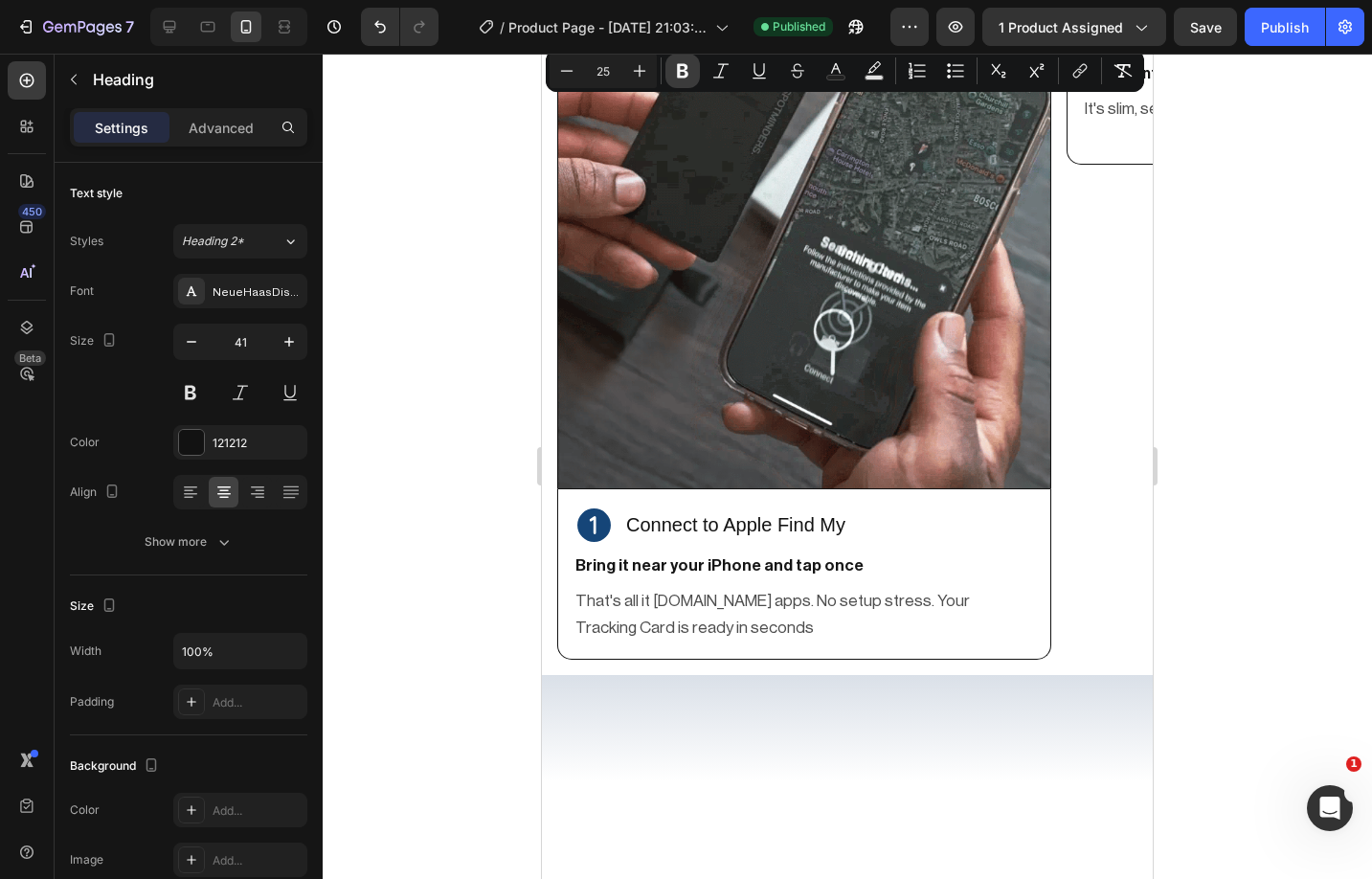
click at [678, 77] on icon "Editor contextual toolbar" at bounding box center [682, 71] width 11 height 14
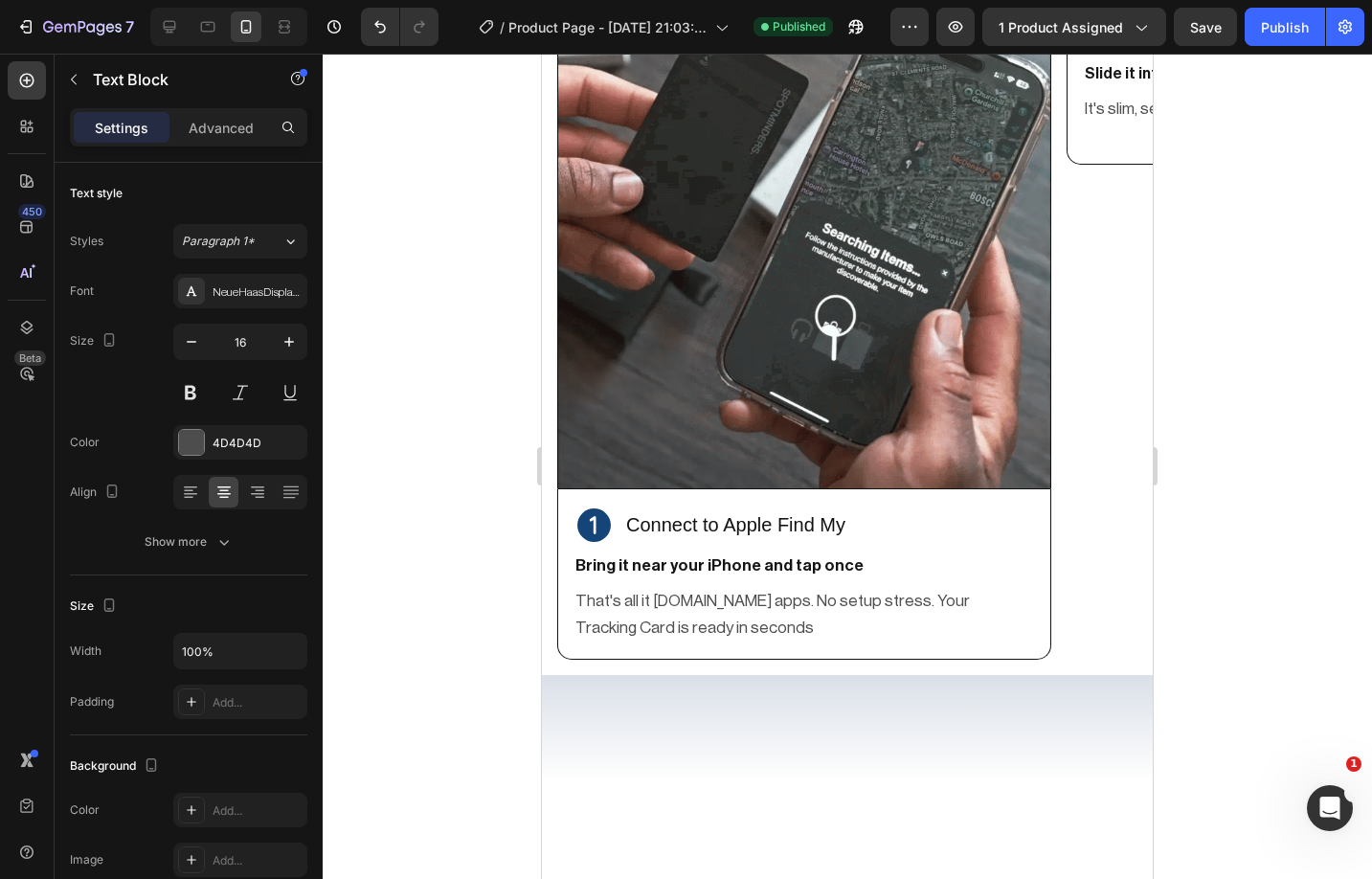
click at [498, 239] on div at bounding box center [847, 466] width 1049 height 825
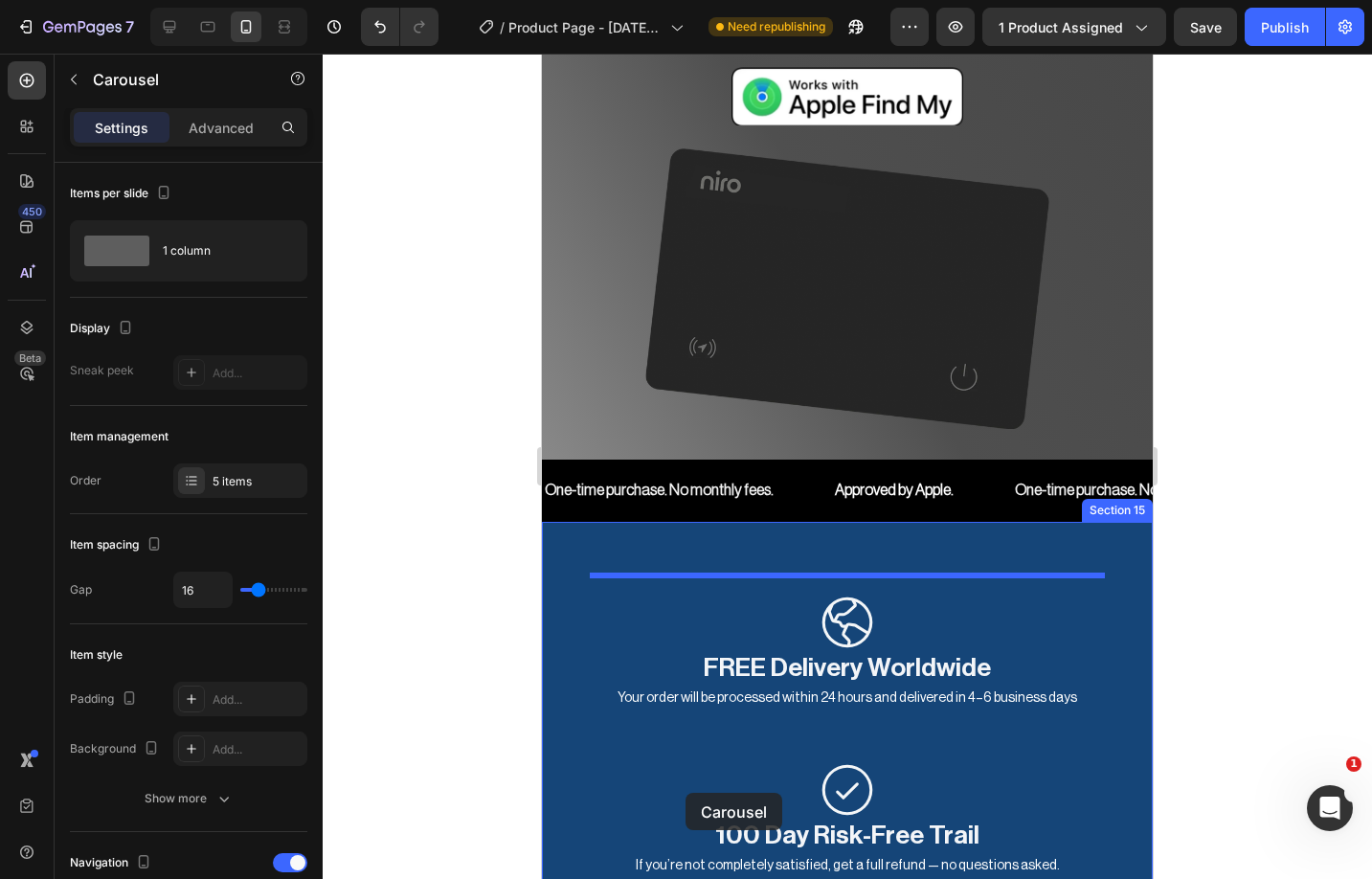
scroll to position [7772, 0]
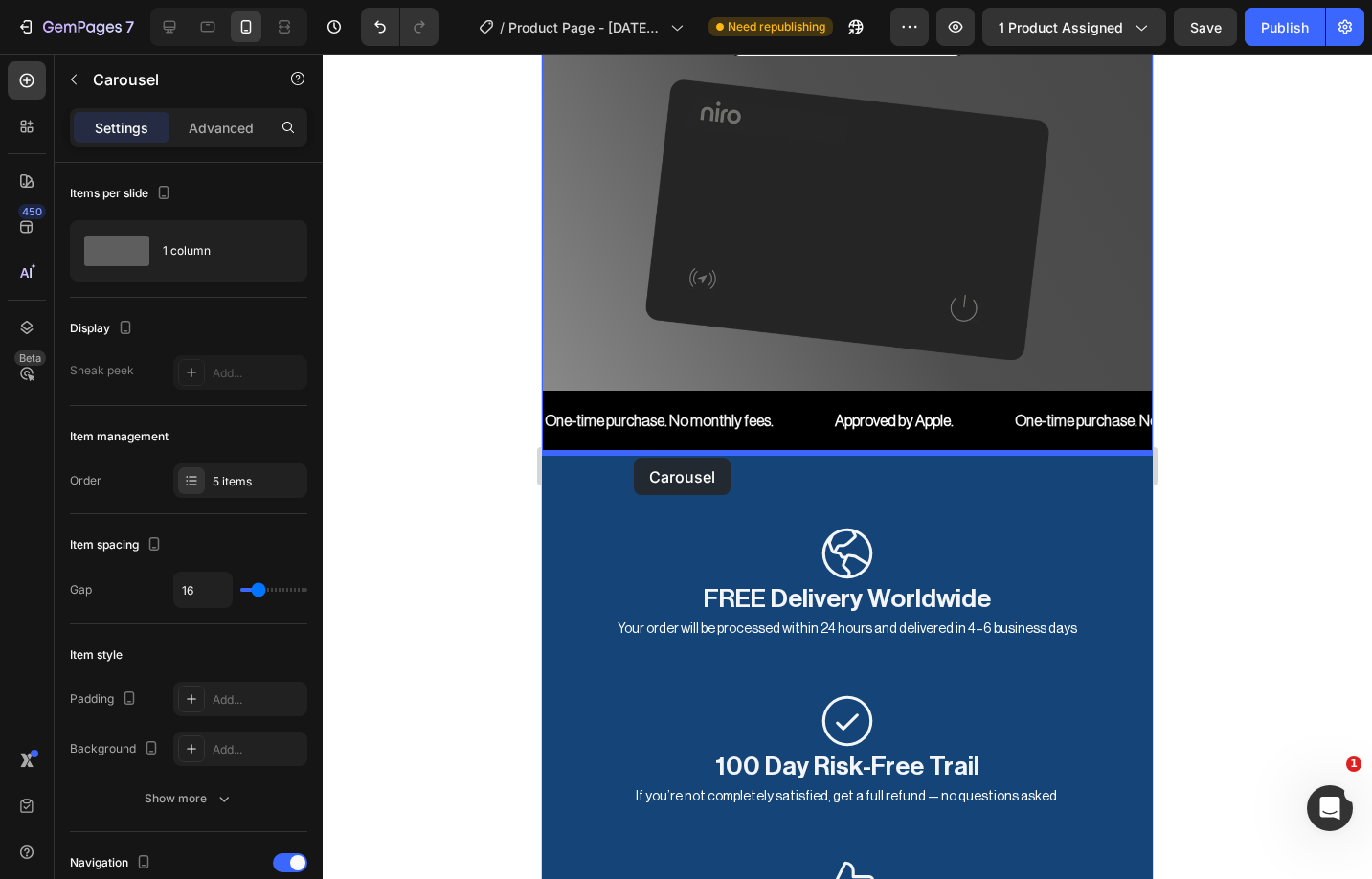
drag, startPoint x: 573, startPoint y: 438, endPoint x: 634, endPoint y: 458, distance: 63.6
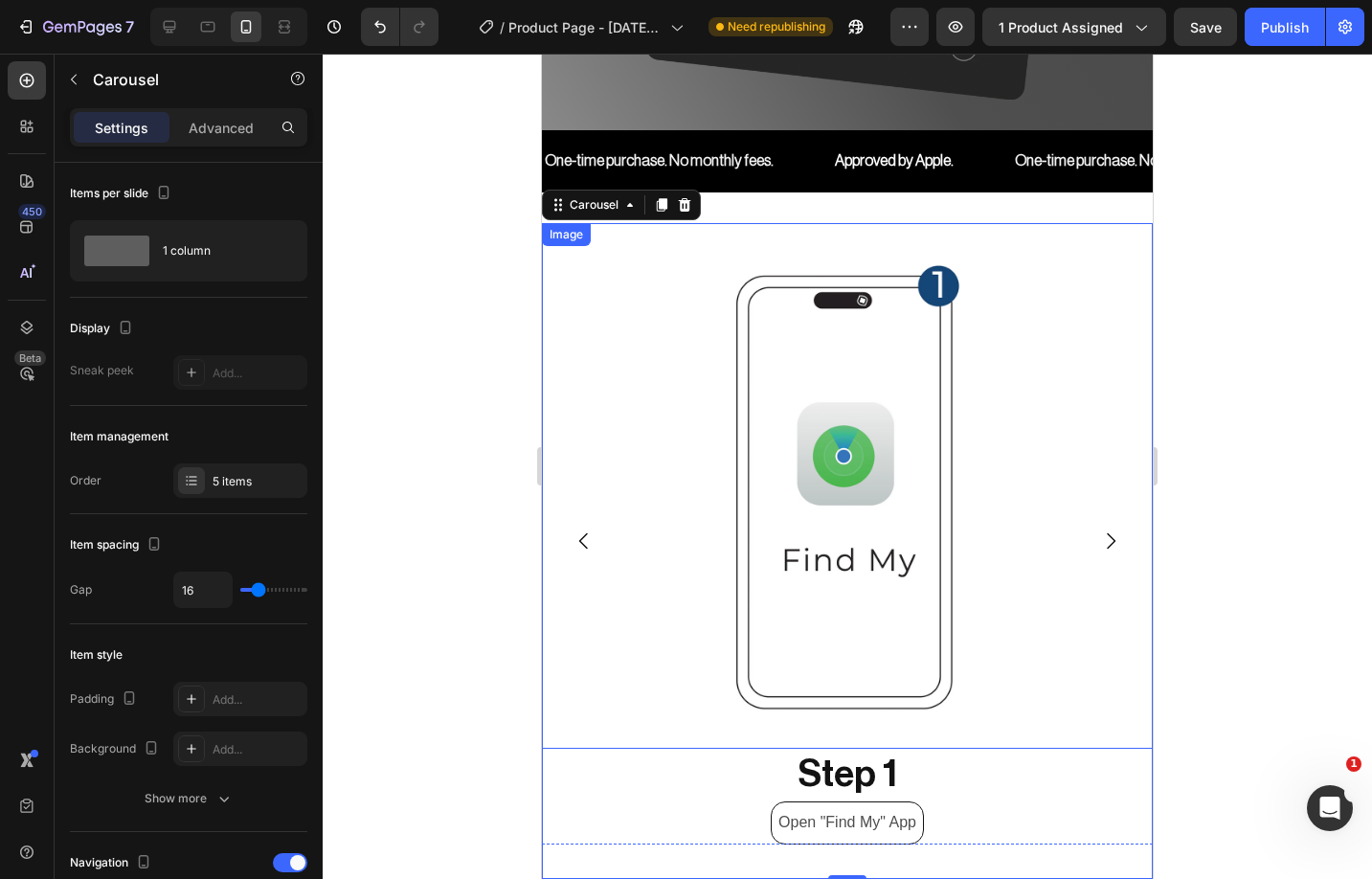
scroll to position [8038, 0]
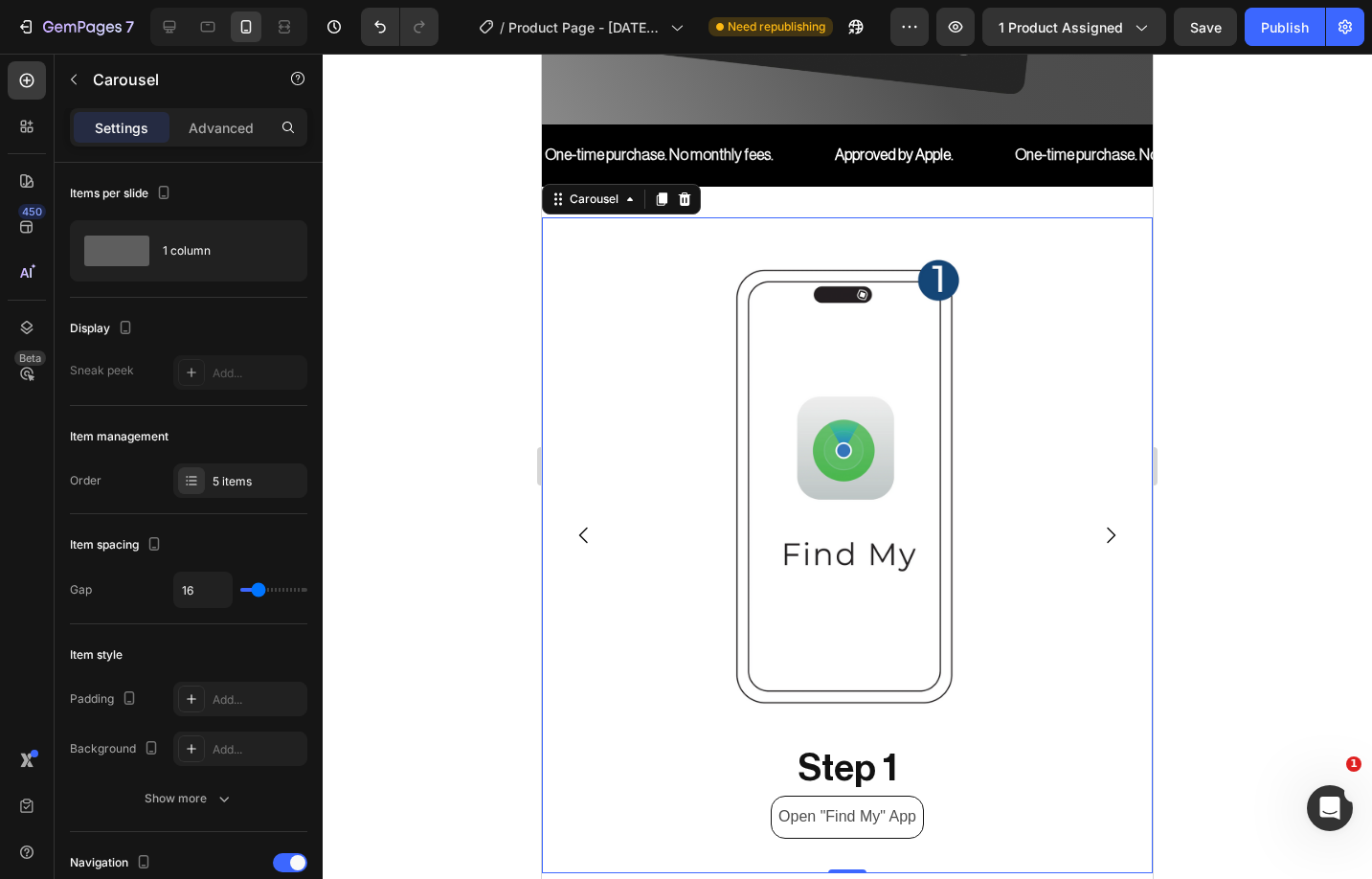
click at [379, 725] on div at bounding box center [847, 466] width 1049 height 825
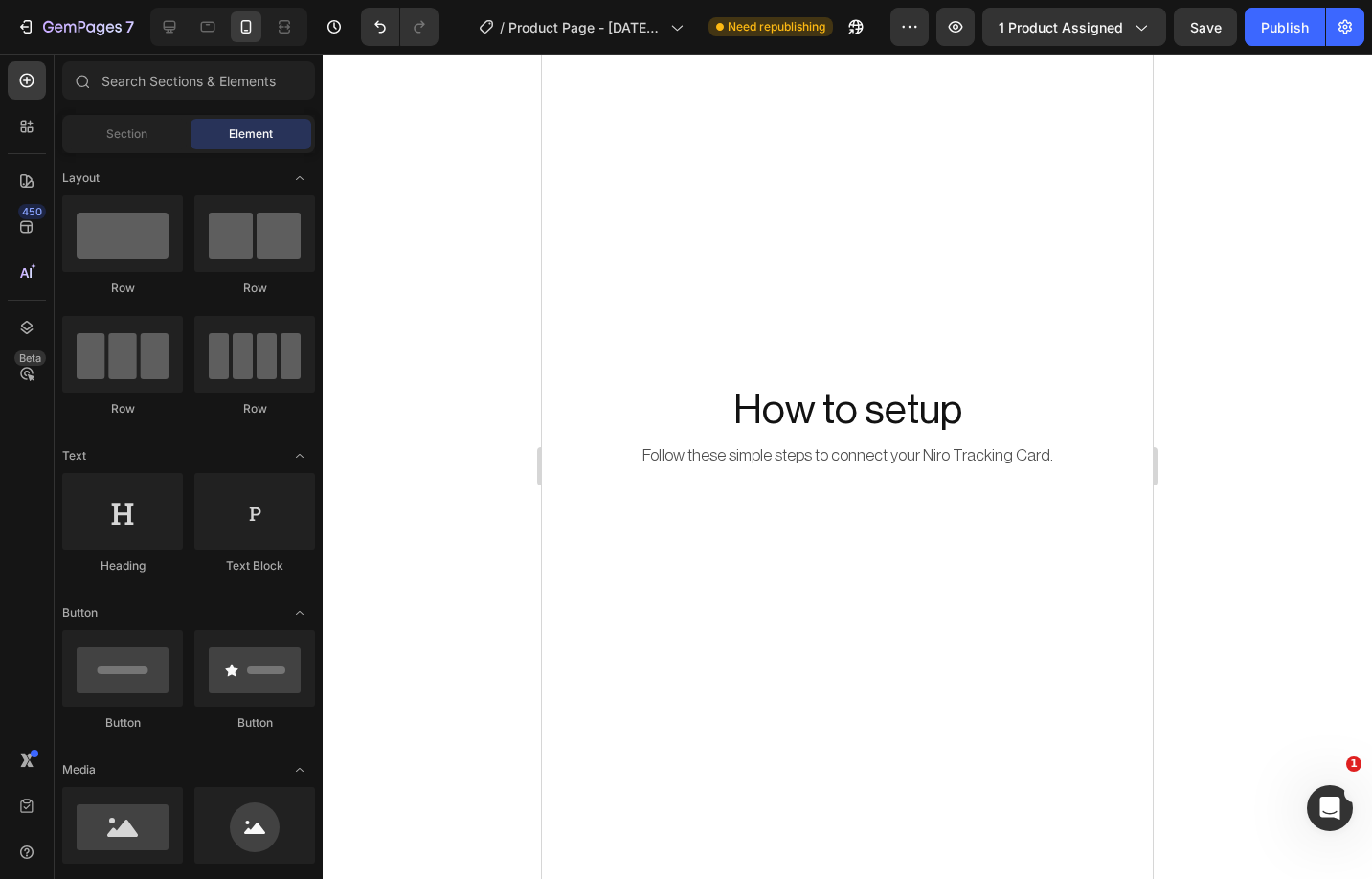
scroll to position [5766, 0]
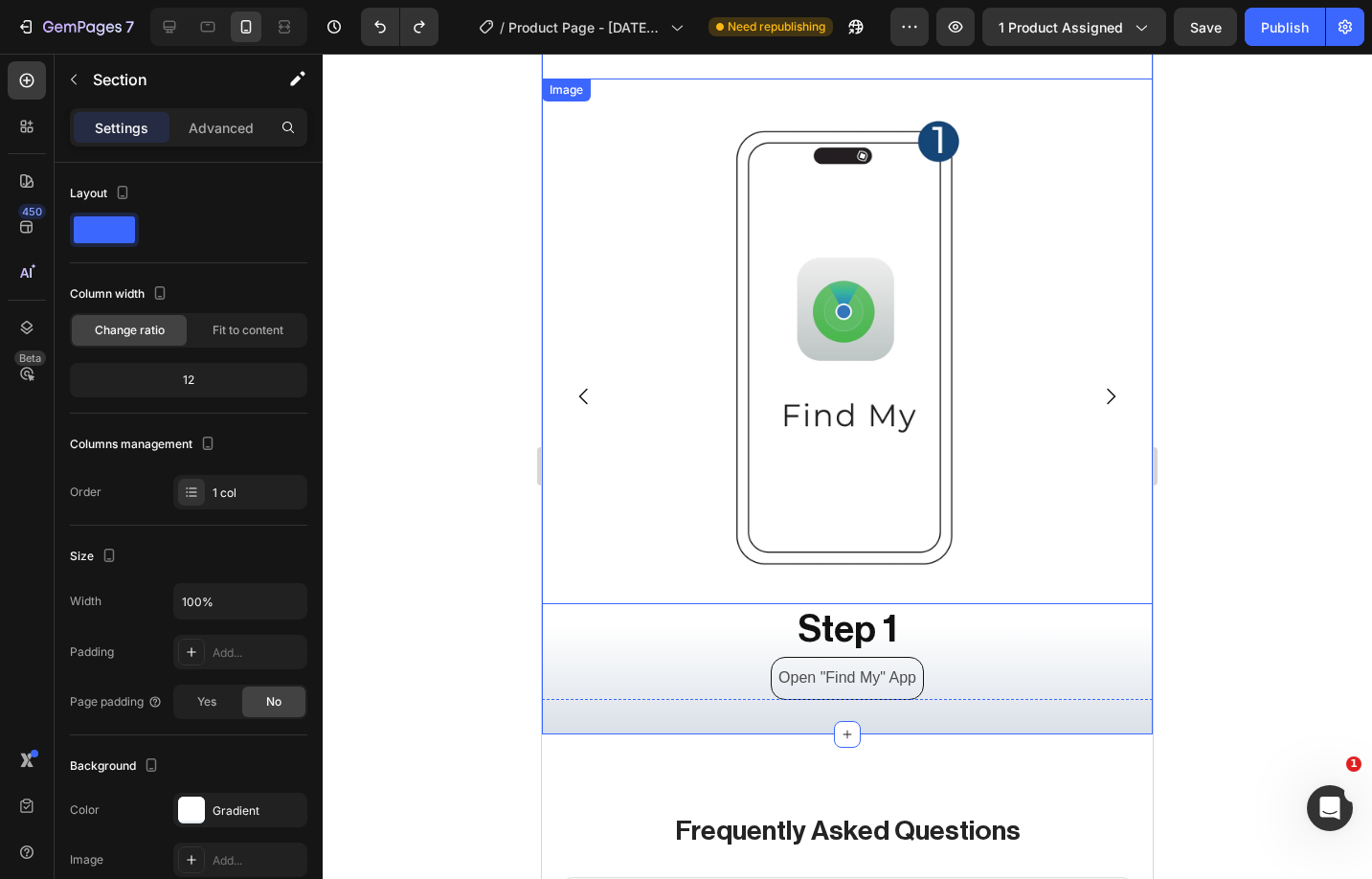
scroll to position [6186, 0]
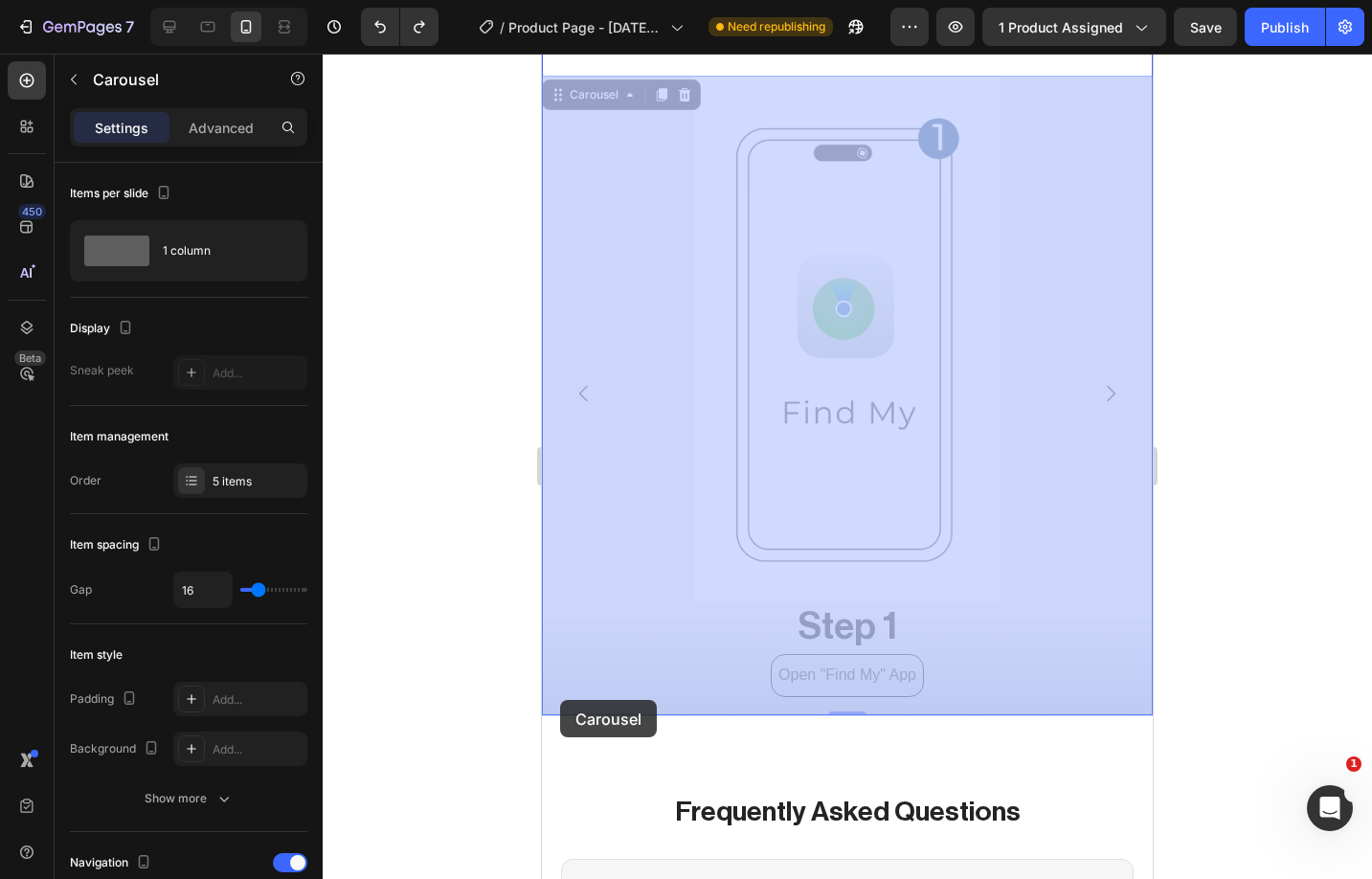
drag, startPoint x: 555, startPoint y: 708, endPoint x: 560, endPoint y: 700, distance: 9.9
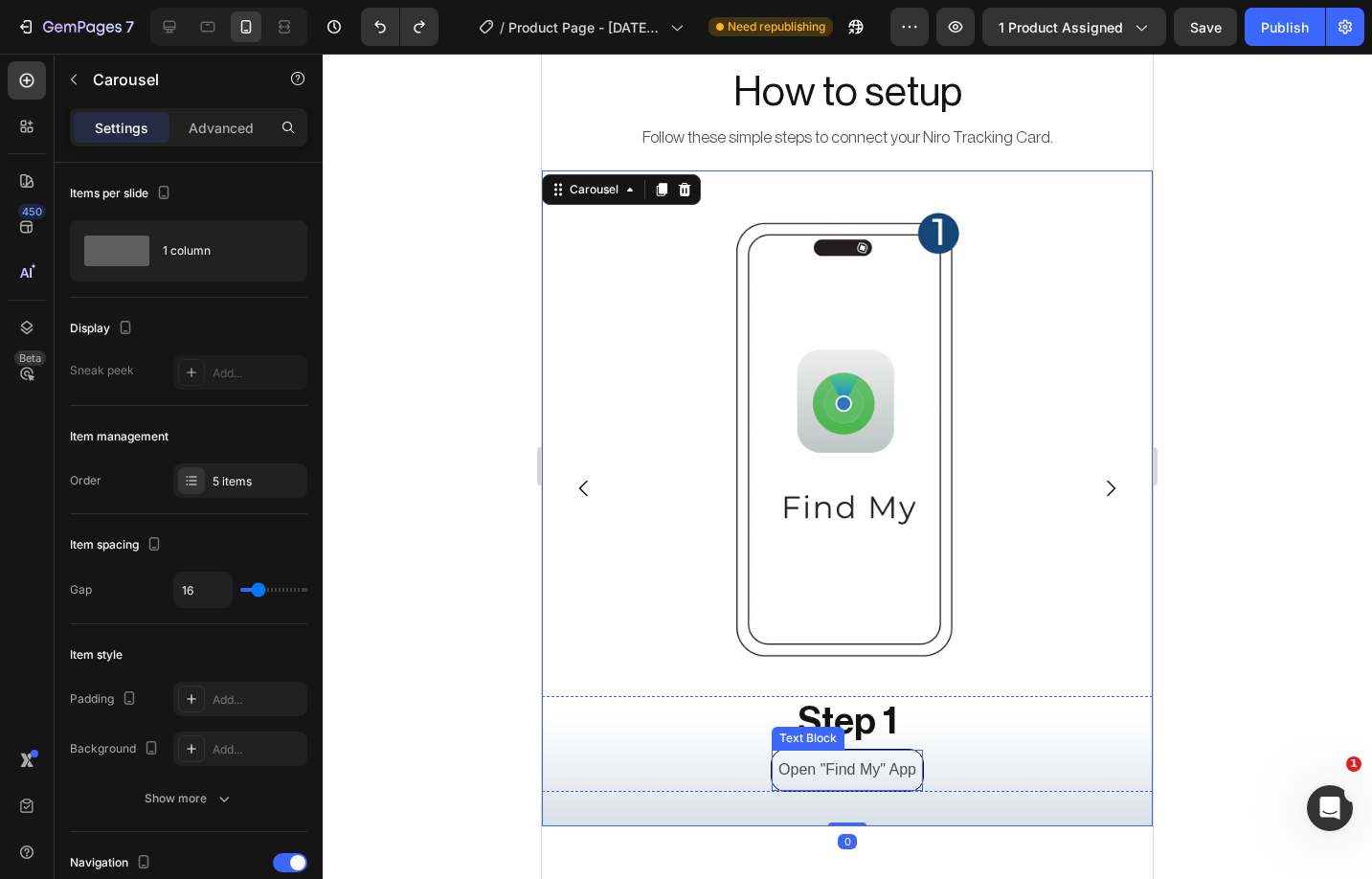
scroll to position [6081, 0]
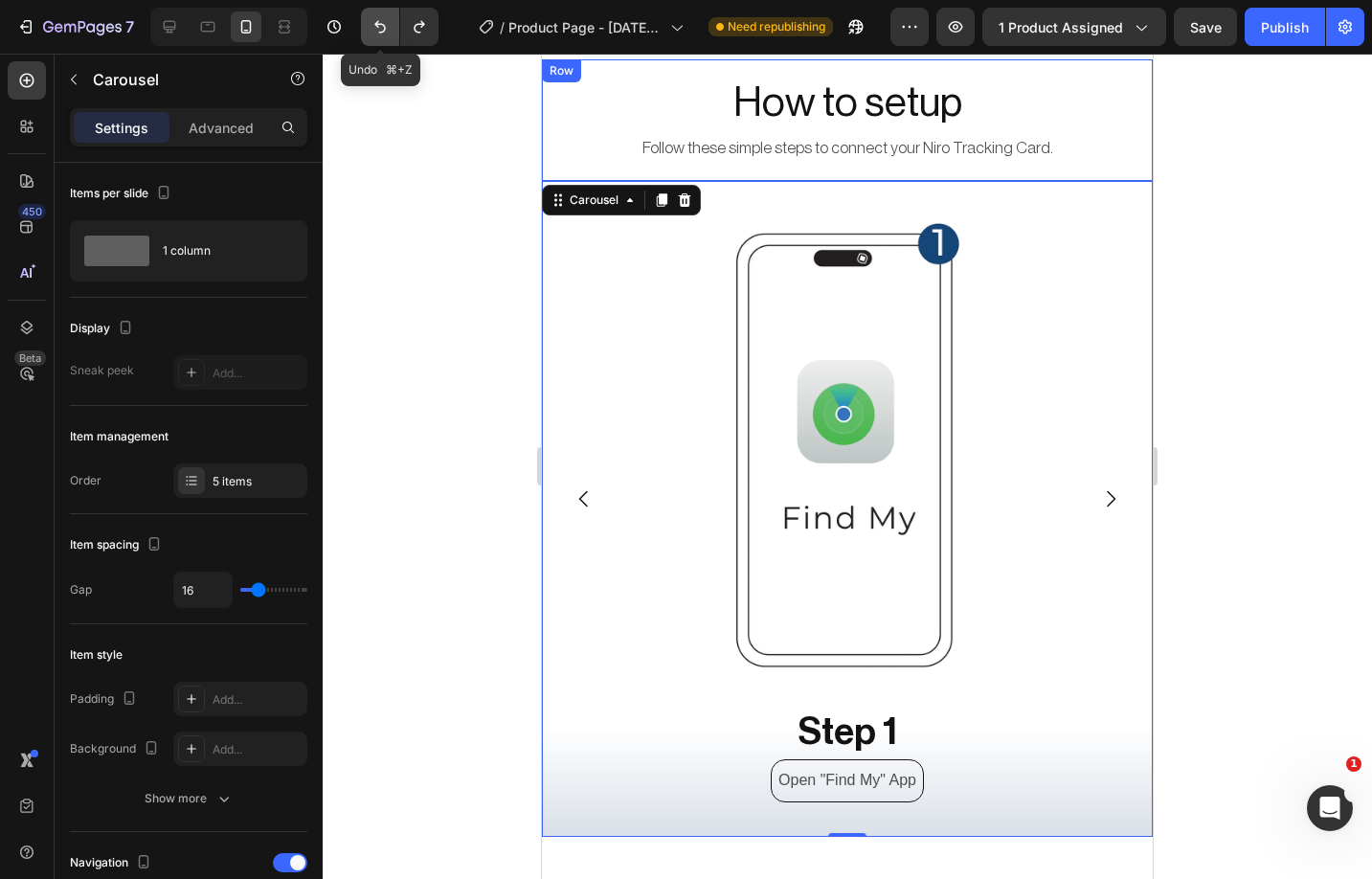
click at [383, 28] on icon "Undo/Redo" at bounding box center [380, 26] width 19 height 19
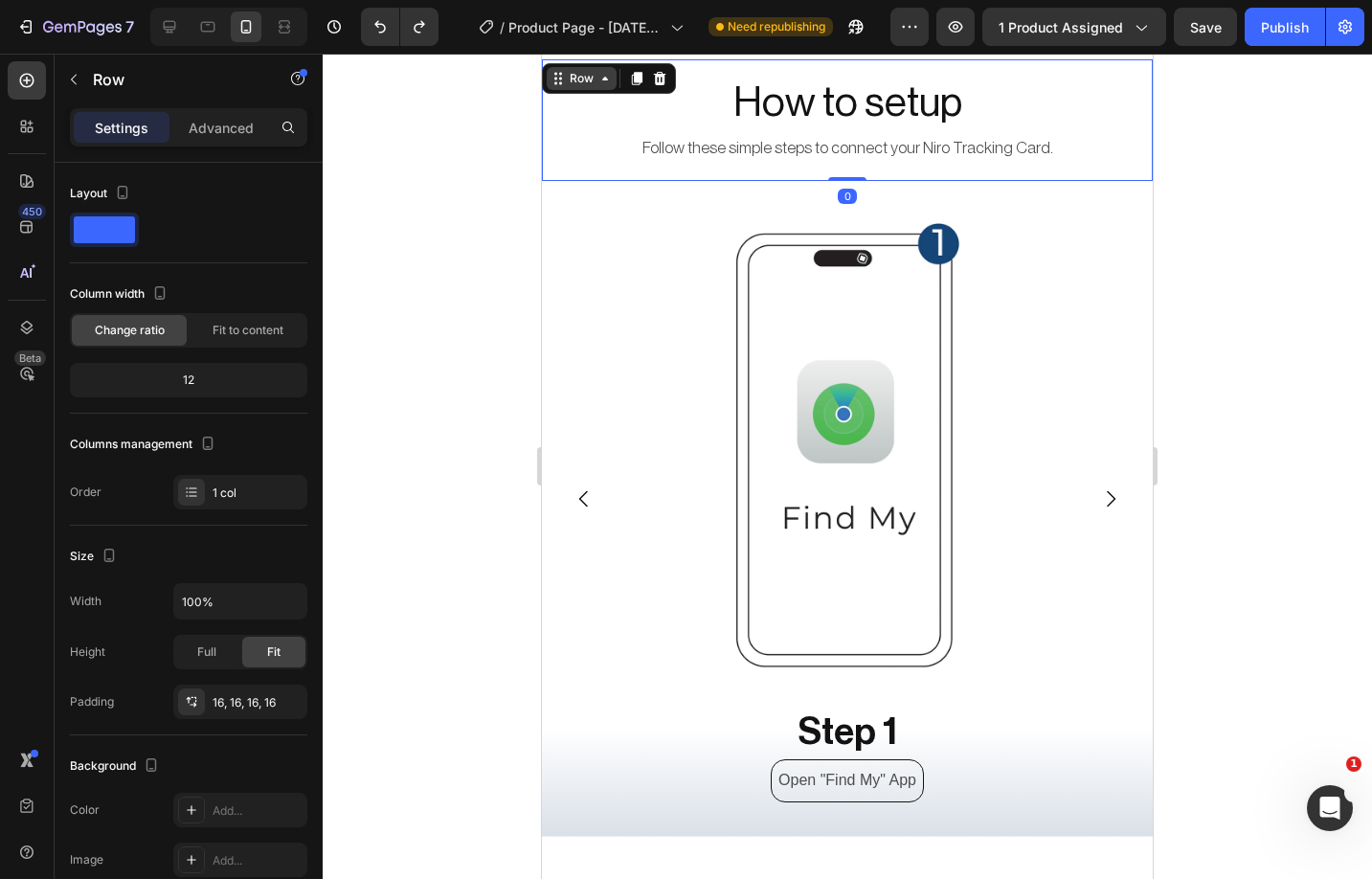
click at [550, 78] on div "Row" at bounding box center [582, 78] width 70 height 23
click at [581, 72] on div "Row" at bounding box center [582, 78] width 32 height 17
click at [581, 79] on div "Row" at bounding box center [582, 78] width 32 height 17
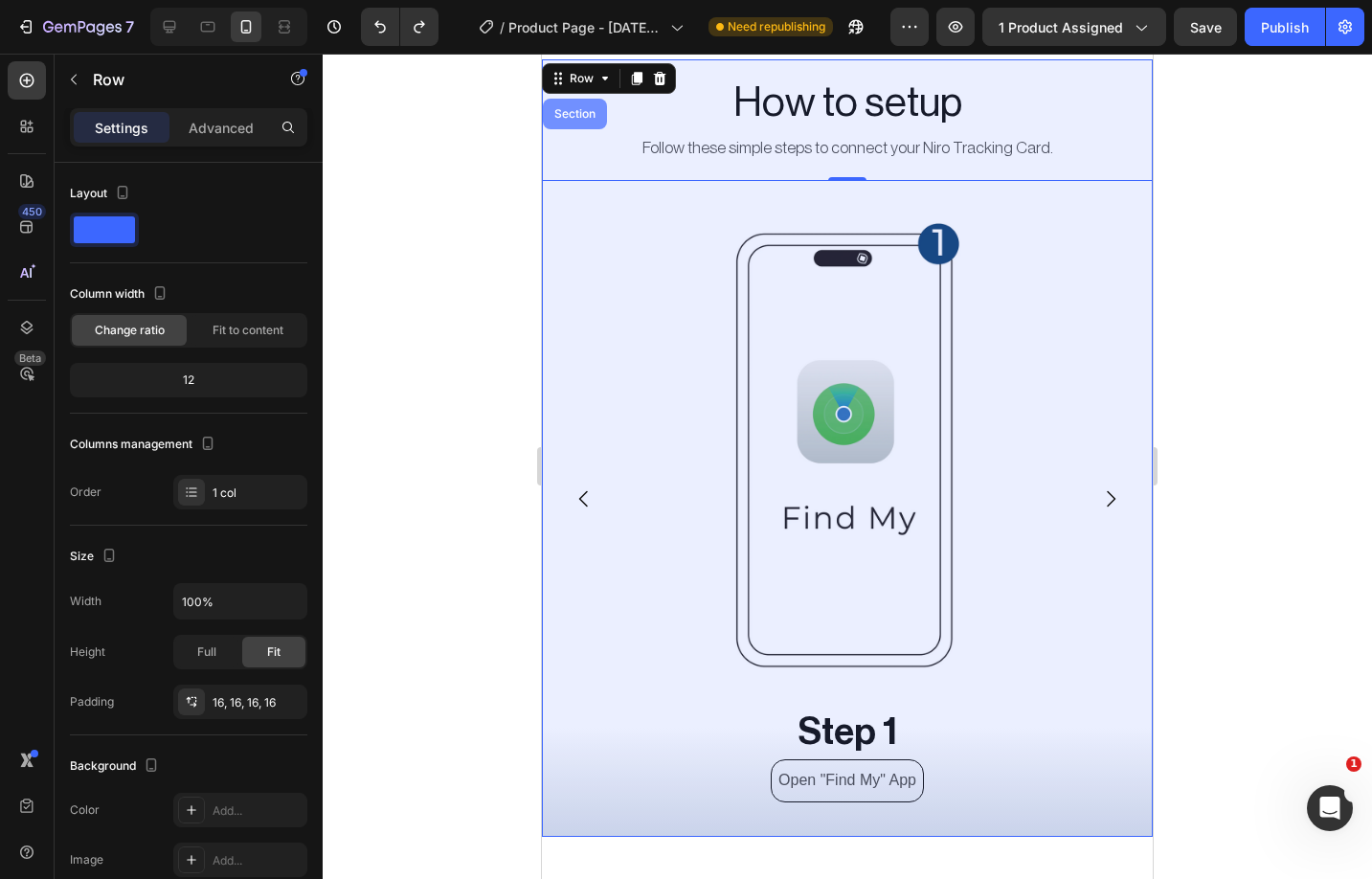
click at [573, 111] on div "Section" at bounding box center [575, 113] width 49 height 11
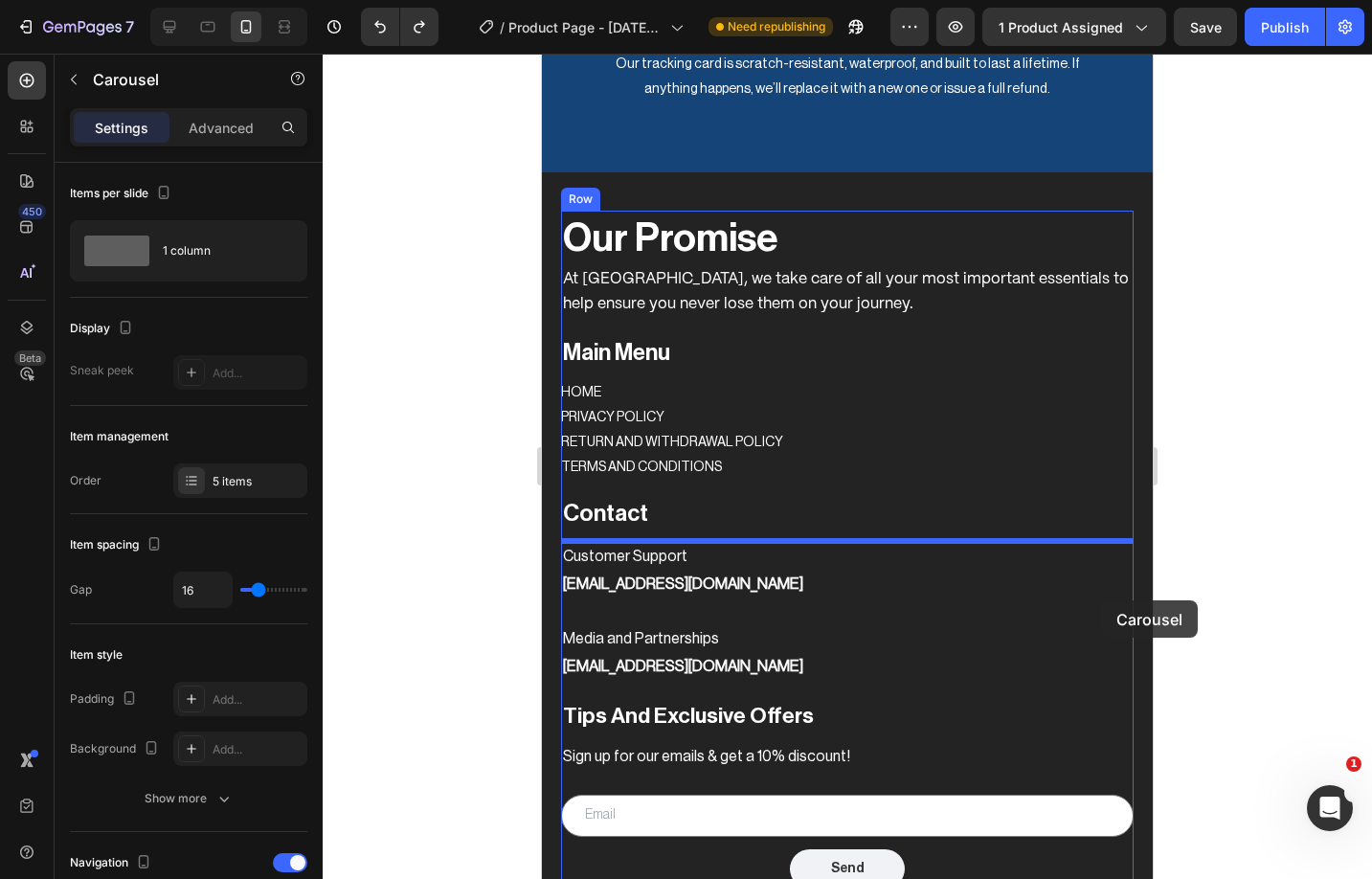
scroll to position [8233, 0]
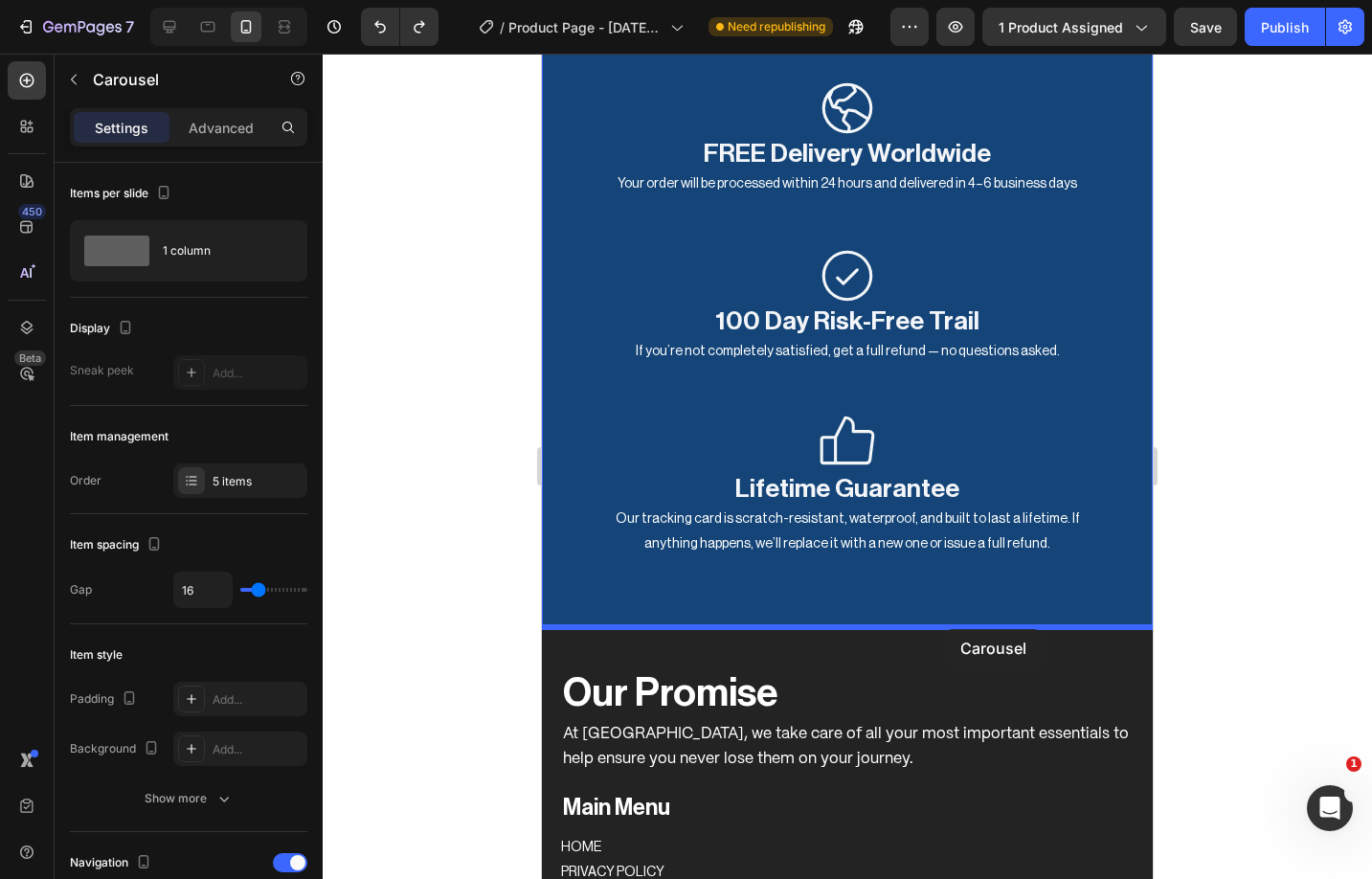
drag, startPoint x: 1145, startPoint y: 819, endPoint x: 945, endPoint y: 629, distance: 275.6
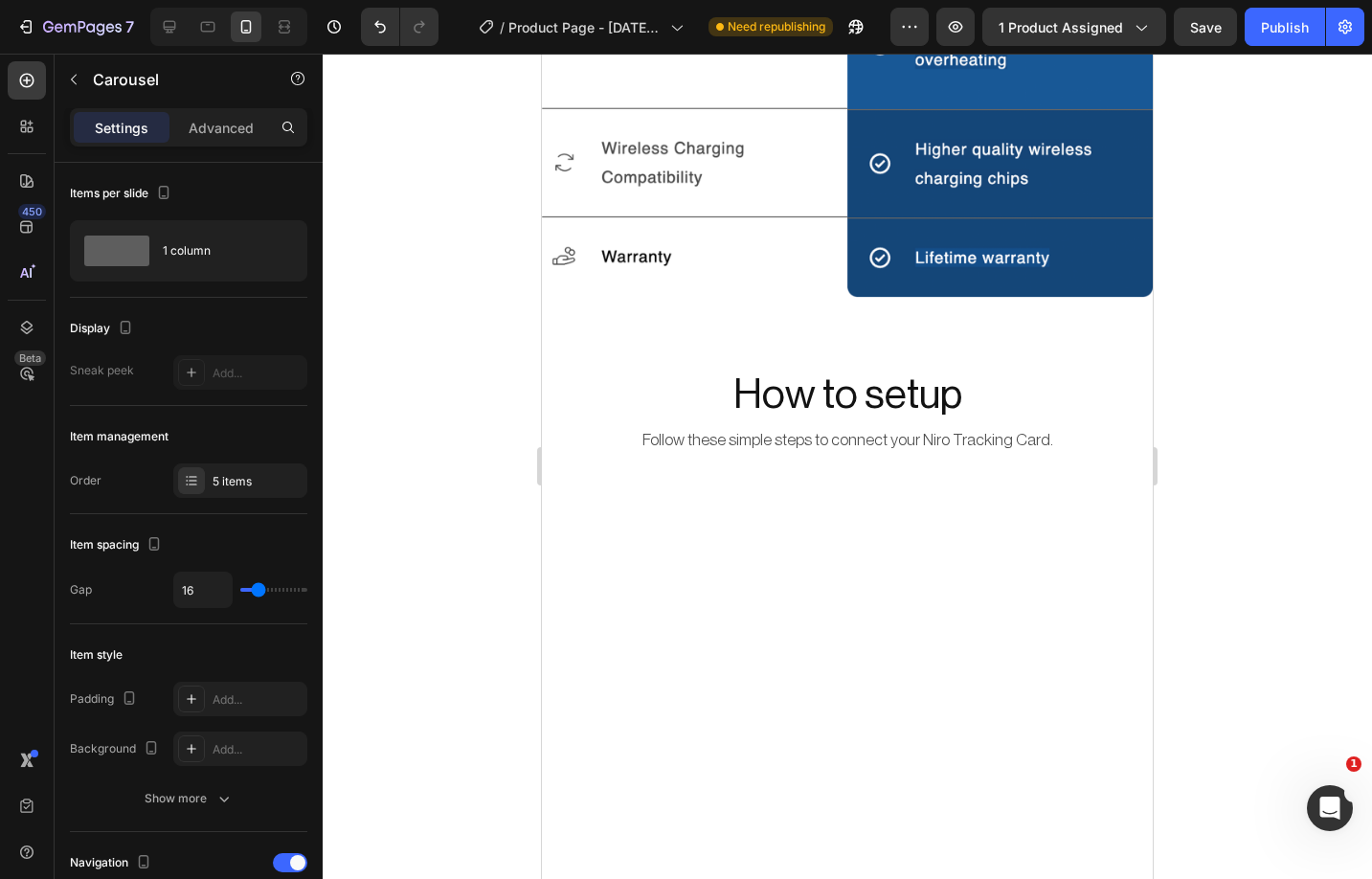
scroll to position [5745, 0]
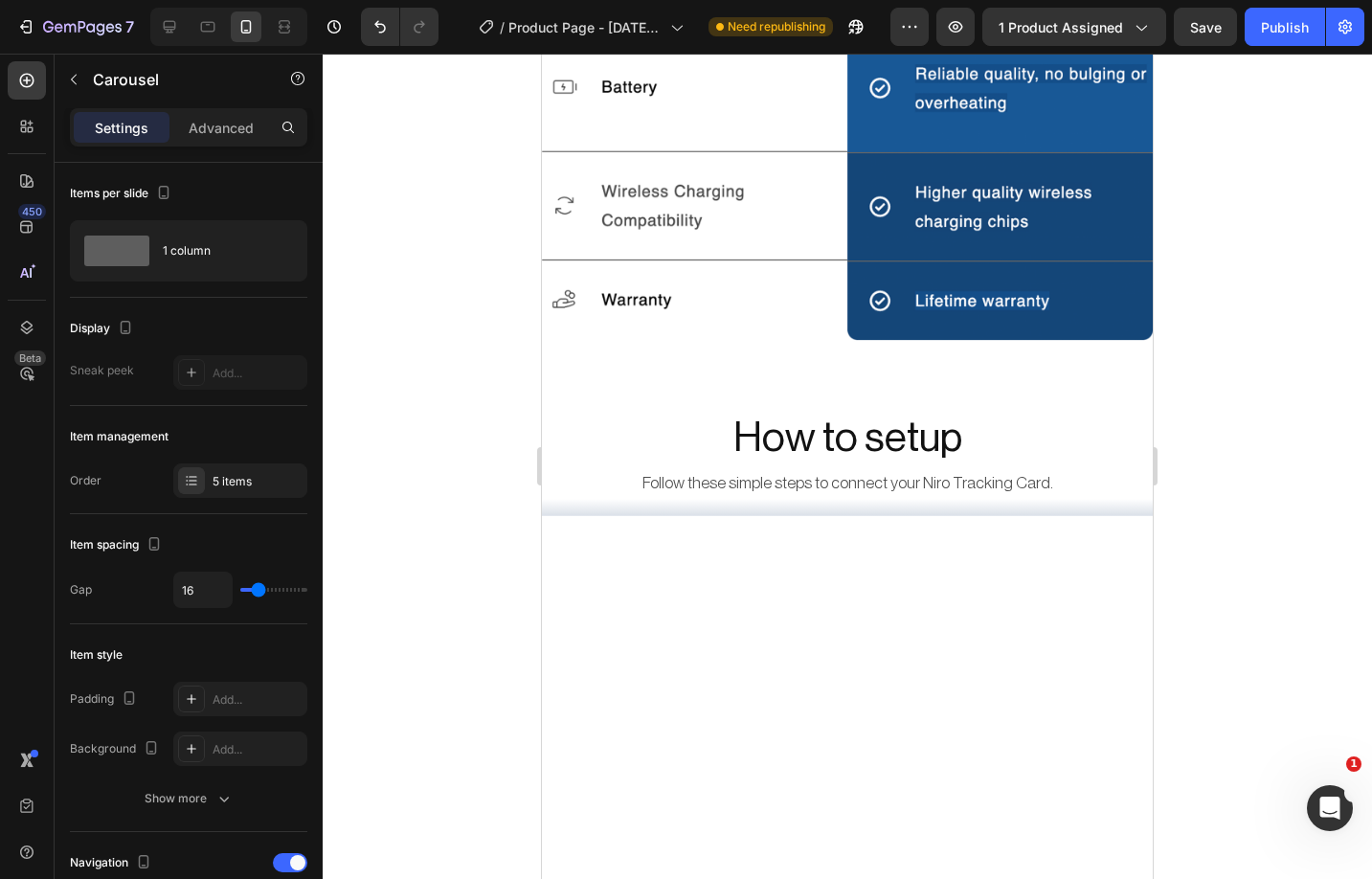
click at [1021, 658] on div at bounding box center [847, 884] width 611 height 737
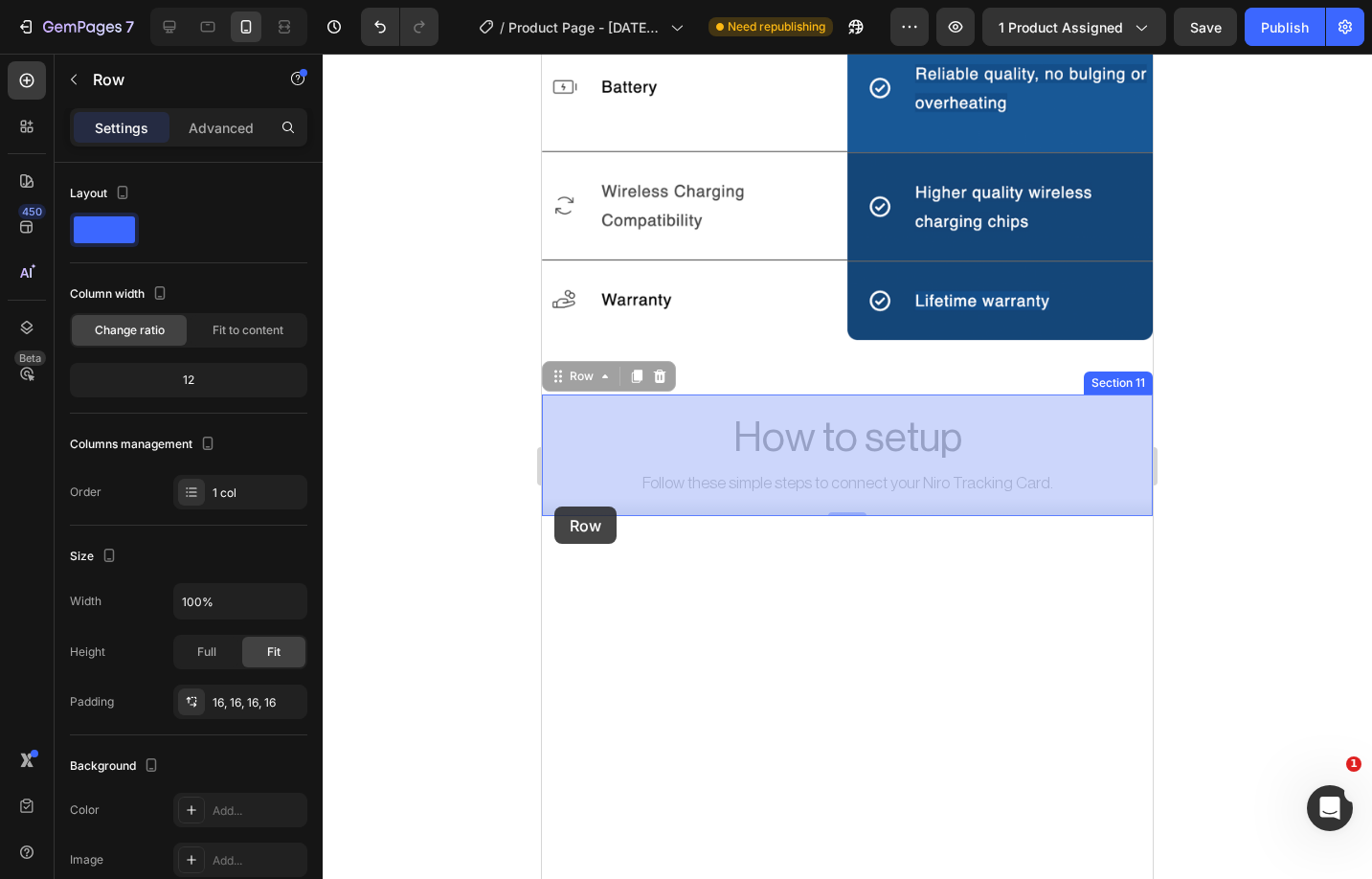
drag, startPoint x: 548, startPoint y: 487, endPoint x: 554, endPoint y: 505, distance: 18.5
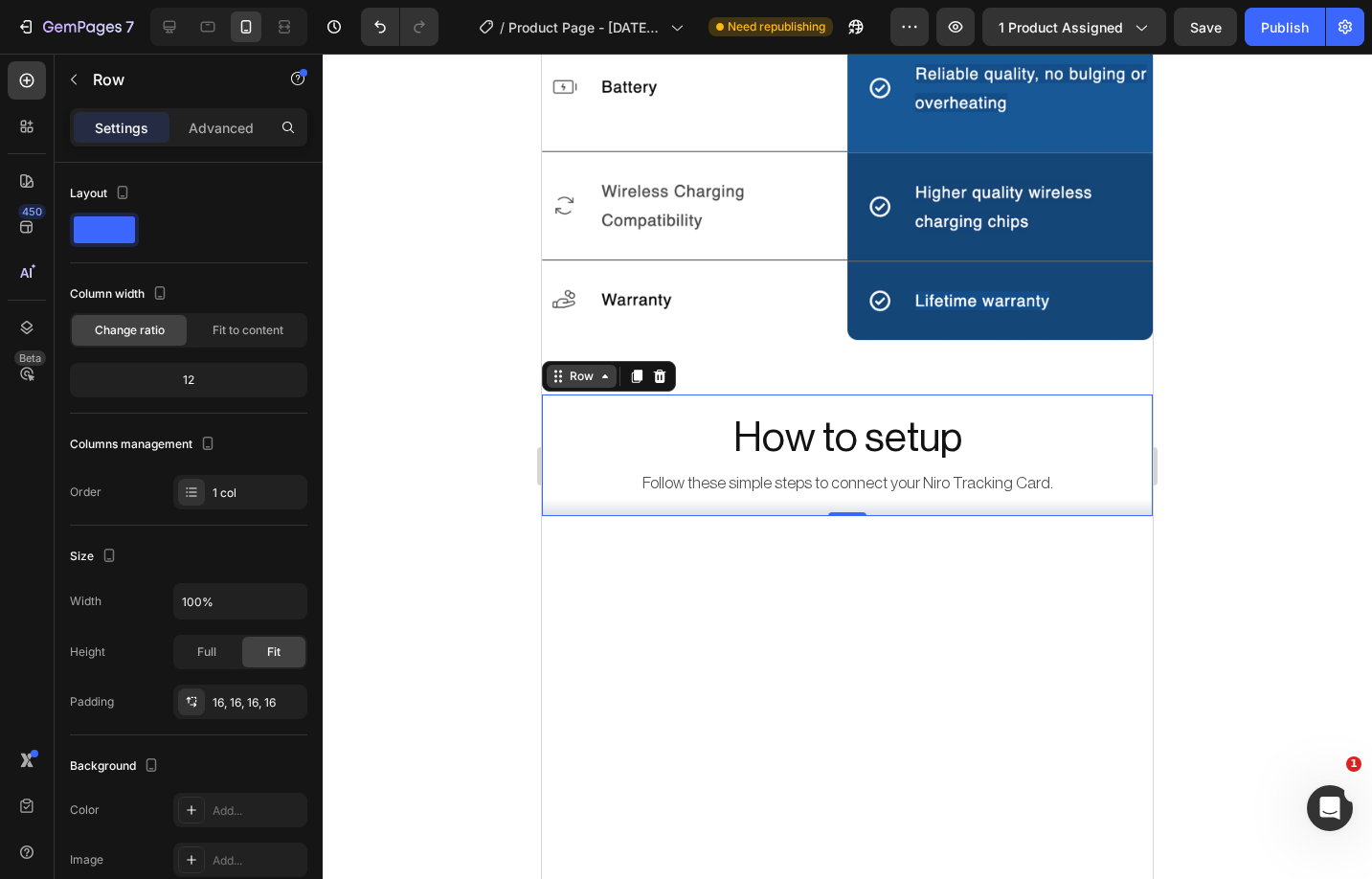
click at [573, 372] on div "Row" at bounding box center [582, 376] width 32 height 17
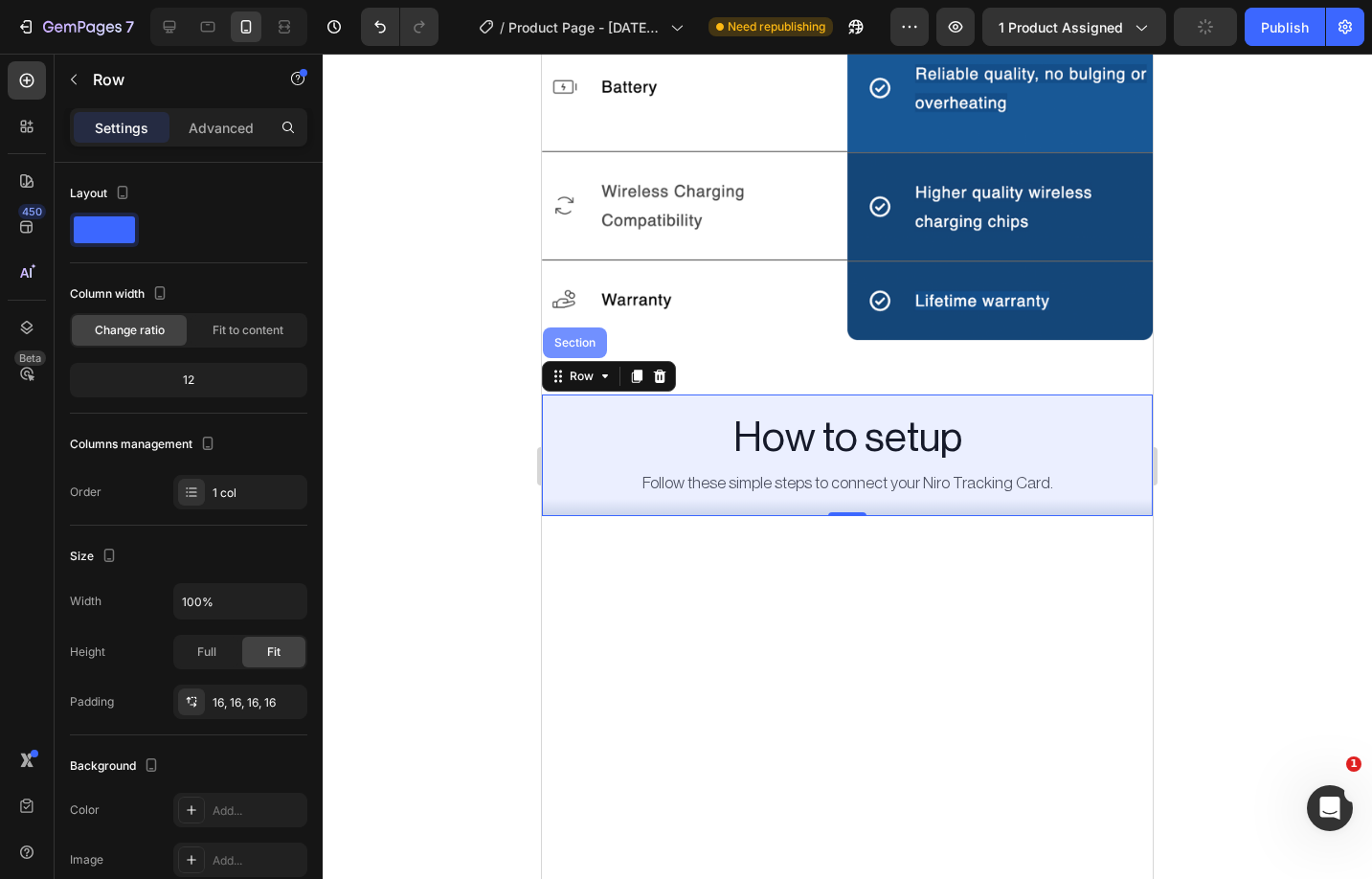
click at [577, 352] on div "Section" at bounding box center [575, 342] width 64 height 31
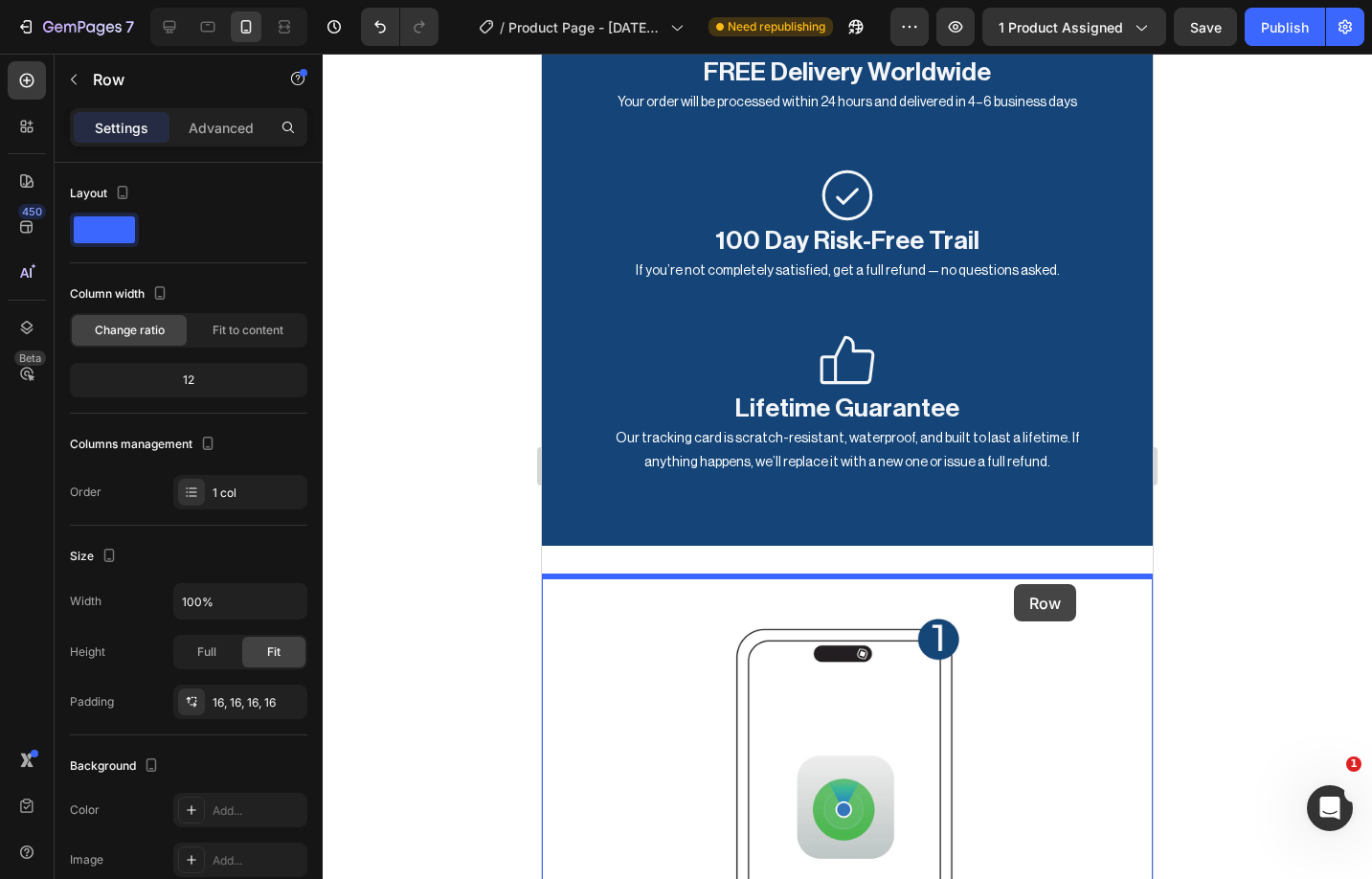
scroll to position [7712, 0]
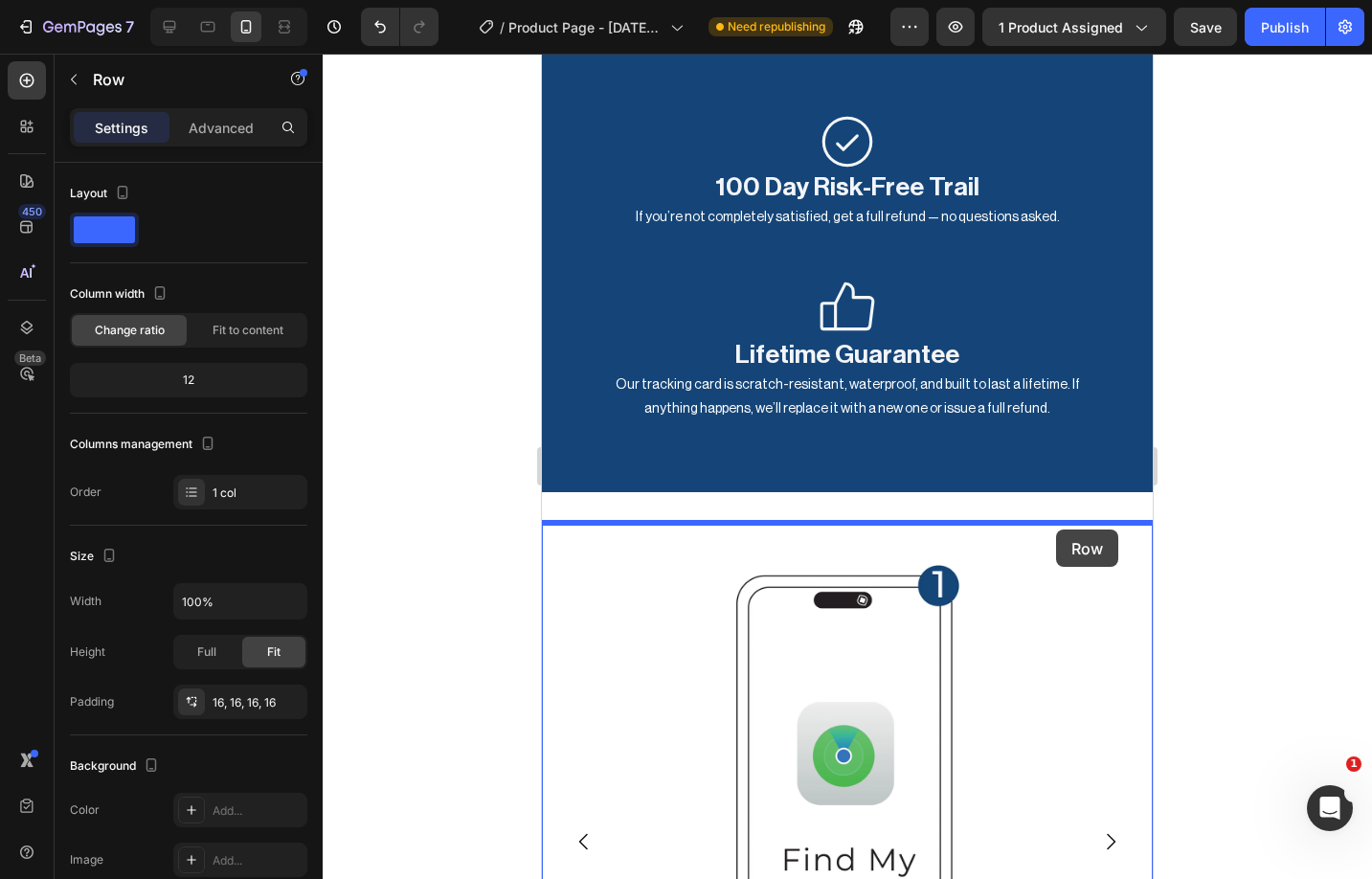
drag, startPoint x: 562, startPoint y: 399, endPoint x: 1056, endPoint y: 529, distance: 510.9
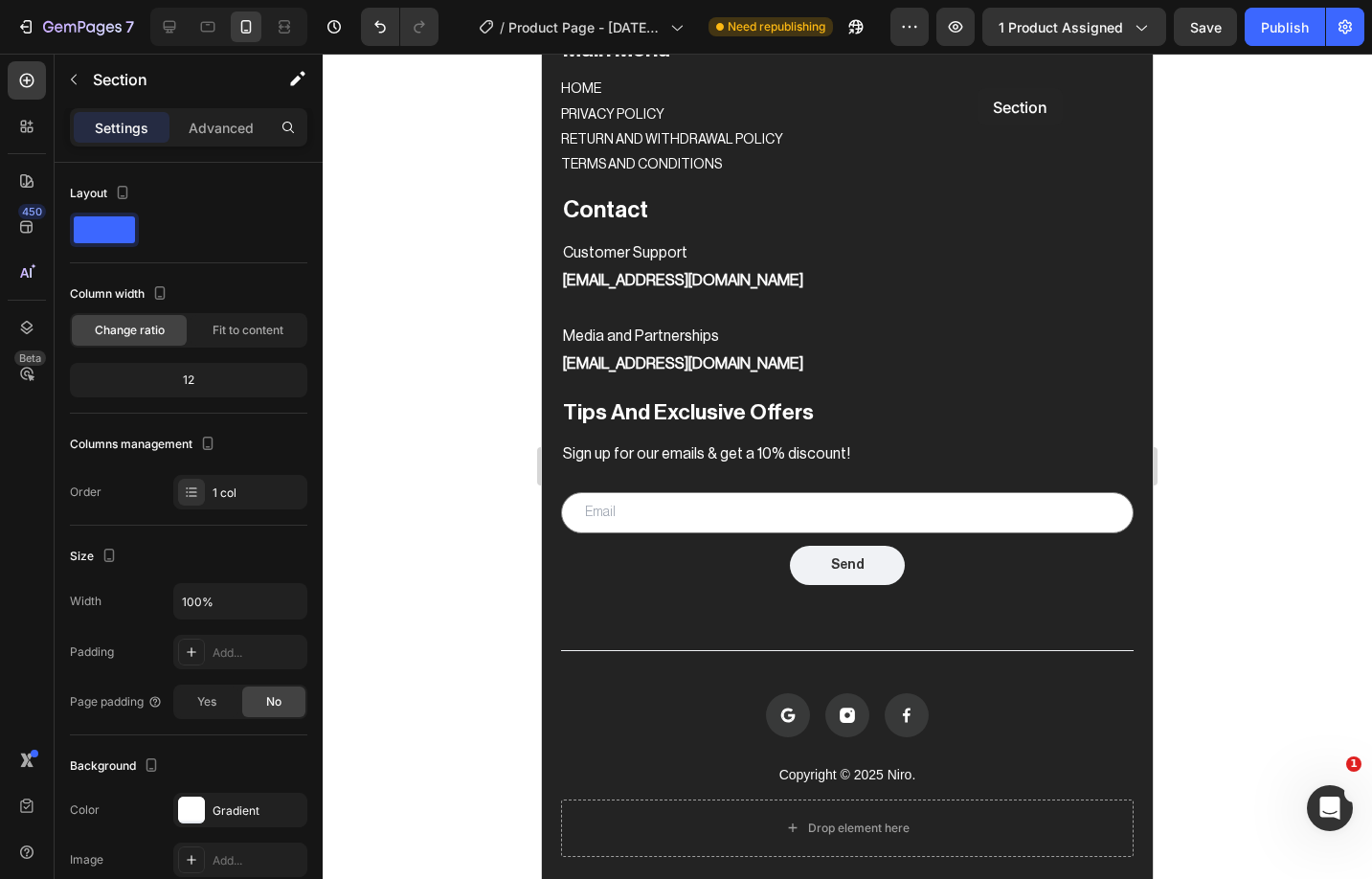
scroll to position [9066, 0]
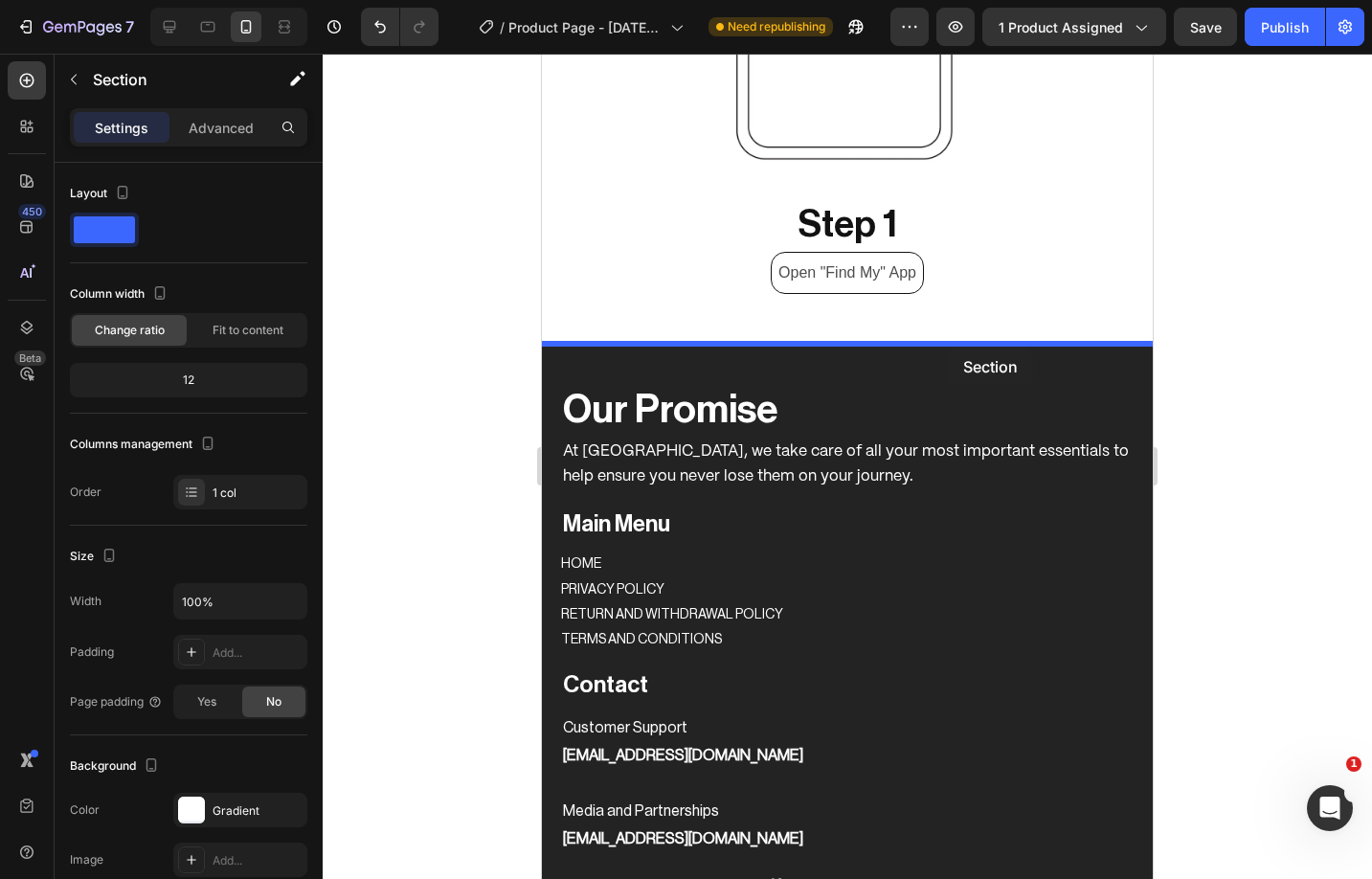
drag, startPoint x: 1059, startPoint y: 637, endPoint x: 948, endPoint y: 348, distance: 309.7
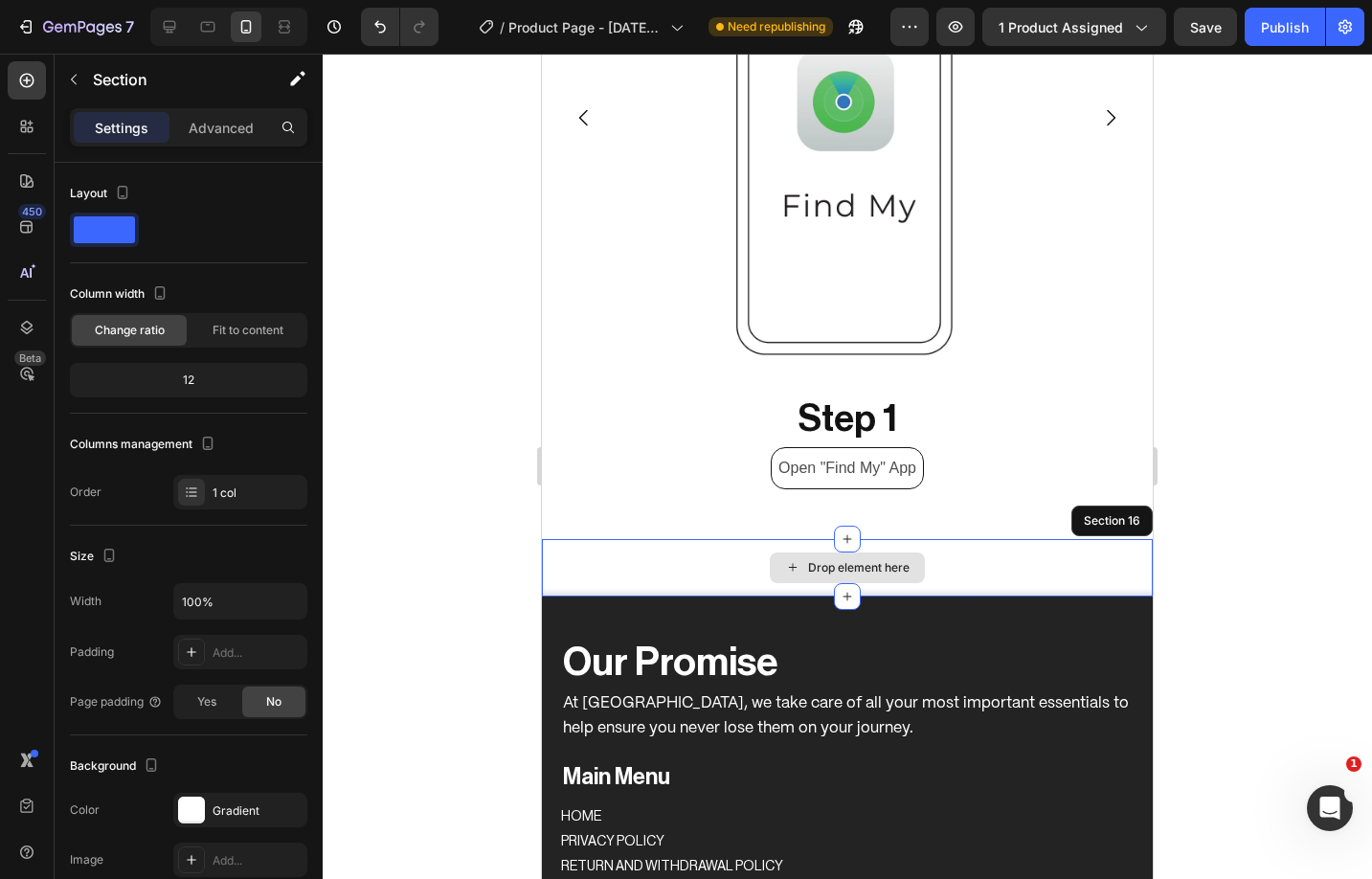
scroll to position [8364, 0]
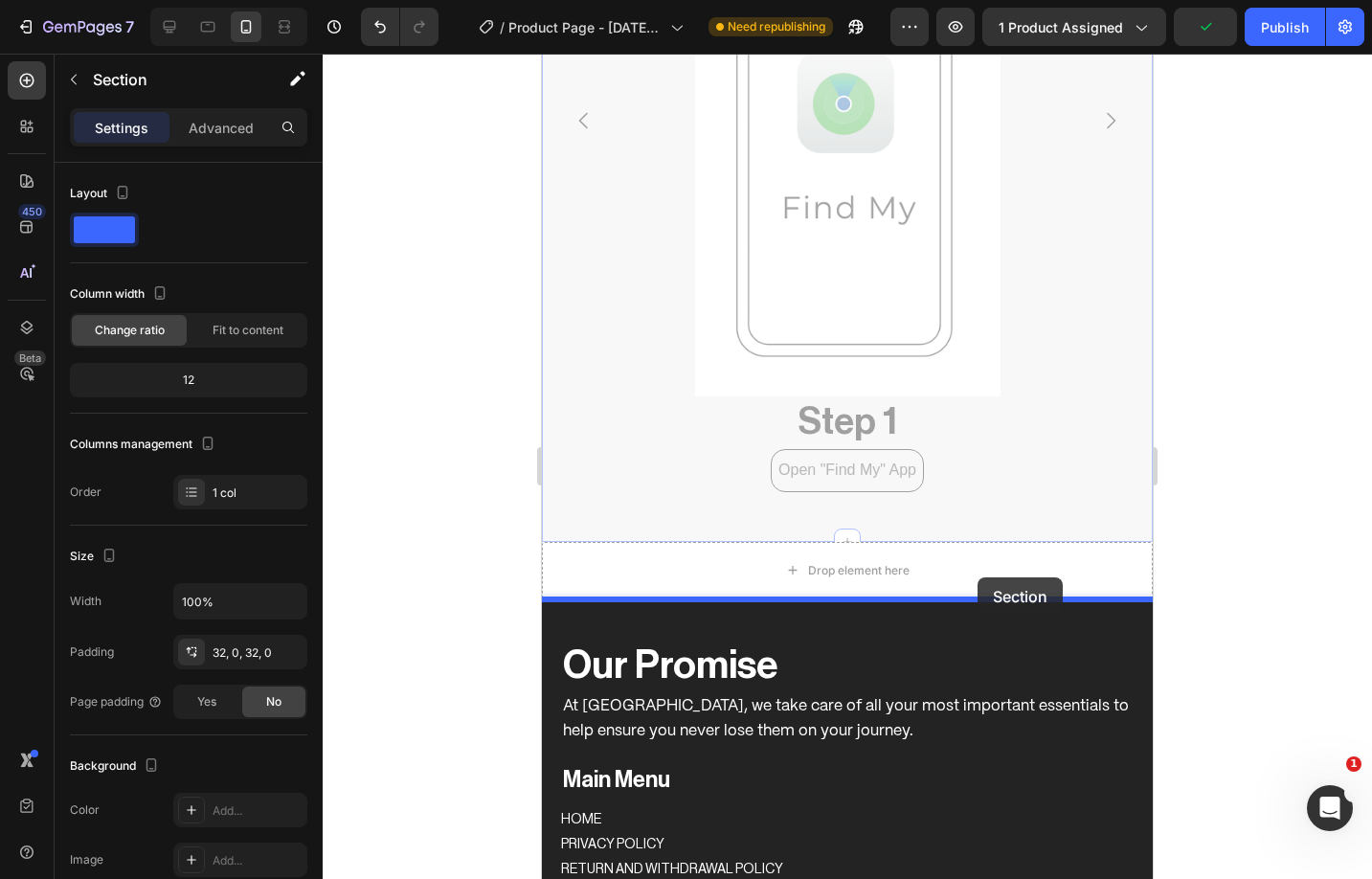
drag, startPoint x: 978, startPoint y: 516, endPoint x: 978, endPoint y: 576, distance: 60.3
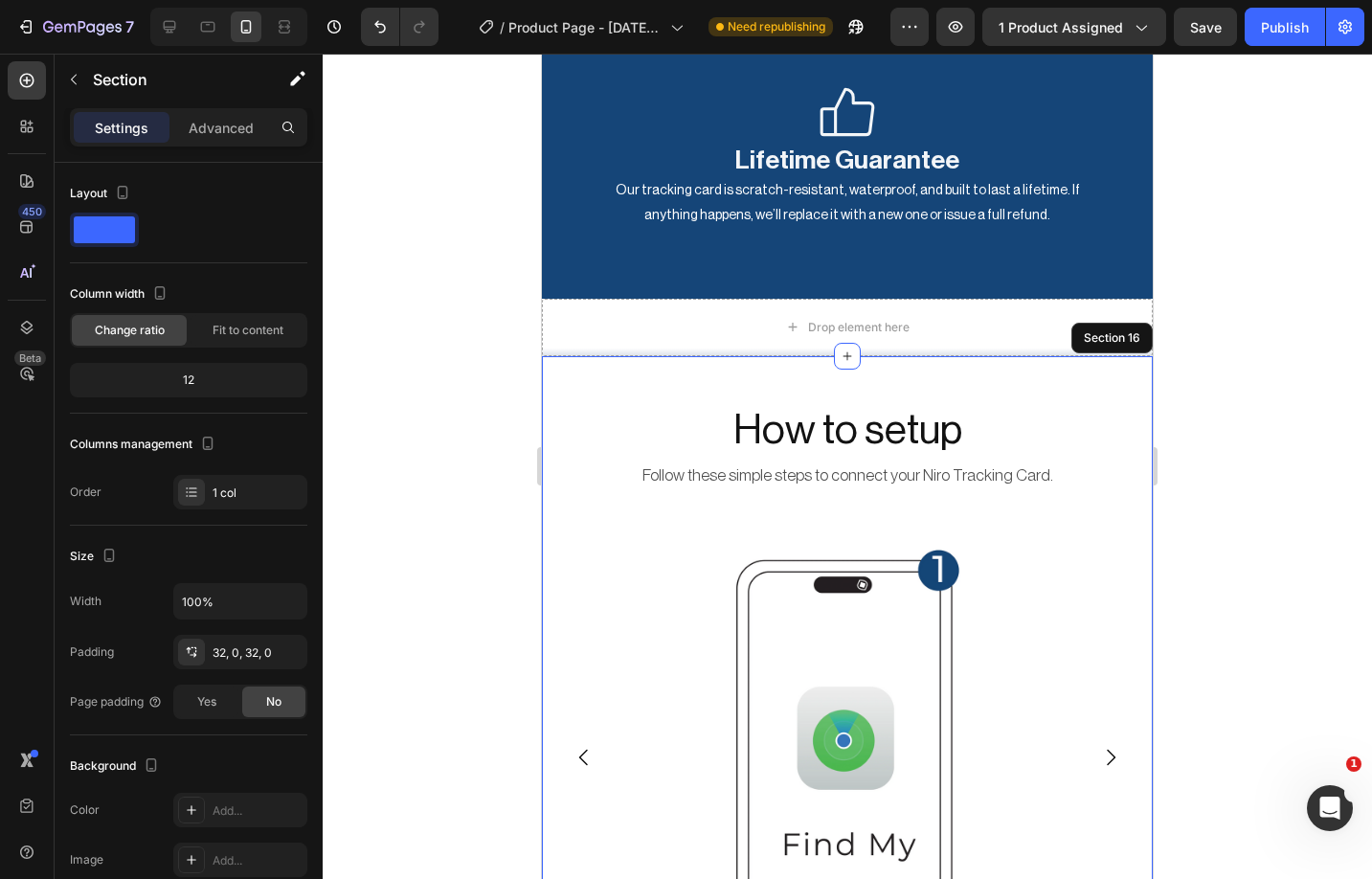
scroll to position [7781, 0]
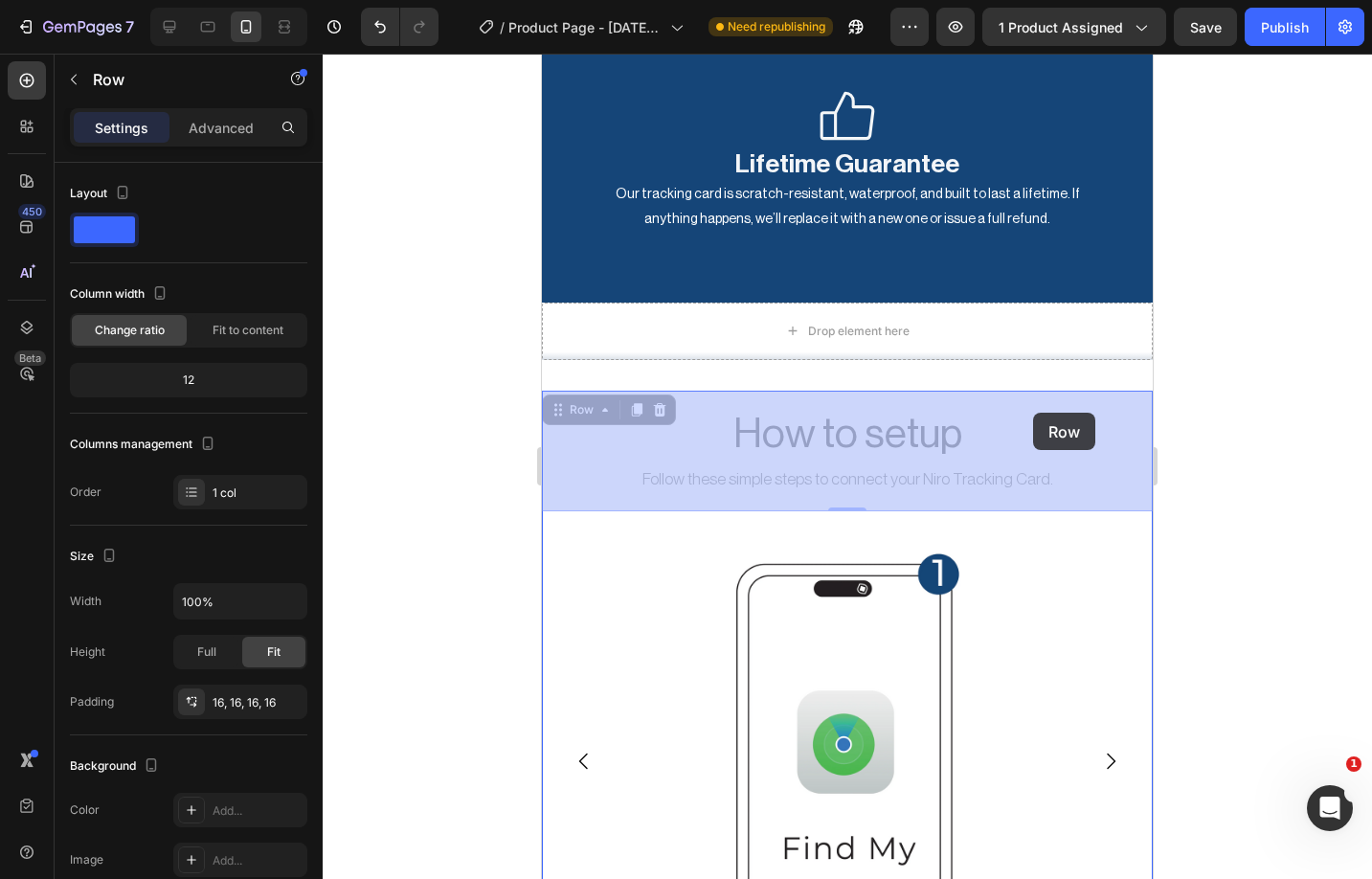
drag, startPoint x: 1045, startPoint y: 400, endPoint x: 1032, endPoint y: 408, distance: 14.6
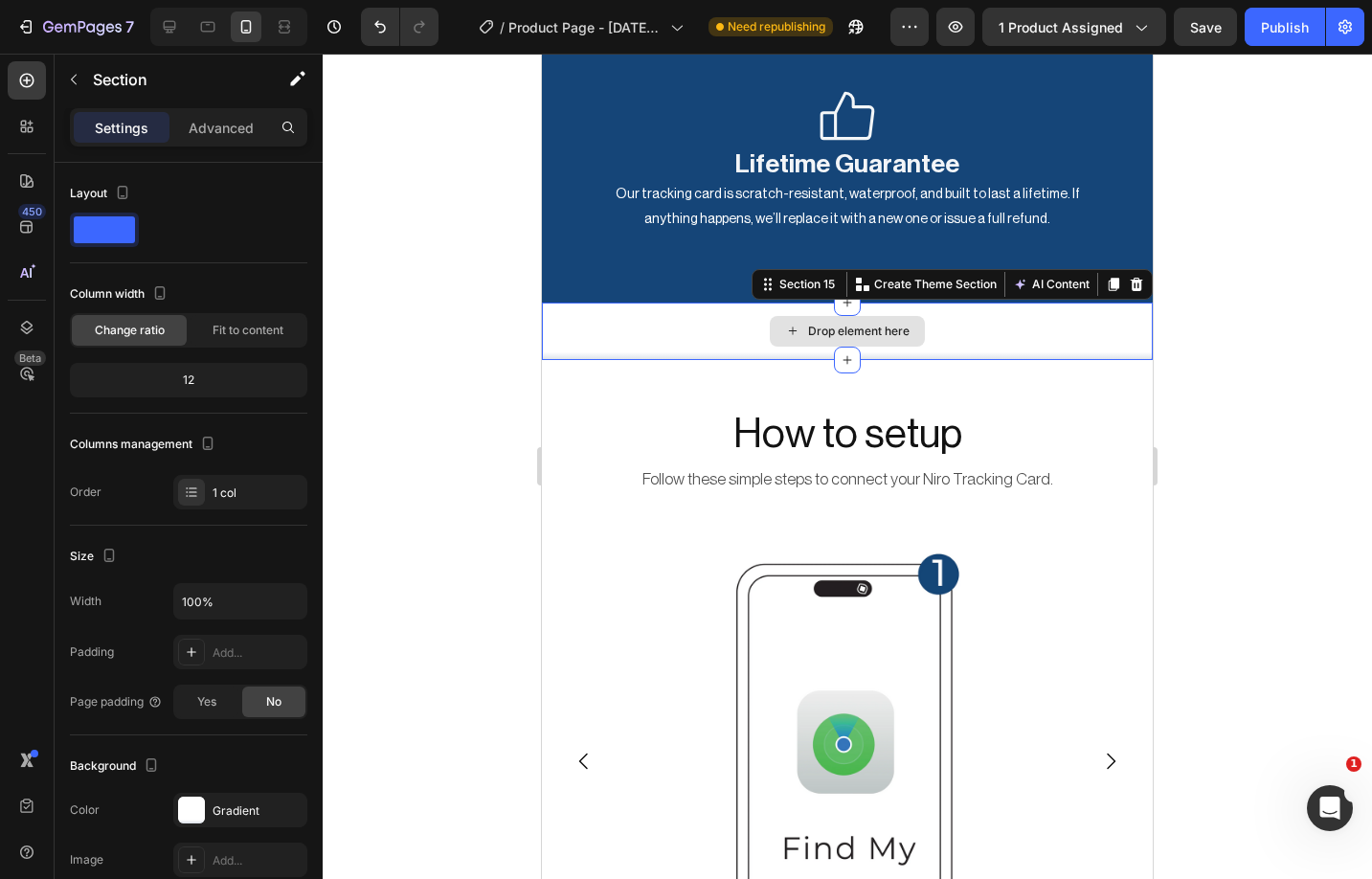
click at [961, 316] on div "Drop element here" at bounding box center [847, 331] width 611 height 57
click at [1139, 282] on icon at bounding box center [1137, 284] width 12 height 13
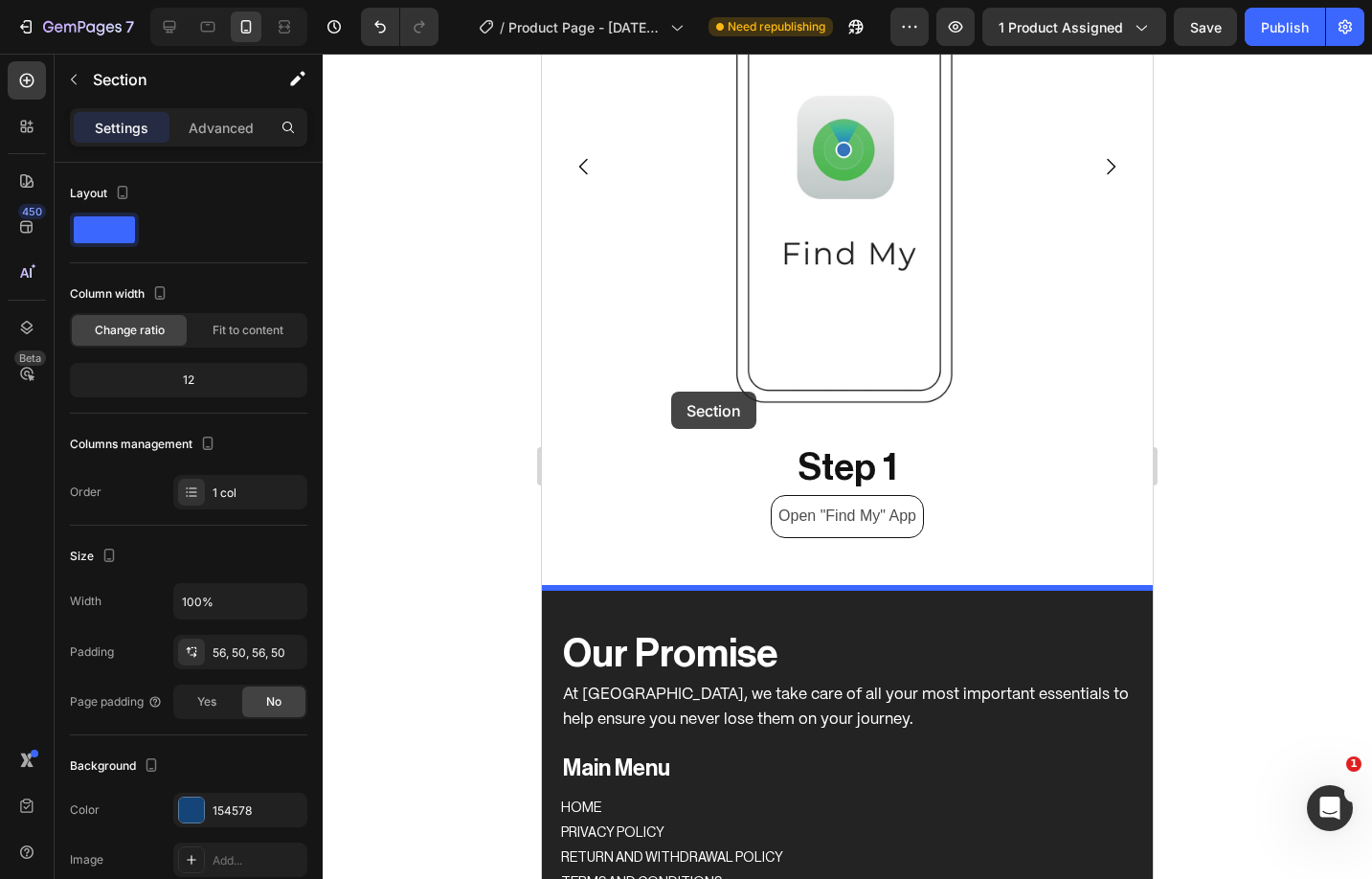
scroll to position [8490, 0]
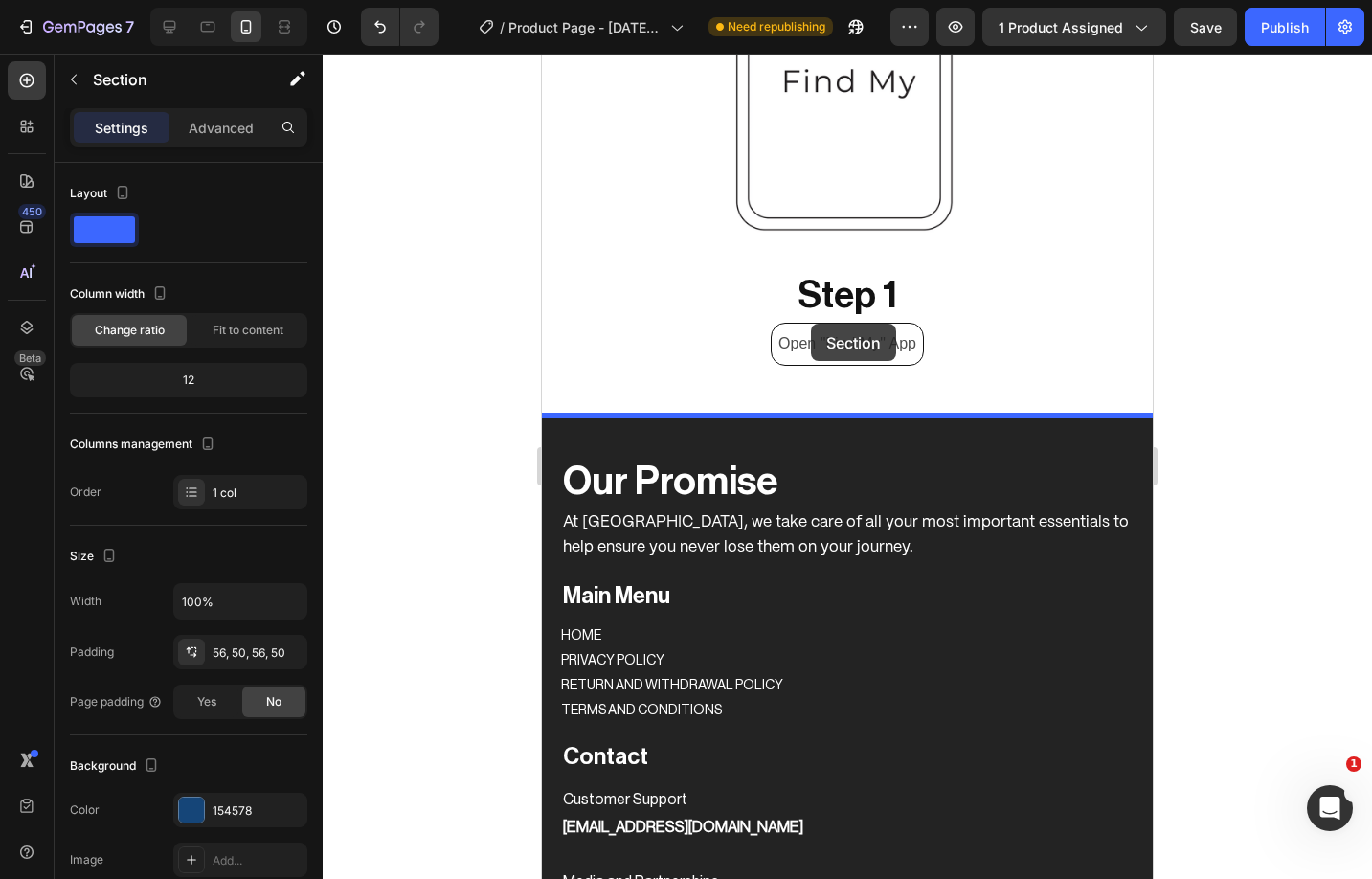
drag, startPoint x: 559, startPoint y: 748, endPoint x: 811, endPoint y: 322, distance: 494.9
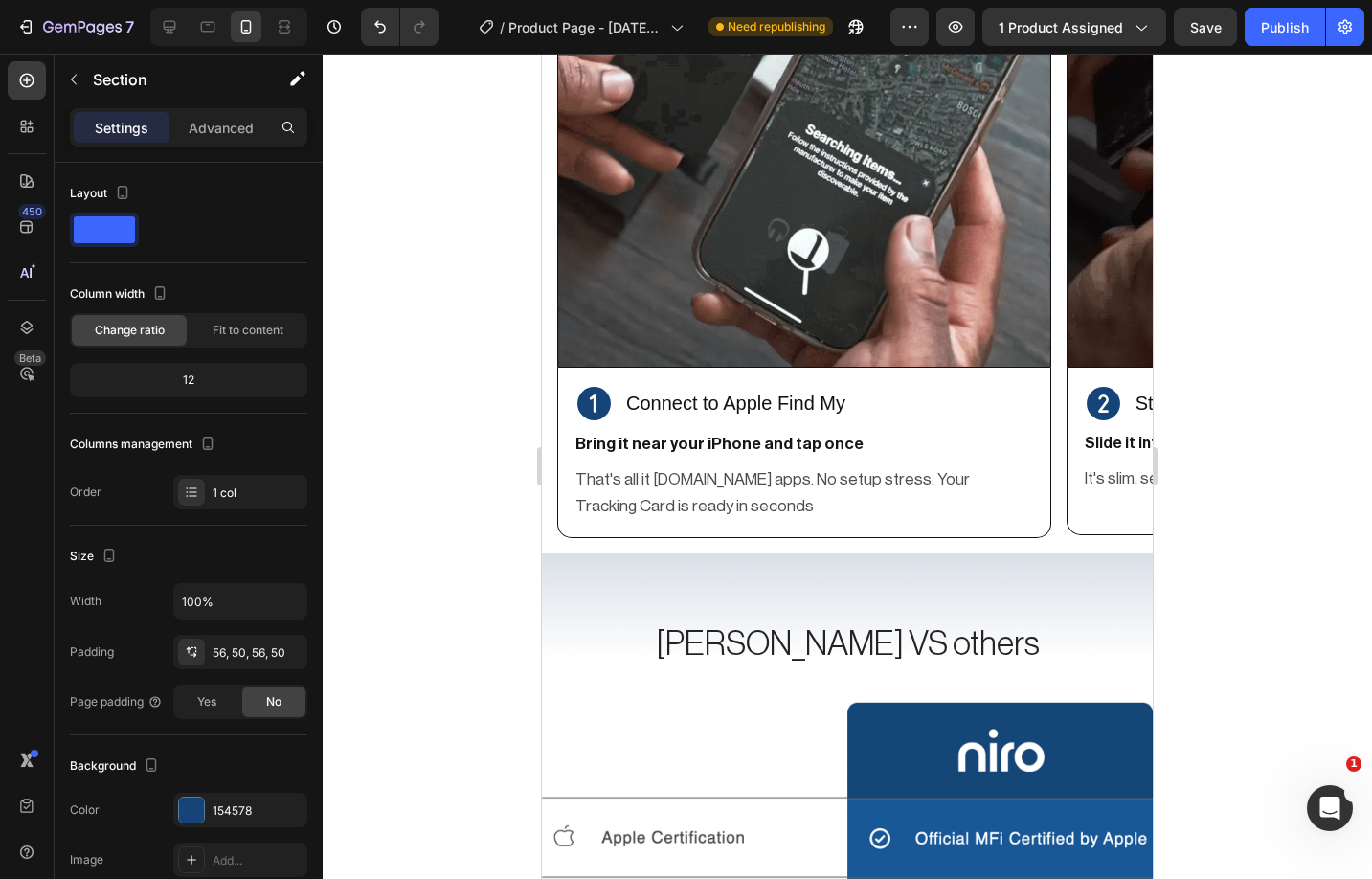
scroll to position [4510, 0]
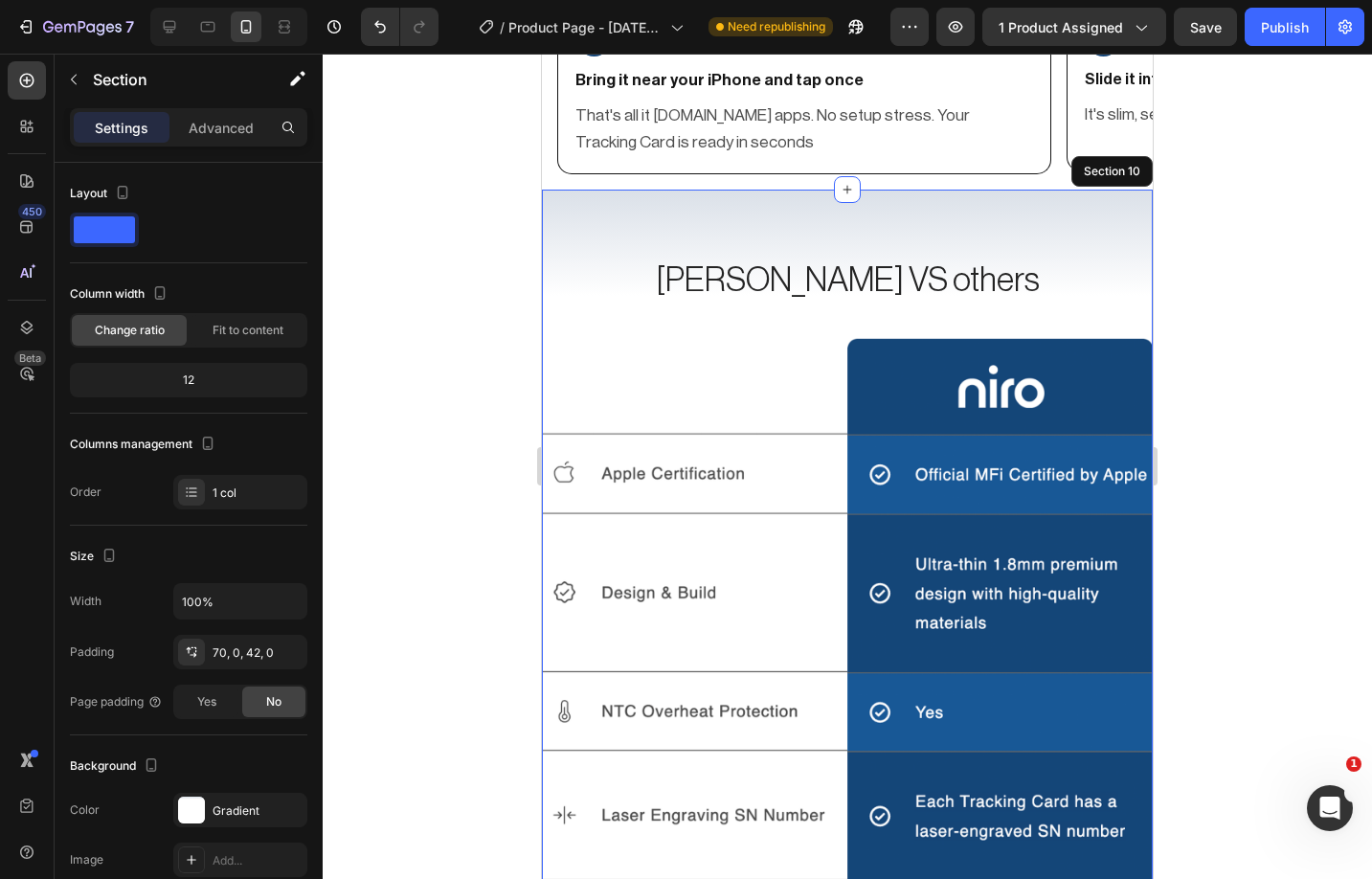
scroll to position [4888, 0]
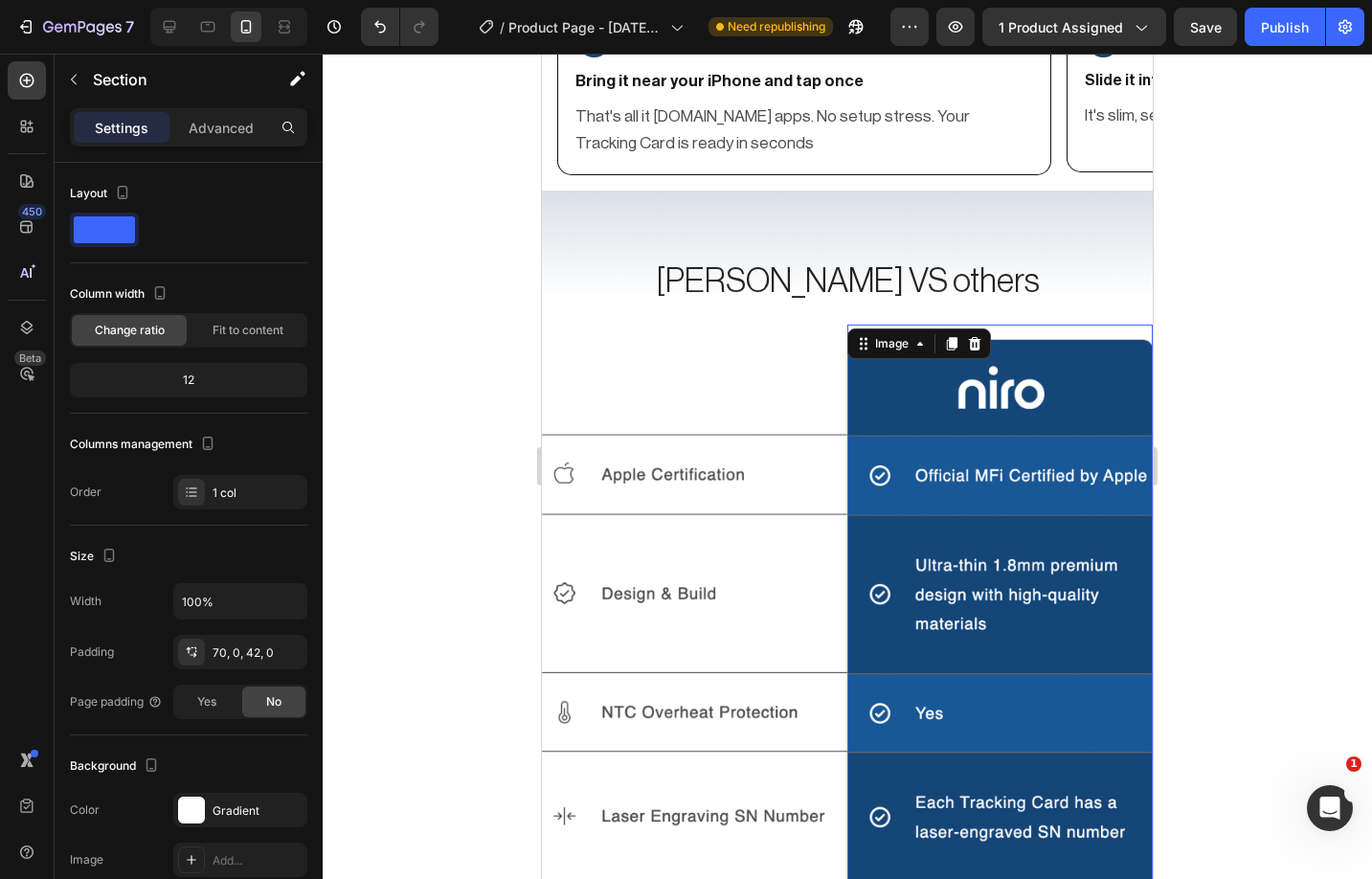
click at [1098, 655] on img at bounding box center [999, 769] width 305 height 888
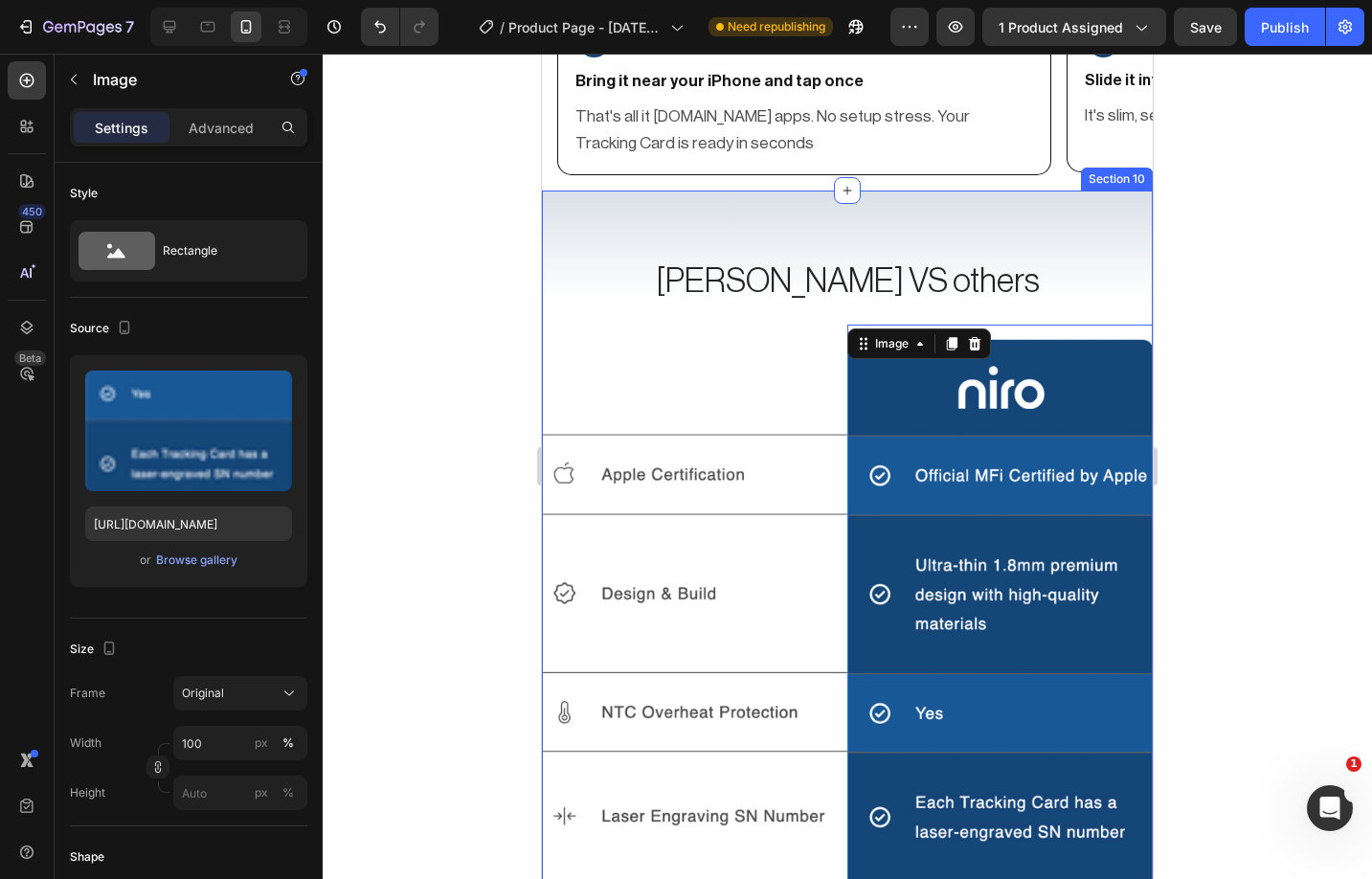
click at [1048, 237] on div "Niro VS others Heading Image Image 0 Image Carousel Section 10" at bounding box center [847, 722] width 611 height 1063
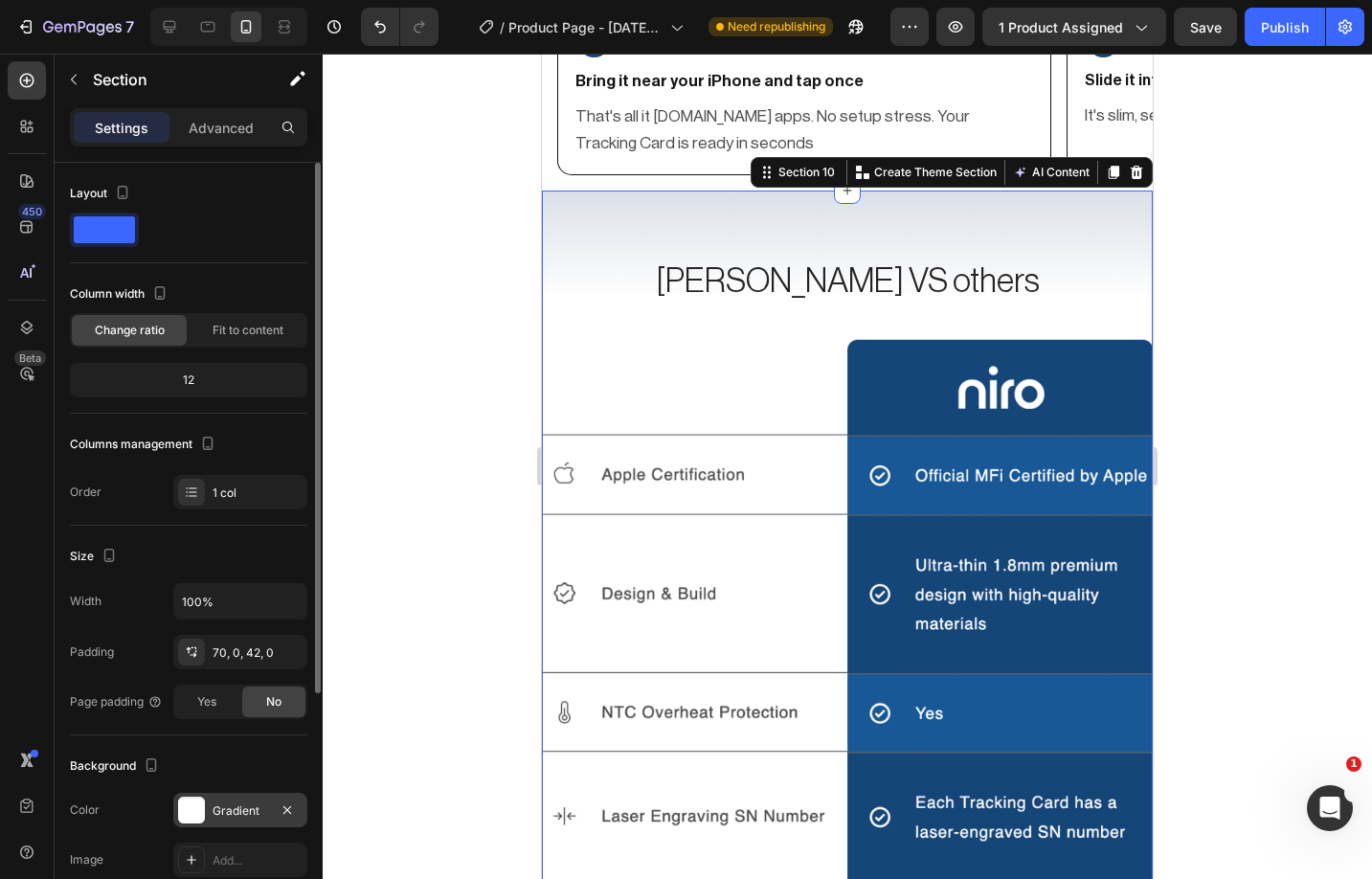
click at [189, 806] on div at bounding box center [191, 810] width 27 height 27
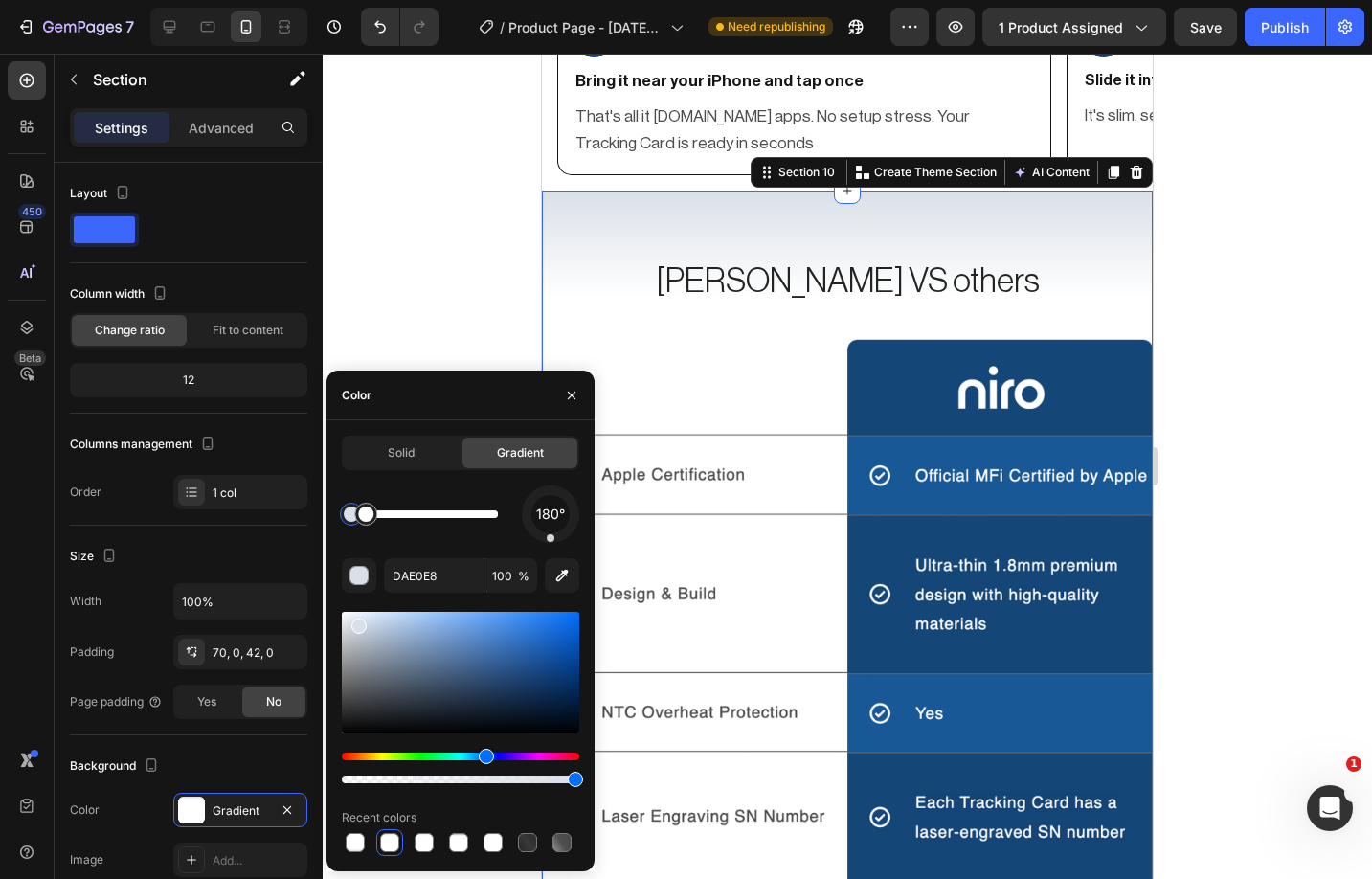
drag, startPoint x: 392, startPoint y: 448, endPoint x: 393, endPoint y: 533, distance: 85.2
click at [392, 448] on span "Solid" at bounding box center [401, 452] width 27 height 17
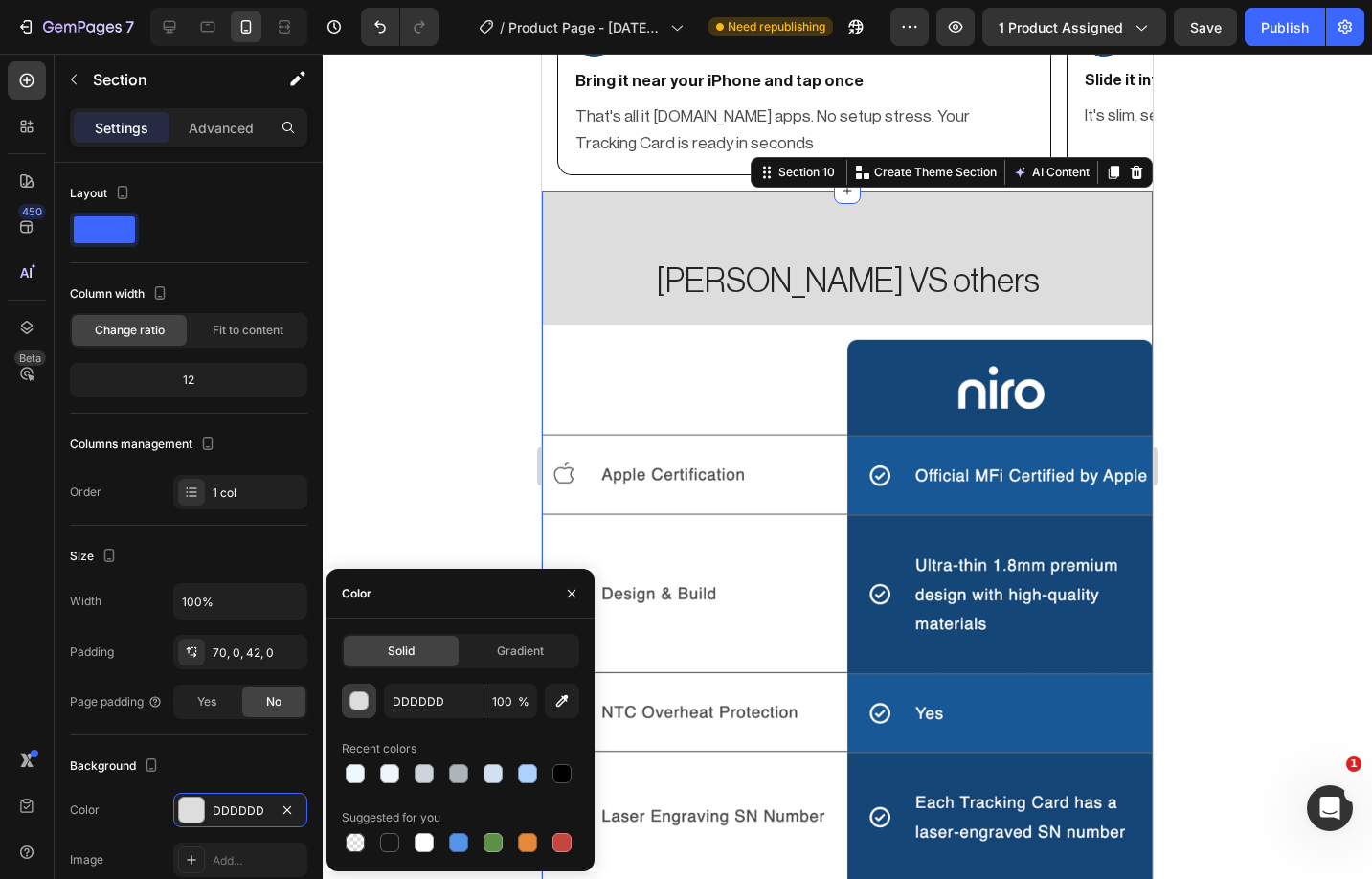
click at [353, 700] on div "button" at bounding box center [359, 701] width 19 height 19
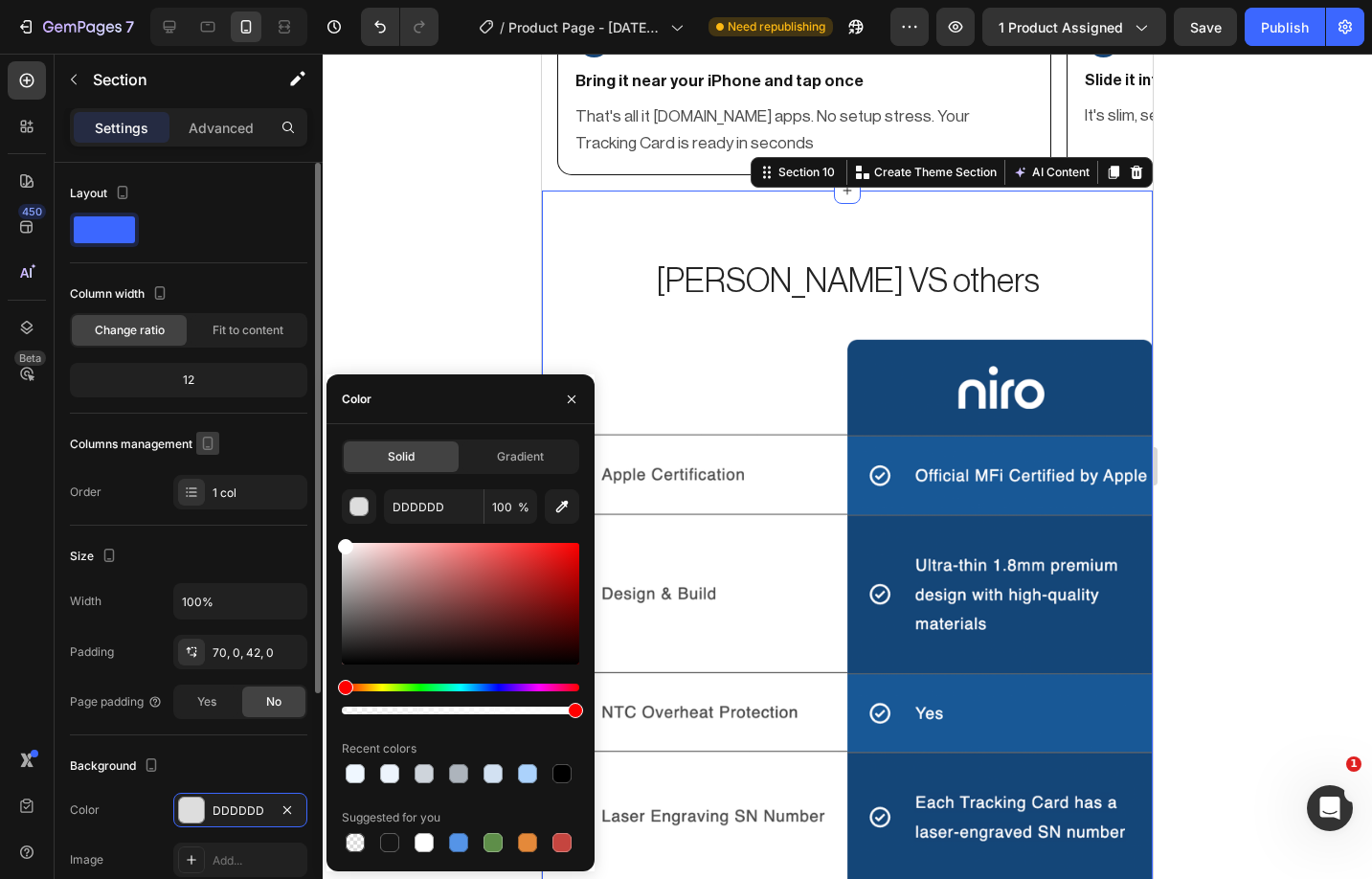
drag, startPoint x: 245, startPoint y: 496, endPoint x: 212, endPoint y: 452, distance: 55.3
click at [212, 451] on div "450 Beta Sections(18) Elements(84) Section Element Hero Section Product Detail …" at bounding box center [161, 466] width 323 height 825
click at [326, 256] on div at bounding box center [847, 466] width 1049 height 825
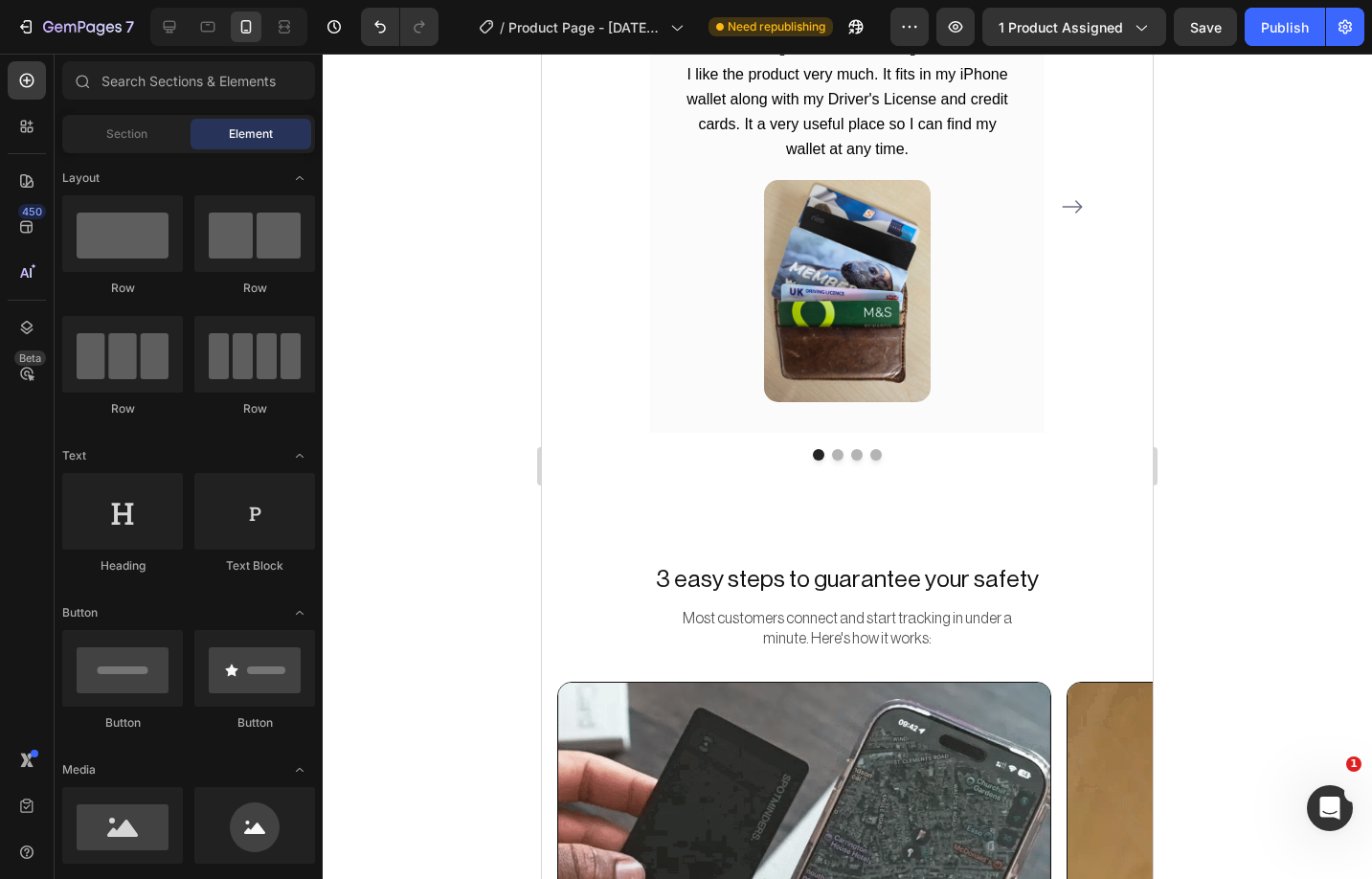
scroll to position [3689, 0]
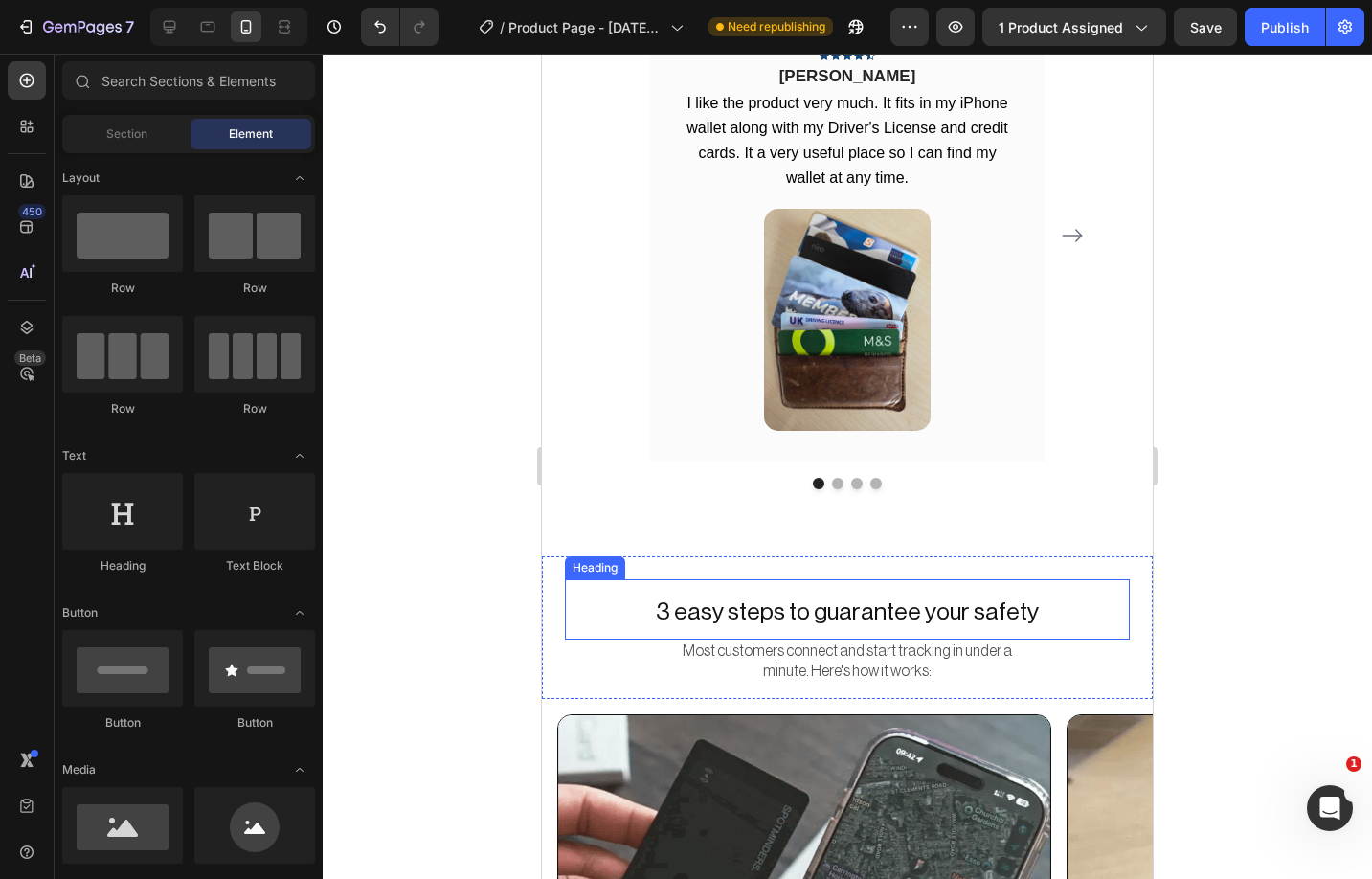
click at [843, 600] on span "3 easy steps to guarantee your safety" at bounding box center [847, 612] width 383 height 24
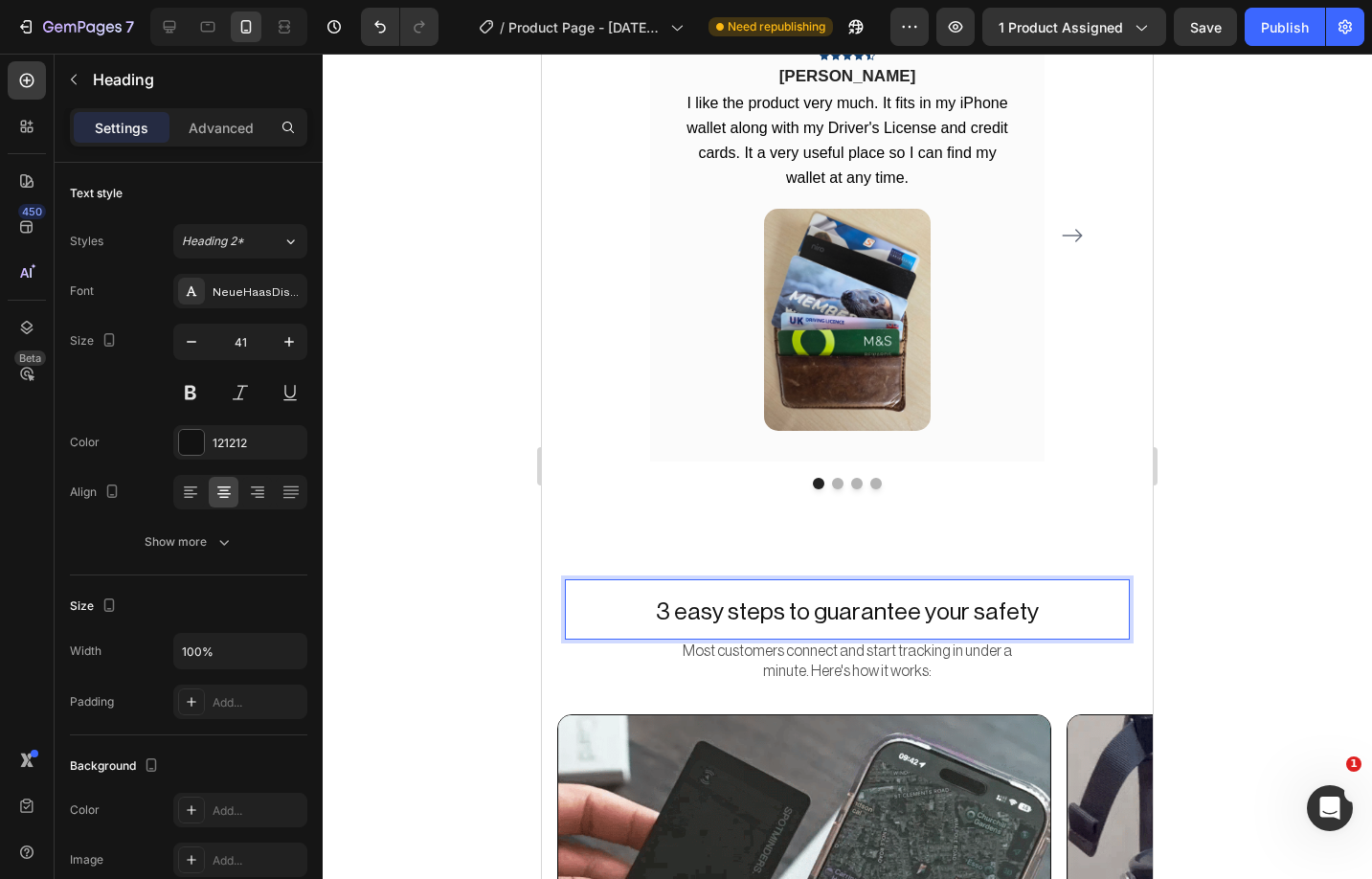
click at [843, 600] on span "3 easy steps to guarantee your safety" at bounding box center [847, 612] width 383 height 24
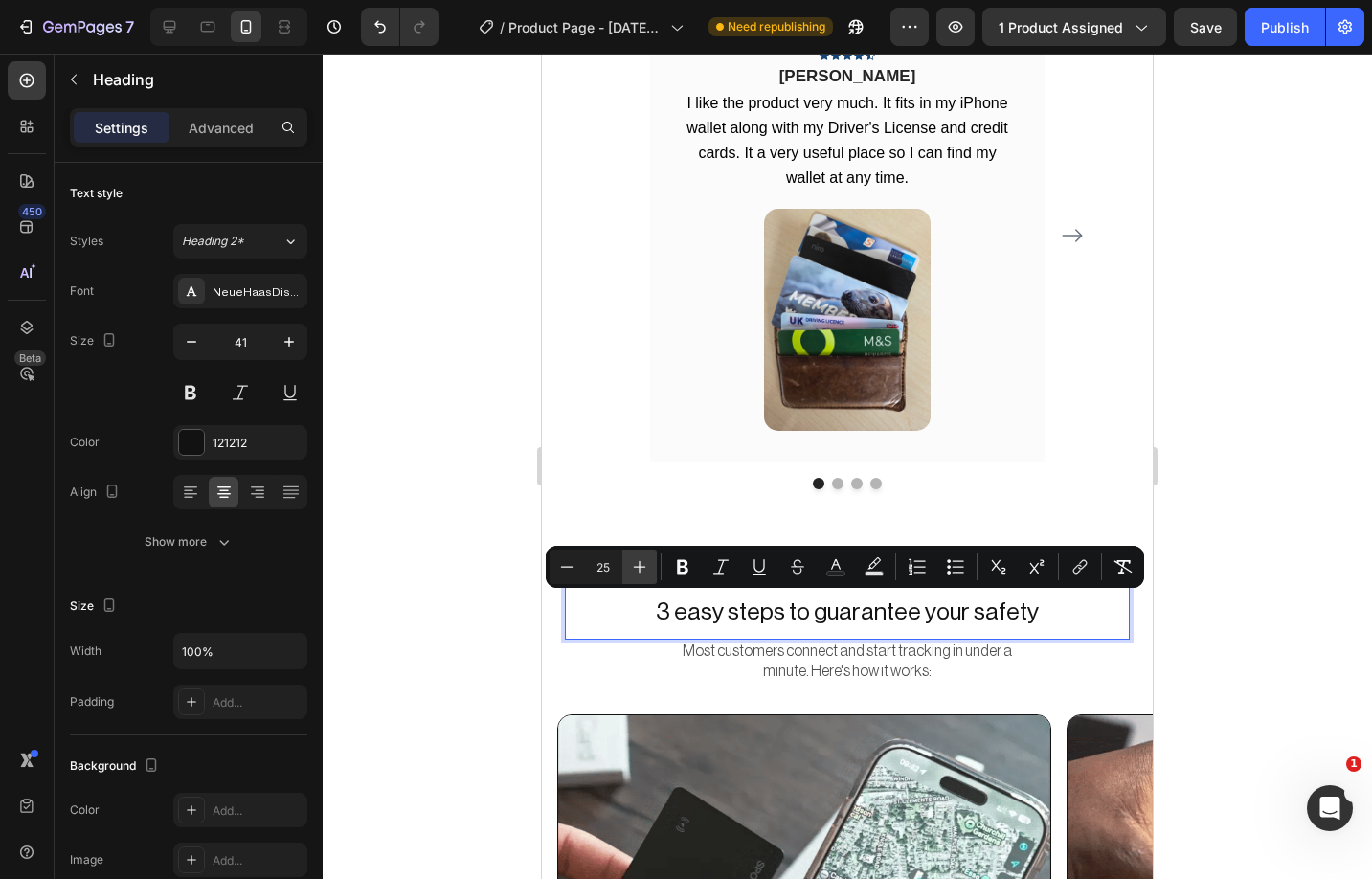
click at [637, 564] on icon "Editor contextual toolbar" at bounding box center [639, 566] width 19 height 19
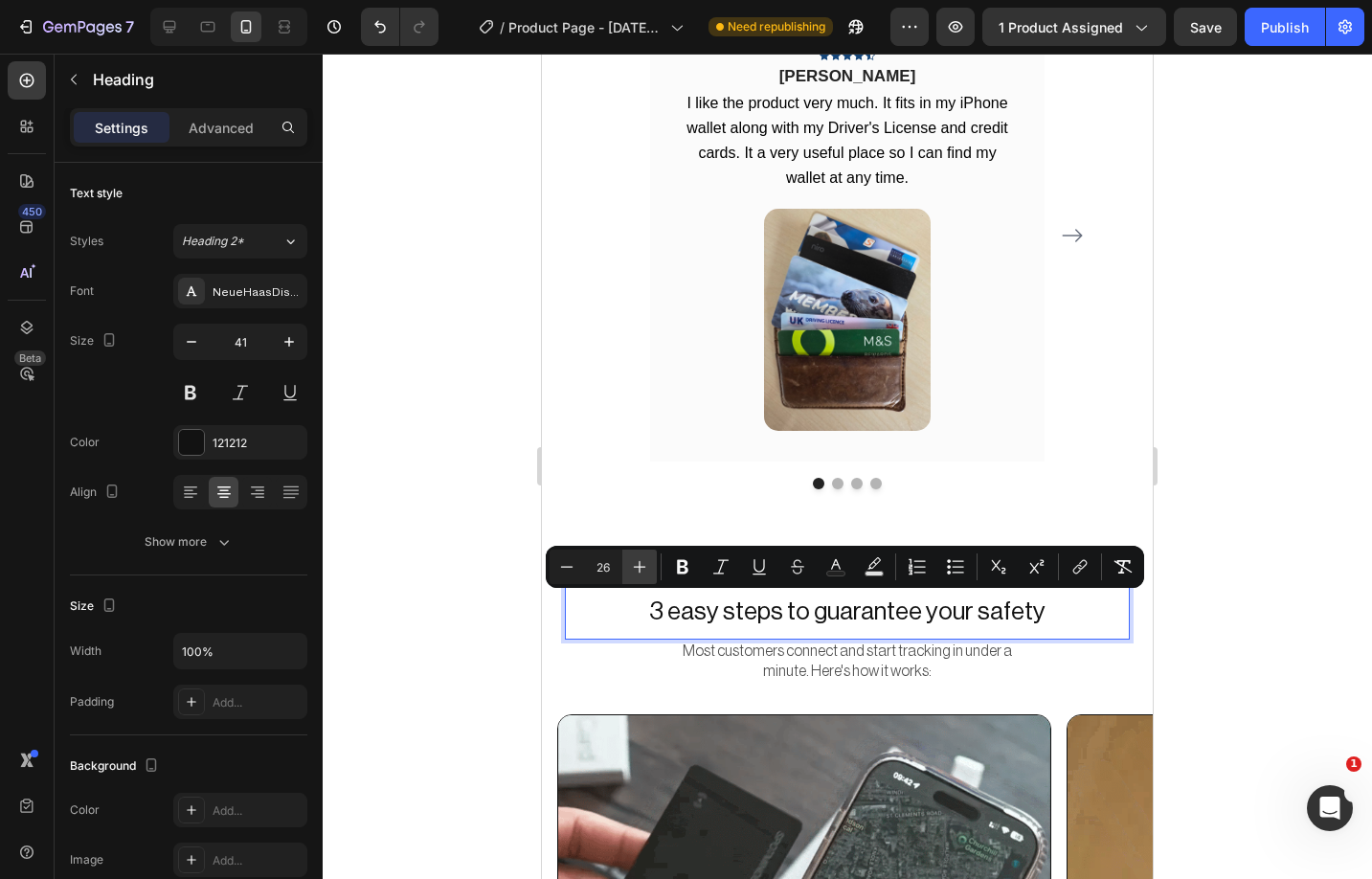
click at [637, 564] on icon "Editor contextual toolbar" at bounding box center [639, 566] width 19 height 19
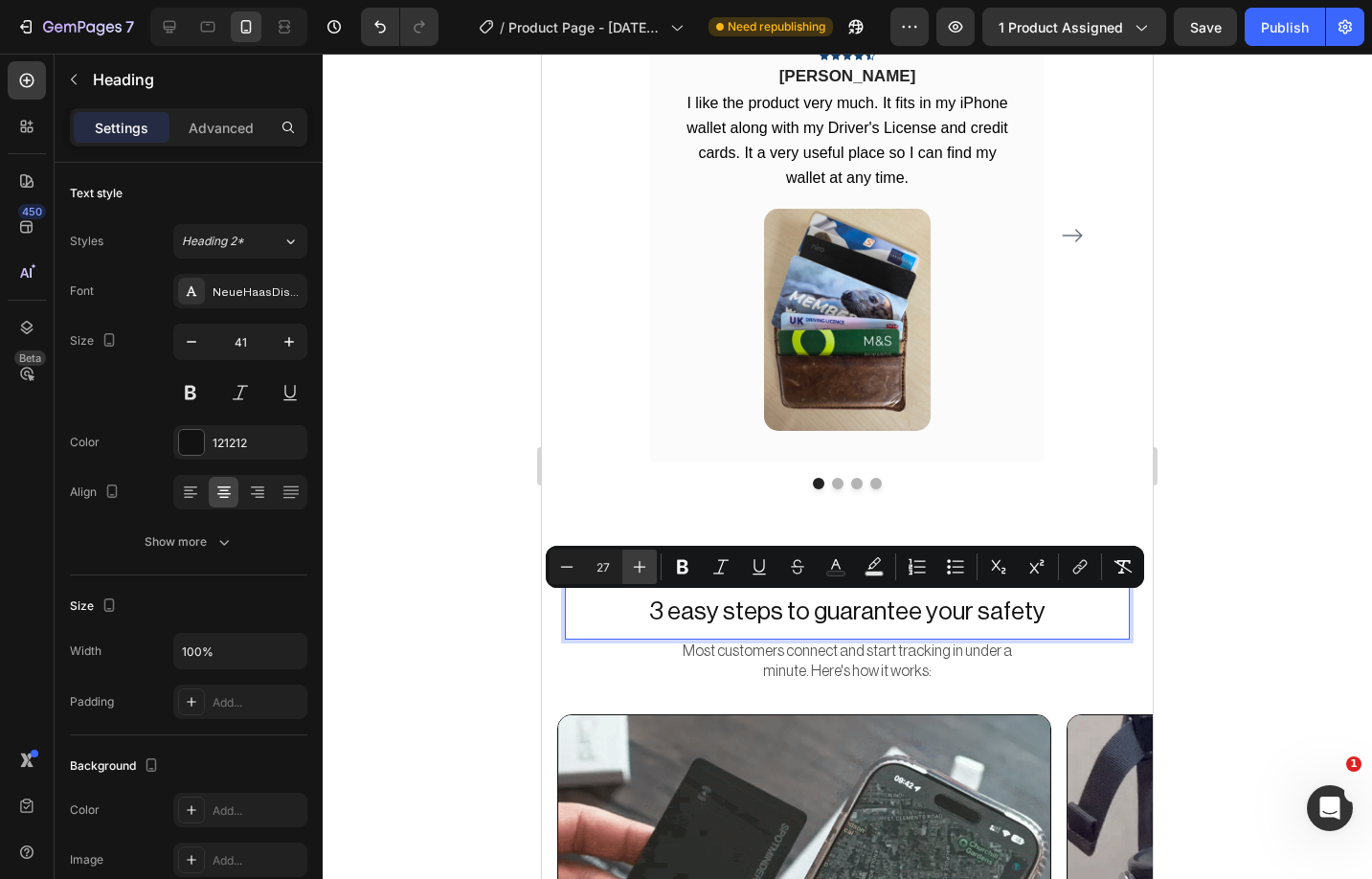
click at [637, 564] on icon "Editor contextual toolbar" at bounding box center [639, 566] width 19 height 19
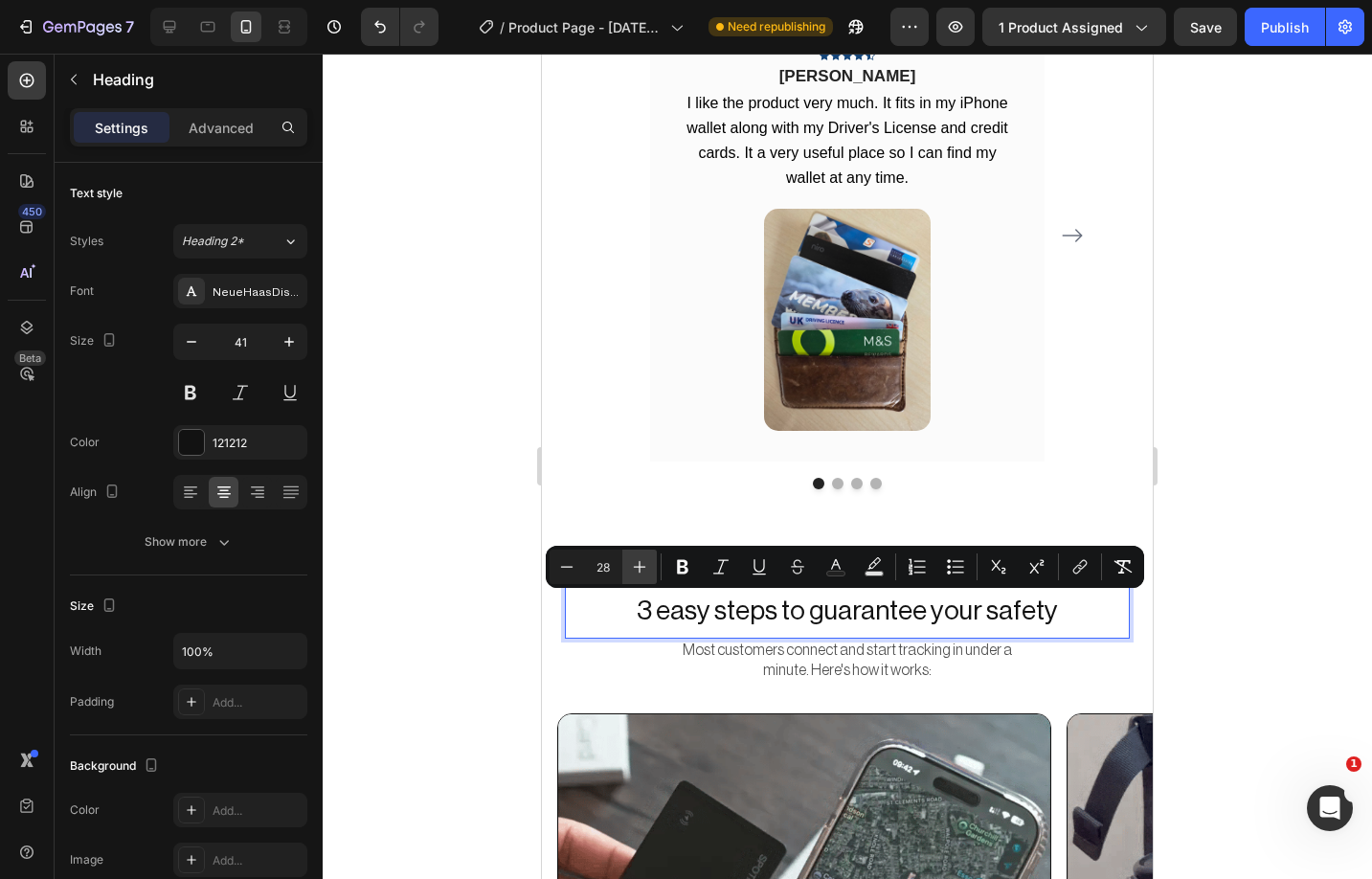
click at [637, 564] on icon "Editor contextual toolbar" at bounding box center [639, 566] width 19 height 19
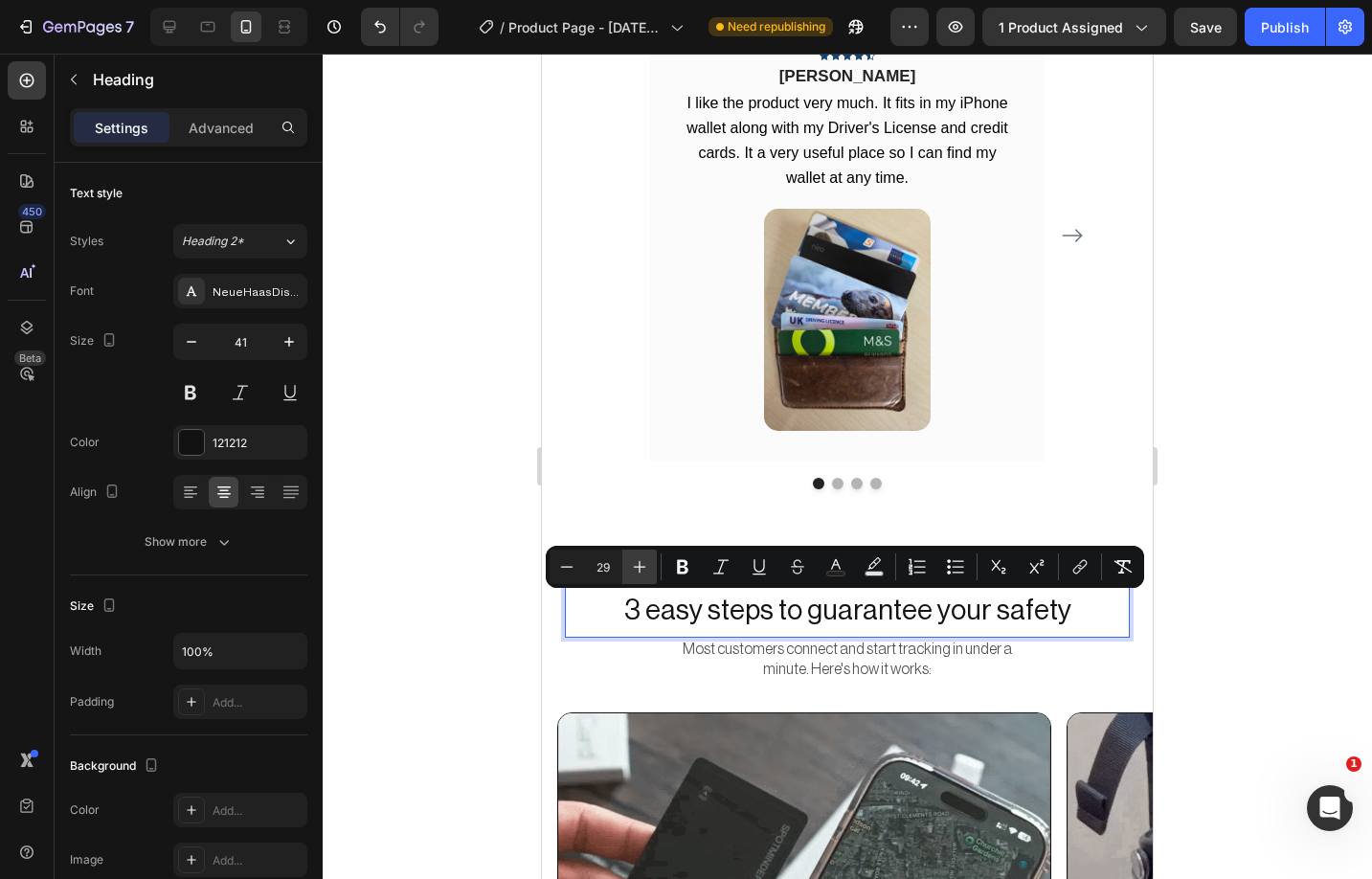
click at [637, 564] on icon "Editor contextual toolbar" at bounding box center [639, 566] width 19 height 19
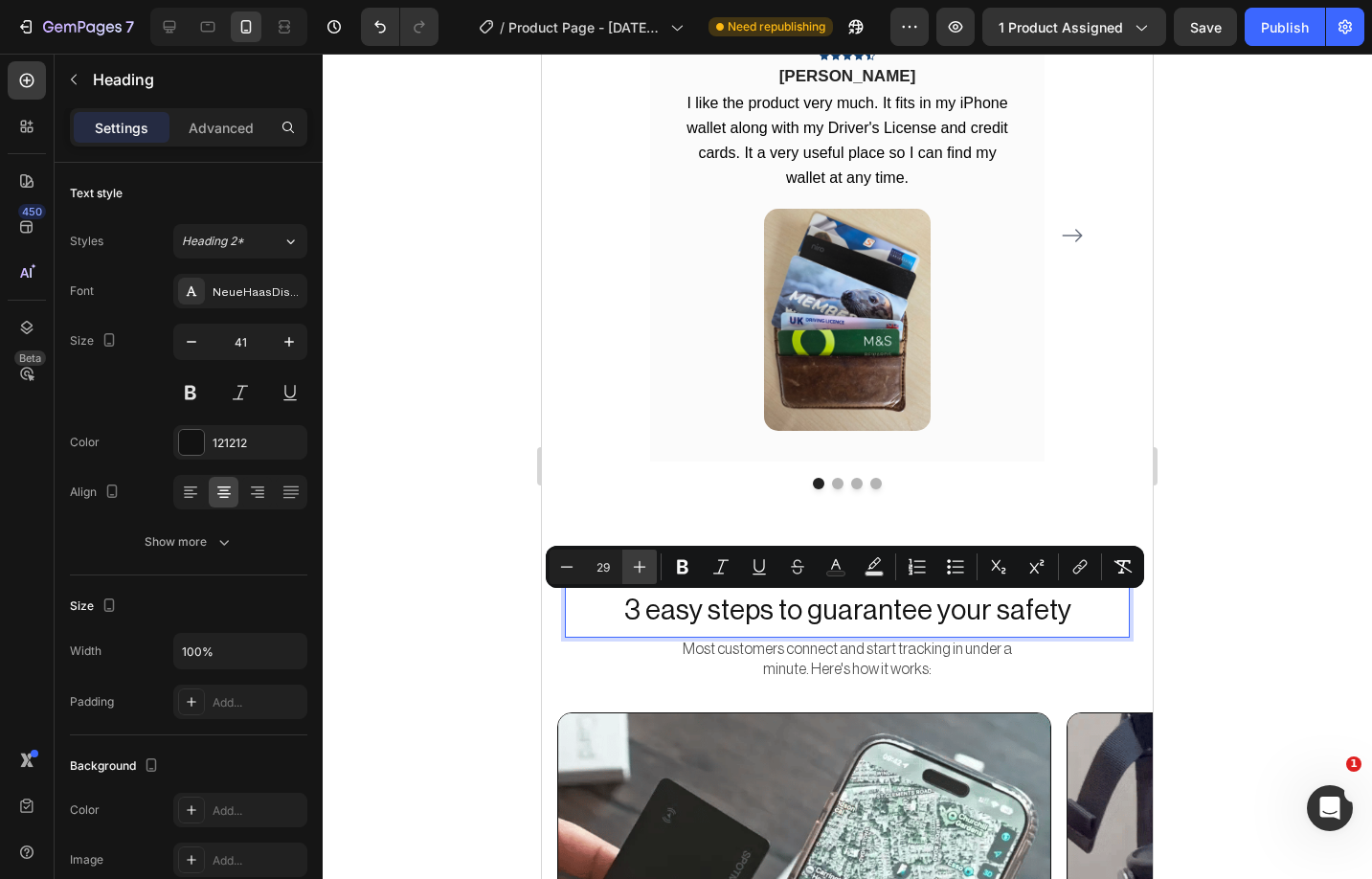
type input "30"
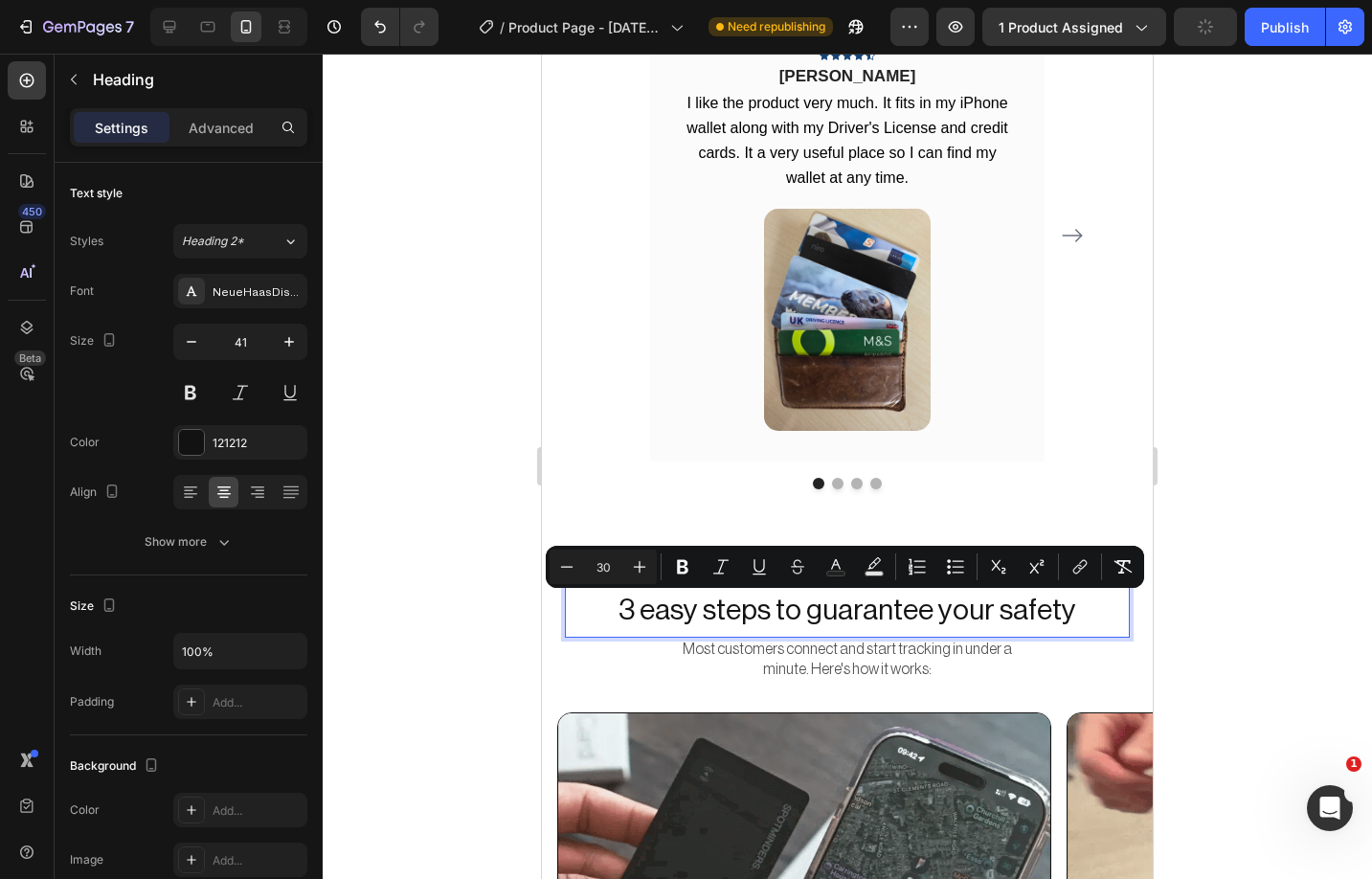
click at [817, 602] on span "3 easy steps to guarantee your safety" at bounding box center [847, 610] width 458 height 29
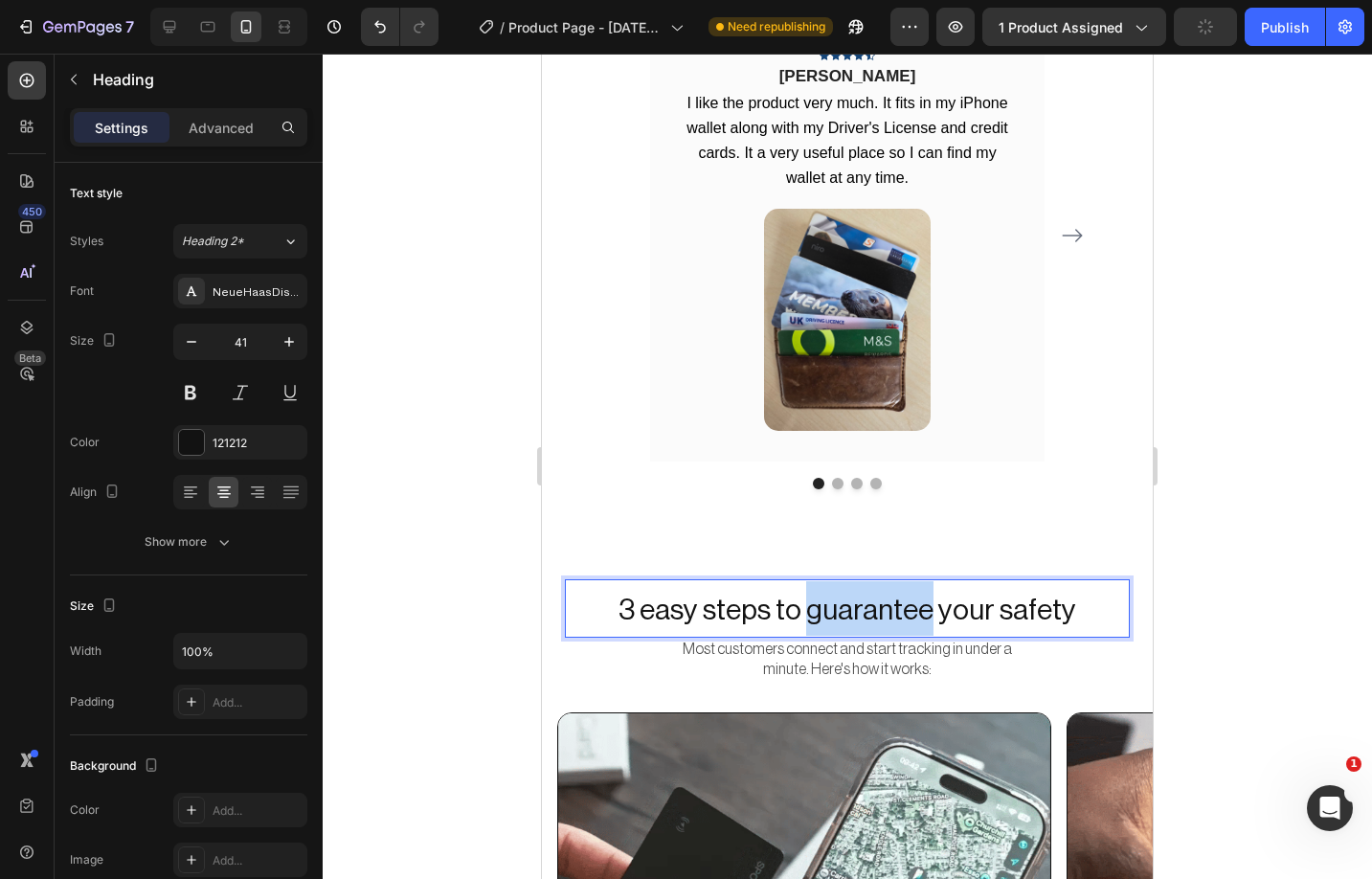
click at [817, 602] on span "3 easy steps to guarantee your safety" at bounding box center [847, 610] width 458 height 29
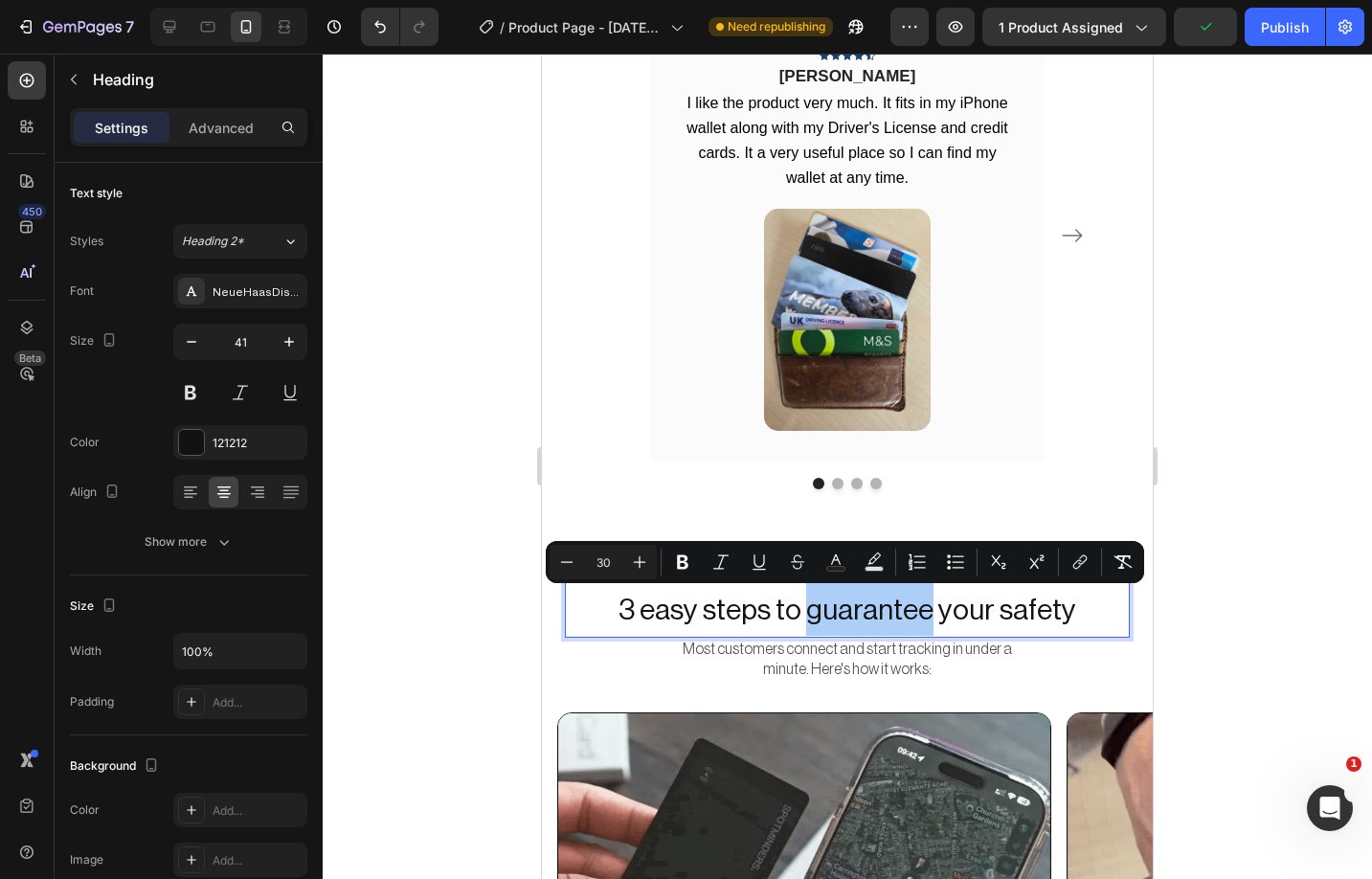
click at [673, 564] on icon "Editor contextual toolbar" at bounding box center [682, 561] width 19 height 19
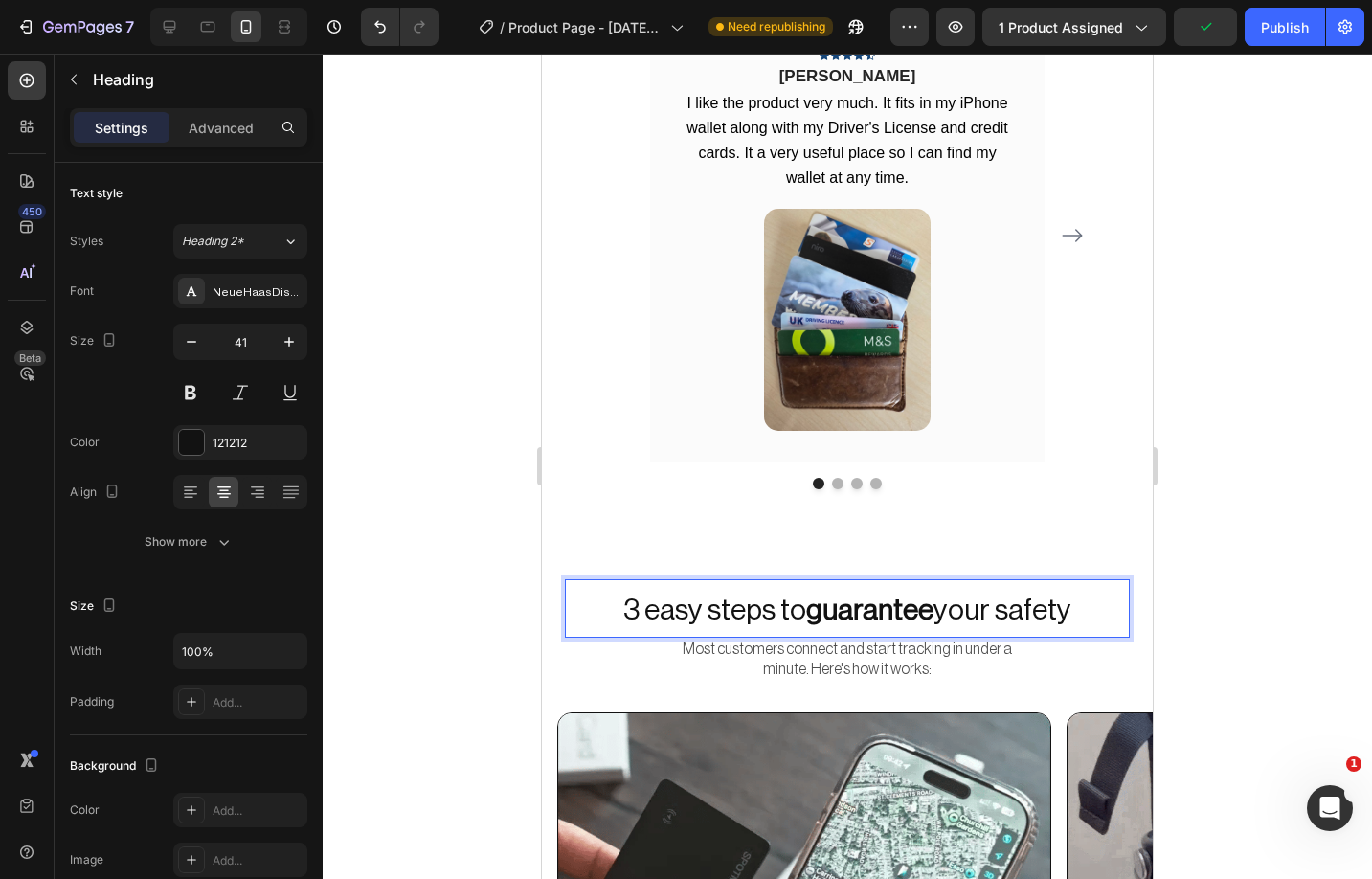
click at [436, 578] on div at bounding box center [847, 466] width 1049 height 825
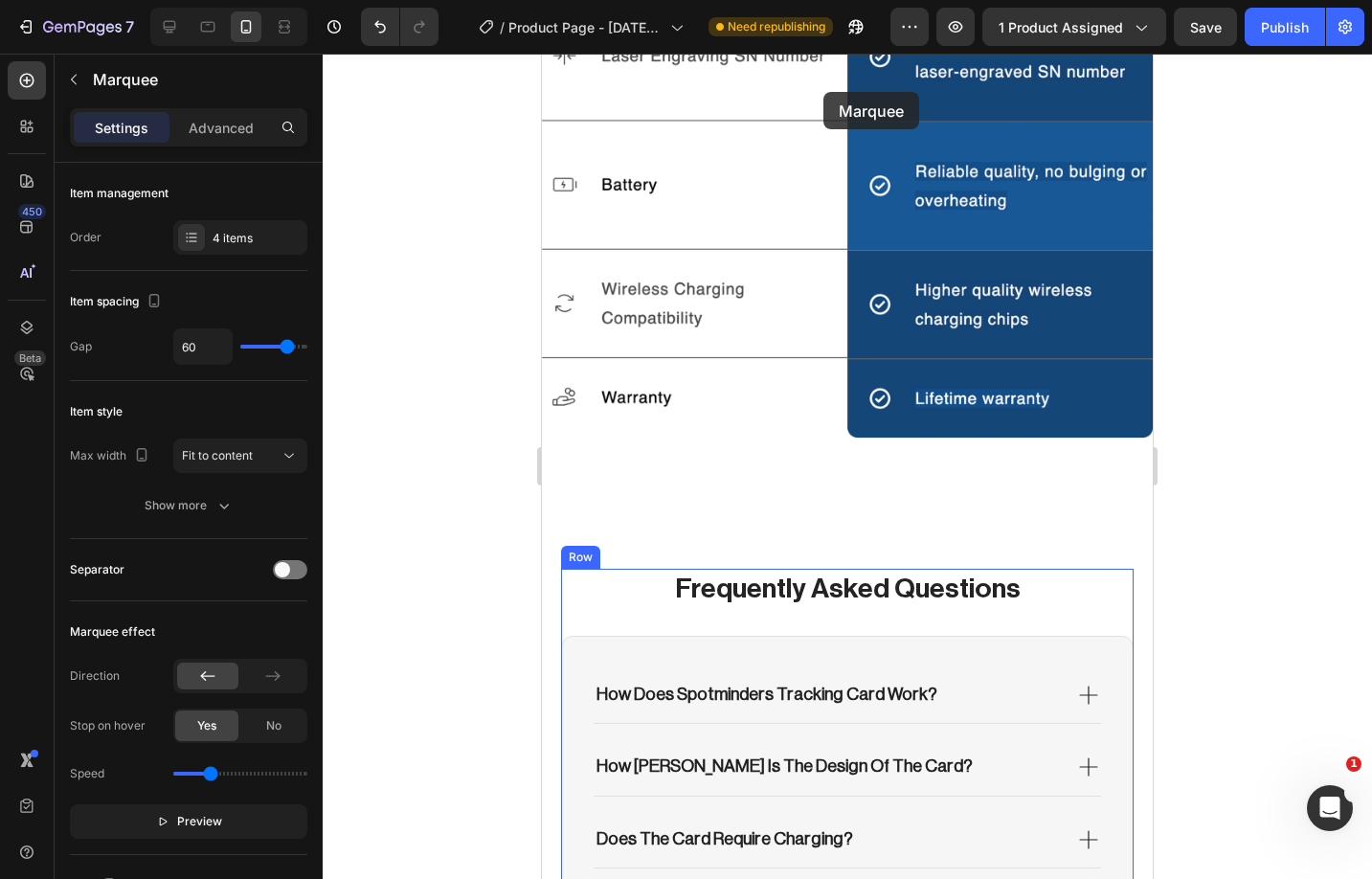
scroll to position [5347, 0]
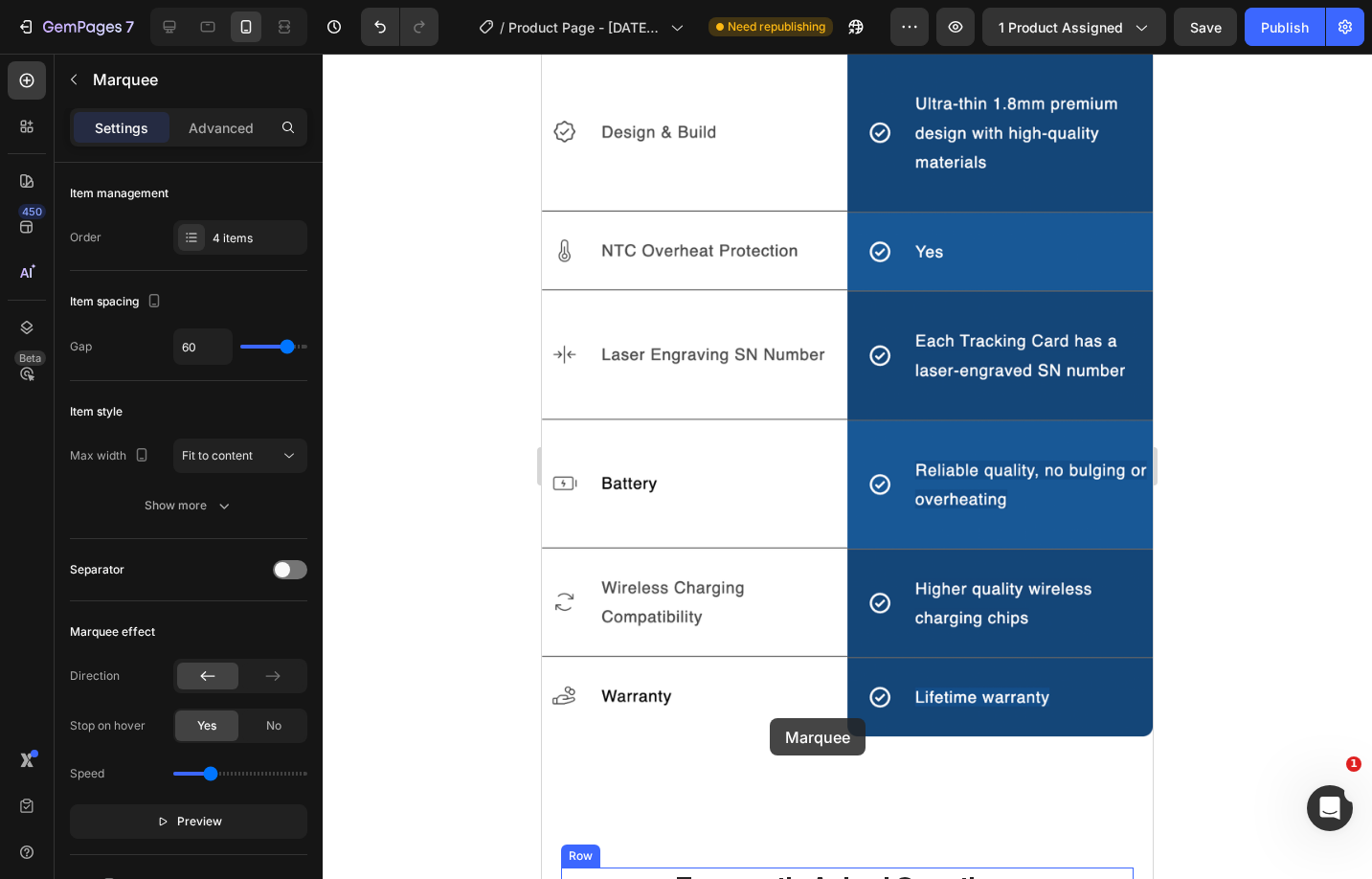
drag, startPoint x: 776, startPoint y: 784, endPoint x: 769, endPoint y: 717, distance: 67.5
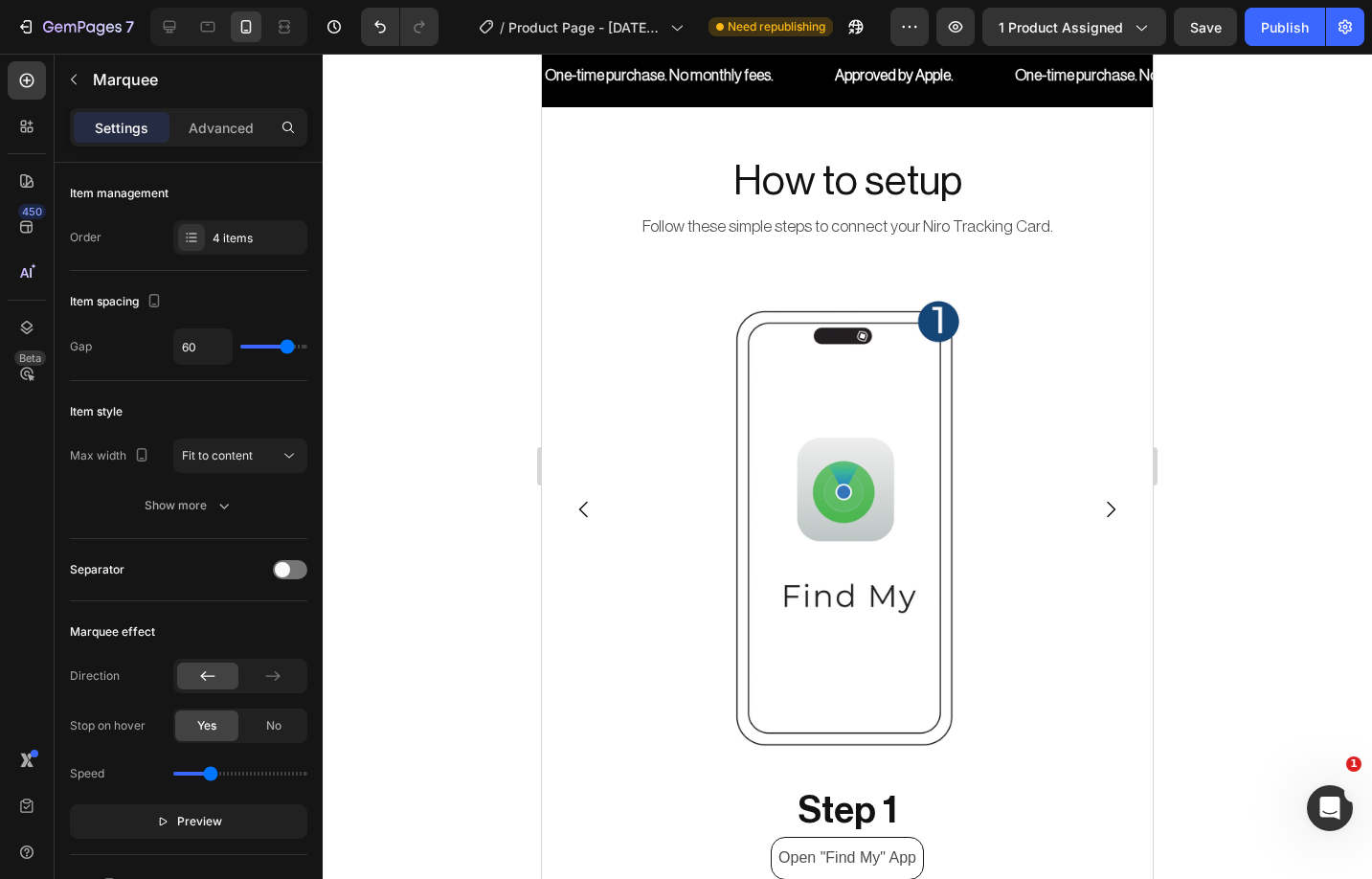
scroll to position [7380, 0]
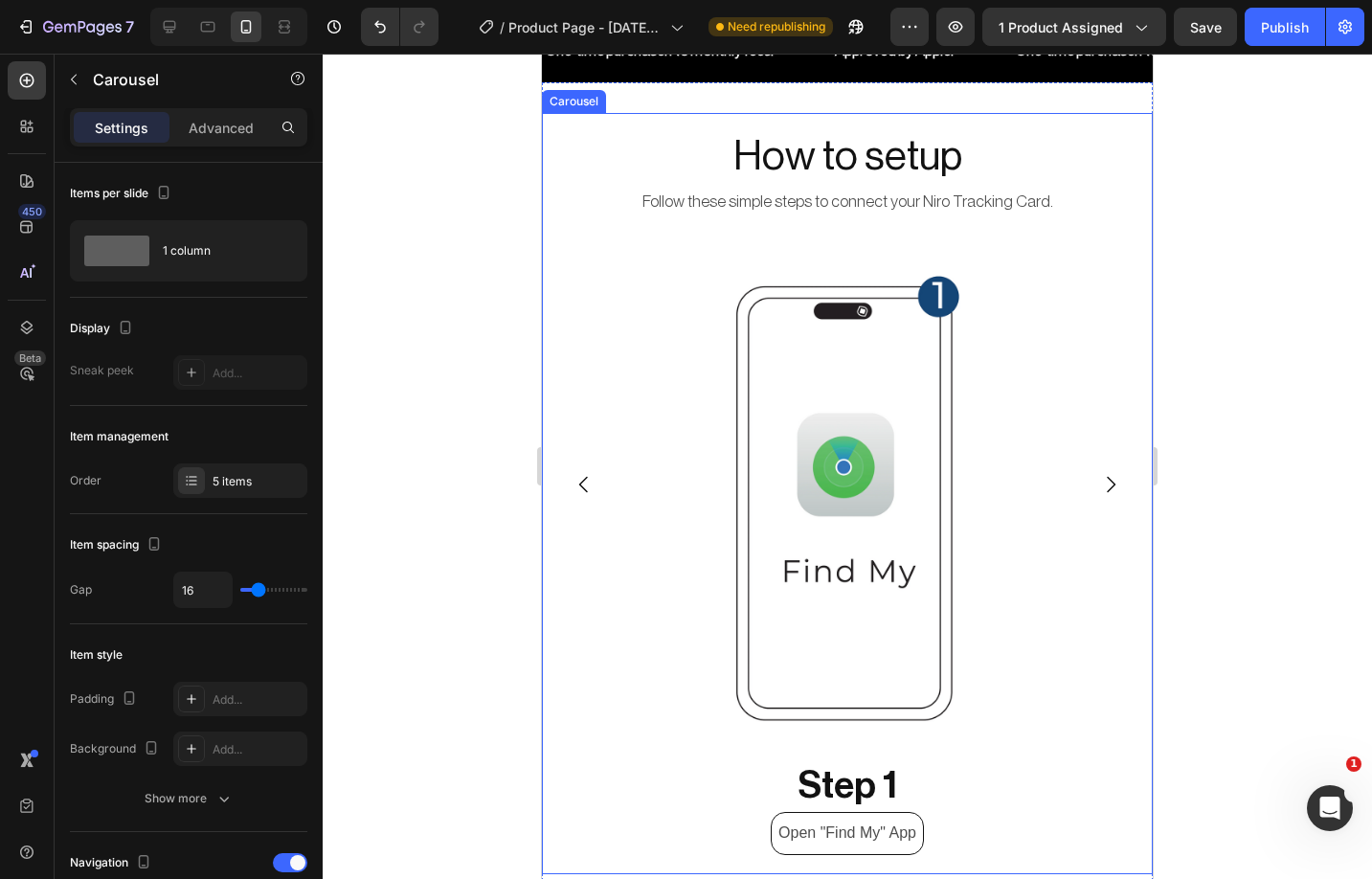
click at [1110, 483] on icon "Carousel Next Arrow" at bounding box center [1110, 484] width 23 height 23
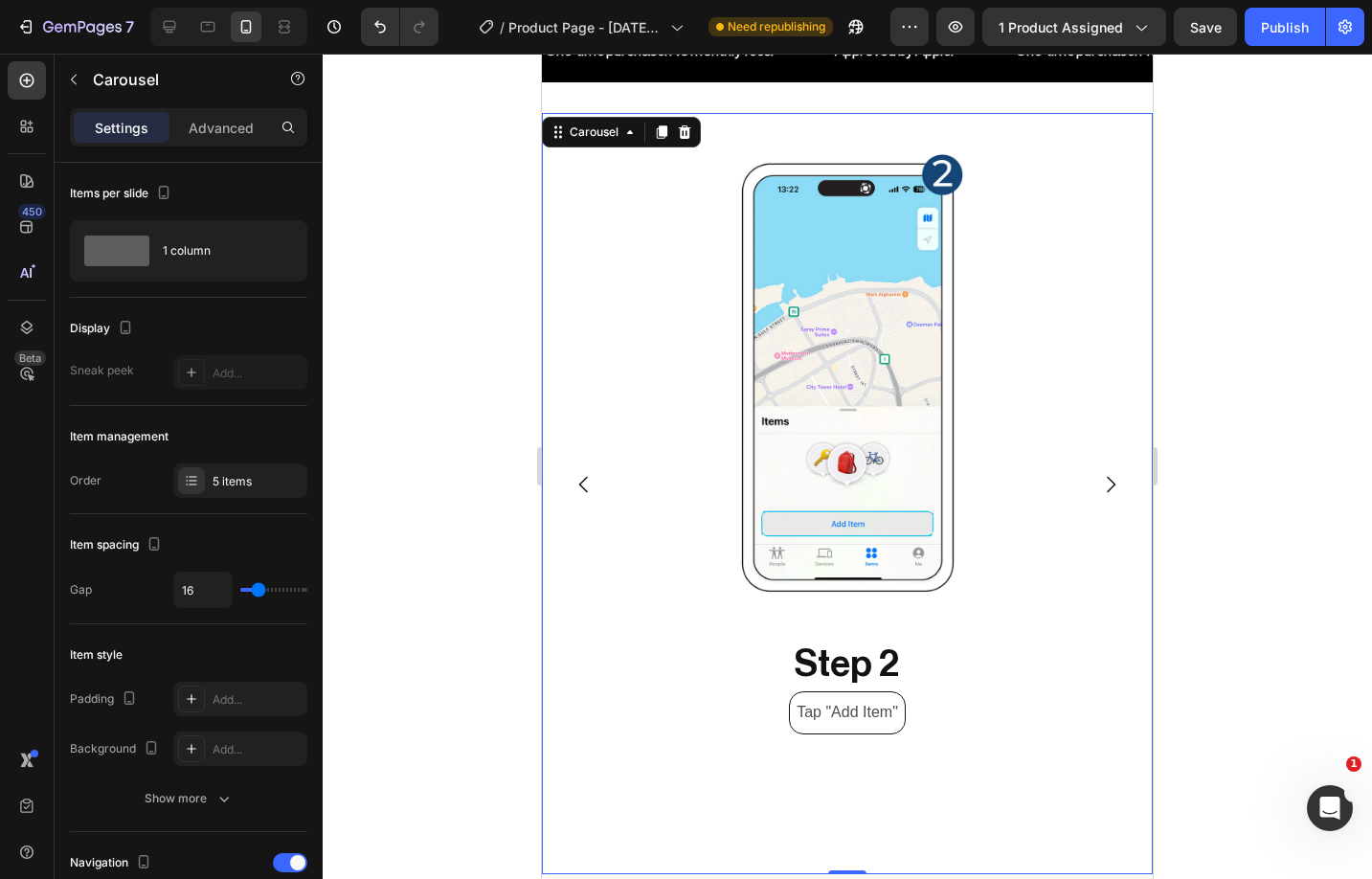
click at [1110, 483] on icon "Carousel Next Arrow" at bounding box center [1110, 484] width 23 height 23
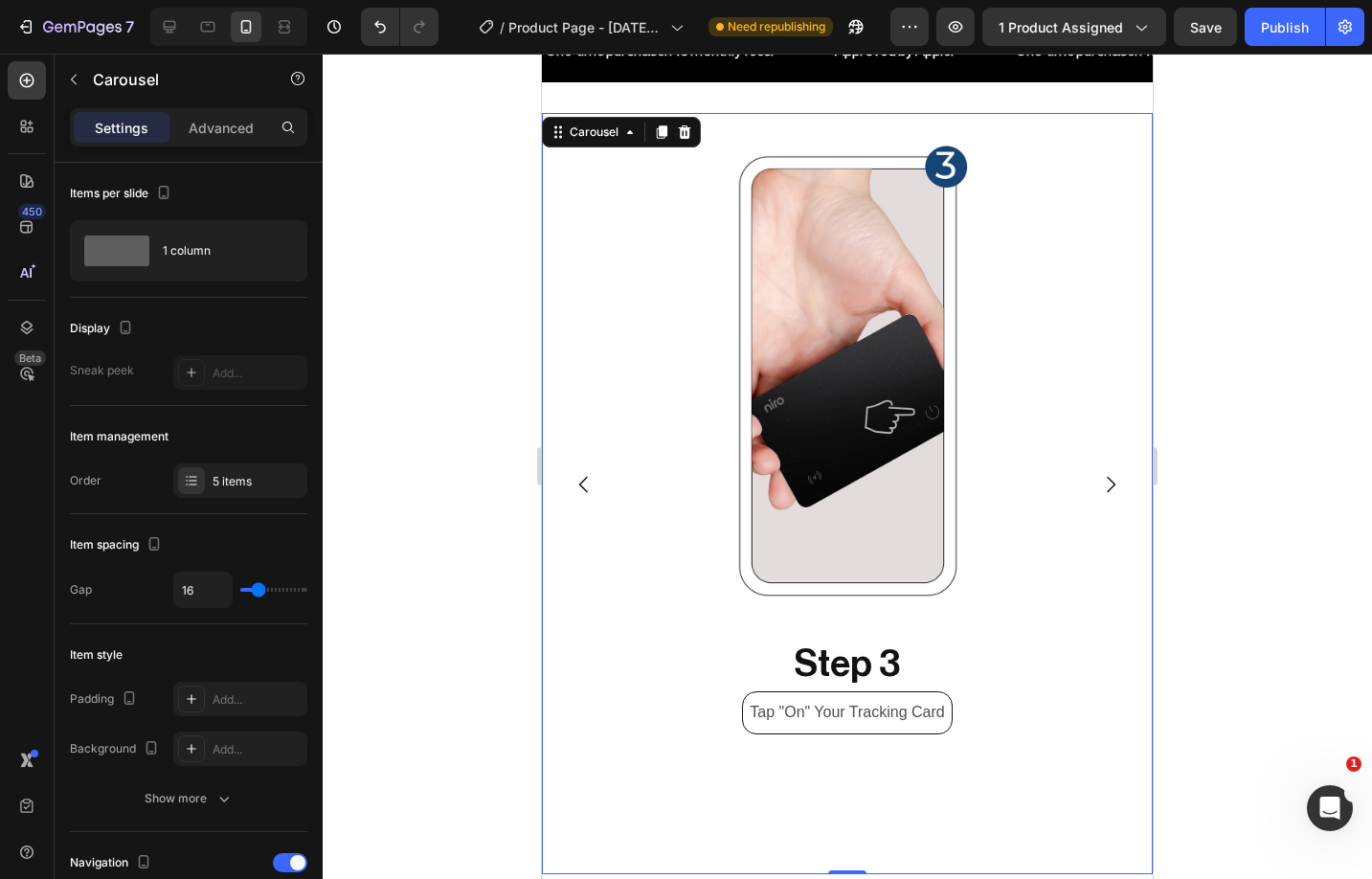
click at [1110, 483] on icon "Carousel Next Arrow" at bounding box center [1110, 484] width 23 height 23
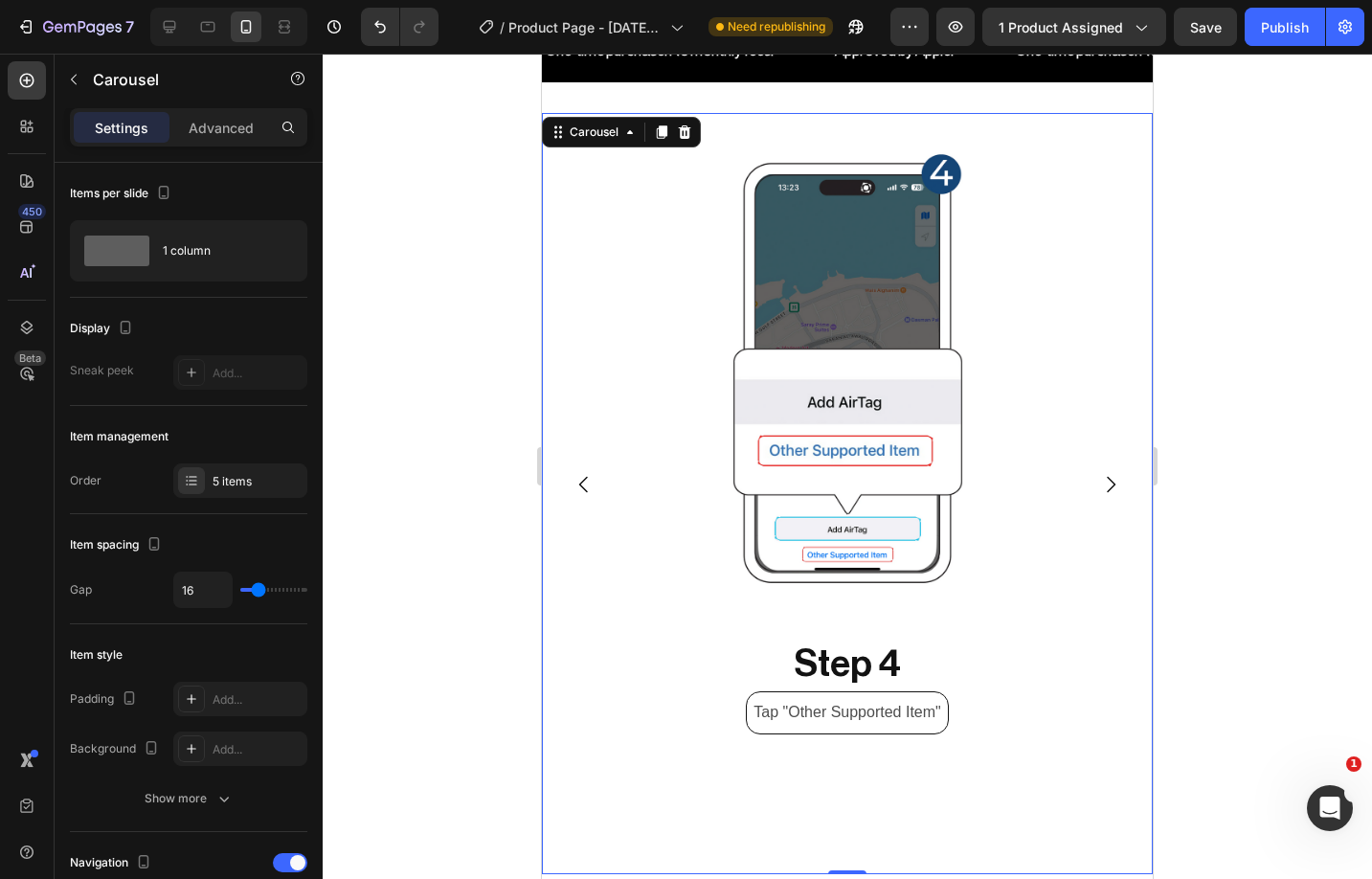
click at [1110, 483] on icon "Carousel Next Arrow" at bounding box center [1110, 484] width 23 height 23
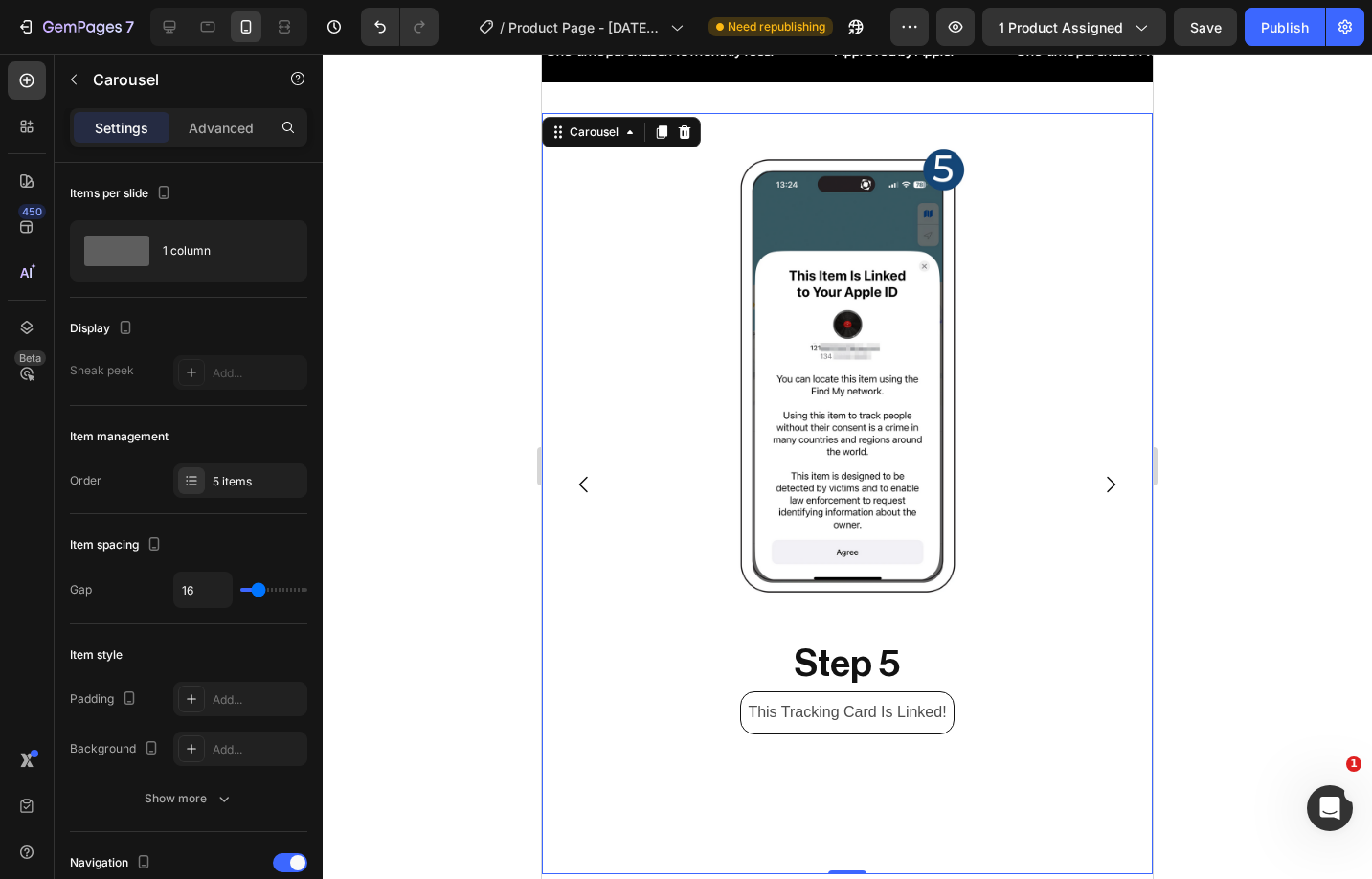
click at [1110, 483] on icon "Carousel Next Arrow" at bounding box center [1110, 484] width 23 height 23
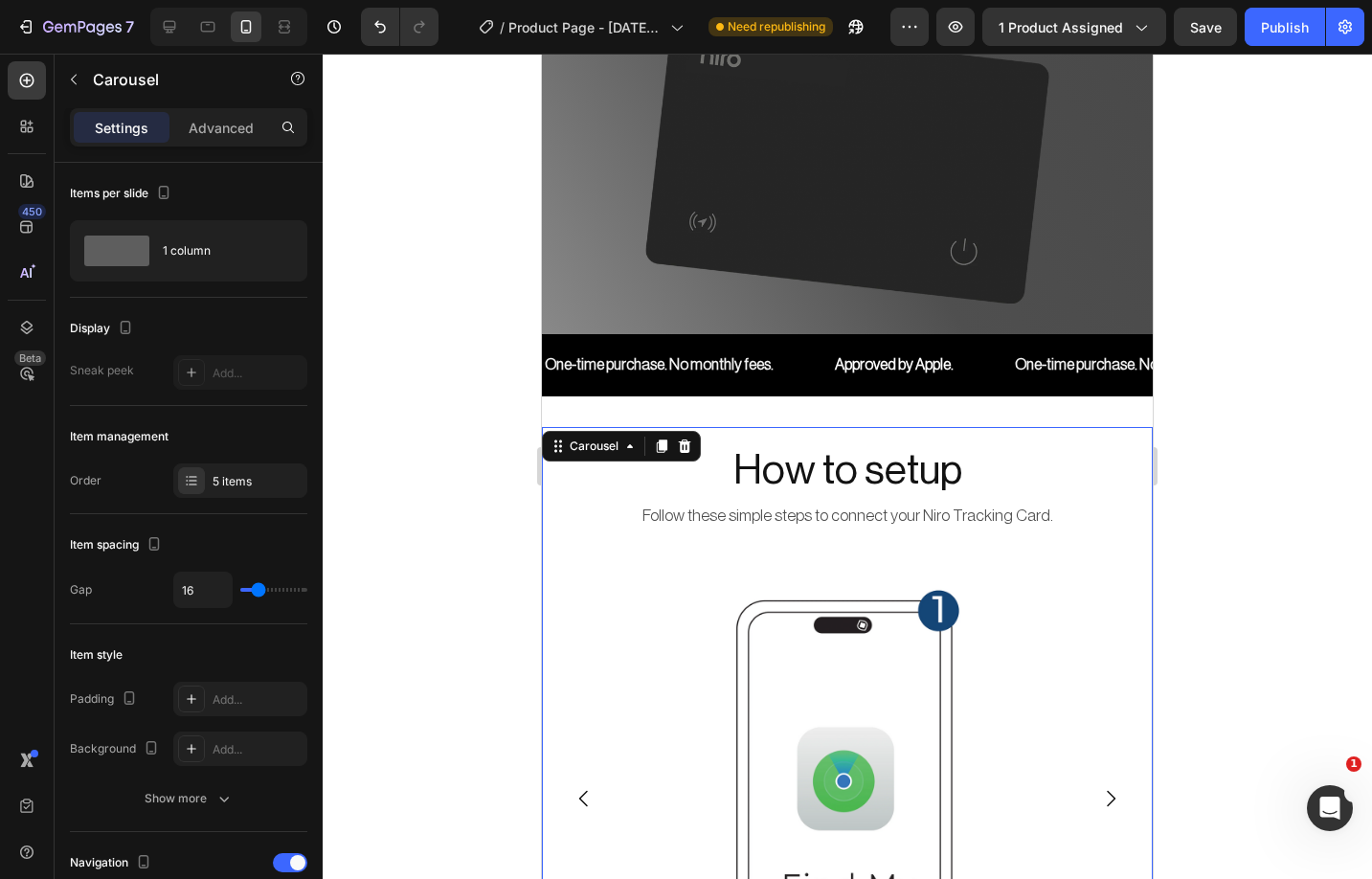
scroll to position [7068, 0]
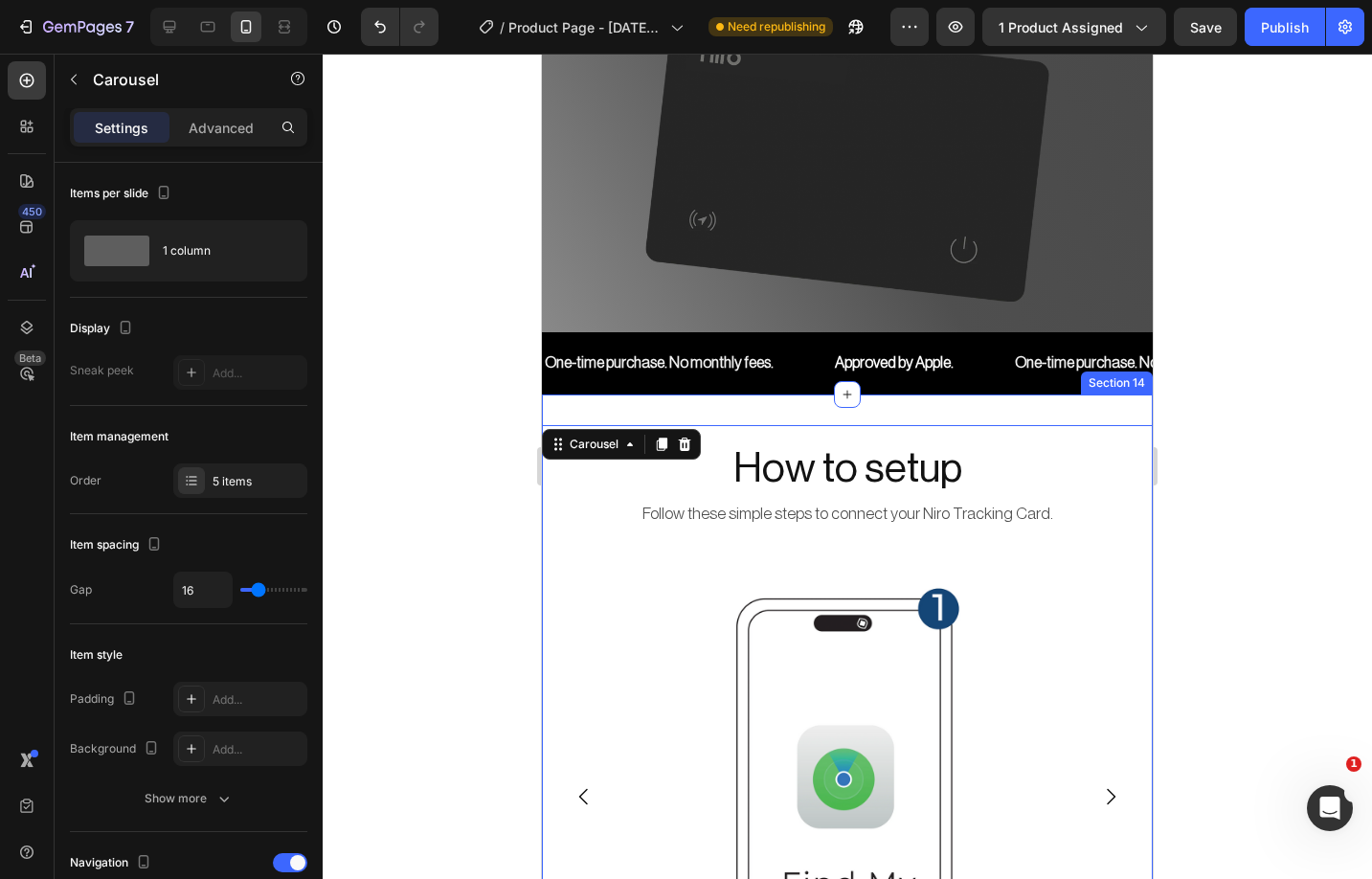
click at [1013, 417] on div "How to setup Heading Follow these simple steps to connect your Niro Tracking Ca…" at bounding box center [847, 805] width 611 height 822
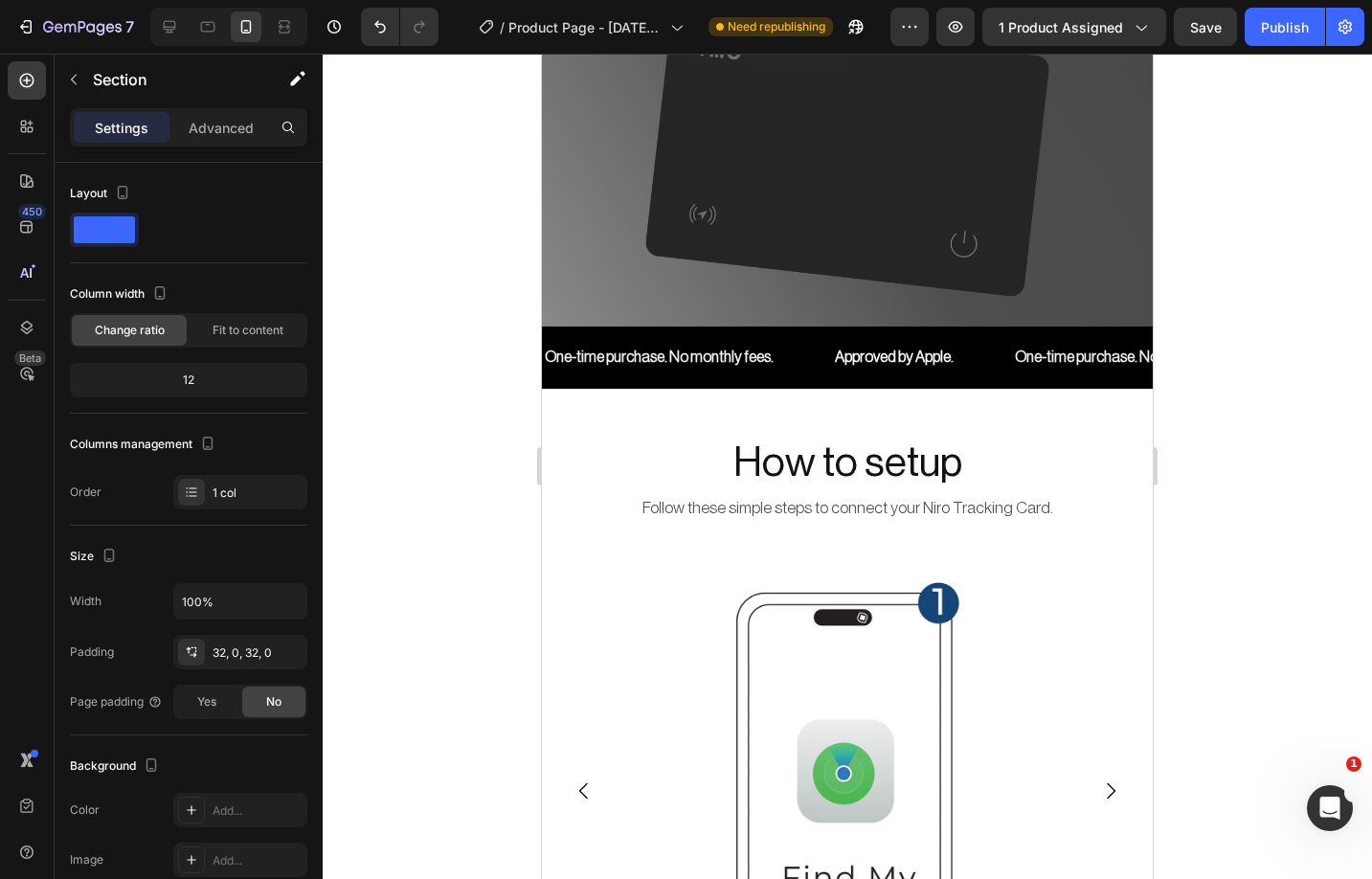
scroll to position [7056, 0]
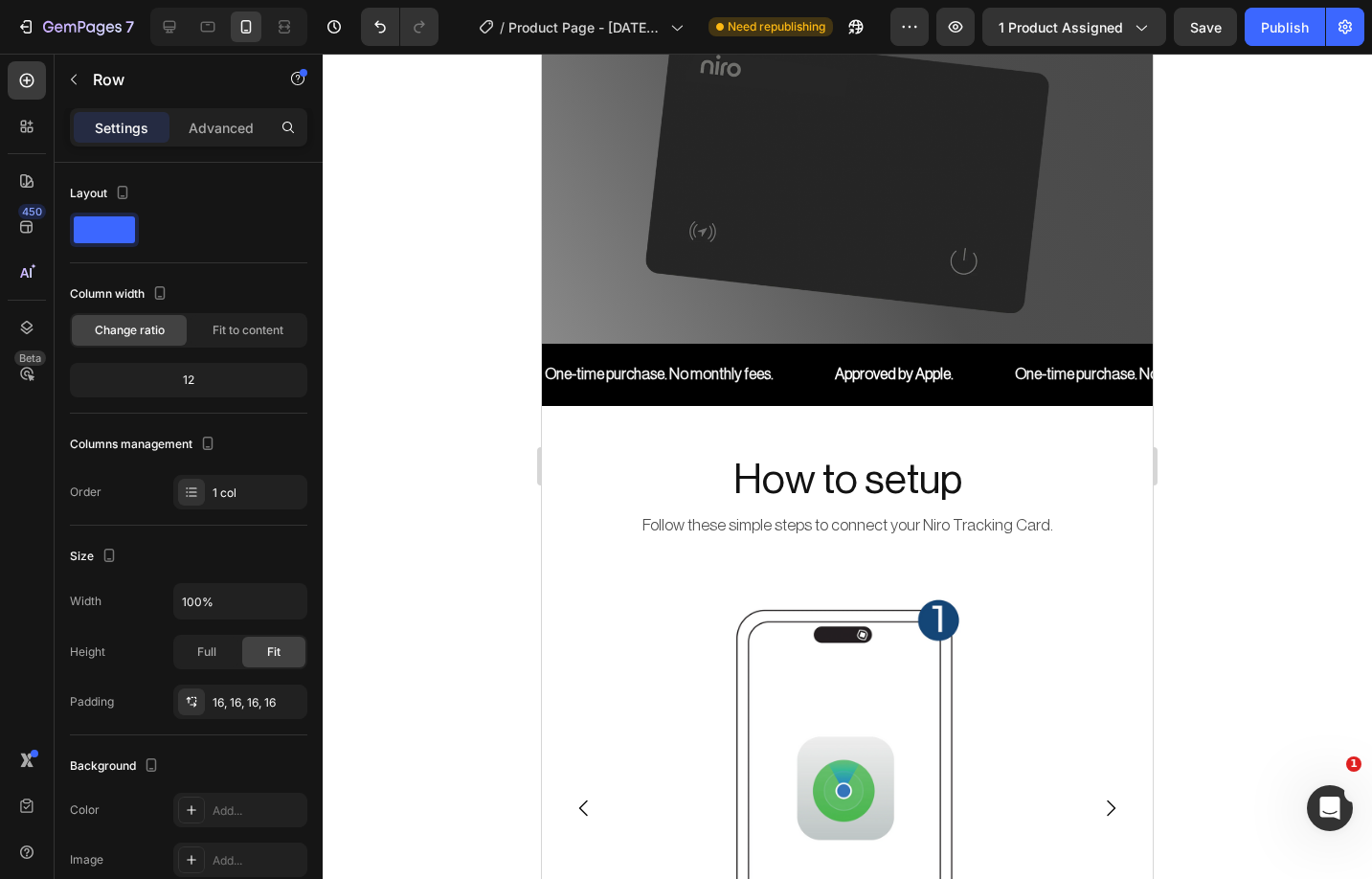
click at [605, 437] on div "How to setup Heading Follow these simple steps to connect your Niro Tracking Ca…" at bounding box center [847, 498] width 611 height 122
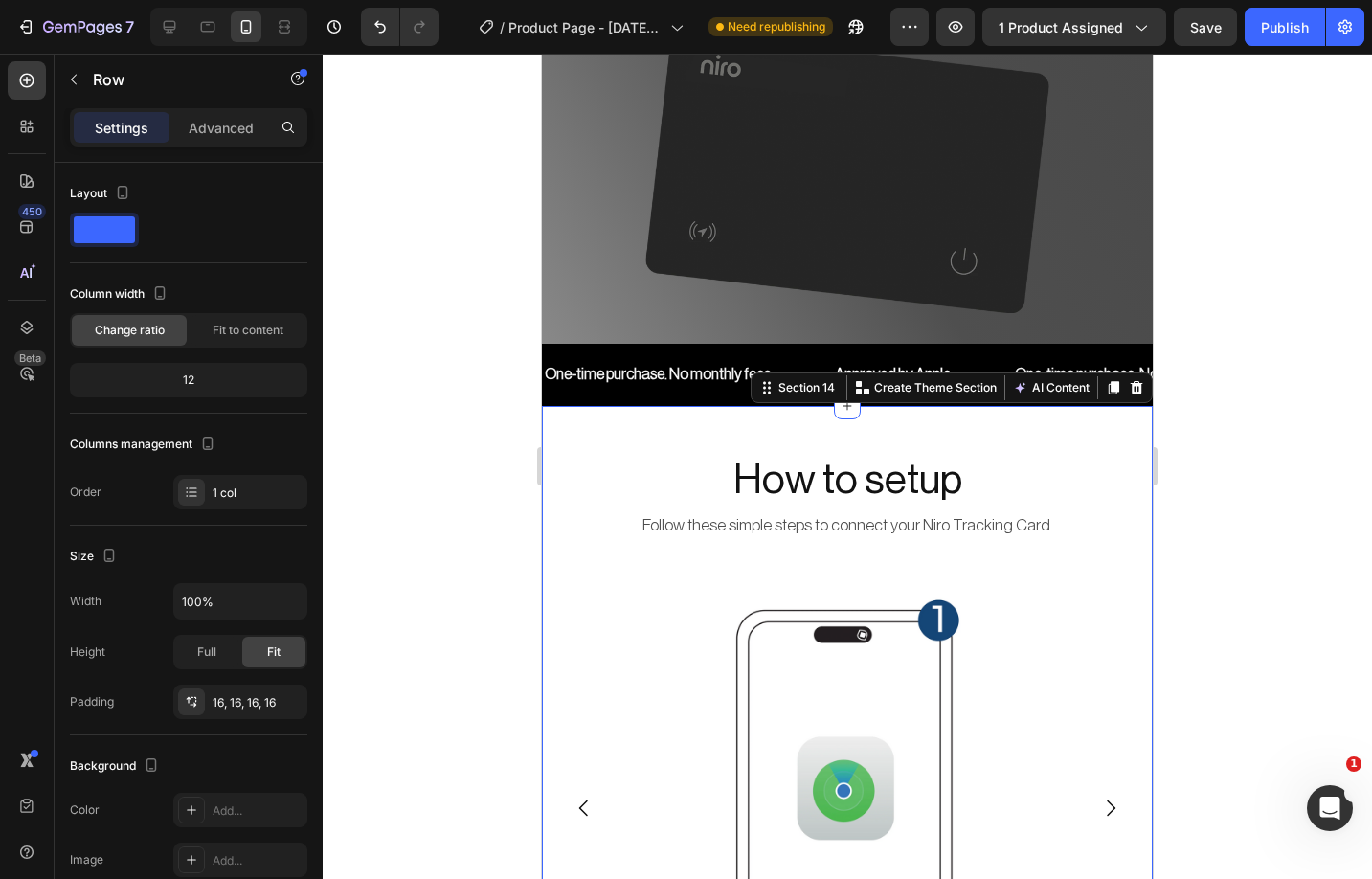
click at [601, 419] on div "How to setup Heading Follow these simple steps to connect your Niro Tracking Ca…" at bounding box center [847, 817] width 611 height 822
click at [224, 135] on p "Advanced" at bounding box center [221, 128] width 65 height 20
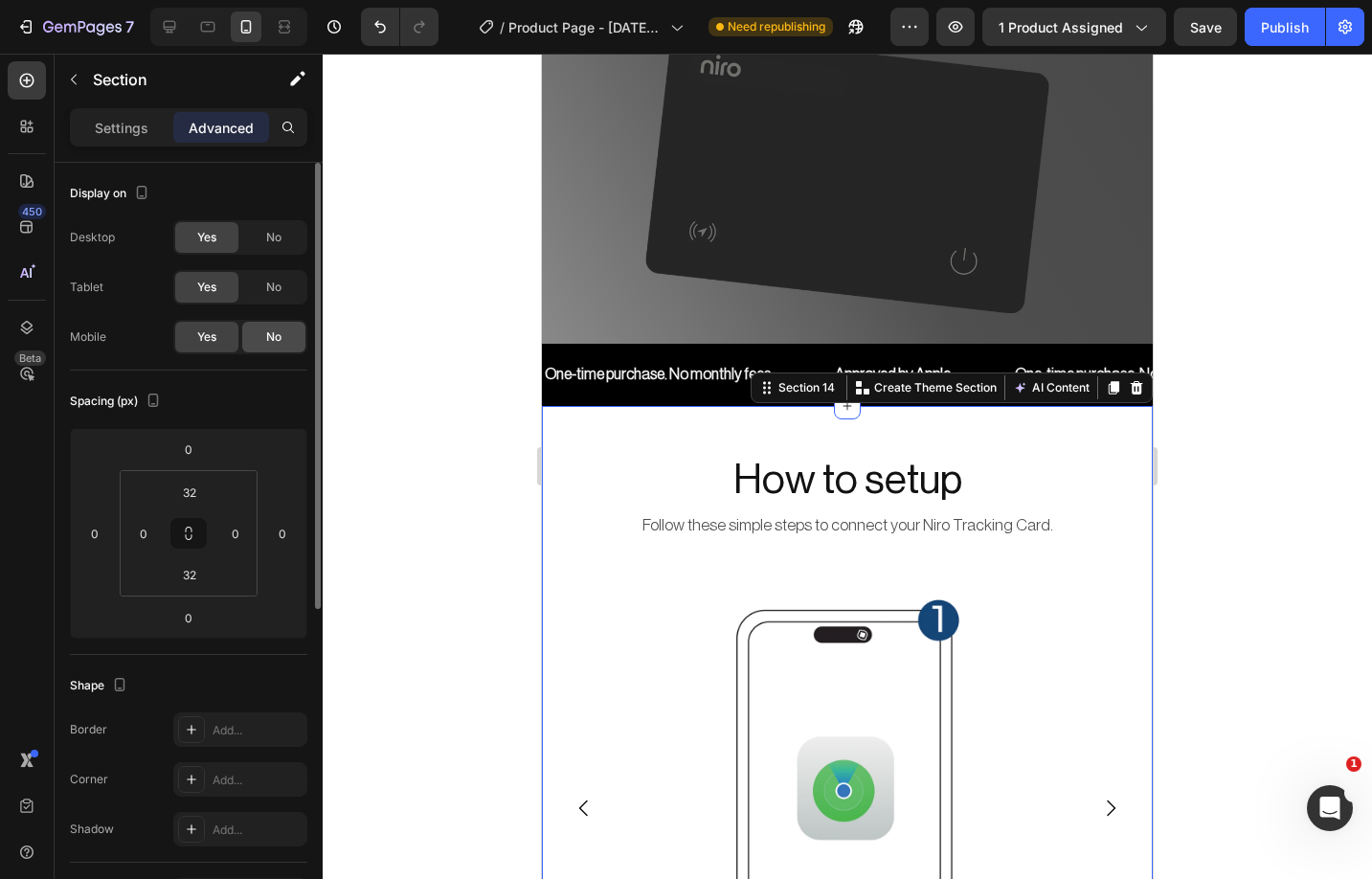
click at [269, 336] on span "No" at bounding box center [273, 336] width 15 height 17
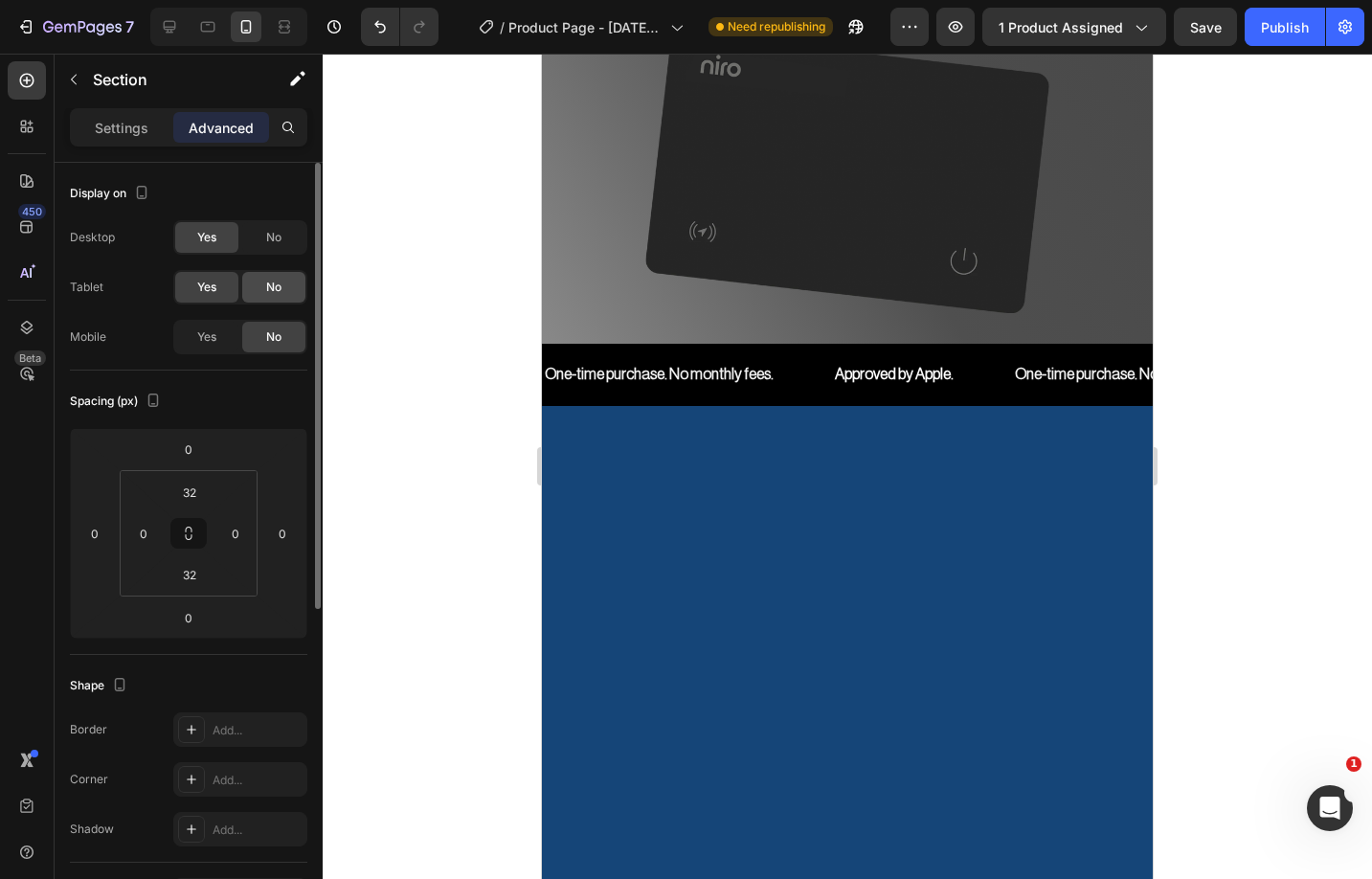
click at [275, 299] on div "No" at bounding box center [273, 287] width 63 height 31
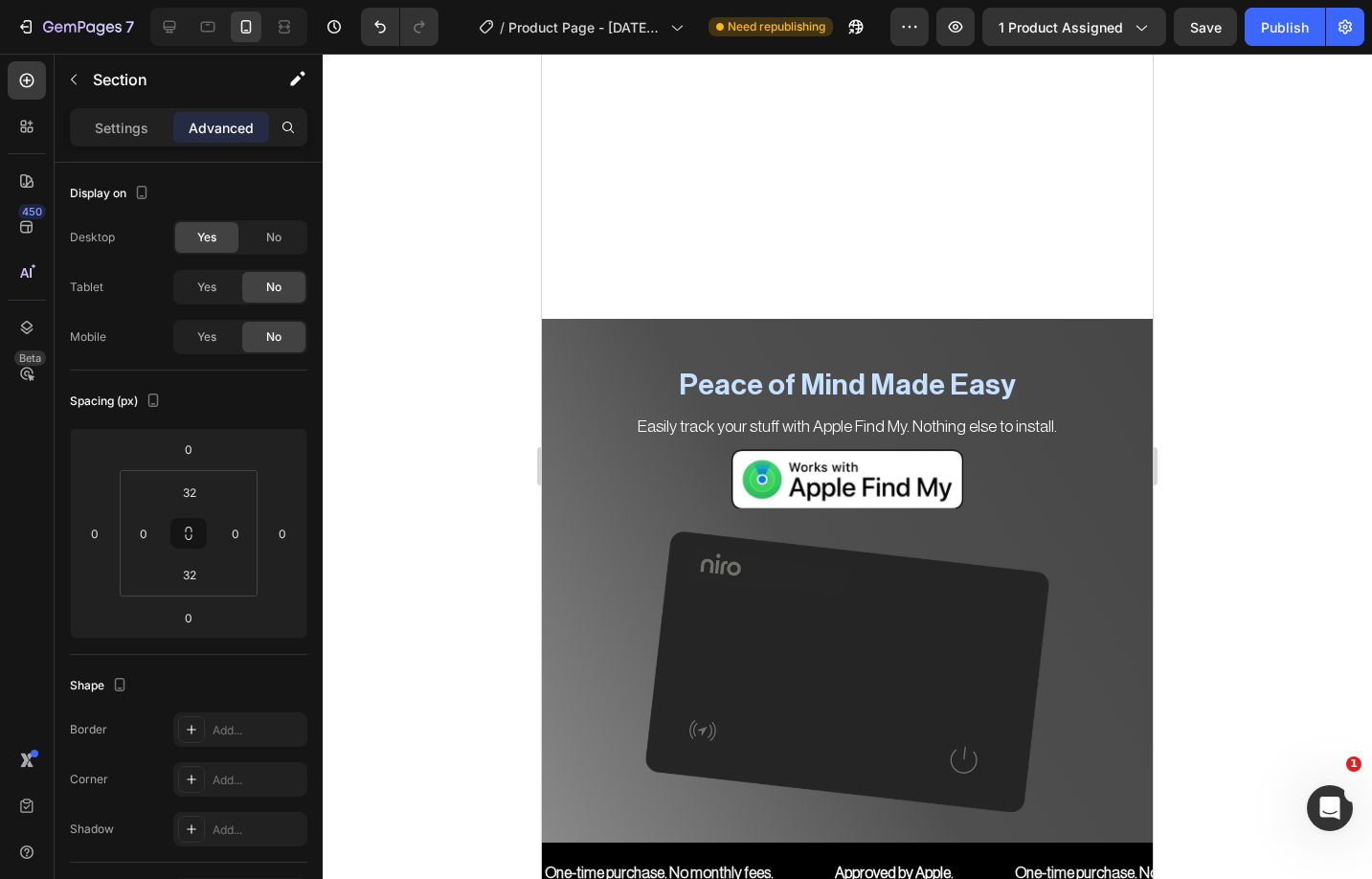
scroll to position [6553, 0]
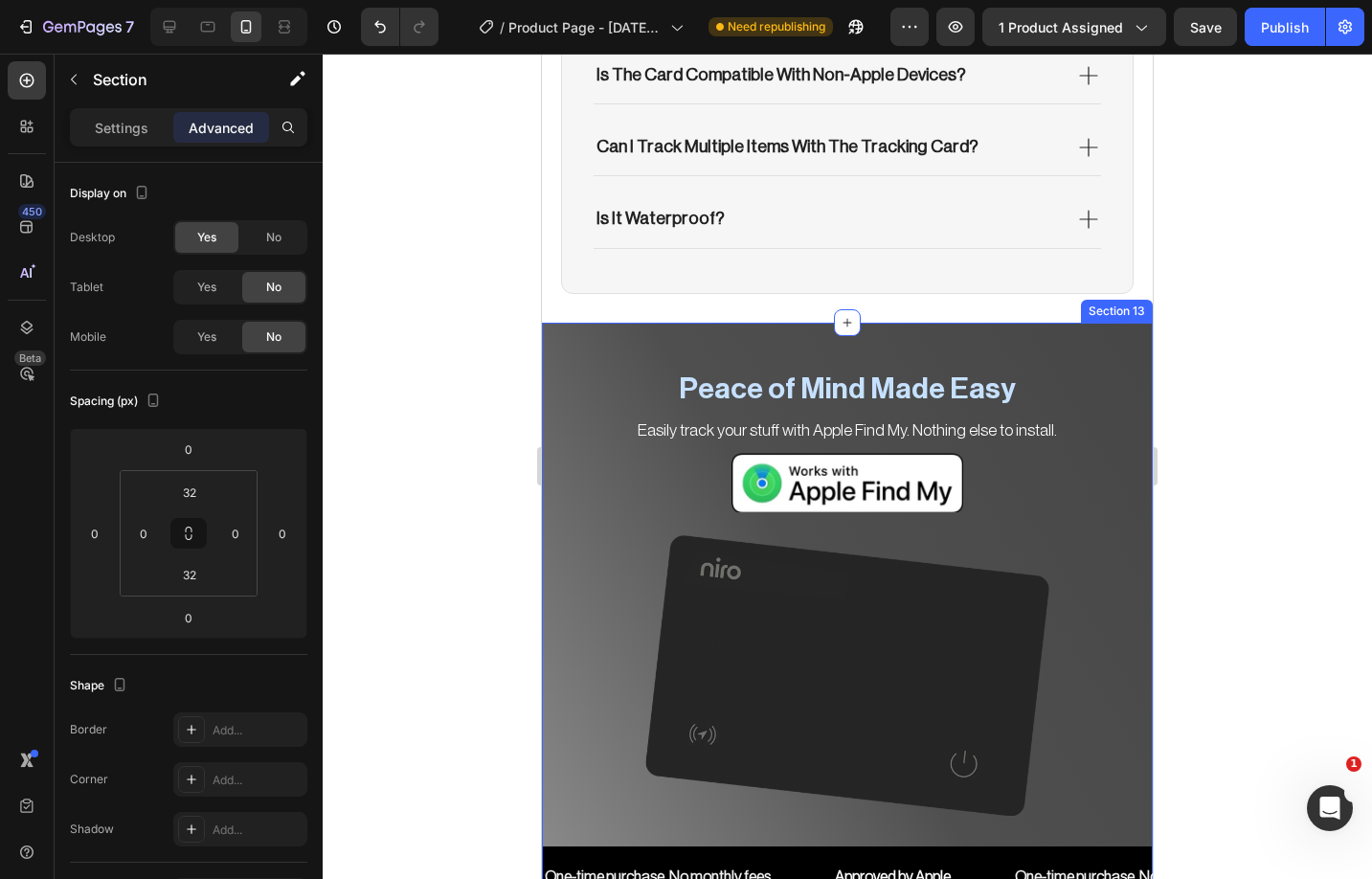
click at [556, 331] on div "Peace of Mind Made Easy Heading Easily track your stuff with Apple Find My. Not…" at bounding box center [847, 616] width 611 height 586
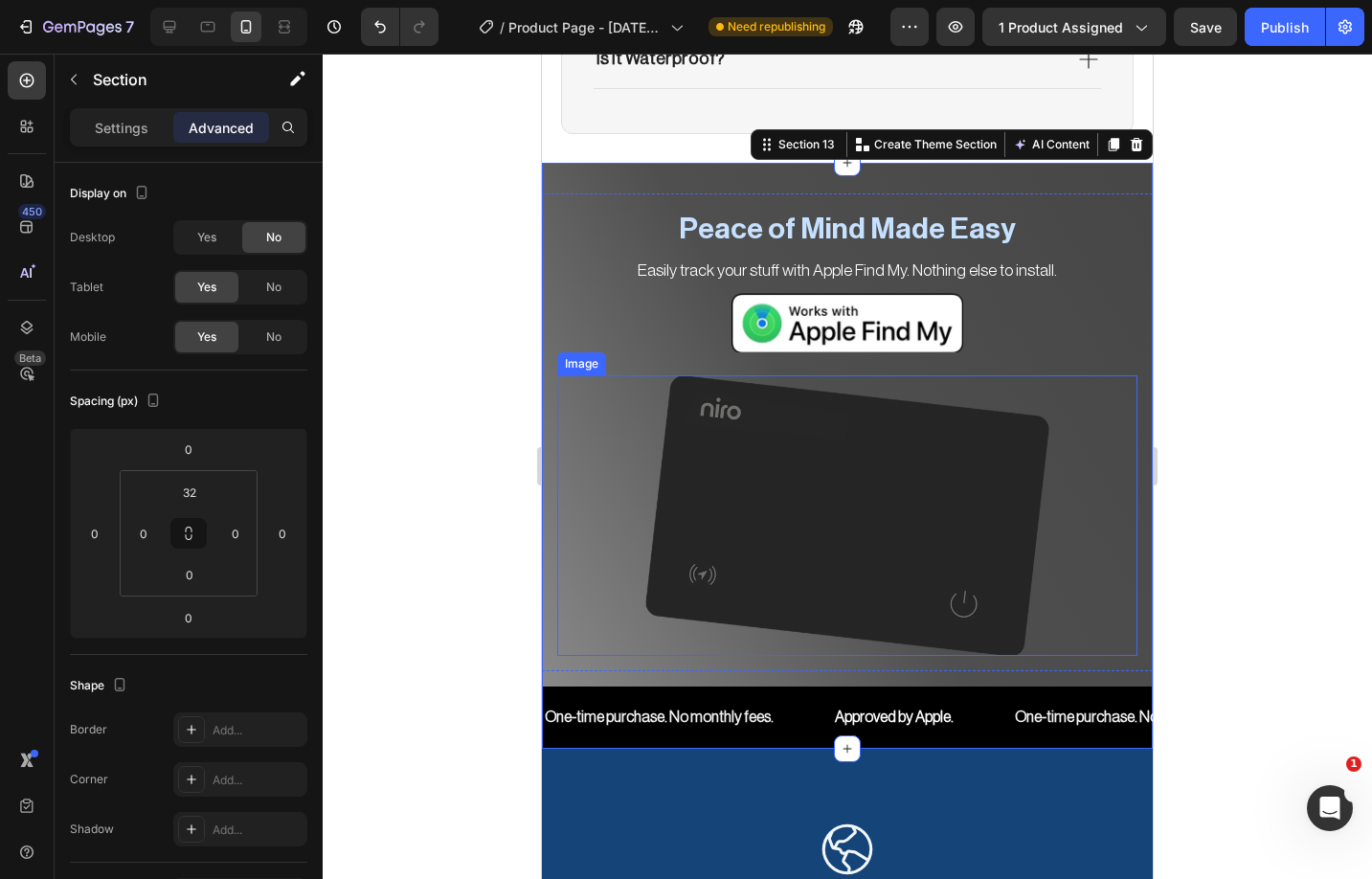
scroll to position [6710, 0]
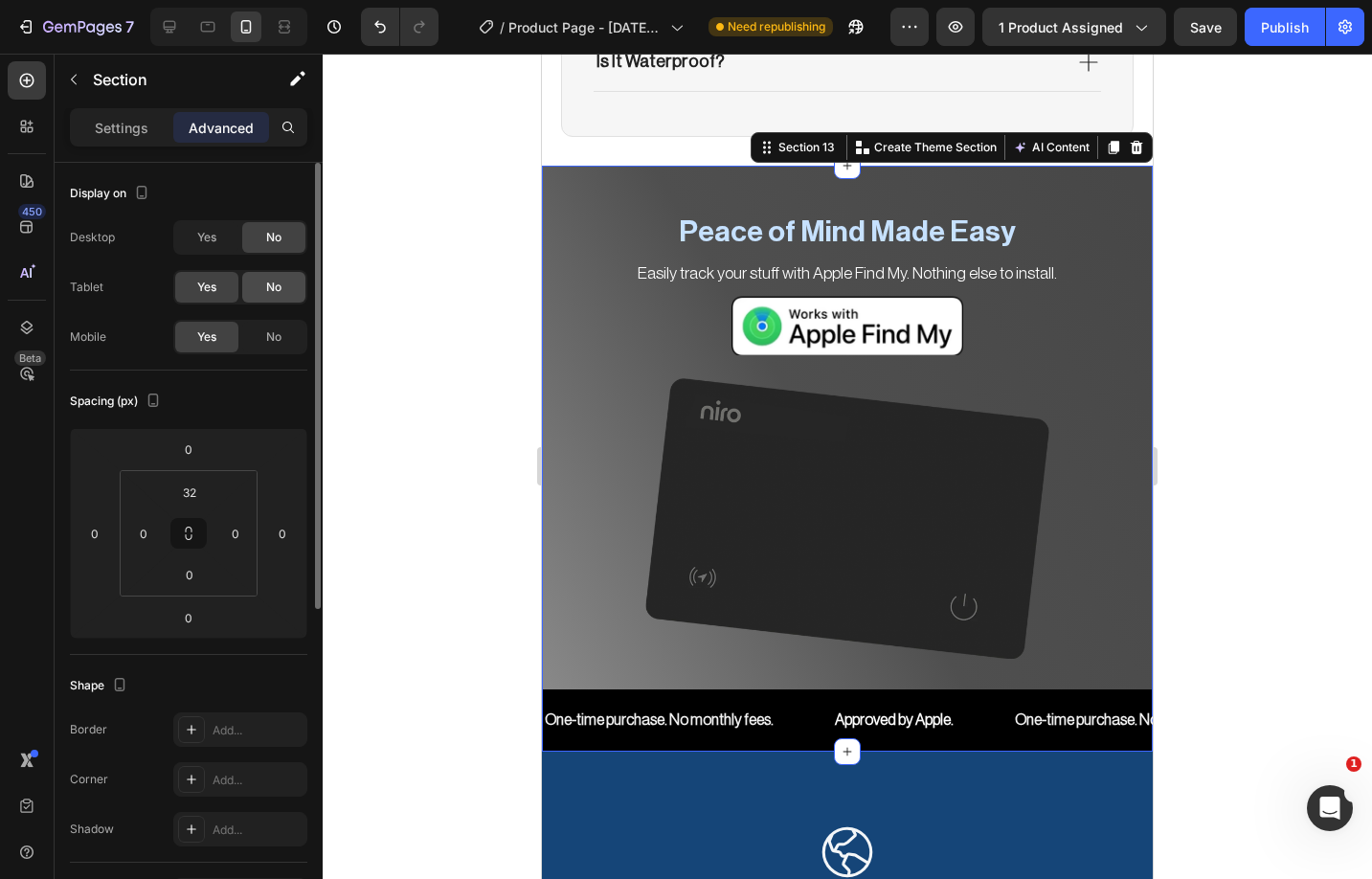
click at [274, 298] on div "No" at bounding box center [273, 287] width 63 height 31
click at [274, 339] on span "No" at bounding box center [273, 336] width 15 height 17
click at [199, 239] on span "Yes" at bounding box center [206, 237] width 19 height 17
click at [271, 336] on span "No" at bounding box center [273, 336] width 15 height 17
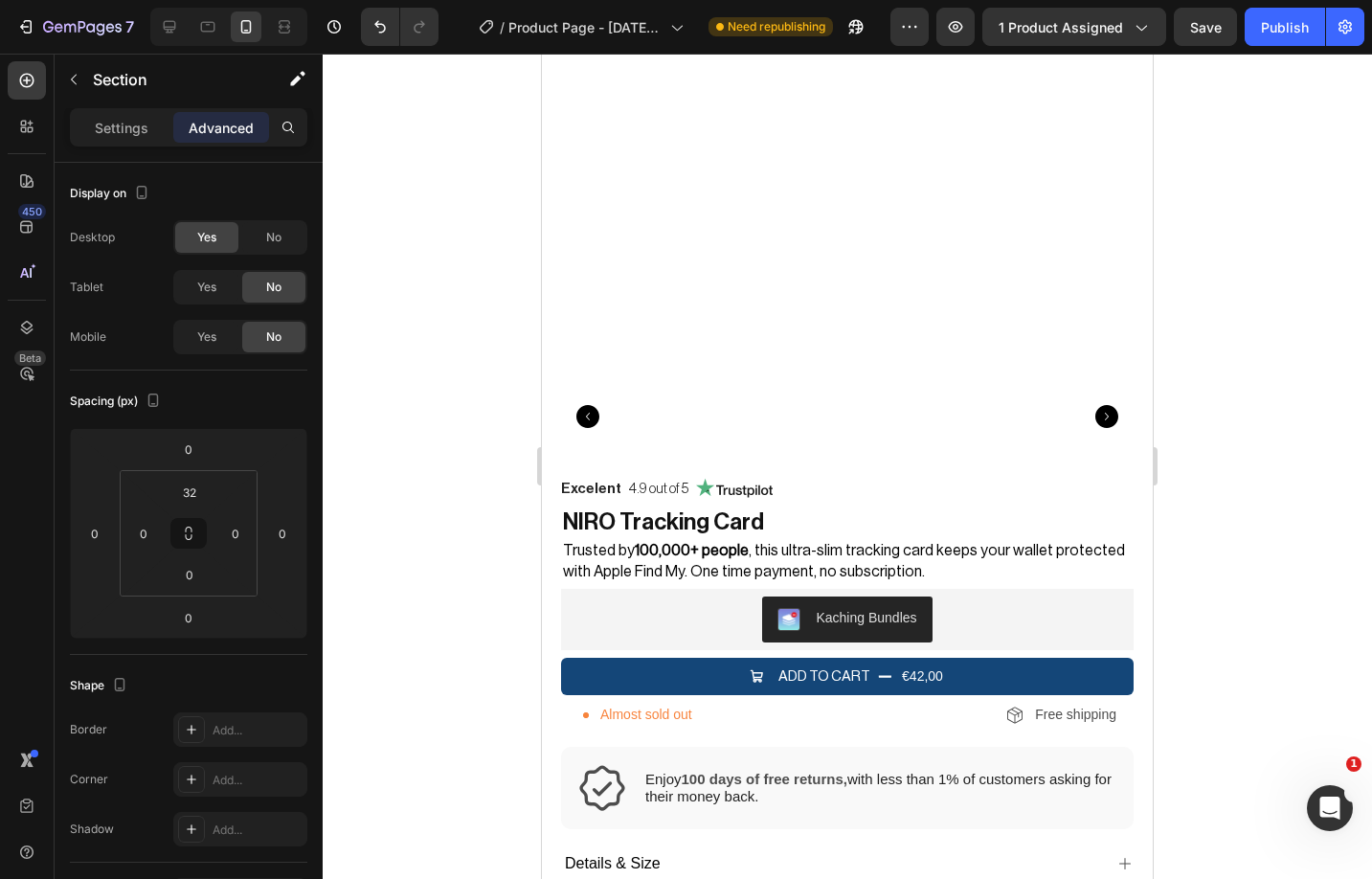
scroll to position [0, 0]
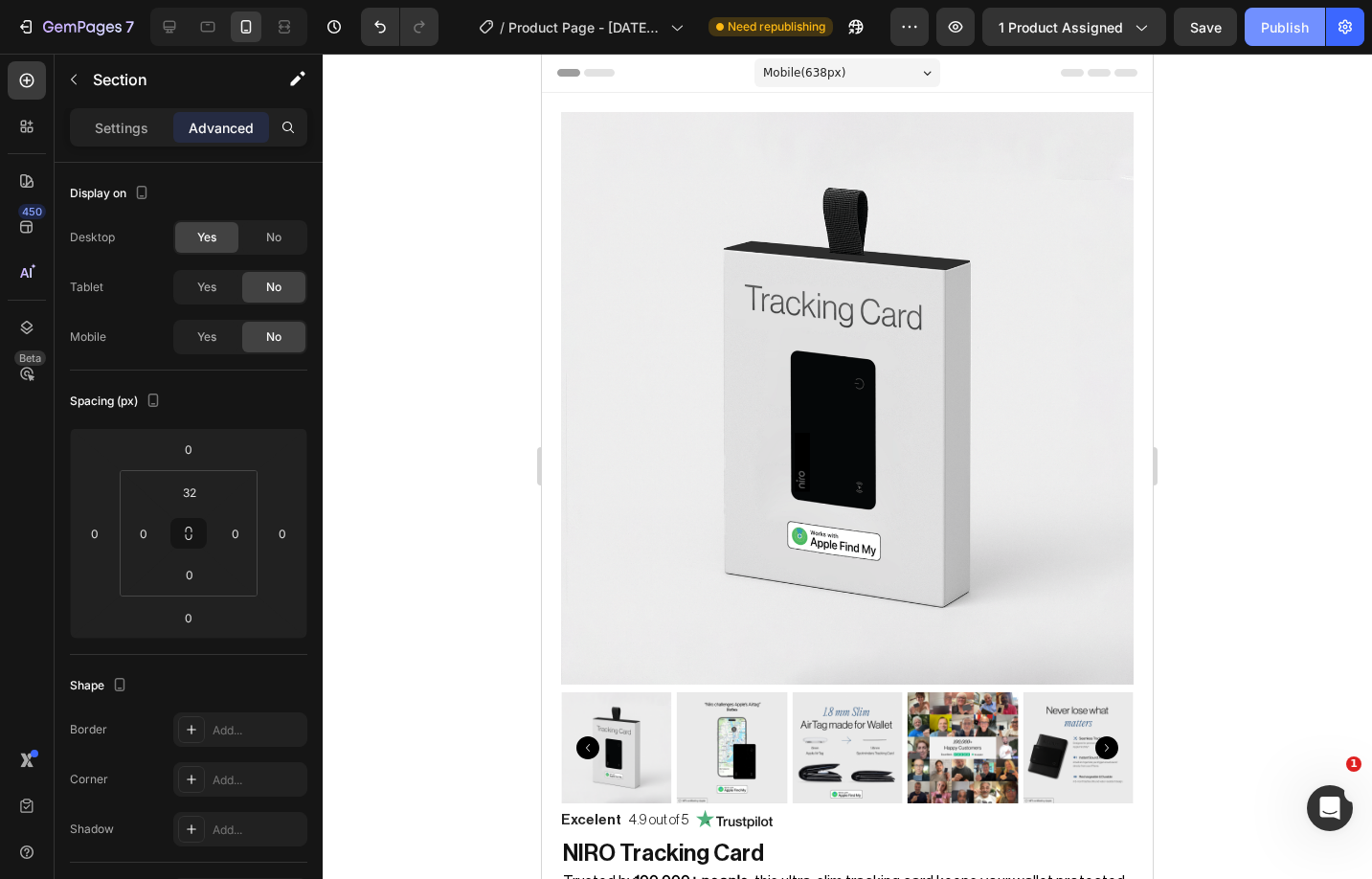
click at [1289, 22] on div "Publish" at bounding box center [1285, 27] width 48 height 20
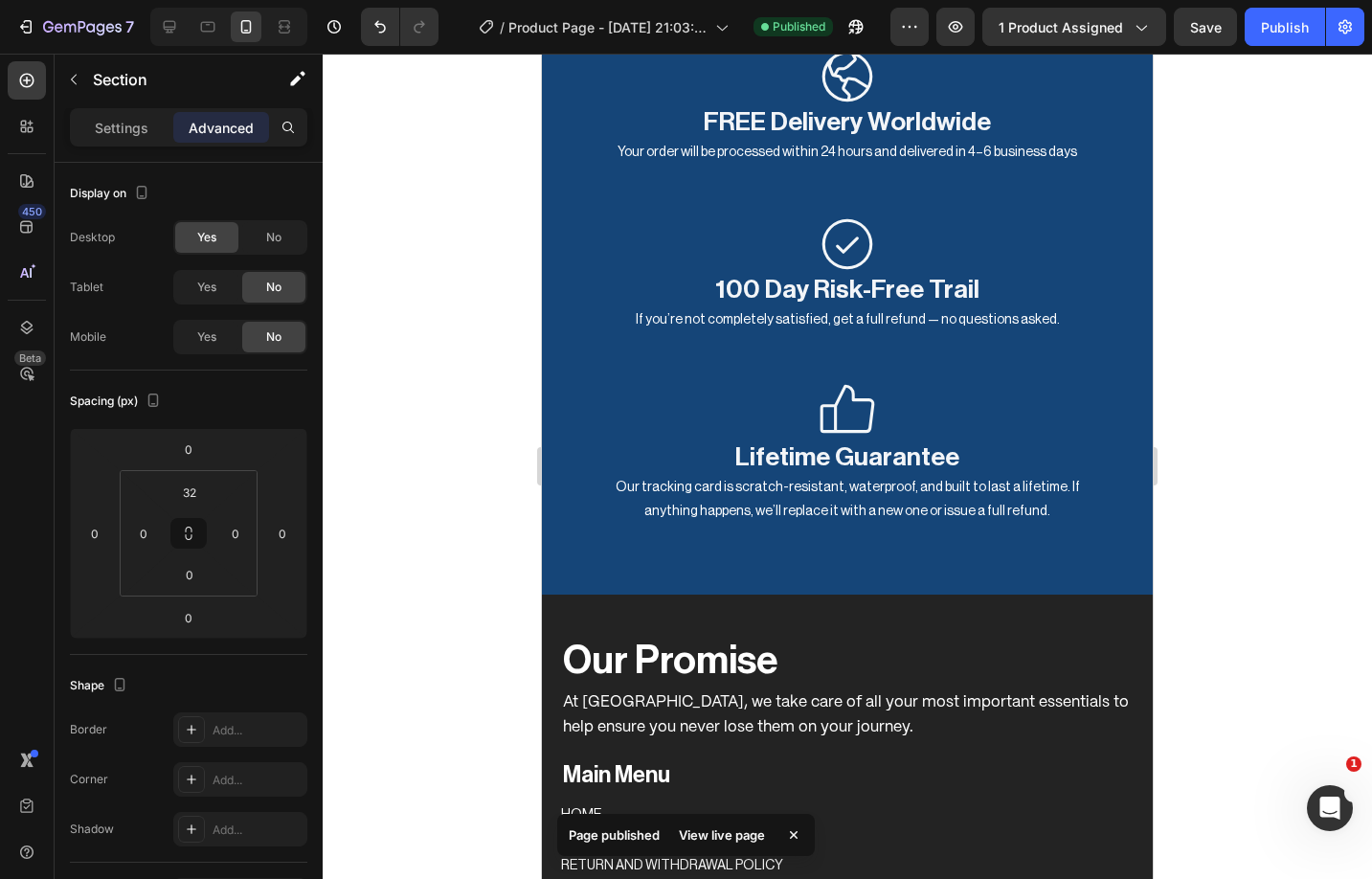
scroll to position [6947, 0]
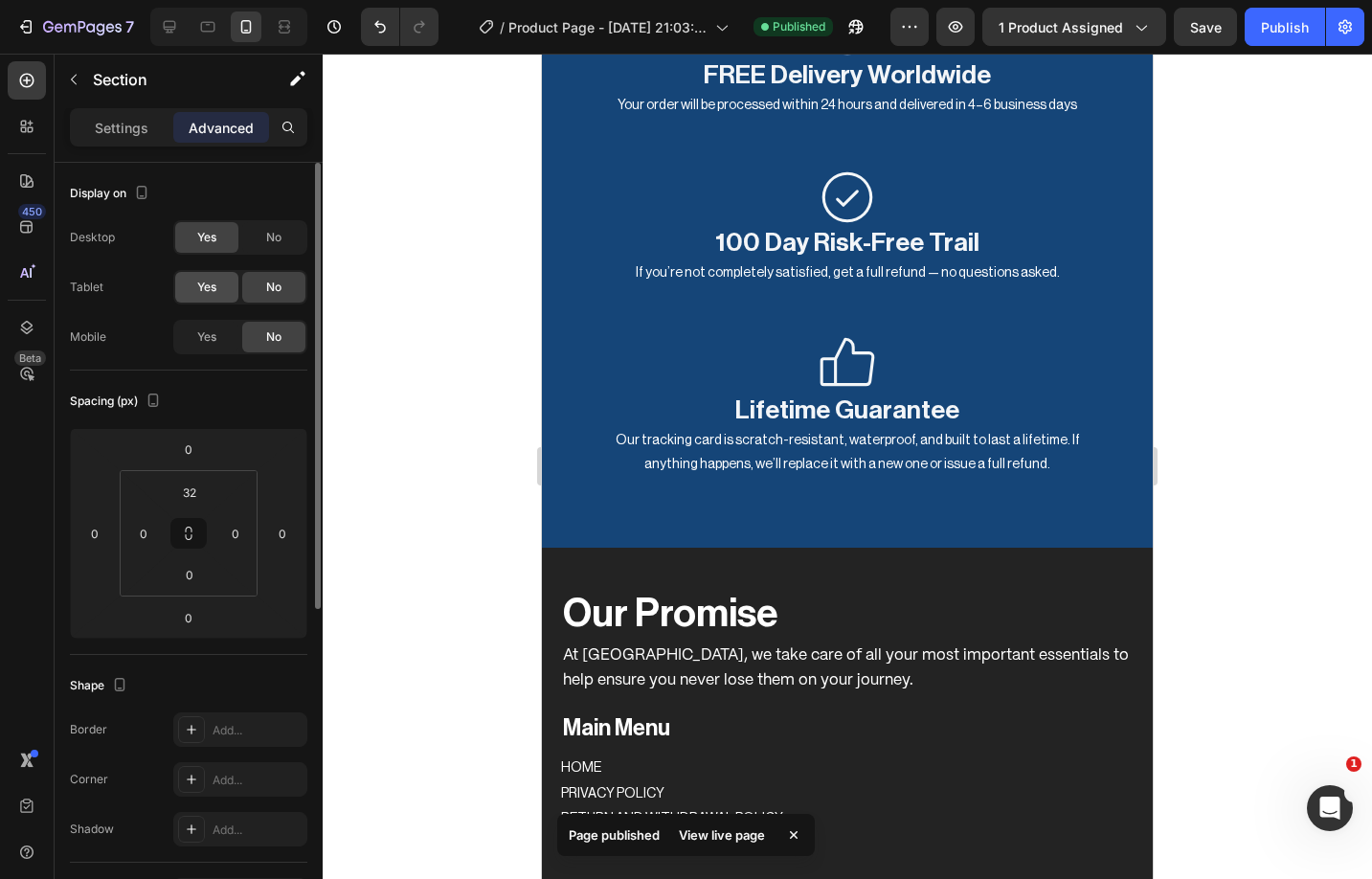
click at [215, 284] on span "Yes" at bounding box center [206, 287] width 19 height 17
click at [263, 289] on div "No" at bounding box center [273, 287] width 63 height 31
click at [219, 288] on div "Yes" at bounding box center [206, 287] width 63 height 31
click at [269, 239] on span "No" at bounding box center [273, 237] width 15 height 17
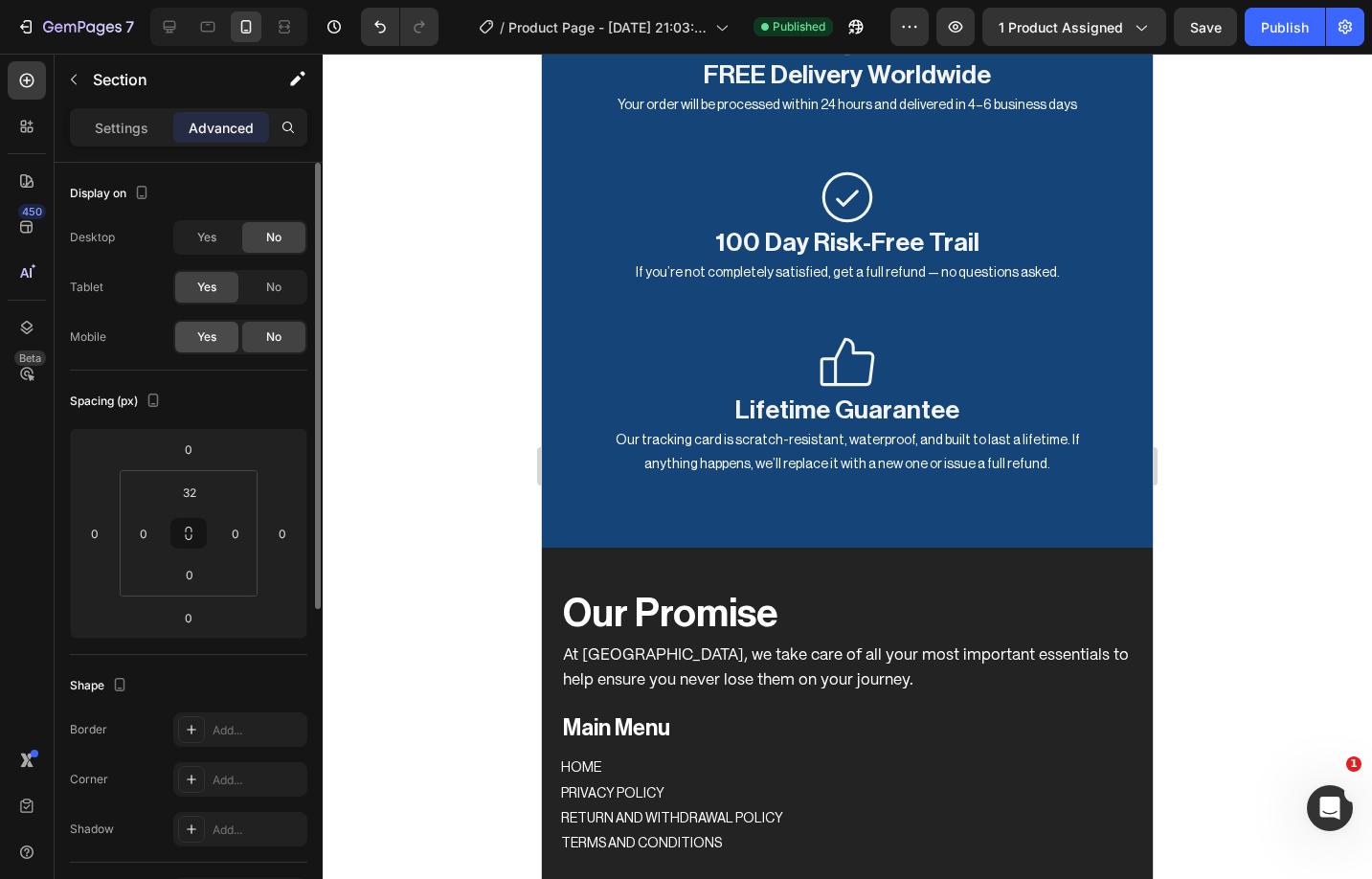
click at [223, 348] on div "Yes" at bounding box center [206, 337] width 63 height 31
click at [180, 29] on div at bounding box center [169, 26] width 31 height 31
type input "32"
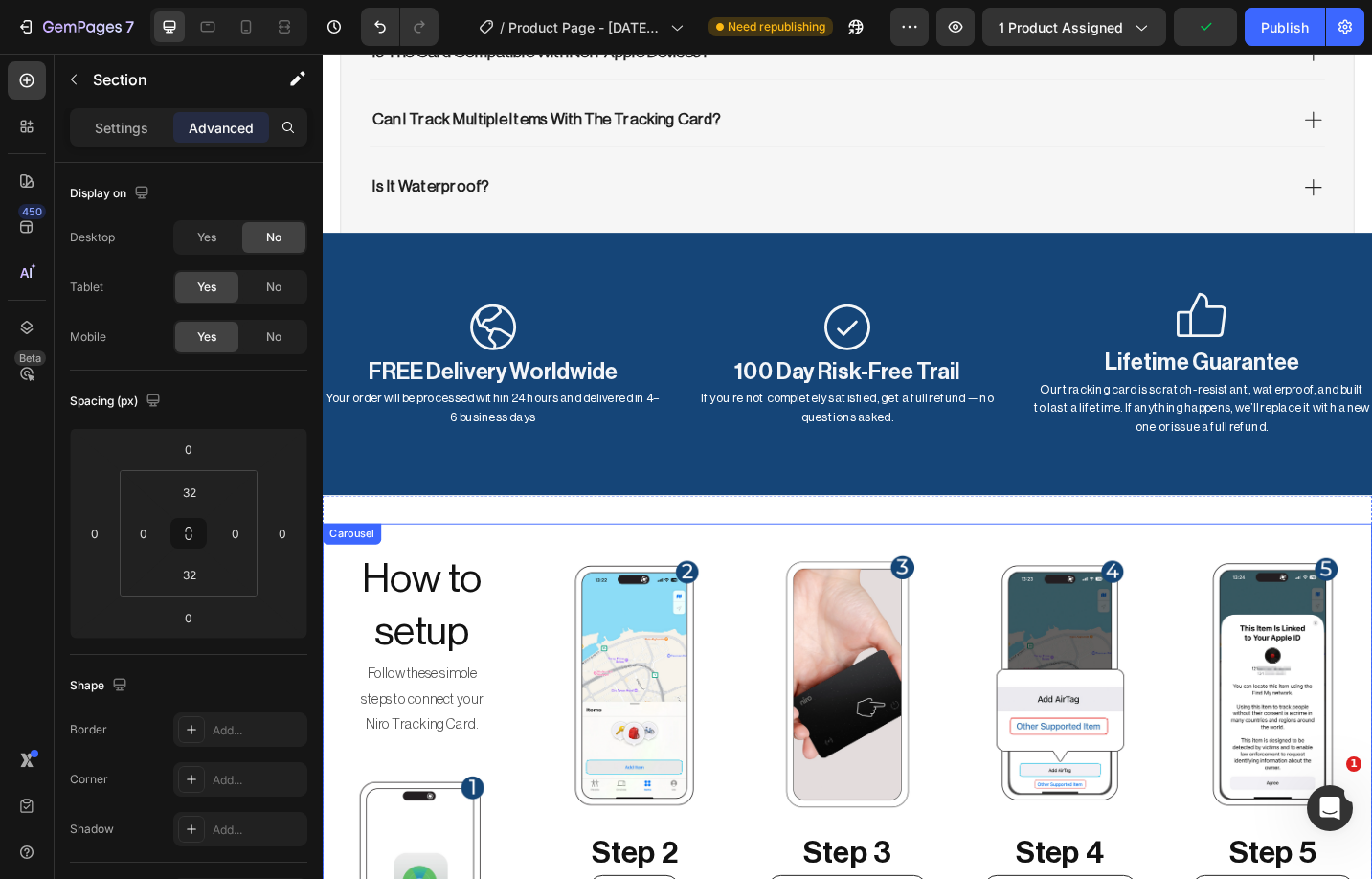
scroll to position [5974, 0]
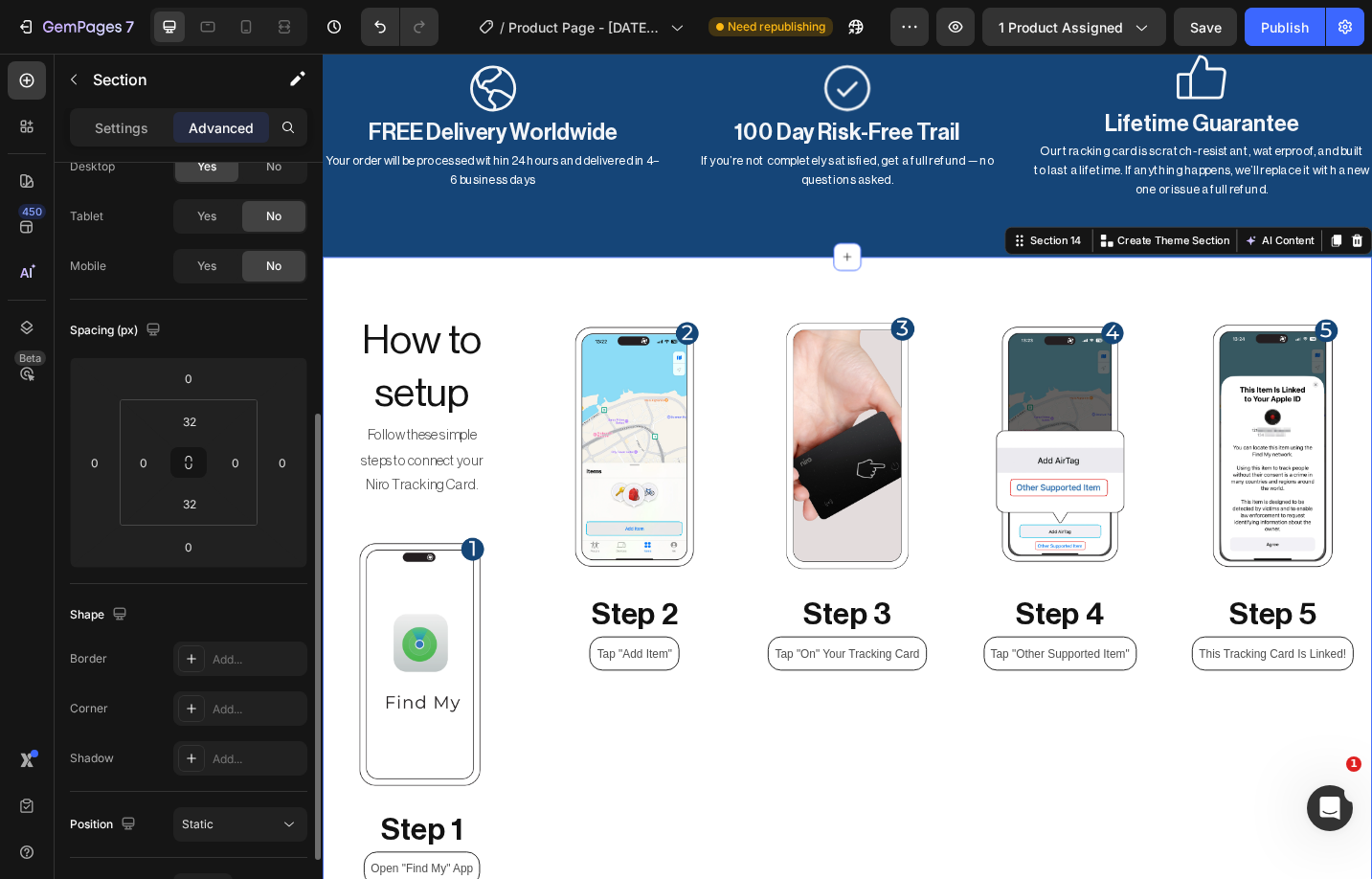
scroll to position [0, 0]
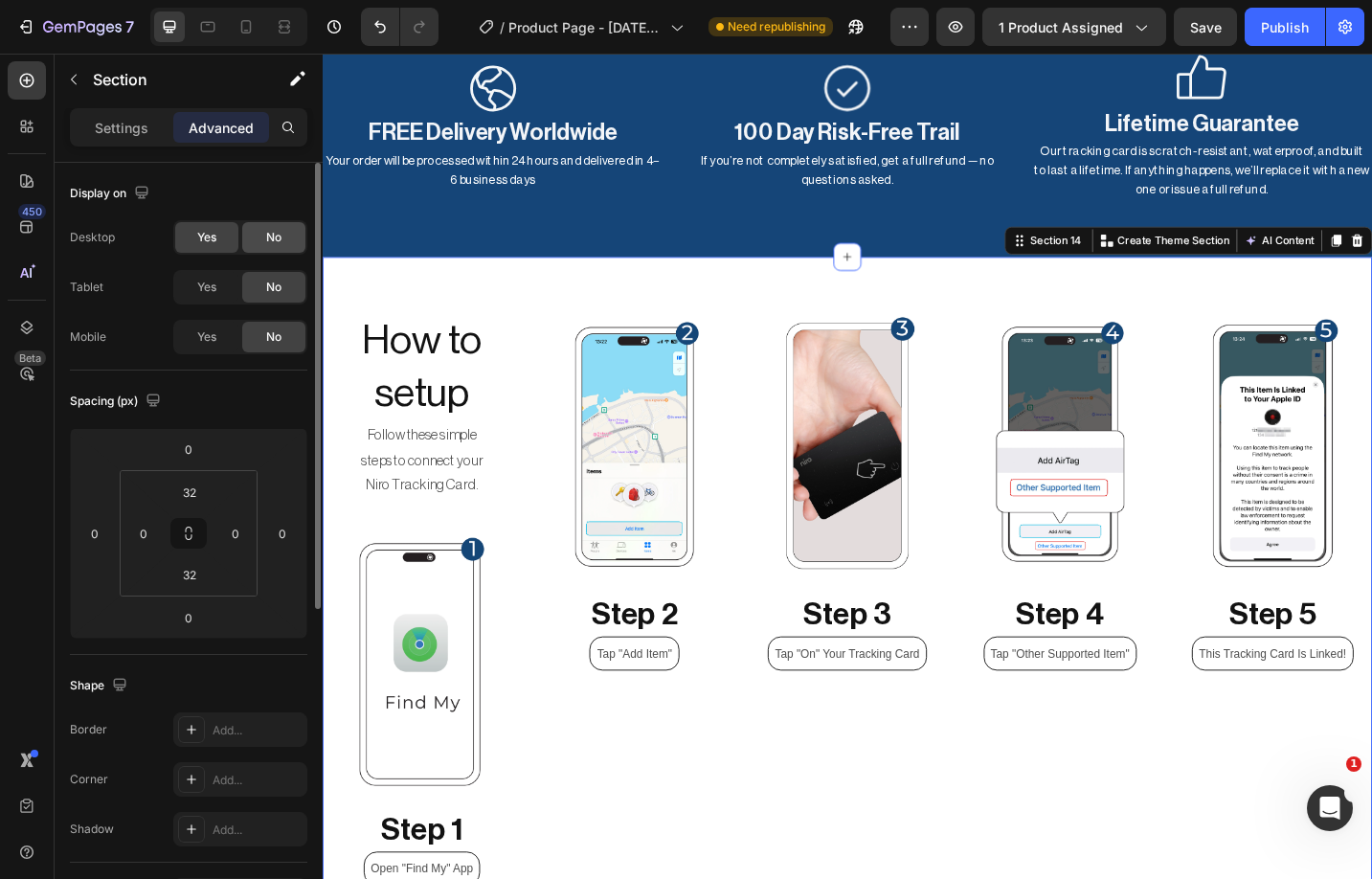
click at [266, 236] on span "No" at bounding box center [273, 237] width 15 height 17
click at [205, 280] on span "Yes" at bounding box center [206, 287] width 19 height 17
click at [205, 331] on span "Yes" at bounding box center [206, 336] width 19 height 17
click at [272, 238] on span "No" at bounding box center [273, 237] width 15 height 17
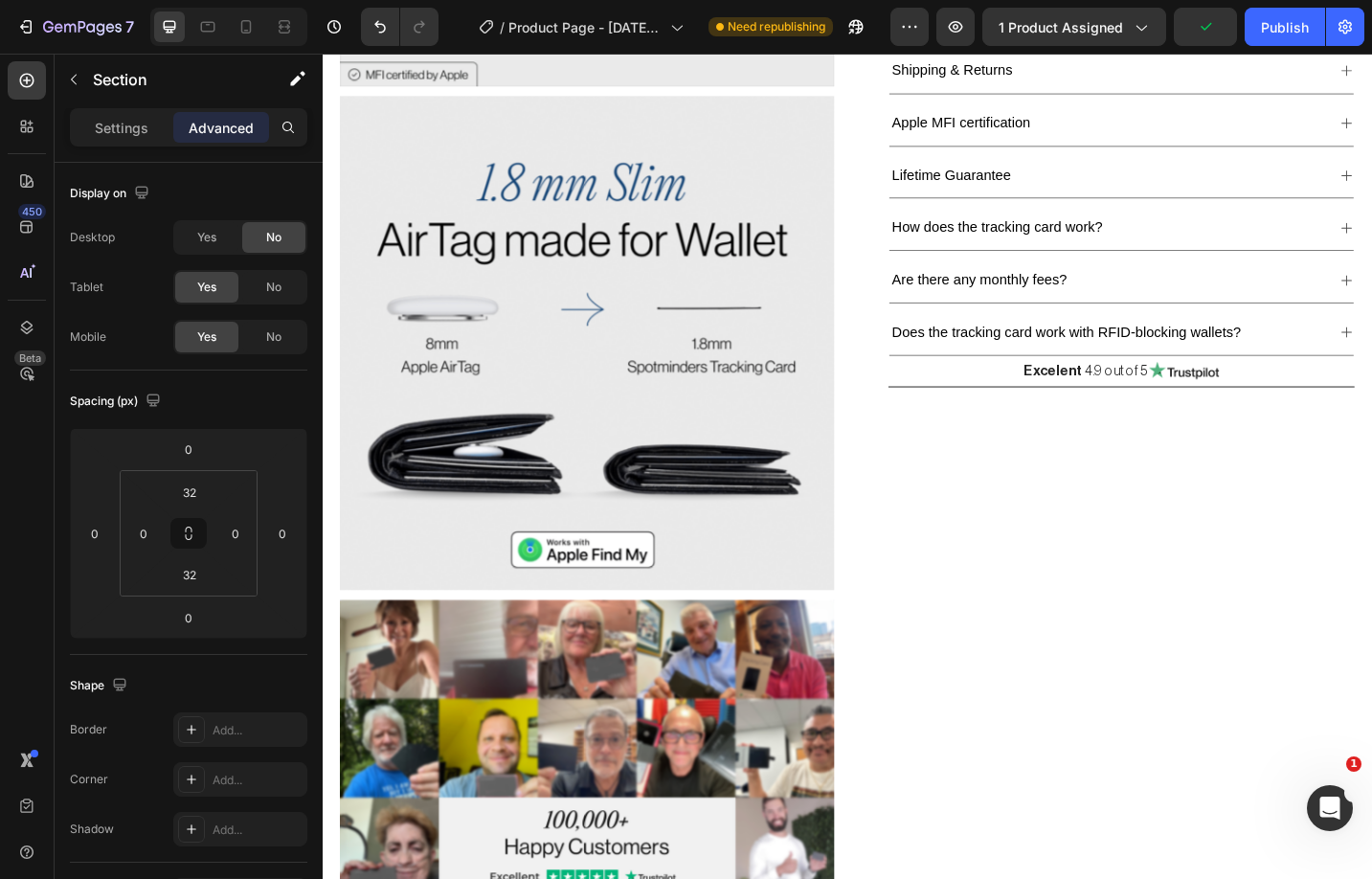
scroll to position [517, 0]
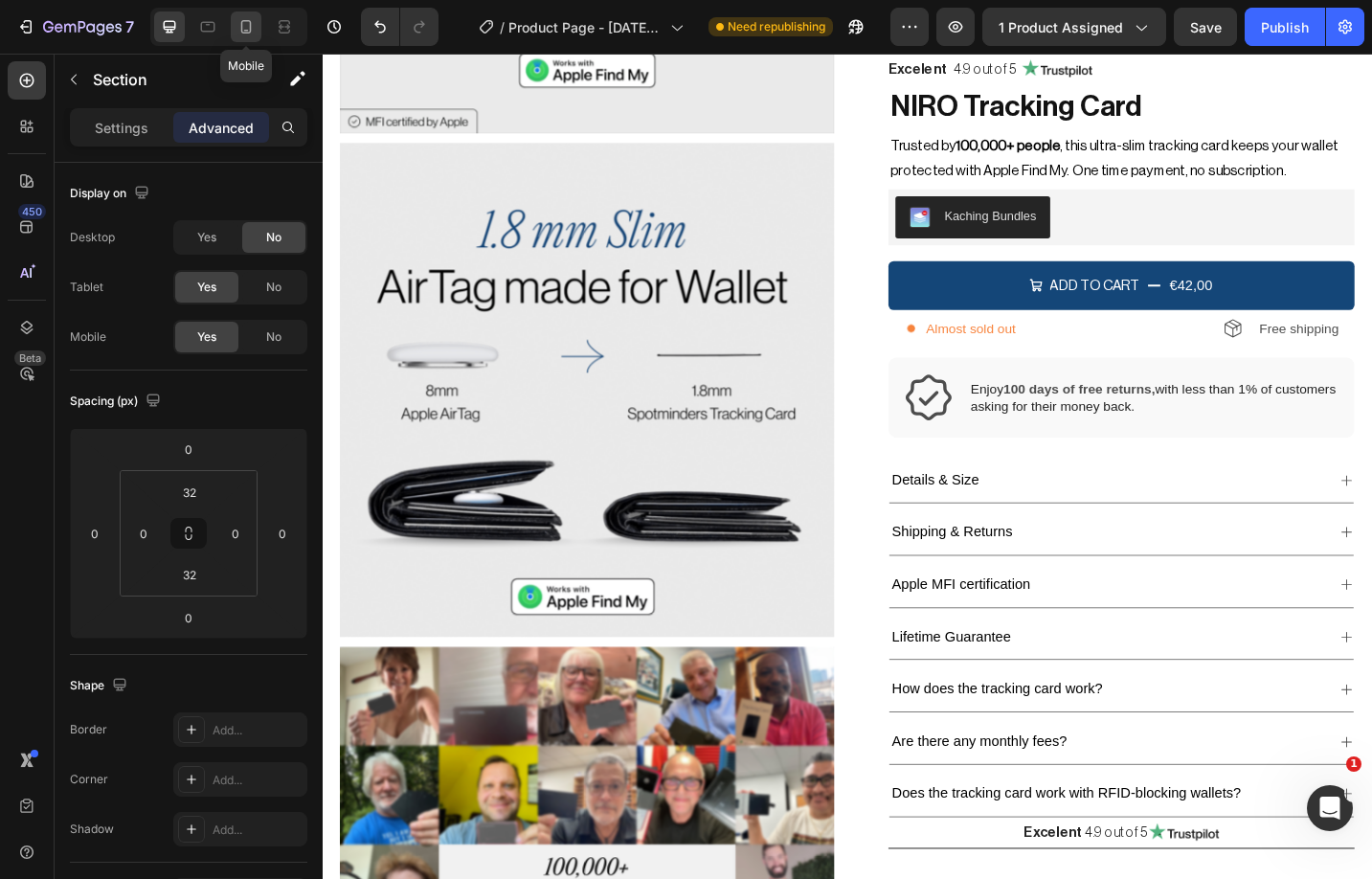
click at [250, 37] on div at bounding box center [246, 26] width 31 height 31
